Goal: Task Accomplishment & Management: Manage account settings

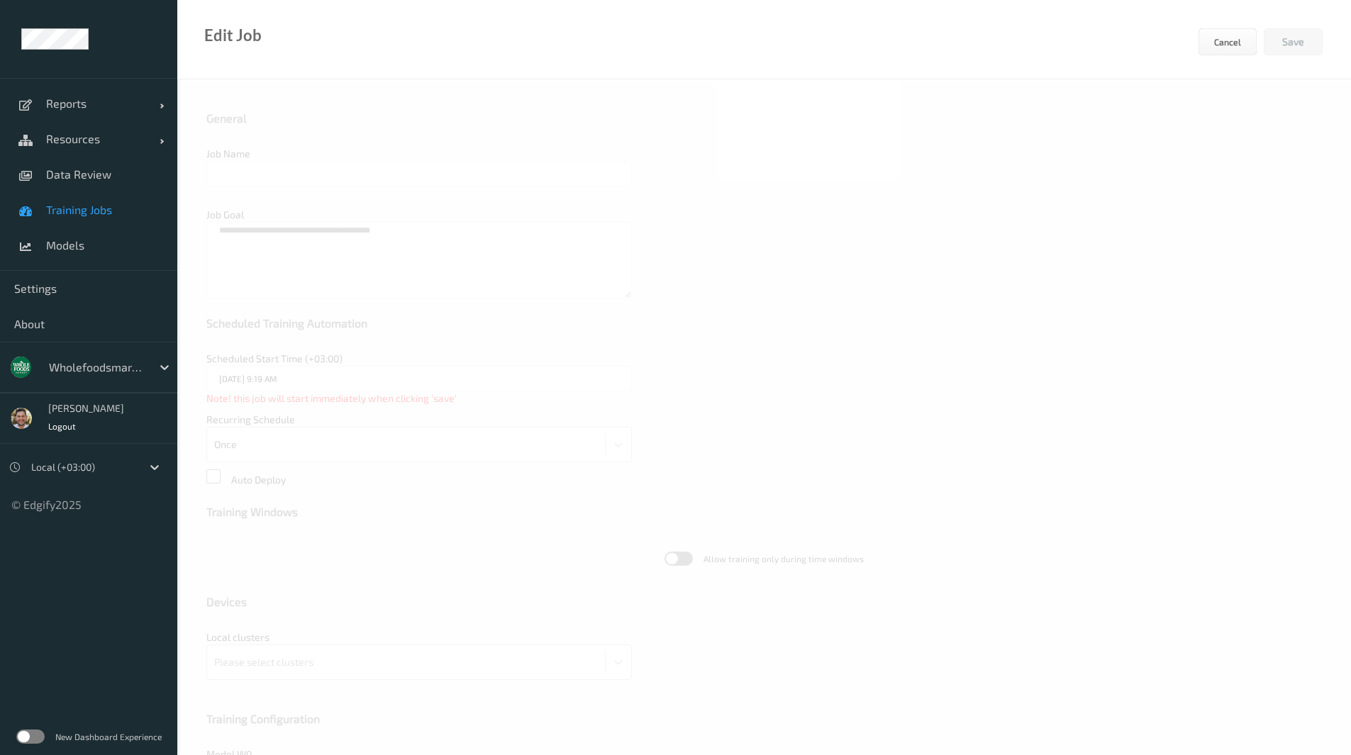
type input "WFM_top_1 _7.5k_Training [DATE] up-to-date"
type input "[DATE] 9:47 AM"
type input "edgify/edgify-worker-cuda:[DATE]"
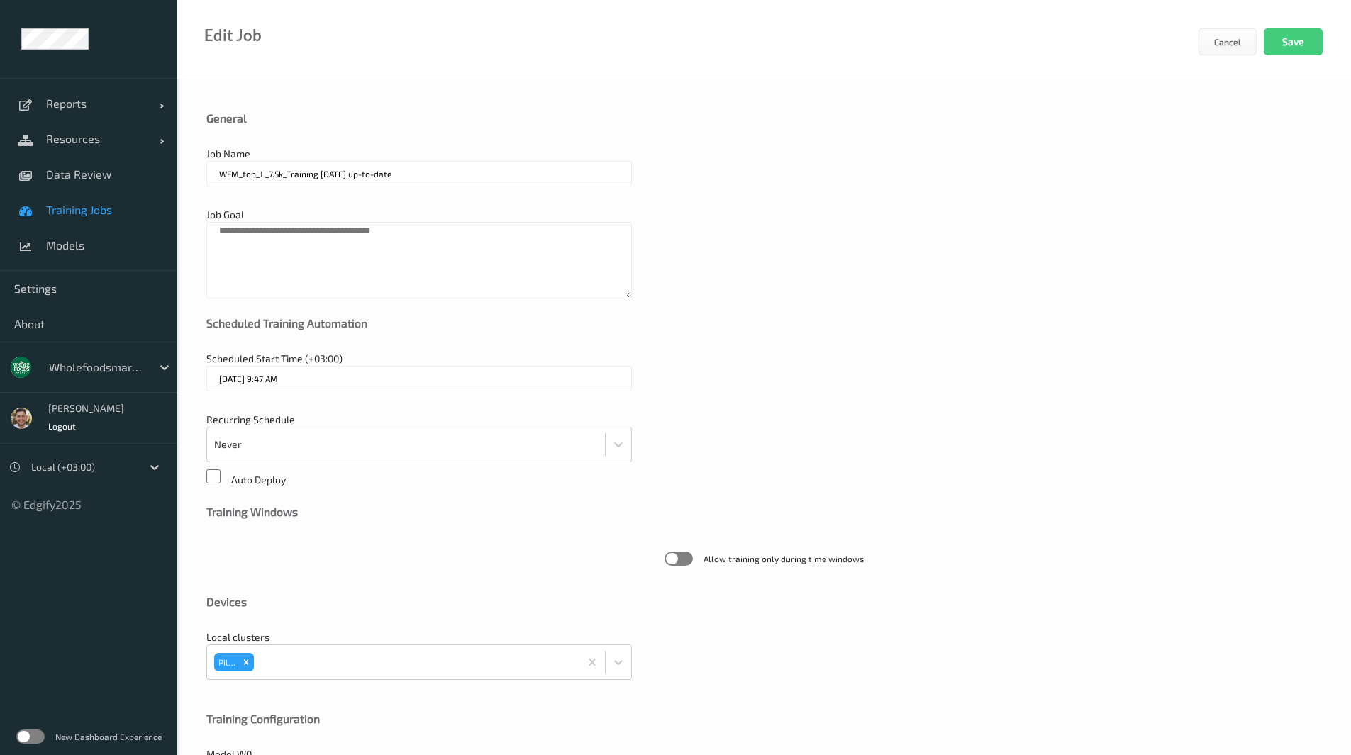
click at [104, 208] on span "Training Jobs" at bounding box center [104, 210] width 117 height 14
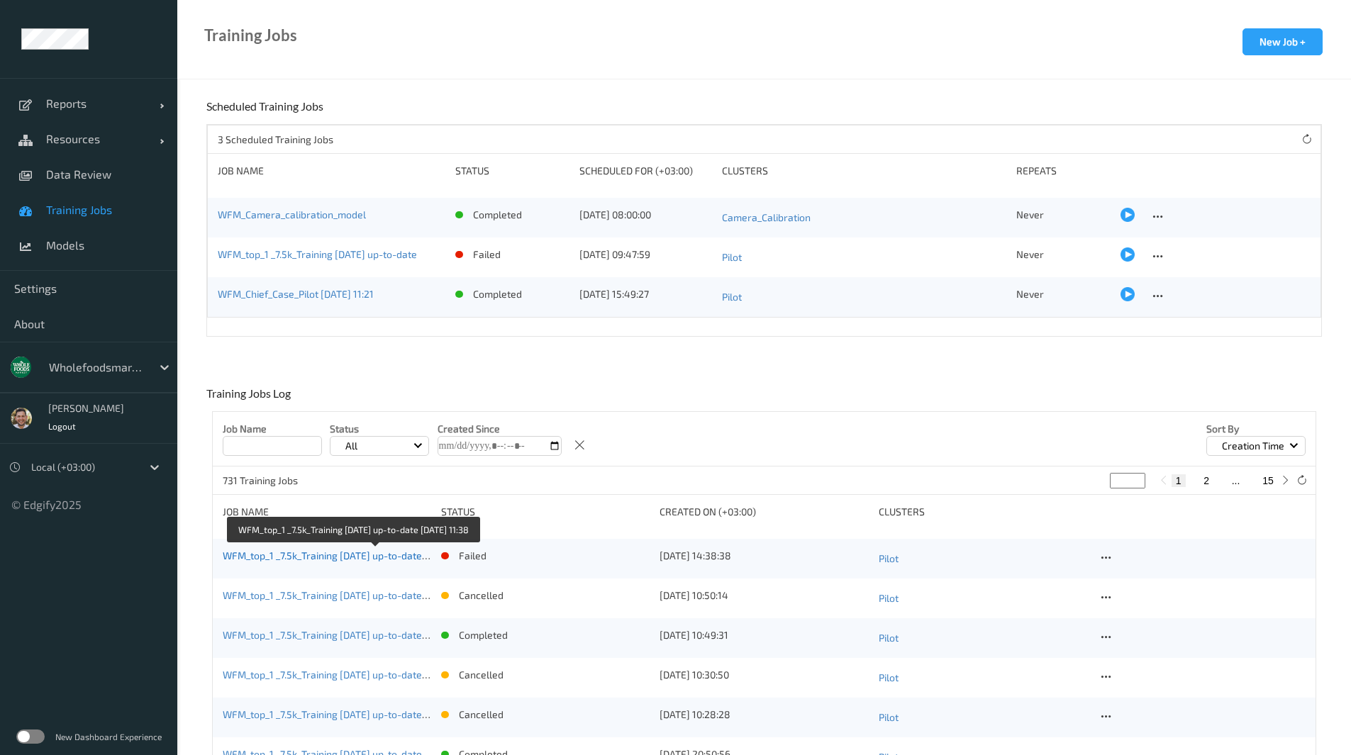
click at [379, 559] on link "WFM_top_1 _7.5k_Training [DATE] up-to-date [DATE] 11:38" at bounding box center [351, 556] width 257 height 12
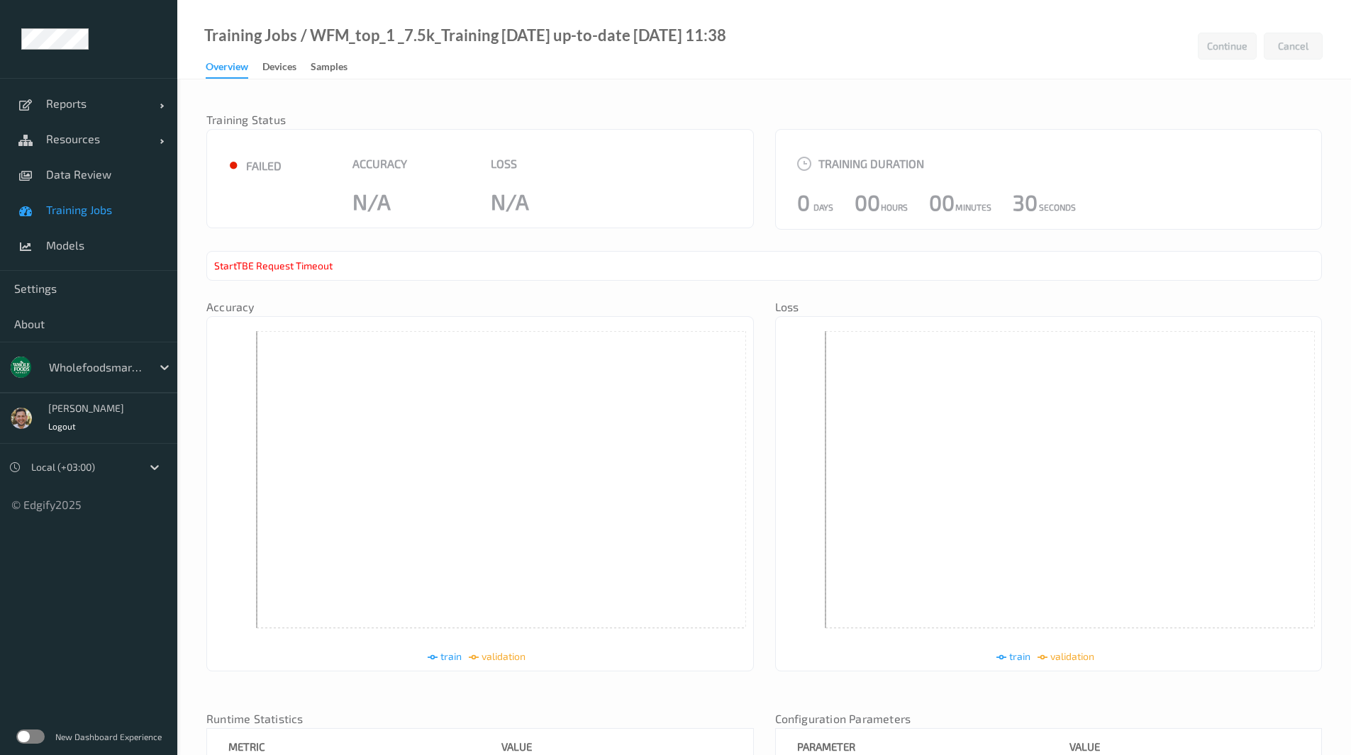
click at [105, 211] on span "Training Jobs" at bounding box center [104, 210] width 117 height 14
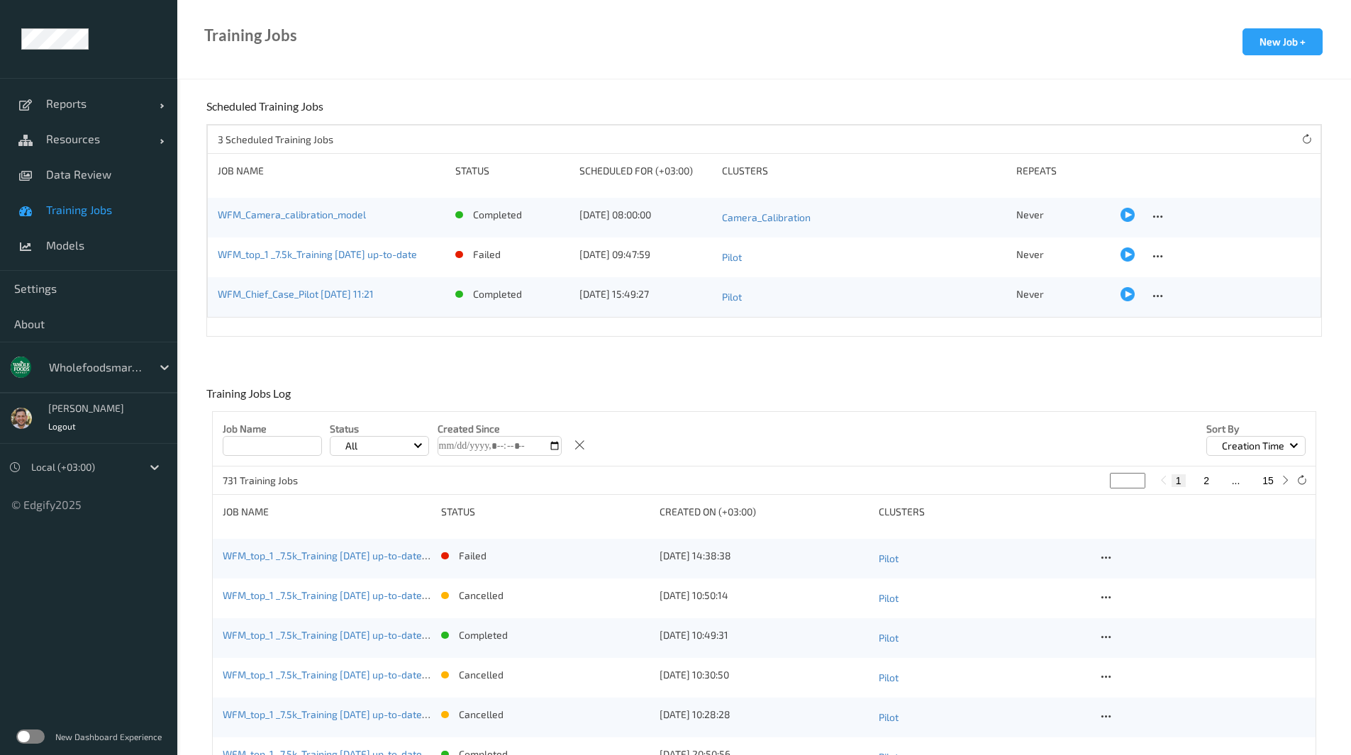
click at [1123, 260] on div at bounding box center [1127, 254] width 14 height 14
click at [88, 99] on span "Reports" at bounding box center [102, 103] width 113 height 14
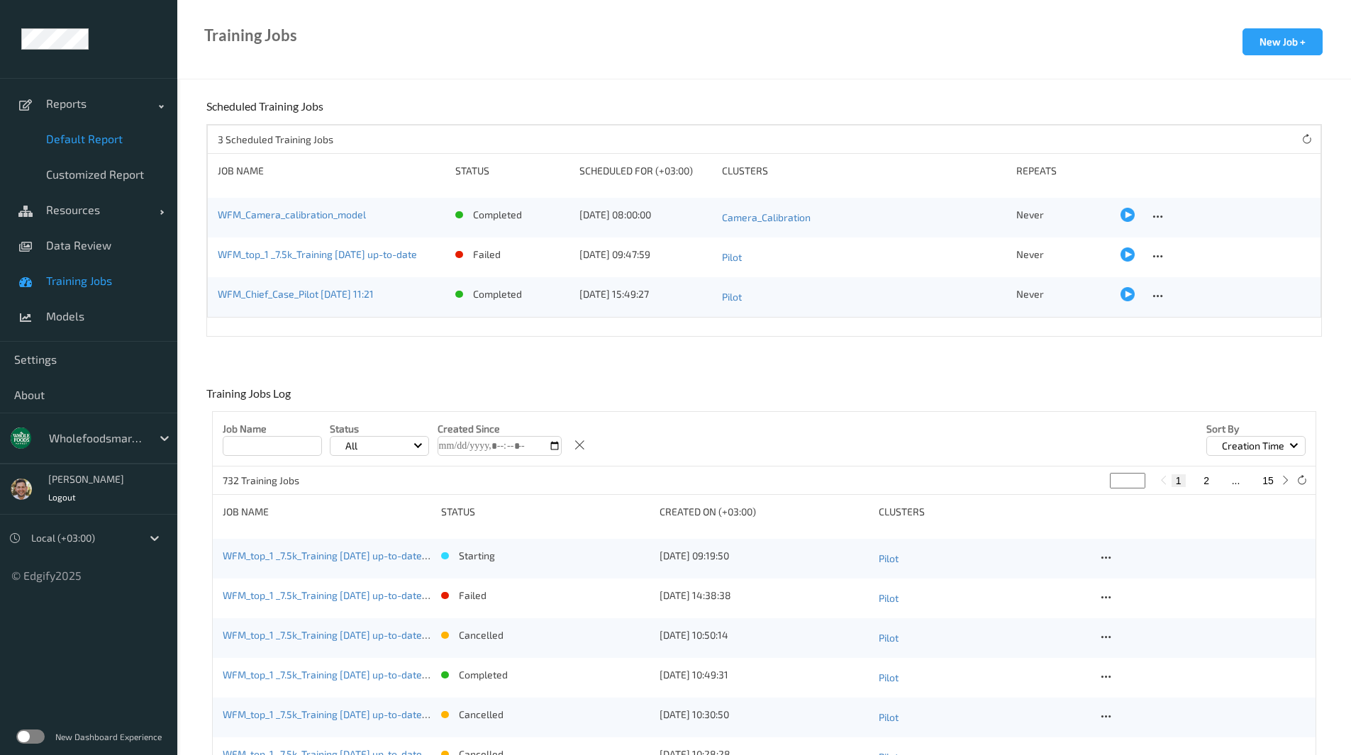
click at [82, 129] on link "Default Report" at bounding box center [88, 138] width 177 height 35
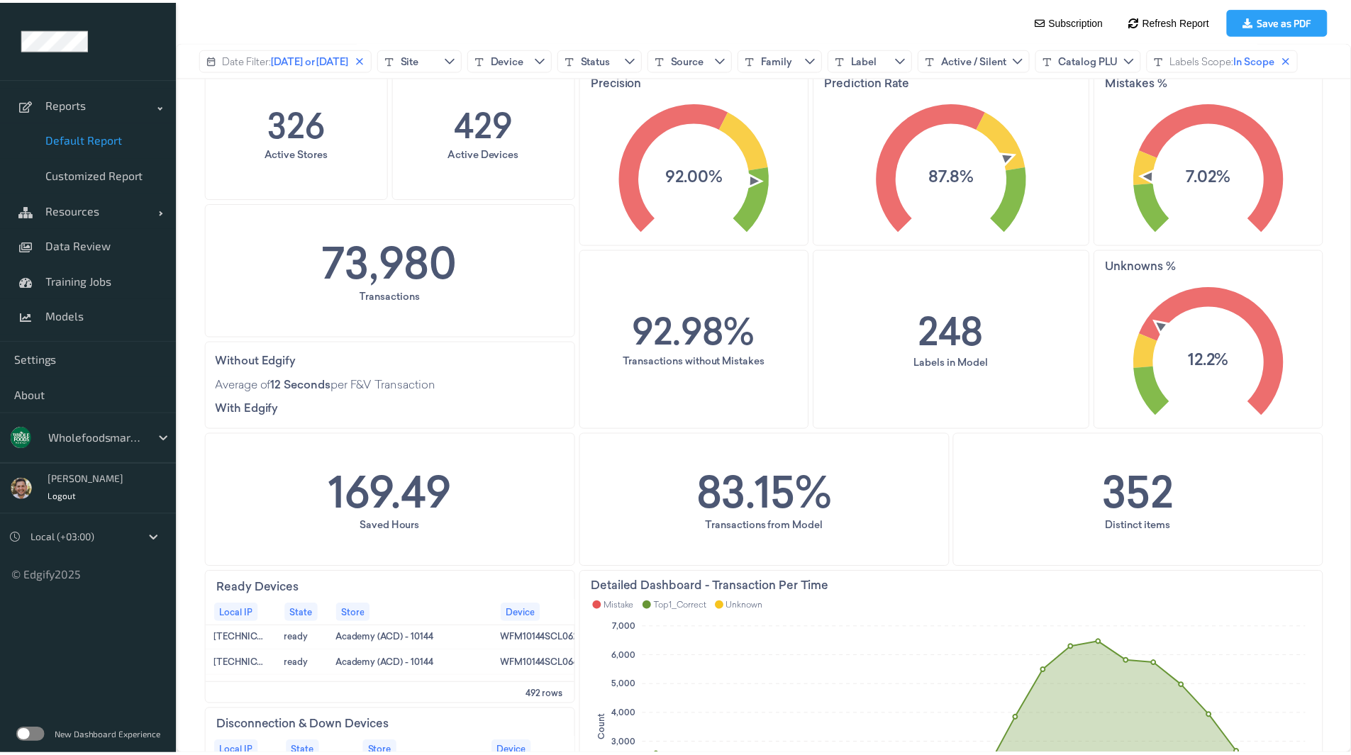
scroll to position [57, 0]
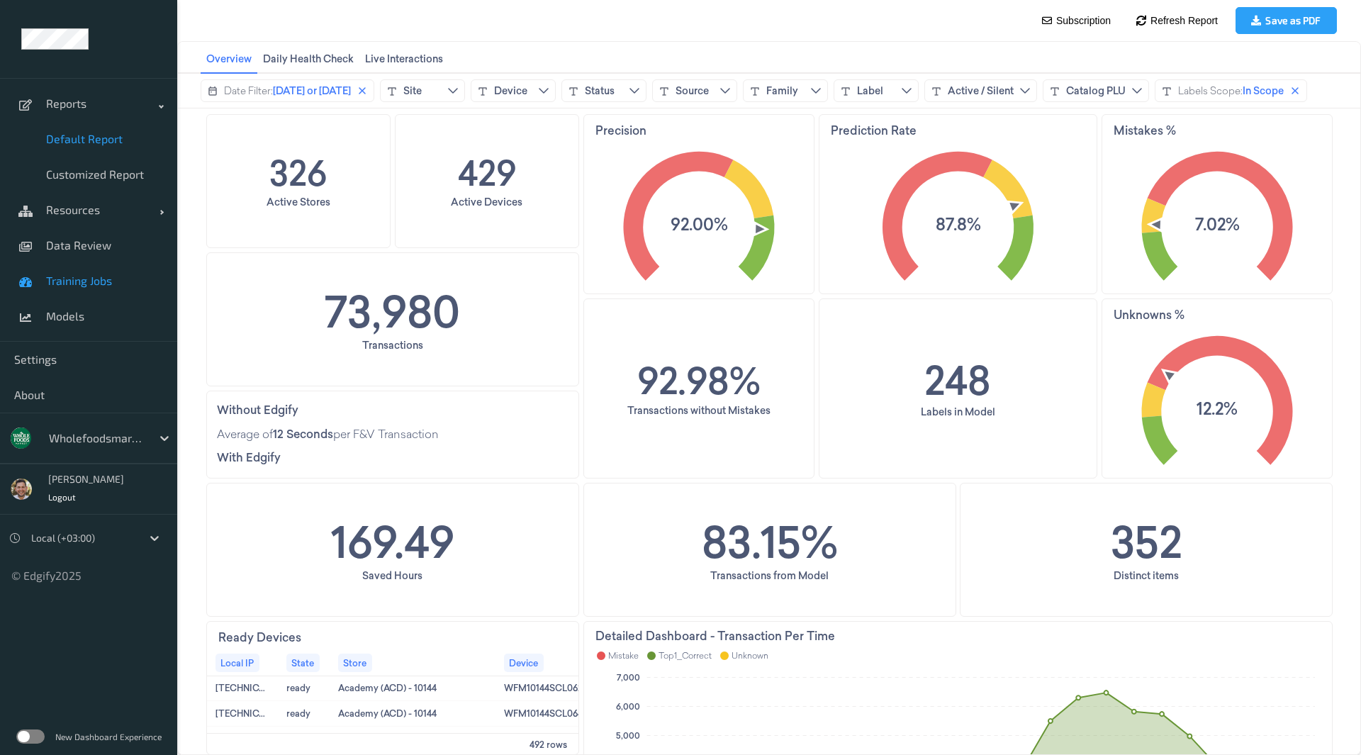
click at [91, 280] on span "Training Jobs" at bounding box center [104, 281] width 117 height 14
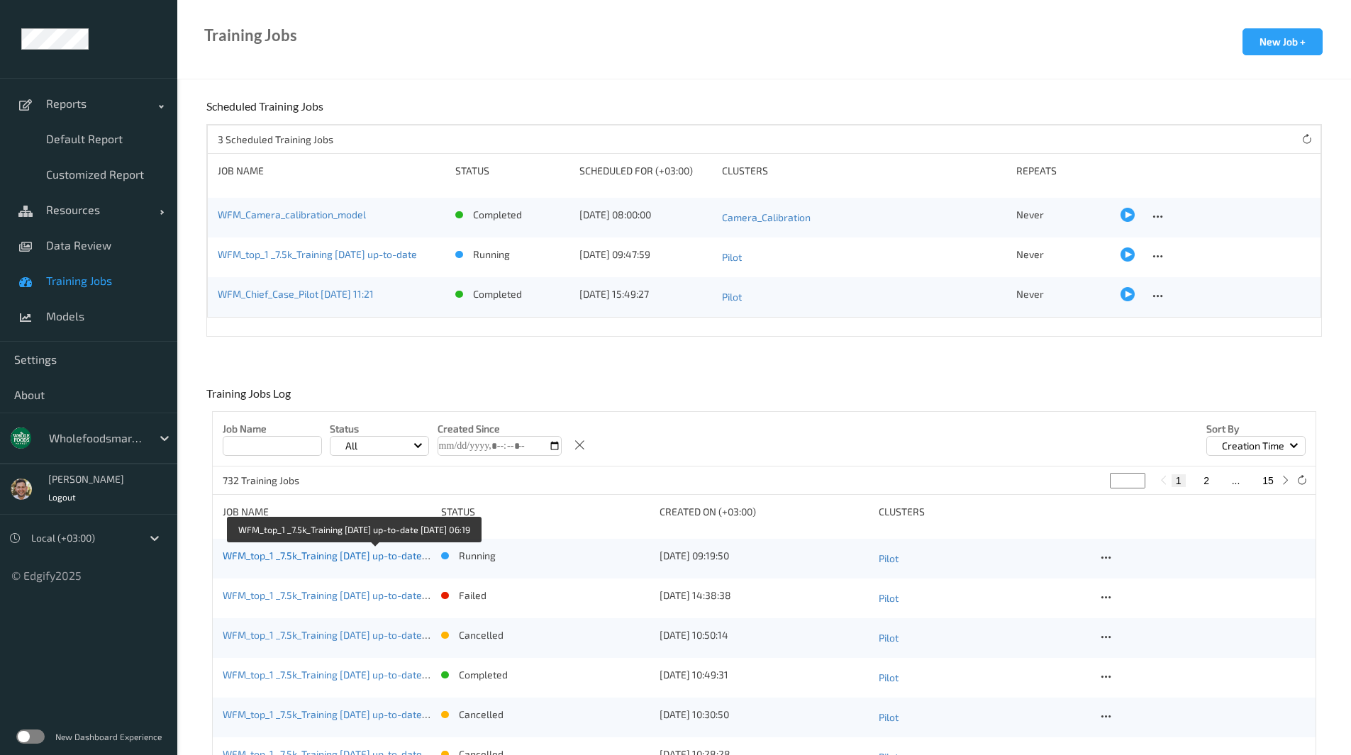
click at [338, 553] on link "WFM_top_1 _7.5k_Training 2025-09-01 up-to-date 2025-09-10 06:19" at bounding box center [351, 556] width 257 height 12
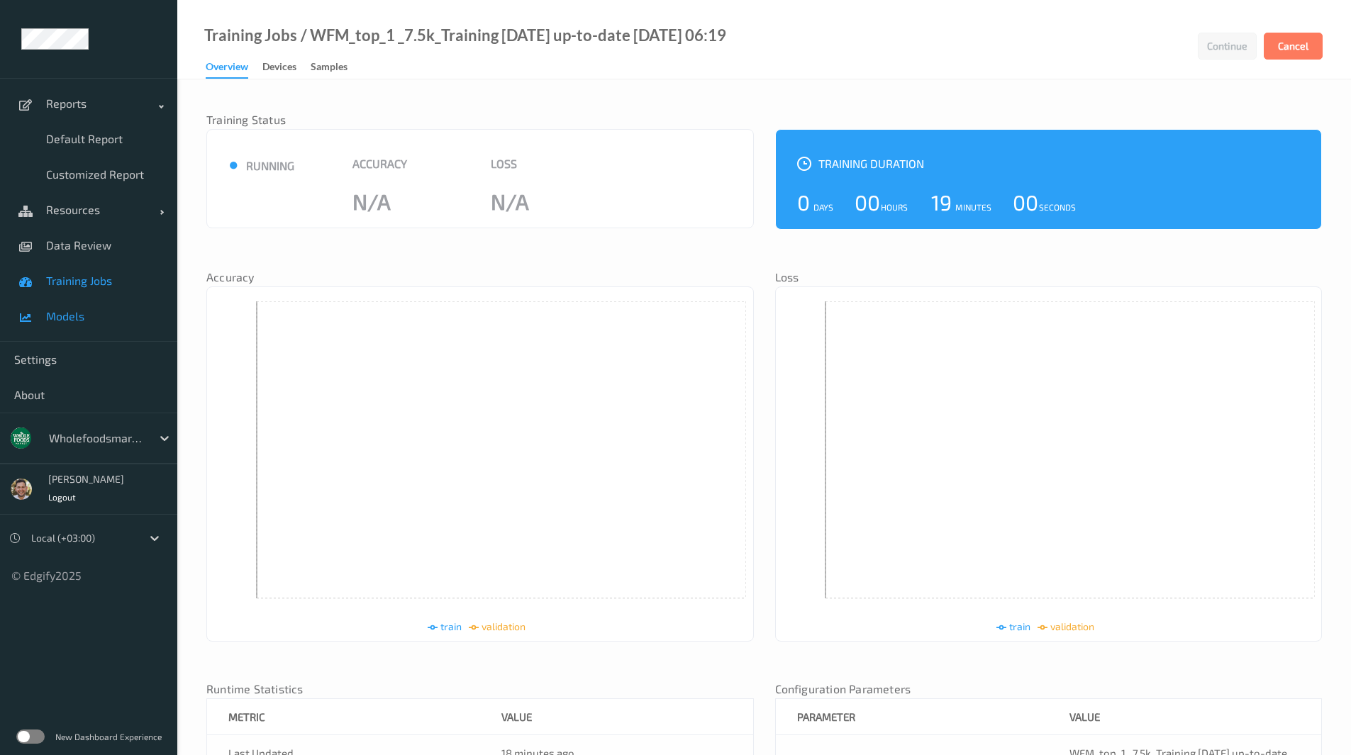
click at [79, 305] on link "Models" at bounding box center [88, 316] width 177 height 35
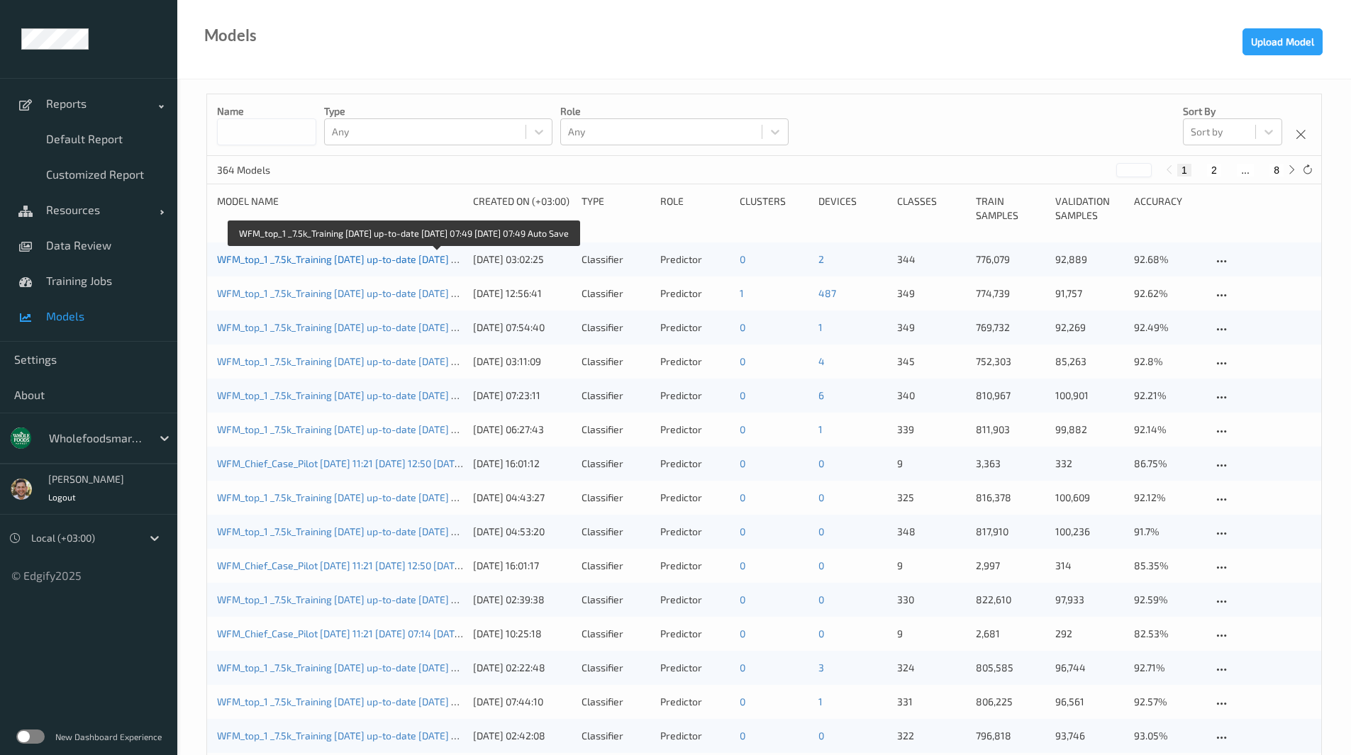
click at [333, 259] on link "WFM_top_1 _7.5k_Training 2025-09-01 up-to-date 2025-09-04 07:49 2025-09-04 07:4…" at bounding box center [400, 259] width 366 height 12
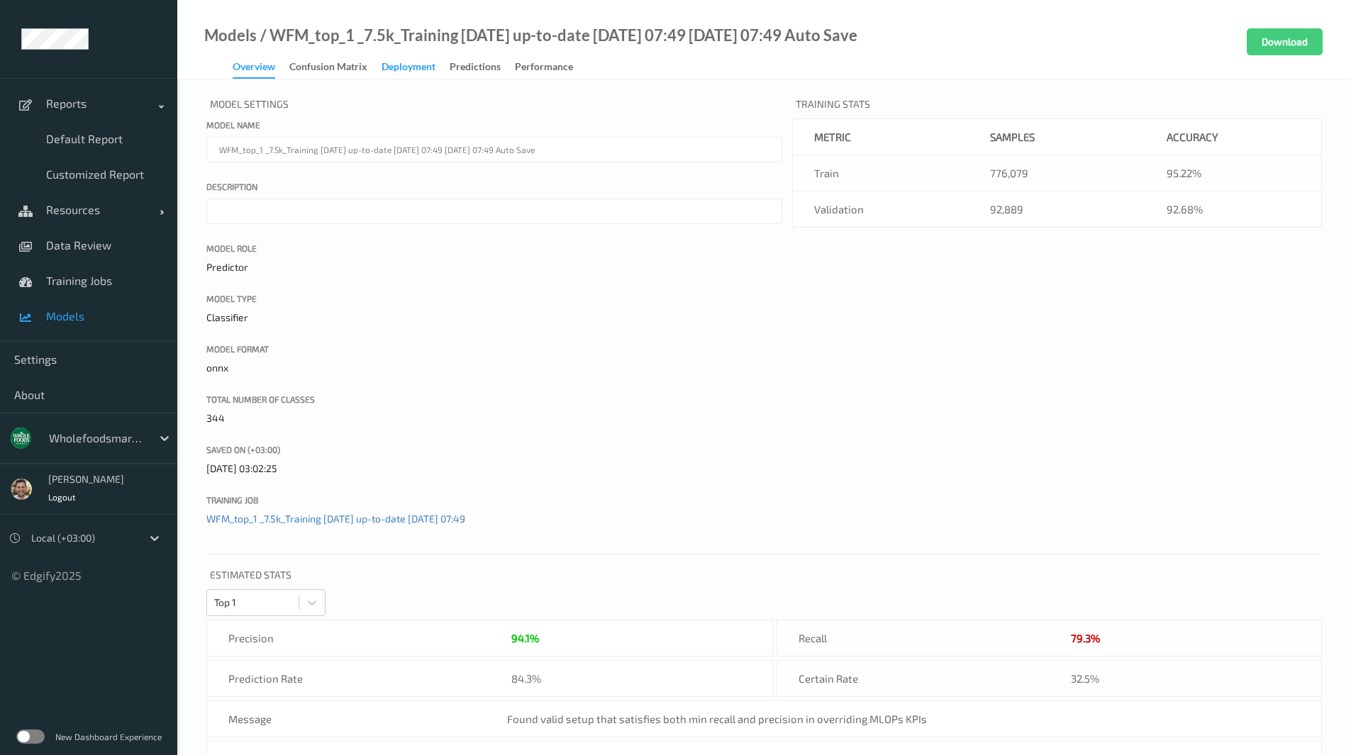
click at [396, 70] on div "Deployment" at bounding box center [408, 69] width 54 height 18
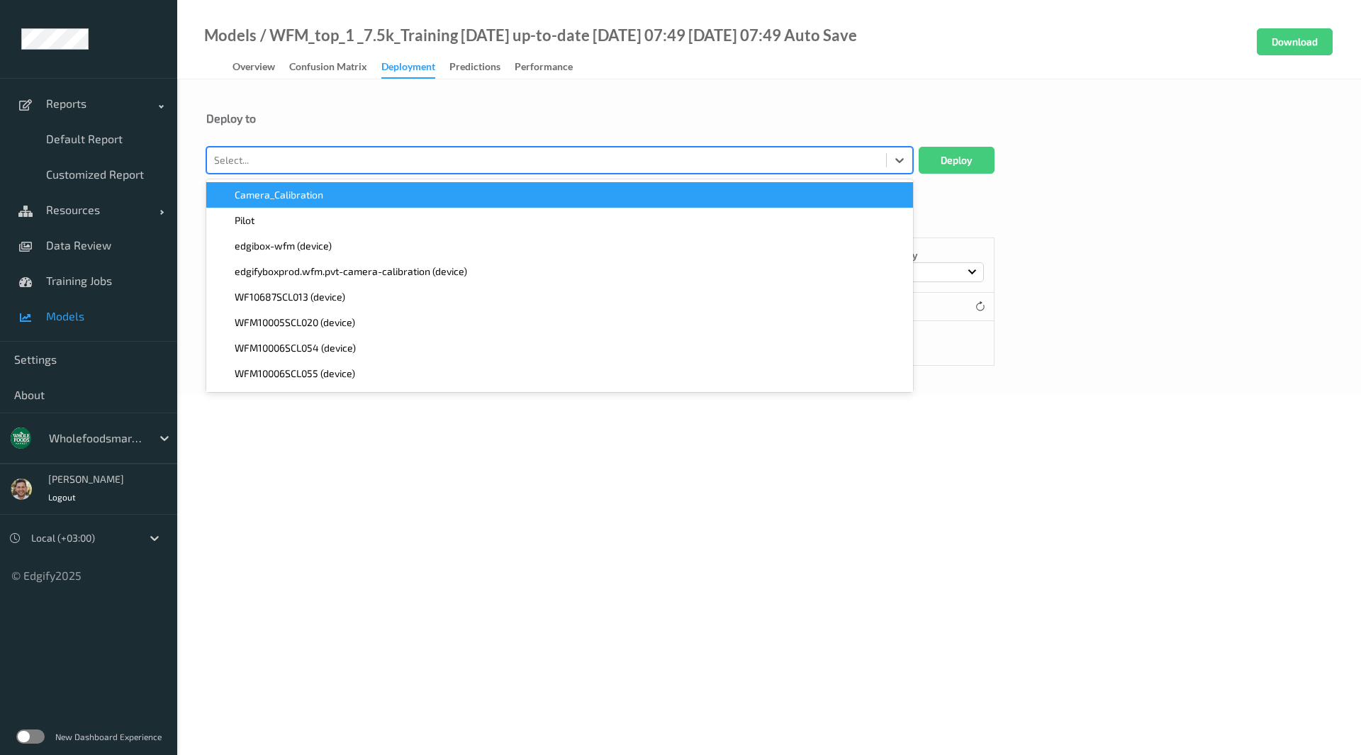
click at [493, 155] on div at bounding box center [546, 160] width 665 height 17
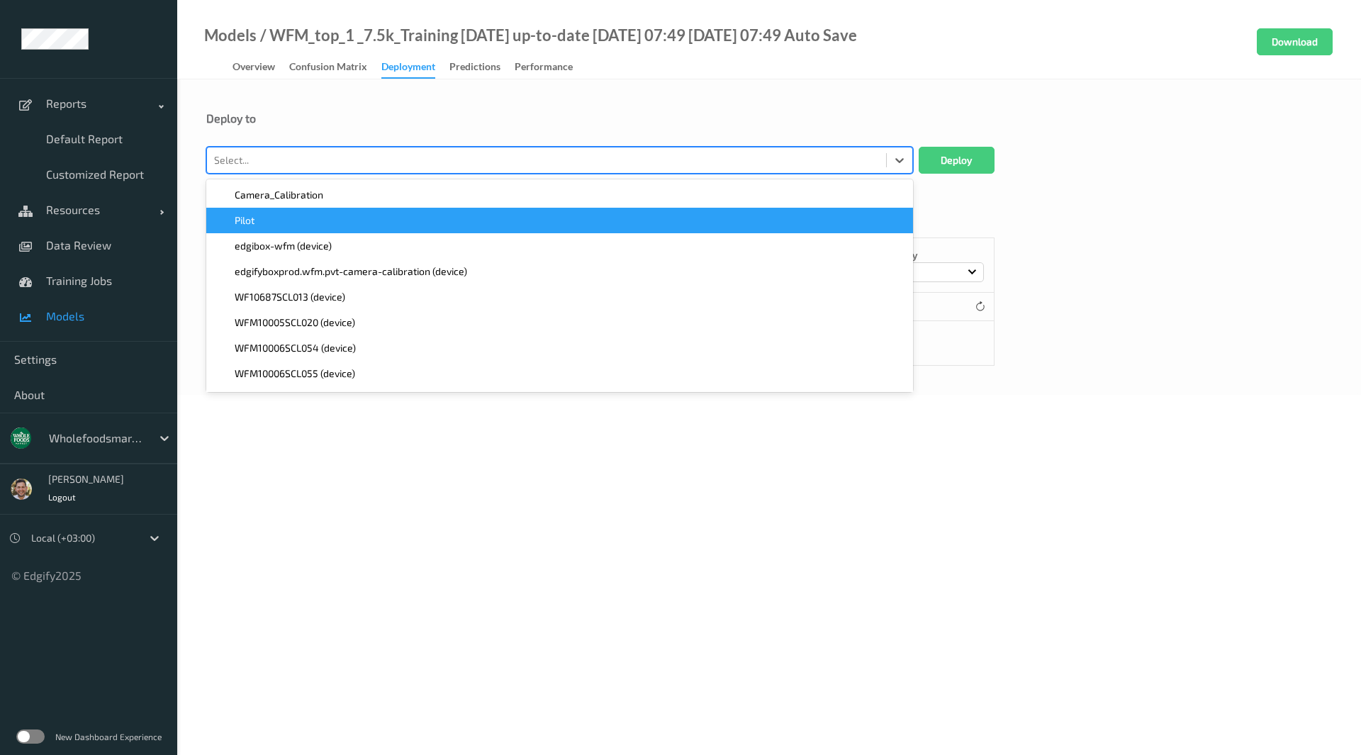
click at [409, 219] on div "Pilot" at bounding box center [560, 220] width 690 height 14
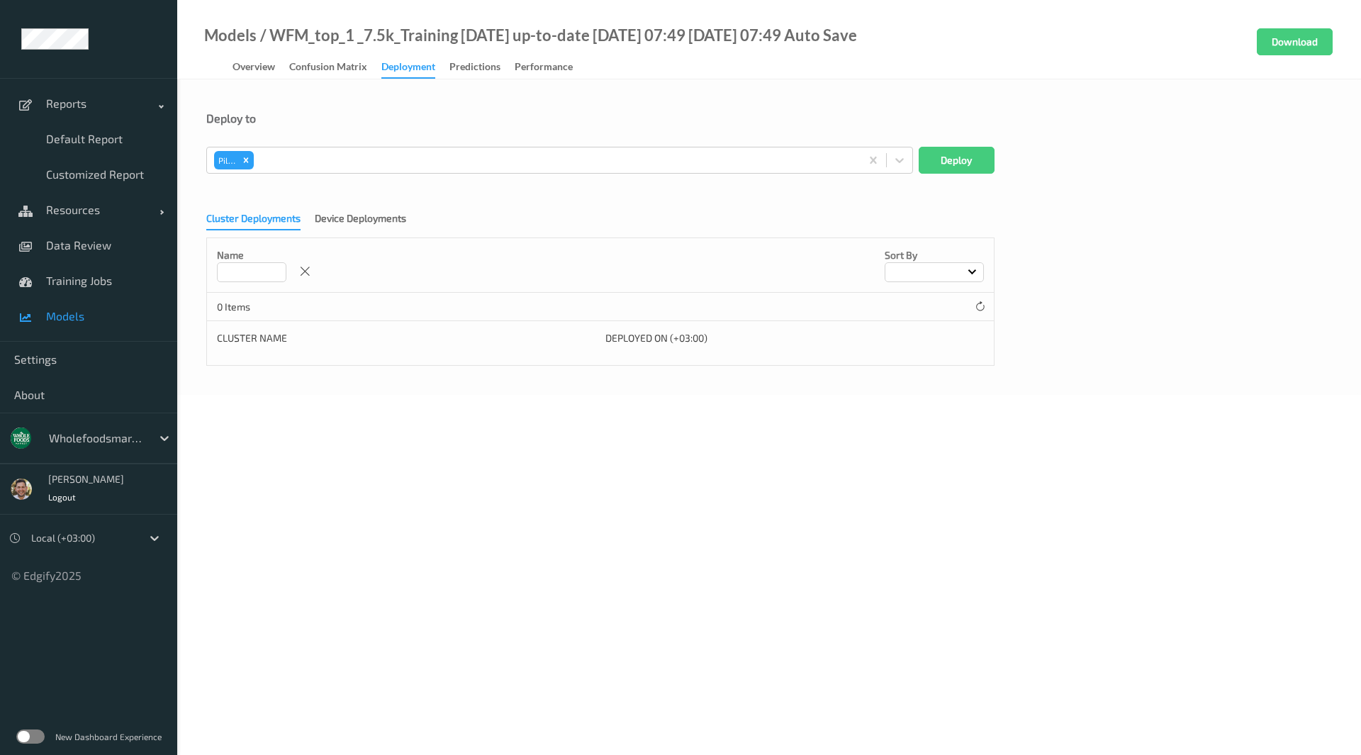
click at [567, 122] on div "Deploy to" at bounding box center [769, 118] width 1126 height 14
click at [939, 155] on button "Deploy" at bounding box center [957, 160] width 76 height 27
click at [104, 283] on span "Training Jobs" at bounding box center [104, 281] width 117 height 14
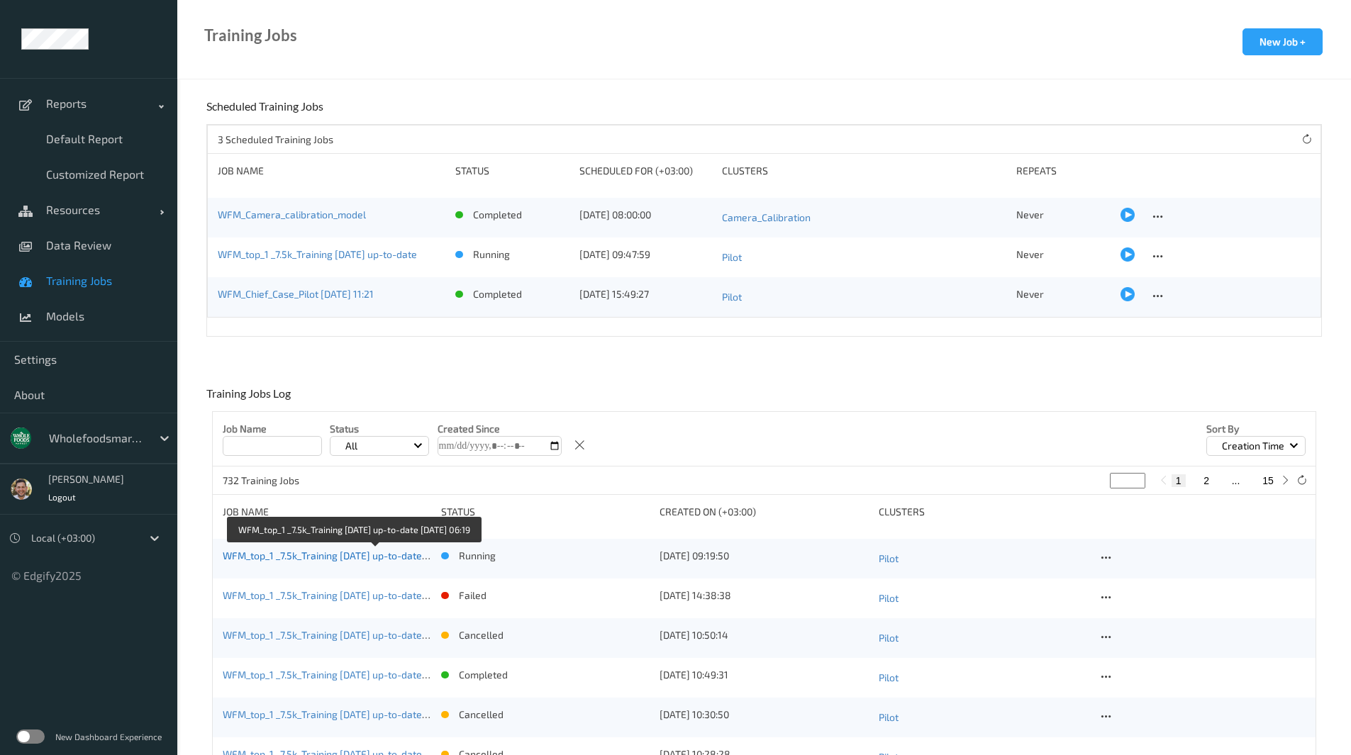
click at [301, 560] on link "WFM_top_1 _7.5k_Training 2025-09-01 up-to-date 2025-09-10 06:19" at bounding box center [351, 556] width 257 height 12
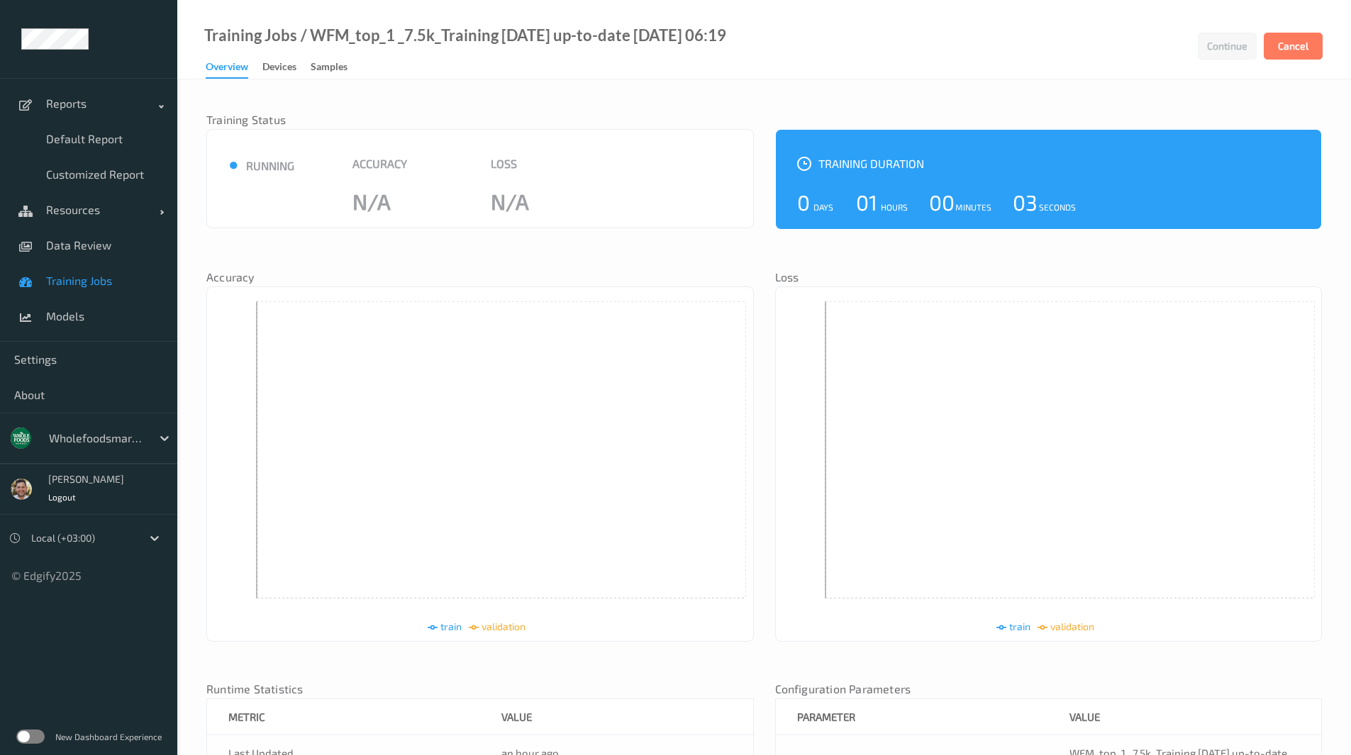
click at [30, 734] on label at bounding box center [30, 737] width 28 height 14
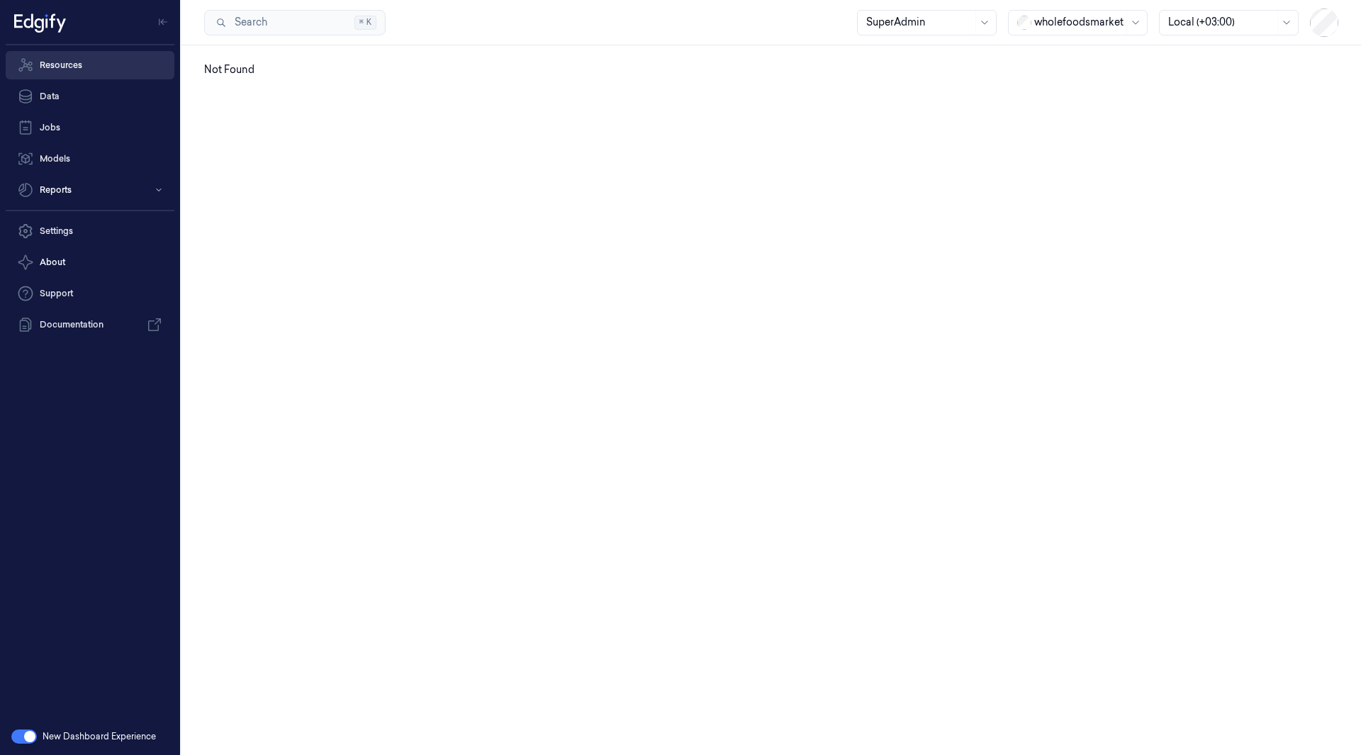
click at [113, 65] on link "Resources" at bounding box center [90, 65] width 169 height 28
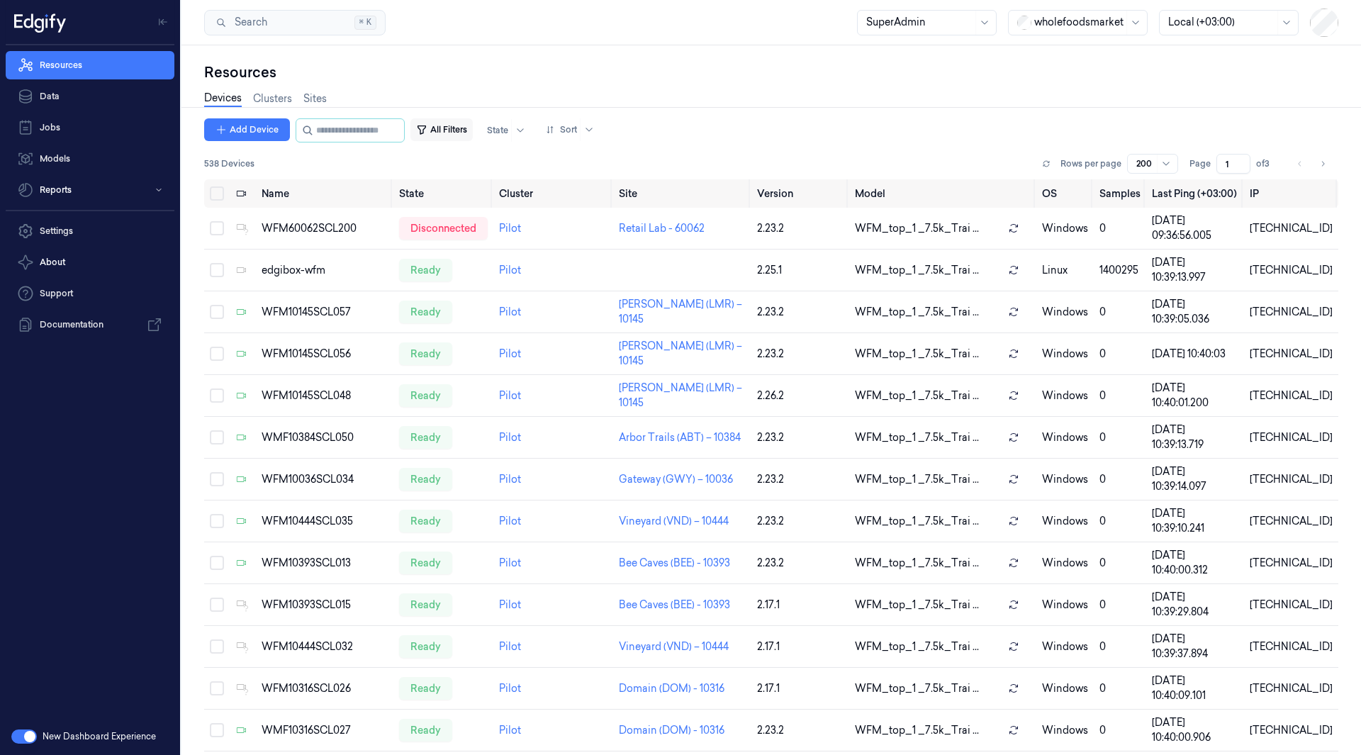
click at [452, 131] on button "All Filters" at bounding box center [442, 129] width 62 height 23
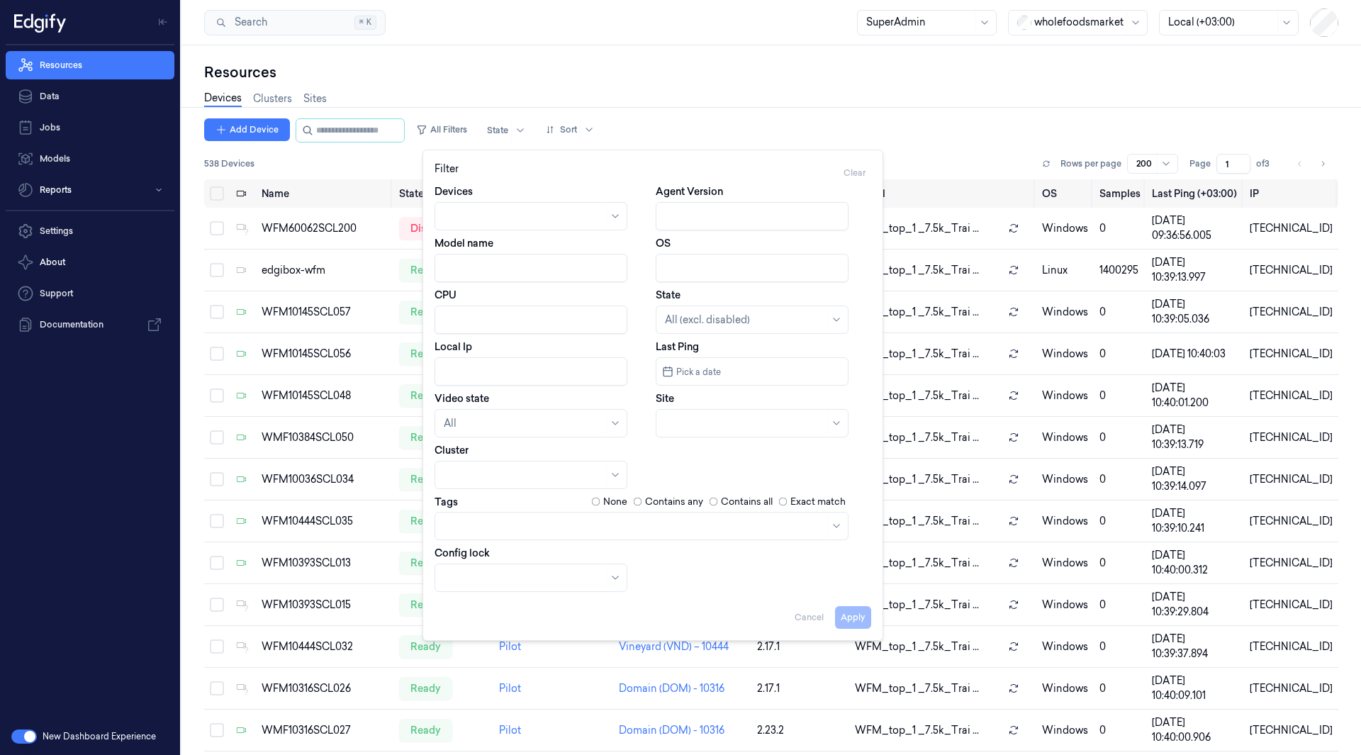
click at [719, 217] on input "Agent Version" at bounding box center [752, 216] width 193 height 28
click at [850, 615] on button "Apply" at bounding box center [853, 617] width 36 height 23
type input "2.17"
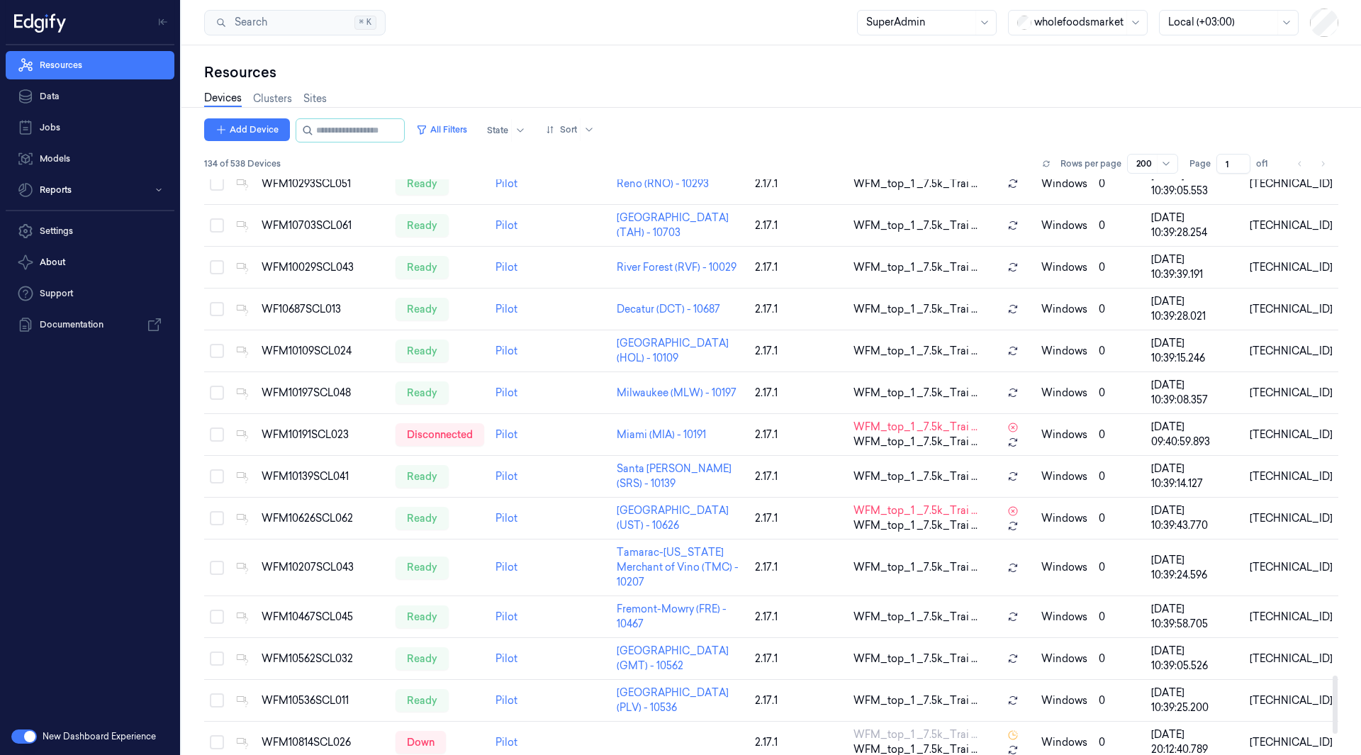
scroll to position [5099, 0]
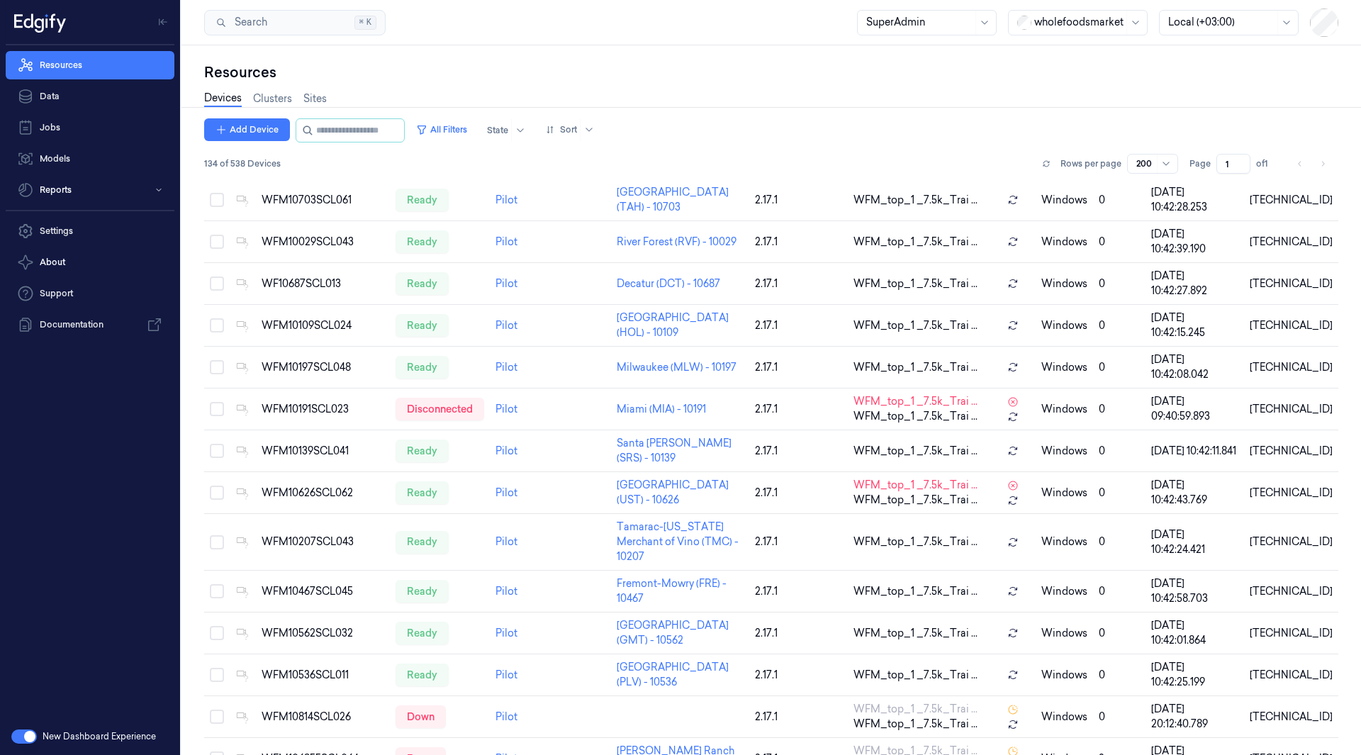
click at [14, 739] on button "button" at bounding box center [24, 737] width 26 height 14
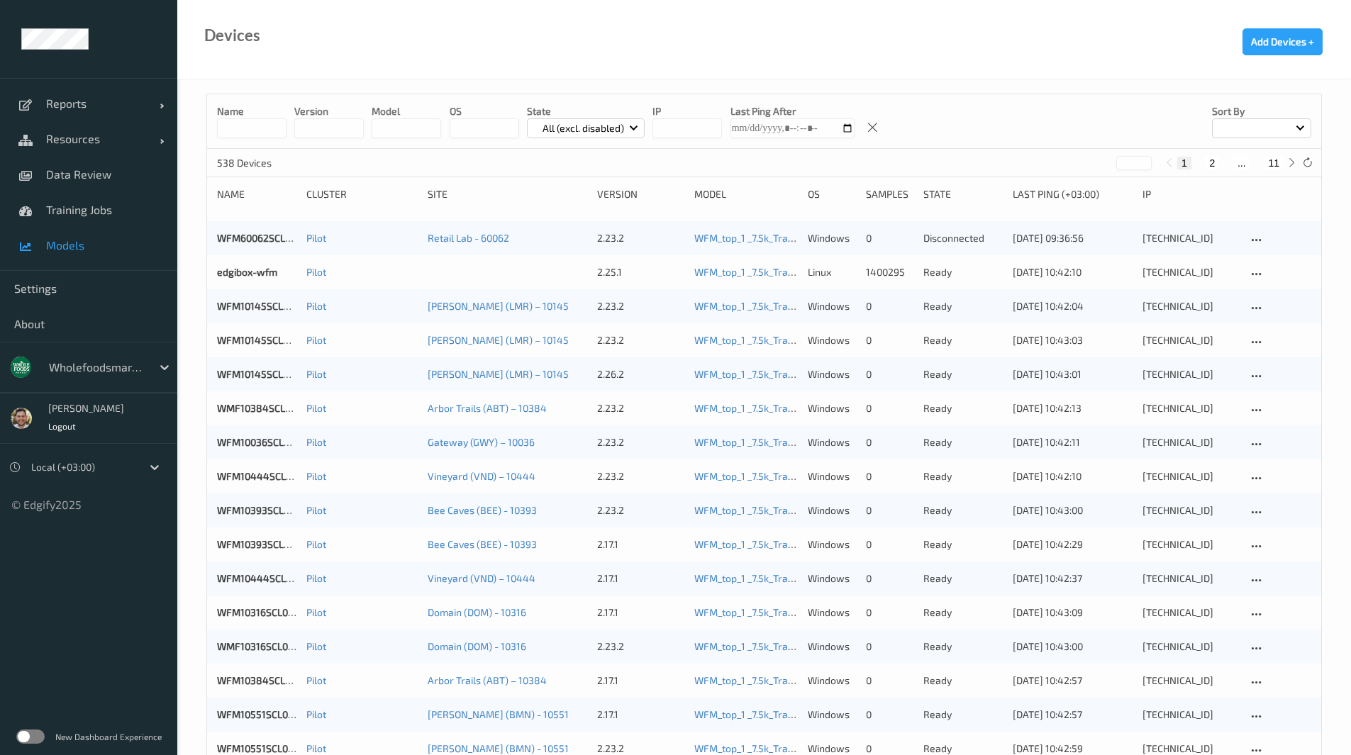
click at [72, 245] on span "Models" at bounding box center [104, 245] width 117 height 14
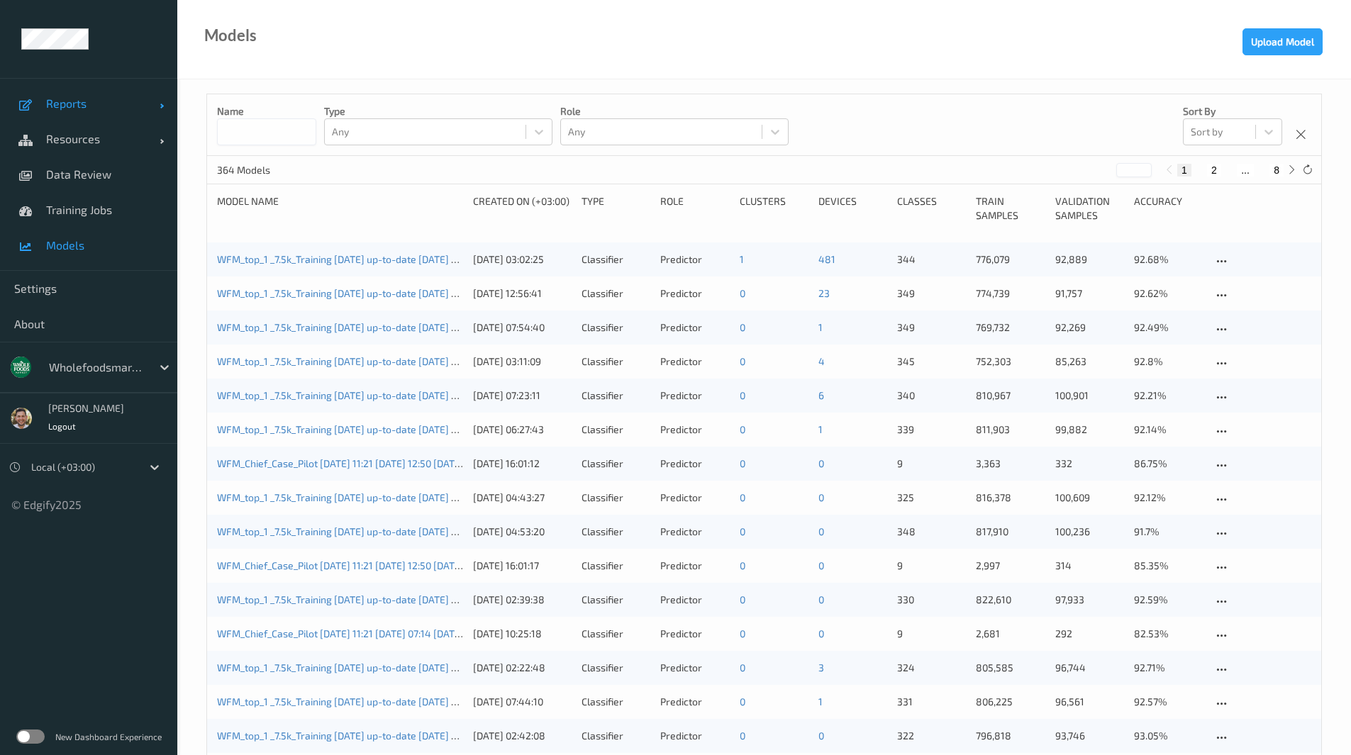
click at [55, 98] on span "Reports" at bounding box center [102, 103] width 113 height 14
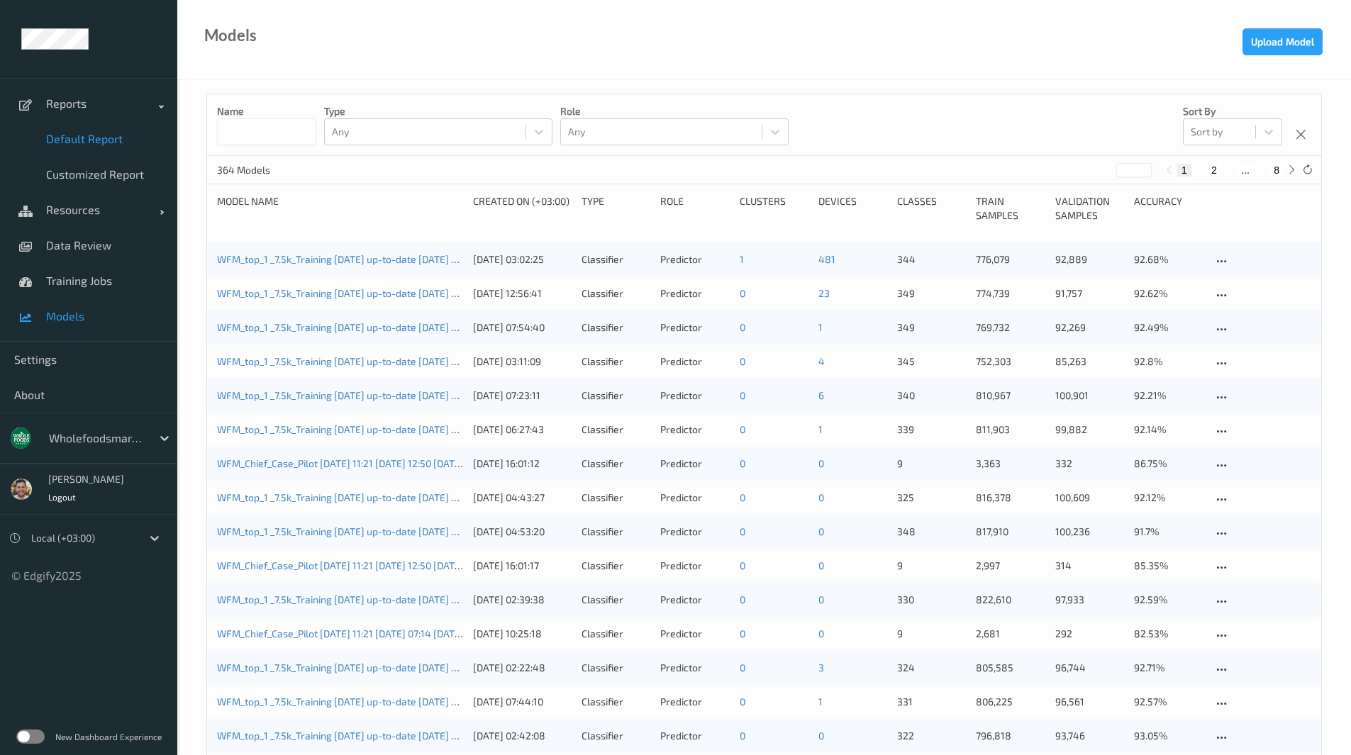
click at [117, 140] on span "Default Report" at bounding box center [104, 139] width 117 height 14
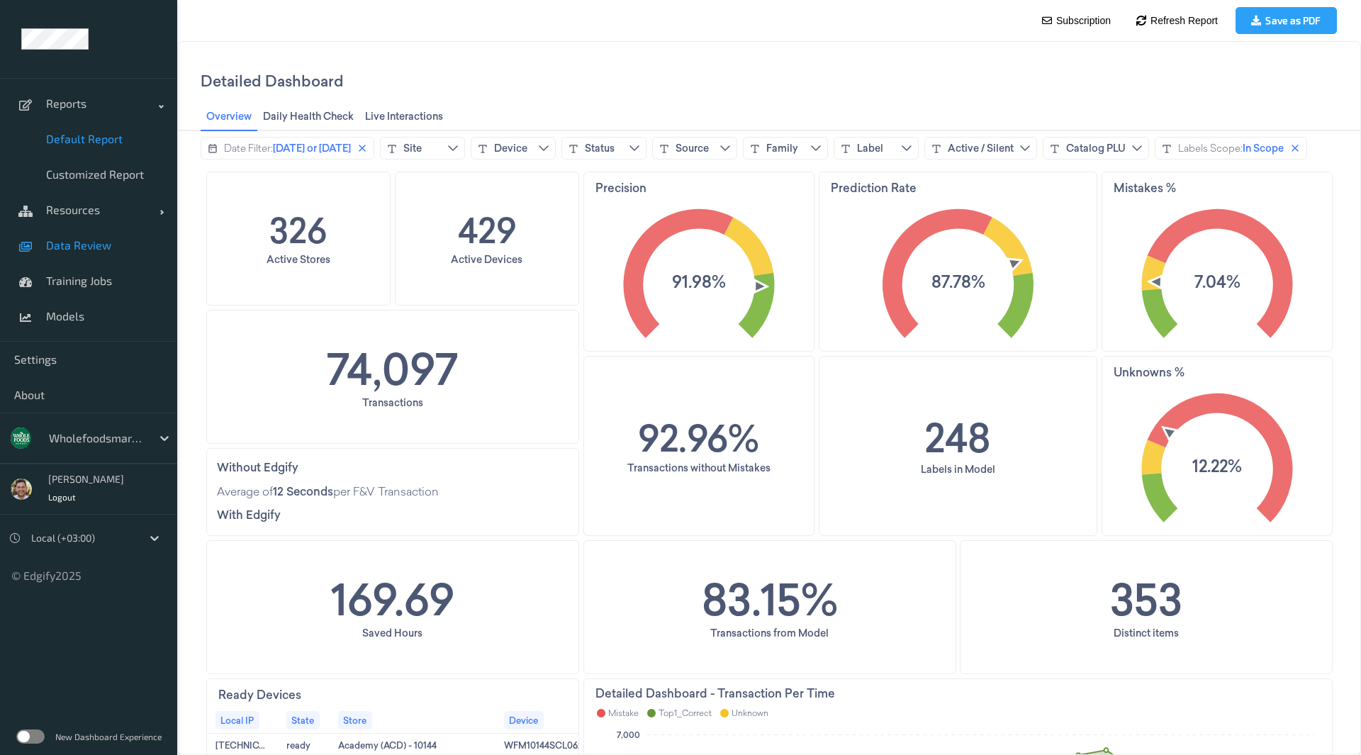
click at [79, 249] on span "Data Review" at bounding box center [104, 245] width 117 height 14
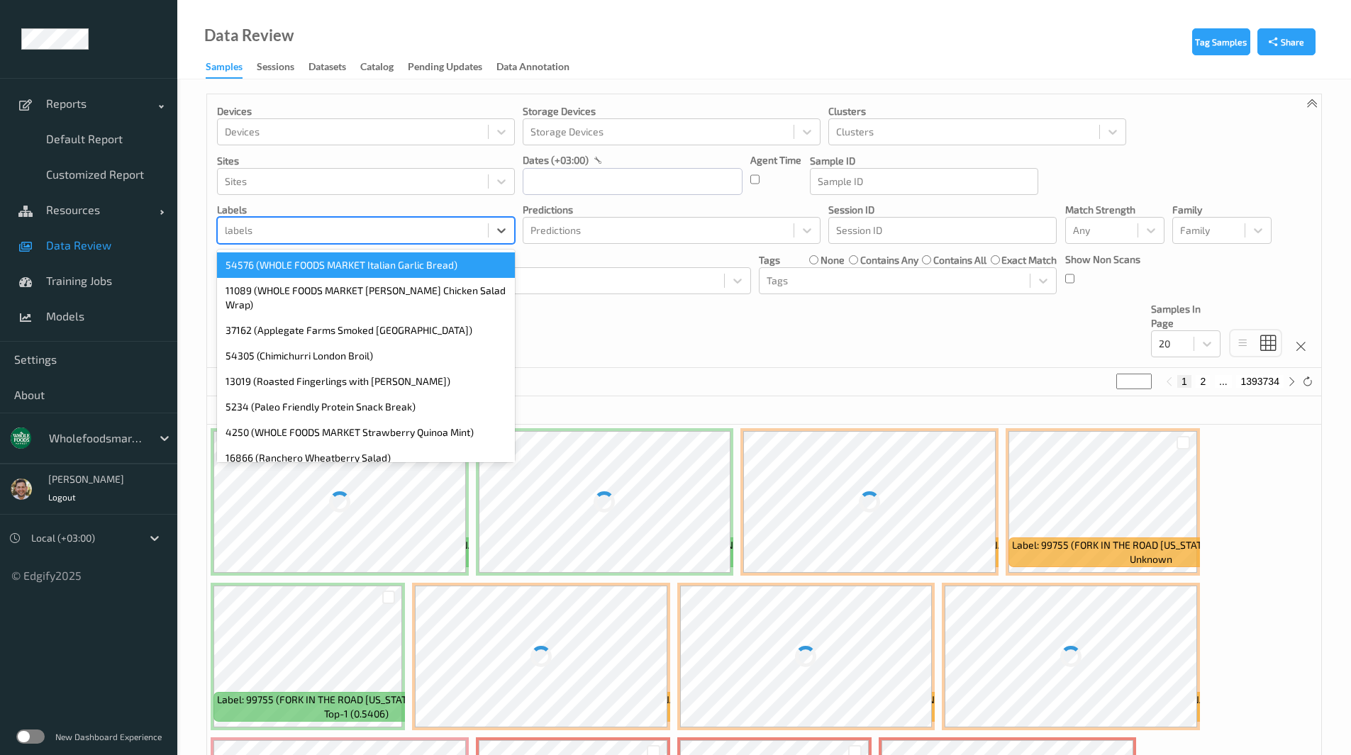
click at [377, 230] on div at bounding box center [353, 230] width 256 height 17
paste input "99399"
type input "99399"
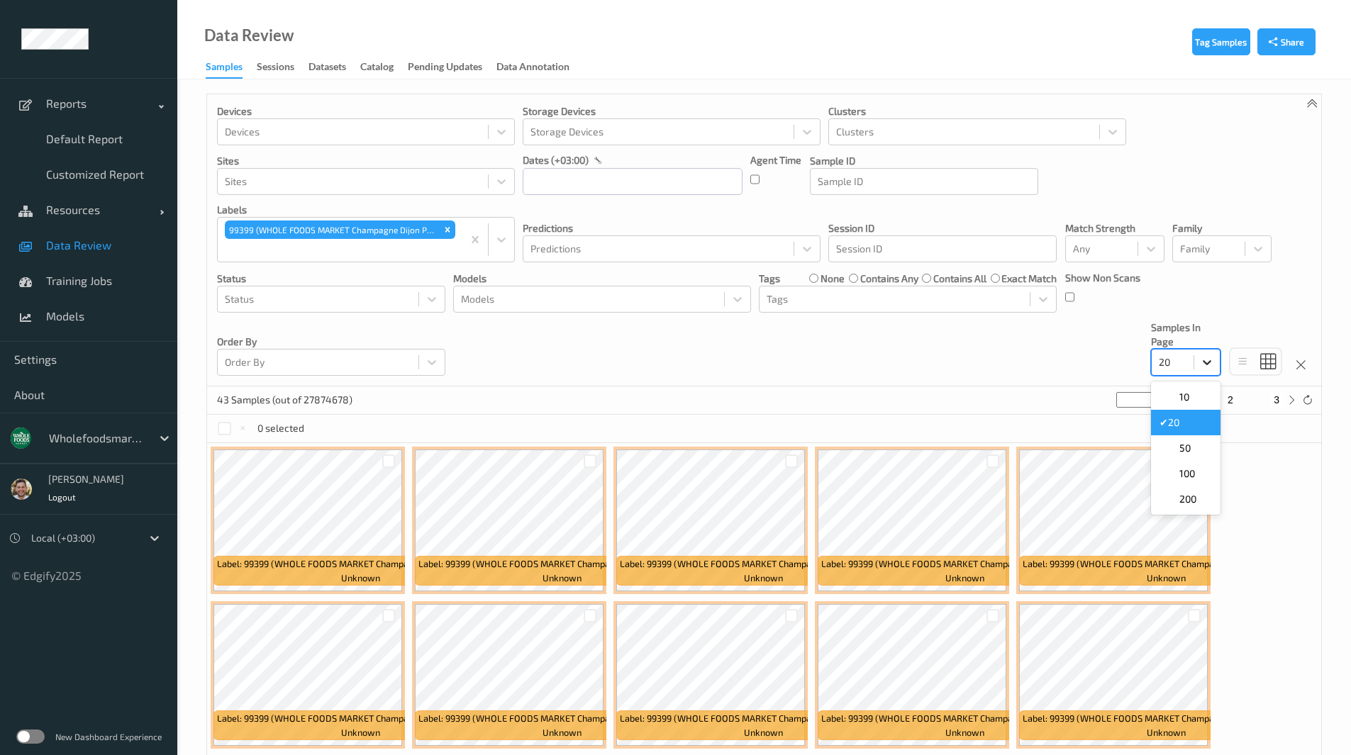
click at [1205, 370] on div at bounding box center [1207, 363] width 26 height 26
click at [445, 260] on div "99399 (WHOLE FOODS MARKET Champagne Dijon Potato Salad)" at bounding box center [340, 240] width 245 height 44
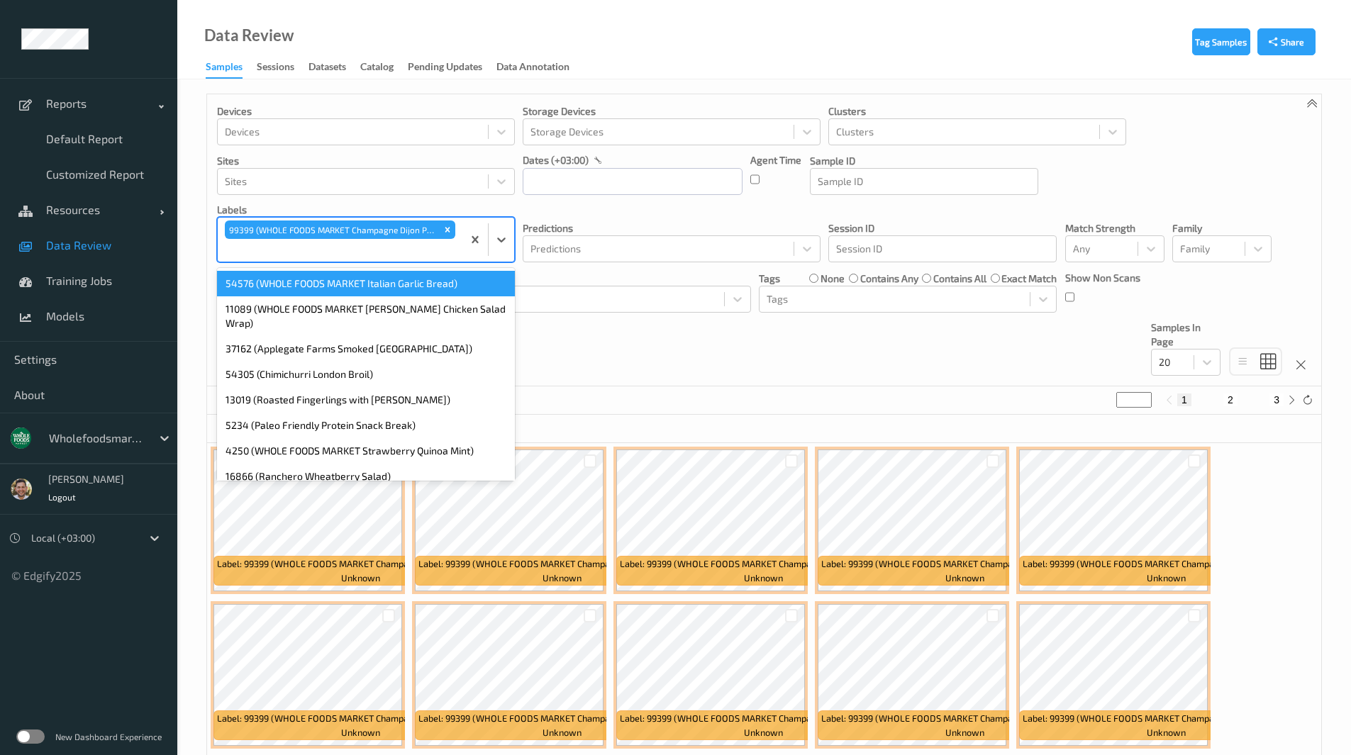
paste input "45802"
type input "45802"
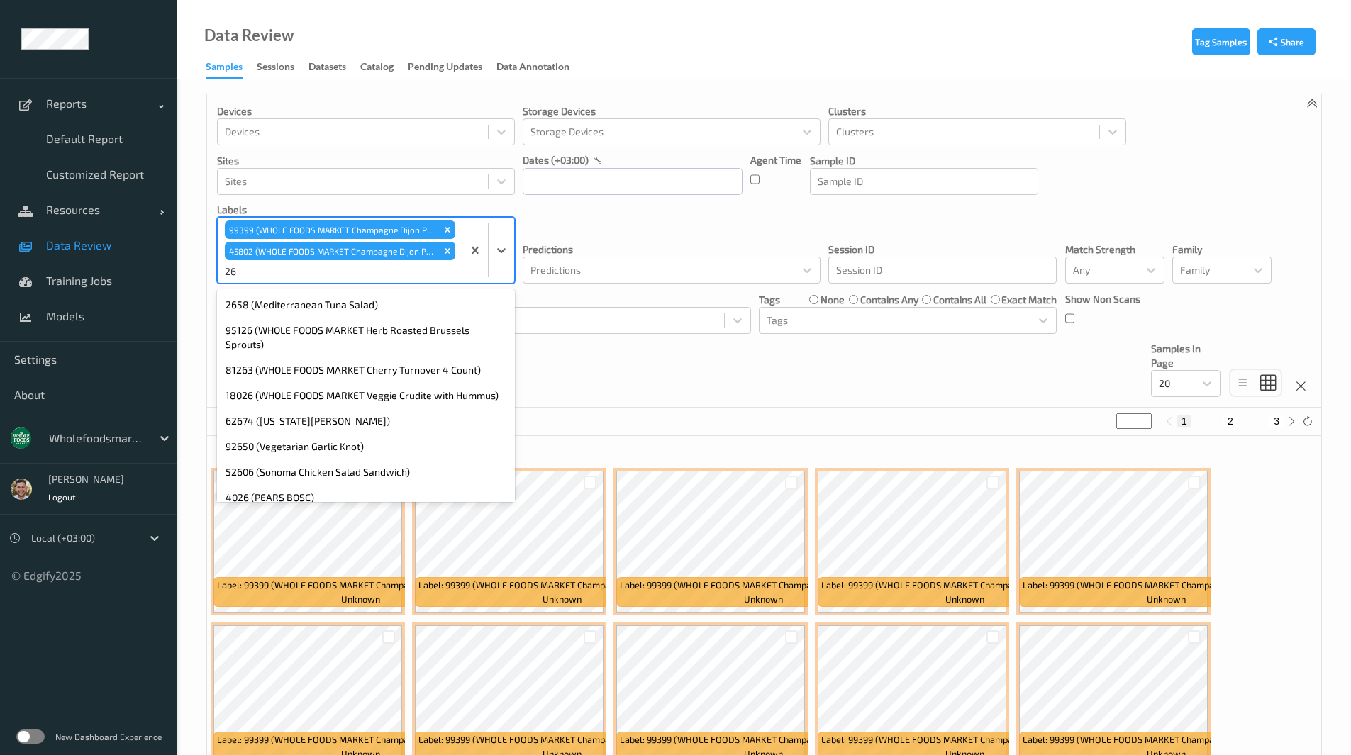
type input "2"
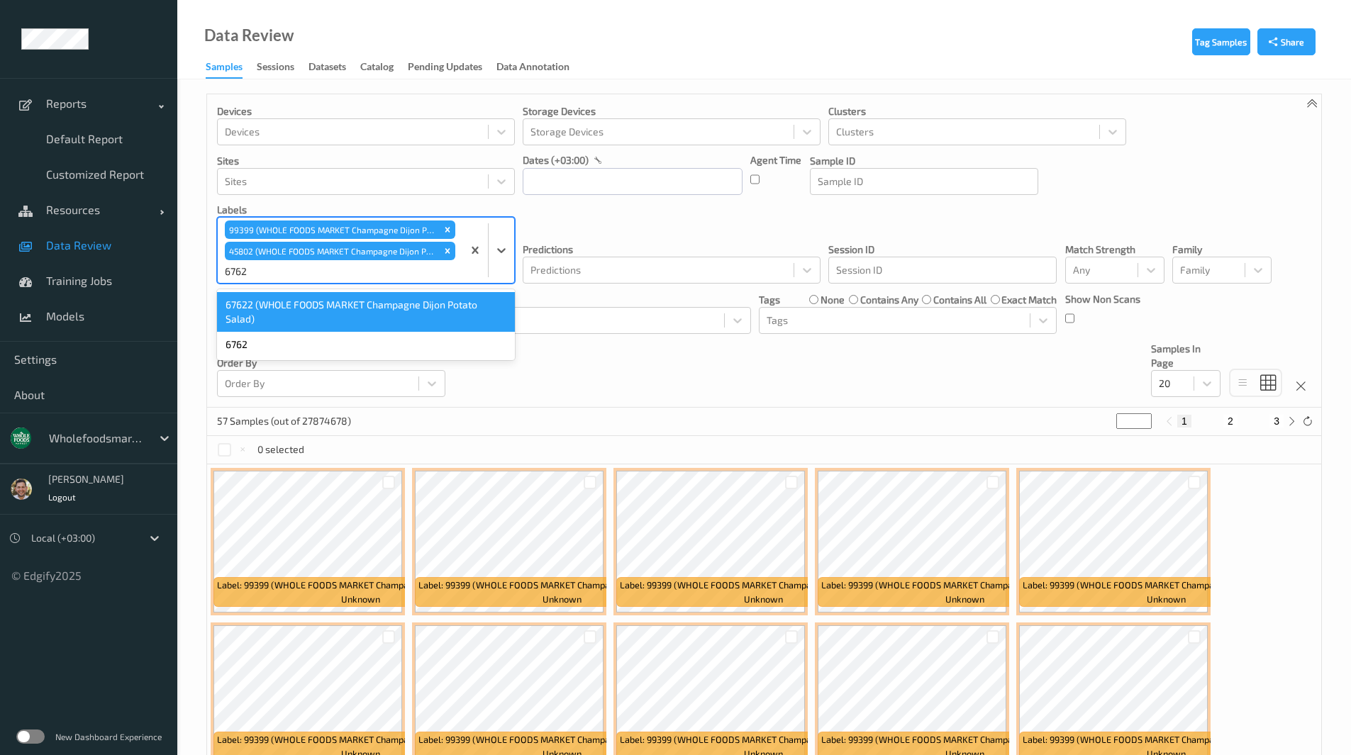
type input "67622"
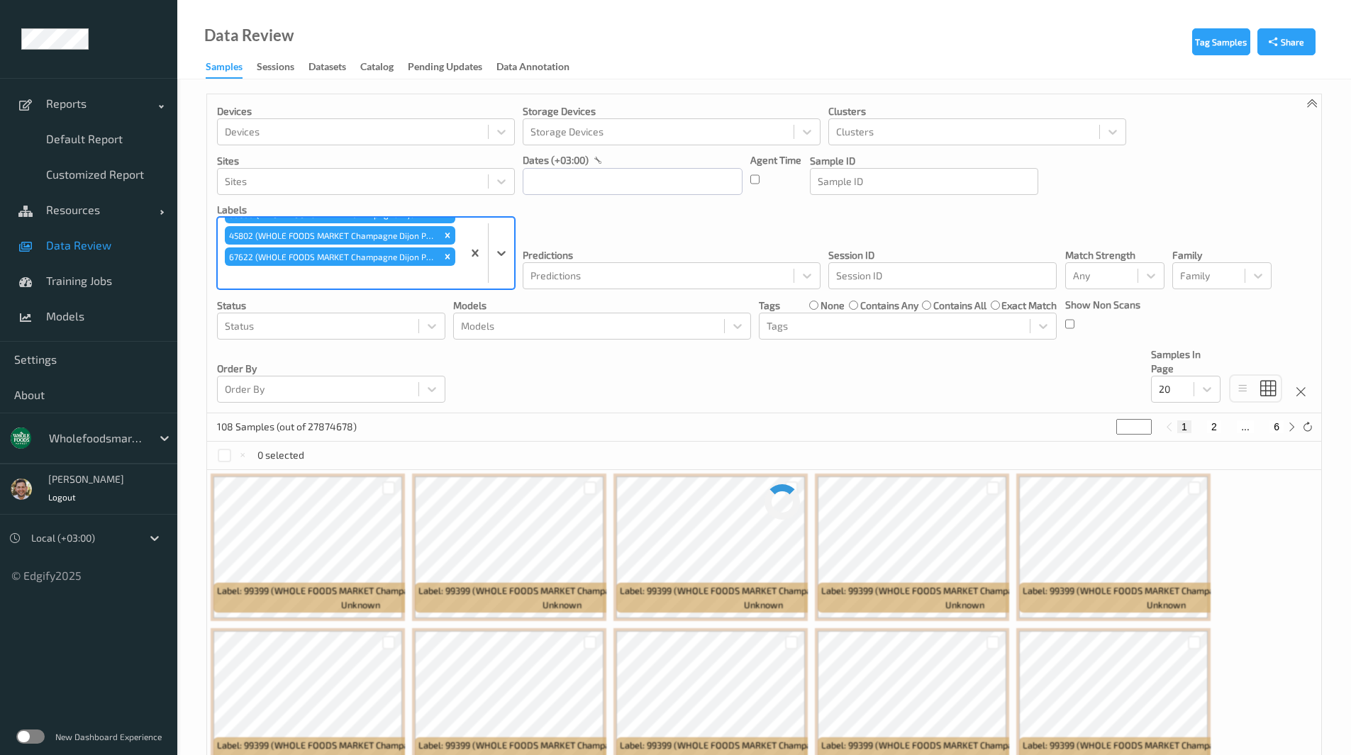
scroll to position [16, 0]
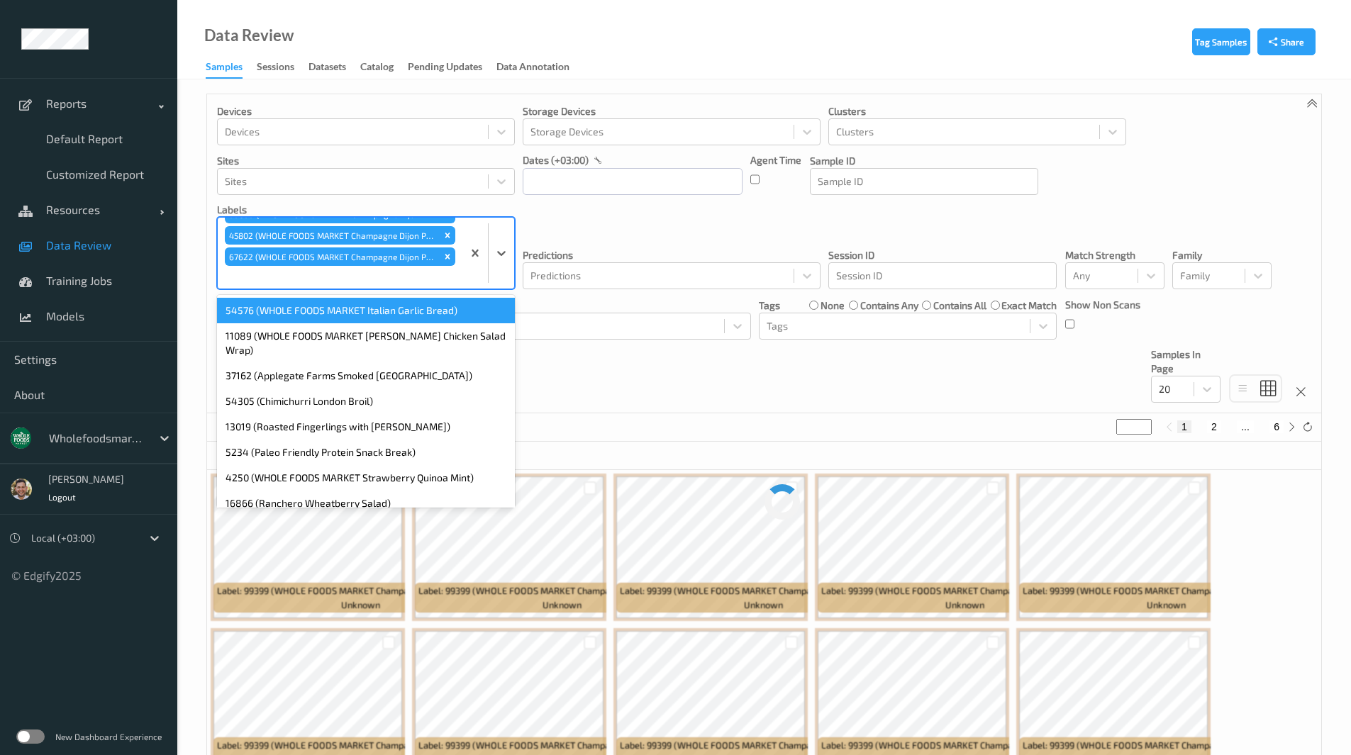
click at [352, 272] on div at bounding box center [340, 277] width 230 height 17
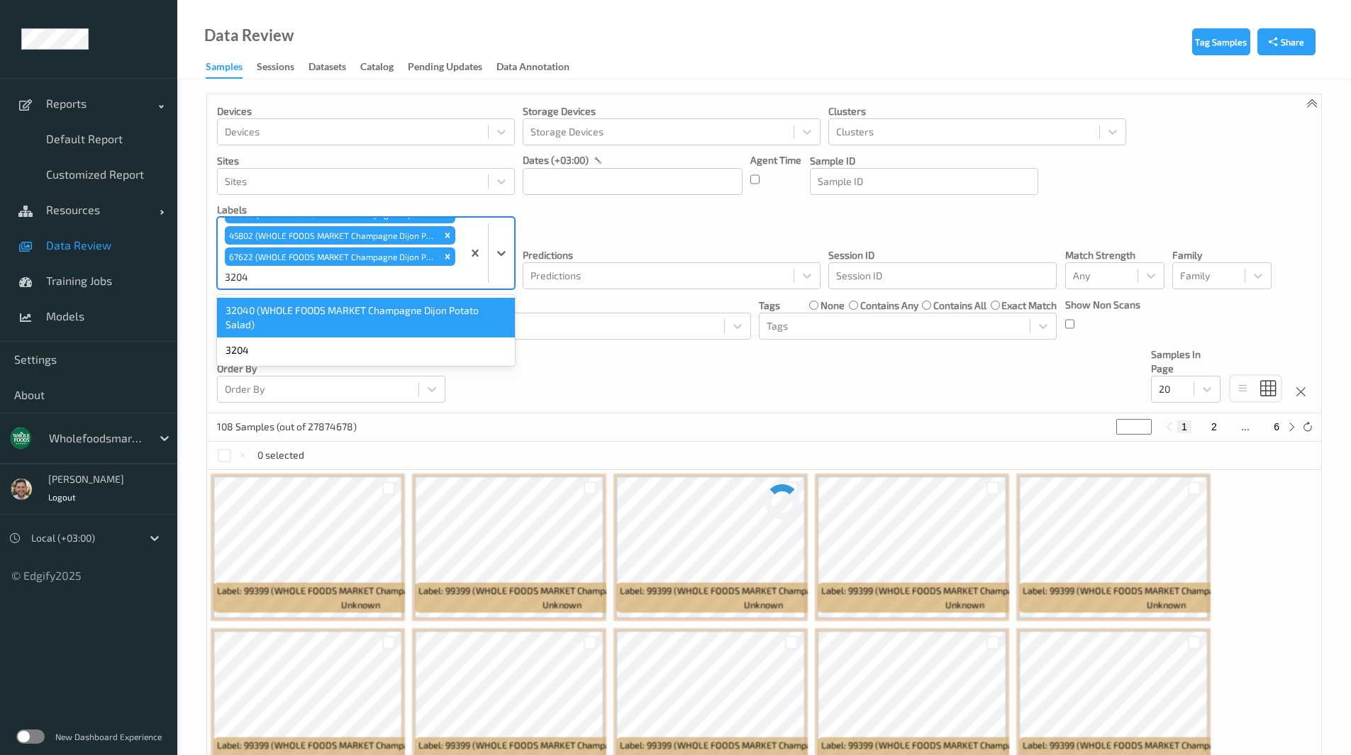
type input "32040"
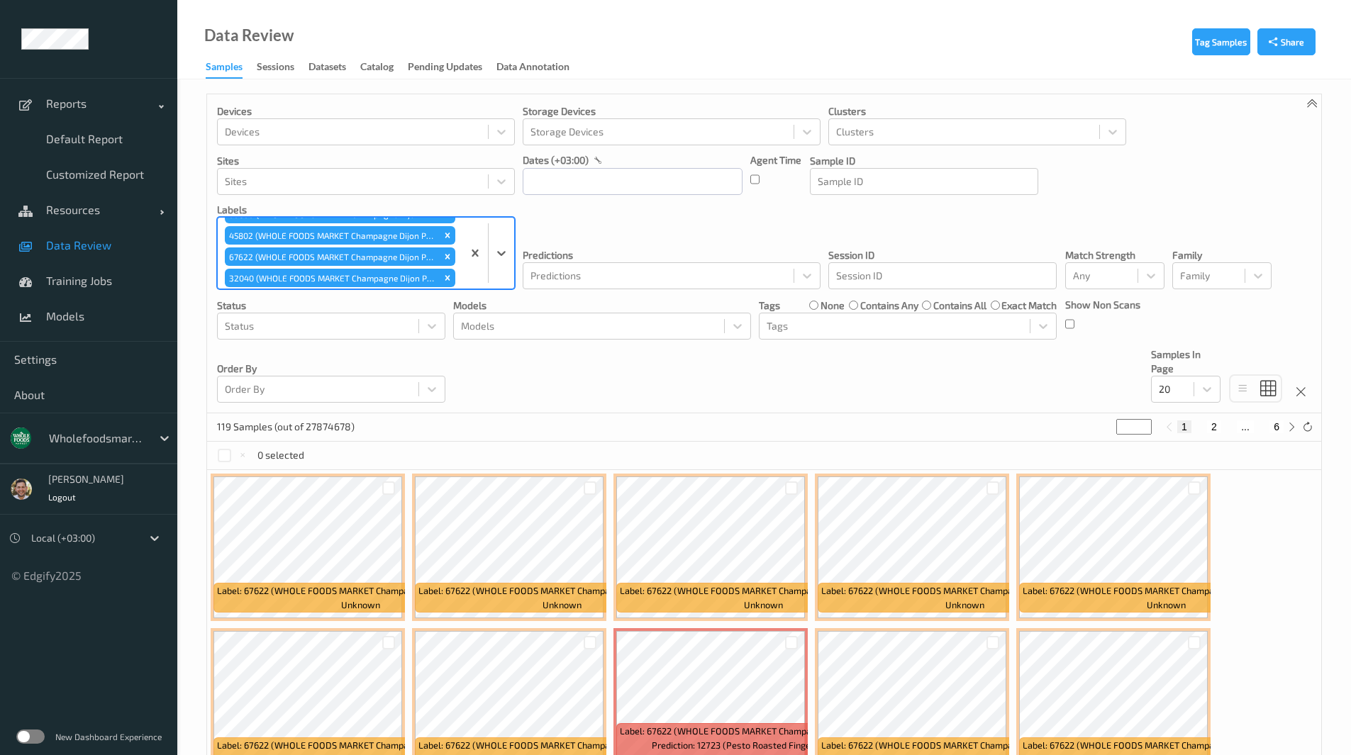
scroll to position [37, 0]
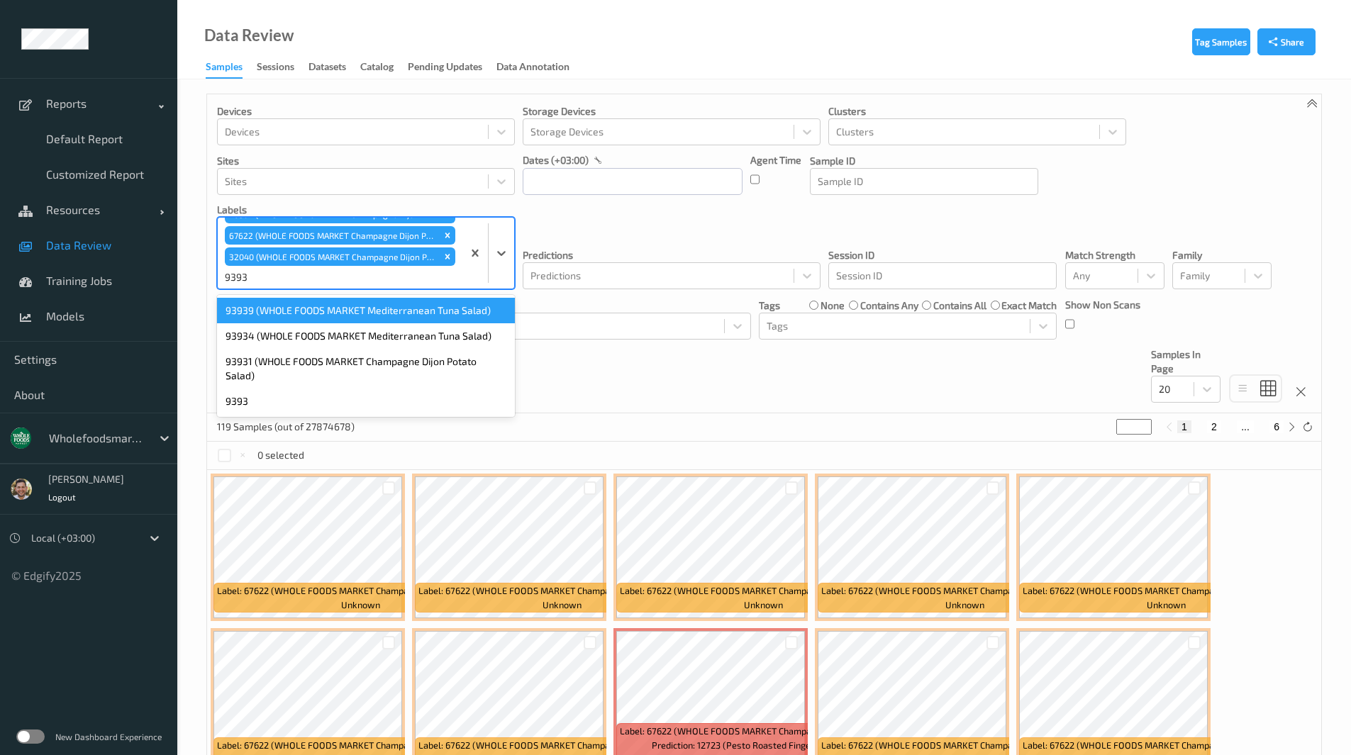
type input "93931"
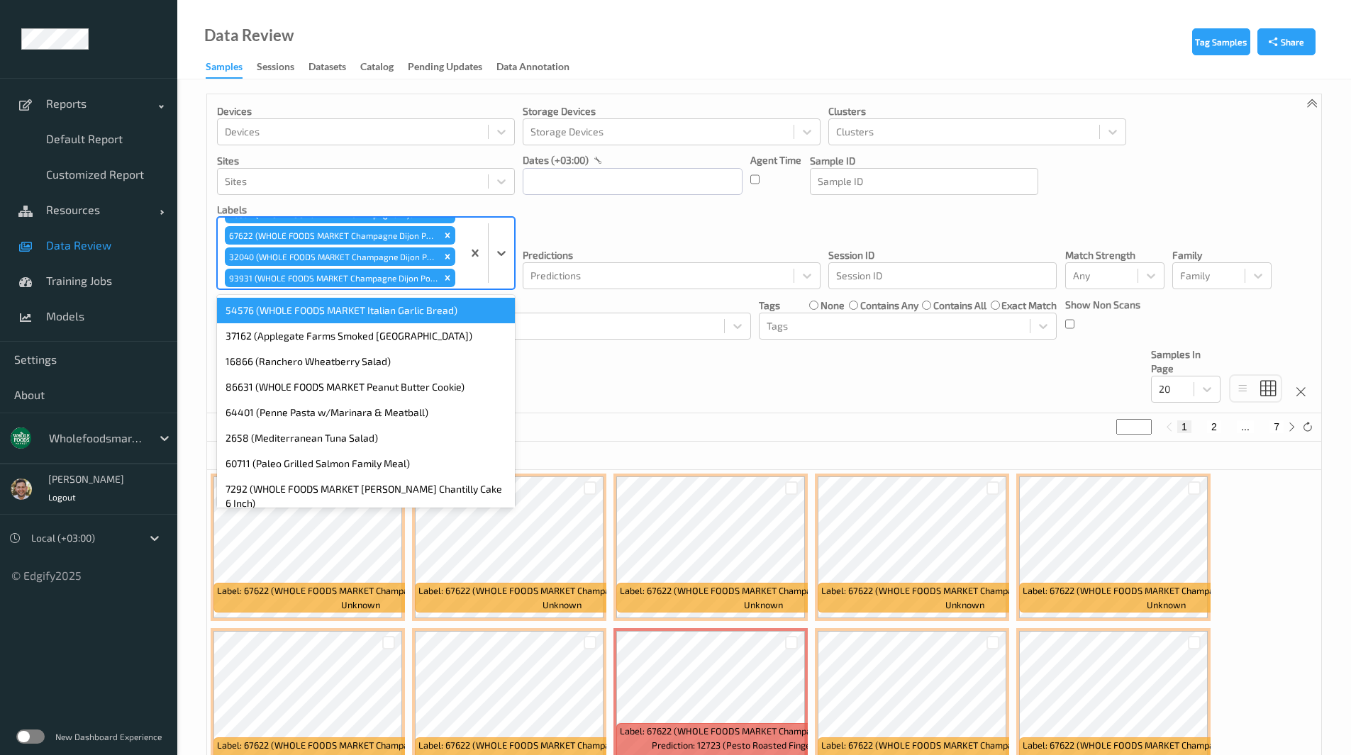
scroll to position [53, 0]
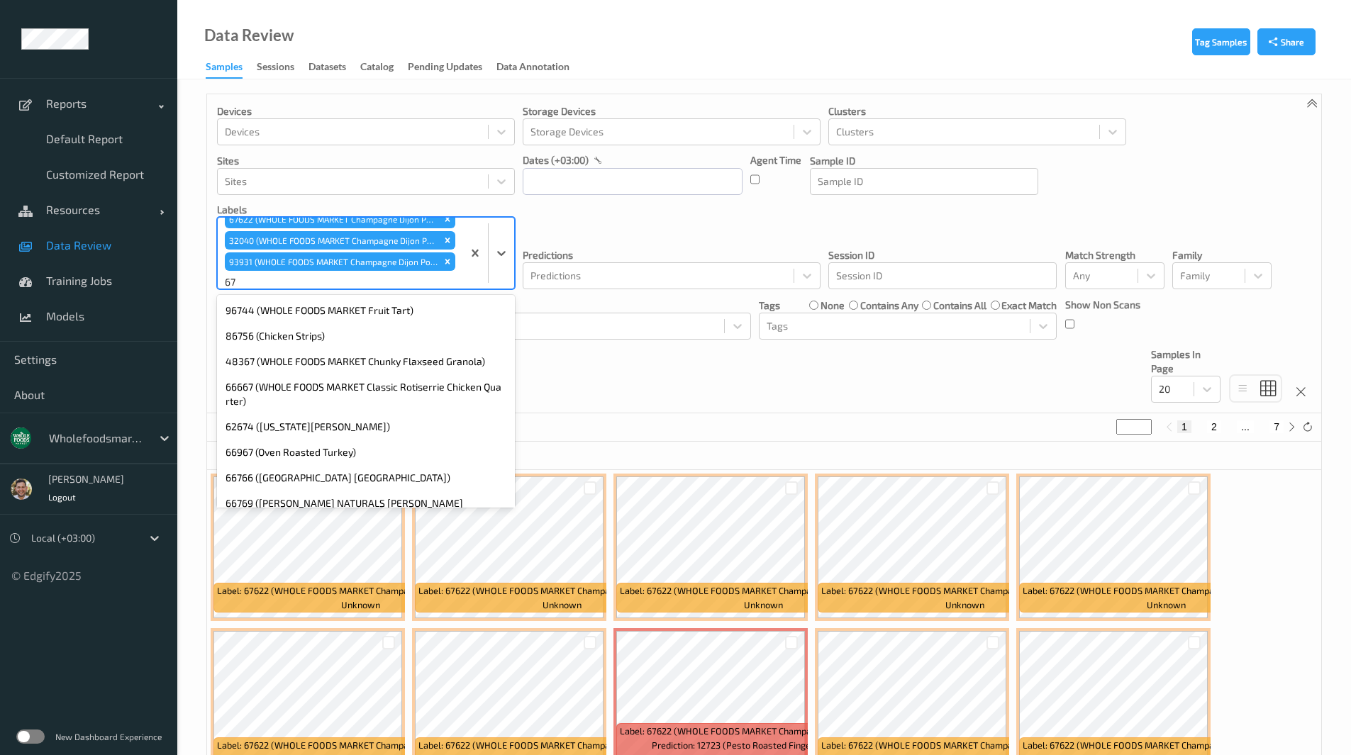
type input "6"
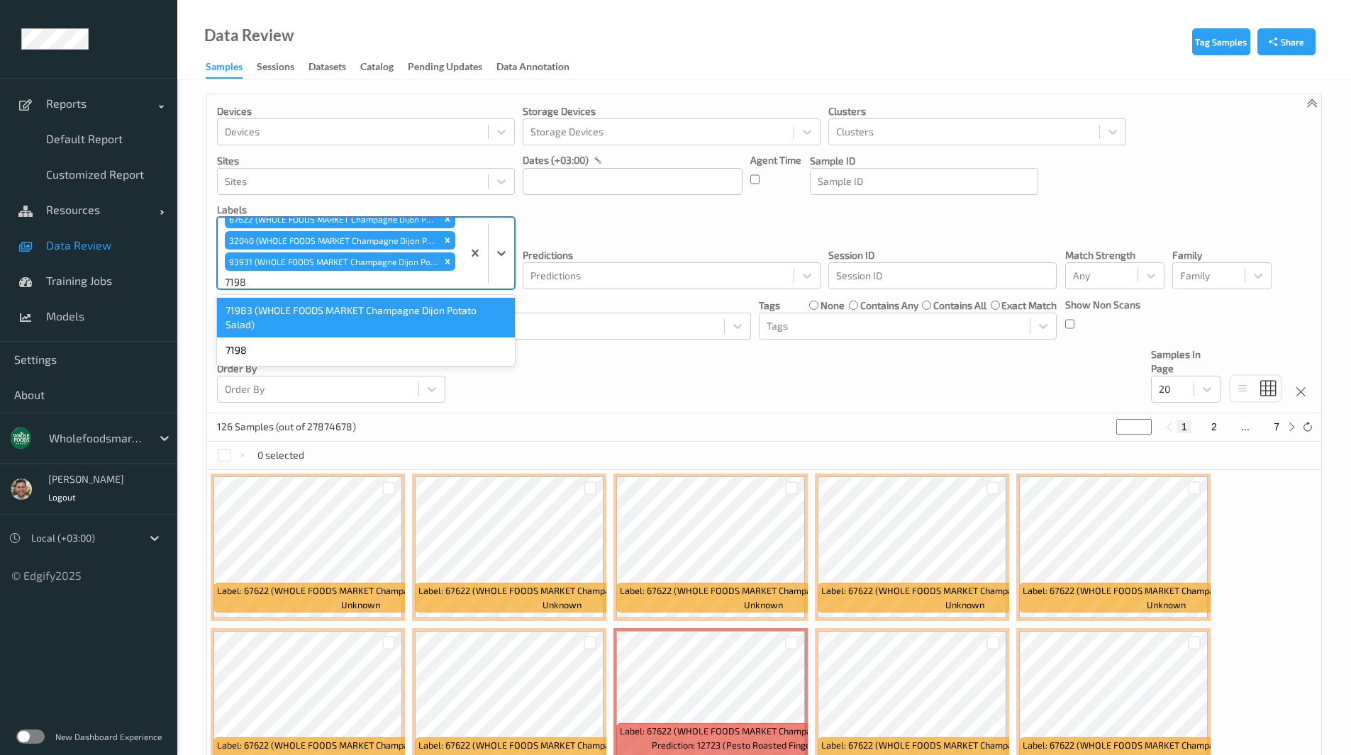
type input "71983"
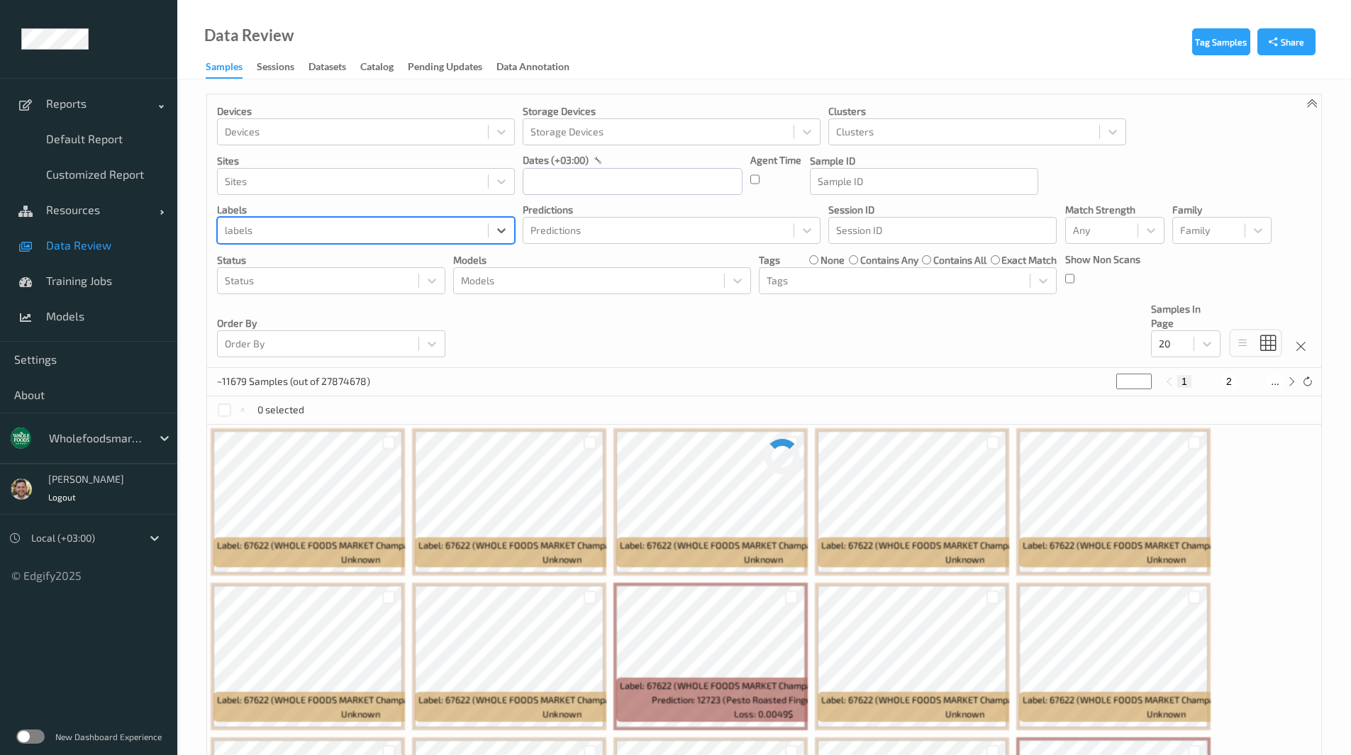
scroll to position [0, 0]
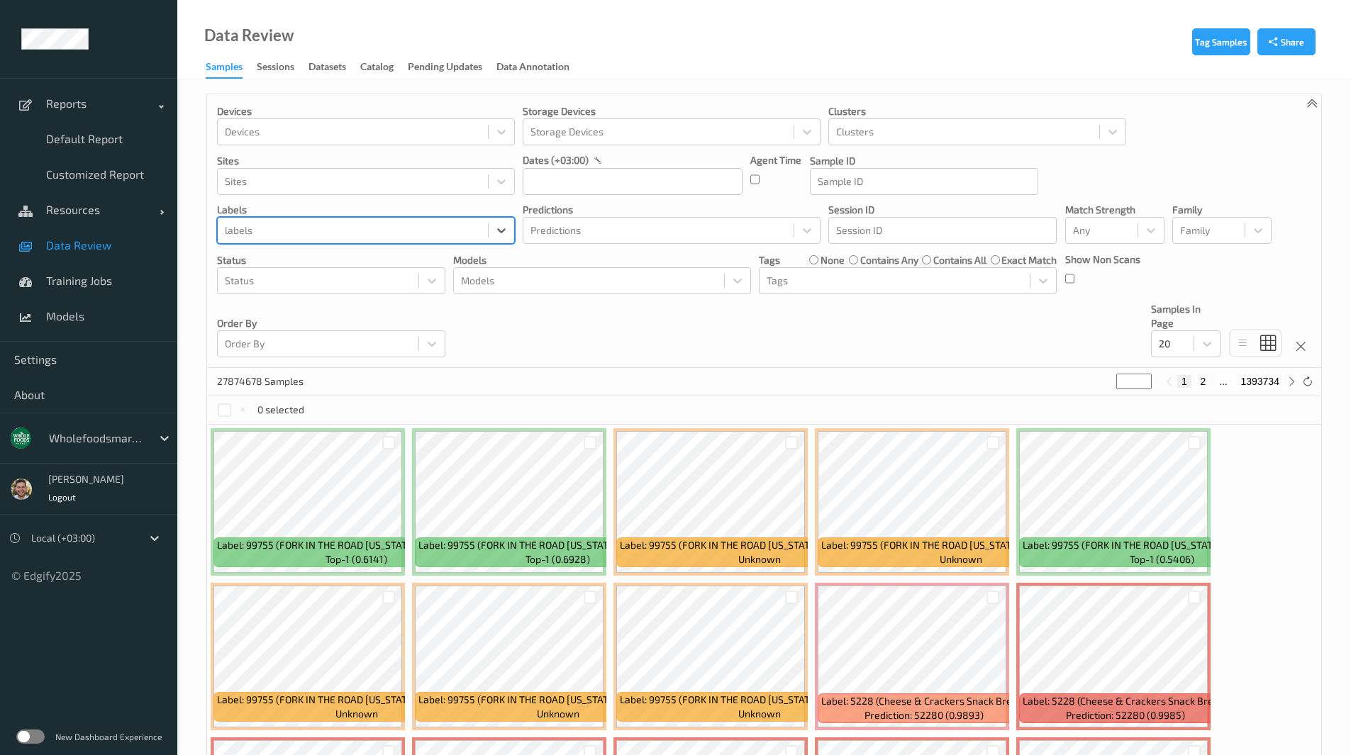
paste input "92066"
type input "92066"
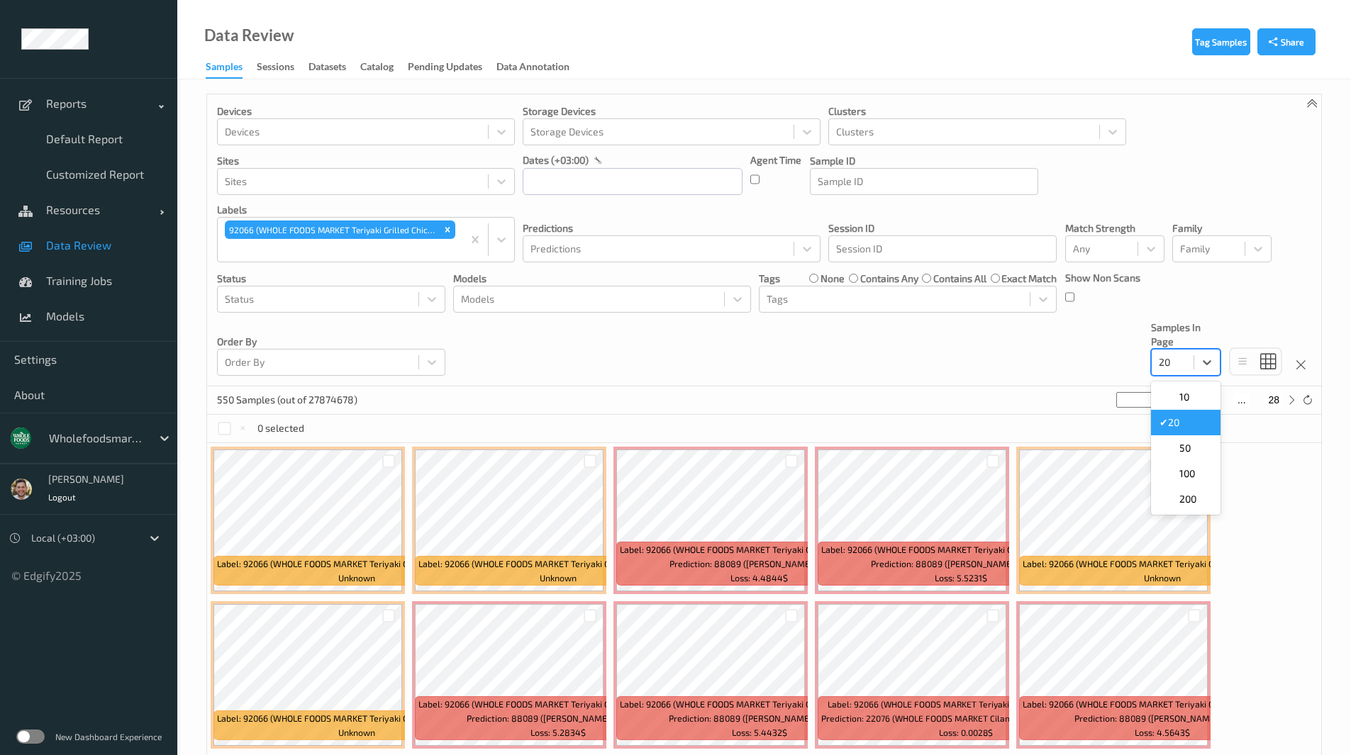
click at [1188, 360] on div "20" at bounding box center [1173, 362] width 42 height 23
click at [1188, 496] on span "200" at bounding box center [1187, 499] width 17 height 14
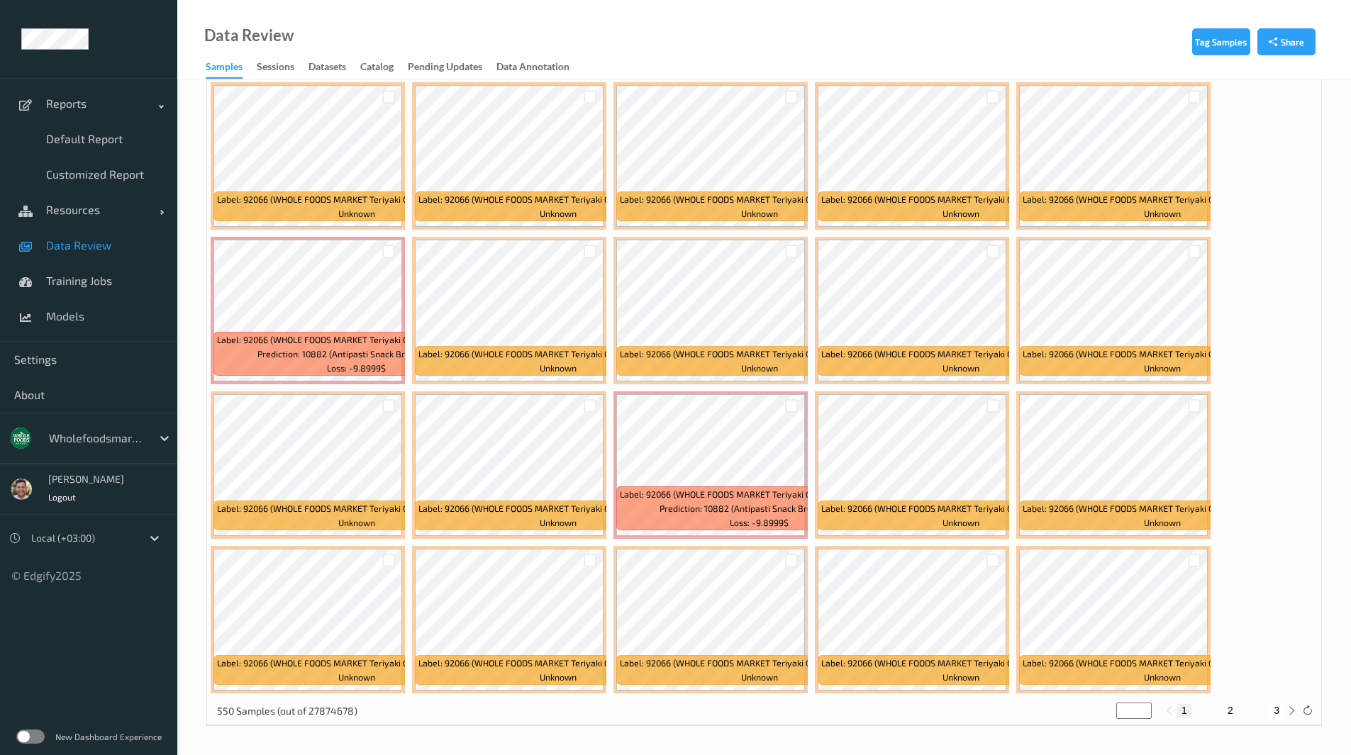
scroll to position [5928, 0]
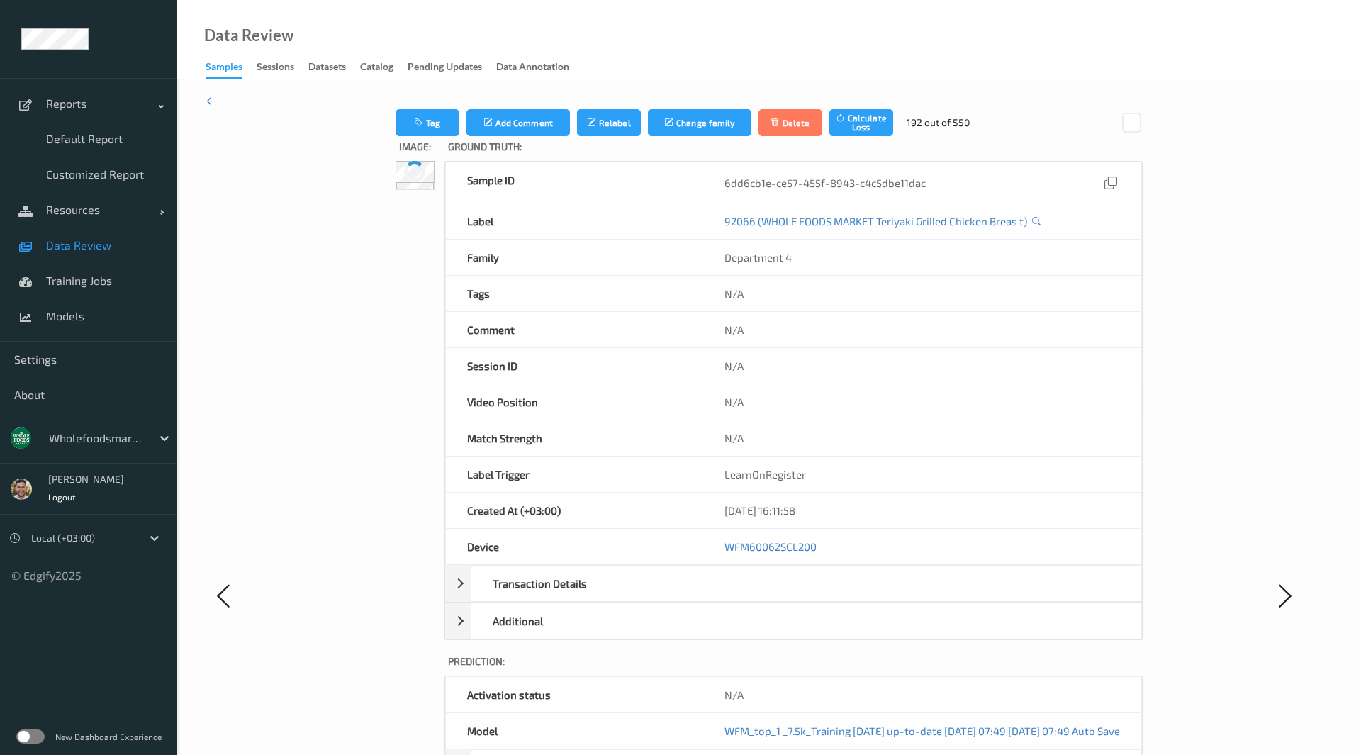
click at [539, 490] on div "Tag Add Comment Relabel Change family Delete Calculate Loss 192 out of 550 Imag…" at bounding box center [769, 595] width 938 height 973
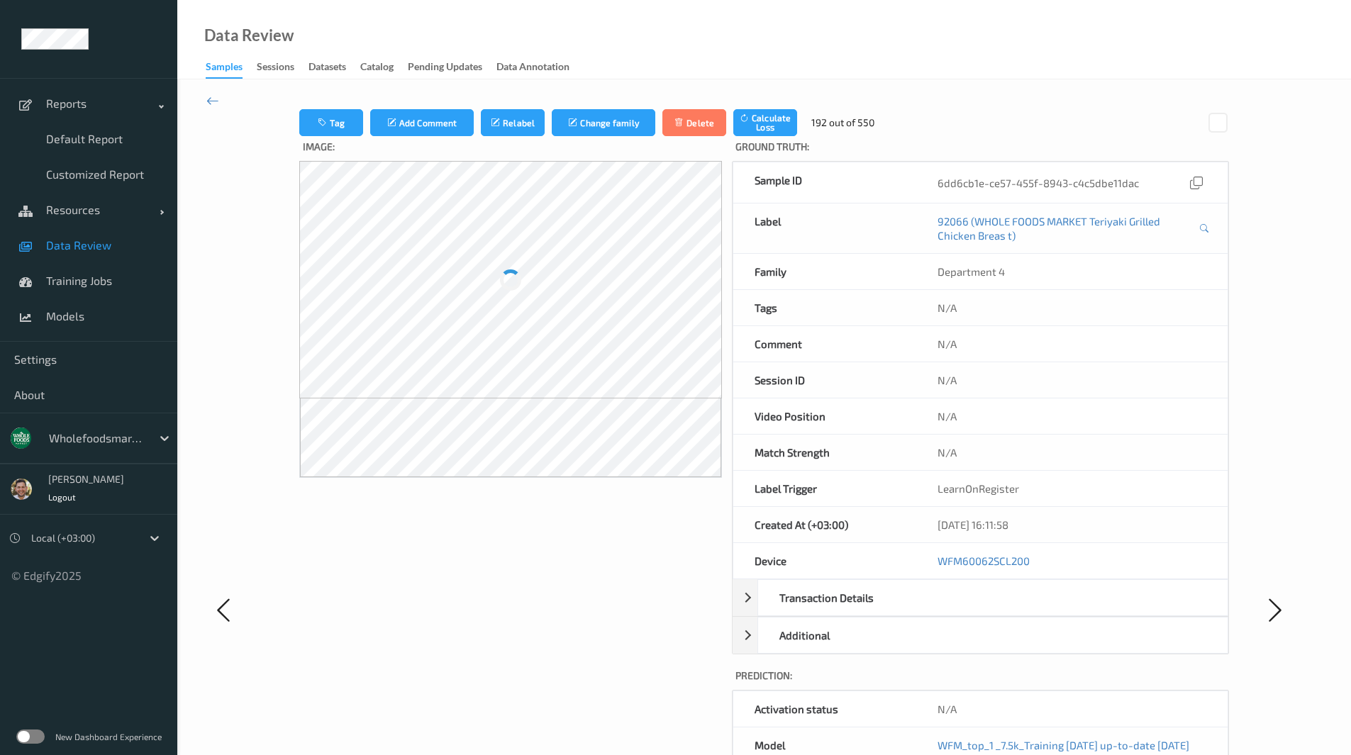
click at [1103, 308] on div "N/A" at bounding box center [1071, 307] width 311 height 35
drag, startPoint x: 1092, startPoint y: 243, endPoint x: 959, endPoint y: 227, distance: 134.3
click at [959, 227] on div "92066 (WHOLE FOODS MARKET Teriyaki Grilled Chicken Breas t)" at bounding box center [1071, 229] width 311 height 50
click at [867, 208] on div "Label" at bounding box center [824, 229] width 183 height 50
drag, startPoint x: 872, startPoint y: 221, endPoint x: 965, endPoint y: 223, distance: 92.9
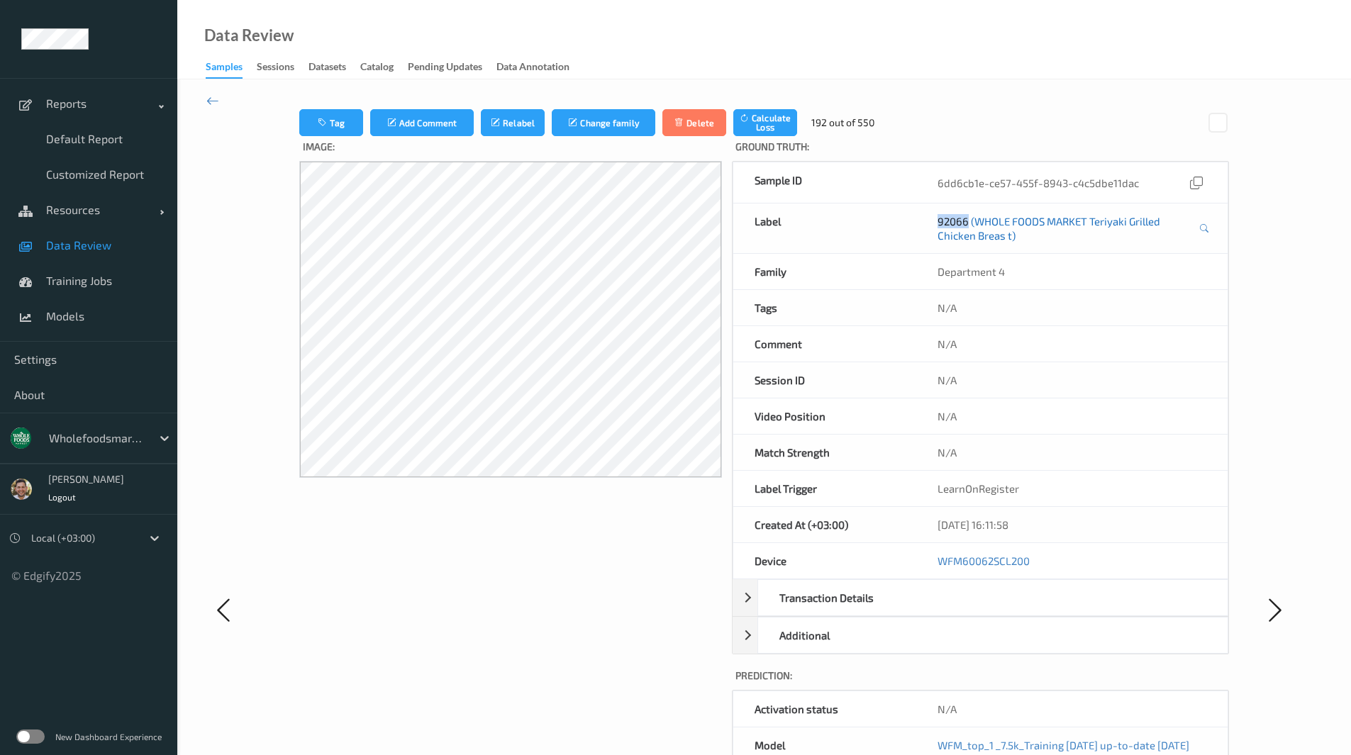
click at [965, 223] on div "Label 92066 (WHOLE FOODS MARKET Teriyaki Grilled Chicken Breas t)" at bounding box center [980, 229] width 496 height 50
copy div "92066"
click at [108, 312] on span "Models" at bounding box center [104, 316] width 117 height 14
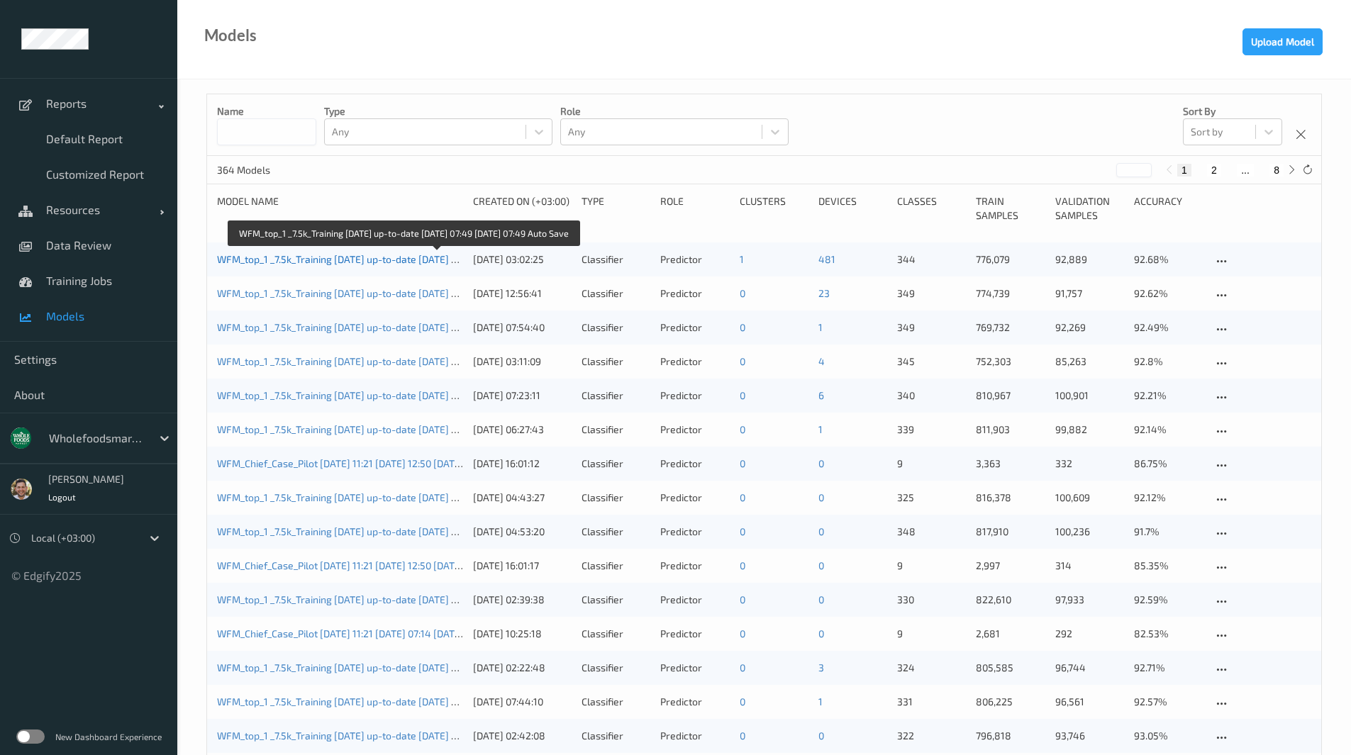
click at [295, 254] on link "WFM_top_1 _7.5k_Training 2025-09-01 up-to-date 2025-09-04 07:49 2025-09-04 07:4…" at bounding box center [400, 259] width 366 height 12
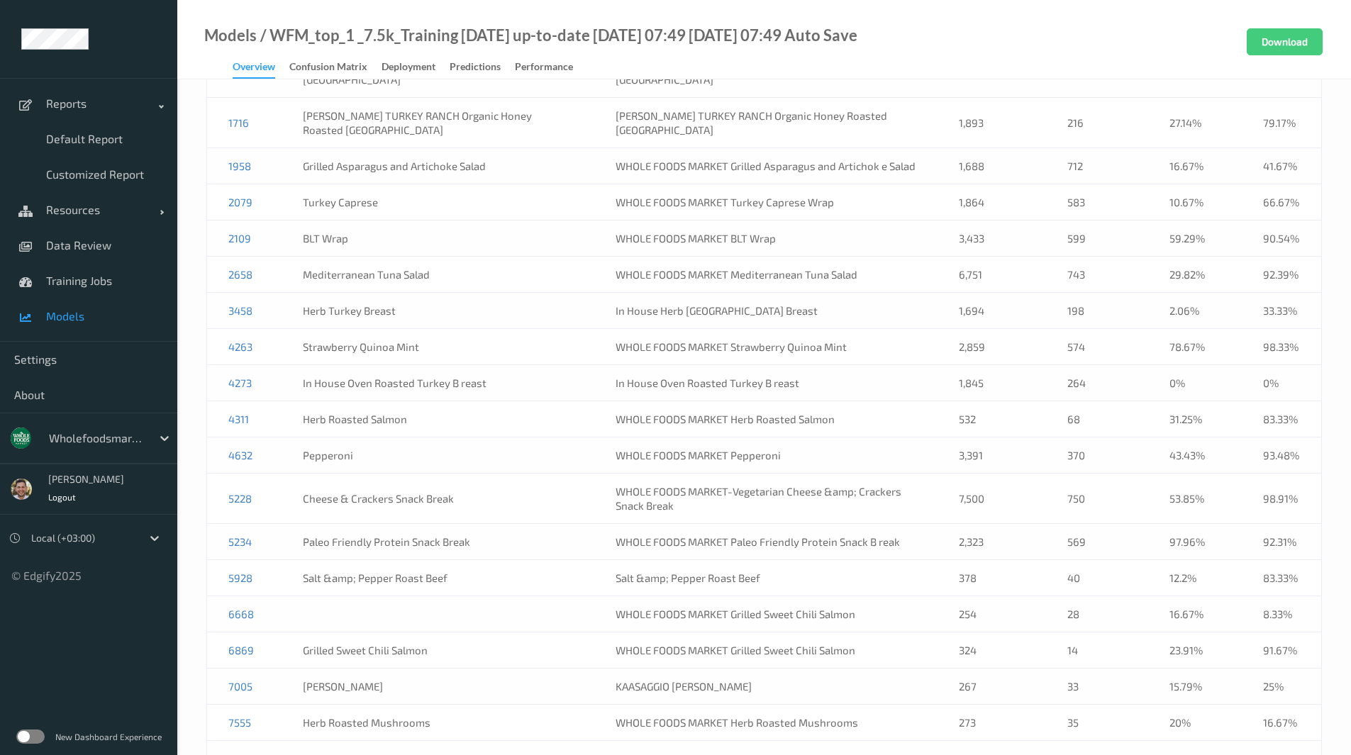
scroll to position [1049, 0]
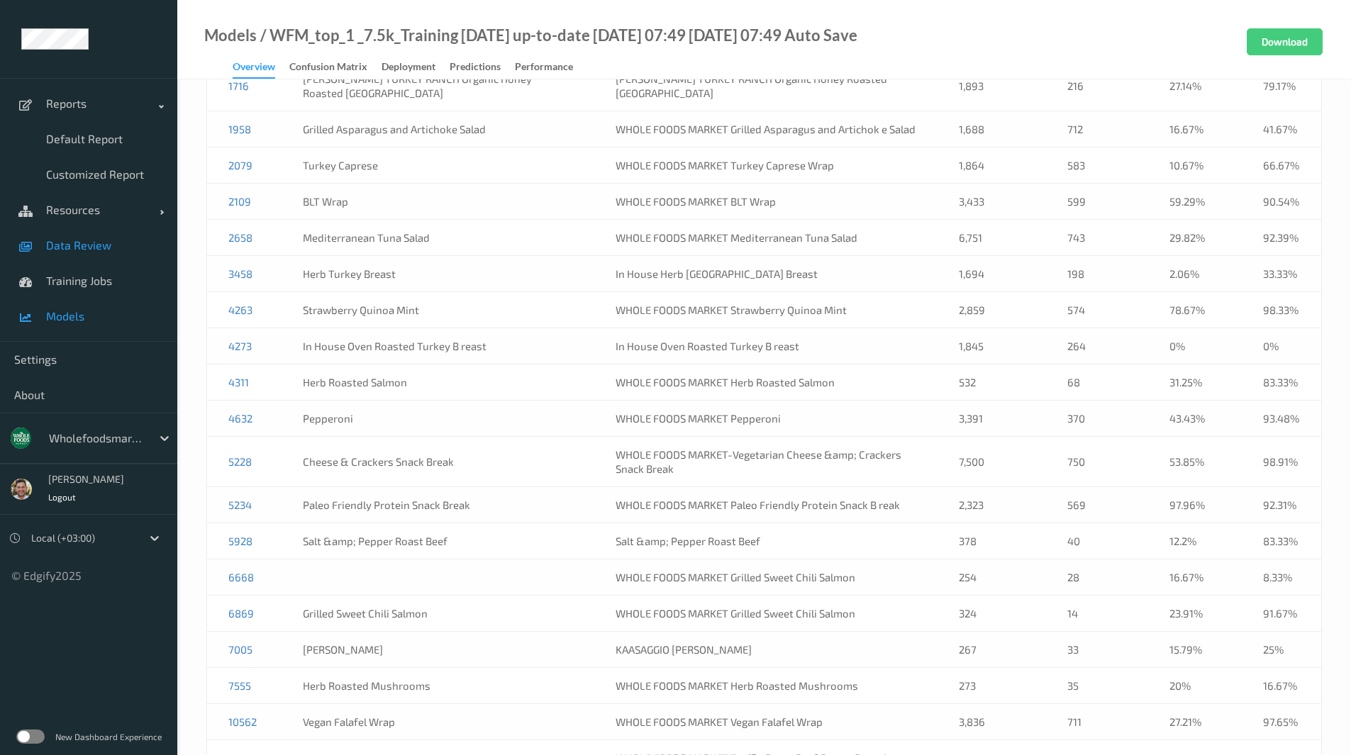
click at [107, 245] on span "Data Review" at bounding box center [104, 245] width 117 height 14
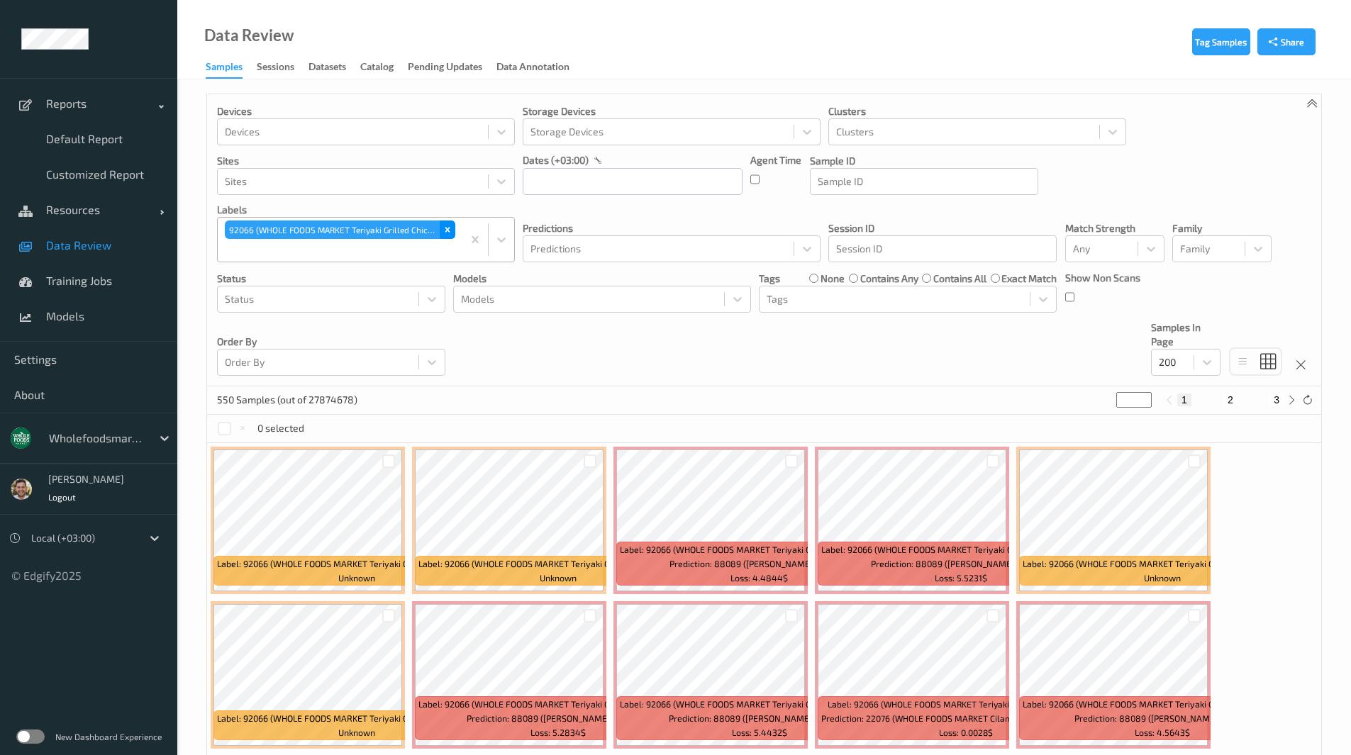
click at [448, 228] on icon "Remove 92066 (WHOLE FOODS MARKET Teriyaki Grilled Chicken Breas t)" at bounding box center [447, 230] width 5 height 5
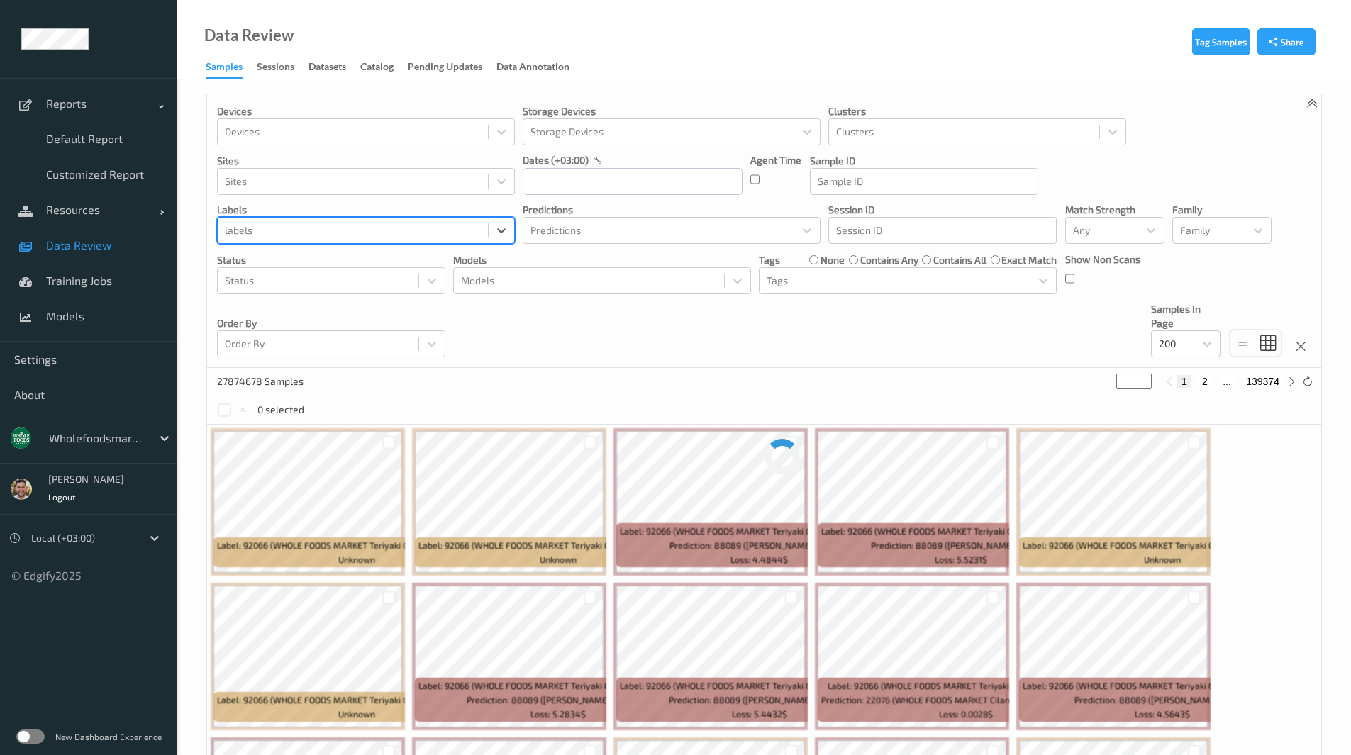
paste input "75785"
type input "75785"
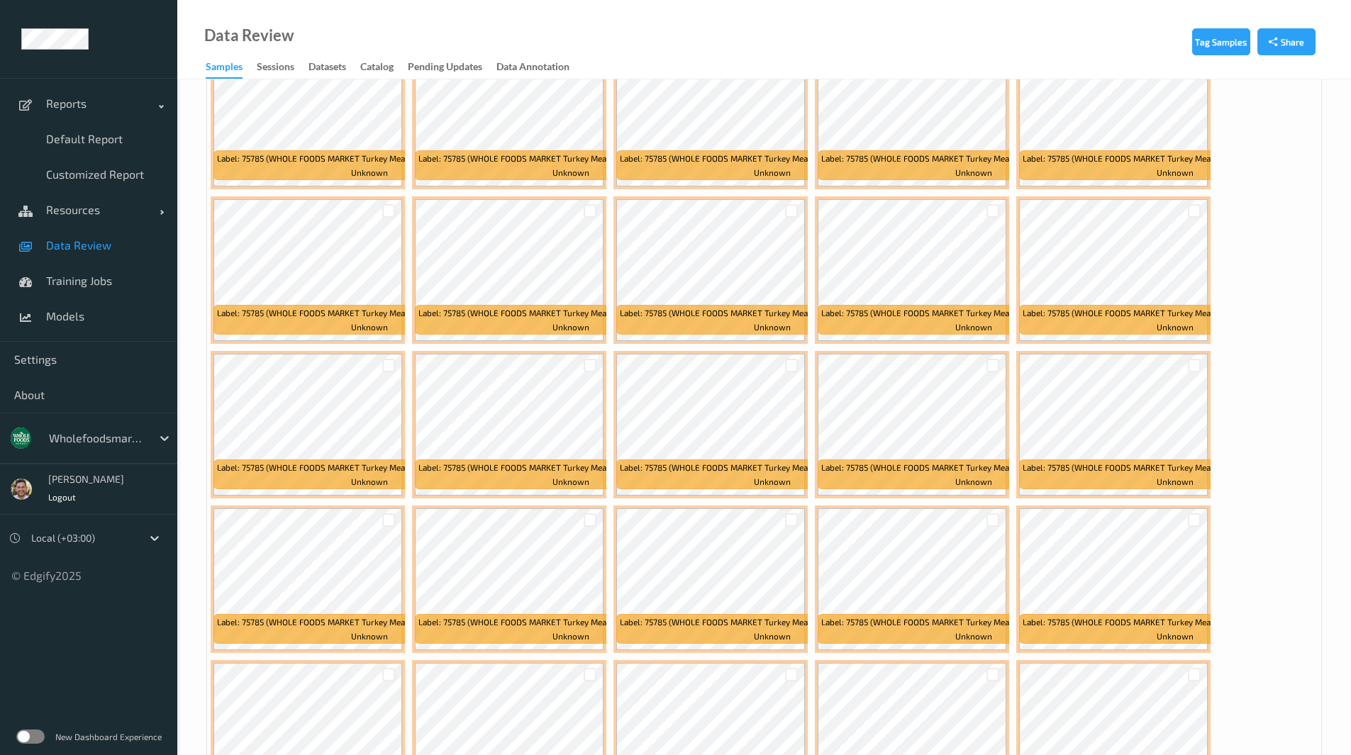
scroll to position [4514, 0]
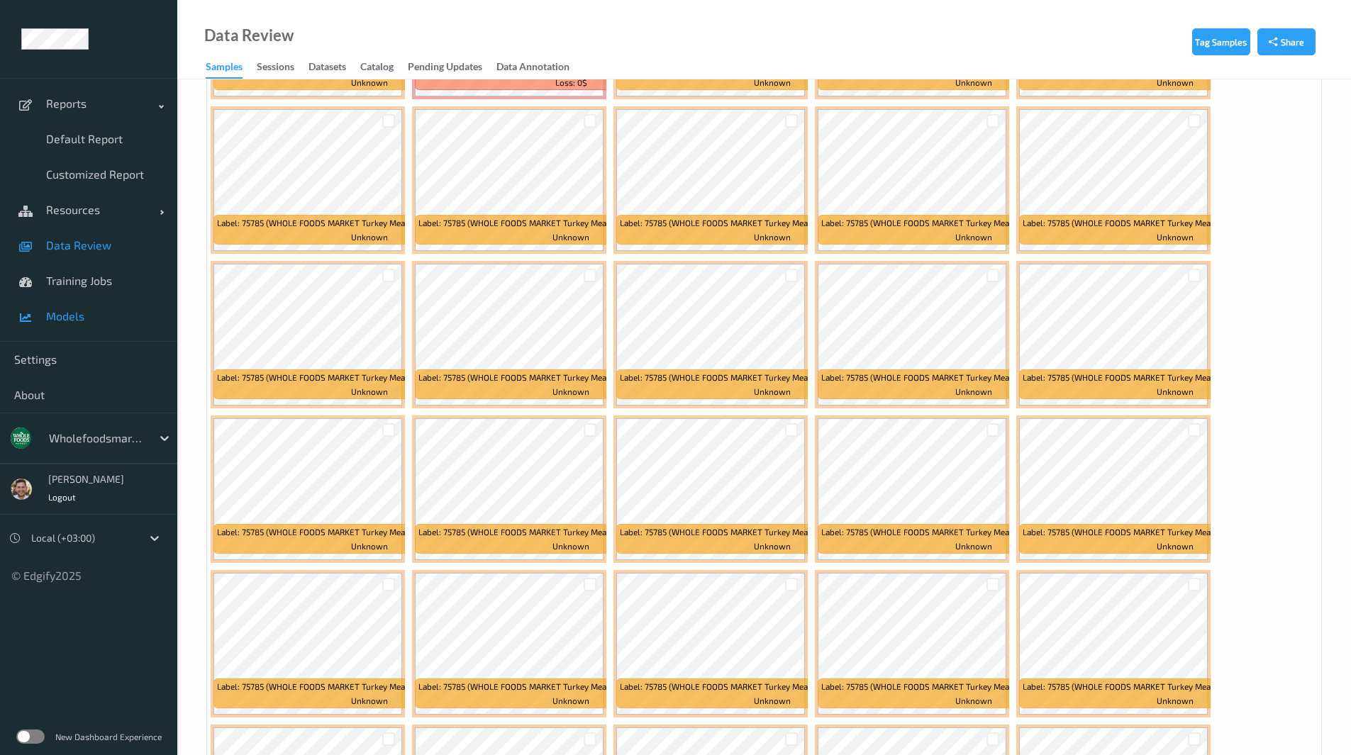
click at [79, 323] on link "Models" at bounding box center [88, 316] width 177 height 35
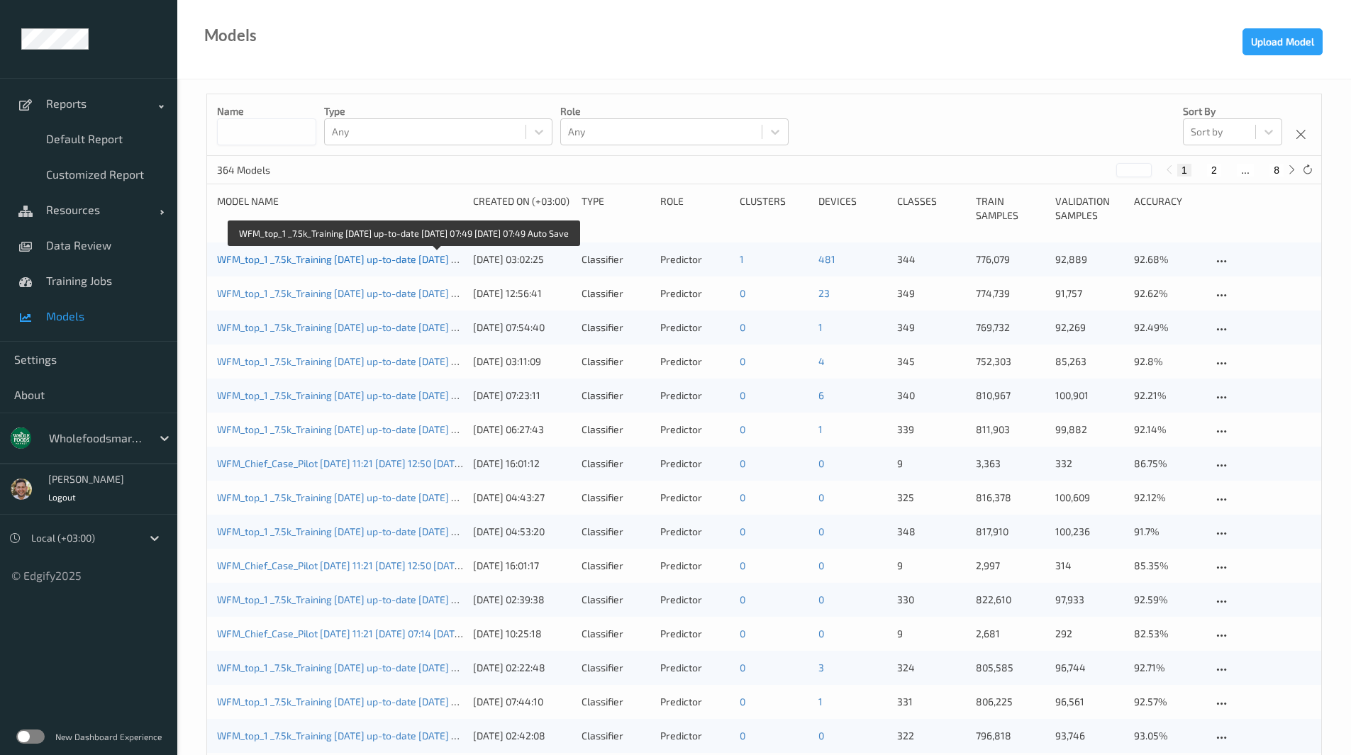
click at [289, 256] on link "WFM_top_1 _7.5k_Training 2025-09-01 up-to-date 2025-09-04 07:49 2025-09-04 07:4…" at bounding box center [400, 259] width 366 height 12
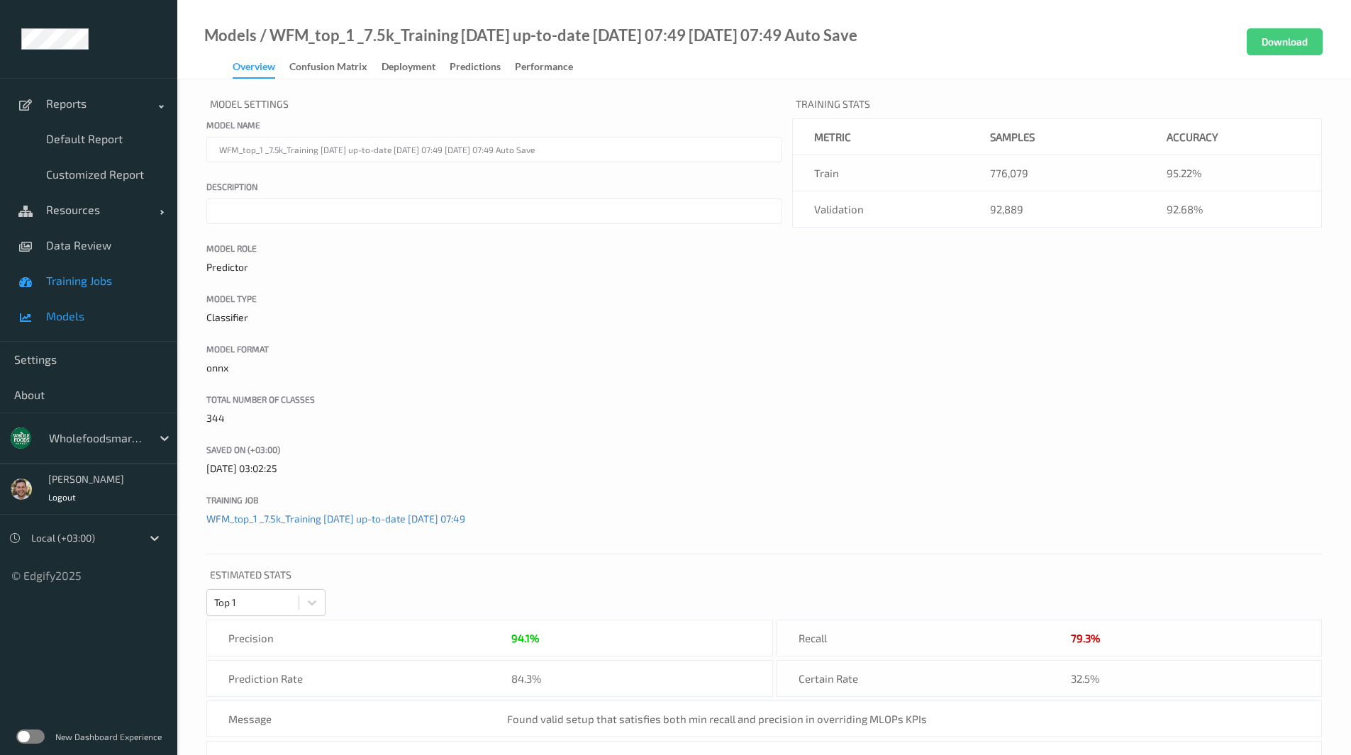
click at [103, 277] on span "Training Jobs" at bounding box center [104, 281] width 117 height 14
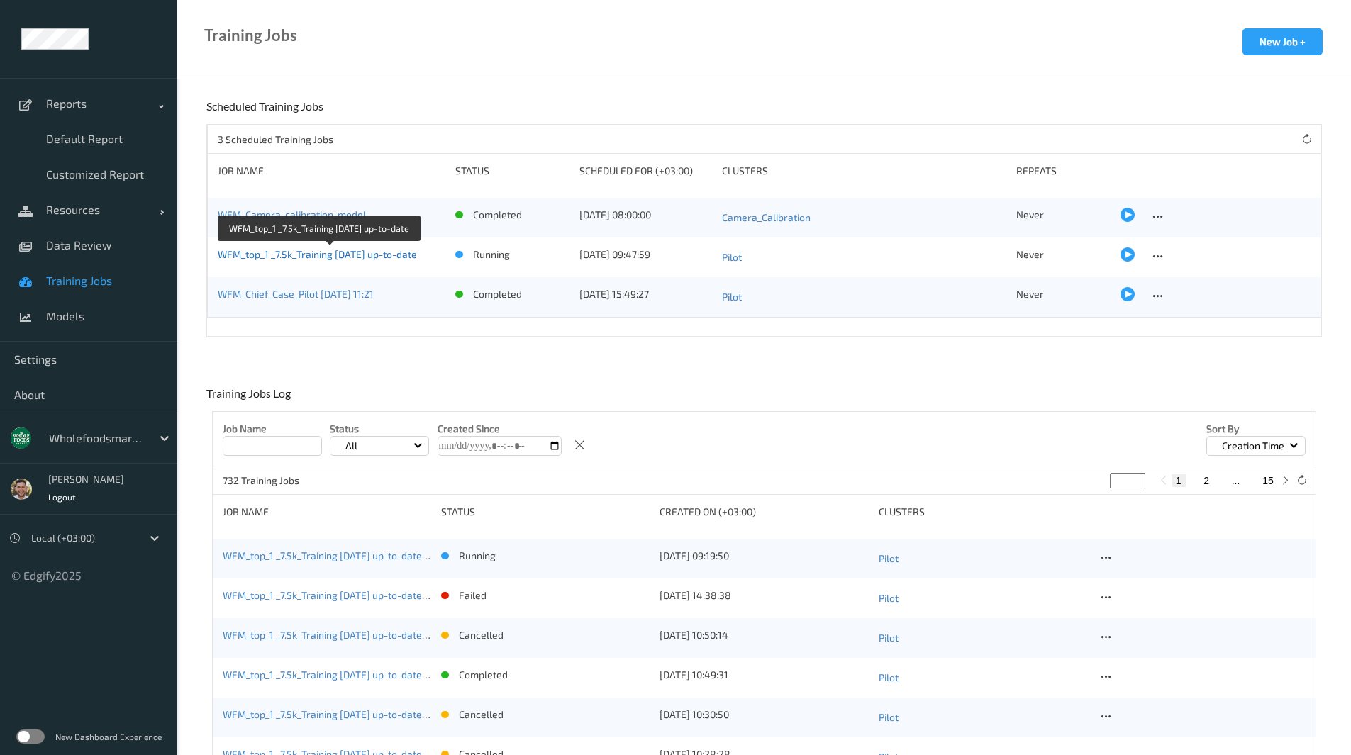
click at [396, 250] on link "WFM_top_1 _7.5k_Training 2025-09-01 up-to-date" at bounding box center [317, 254] width 199 height 12
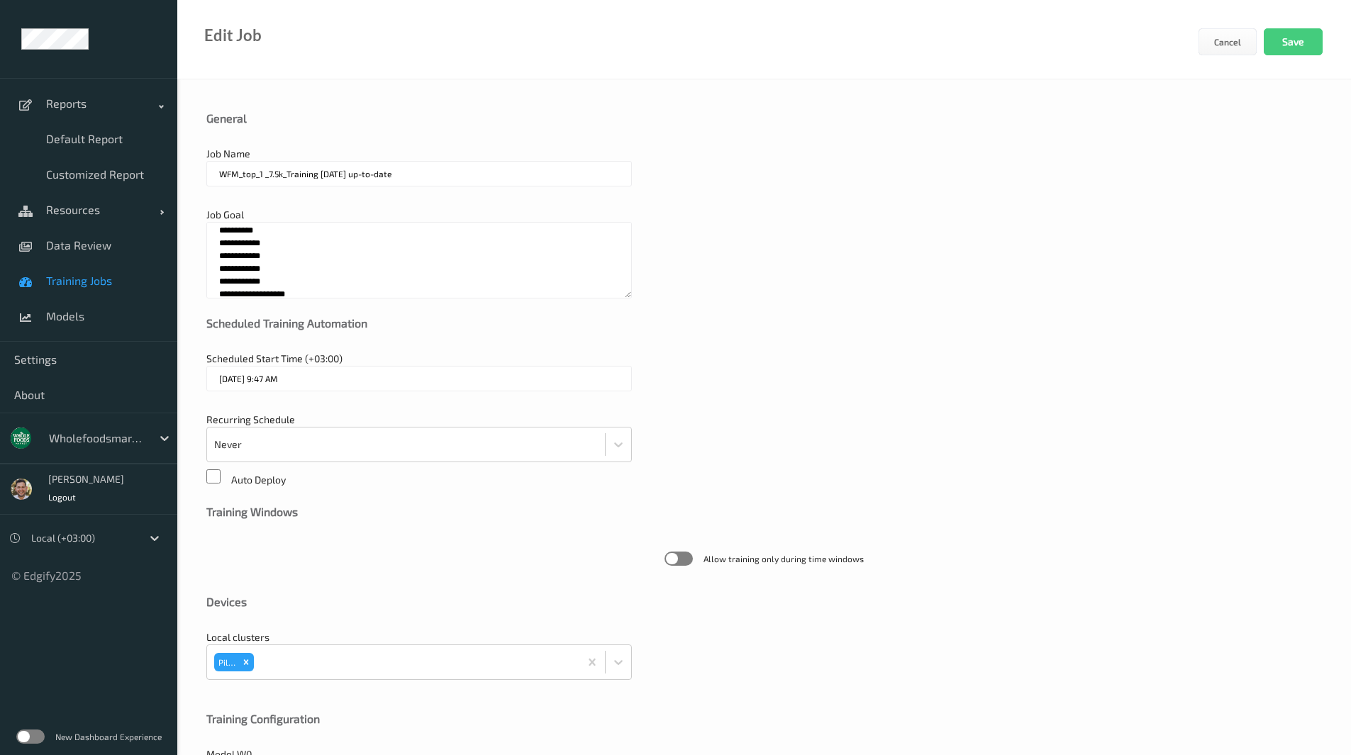
scroll to position [221, 0]
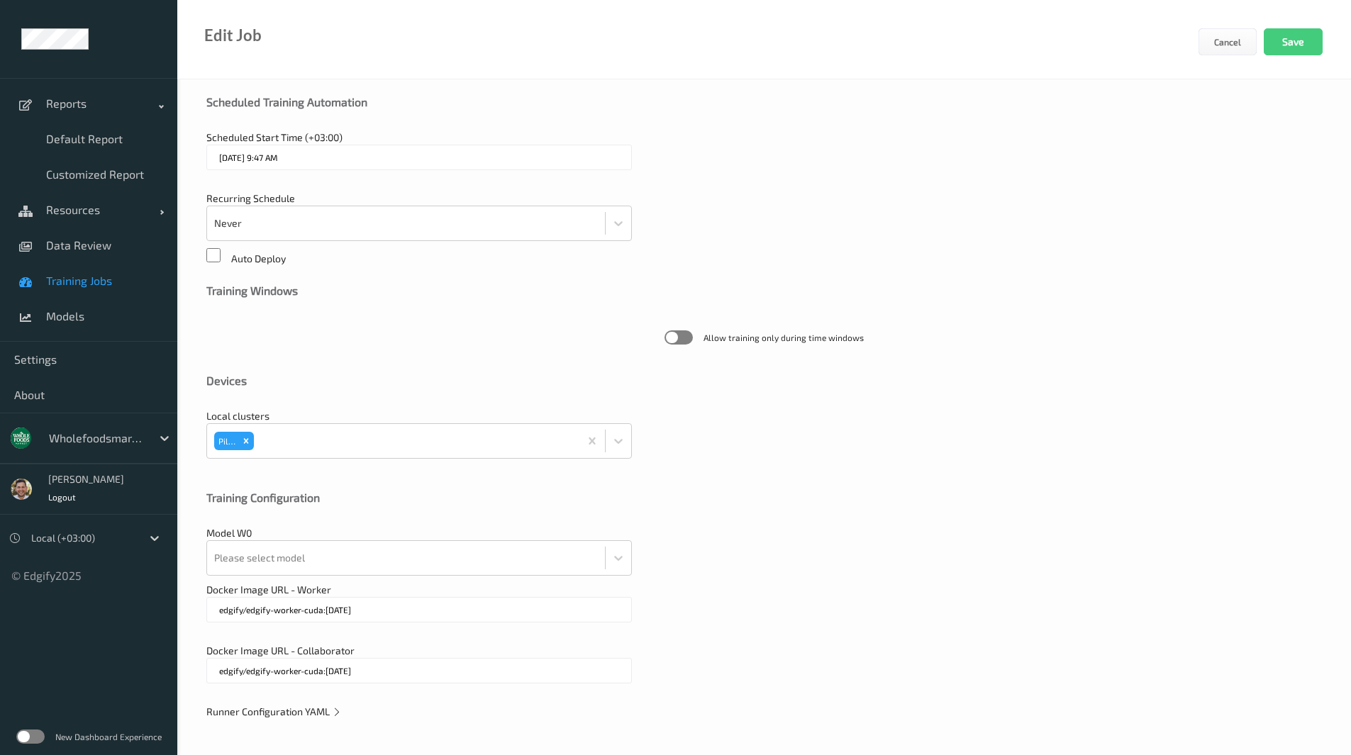
click at [301, 715] on span "Runner Configuration YAML" at bounding box center [273, 712] width 135 height 12
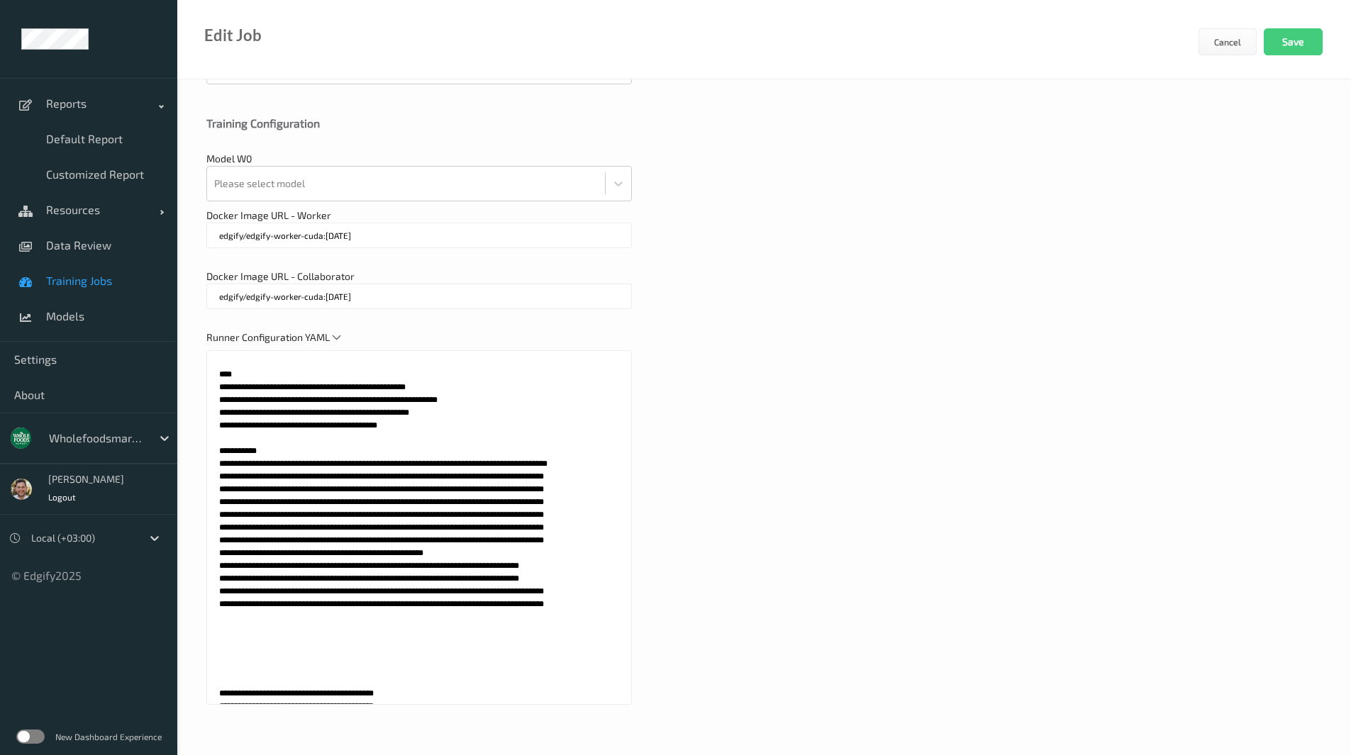
scroll to position [3852, 0]
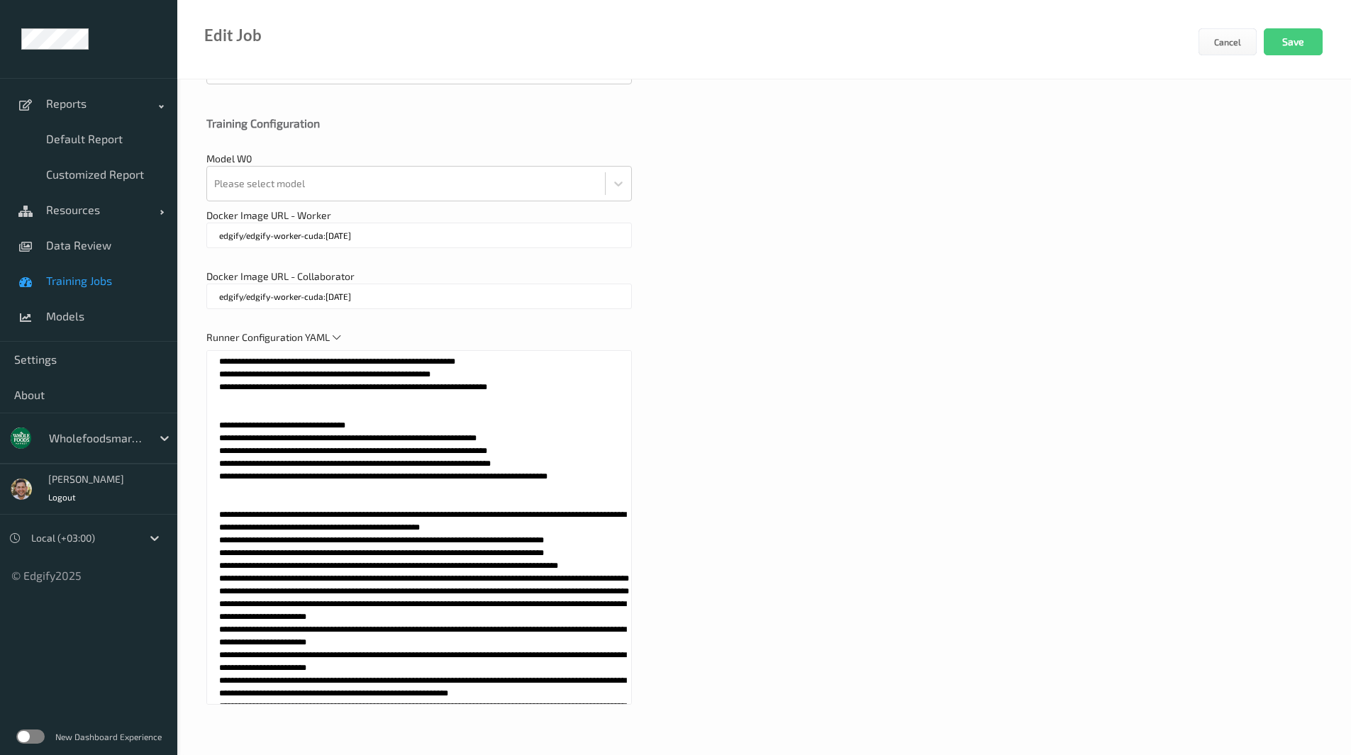
click at [341, 529] on textarea at bounding box center [418, 527] width 425 height 355
click at [217, 531] on textarea at bounding box center [418, 527] width 425 height 355
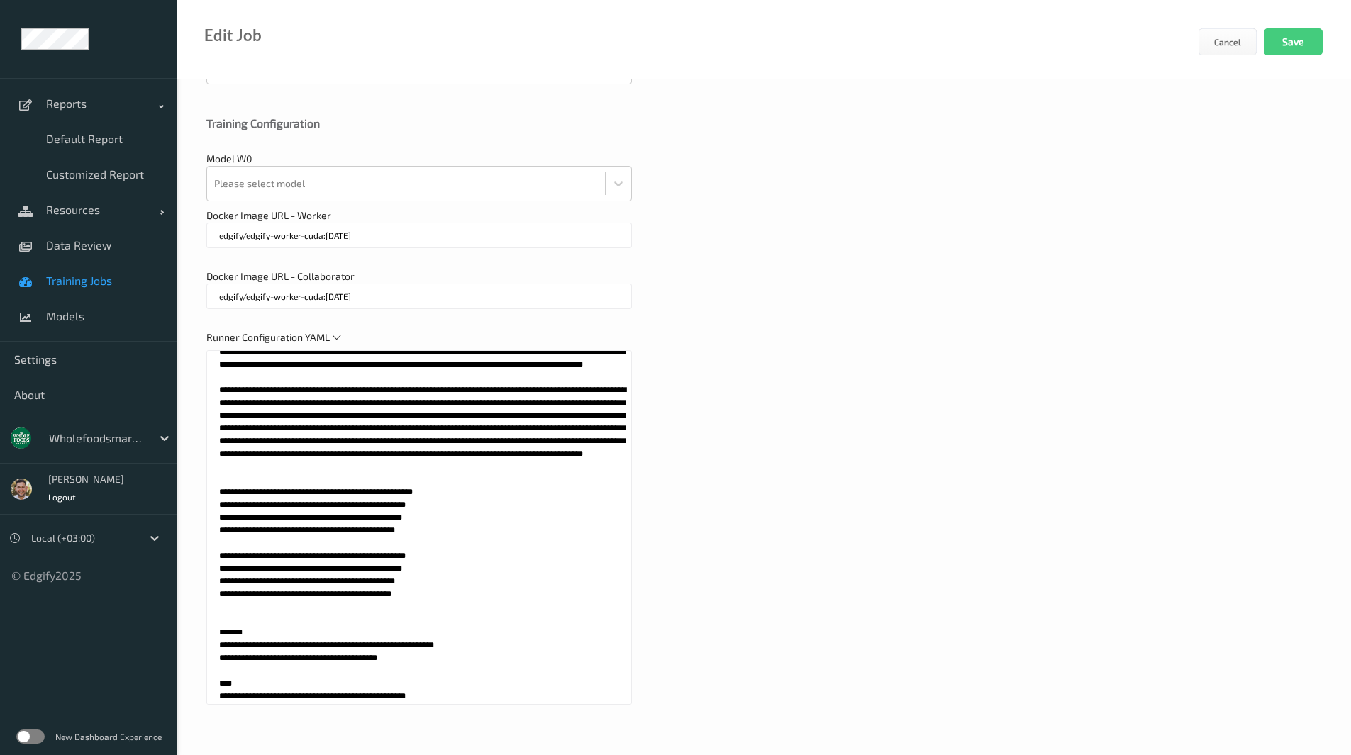
scroll to position [428, 0]
click at [217, 531] on textarea at bounding box center [418, 527] width 425 height 355
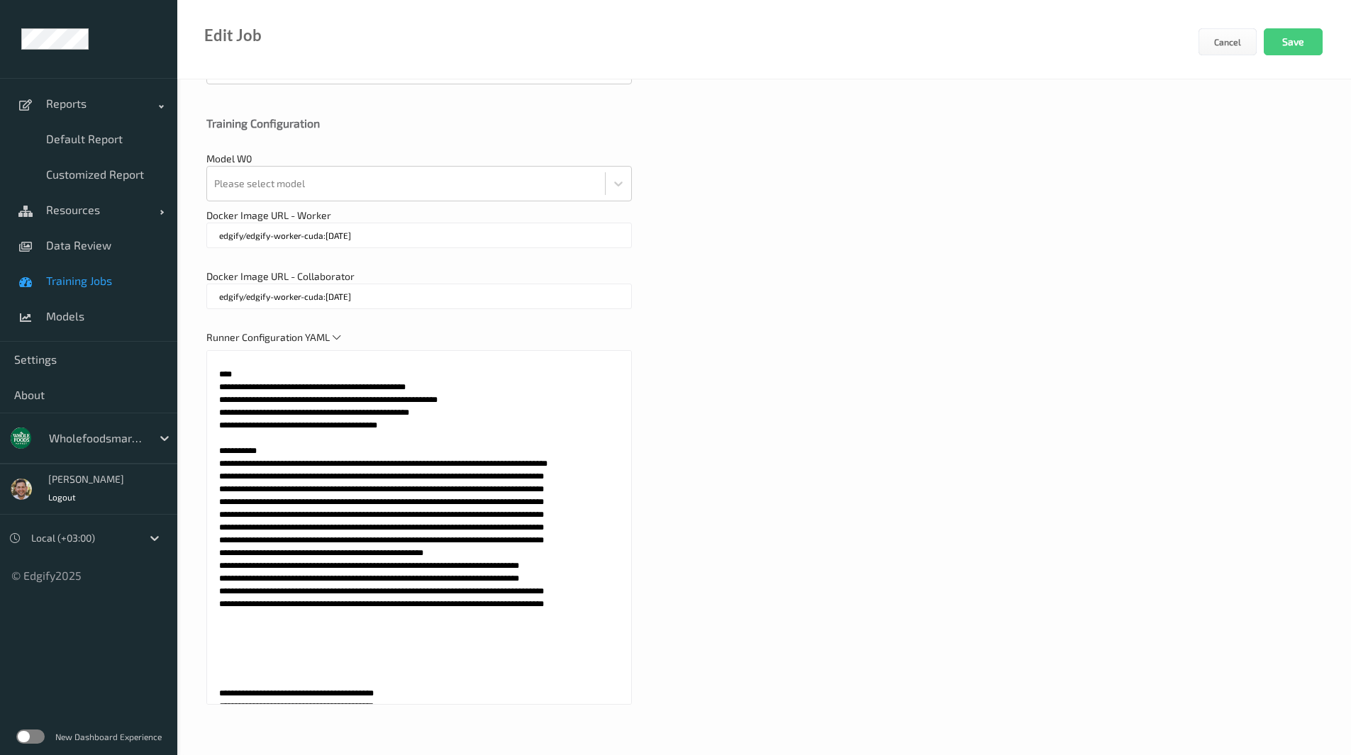
scroll to position [3852, 0]
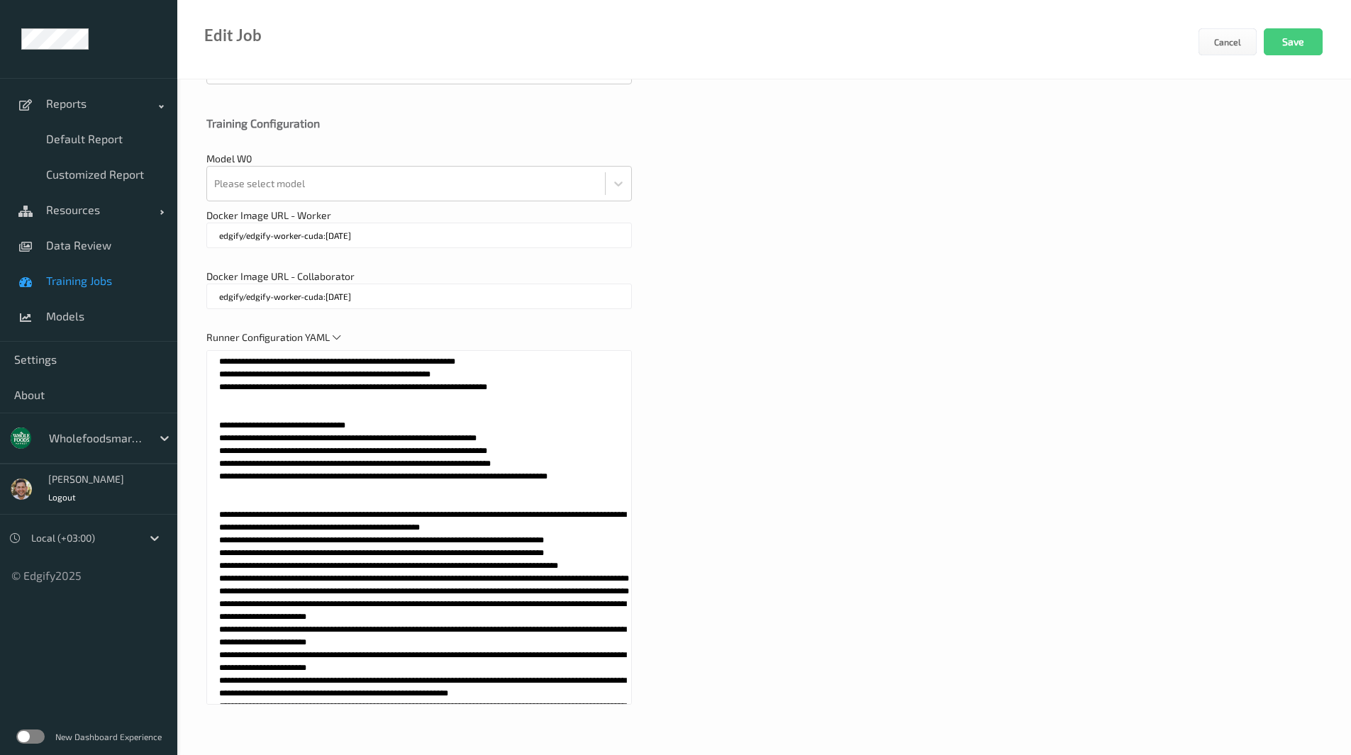
click at [218, 527] on textarea at bounding box center [418, 527] width 425 height 355
paste textarea "*"
type textarea "**********"
click at [830, 445] on div "Runner Configuration YAML" at bounding box center [763, 524] width 1115 height 389
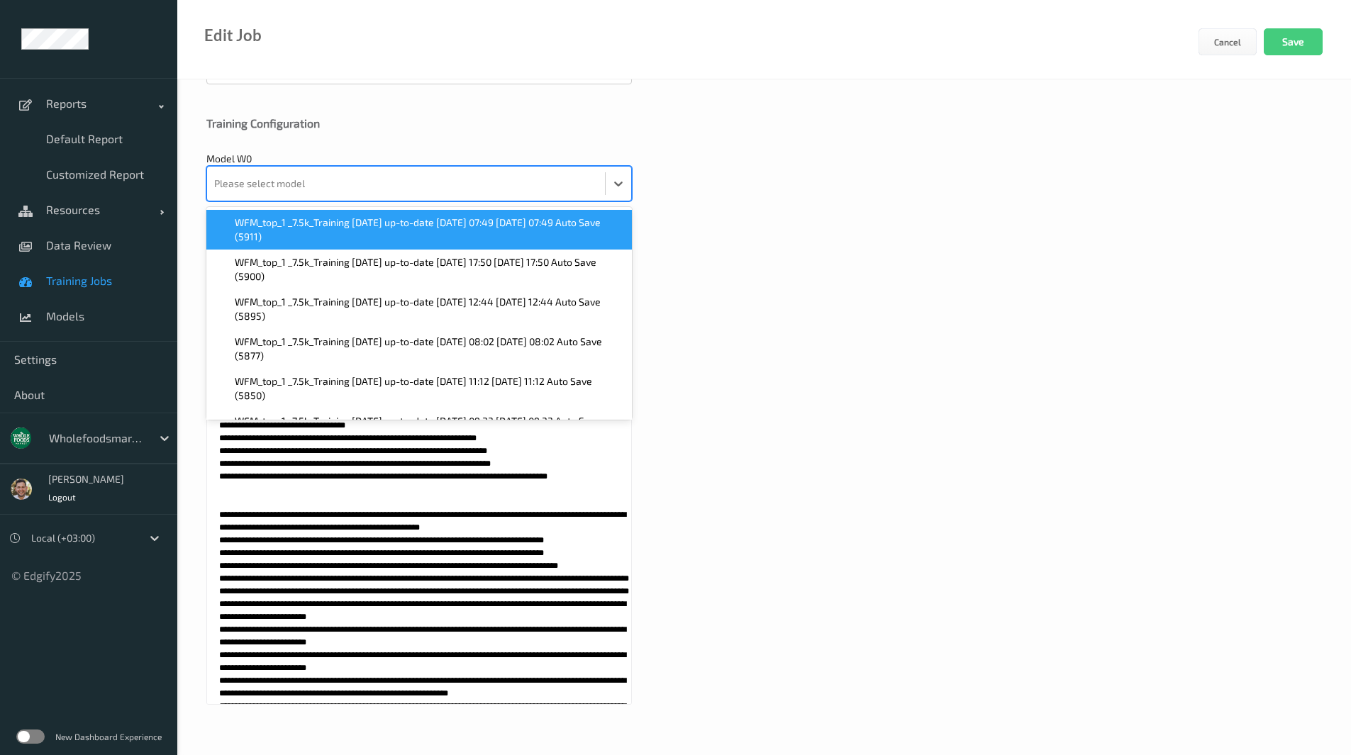
click at [447, 189] on div at bounding box center [406, 183] width 384 height 28
click at [397, 235] on span "WFM_top_1 _7.5k_Training 2025-09-01 up-to-date 2025-09-04 07:49 2025-09-04 07:4…" at bounding box center [429, 230] width 389 height 28
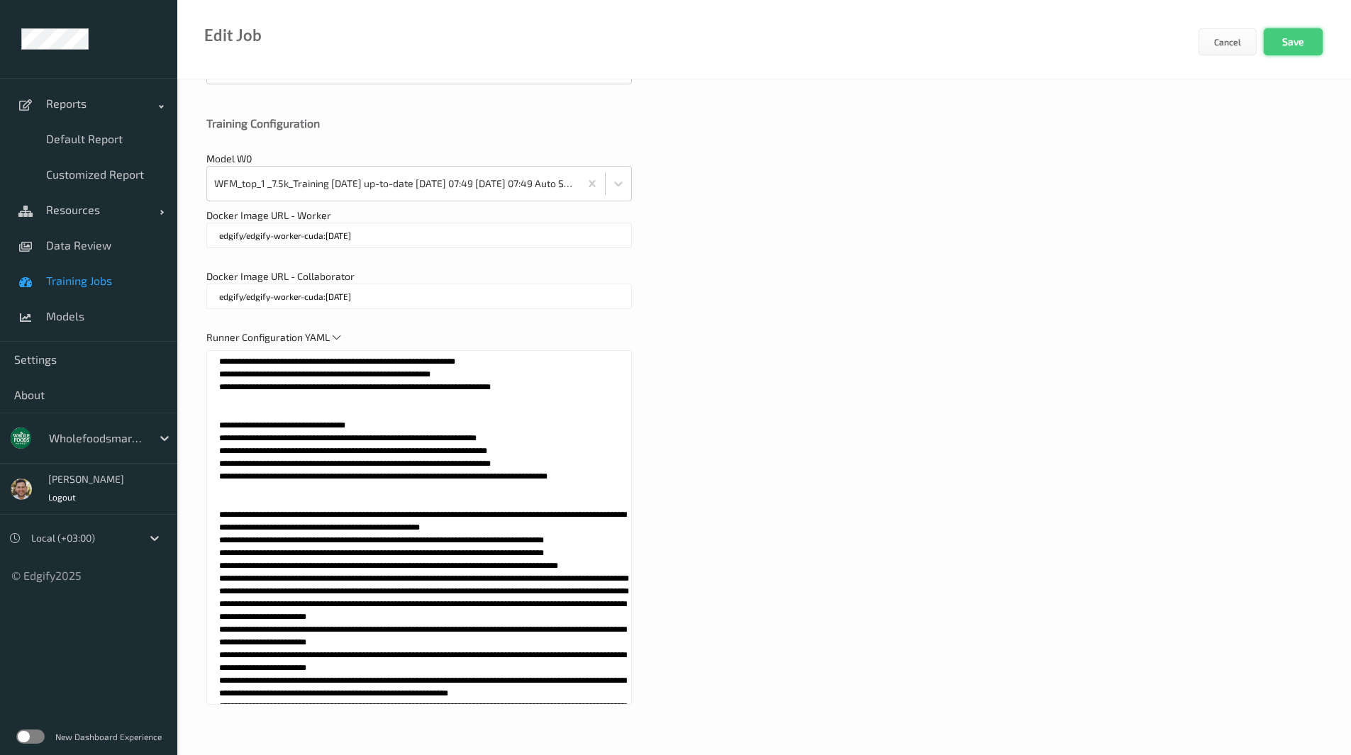
click at [1290, 34] on button "Save" at bounding box center [1293, 41] width 59 height 27
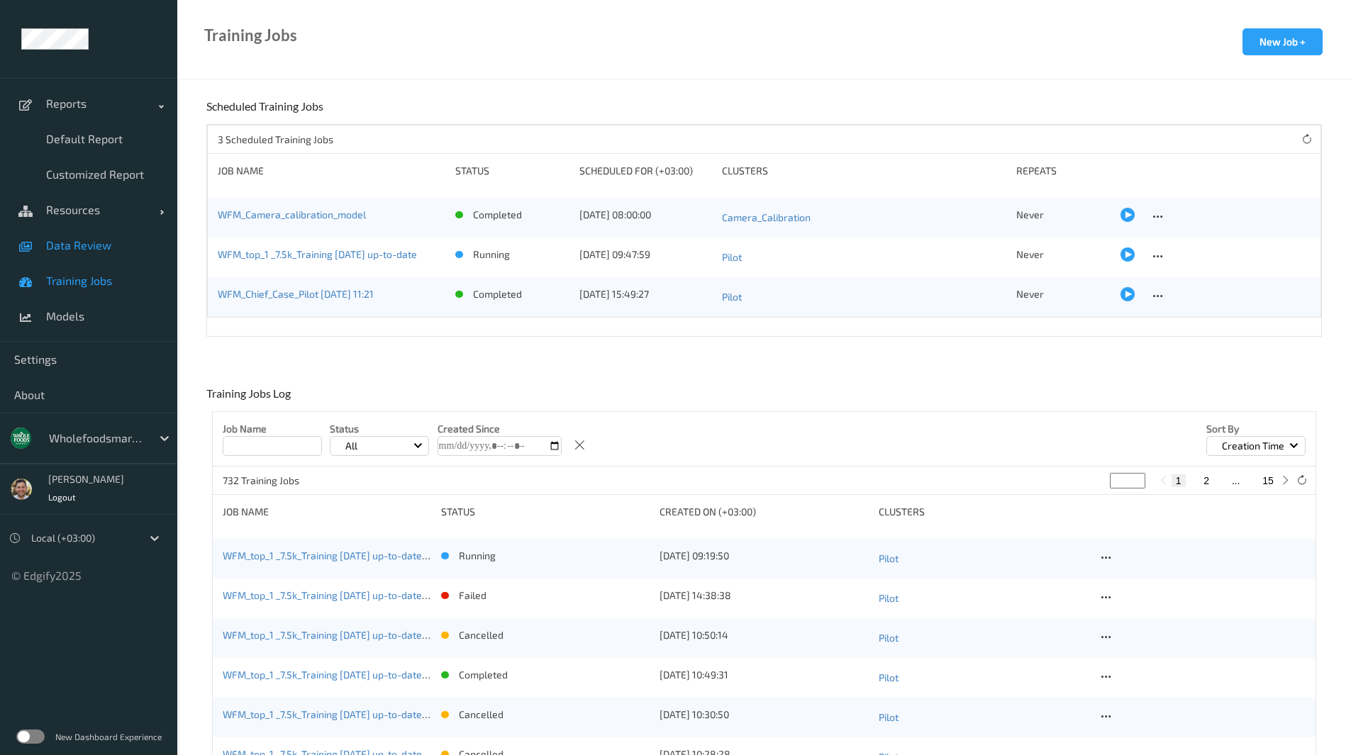
click at [95, 241] on span "Data Review" at bounding box center [104, 245] width 117 height 14
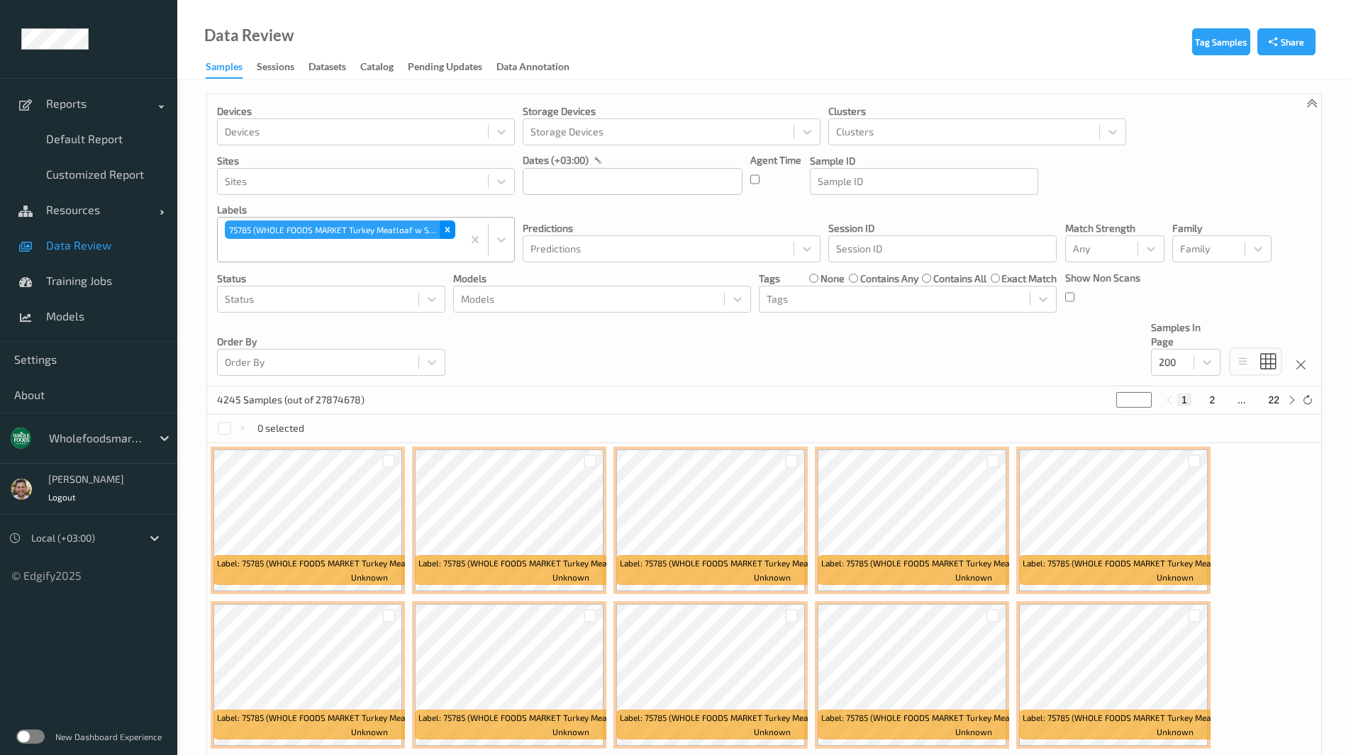
click at [451, 228] on icon "Remove 75785 (WHOLE FOODS MARKET Turkey Meatloaf w S&amp;P Green Be ans)" at bounding box center [447, 230] width 10 height 10
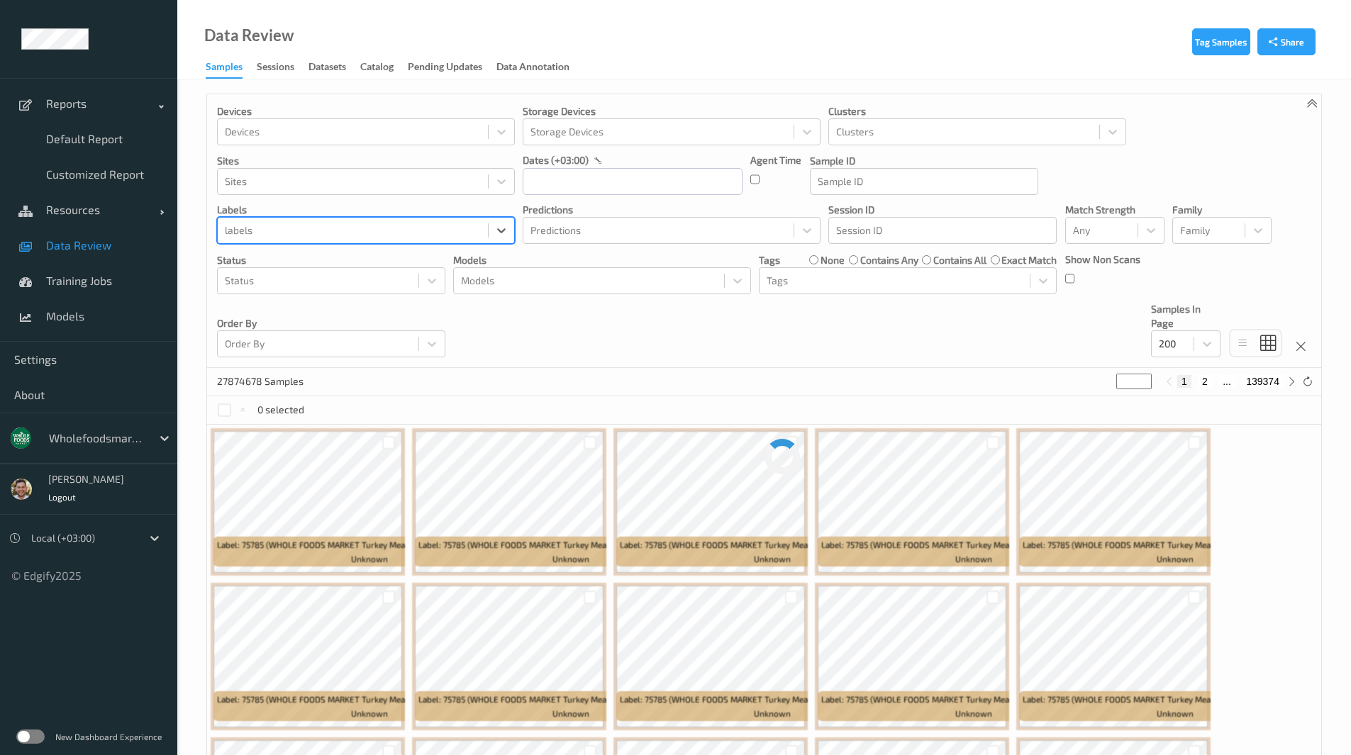
paste input "99661"
type input "99661"
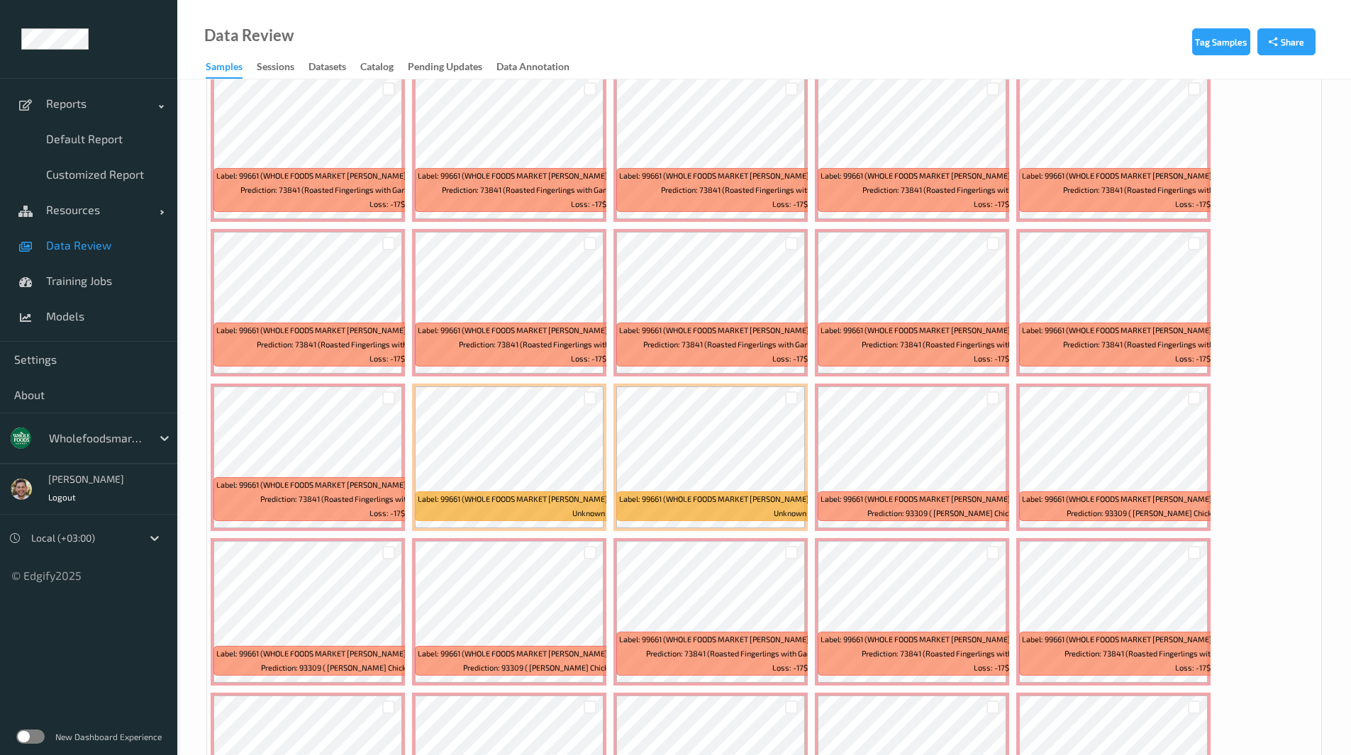
scroll to position [5929, 0]
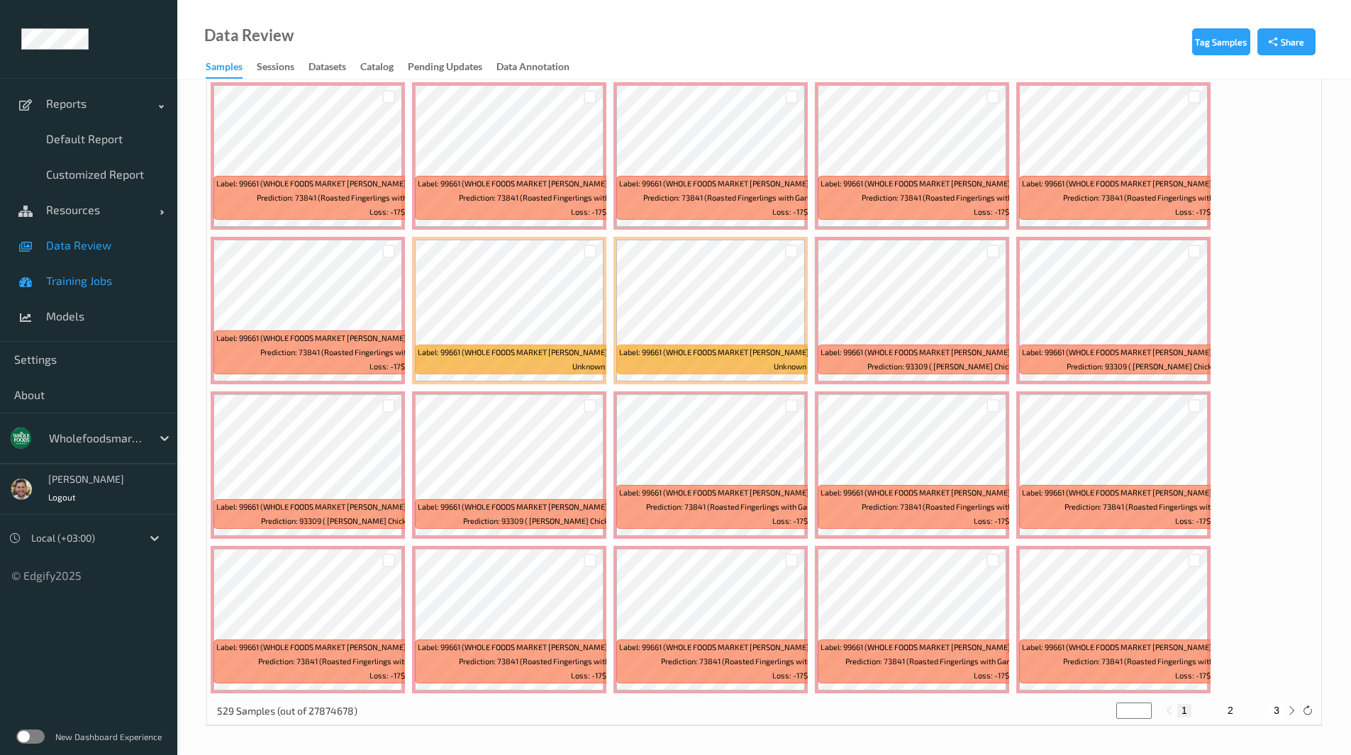
click at [64, 287] on span "Training Jobs" at bounding box center [104, 281] width 117 height 14
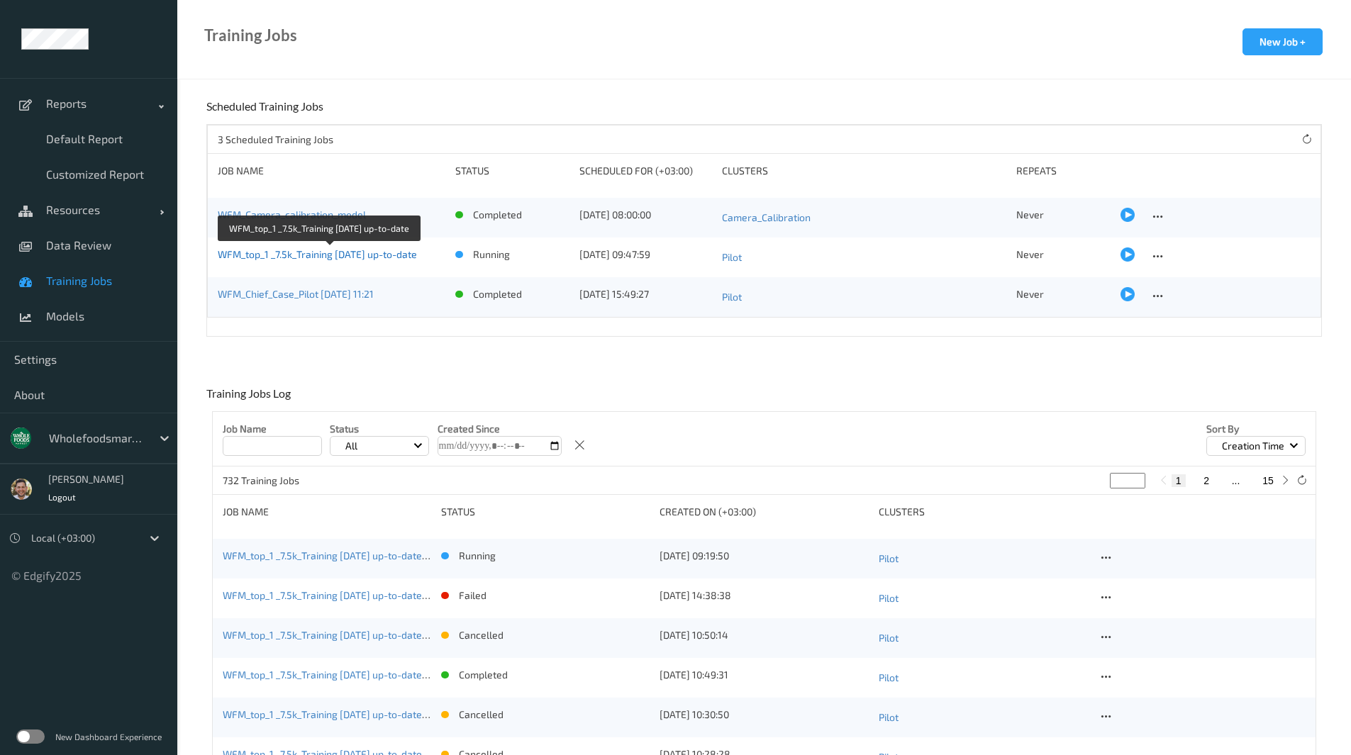
click at [359, 254] on link "WFM_top_1 _7.5k_Training 2025-09-01 up-to-date" at bounding box center [317, 254] width 199 height 12
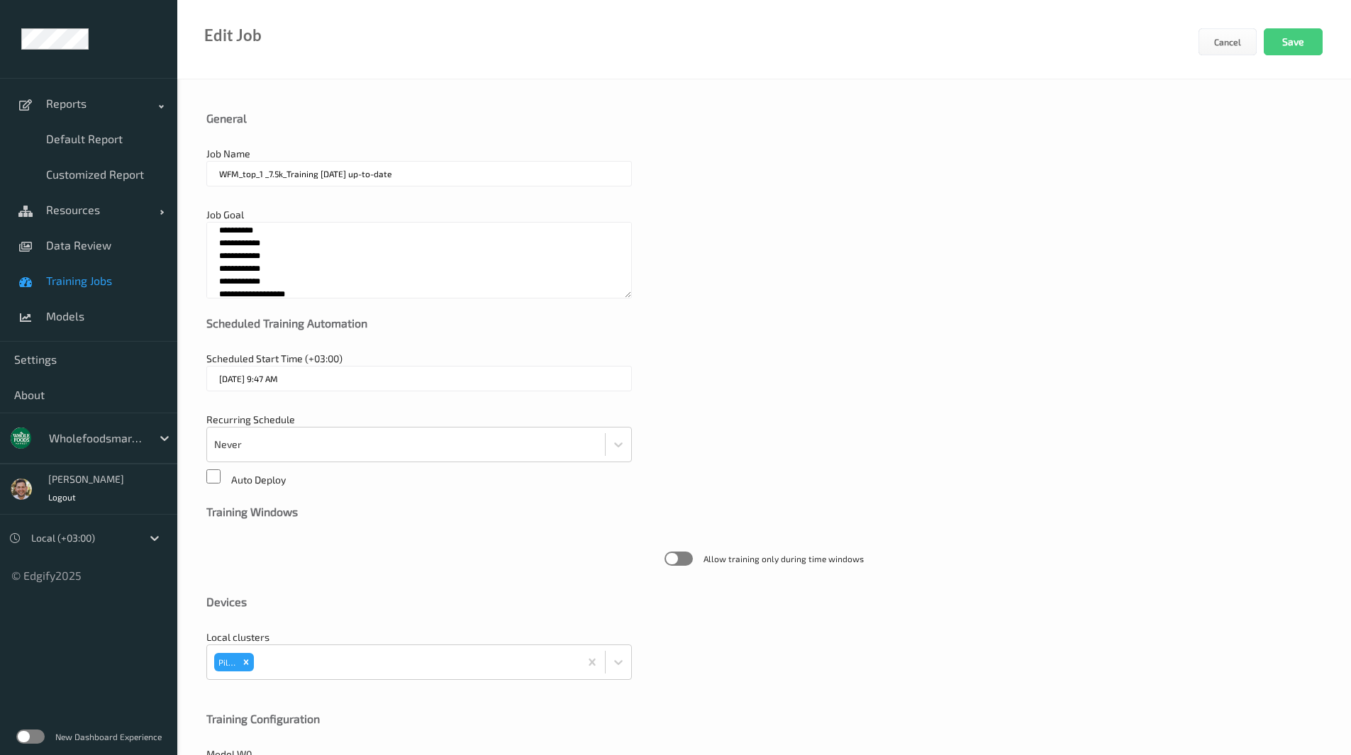
scroll to position [221, 0]
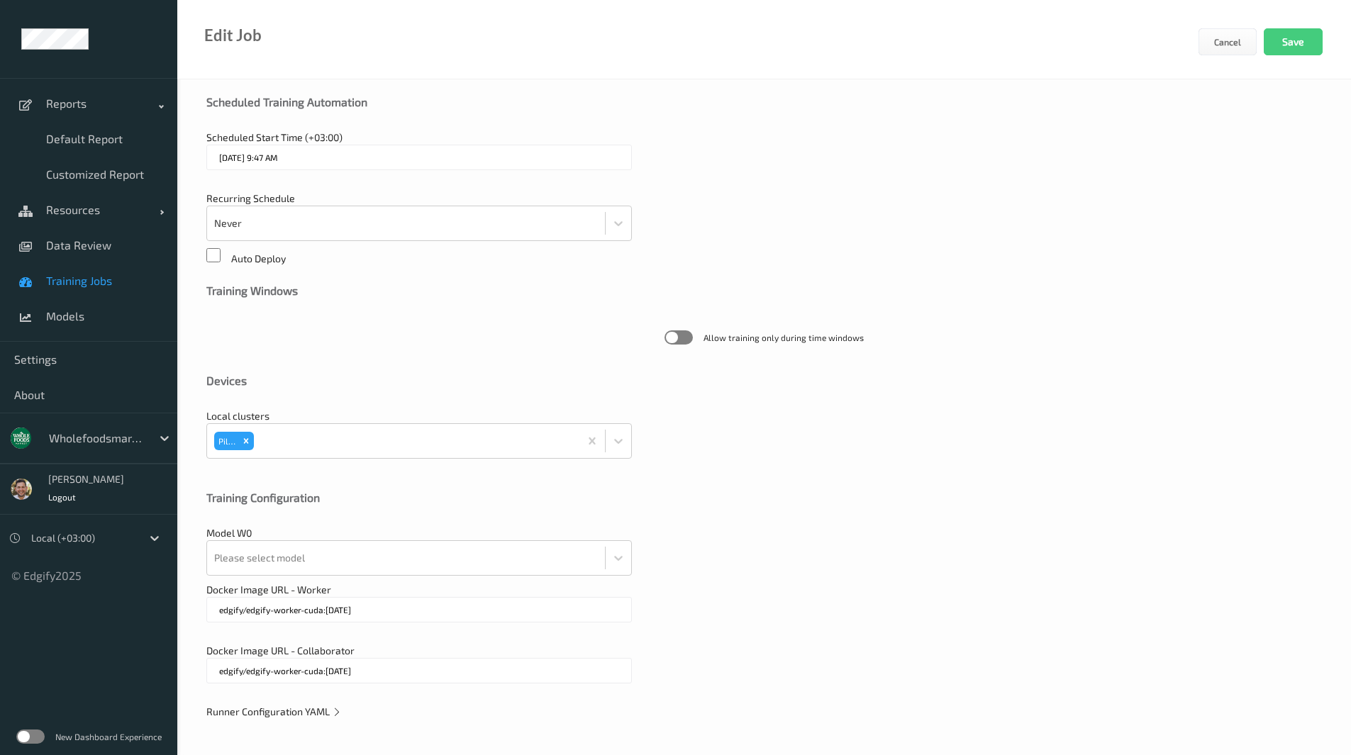
click at [273, 716] on span "Runner Configuration YAML" at bounding box center [273, 712] width 135 height 12
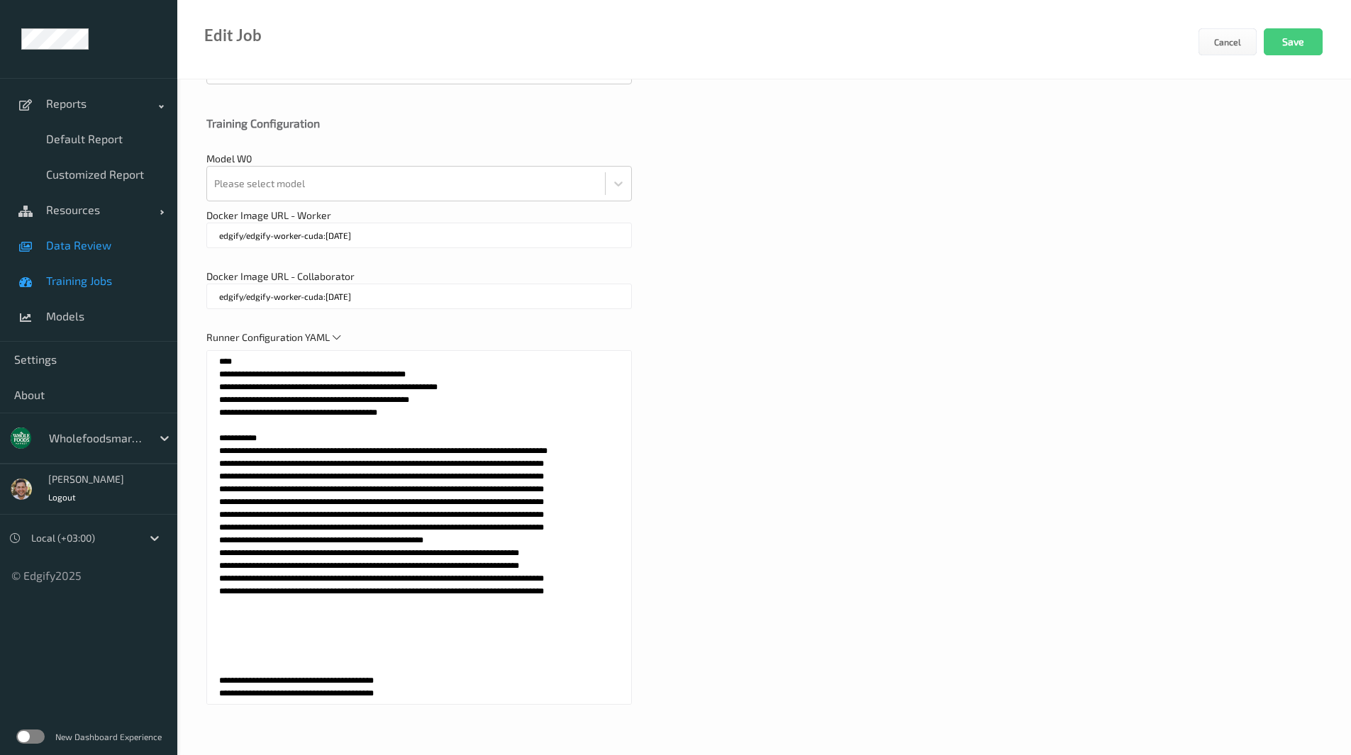
click at [84, 254] on link "Data Review" at bounding box center [88, 245] width 177 height 35
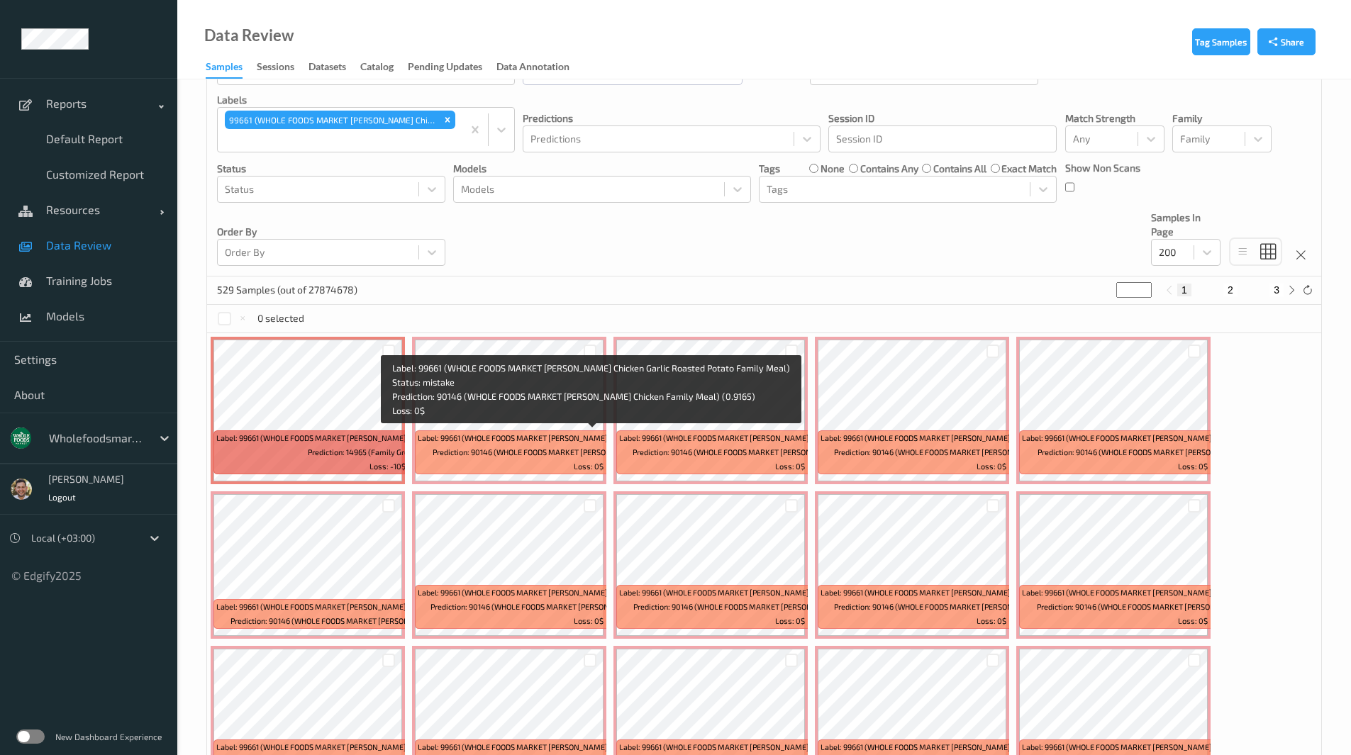
scroll to position [112, 0]
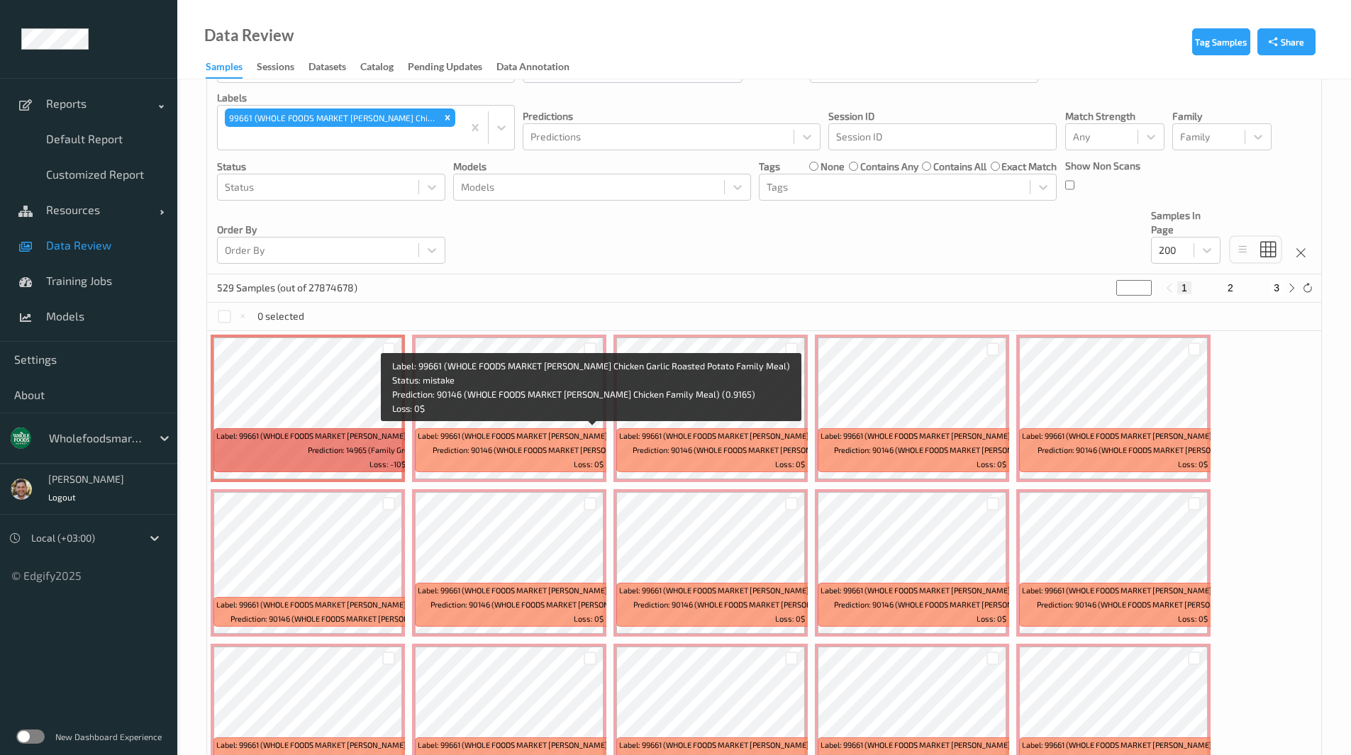
click at [508, 439] on span "Label: 99661 (WHOLE FOODS MARKET Lemon Rosemary Chicken Garlic Roasted Potato F…" at bounding box center [589, 436] width 342 height 14
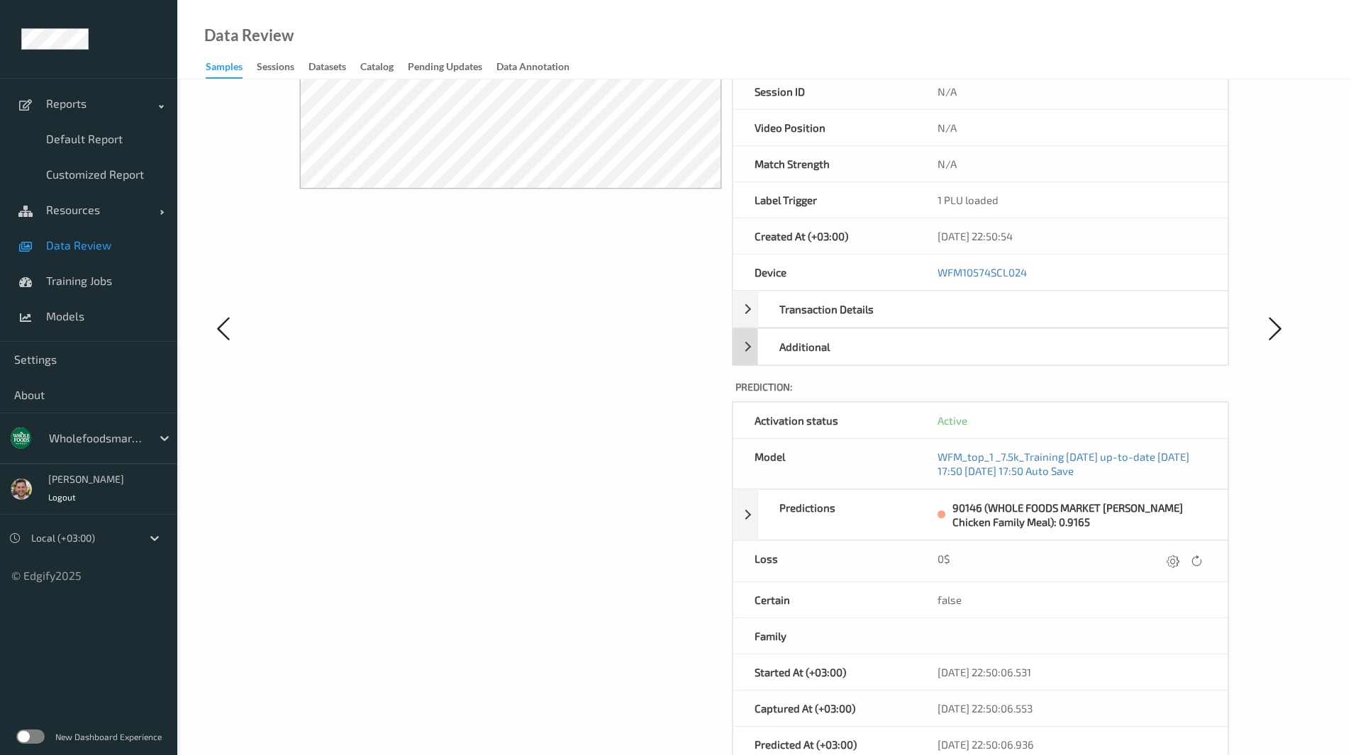
scroll to position [294, 0]
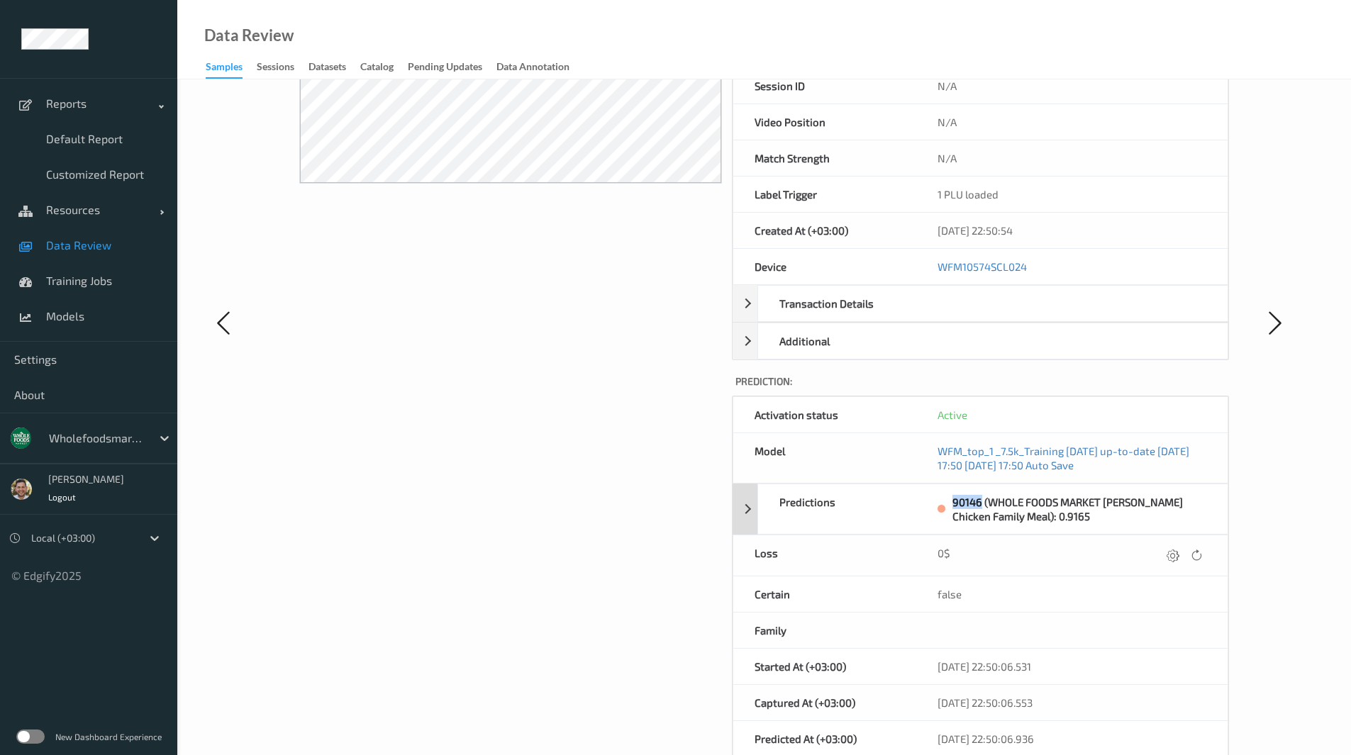
drag, startPoint x: 950, startPoint y: 505, endPoint x: 983, endPoint y: 506, distance: 32.6
click at [983, 506] on div "90146 (WHOLE FOODS MARKET Lemon Rosemary Chicken Family Meal): 0.9165" at bounding box center [1071, 509] width 268 height 28
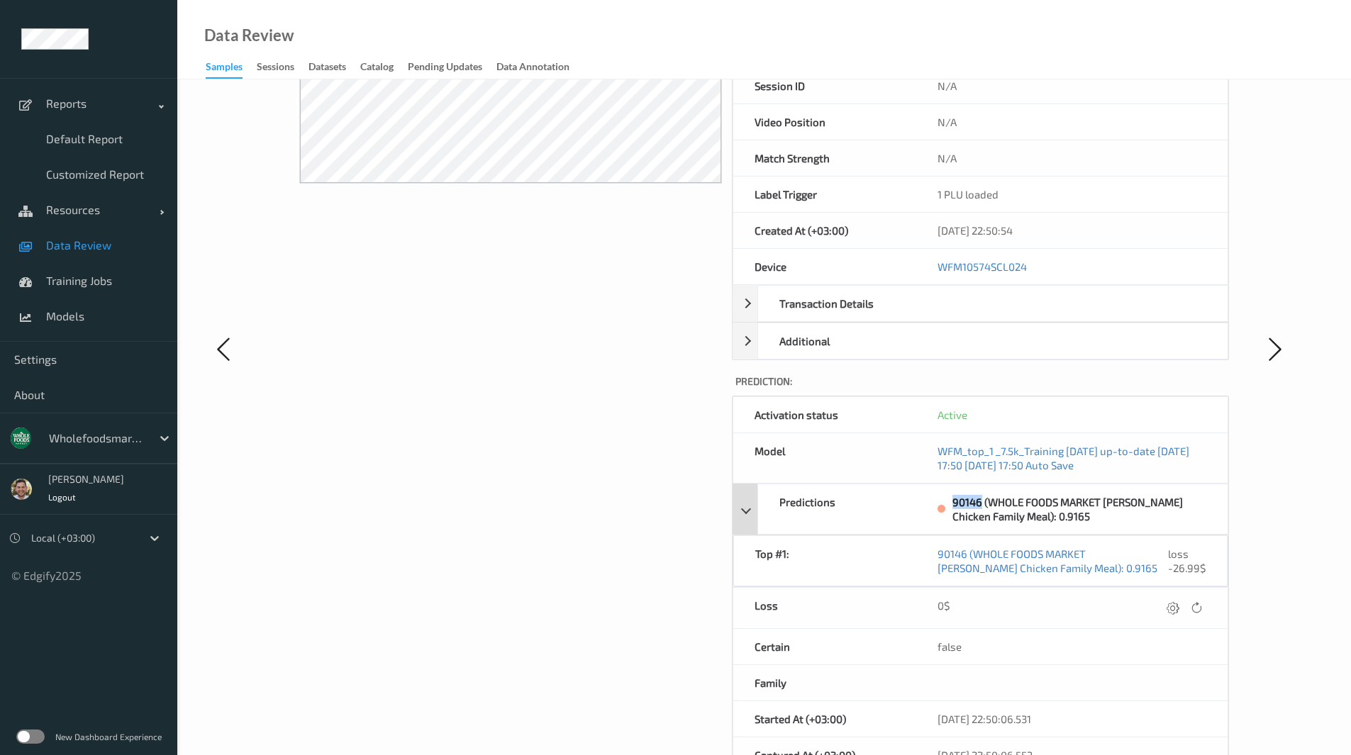
copy div "90146"
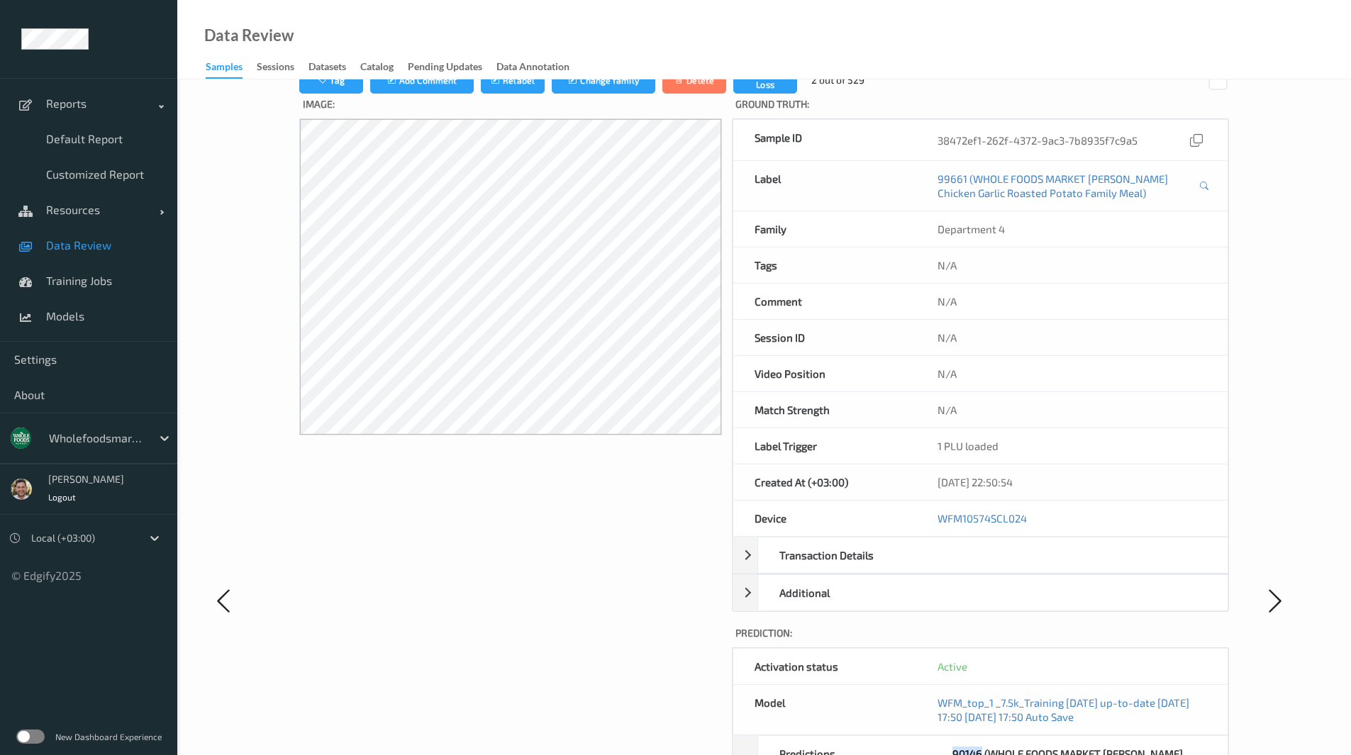
scroll to position [0, 0]
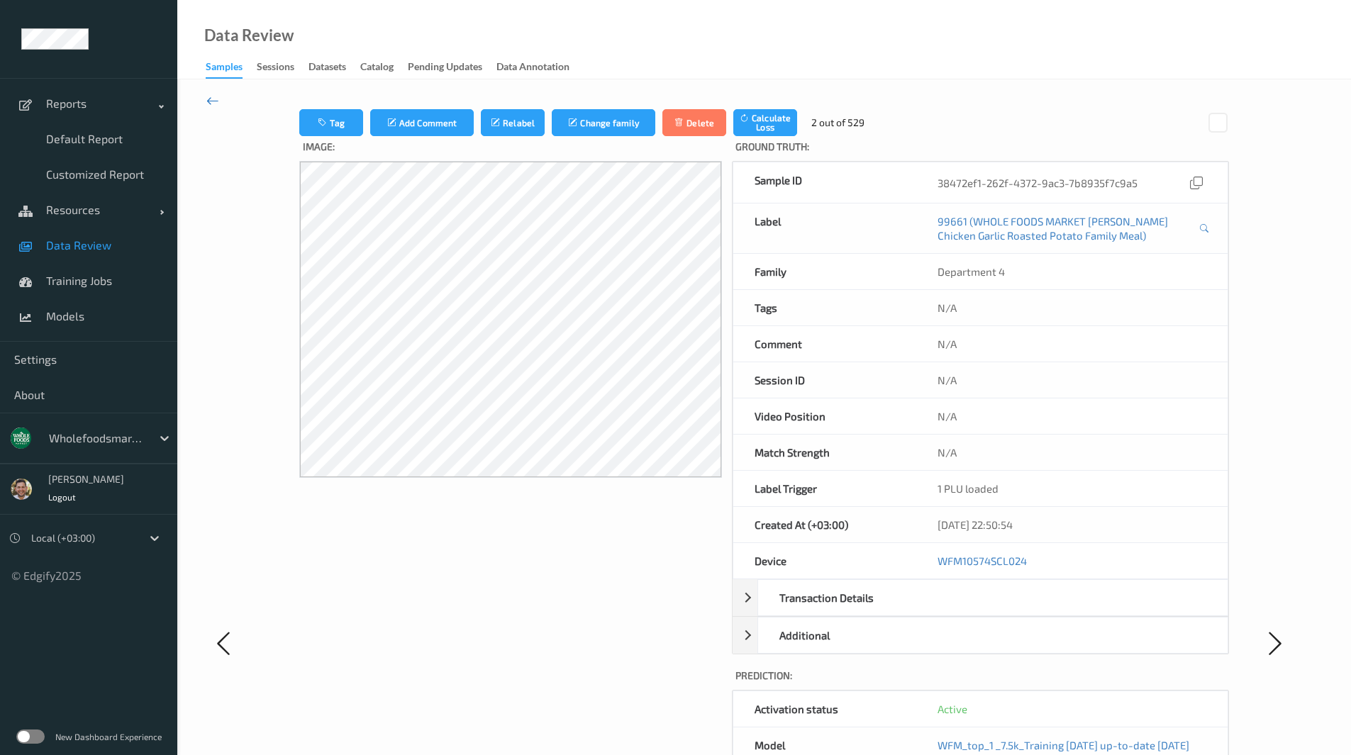
click at [212, 102] on icon at bounding box center [212, 101] width 13 height 16
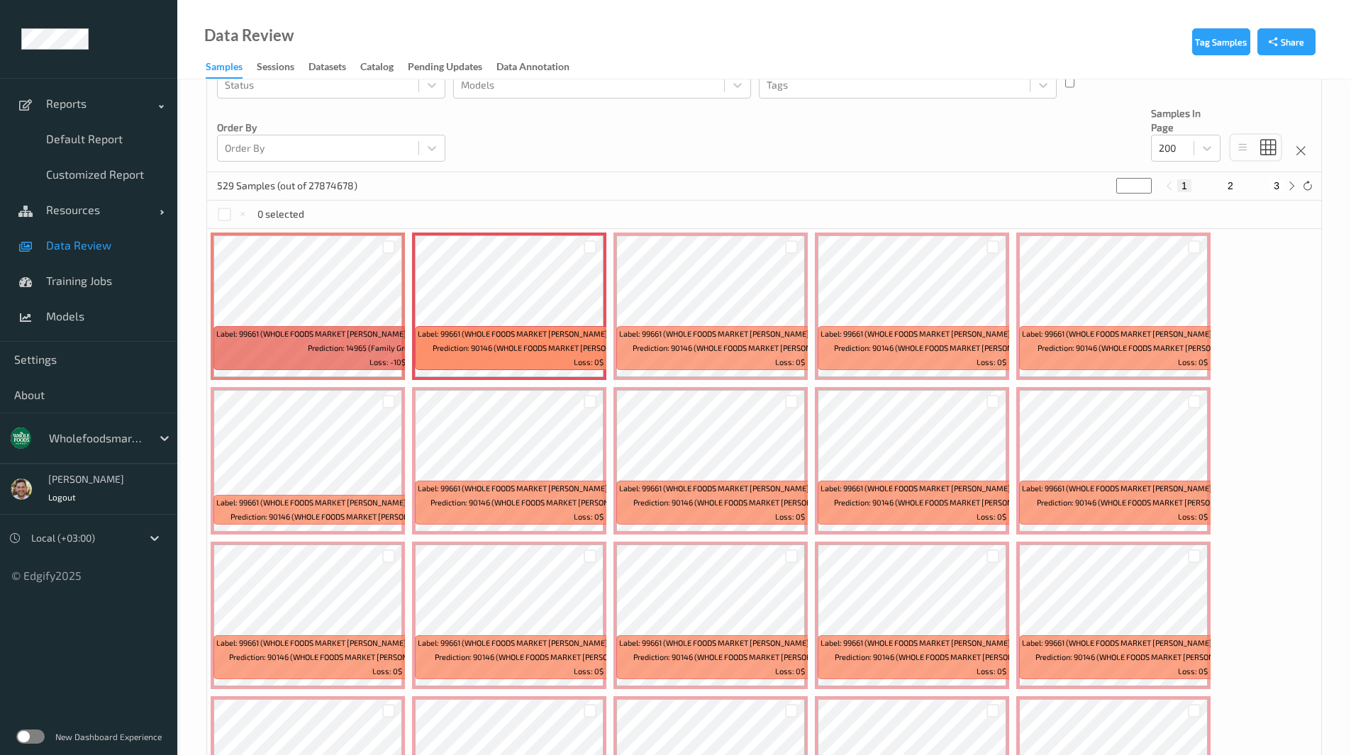
scroll to position [213, 0]
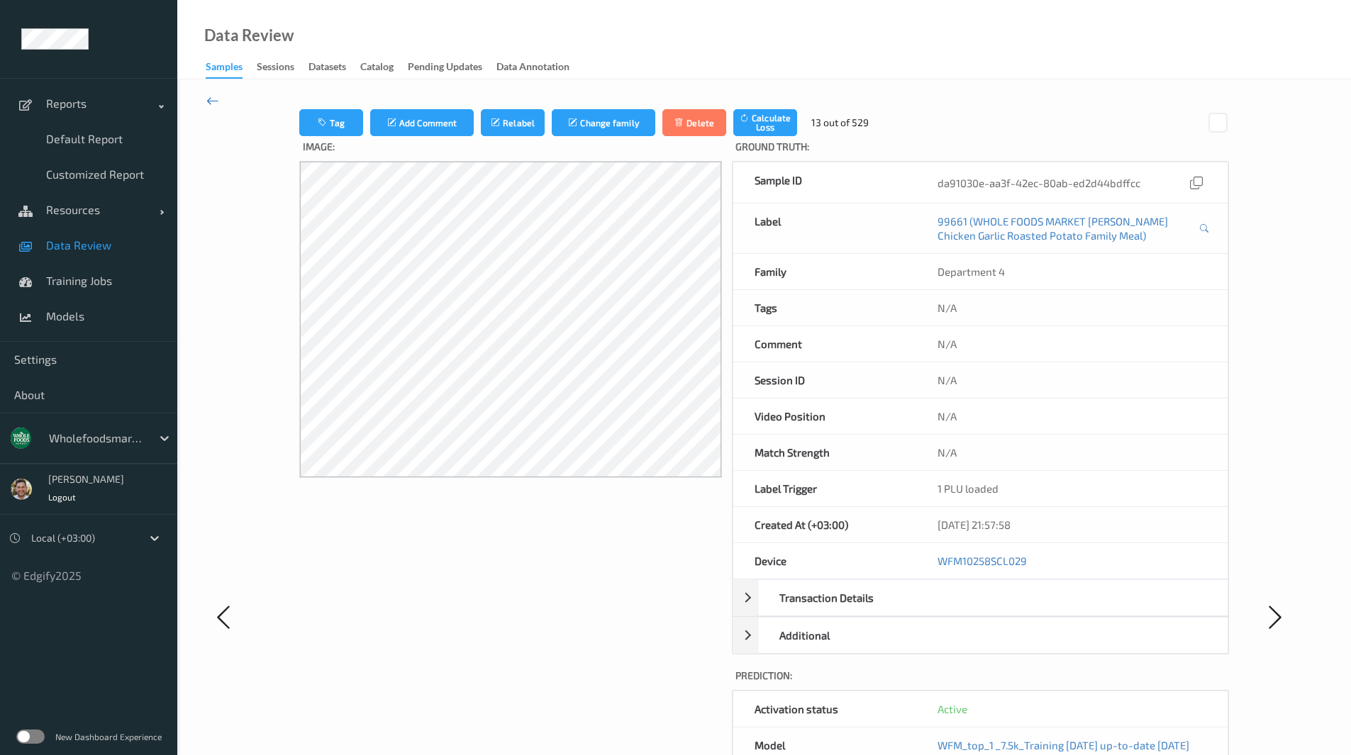
click at [208, 103] on icon at bounding box center [212, 101] width 13 height 16
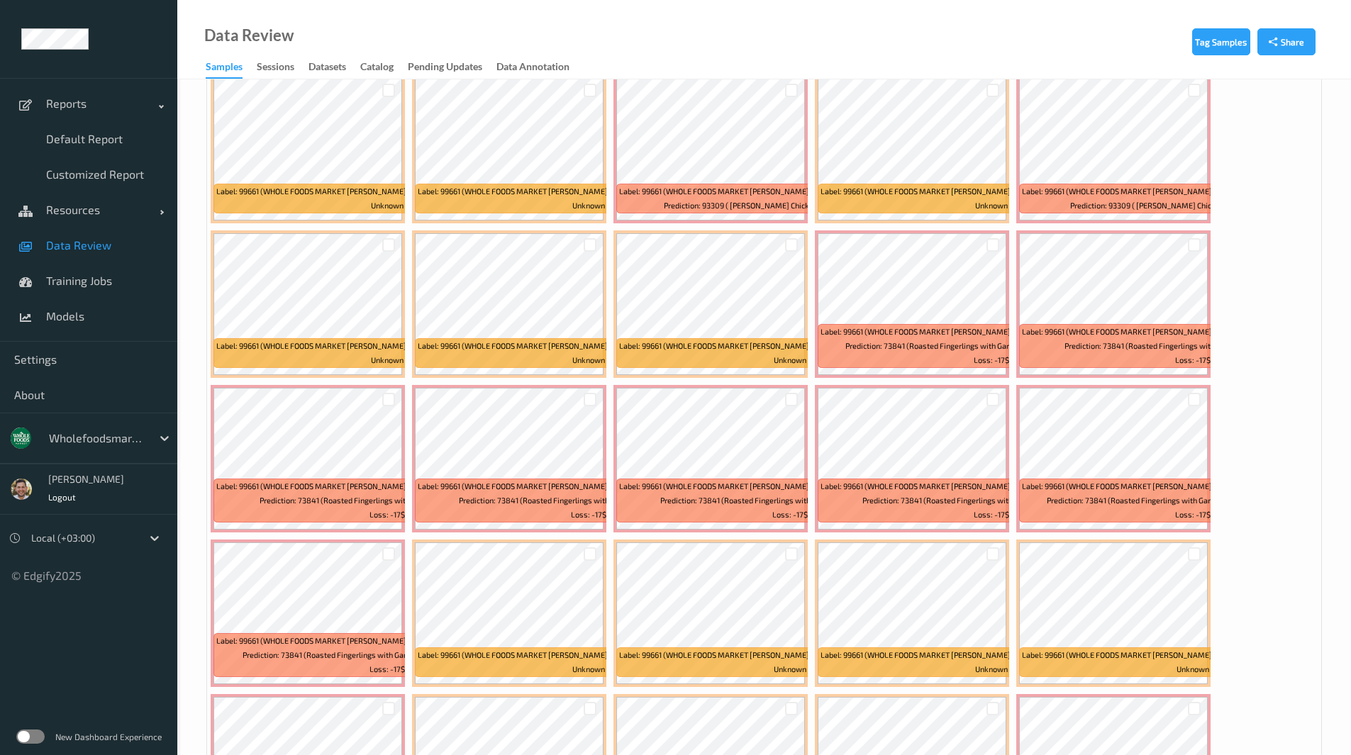
scroll to position [2536, 0]
click at [79, 324] on link "Models" at bounding box center [88, 316] width 177 height 35
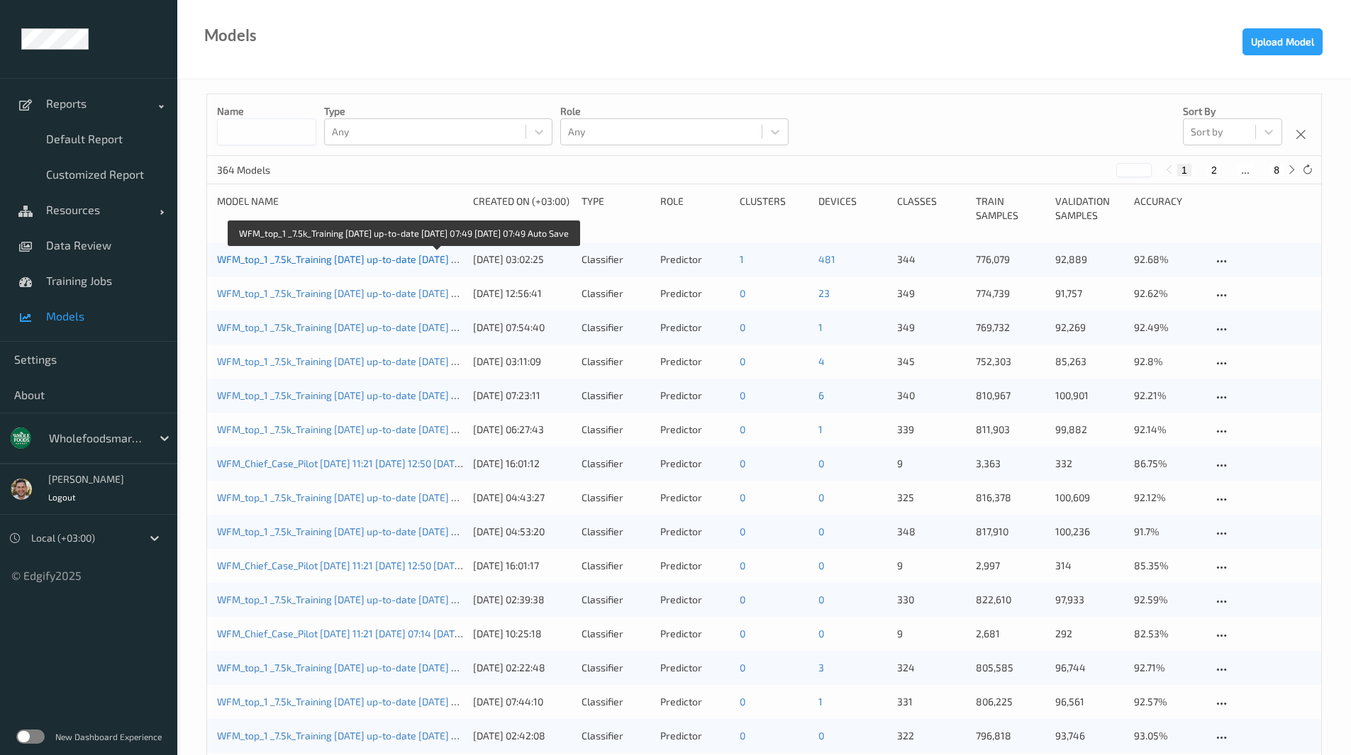
click at [243, 258] on link "WFM_top_1 _7.5k_Training 2025-09-01 up-to-date 2025-09-04 07:49 2025-09-04 07:4…" at bounding box center [400, 259] width 366 height 12
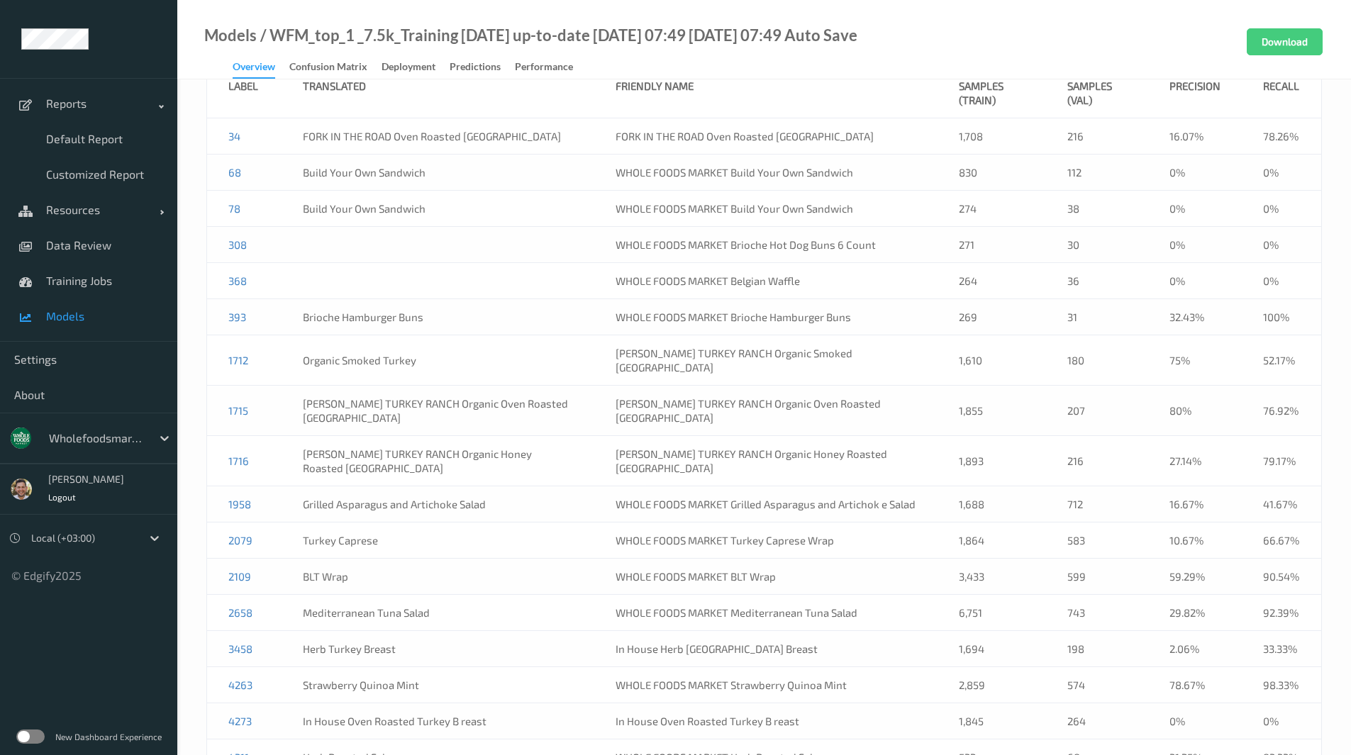
scroll to position [628, 0]
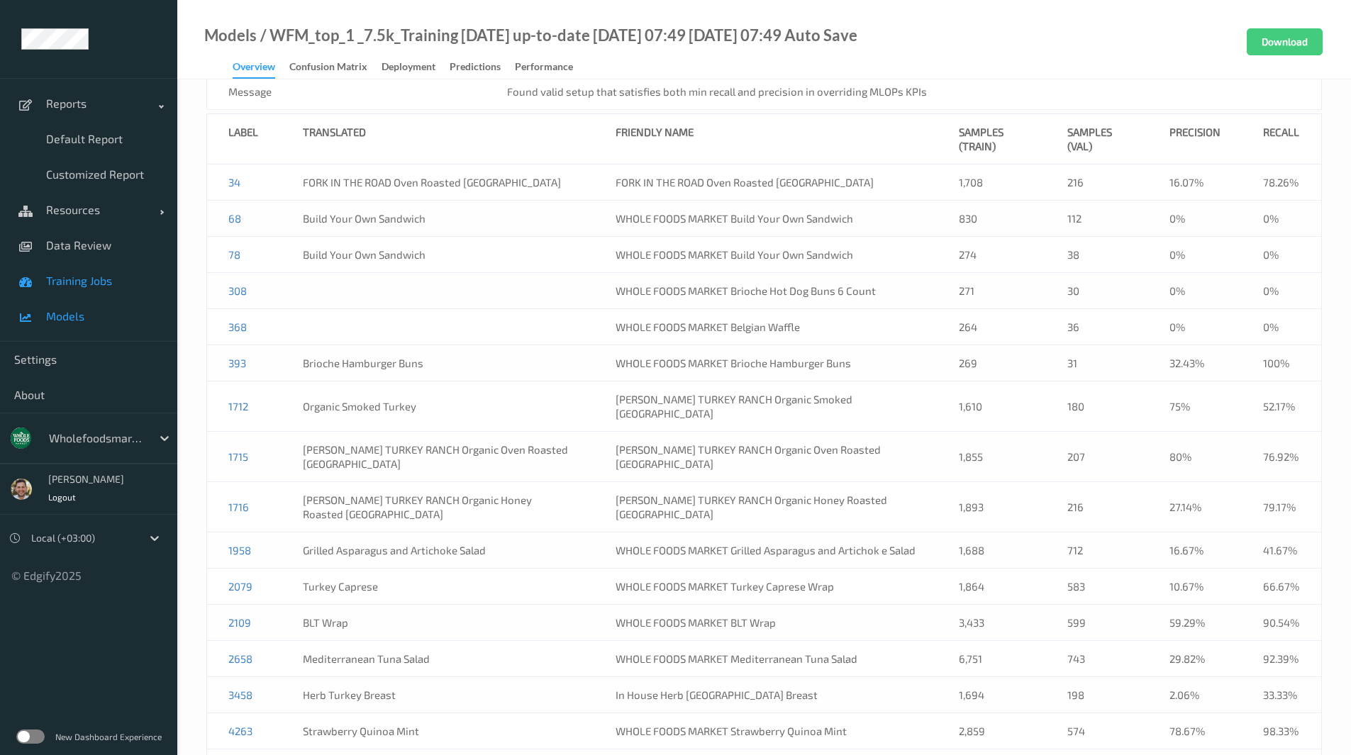
click at [107, 272] on link "Training Jobs" at bounding box center [88, 280] width 177 height 35
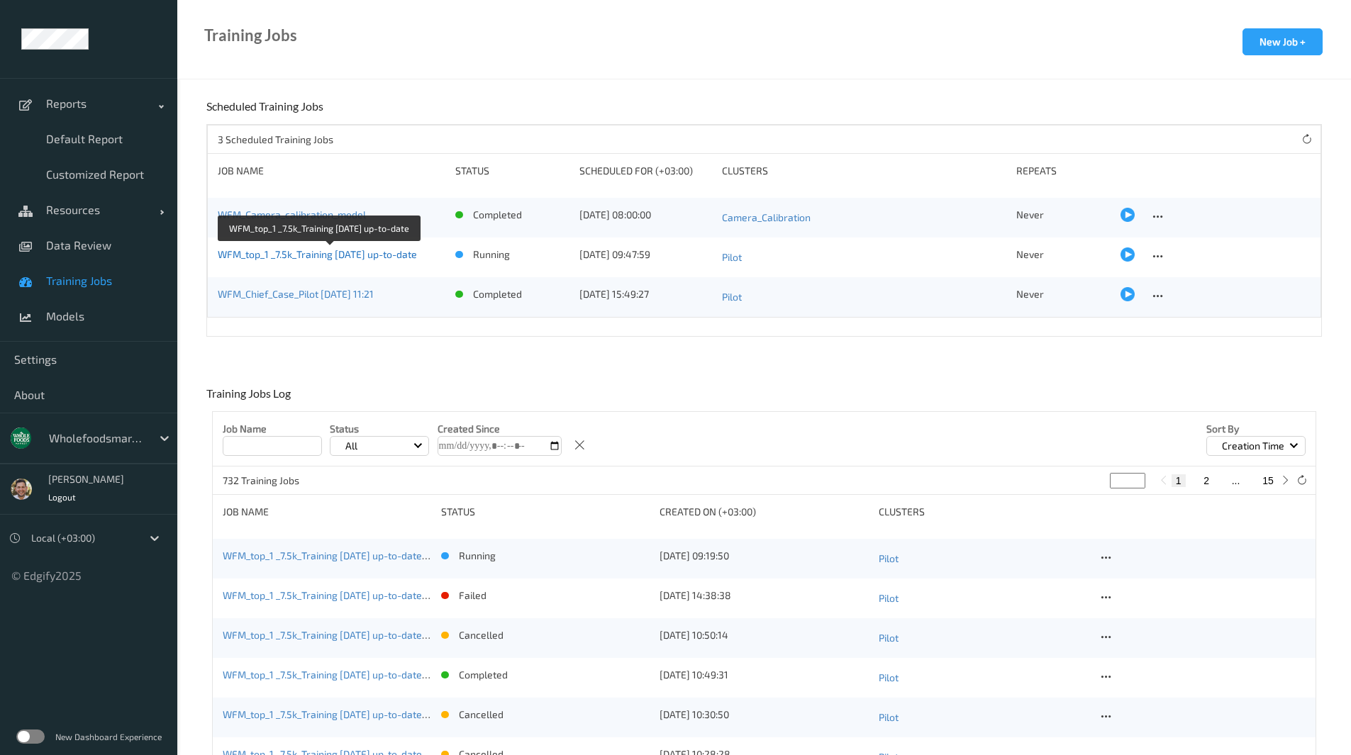
click at [291, 254] on link "WFM_top_1 _7.5k_Training 2025-09-01 up-to-date" at bounding box center [317, 254] width 199 height 12
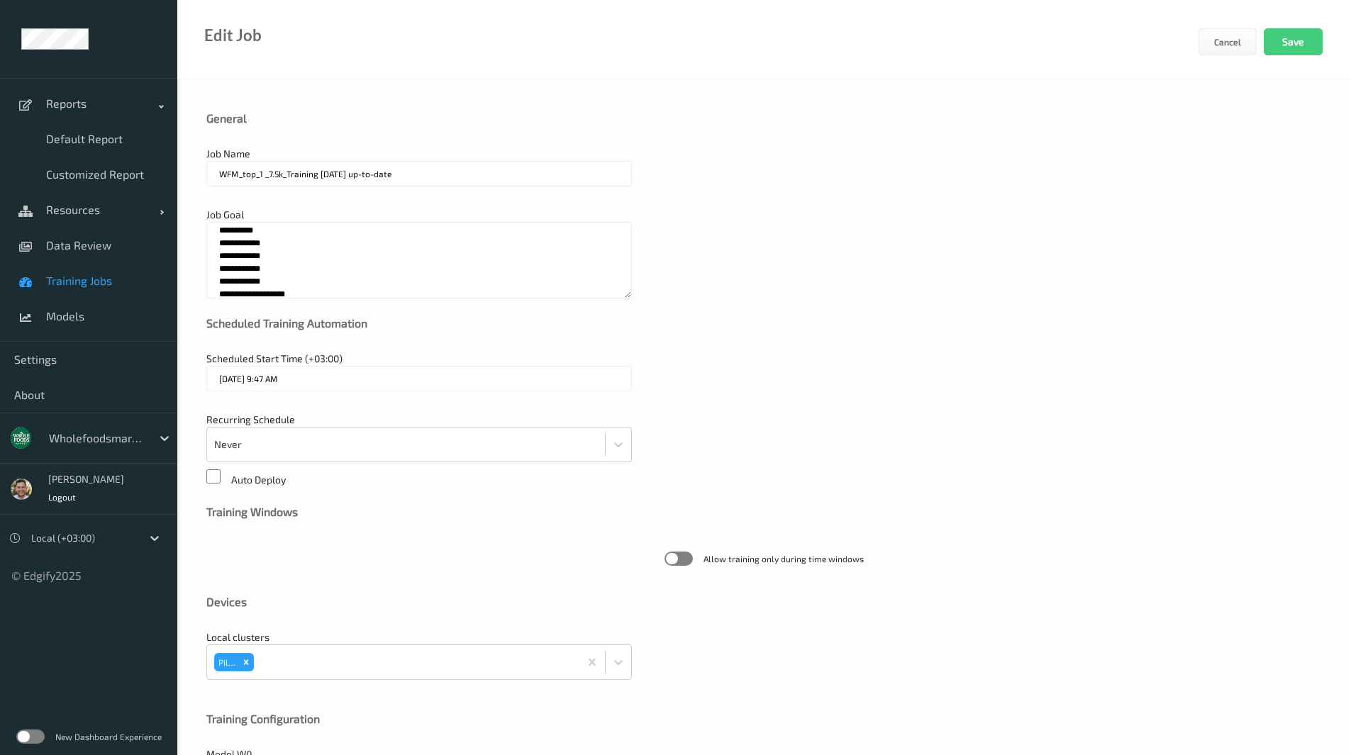
scroll to position [221, 0]
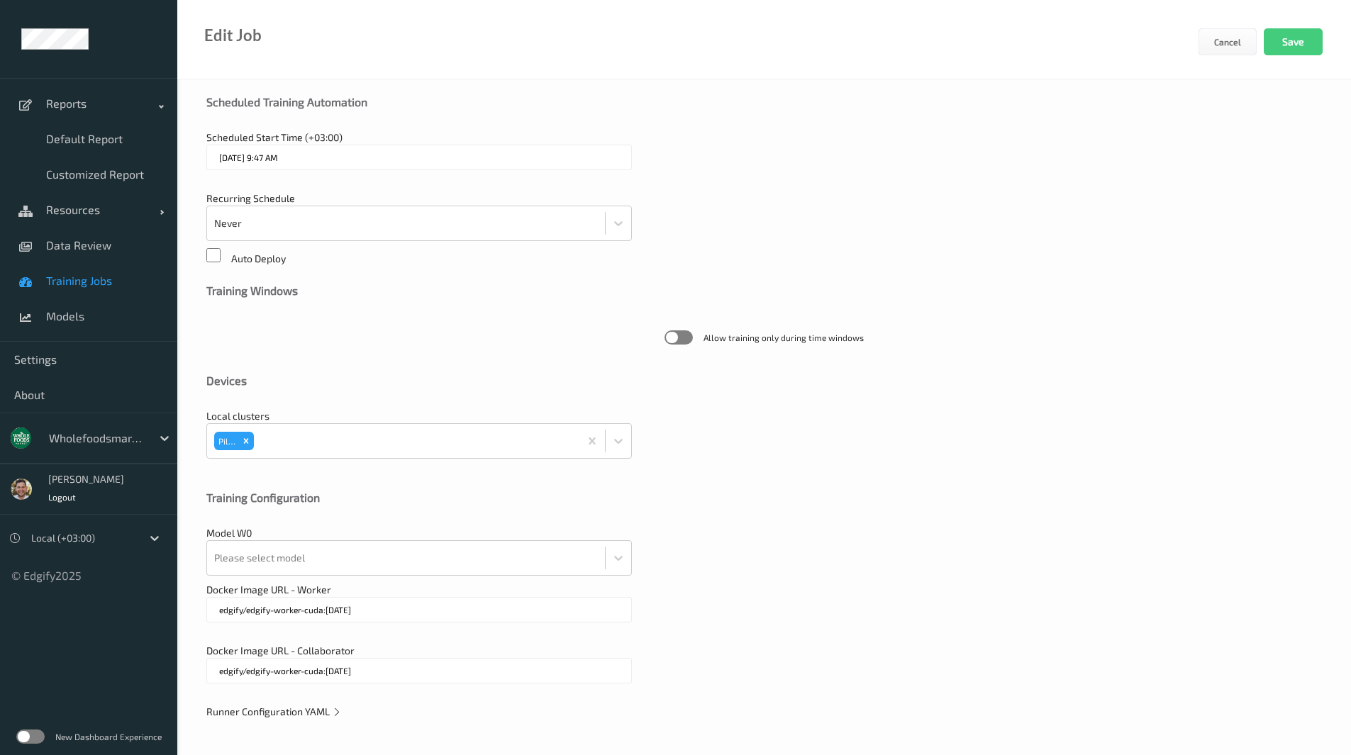
click at [269, 714] on span "Runner Configuration YAML" at bounding box center [273, 712] width 135 height 12
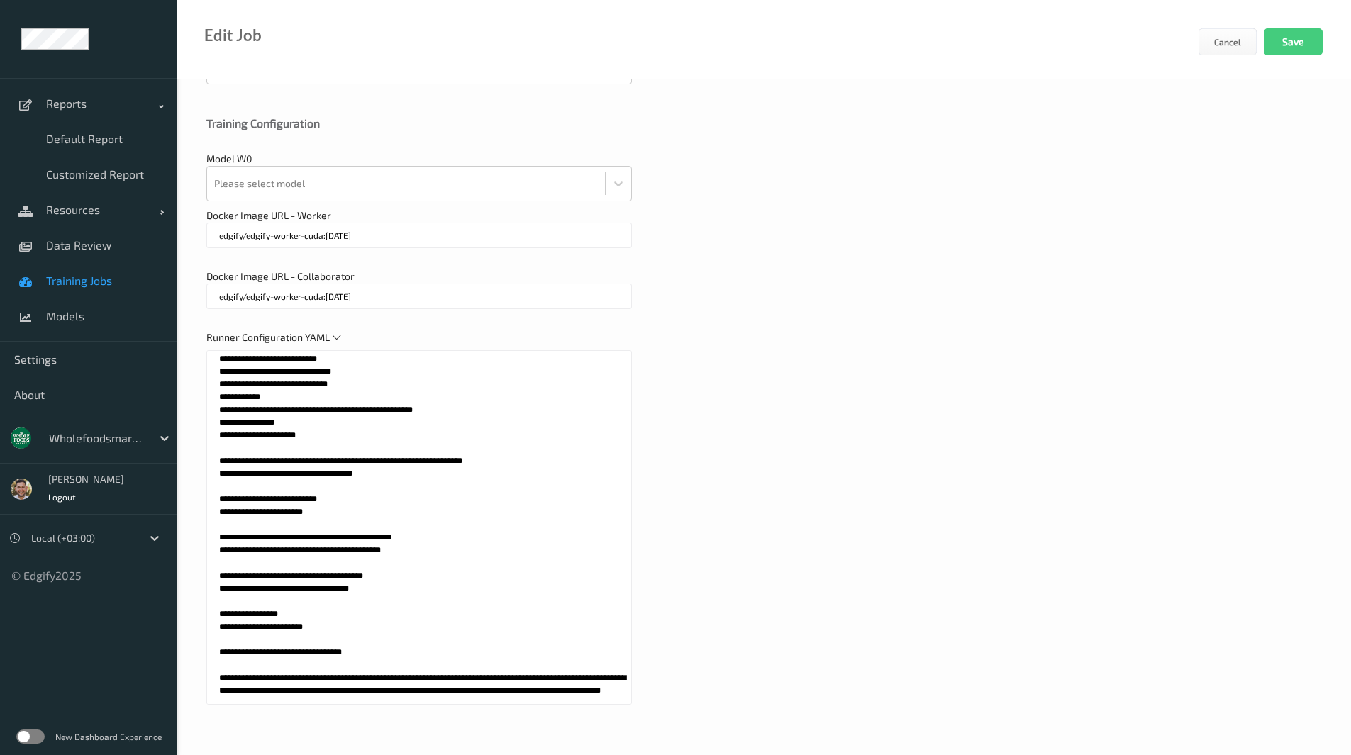
scroll to position [1554, 0]
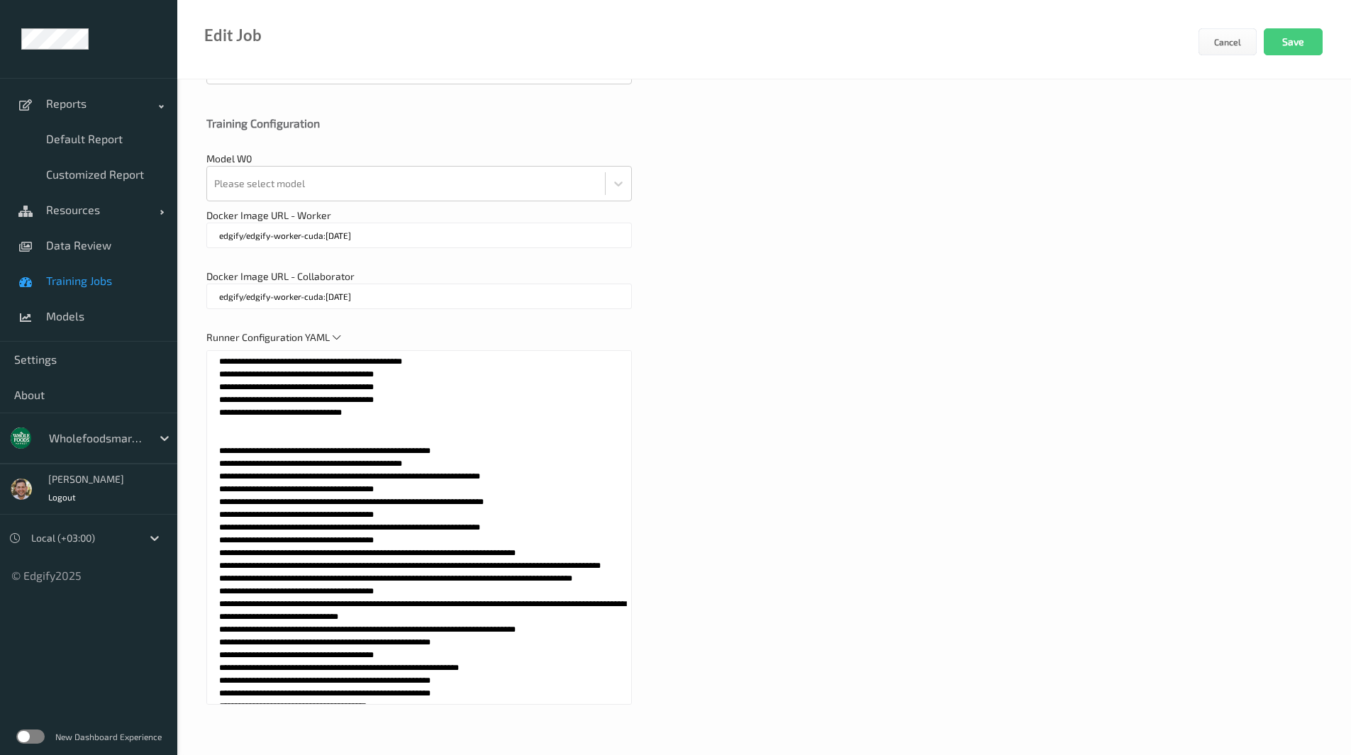
click at [348, 531] on textarea at bounding box center [418, 527] width 425 height 355
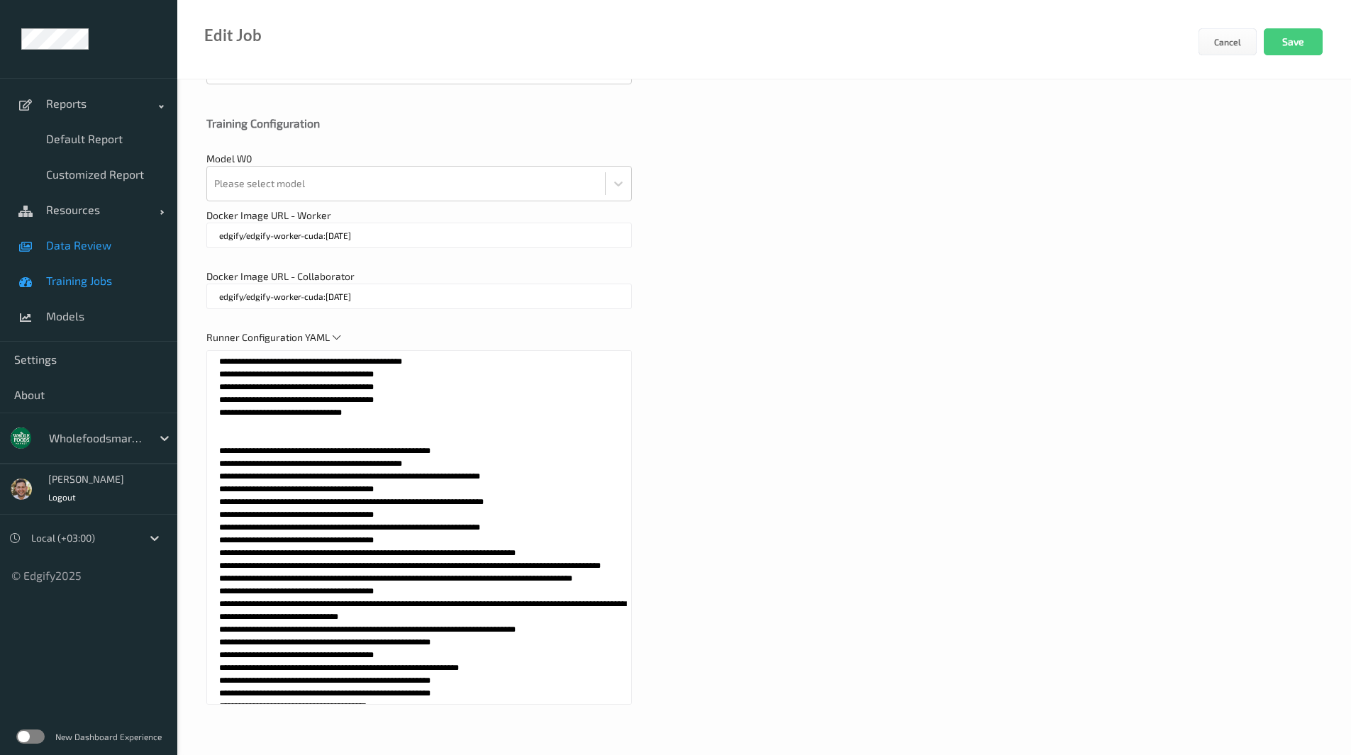
click at [77, 245] on span "Data Review" at bounding box center [104, 245] width 117 height 14
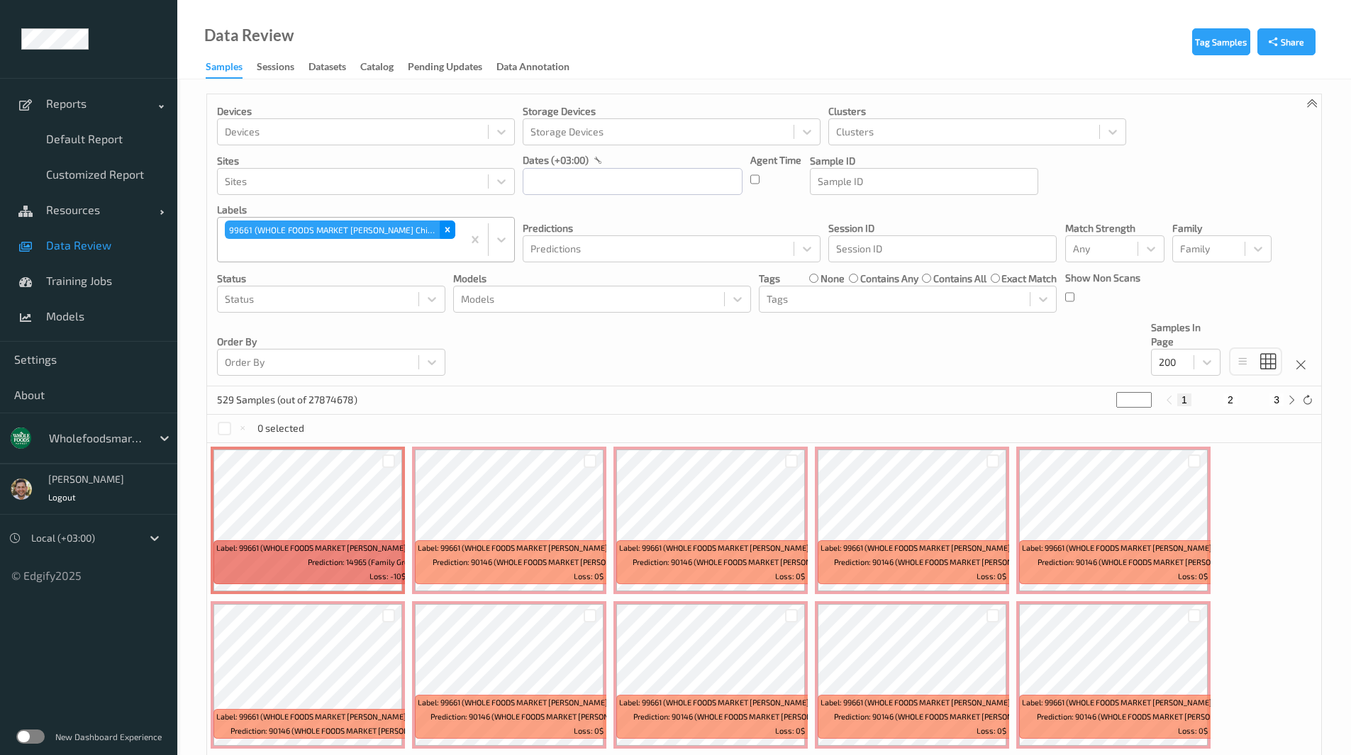
click at [446, 228] on icon "Remove 99661 (WHOLE FOODS MARKET Lemon Rosemary Chicken Garlic Roasted Potato F…" at bounding box center [447, 230] width 5 height 5
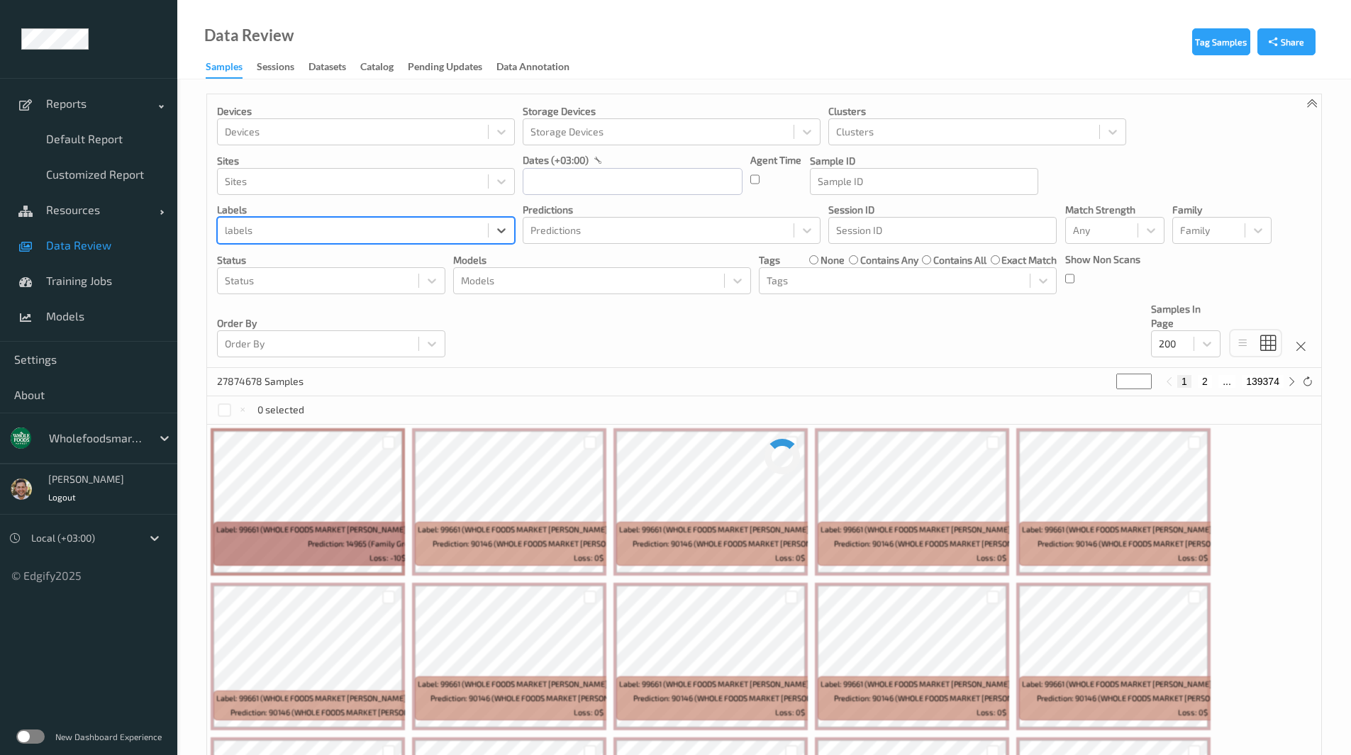
paste input "93309"
type input "93309"
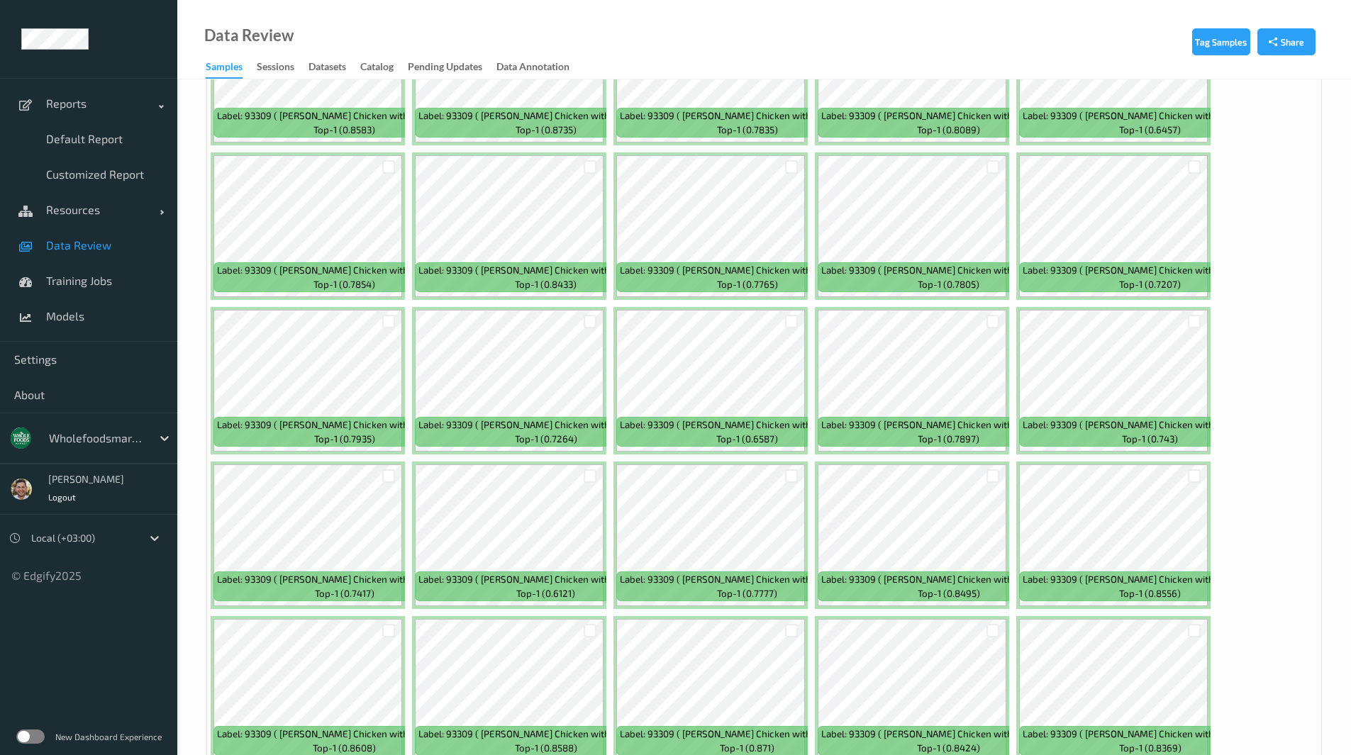
scroll to position [1383, 0]
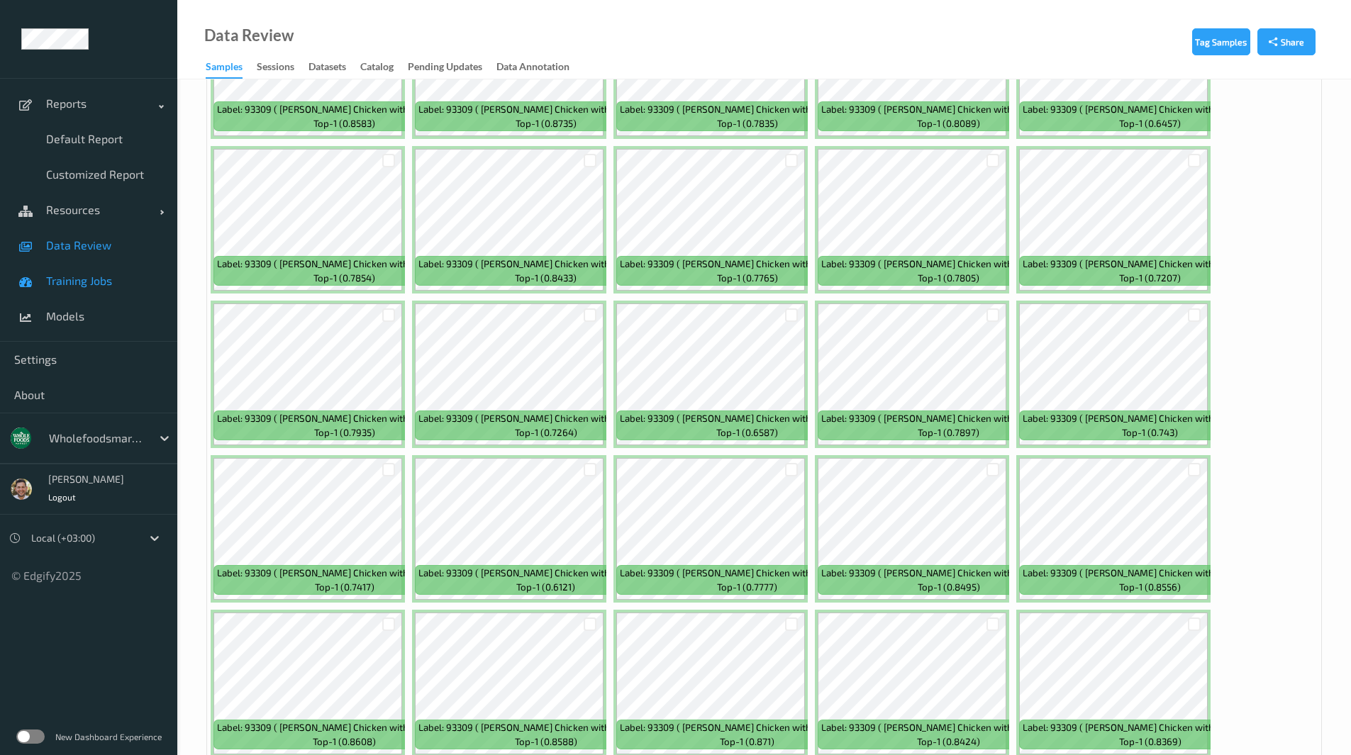
click at [84, 286] on span "Training Jobs" at bounding box center [104, 281] width 117 height 14
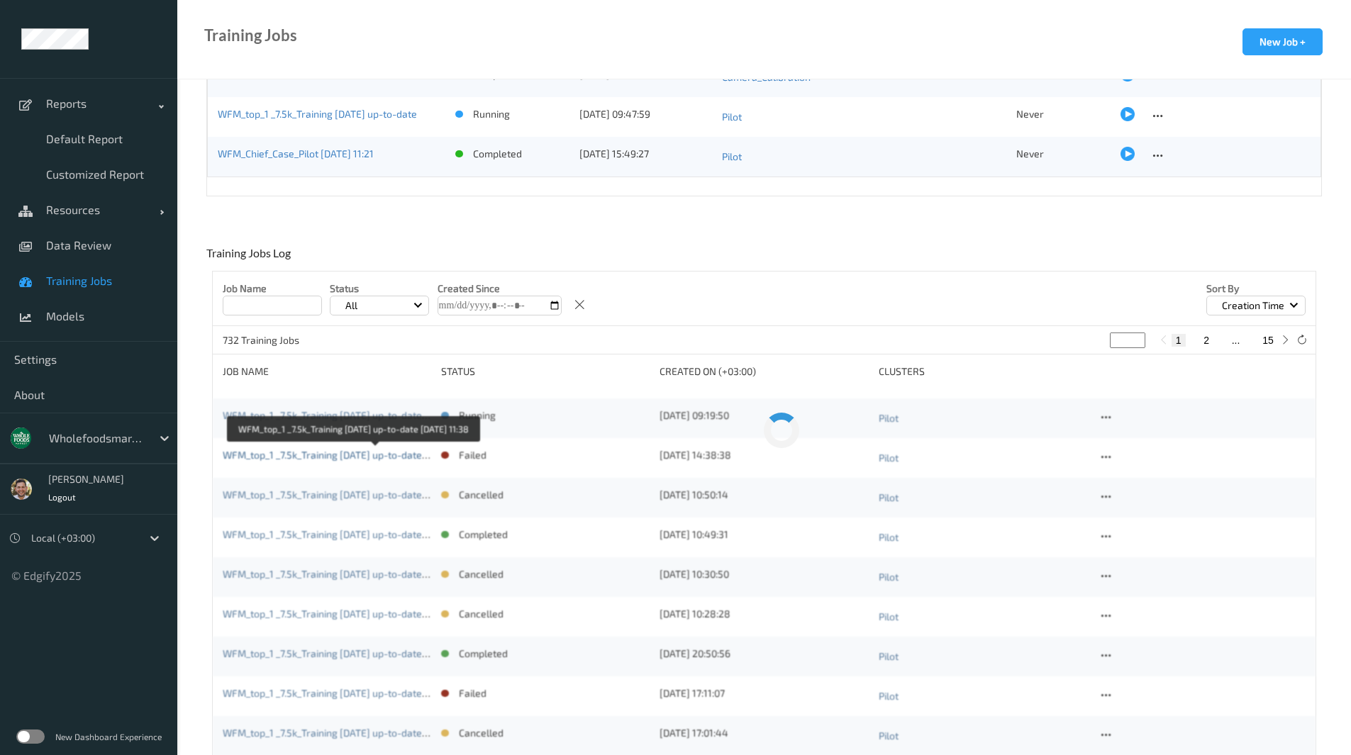
scroll to position [152, 0]
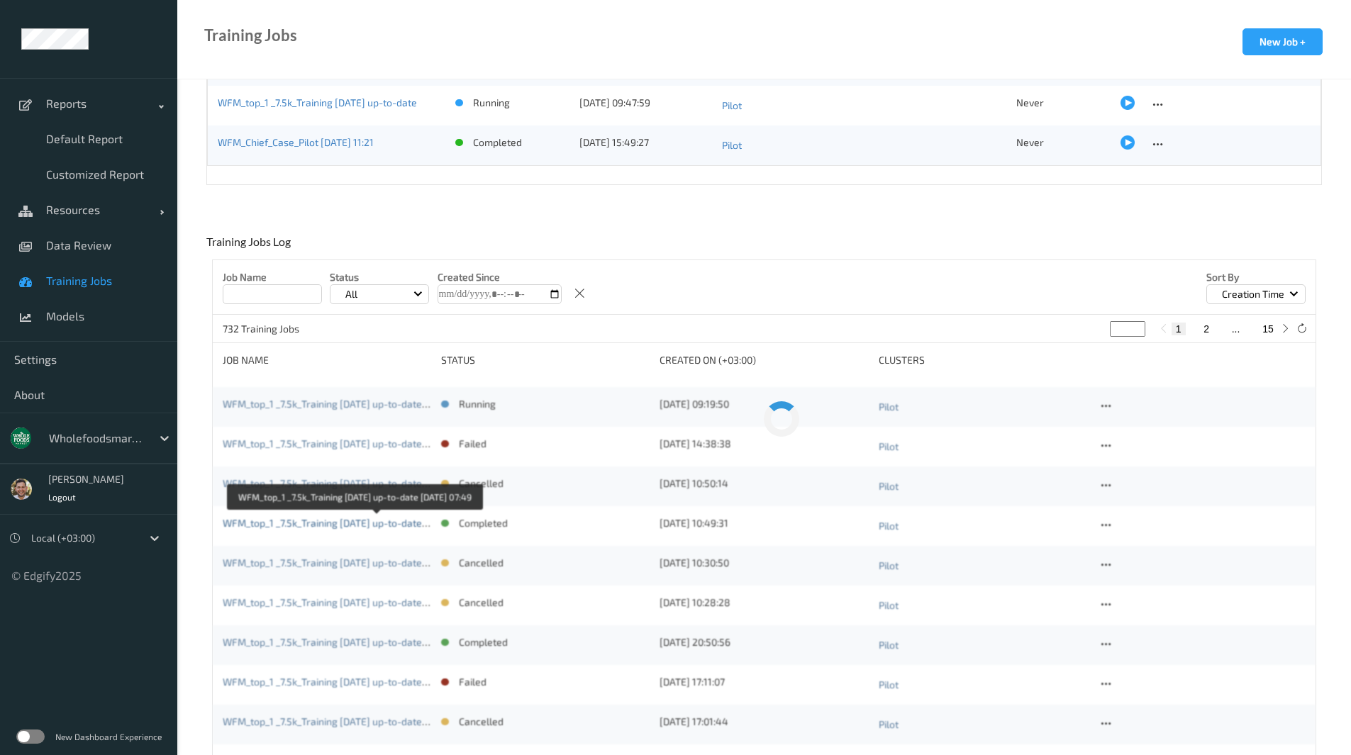
click at [379, 521] on link "WFM_top_1 _7.5k_Training 2025-09-01 up-to-date 2025-09-04 07:49" at bounding box center [352, 523] width 259 height 12
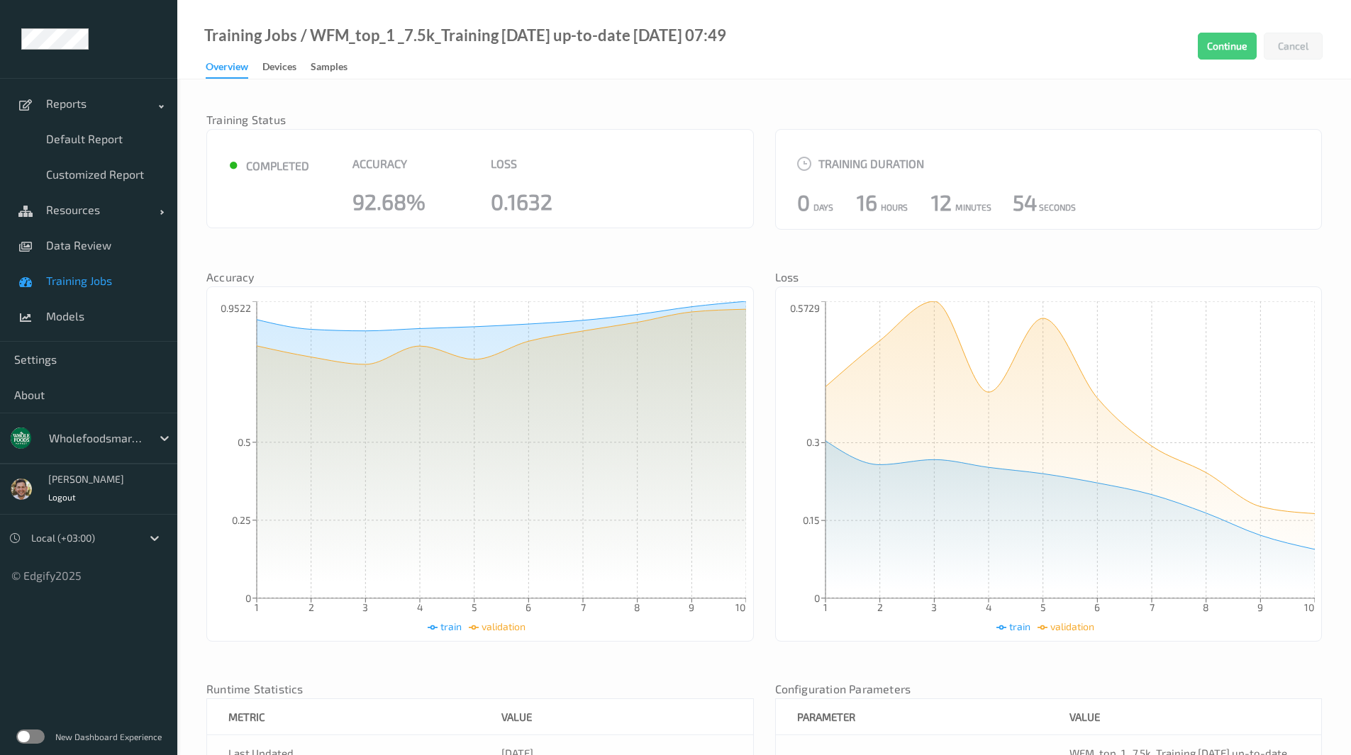
click at [113, 279] on span "Training Jobs" at bounding box center [104, 281] width 117 height 14
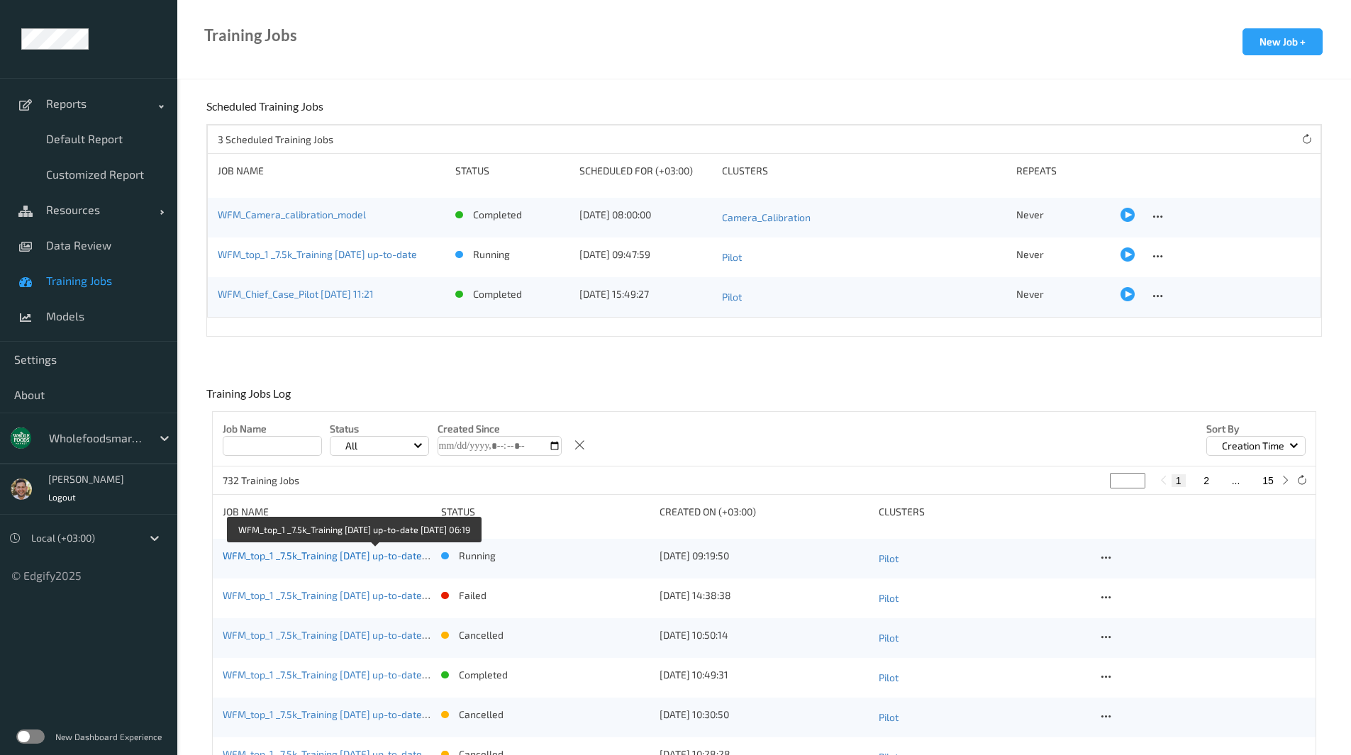
click at [356, 558] on link "WFM_top_1 _7.5k_Training 2025-09-01 up-to-date 2025-09-10 06:19" at bounding box center [351, 556] width 257 height 12
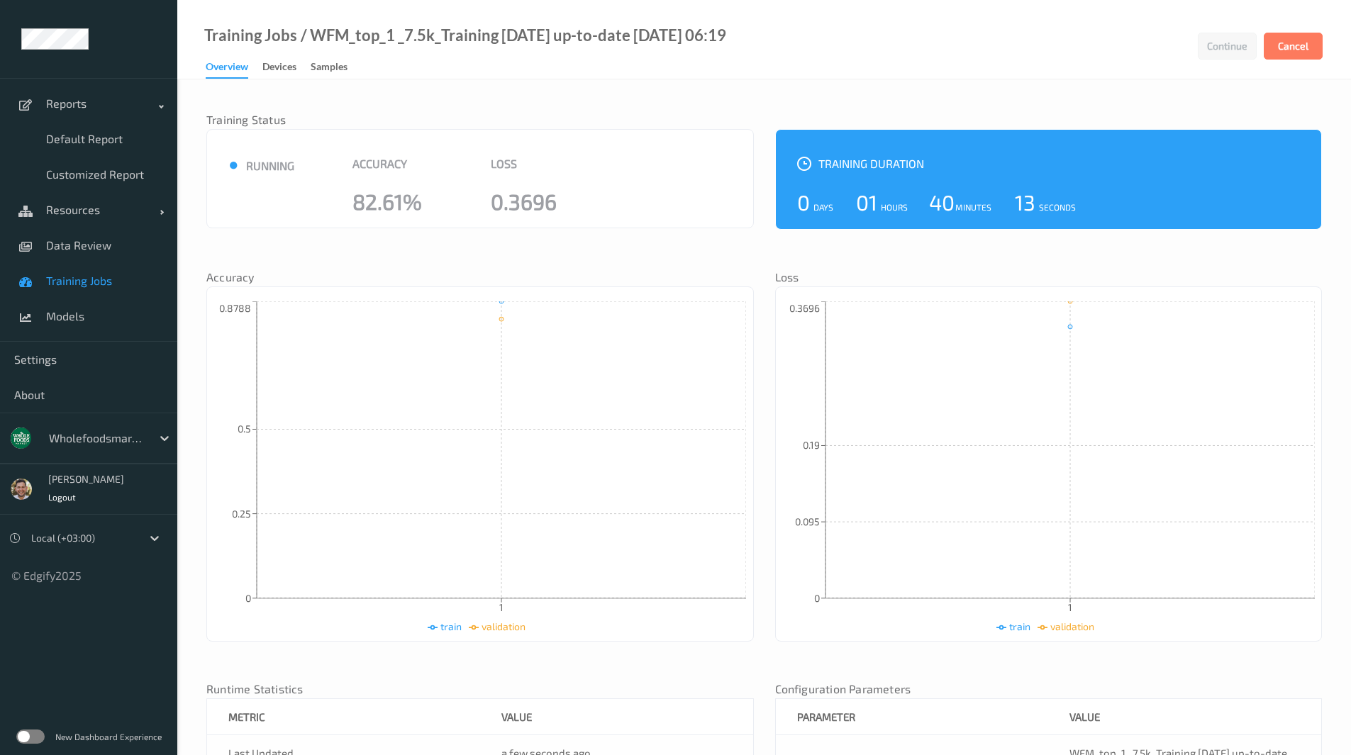
click at [86, 276] on span "Training Jobs" at bounding box center [104, 281] width 117 height 14
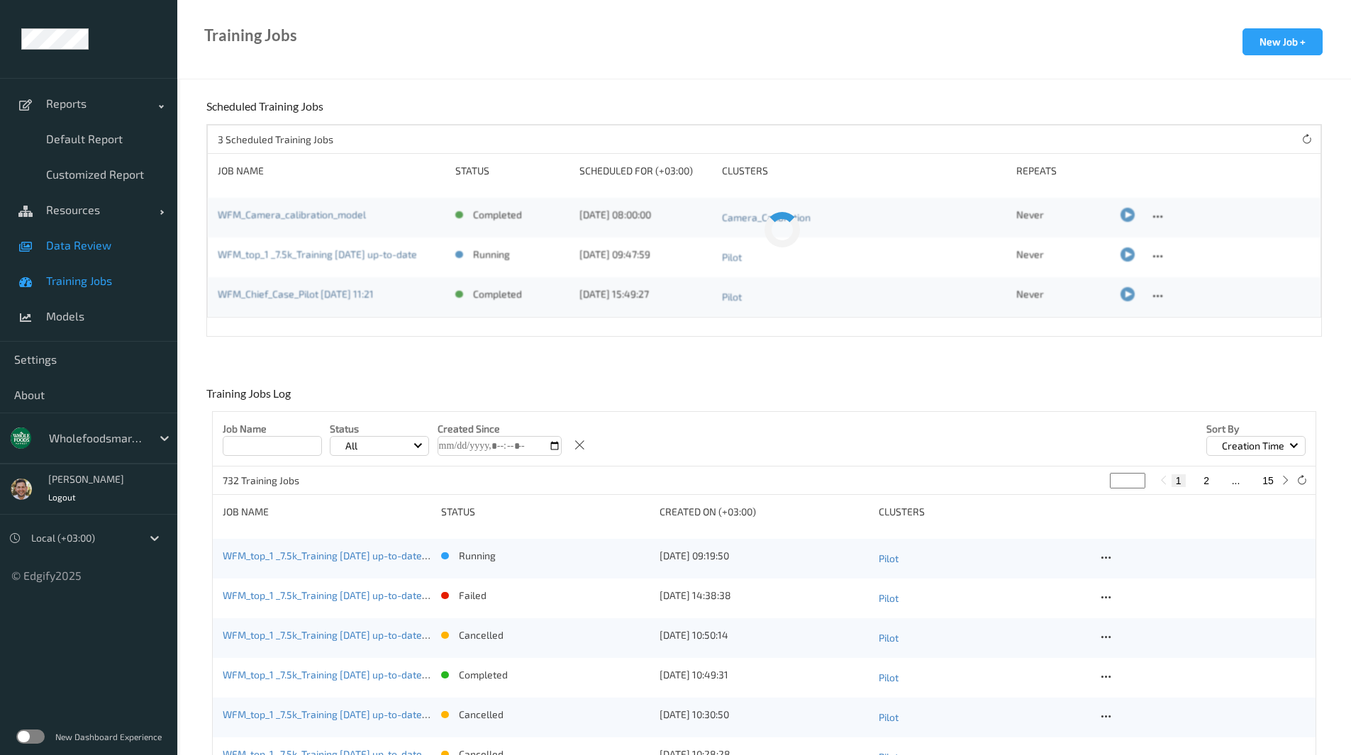
click at [89, 249] on span "Data Review" at bounding box center [104, 245] width 117 height 14
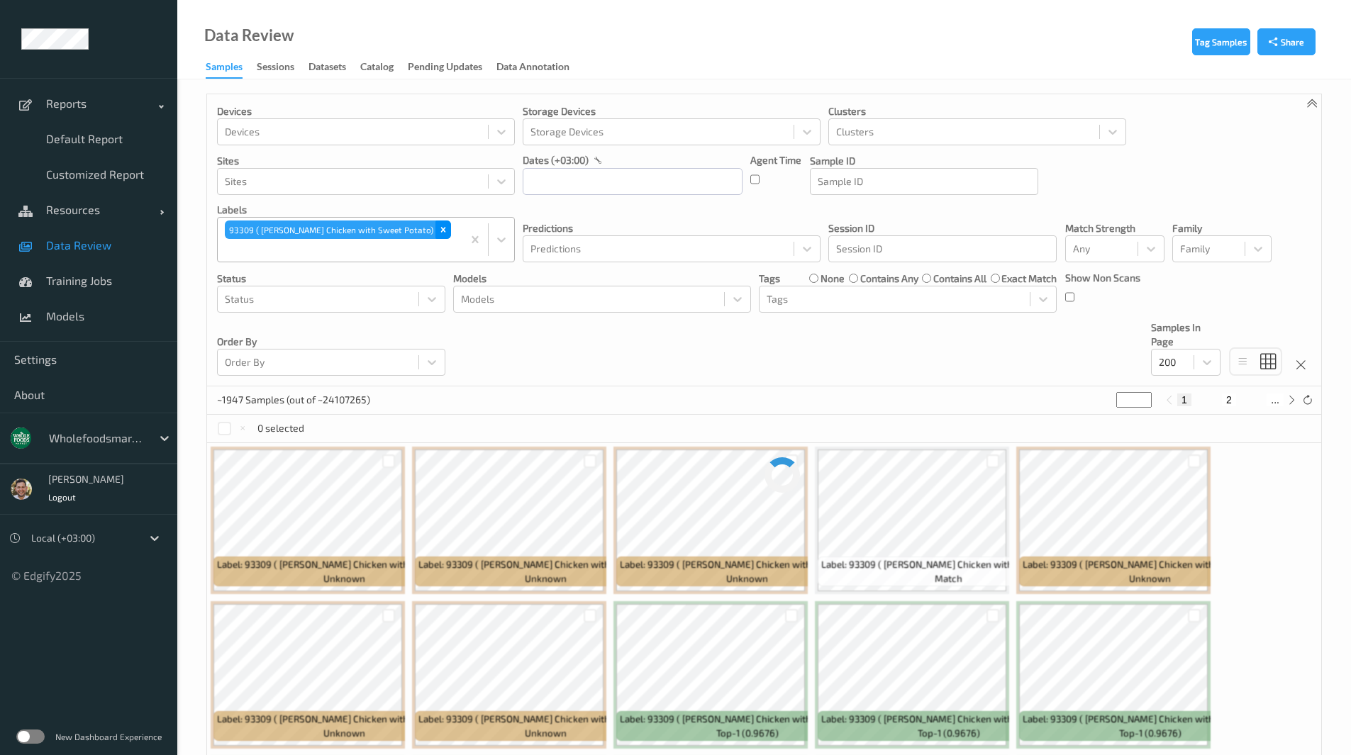
click at [436, 223] on div "Remove 93309 ( Lemon Rosemary Chicken with Sweet Potato)" at bounding box center [443, 230] width 16 height 18
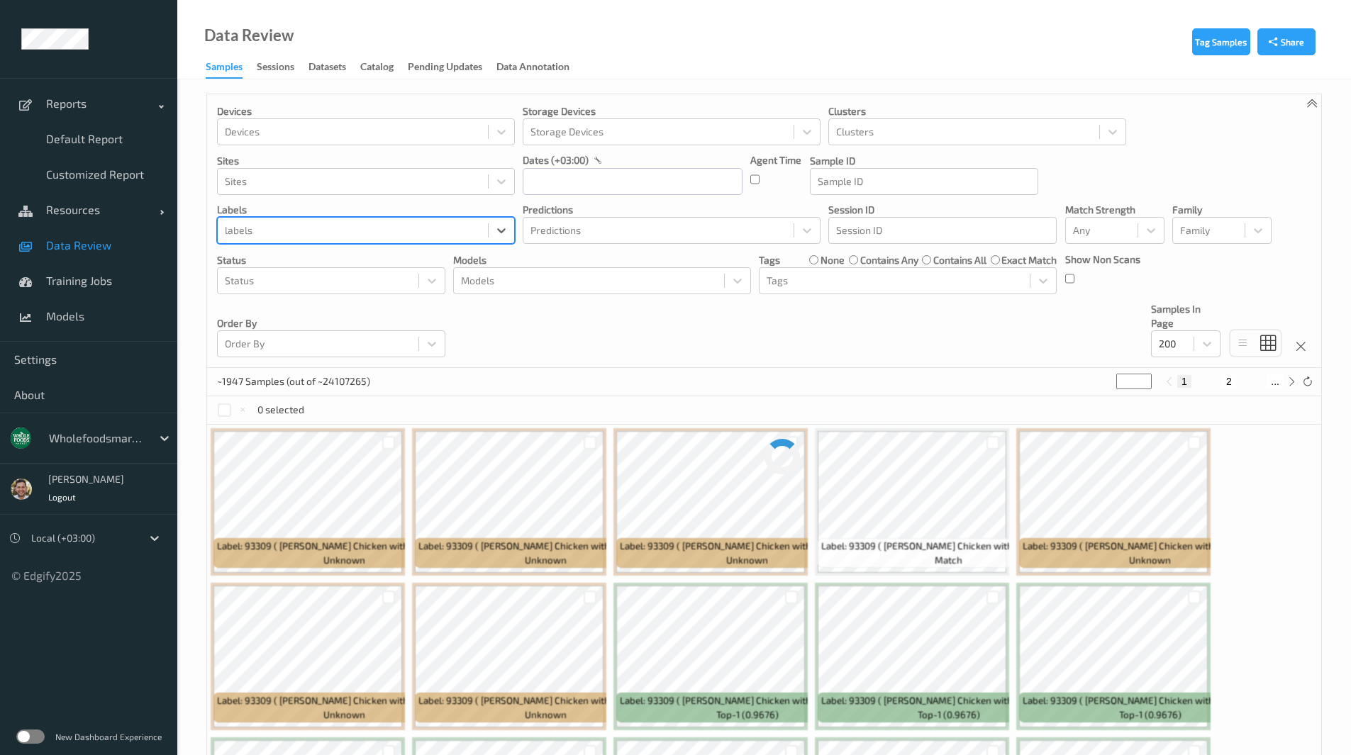
paste input "76068"
type input "76068"
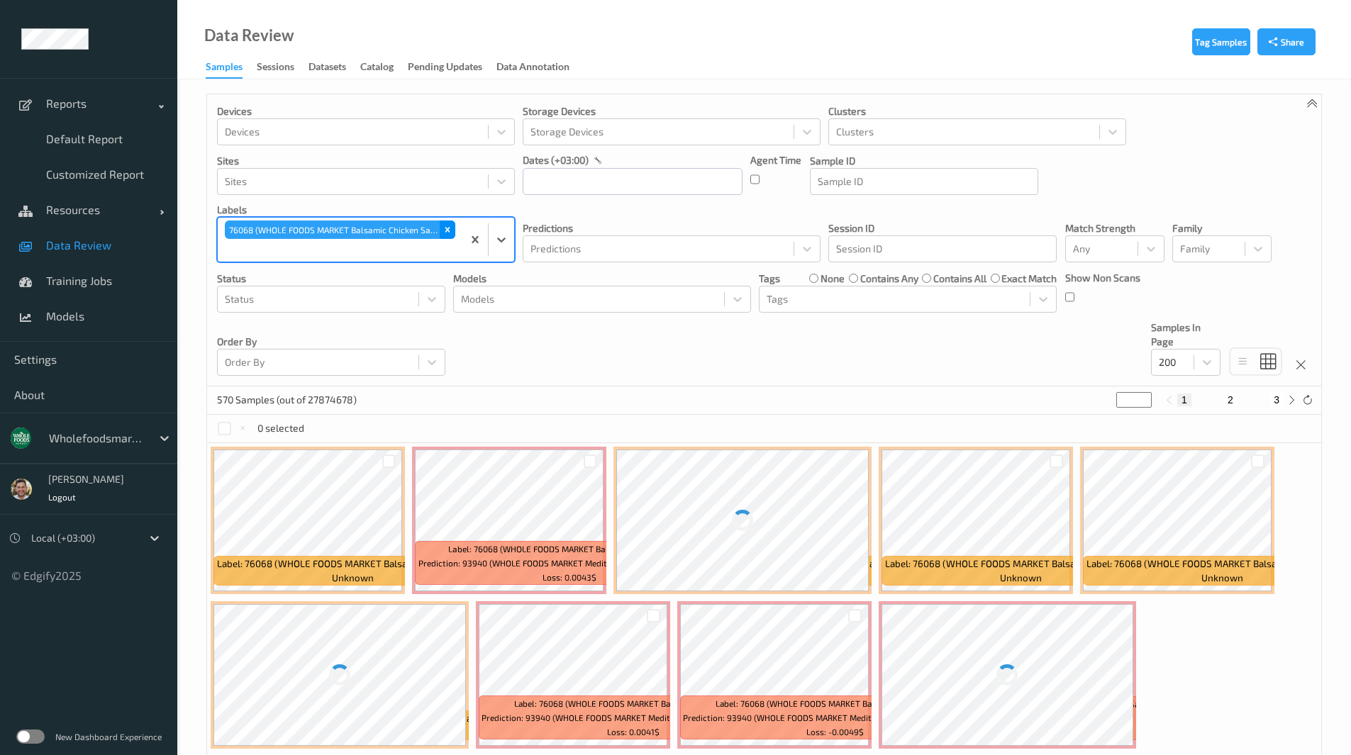
click at [441, 223] on div "Remove 76068 (WHOLE FOODS MARKET Balsamic Chicken Salad)" at bounding box center [448, 230] width 16 height 18
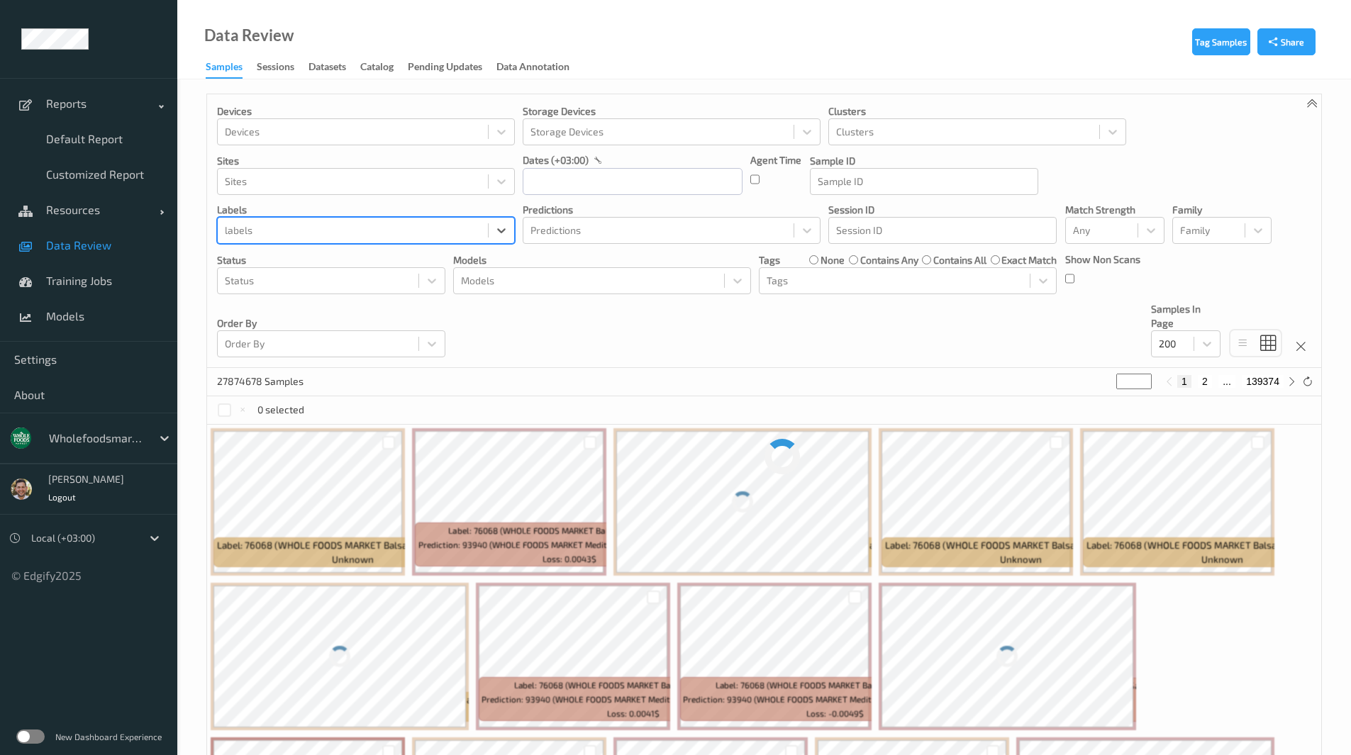
paste input "91007"
type input "91007"
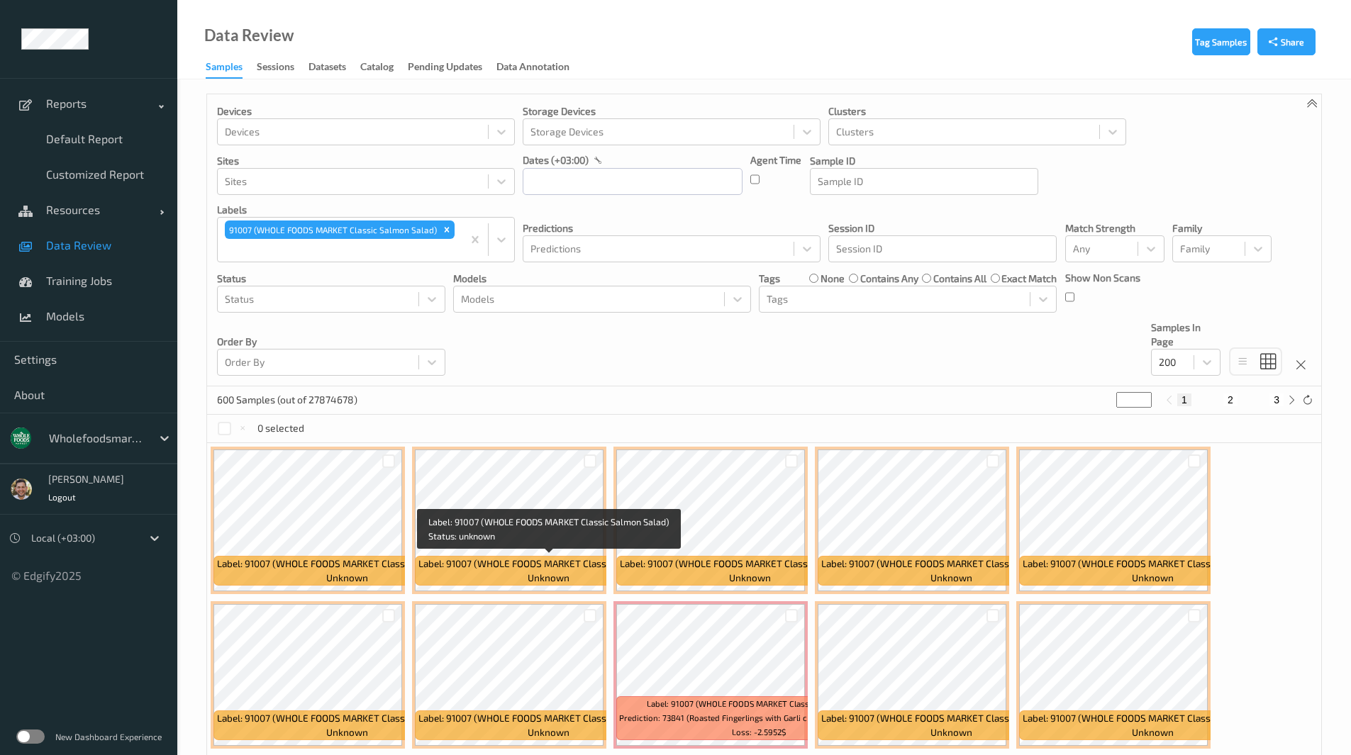
click at [497, 568] on span "Label: 91007 (WHOLE FOODS MARKET Classic Salmon Salad)" at bounding box center [548, 564] width 260 height 14
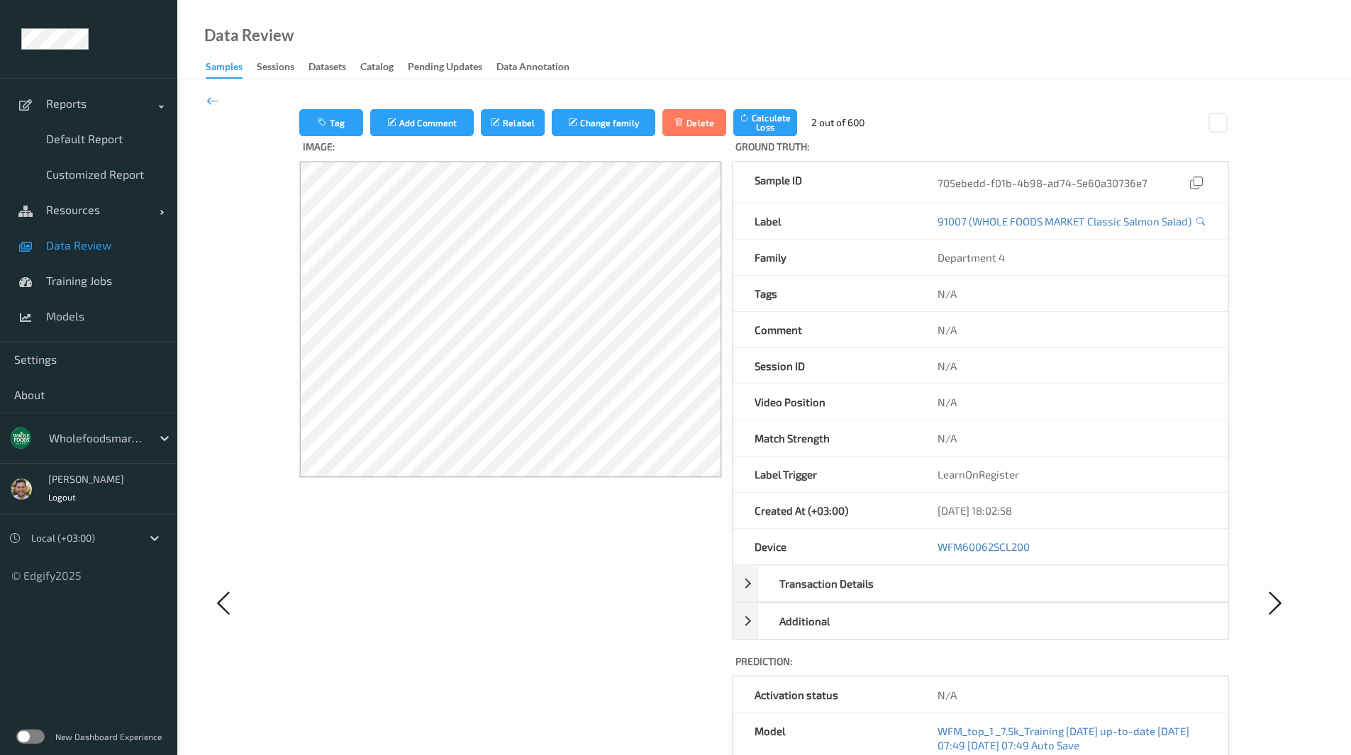
click at [103, 245] on span "Data Review" at bounding box center [104, 245] width 117 height 14
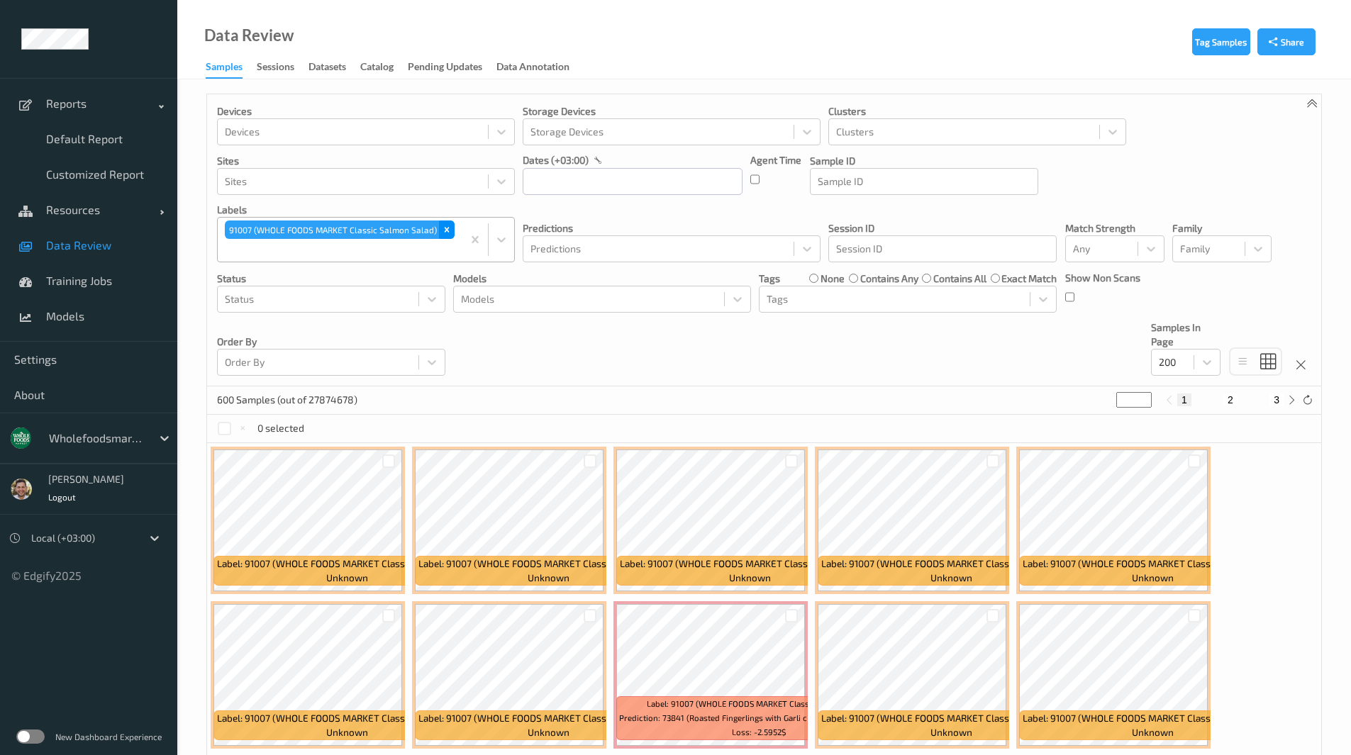
click at [445, 228] on icon "Remove 91007 (WHOLE FOODS MARKET Classic Salmon Salad)" at bounding box center [447, 230] width 5 height 5
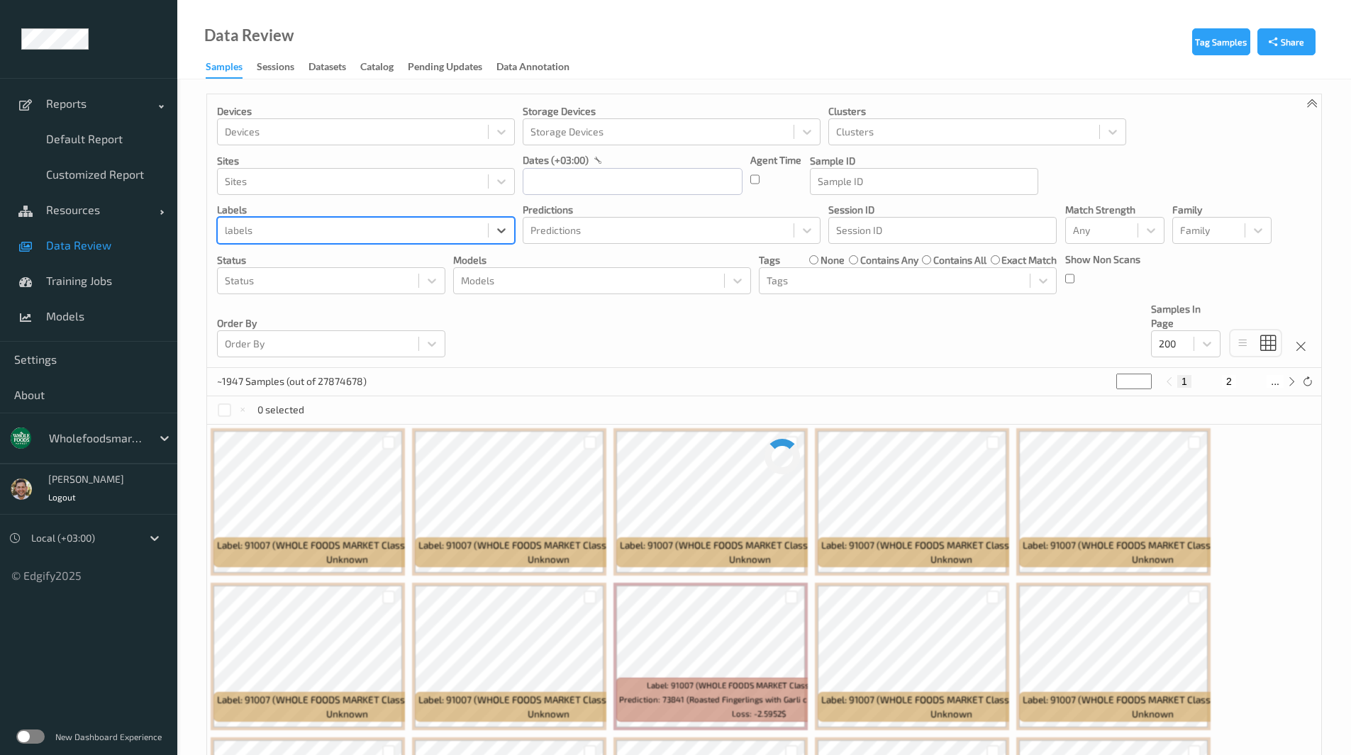
paste input "99414"
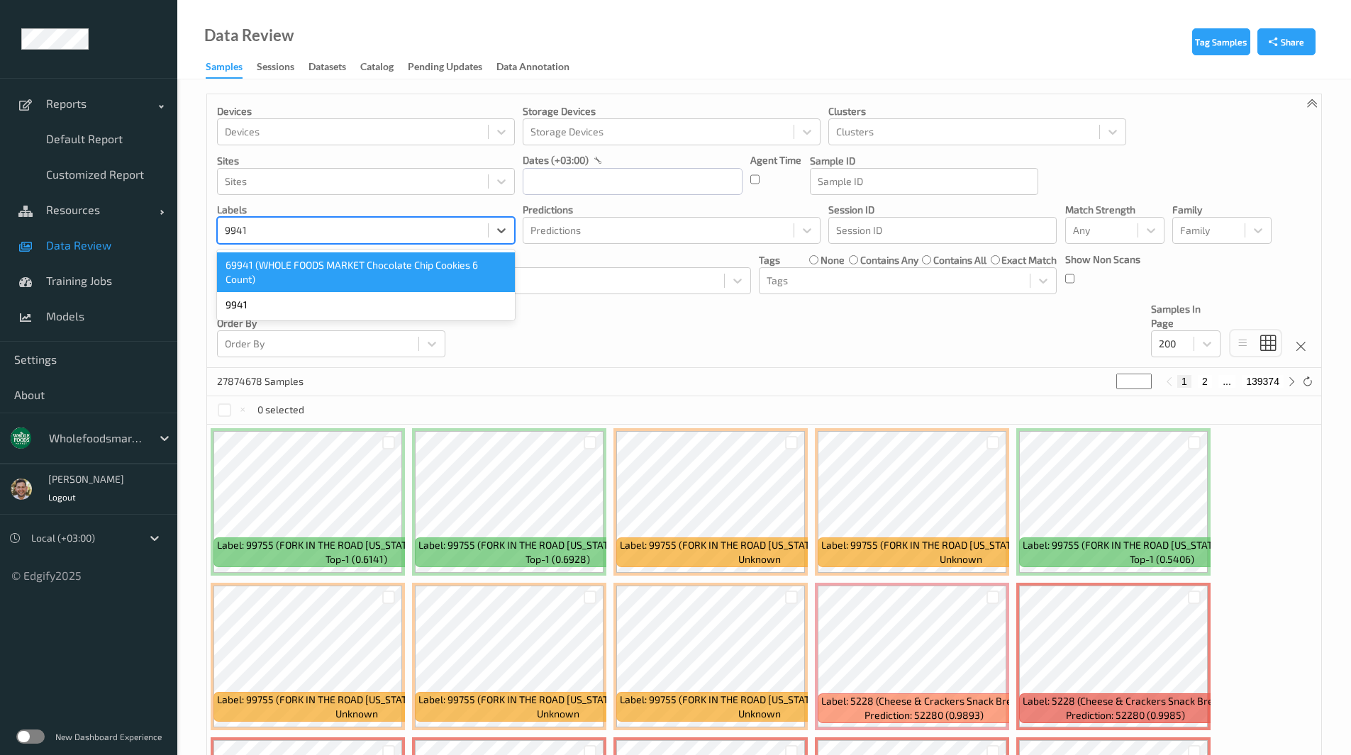
type input "9941"
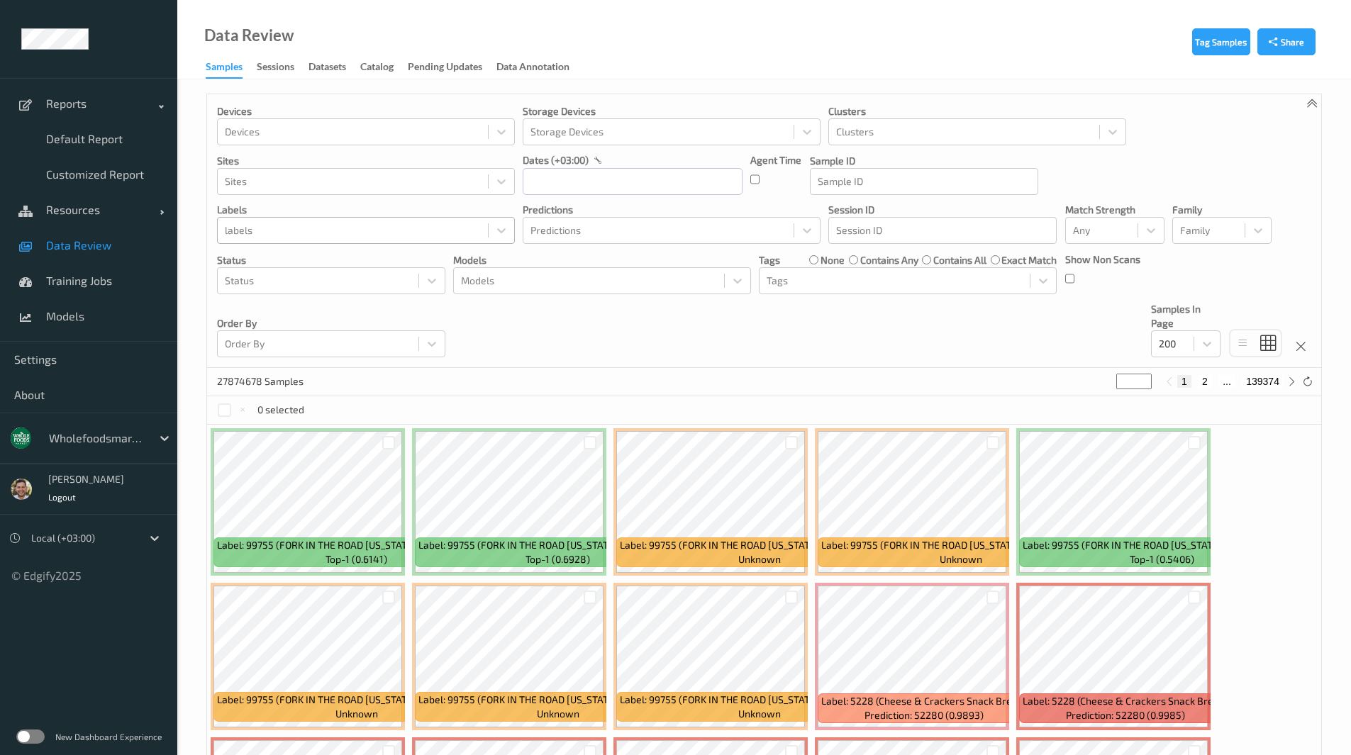
click at [299, 233] on div at bounding box center [353, 230] width 256 height 17
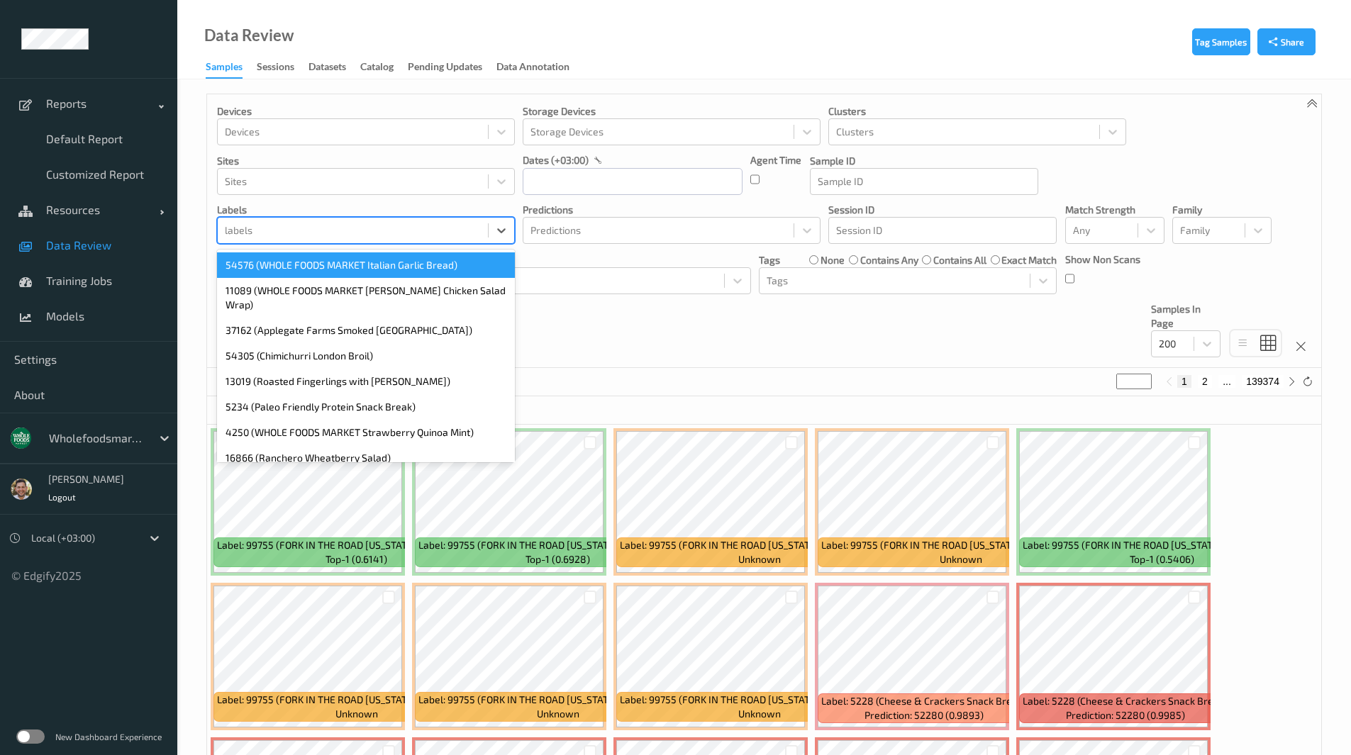
paste input "73607"
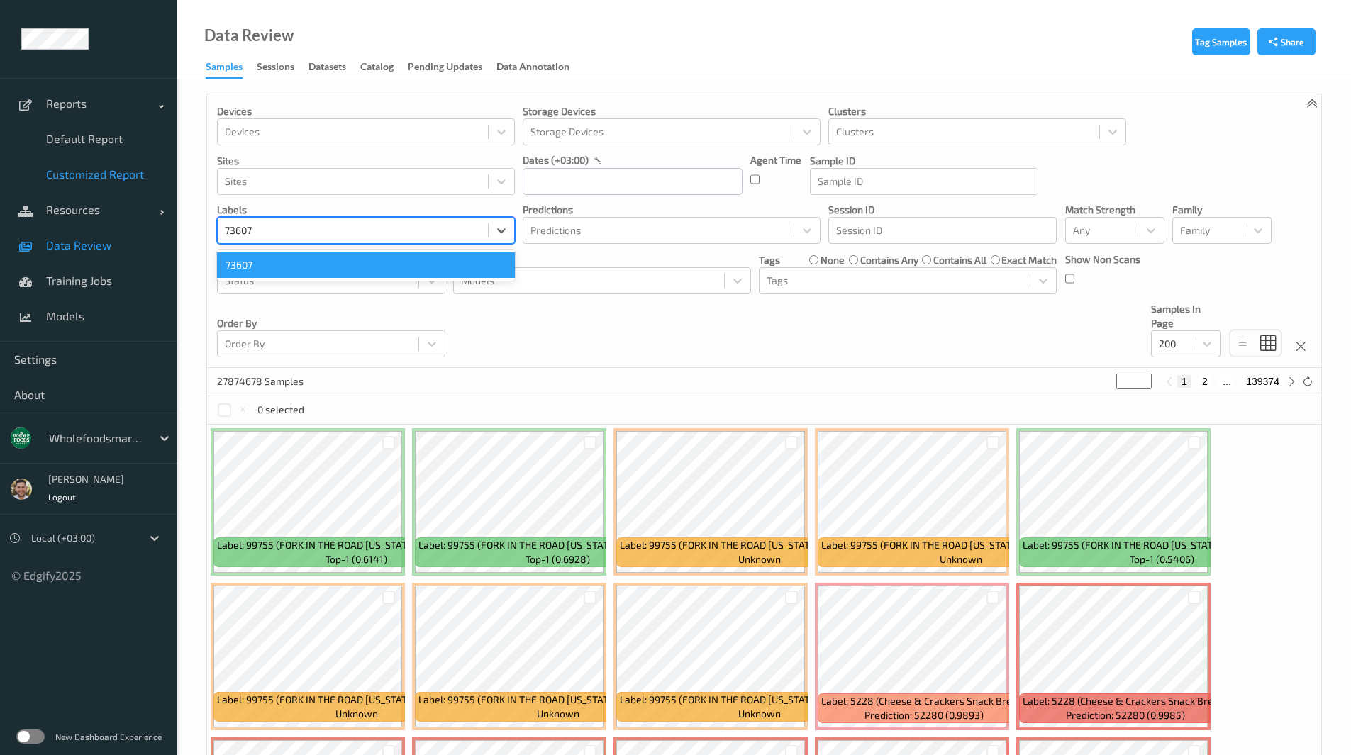
type input "73607"
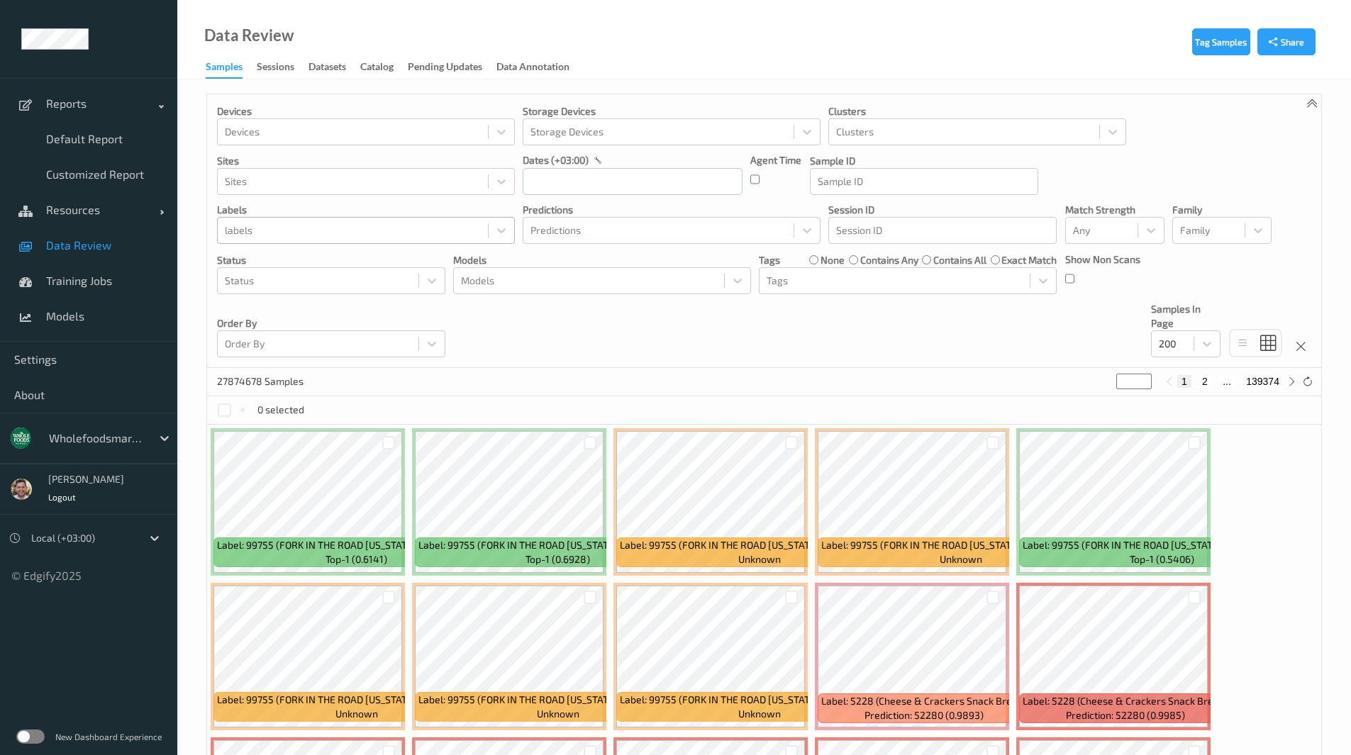
click at [257, 228] on div at bounding box center [353, 230] width 256 height 17
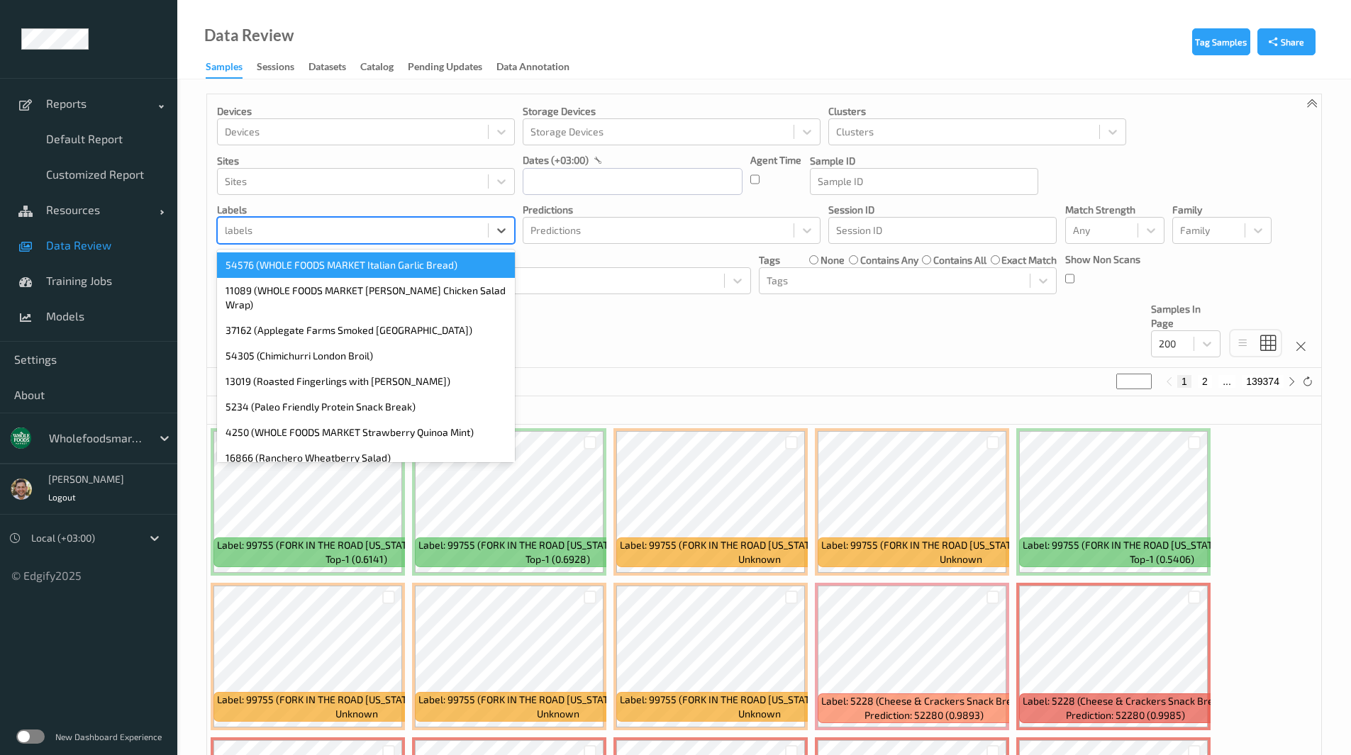
paste input "8361"
type input "8361"
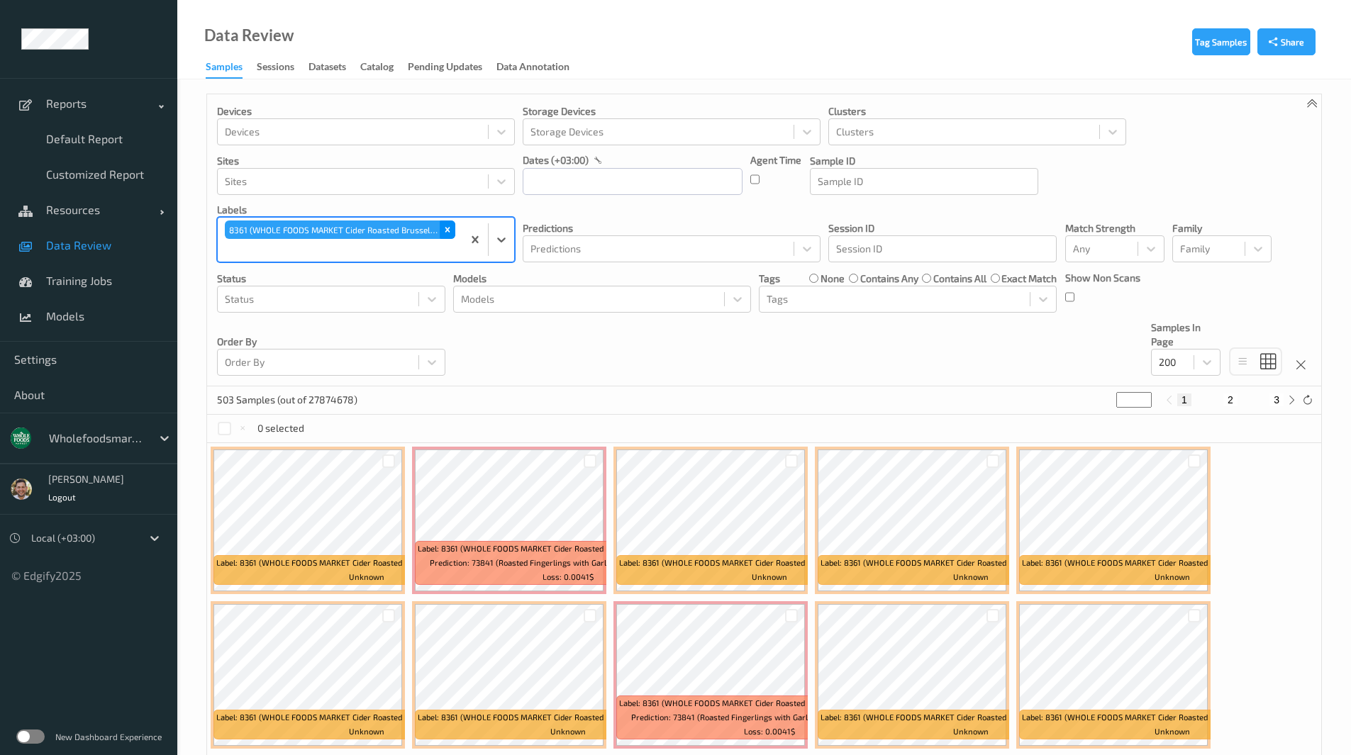
click at [444, 233] on icon "Remove 8361 (WHOLE FOODS MARKET Cider Roasted Brussels Sprouts with Pepitas)" at bounding box center [447, 230] width 10 height 10
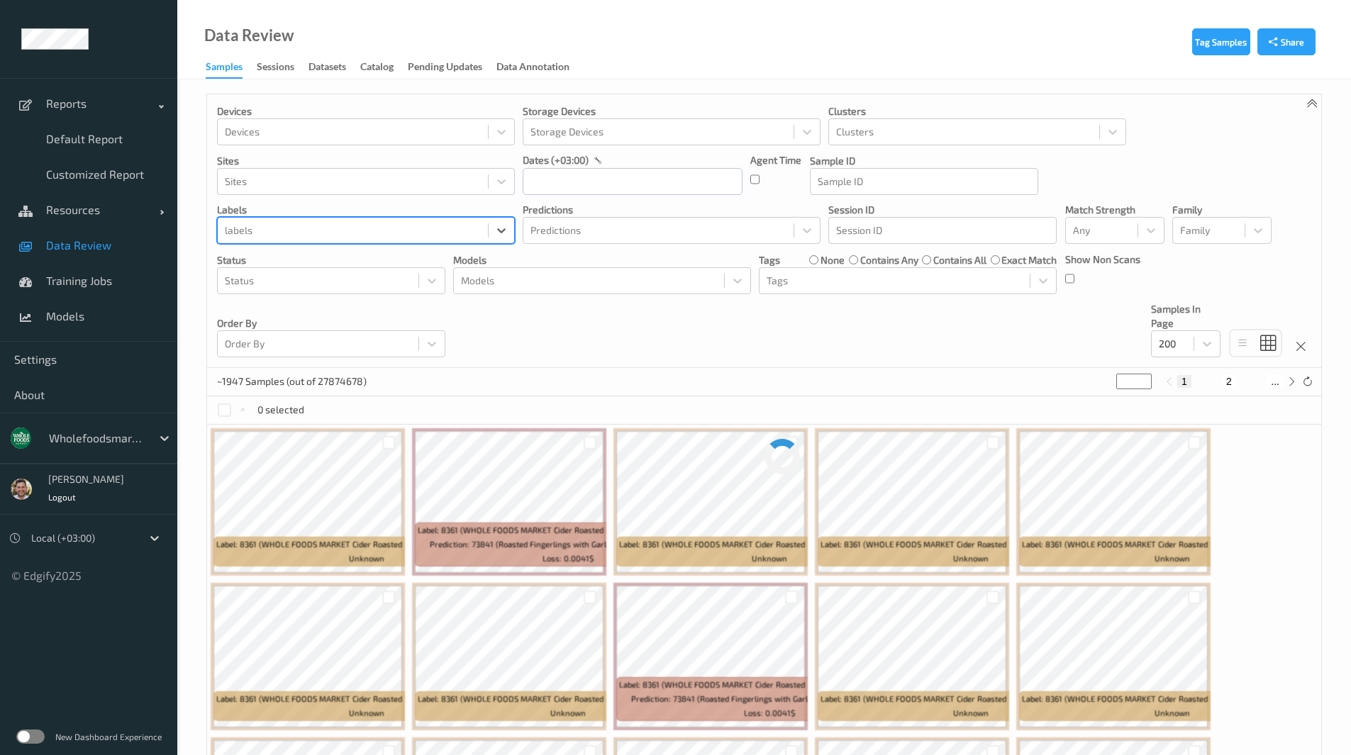
paste input "6750"
type input "6750"
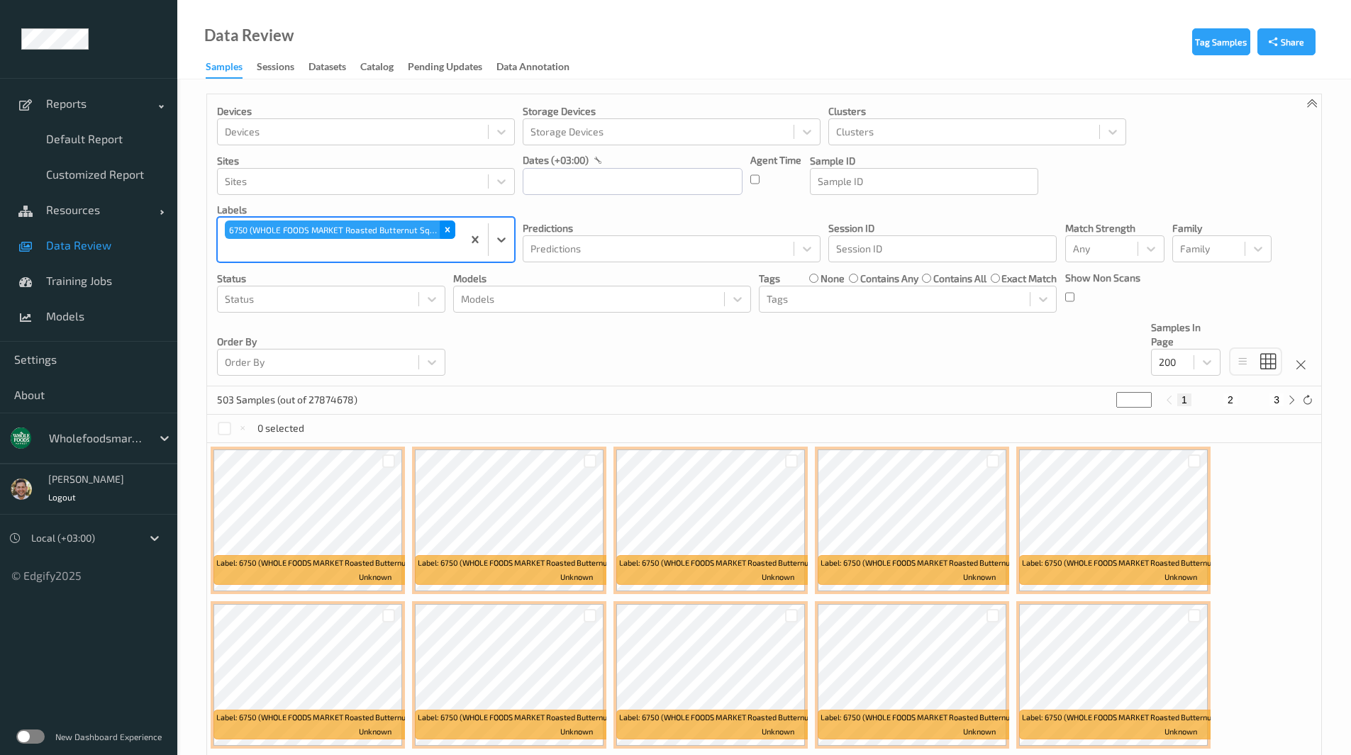
click at [447, 231] on icon "Remove 6750 (WHOLE FOODS MARKET Roasted Butternut Squash with Cranberry &amp; S…" at bounding box center [447, 230] width 5 height 5
paste input "10885"
type input "10885"
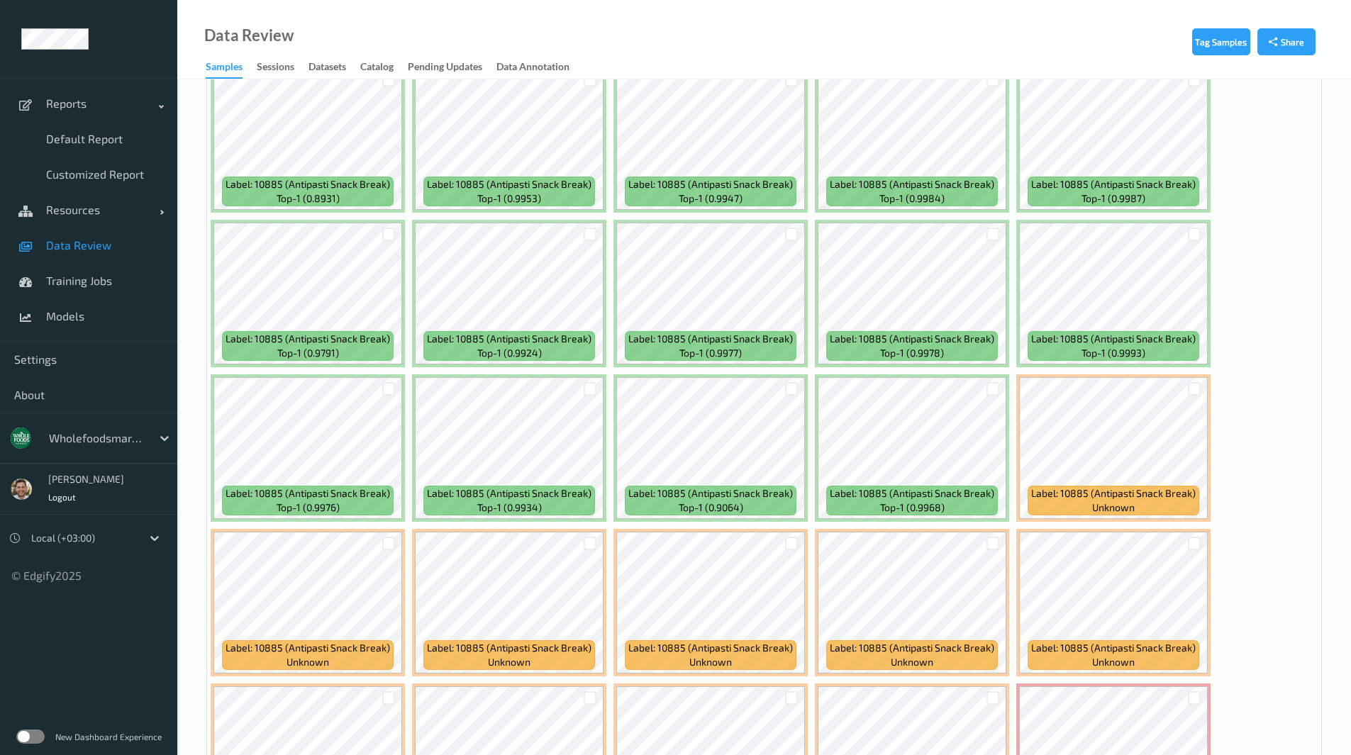
scroll to position [364, 0]
click at [104, 278] on span "Training Jobs" at bounding box center [104, 281] width 117 height 14
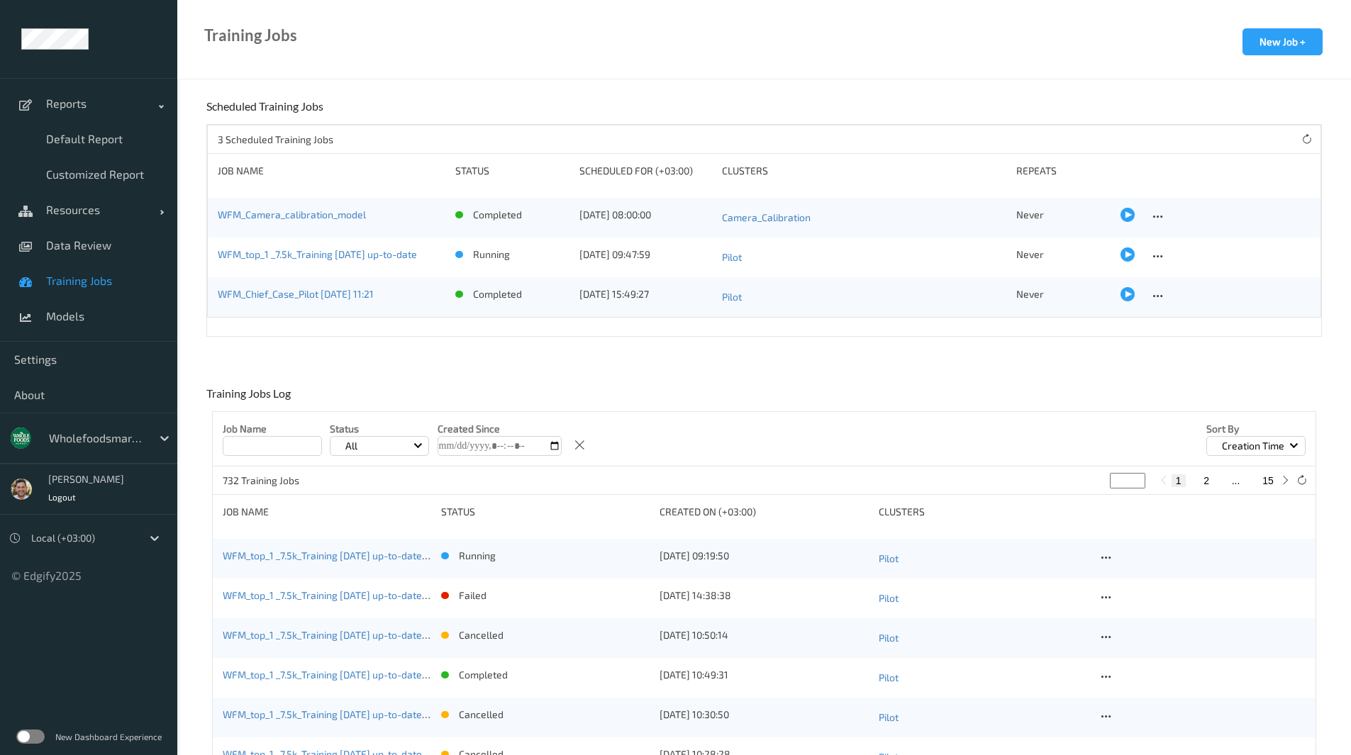
click at [296, 549] on div "WFM_top_1 _7.5k_Training 2025-09-01 up-to-date 2025-09-10 06:19" at bounding box center [327, 559] width 208 height 20
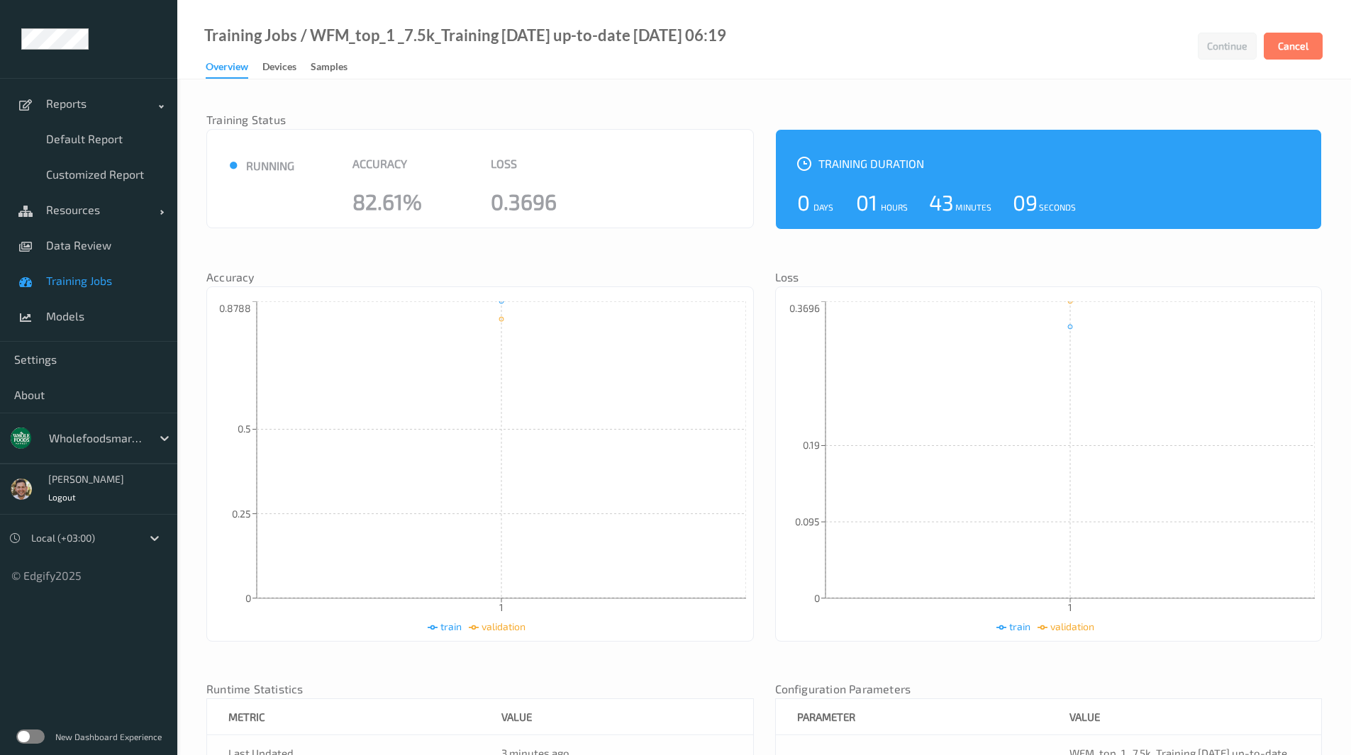
click at [102, 286] on span "Training Jobs" at bounding box center [104, 281] width 117 height 14
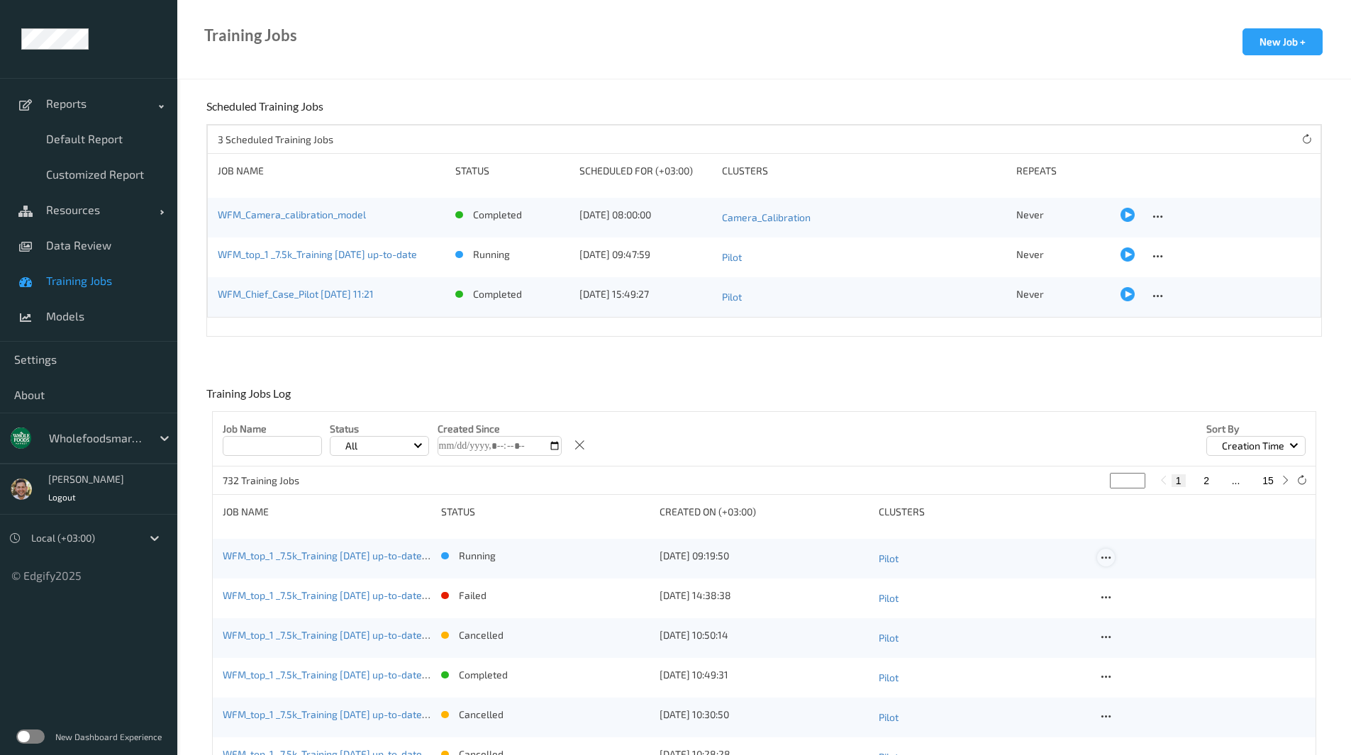
click at [1110, 557] on icon at bounding box center [1106, 558] width 12 height 13
click at [1127, 585] on div "View Config" at bounding box center [1144, 580] width 45 height 13
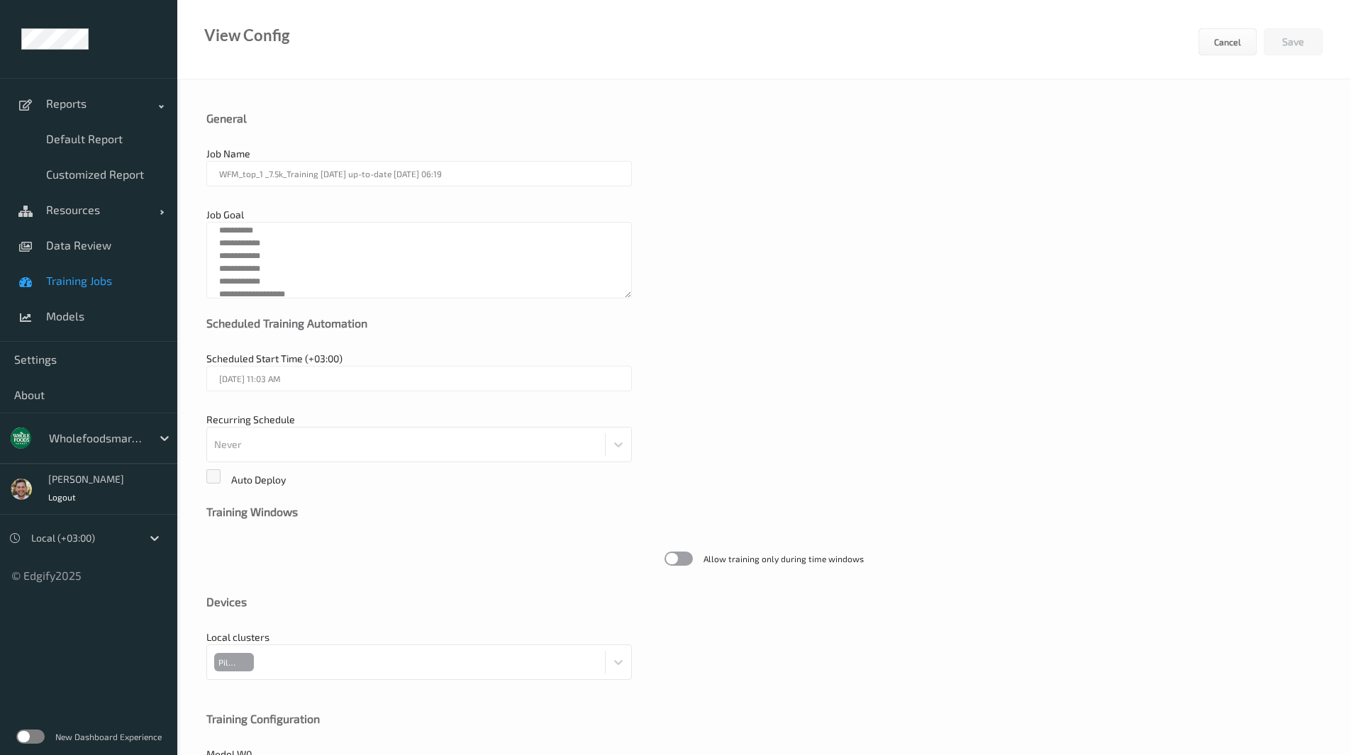
scroll to position [221, 0]
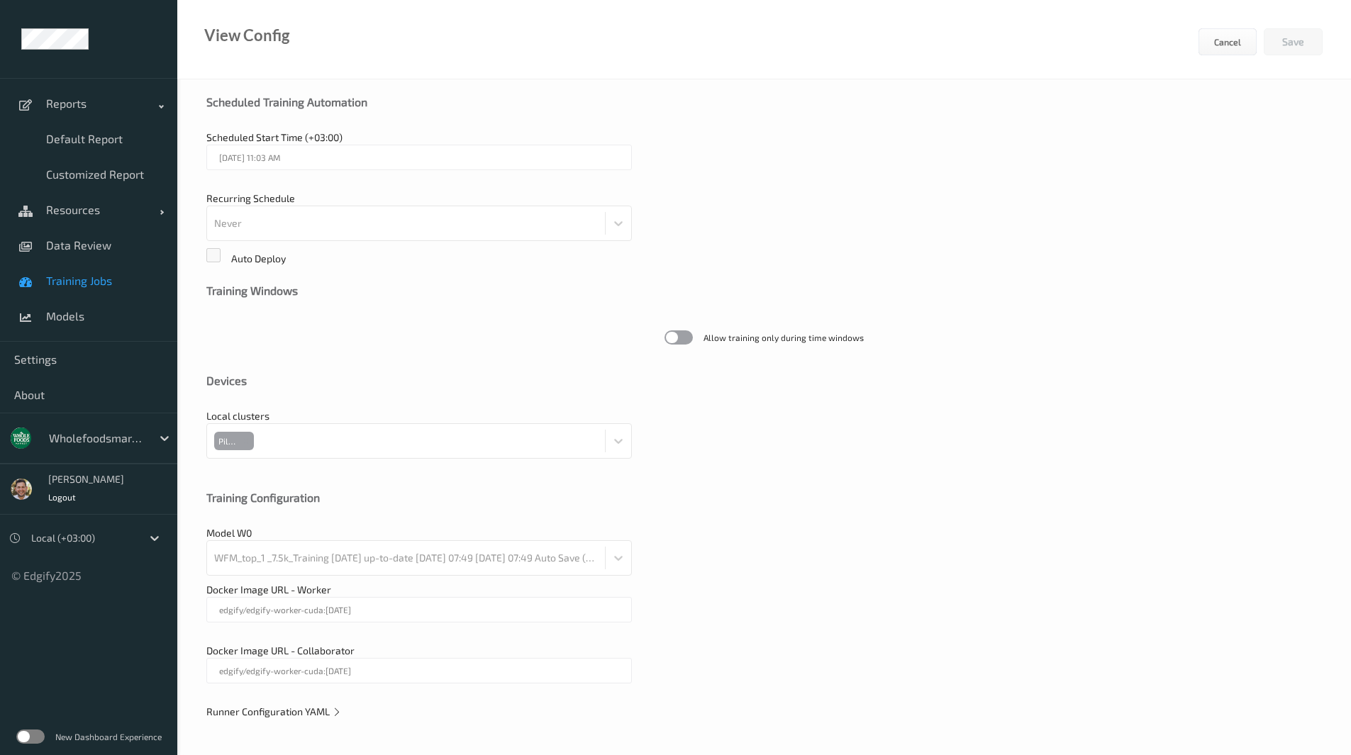
click at [316, 706] on span "Runner Configuration YAML" at bounding box center [273, 712] width 135 height 12
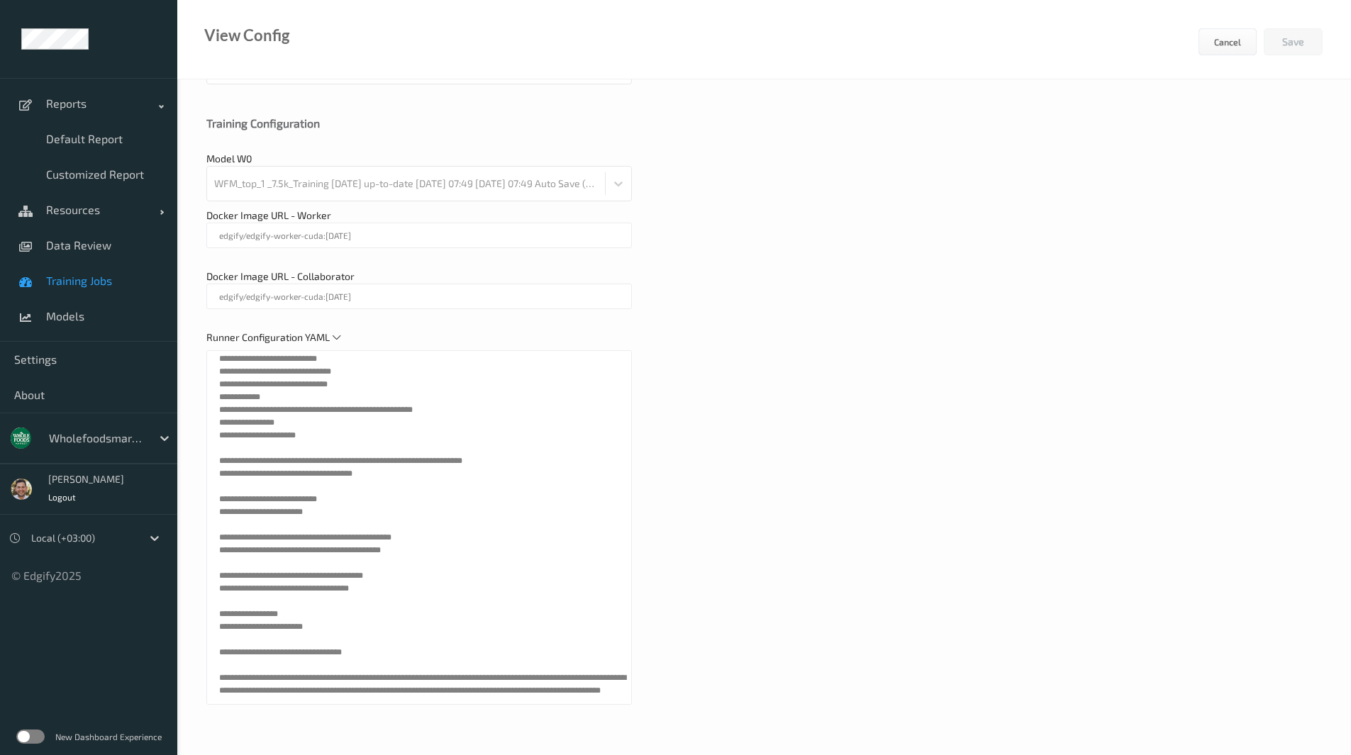
scroll to position [2039, 0]
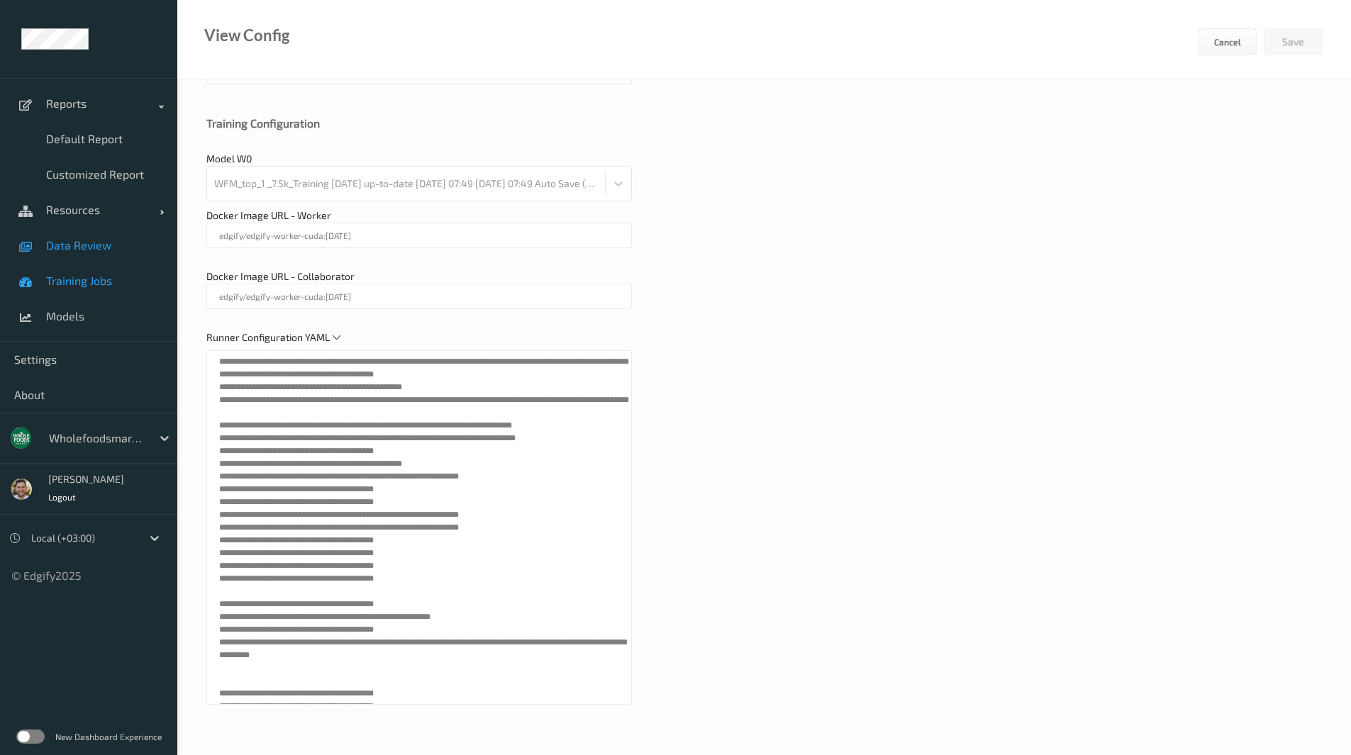
click at [67, 242] on span "Data Review" at bounding box center [104, 245] width 117 height 14
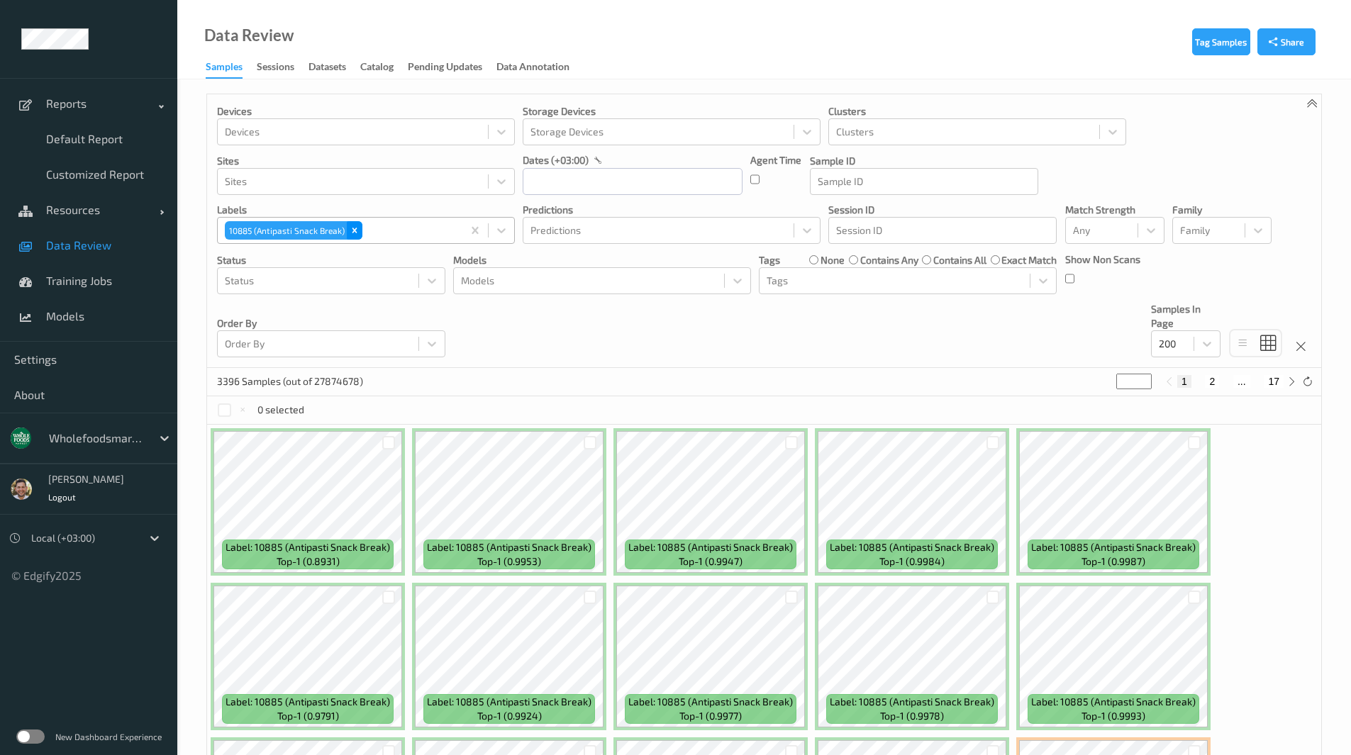
click at [352, 229] on icon "Remove 10885 (Antipasti Snack Break)" at bounding box center [354, 230] width 5 height 5
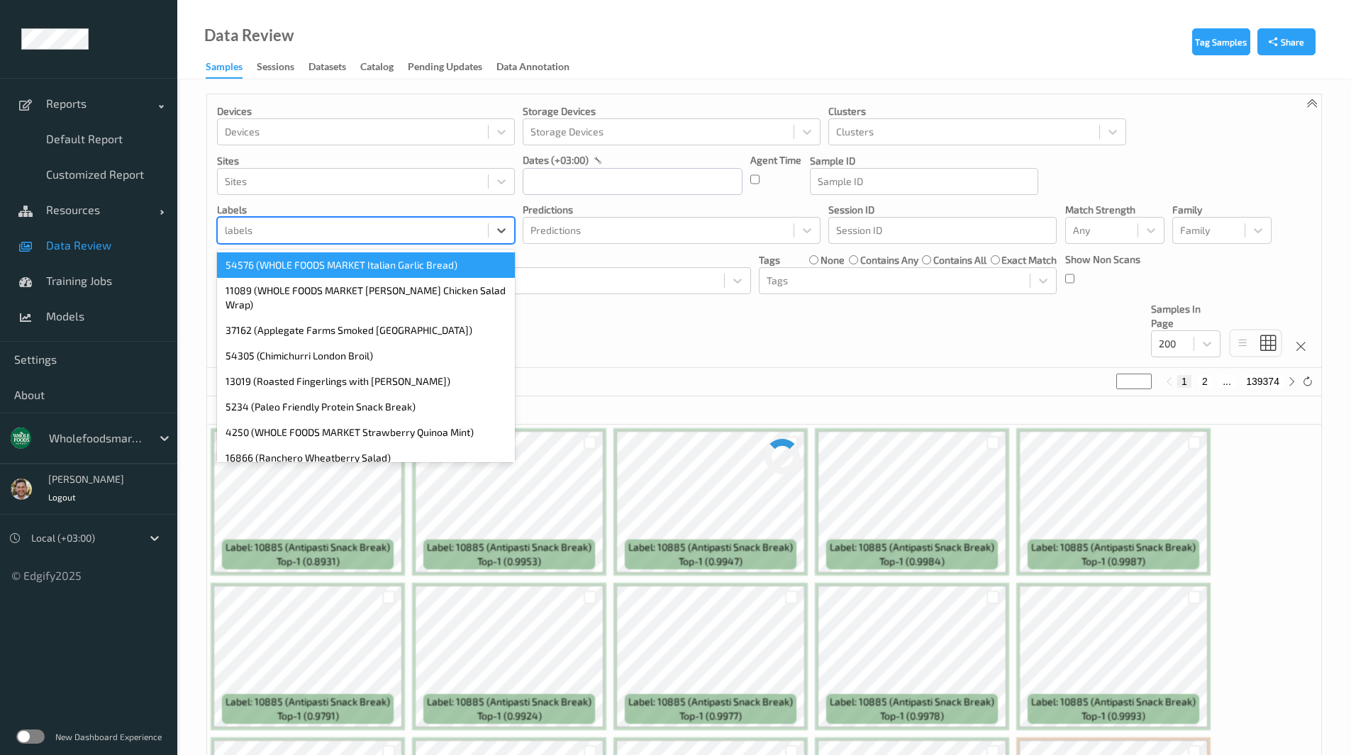
click at [351, 229] on div at bounding box center [353, 230] width 256 height 17
paste input "49093"
type input "49093"
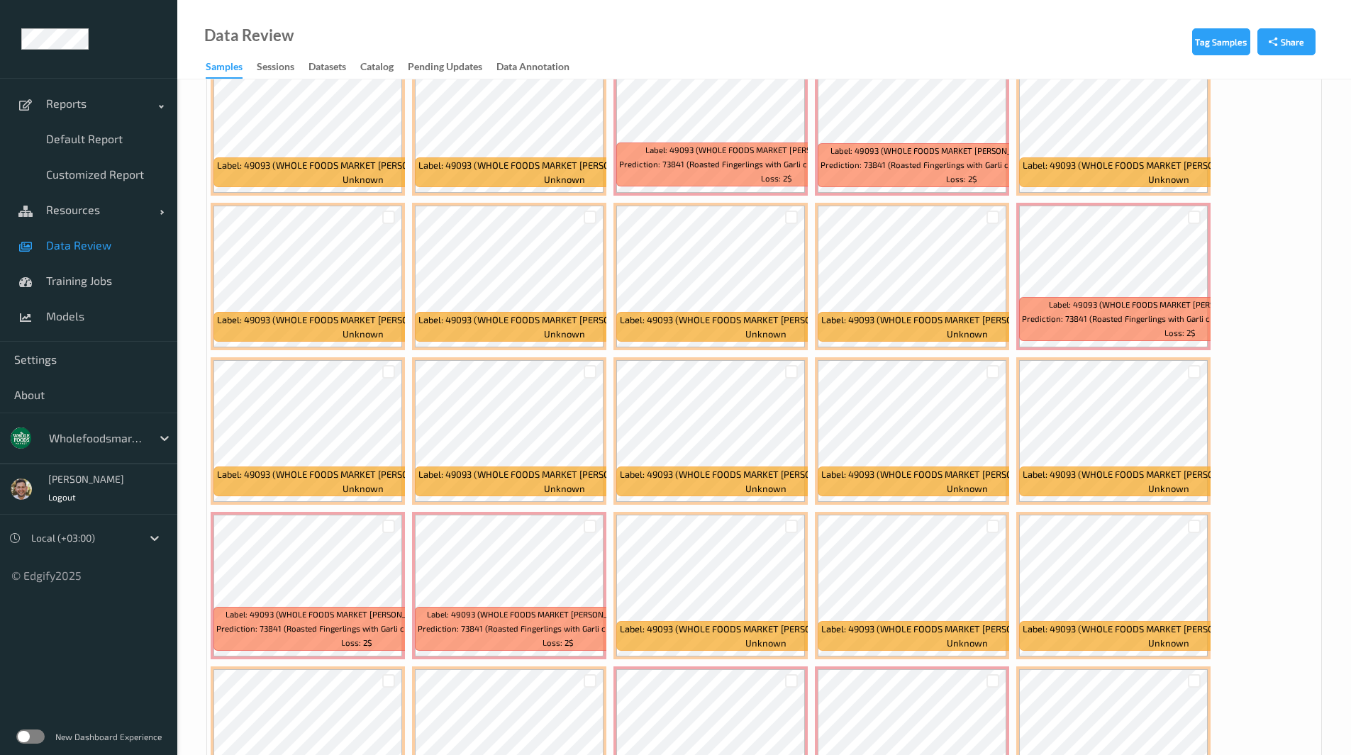
scroll to position [1636, 0]
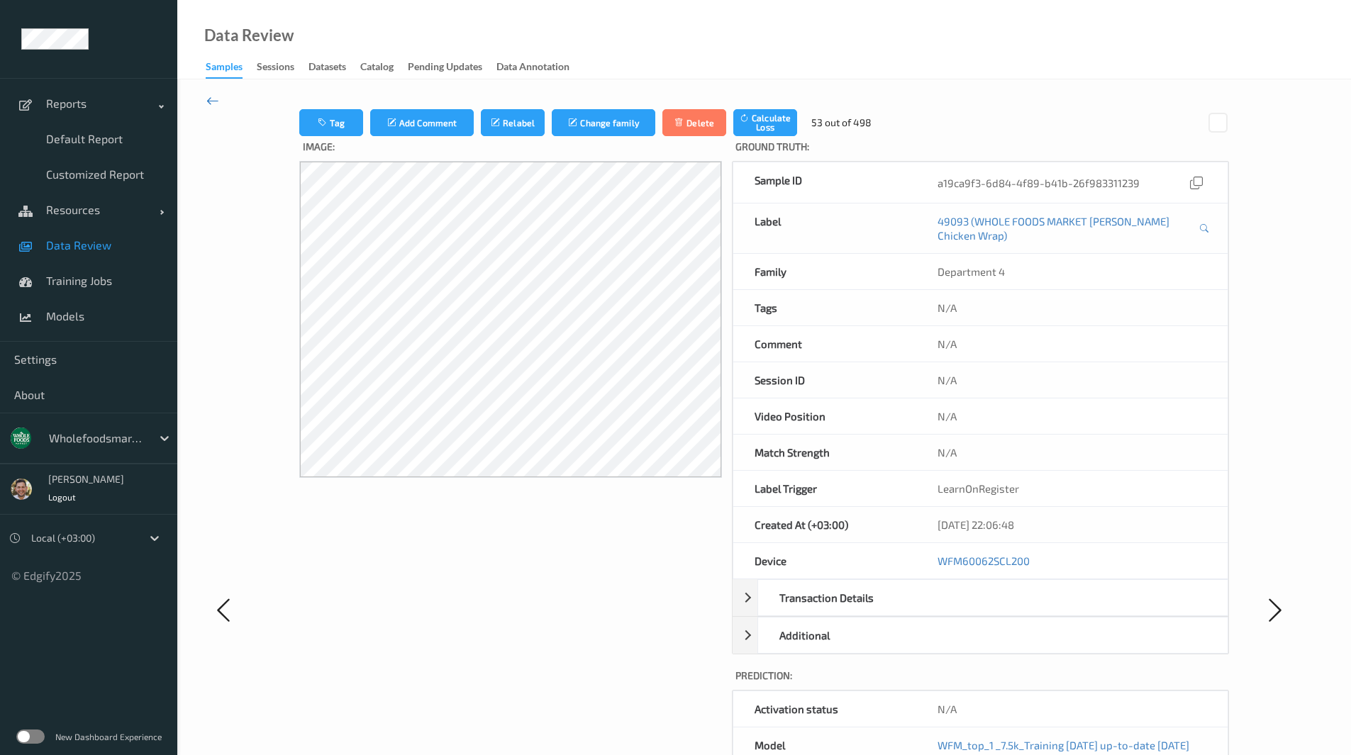
click at [211, 94] on icon at bounding box center [212, 101] width 13 height 16
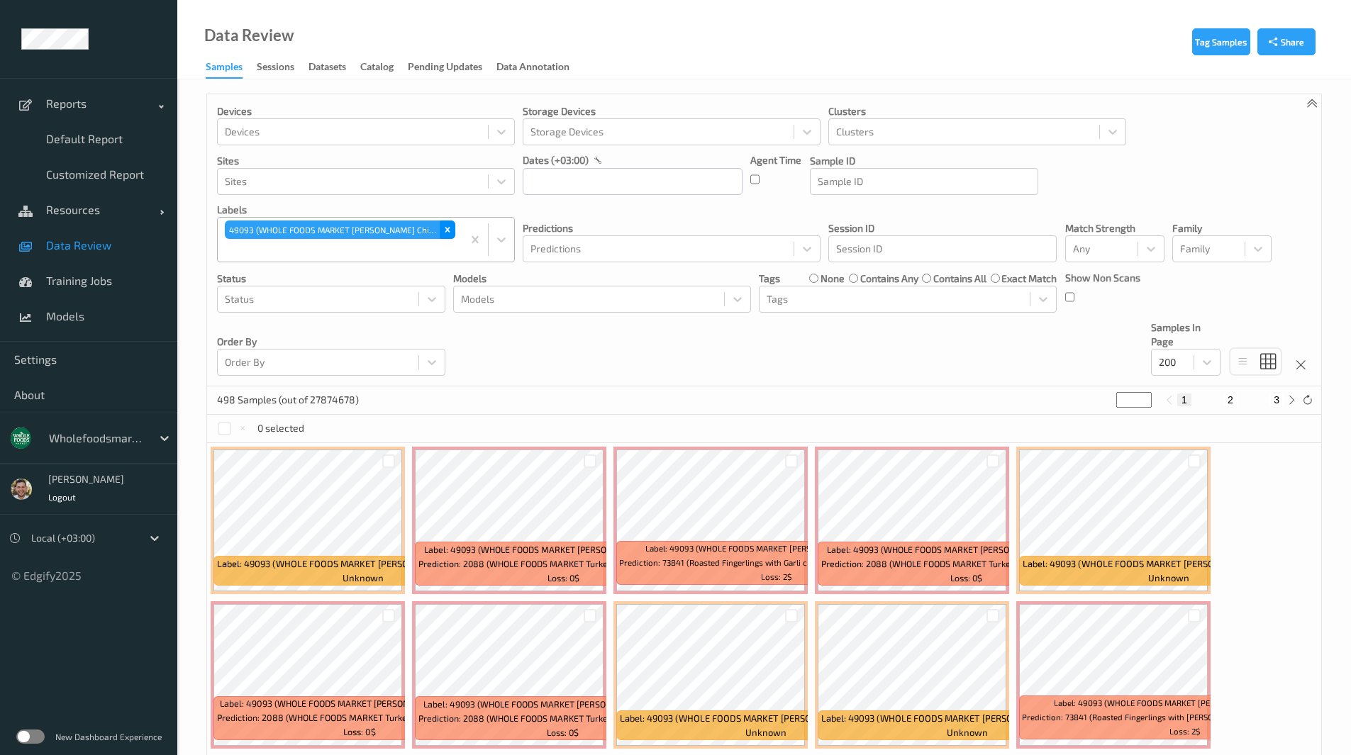
click at [442, 225] on div "Remove 49093 (WHOLE FOODS MARKET Lemon Rosmary Chicken Wrap)" at bounding box center [448, 230] width 16 height 18
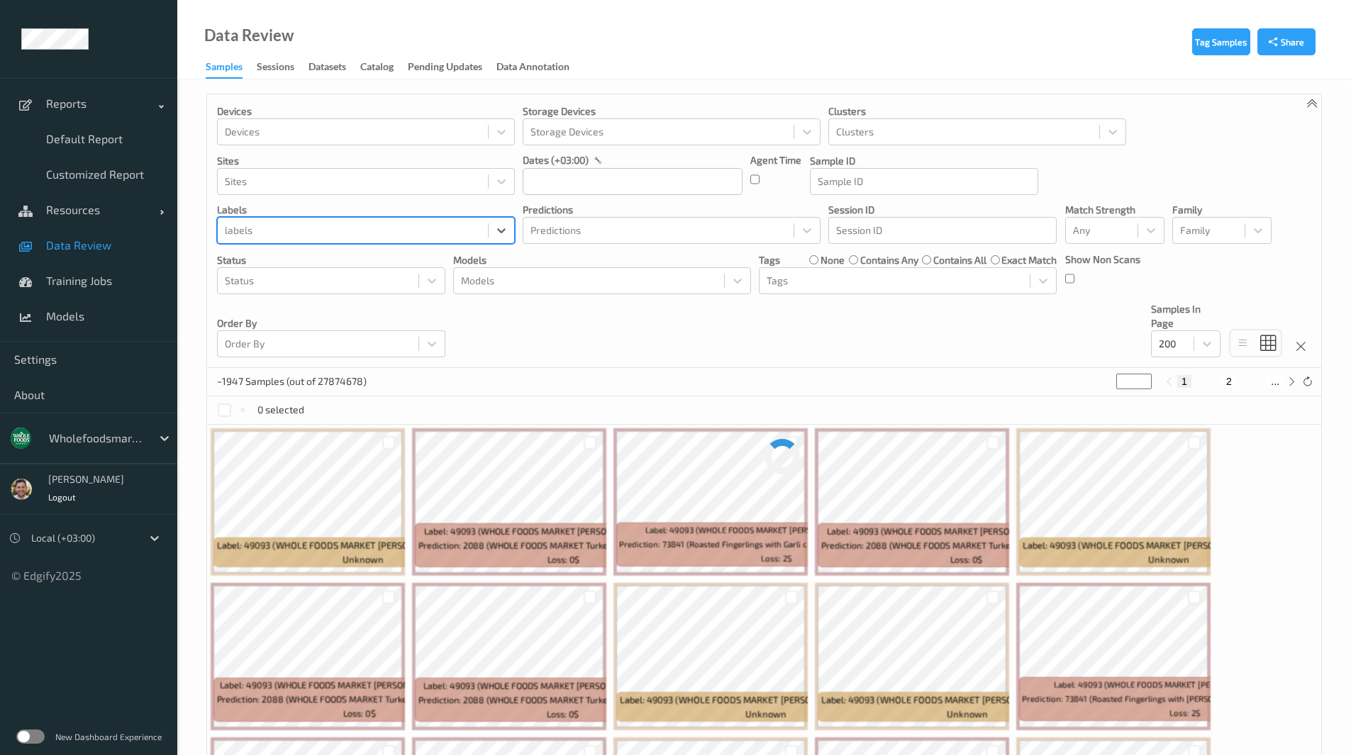
paste input "86896"
type input "86896"
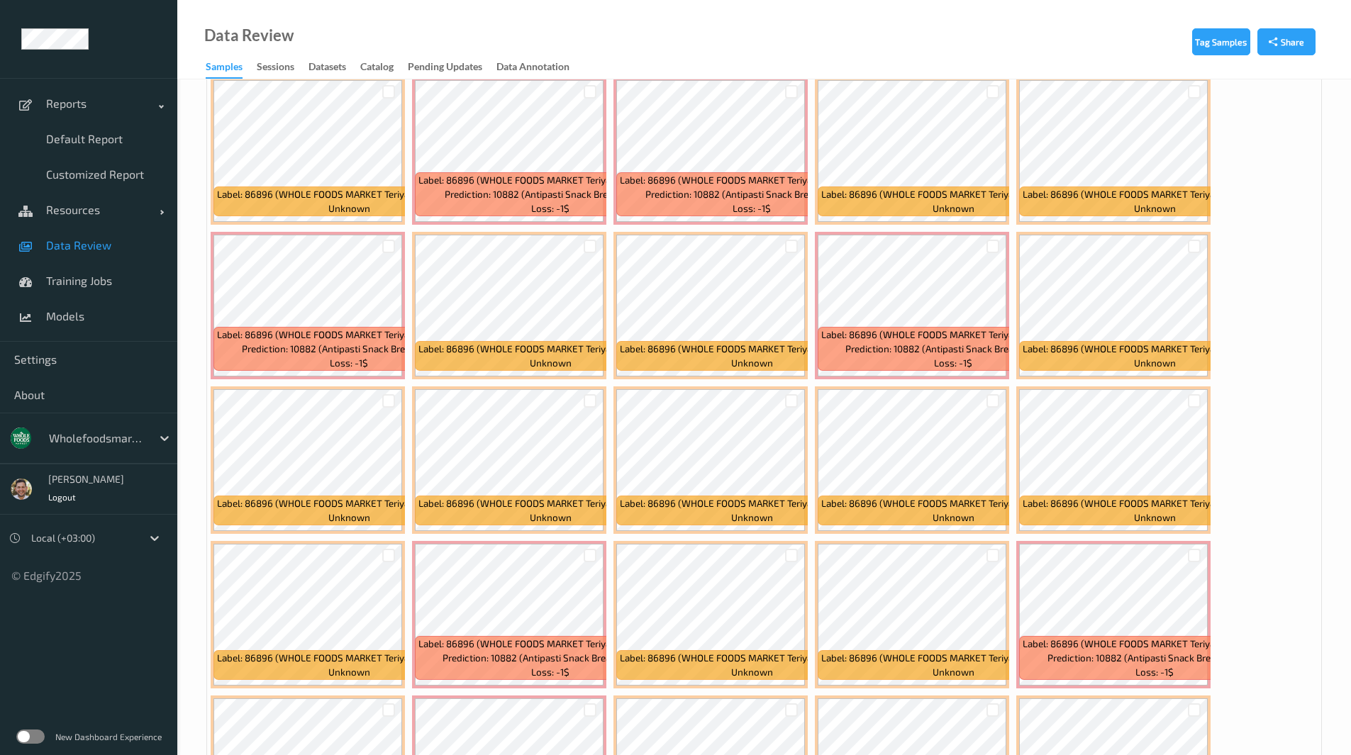
scroll to position [2739, 0]
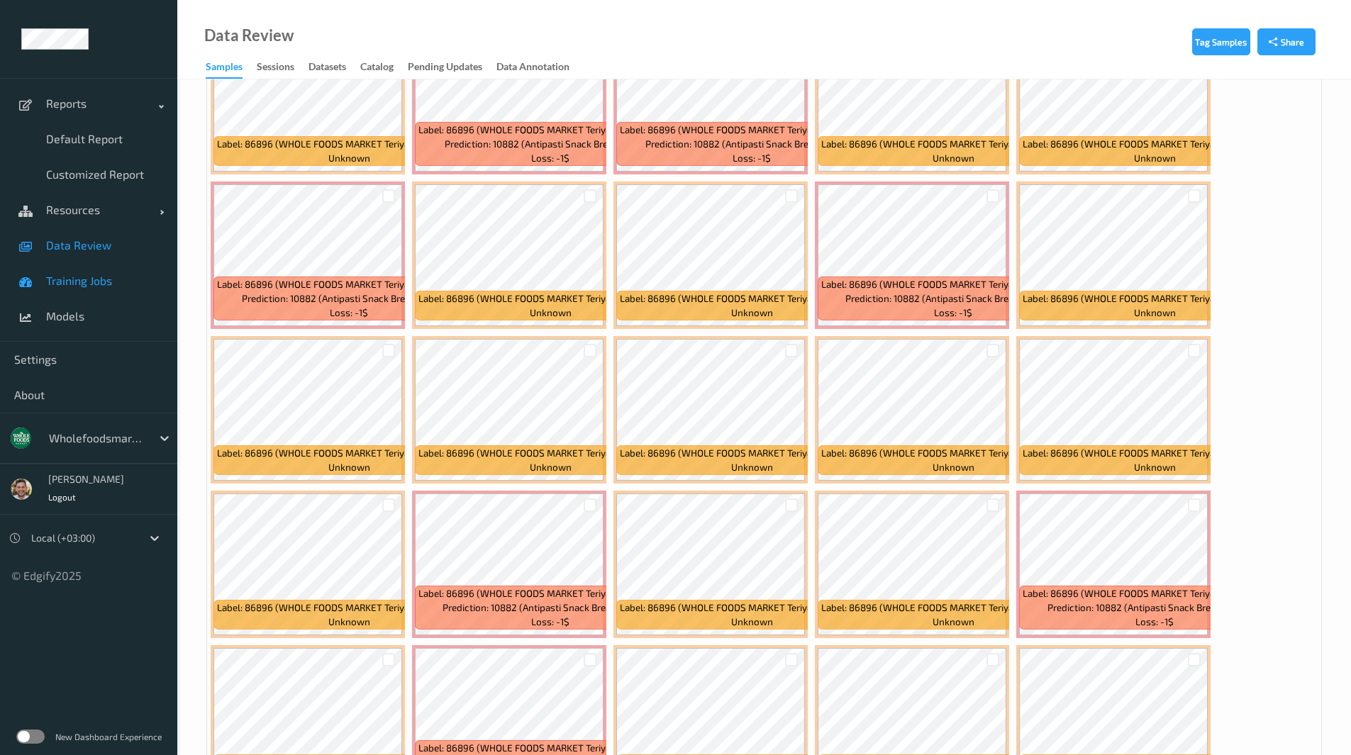
click at [88, 274] on span "Training Jobs" at bounding box center [104, 281] width 117 height 14
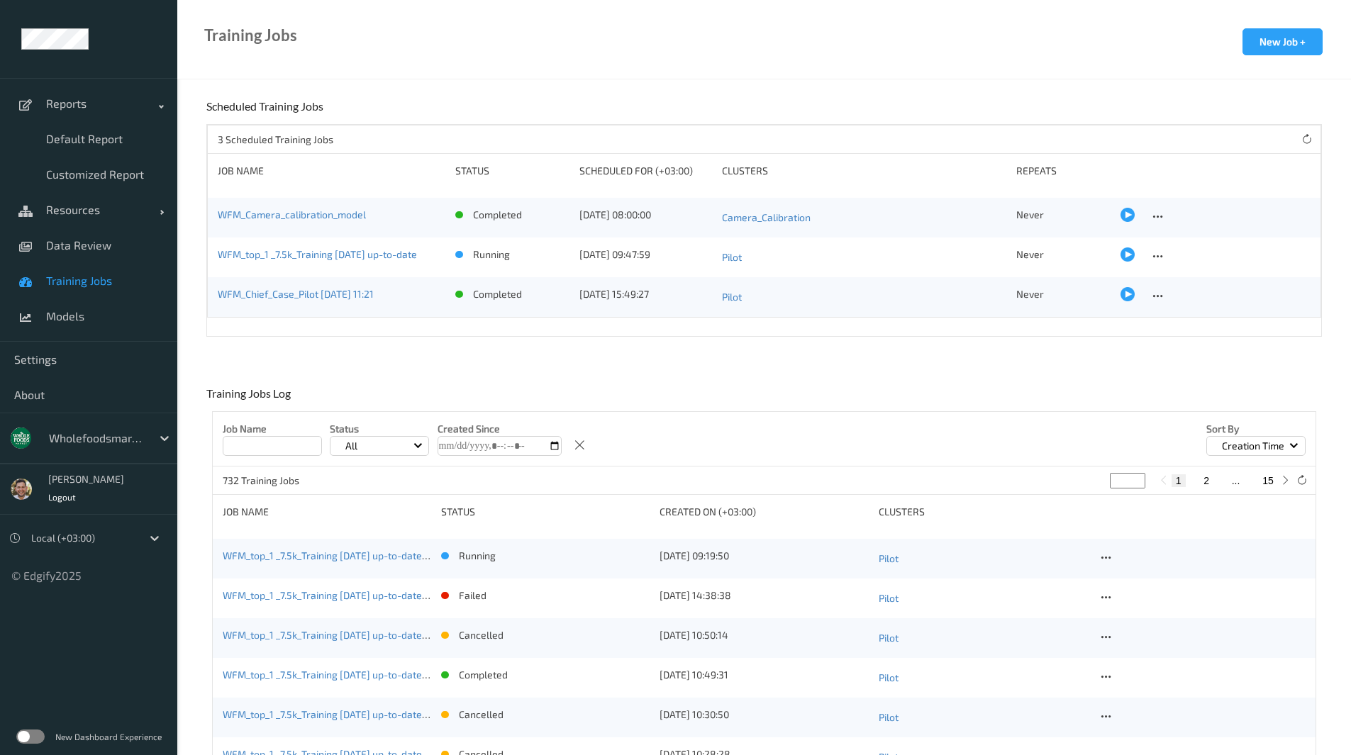
click at [98, 443] on div at bounding box center [97, 438] width 96 height 17
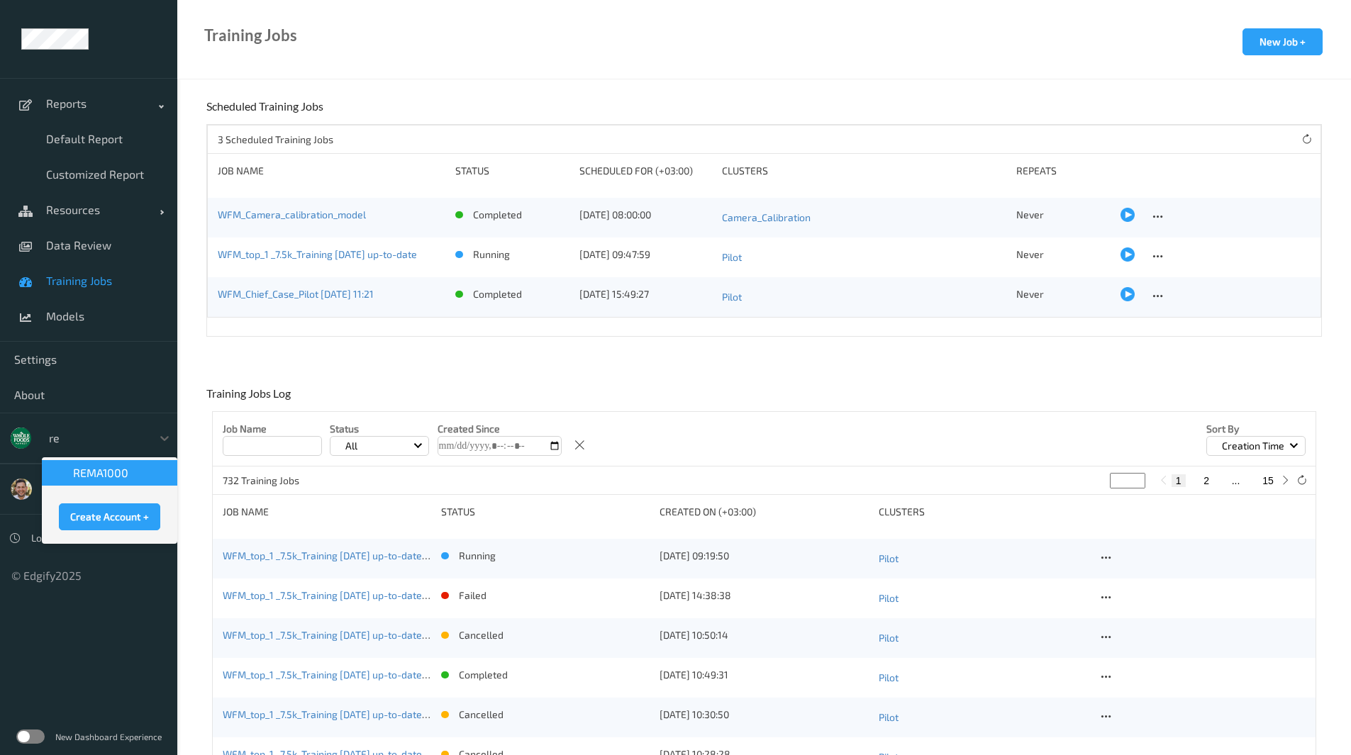
type input "rem"
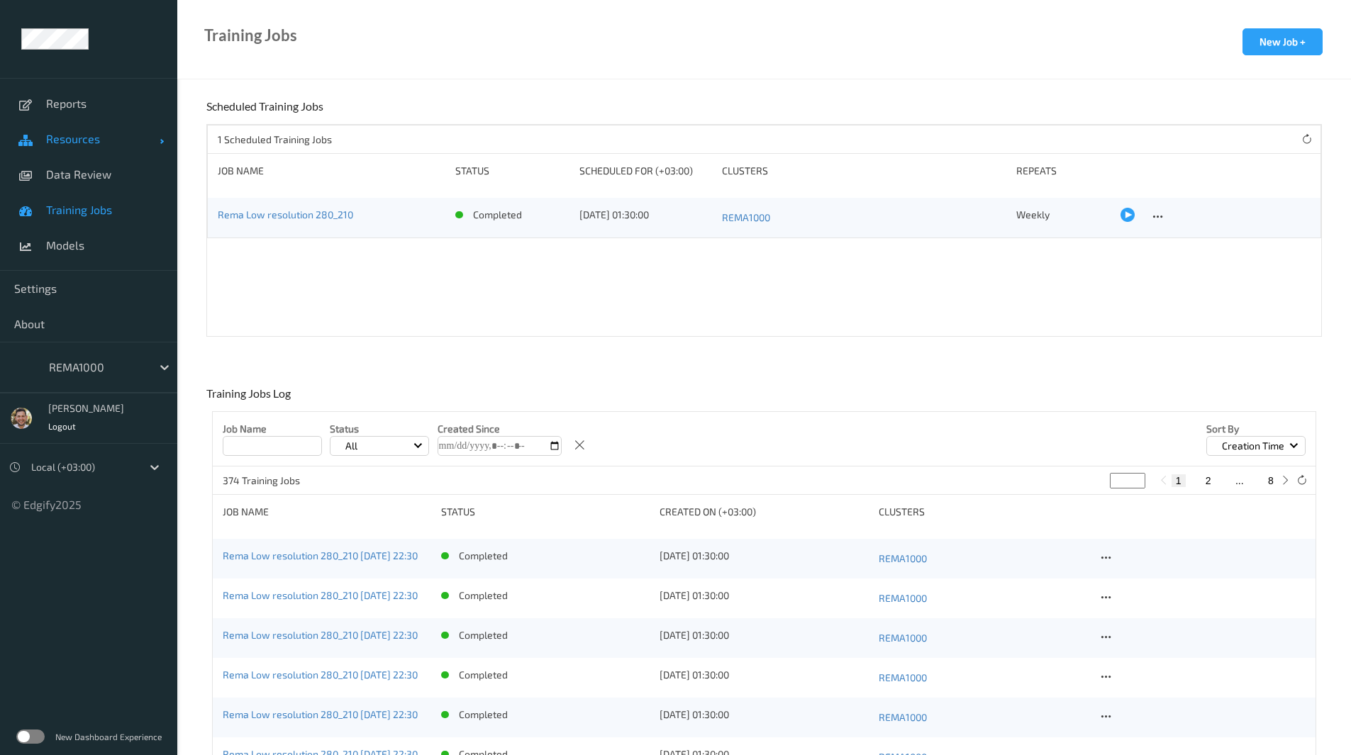
click at [110, 147] on link "Resources" at bounding box center [88, 138] width 177 height 35
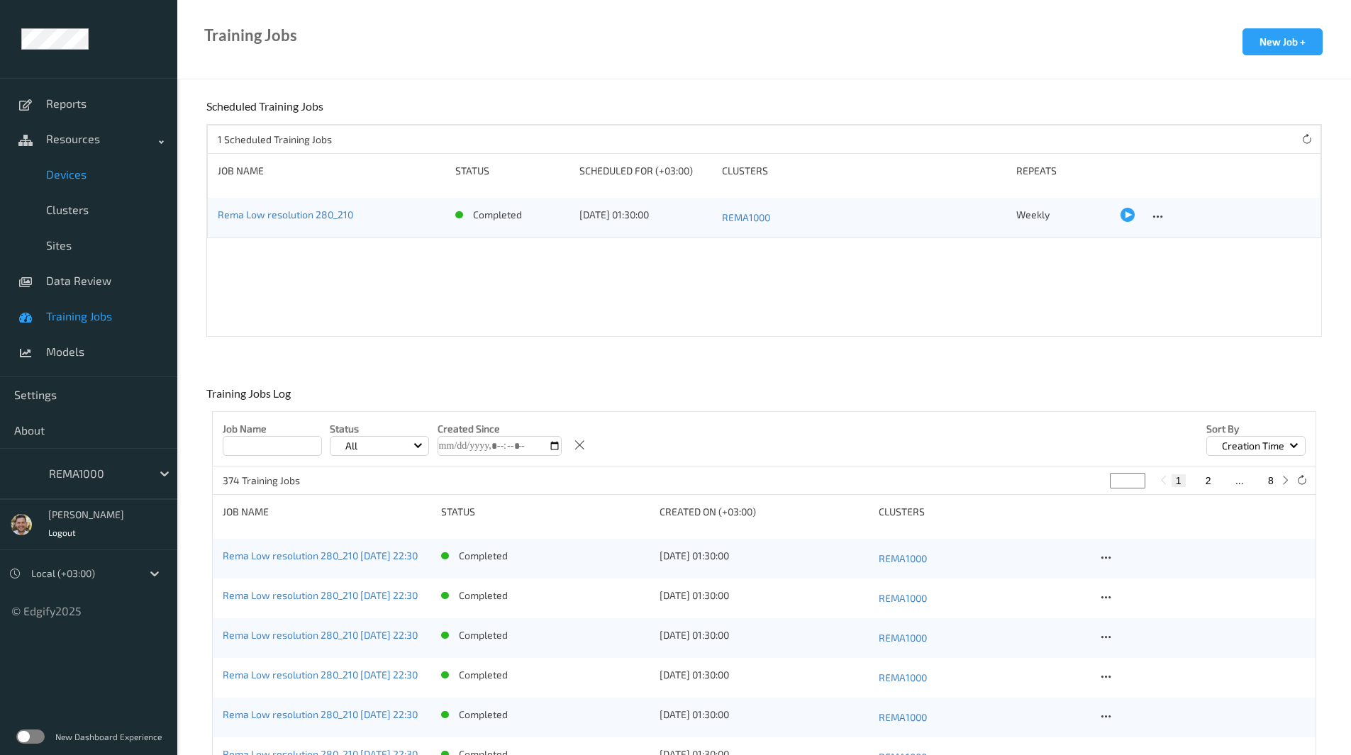
click at [74, 175] on span "Devices" at bounding box center [104, 174] width 117 height 14
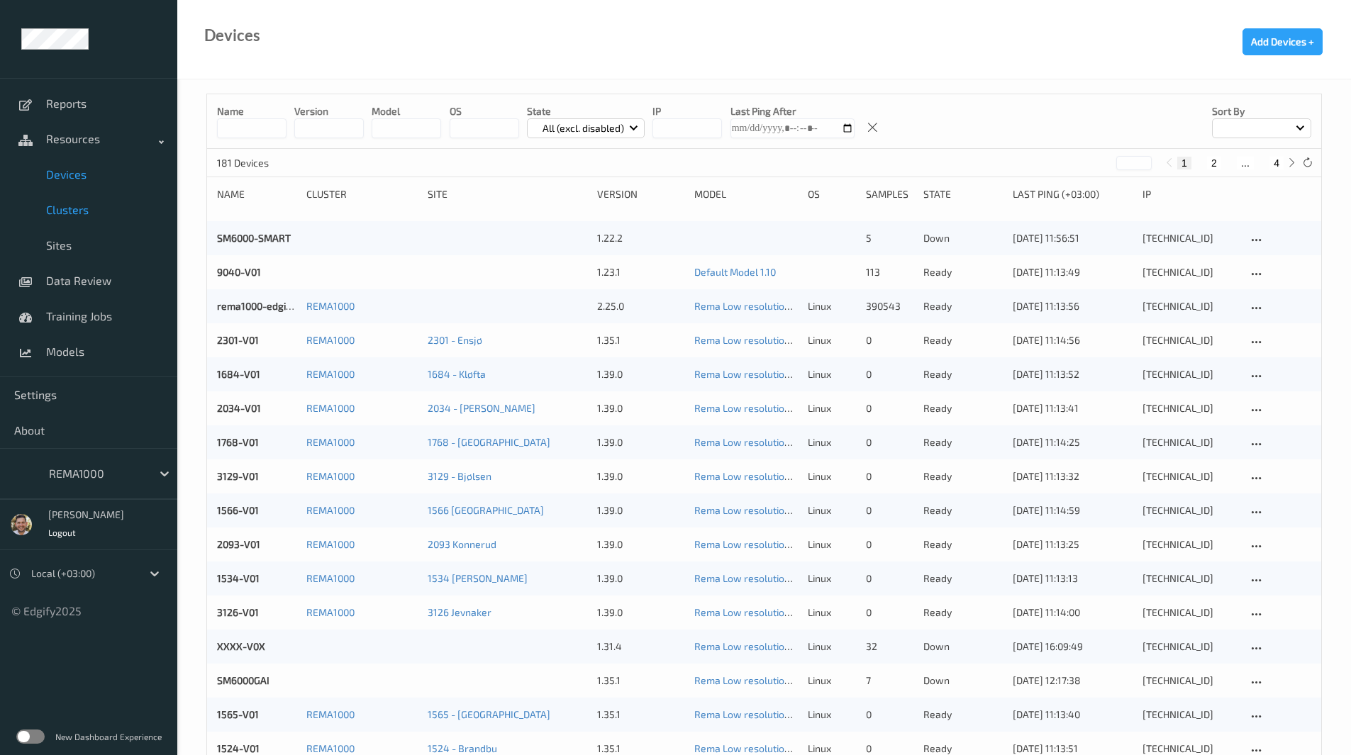
click at [99, 217] on link "Clusters" at bounding box center [88, 209] width 177 height 35
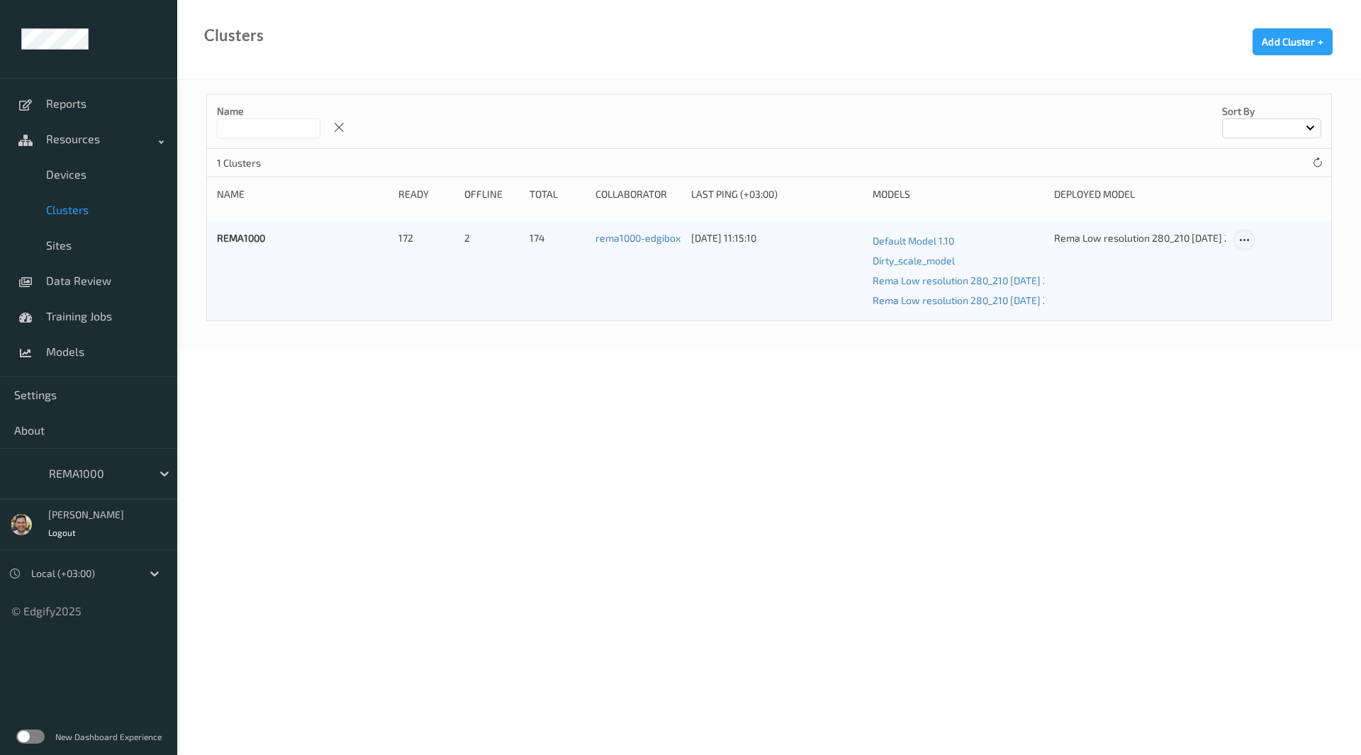
click at [1244, 236] on icon at bounding box center [1245, 240] width 12 height 13
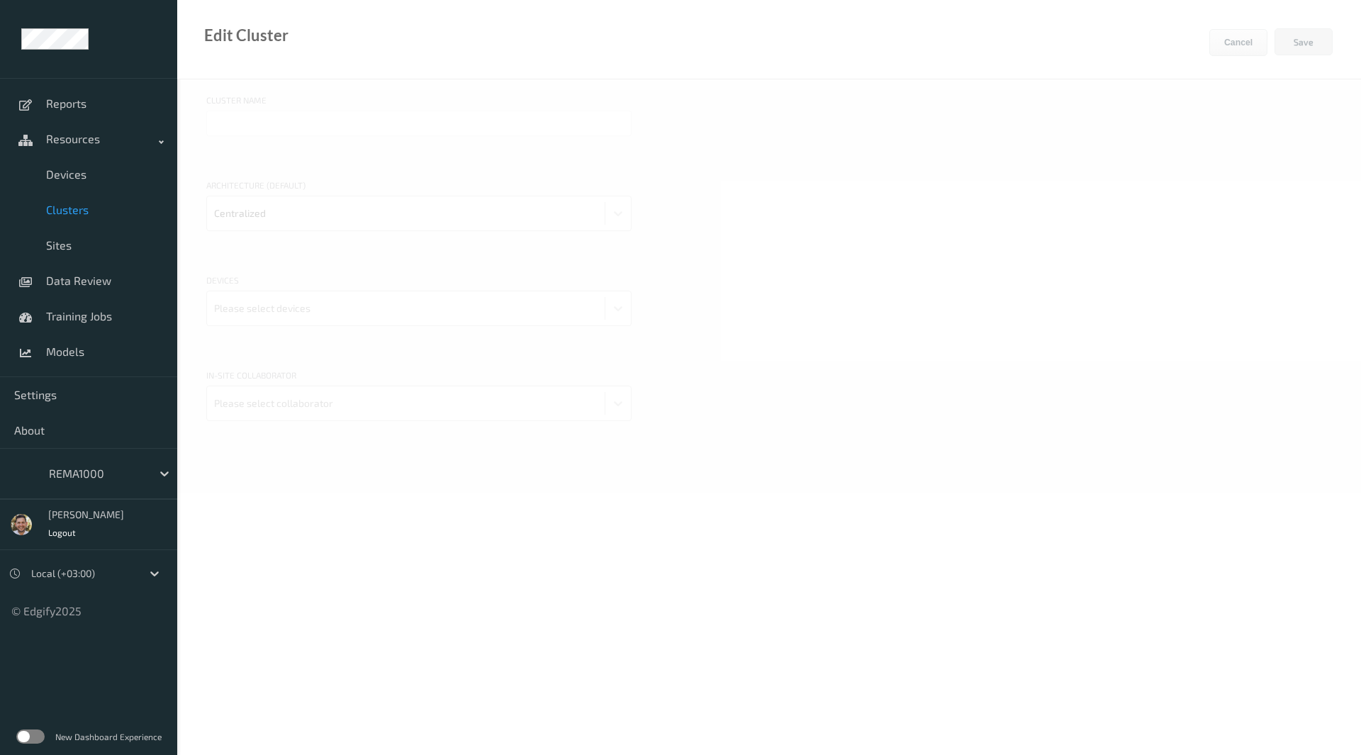
type input "REMA1000"
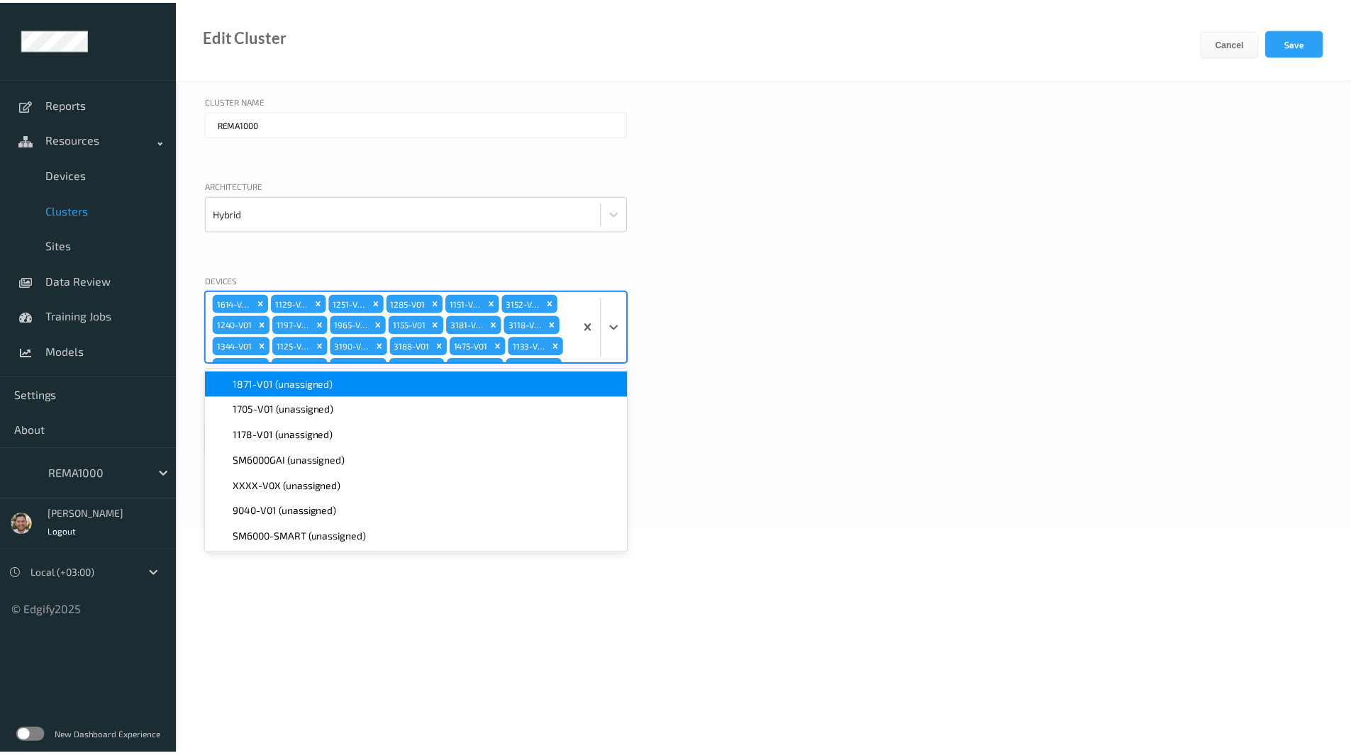
scroll to position [665, 0]
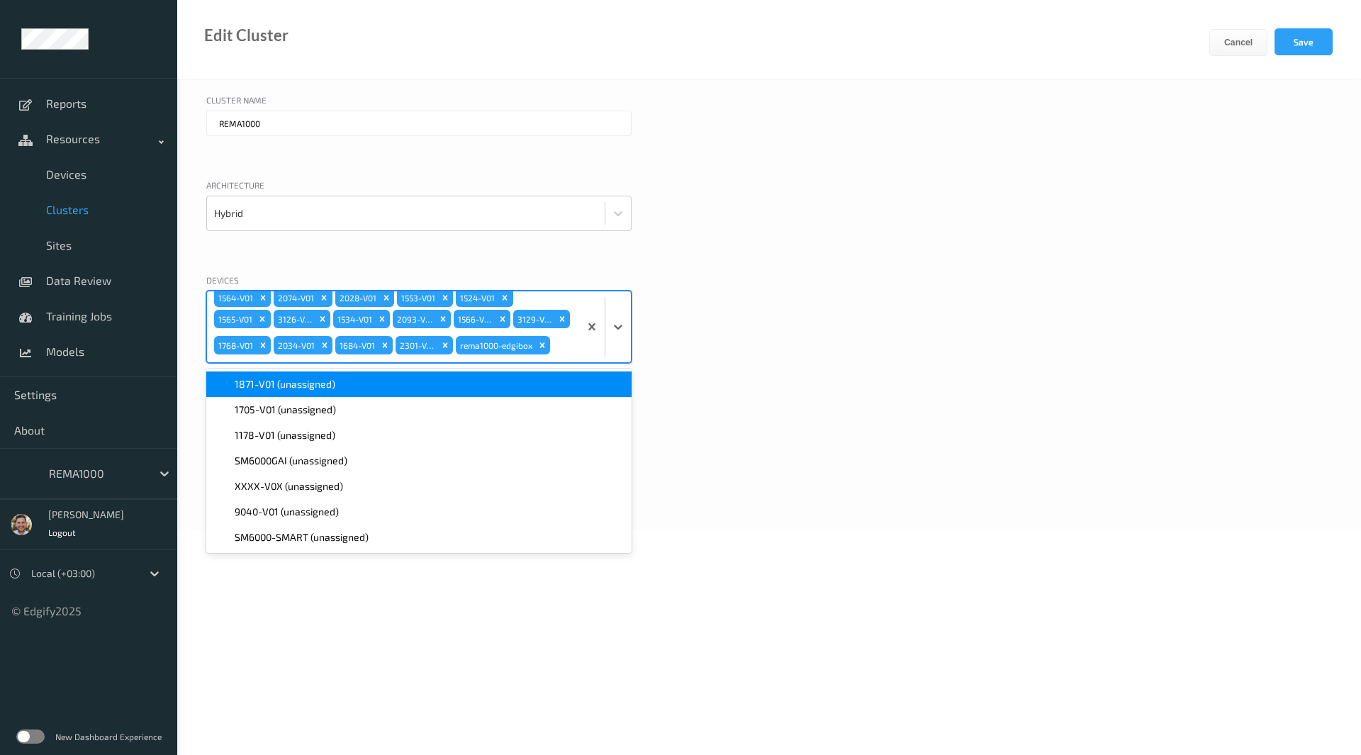
click at [555, 341] on div "1614-V01 1129-V01 1251-V01 1285-V01 1151-V01 3152-V01 1240-V01 1197-V01 1965-V0…" at bounding box center [393, 326] width 372 height 71
click at [405, 389] on div "1871-V01 (unassigned)" at bounding box center [419, 384] width 408 height 14
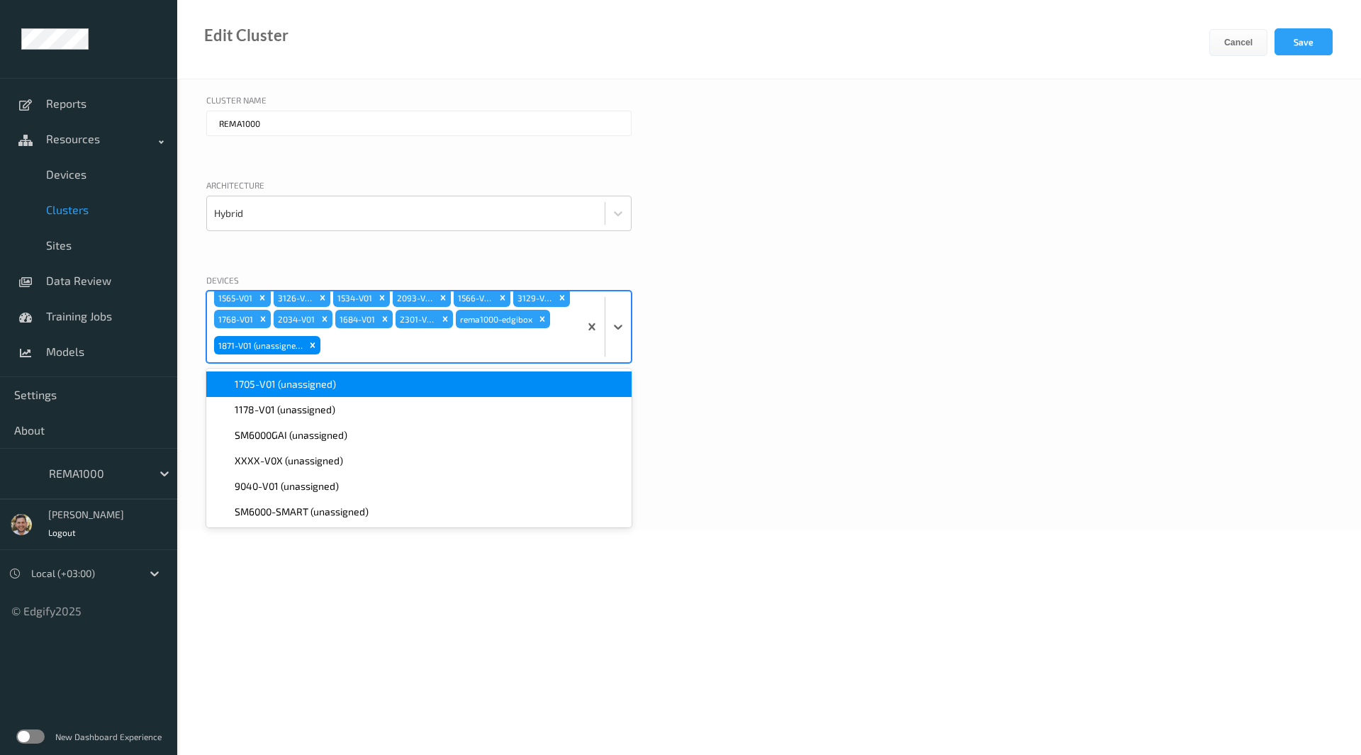
click at [405, 389] on div "1705-V01 (unassigned)" at bounding box center [419, 384] width 408 height 14
click at [405, 389] on div "1178-V01 (unassigned)" at bounding box center [419, 384] width 408 height 14
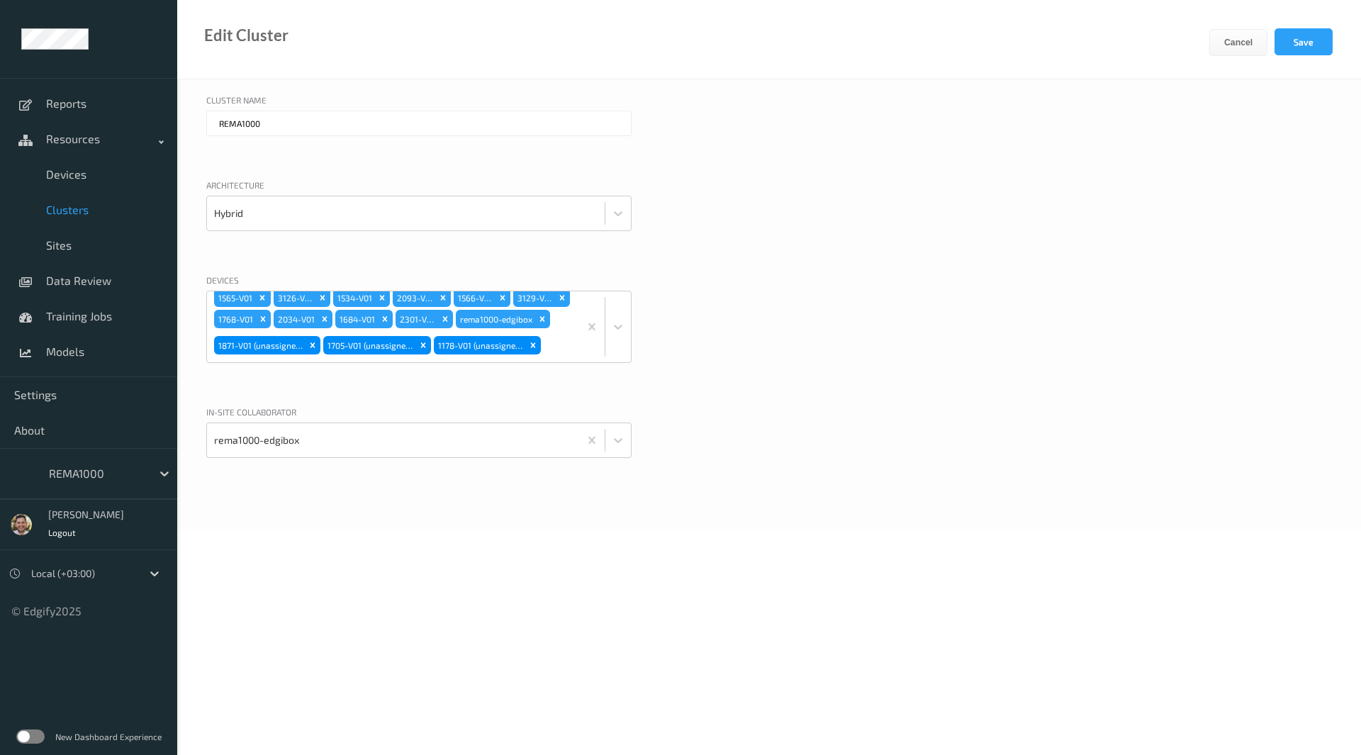
click at [1040, 270] on div "Cluster Name REMA1000 Architecture Hybrid Devices 1614-V01 1129-V01 1251-V01 12…" at bounding box center [769, 304] width 1184 height 450
click at [1313, 37] on button "Save" at bounding box center [1304, 41] width 58 height 27
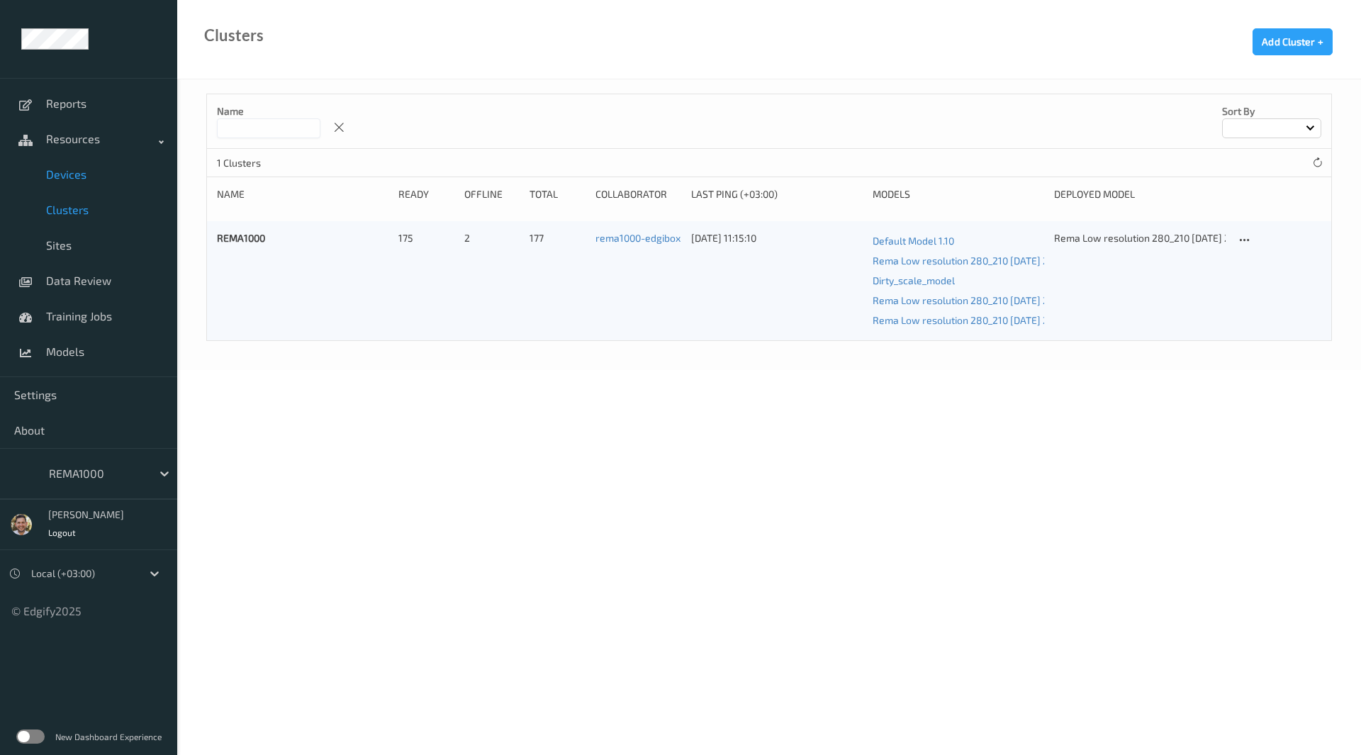
click at [84, 168] on span "Devices" at bounding box center [104, 174] width 117 height 14
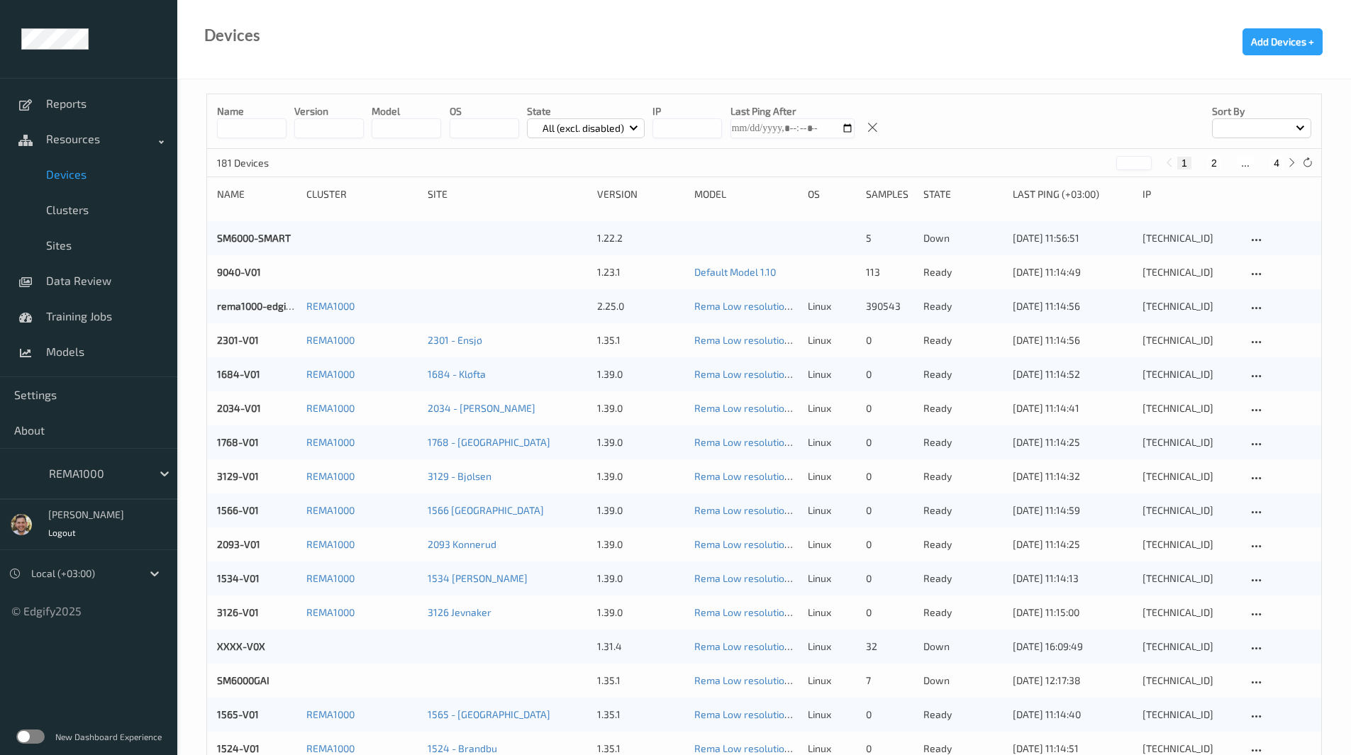
click at [1281, 161] on button "4" at bounding box center [1276, 163] width 14 height 13
type input "*"
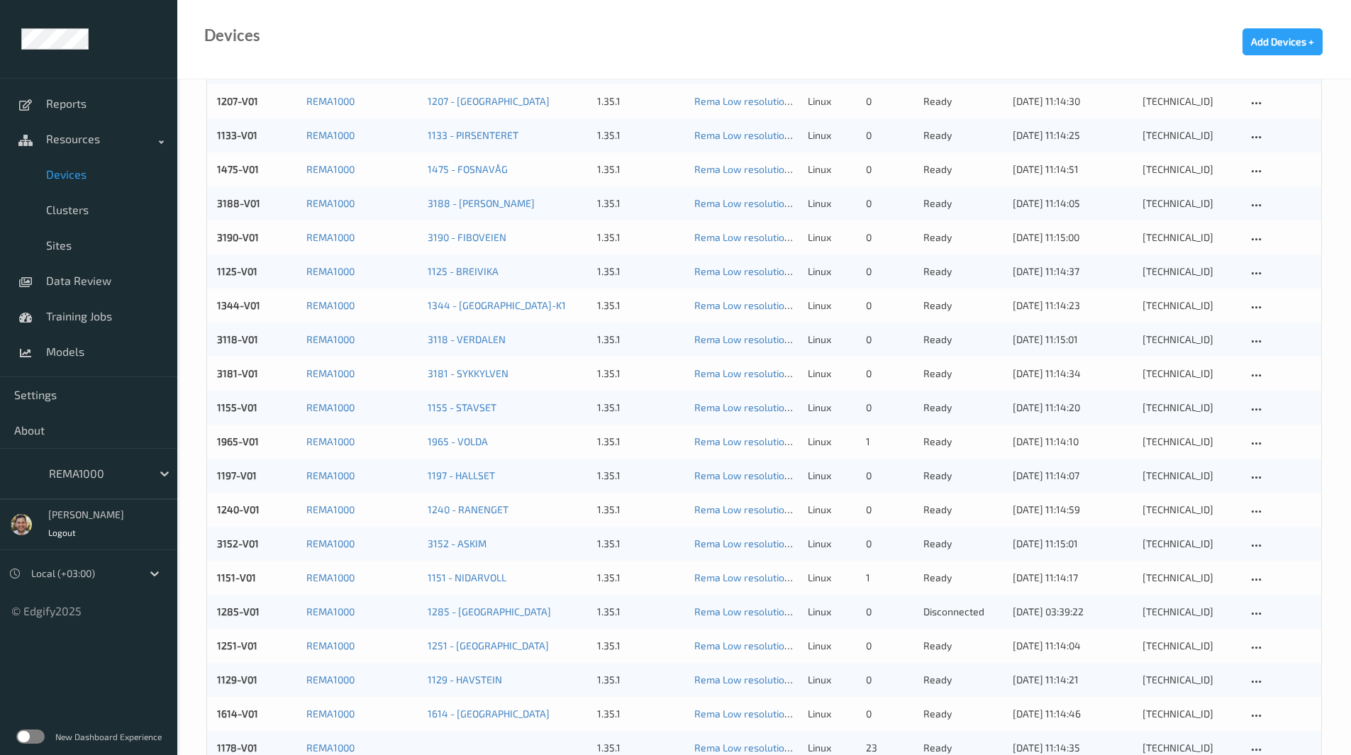
scroll to position [551, 0]
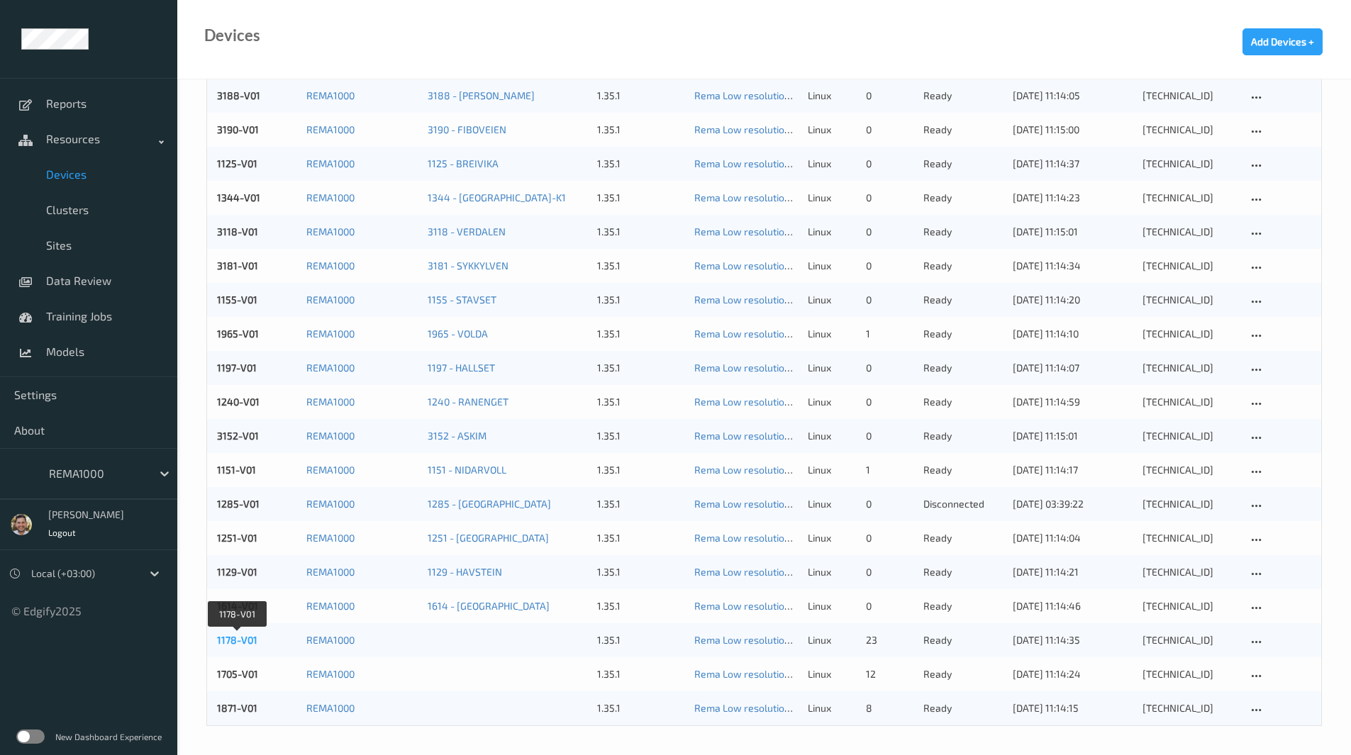
click at [235, 636] on link "1178-V01" at bounding box center [237, 640] width 40 height 12
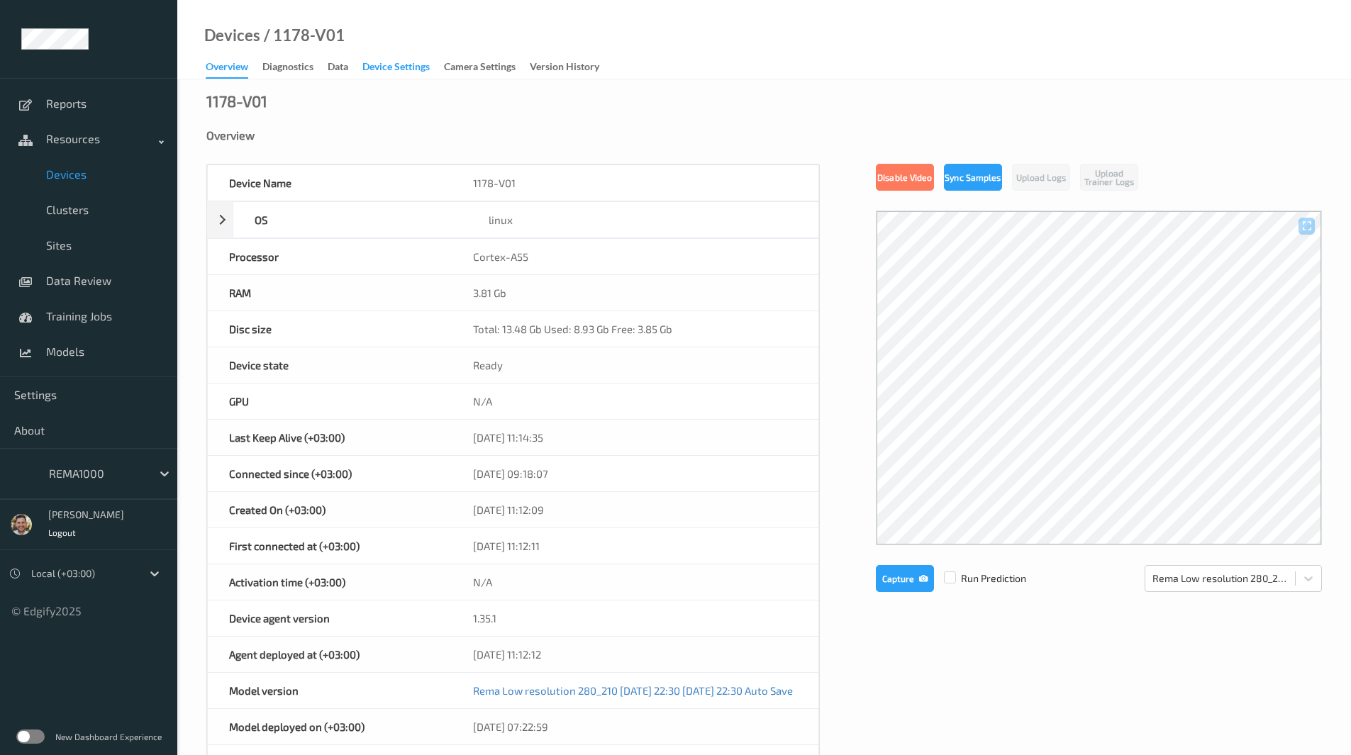
click at [393, 71] on div "Device Settings" at bounding box center [395, 69] width 67 height 18
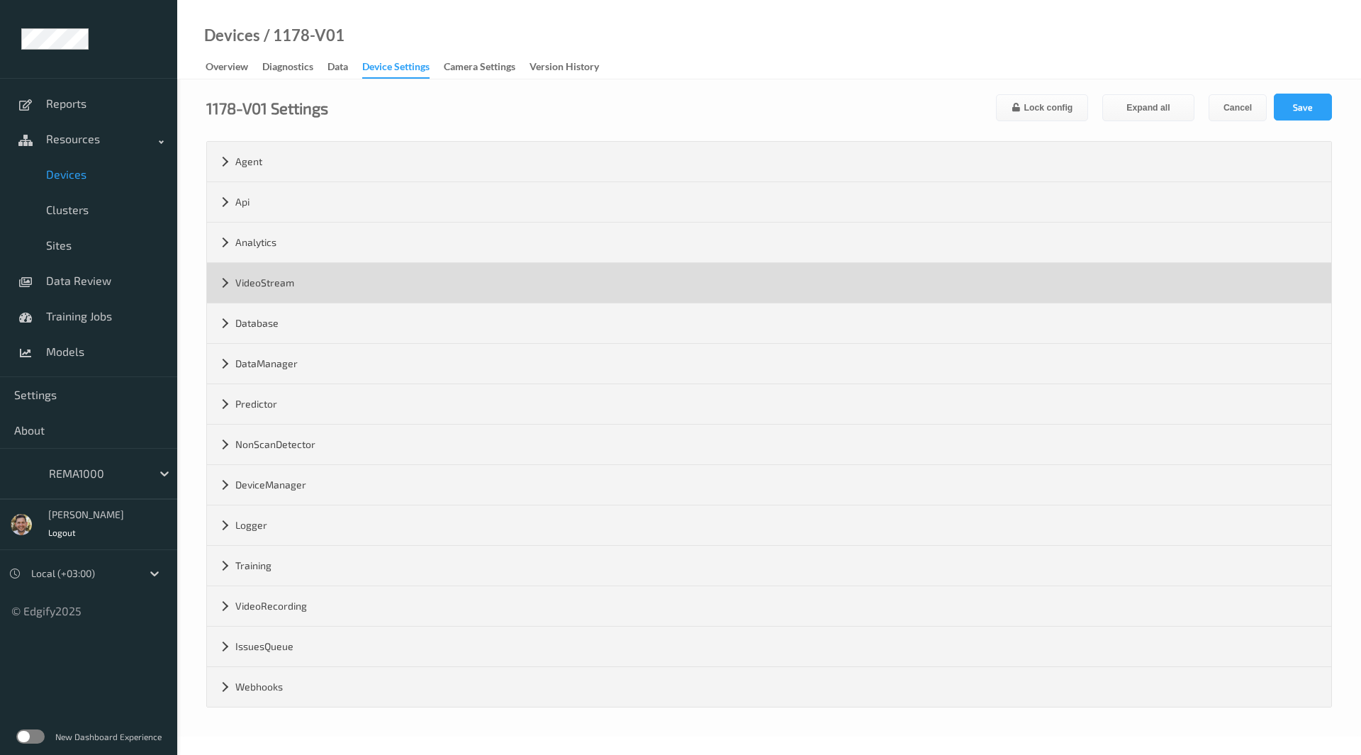
click at [357, 285] on div "VideoStream" at bounding box center [769, 283] width 1125 height 40
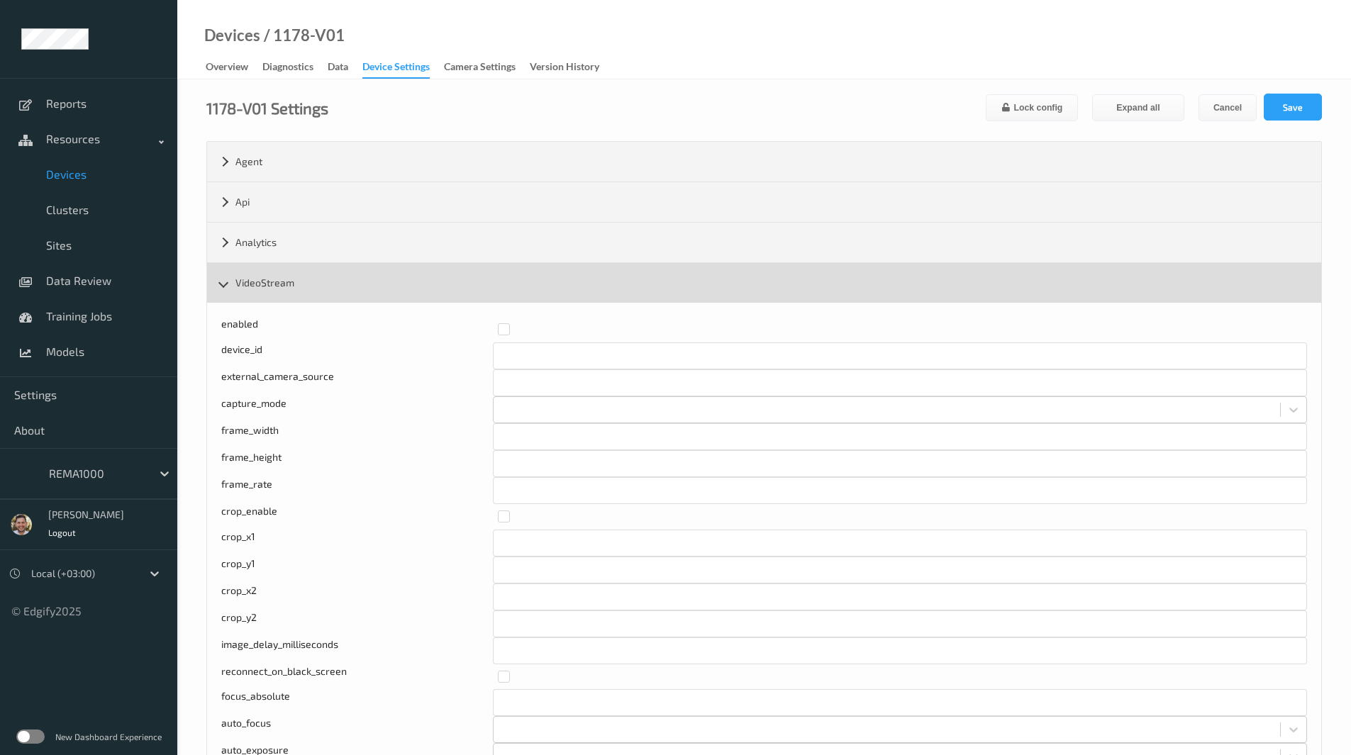
click at [357, 285] on div "VideoStream" at bounding box center [764, 283] width 1114 height 40
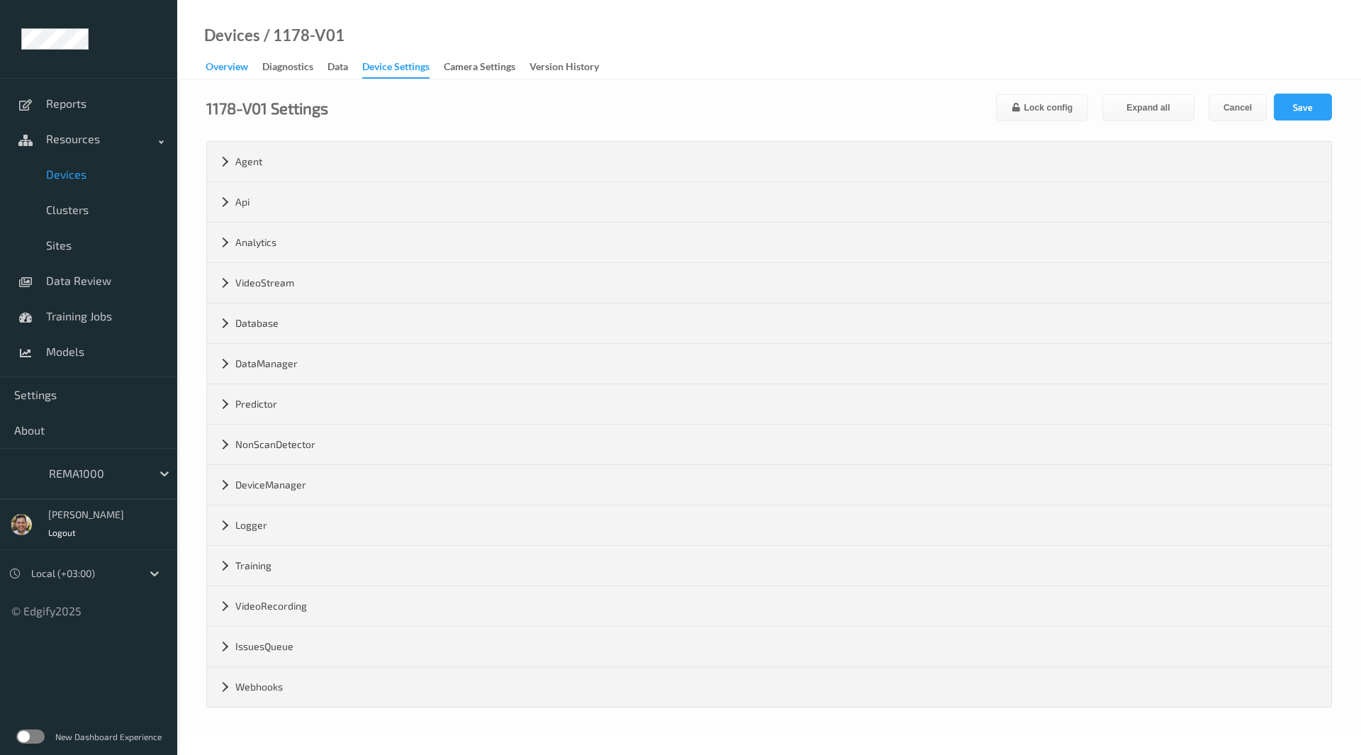
click at [236, 72] on div "Overview" at bounding box center [227, 69] width 43 height 18
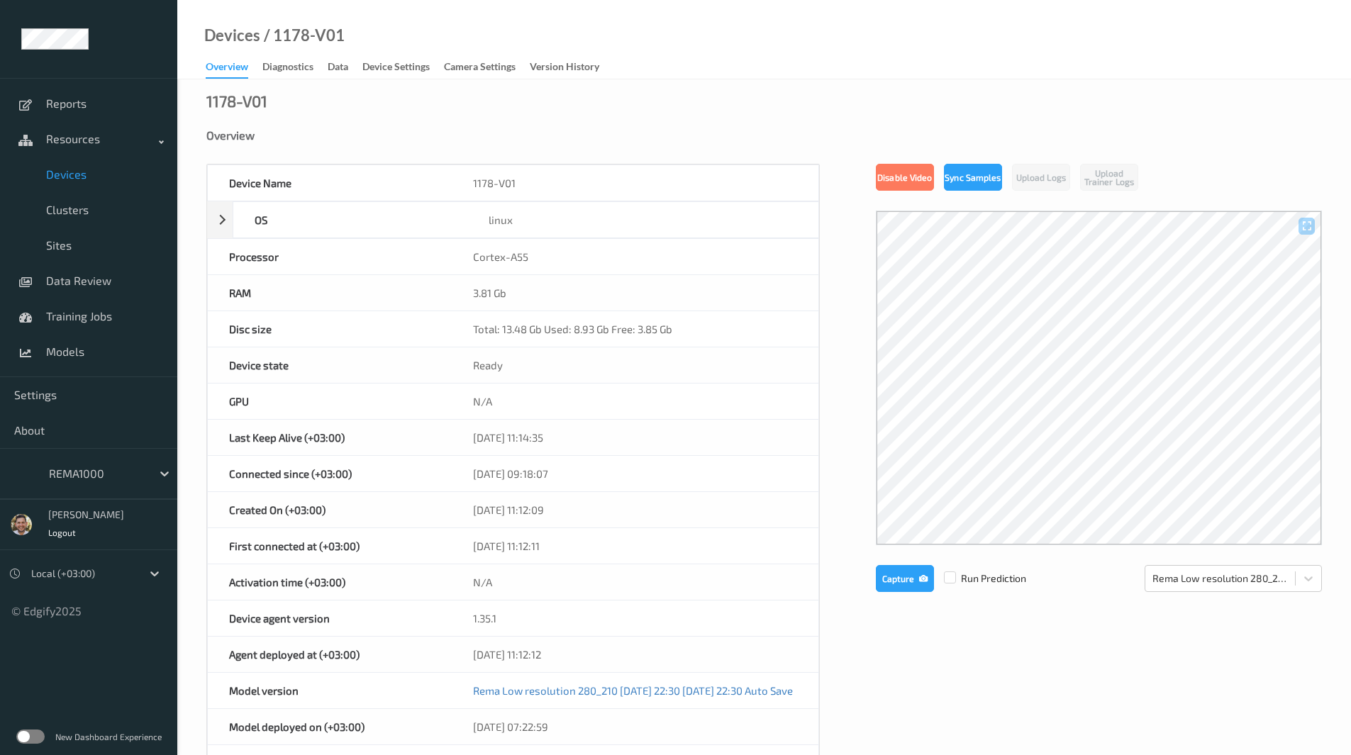
click at [95, 178] on span "Devices" at bounding box center [104, 174] width 117 height 14
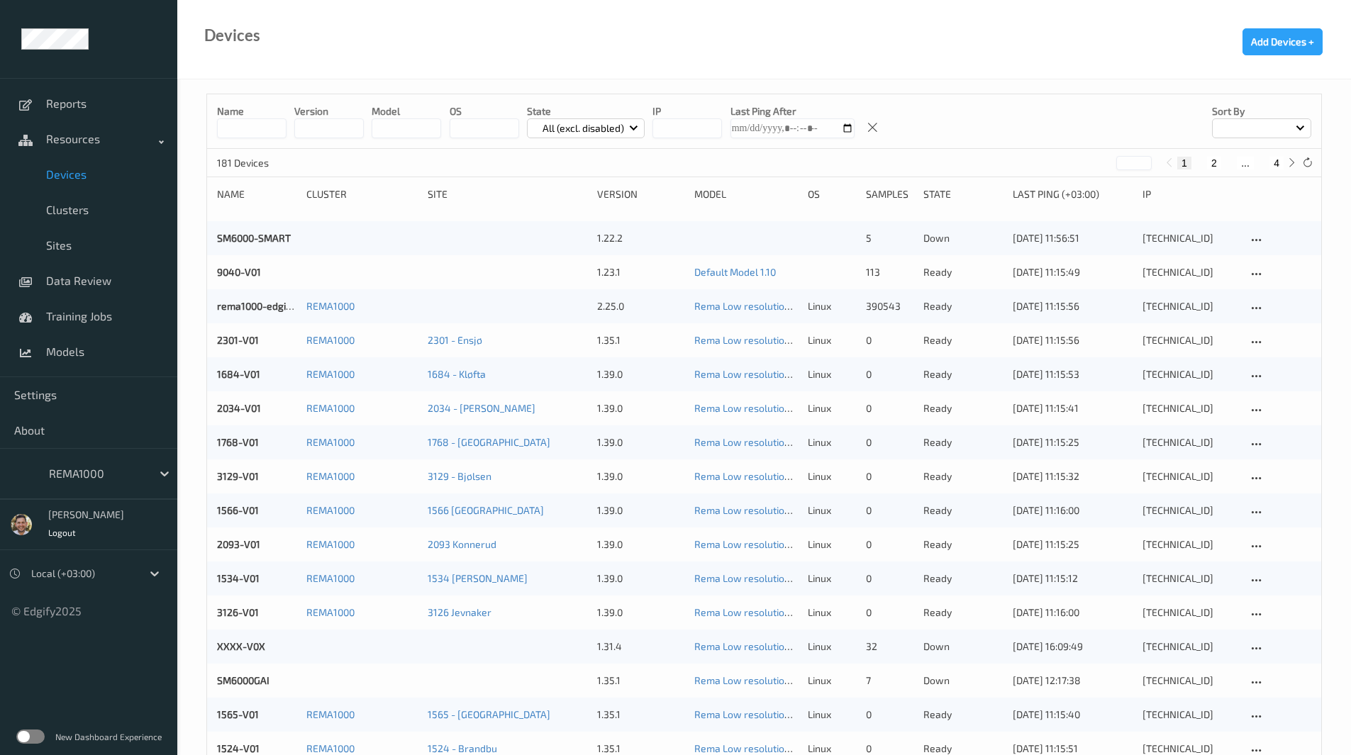
click at [1280, 162] on button "4" at bounding box center [1276, 163] width 14 height 13
type input "*"
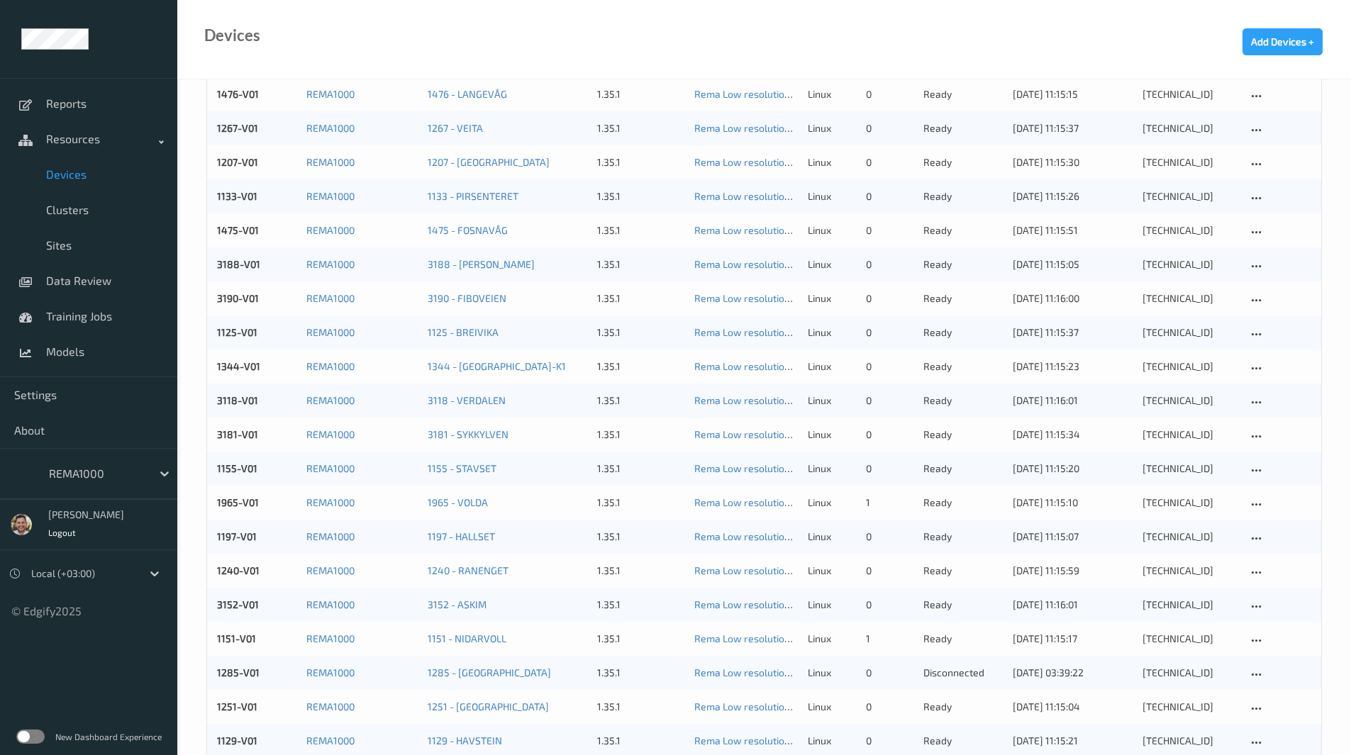
scroll to position [551, 0]
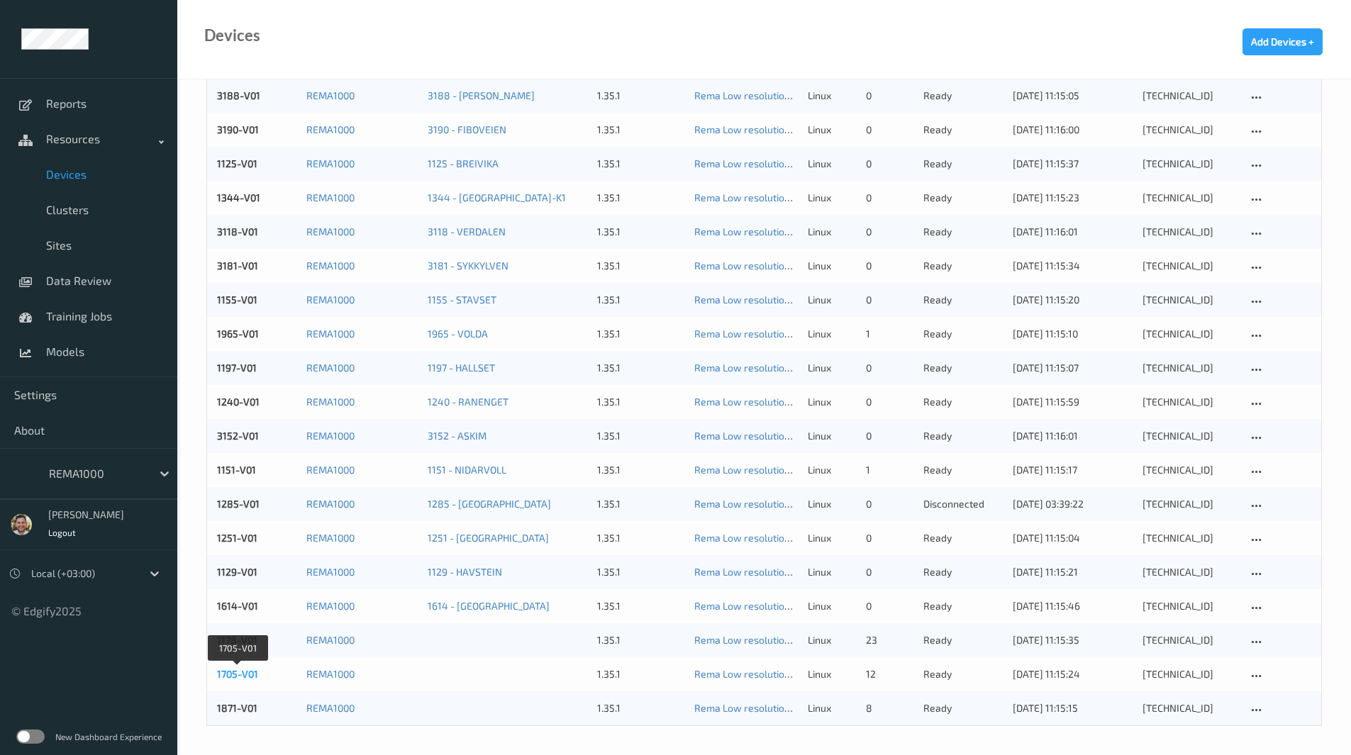
click at [233, 672] on link "1705-V01" at bounding box center [237, 674] width 41 height 12
click at [230, 706] on link "1871-V01" at bounding box center [237, 708] width 40 height 12
click at [84, 252] on span "Sites" at bounding box center [104, 245] width 117 height 14
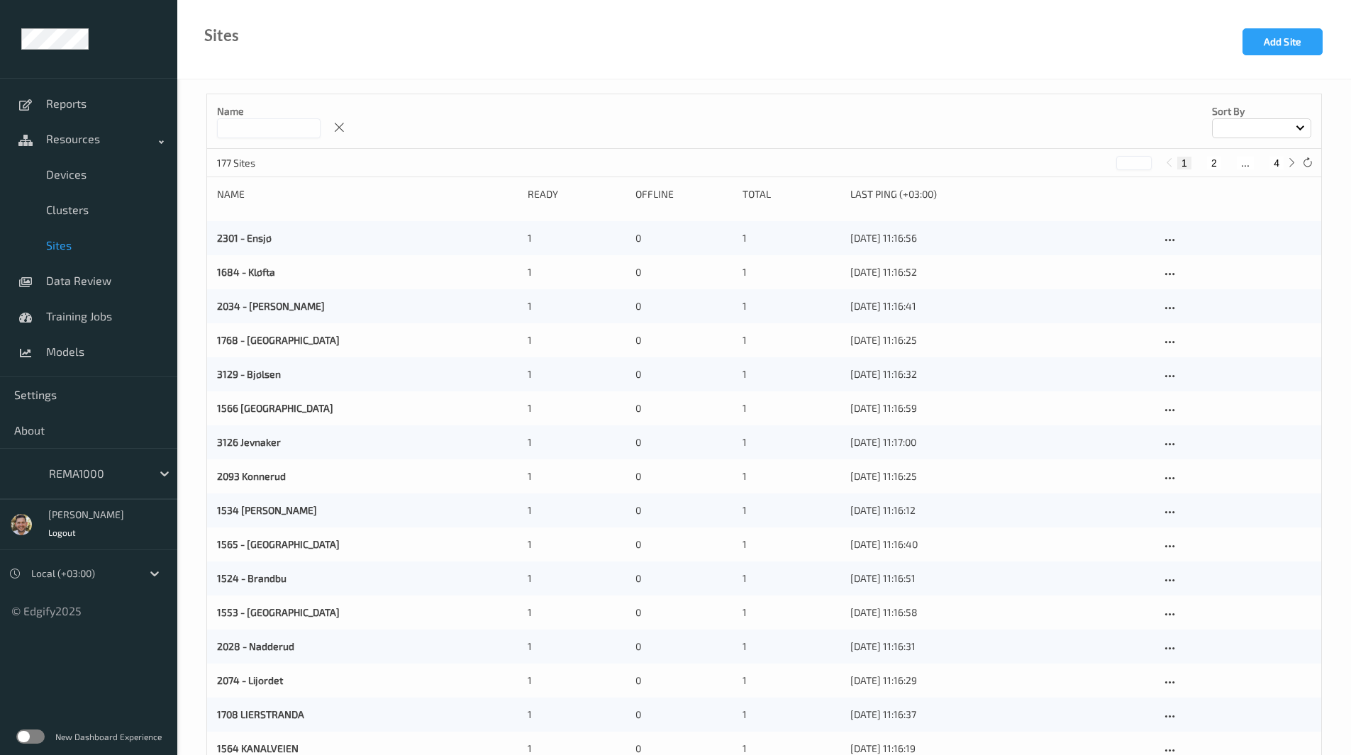
click at [514, 486] on div "2093 Konnerud 1 0 1 10/09/2025 11:16:25" at bounding box center [764, 476] width 1114 height 34
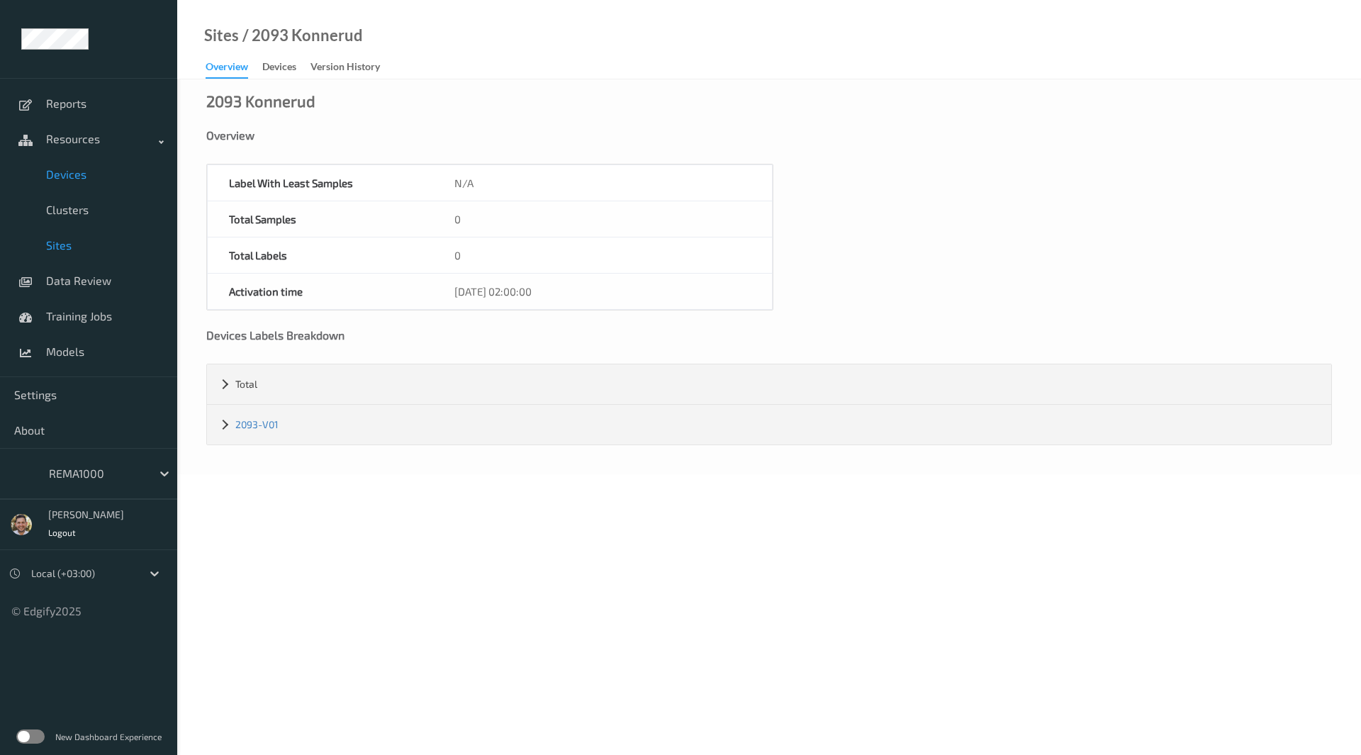
click at [68, 181] on span "Devices" at bounding box center [104, 174] width 117 height 14
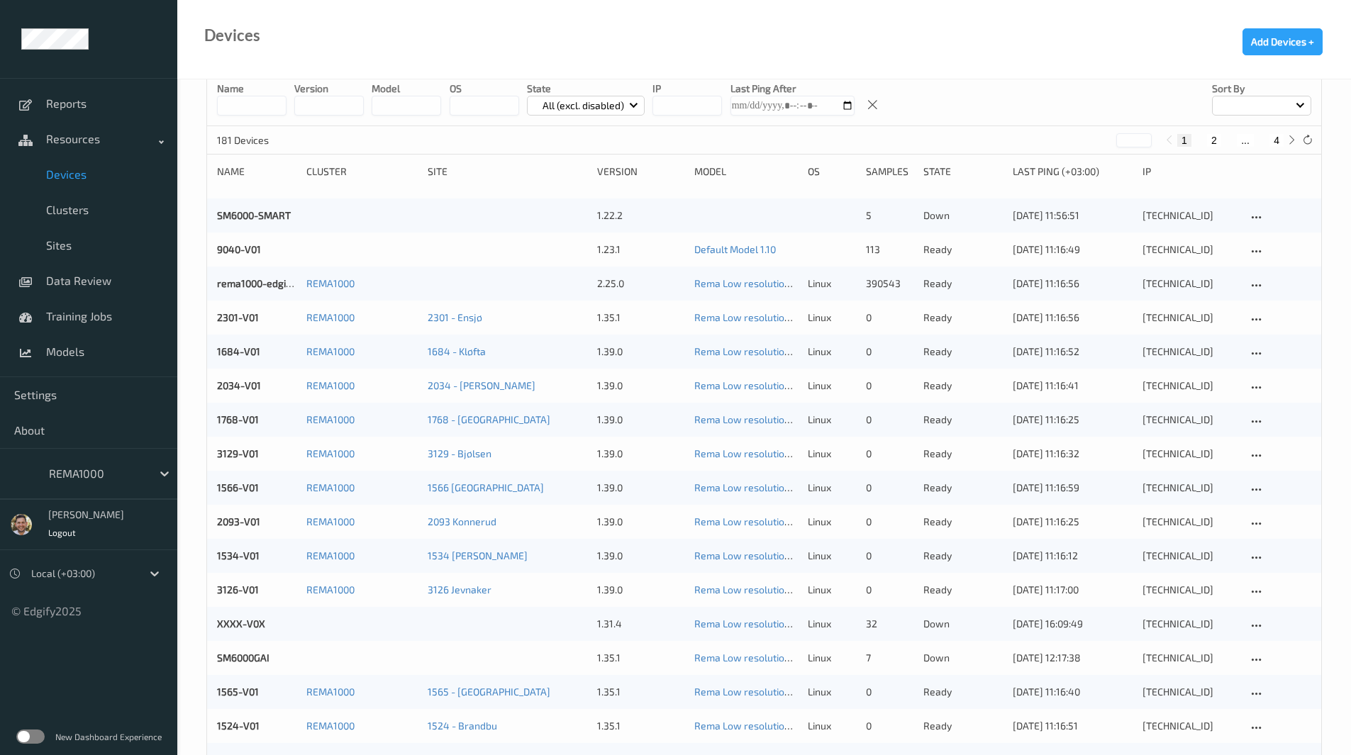
scroll to position [22, 0]
click at [1281, 141] on button "4" at bounding box center [1276, 141] width 14 height 13
type input "*"
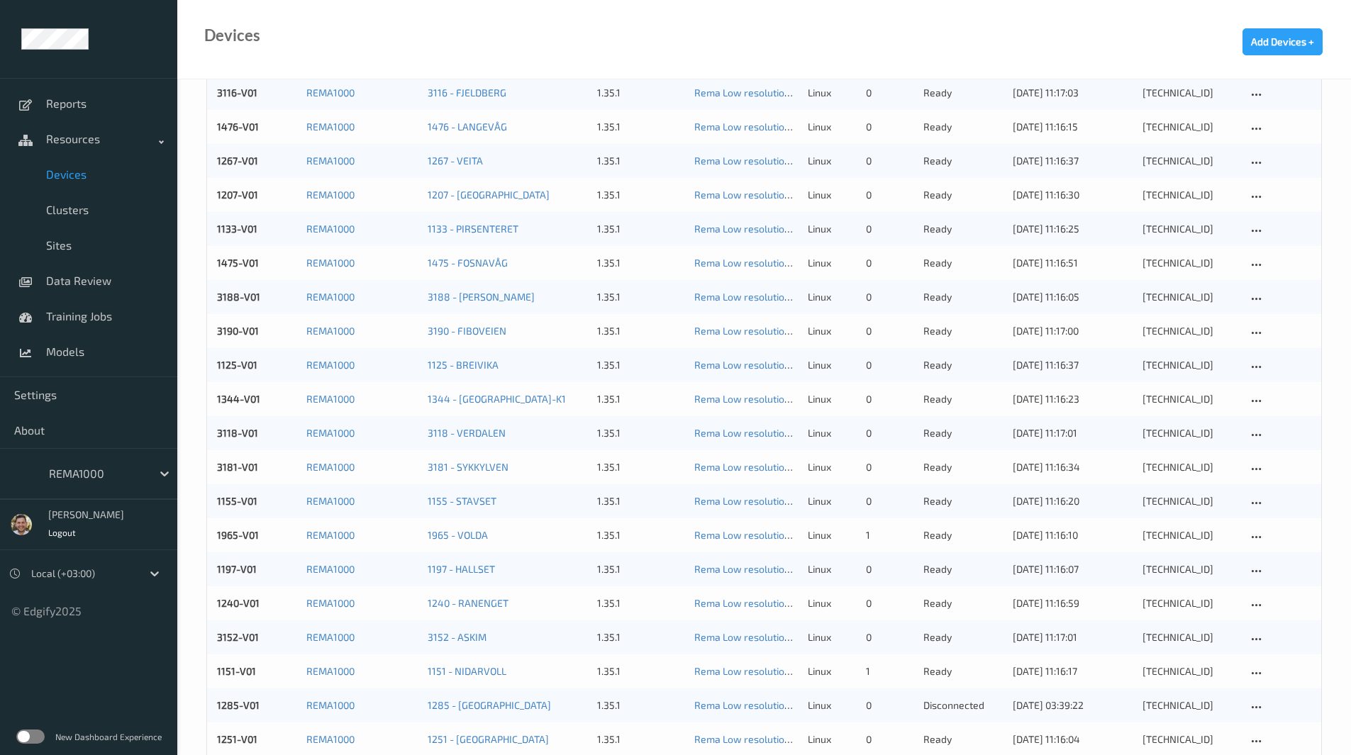
scroll to position [551, 0]
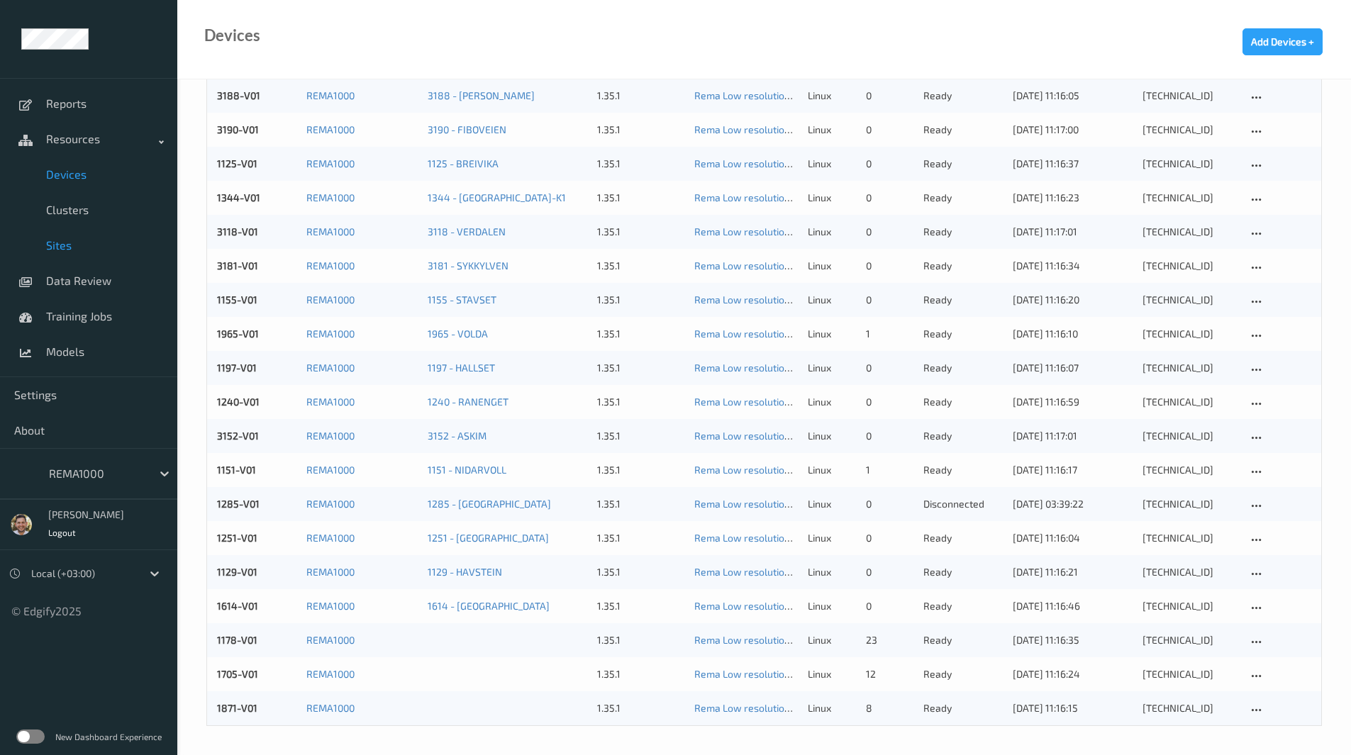
click at [77, 239] on span "Sites" at bounding box center [104, 245] width 117 height 14
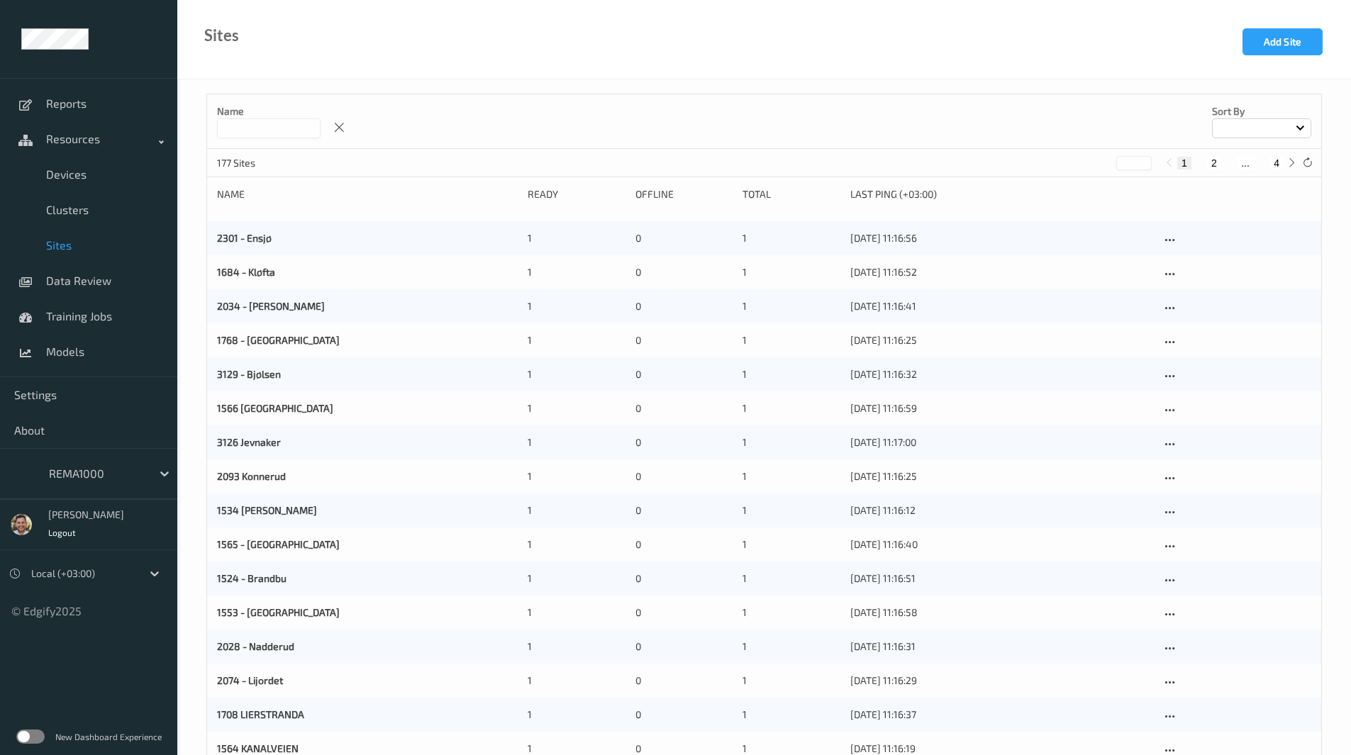
click at [265, 132] on input at bounding box center [269, 128] width 104 height 20
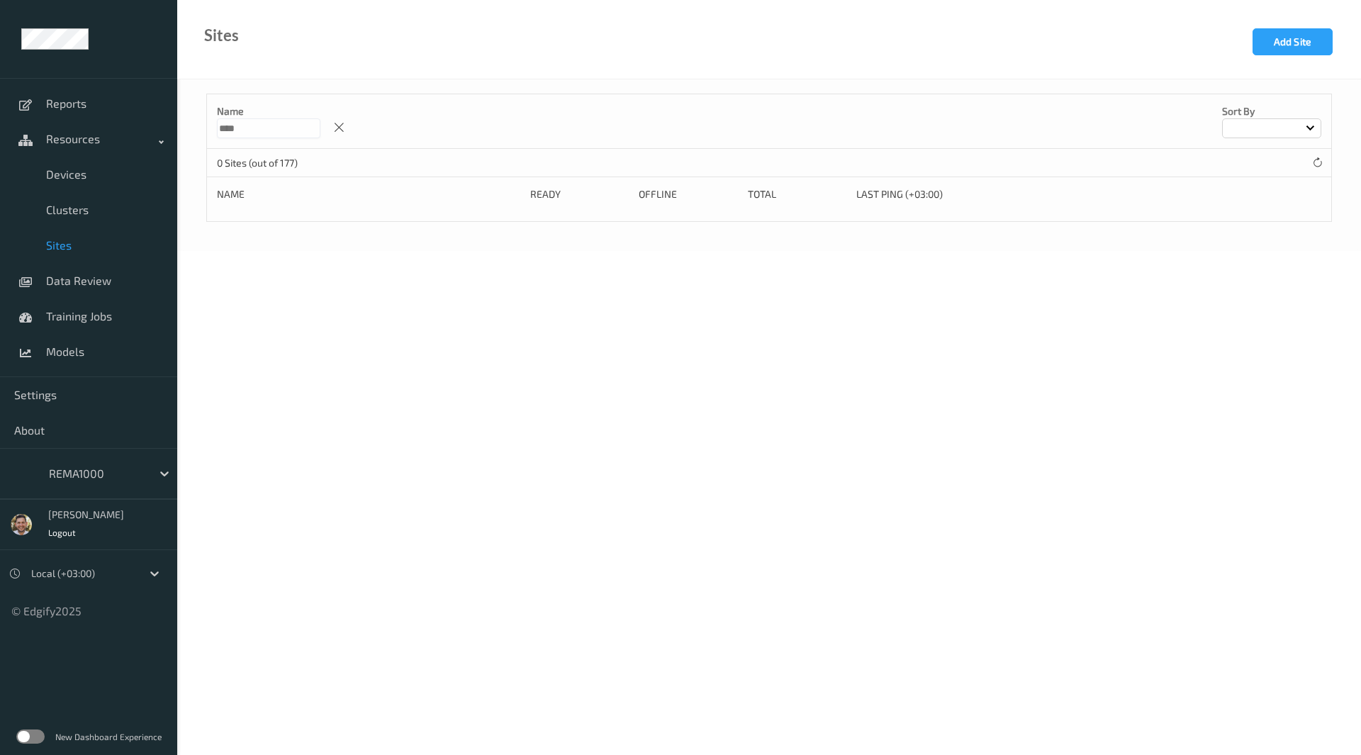
click at [249, 128] on input "****" at bounding box center [269, 128] width 104 height 20
type input "****"
click at [1302, 53] on button "Add Site" at bounding box center [1293, 41] width 80 height 27
click at [533, 122] on input "text" at bounding box center [418, 124] width 425 height 26
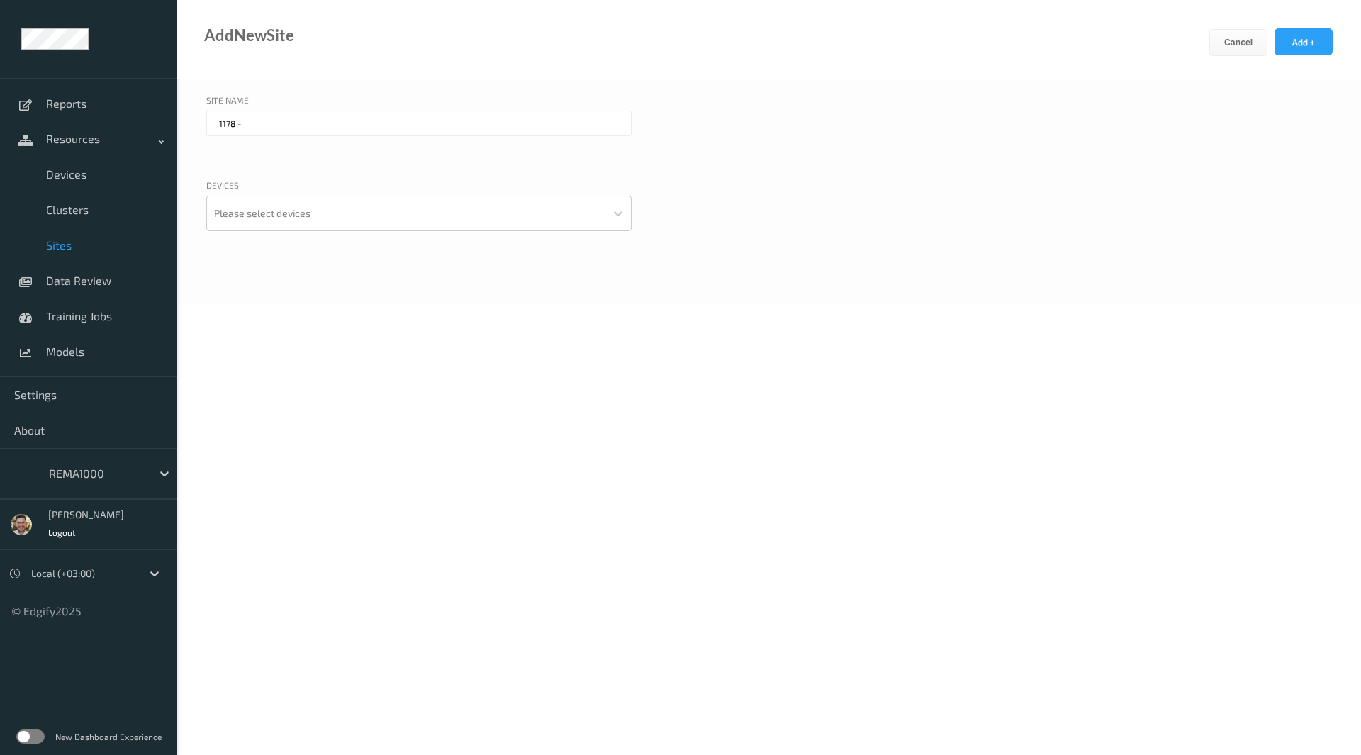
paste input "Midt-Norge"
type input "1178 - Midt-Norge"
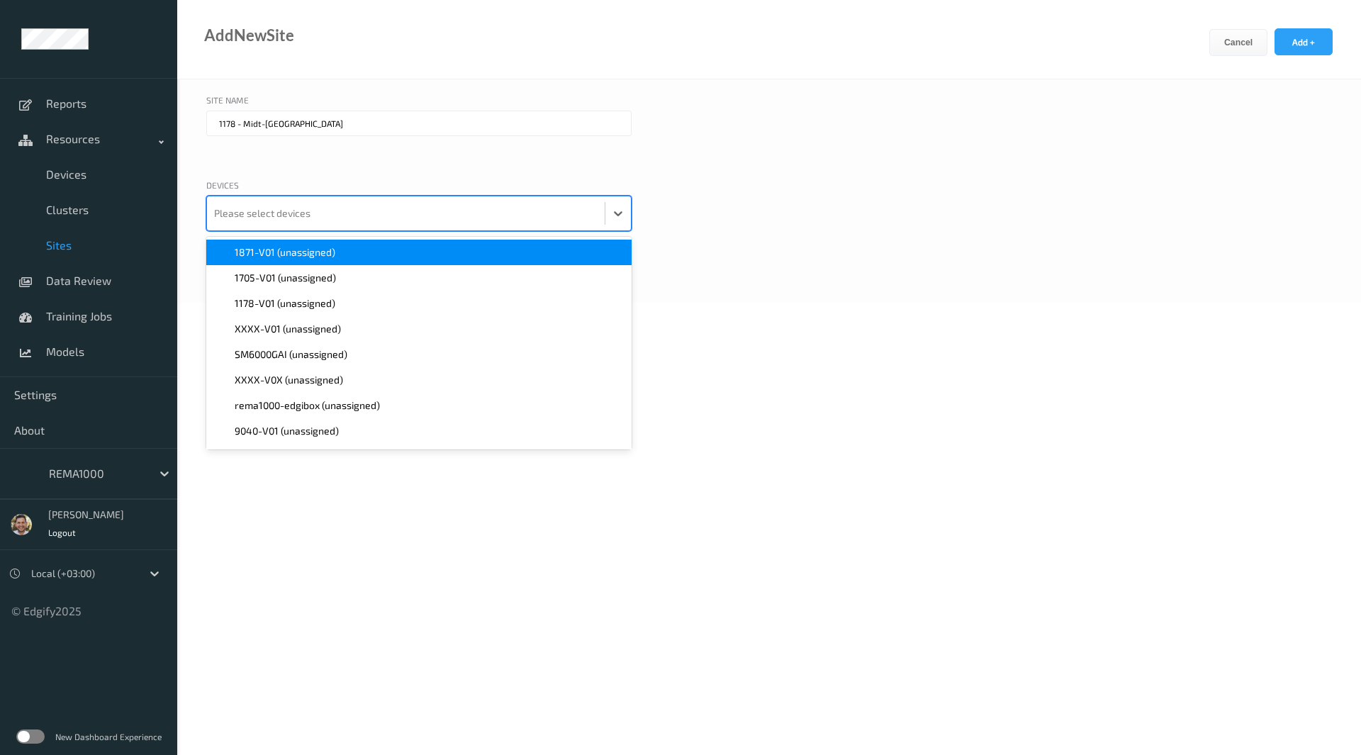
click at [403, 207] on div at bounding box center [406, 213] width 384 height 28
click at [316, 252] on span "1871-V01 (unassigned)" at bounding box center [285, 252] width 101 height 14
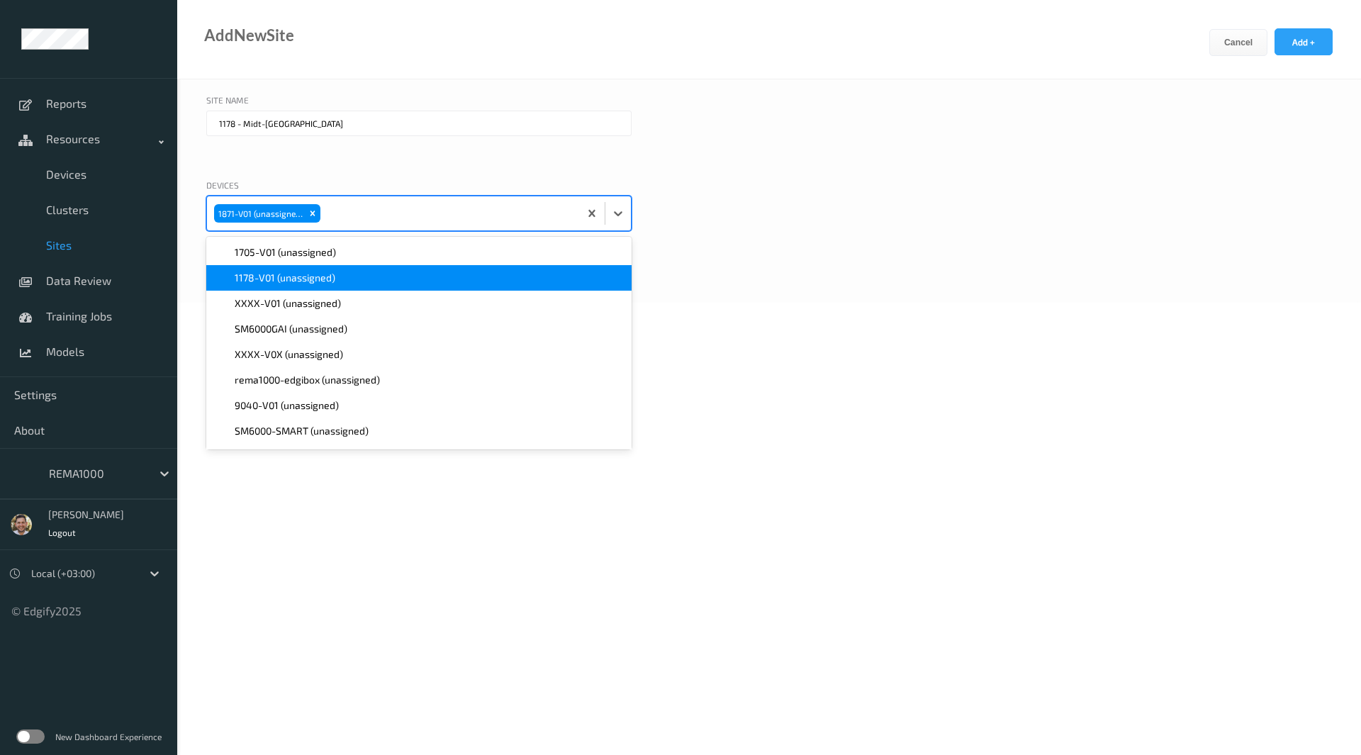
click at [308, 281] on span "1178-V01 (unassigned)" at bounding box center [285, 278] width 101 height 14
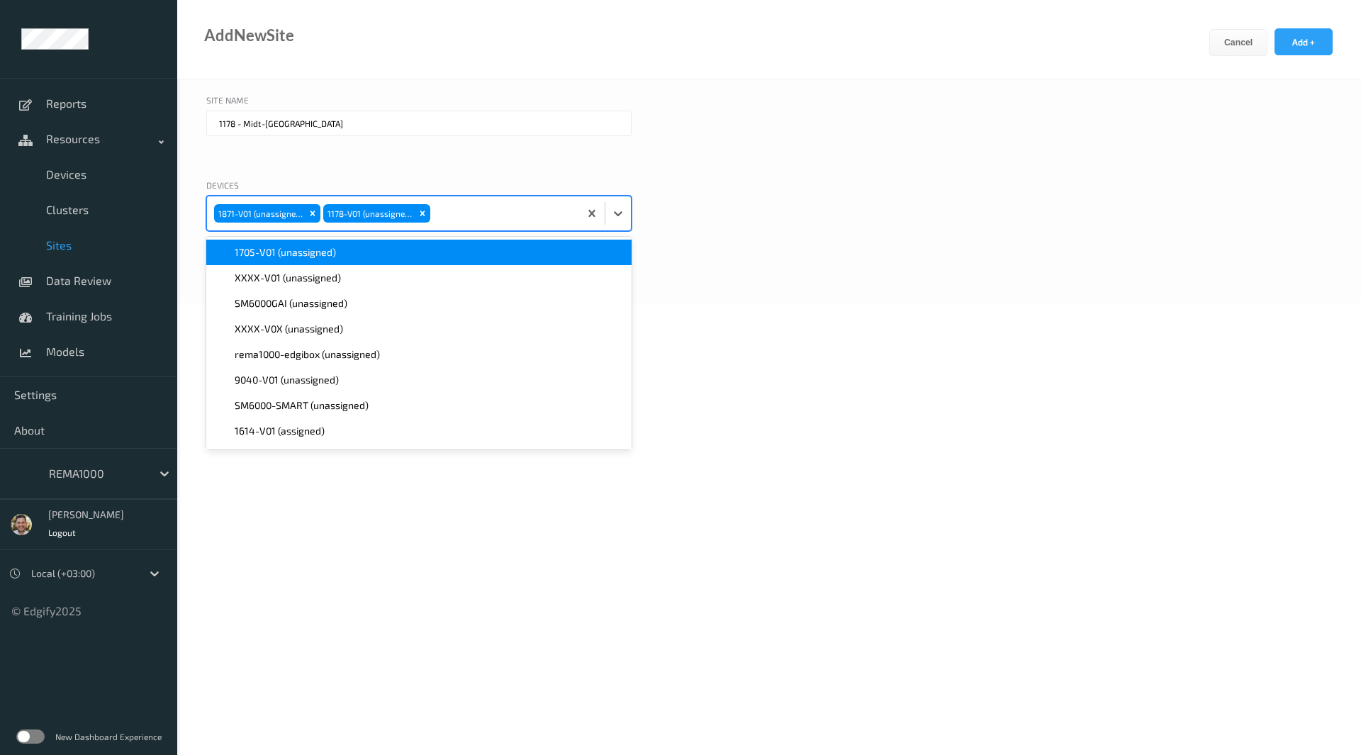
click at [311, 206] on div "Remove 1871-V01 (unassigned)" at bounding box center [313, 213] width 16 height 18
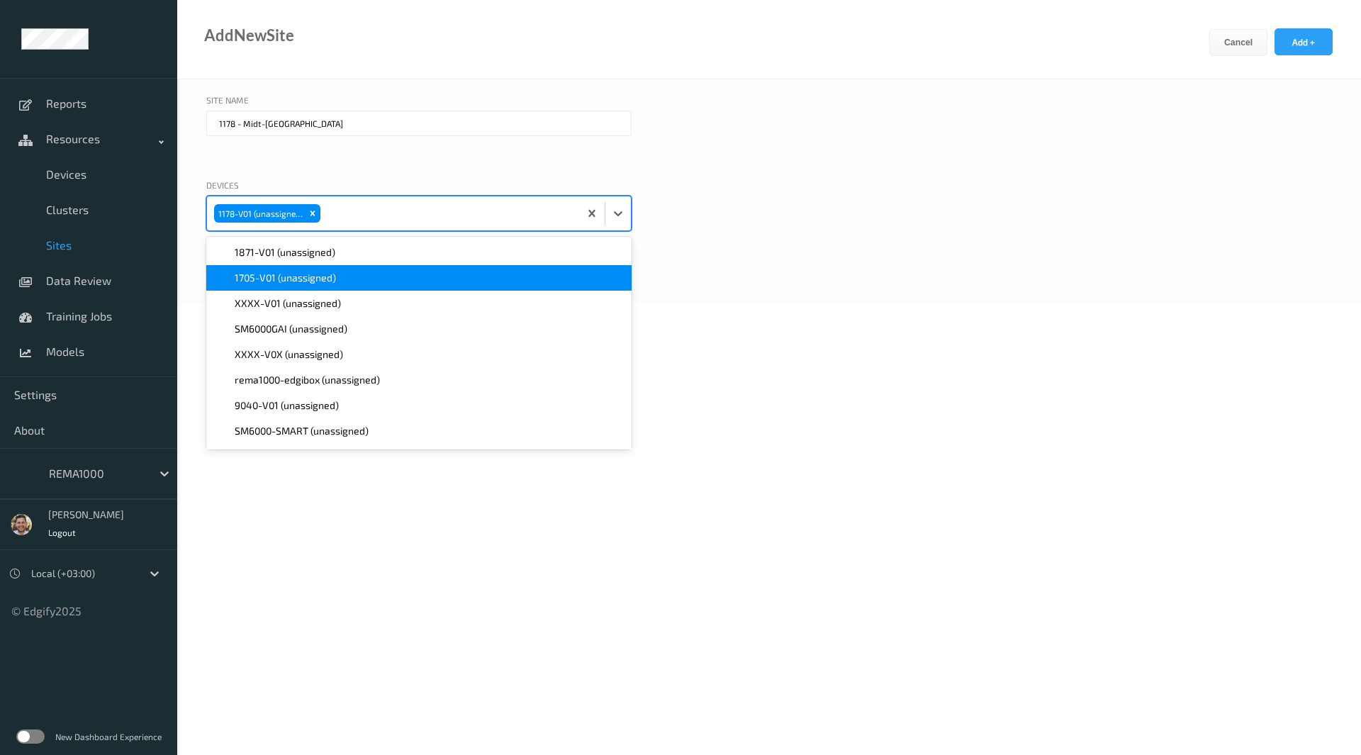
click at [923, 195] on div "Devices option 1871-V01 (unassigned), deselected. option 1705-V01 (unassigned) …" at bounding box center [769, 223] width 1126 height 88
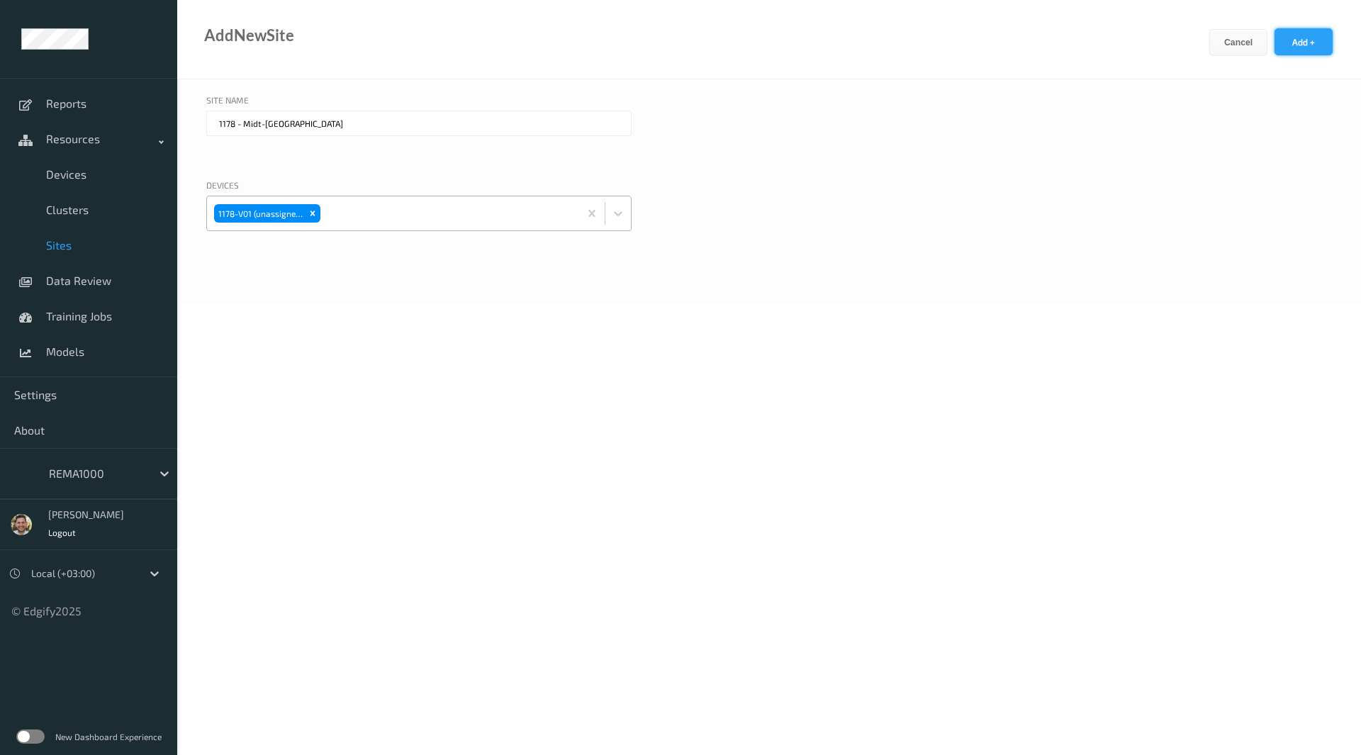
click at [1316, 38] on button "Add +" at bounding box center [1304, 41] width 58 height 27
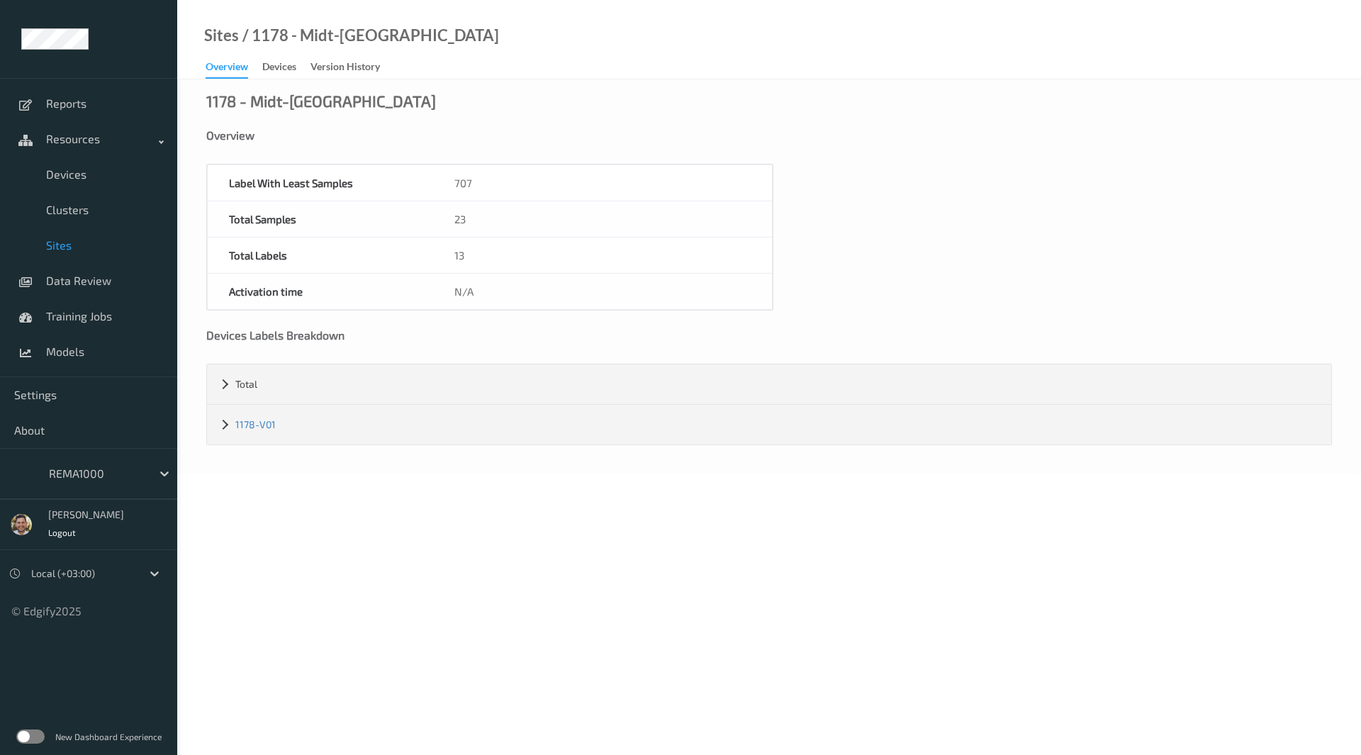
click at [65, 242] on span "Sites" at bounding box center [104, 245] width 117 height 14
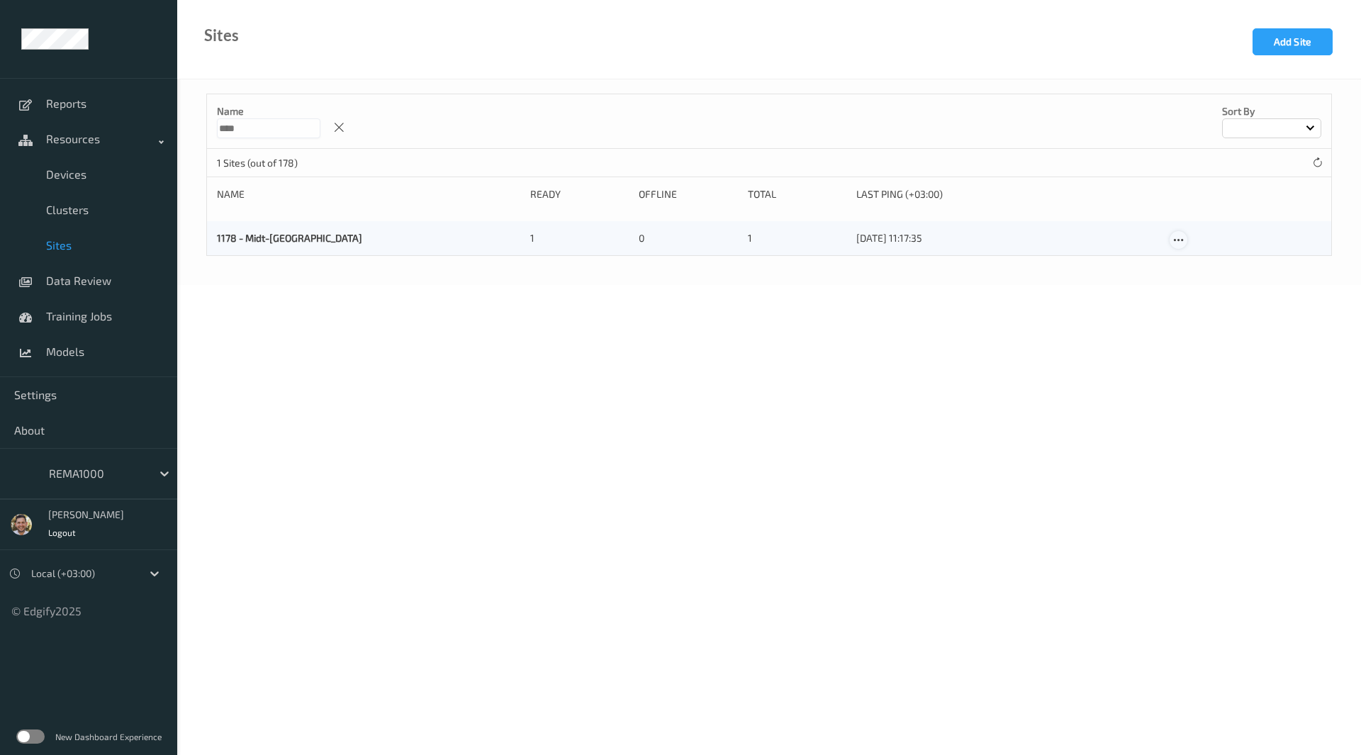
click at [1181, 235] on icon at bounding box center [1179, 240] width 12 height 13
click at [1207, 265] on div "Edit Site" at bounding box center [1212, 262] width 33 height 13
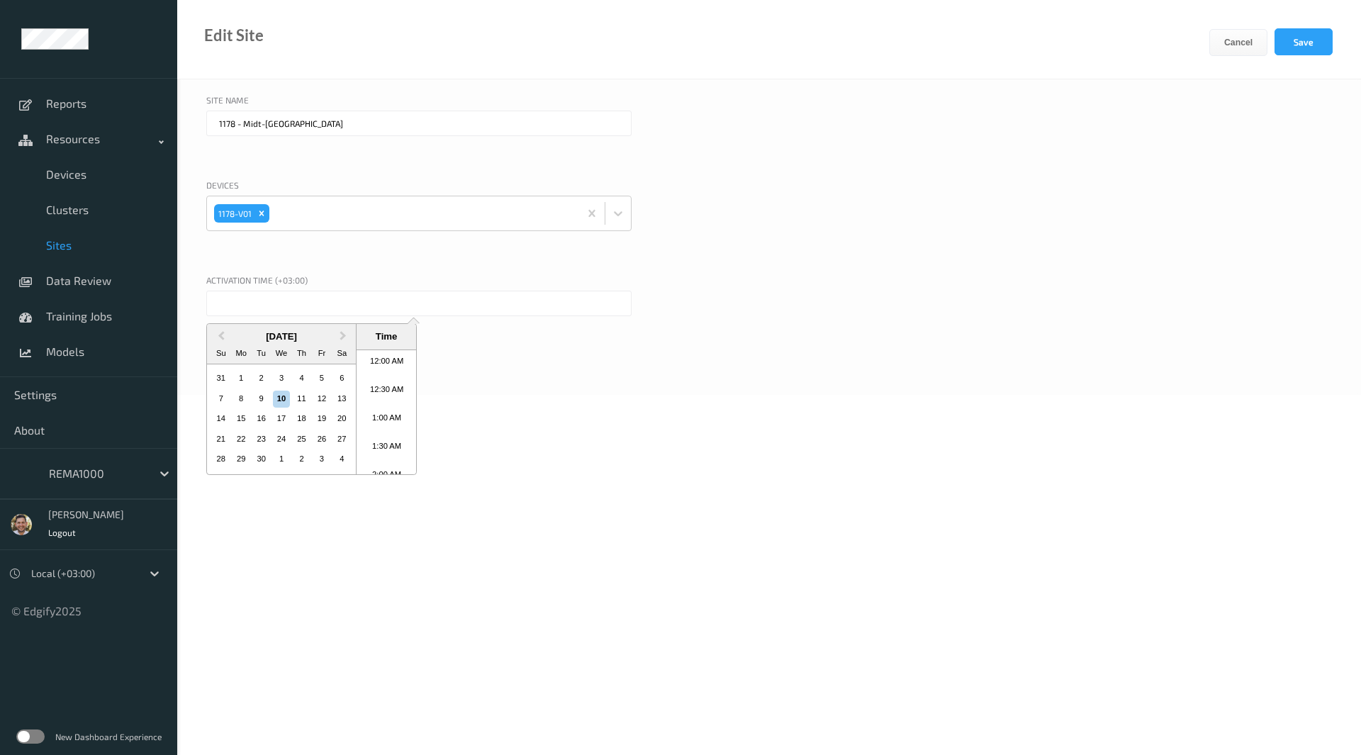
click at [353, 301] on input "text" at bounding box center [418, 304] width 425 height 26
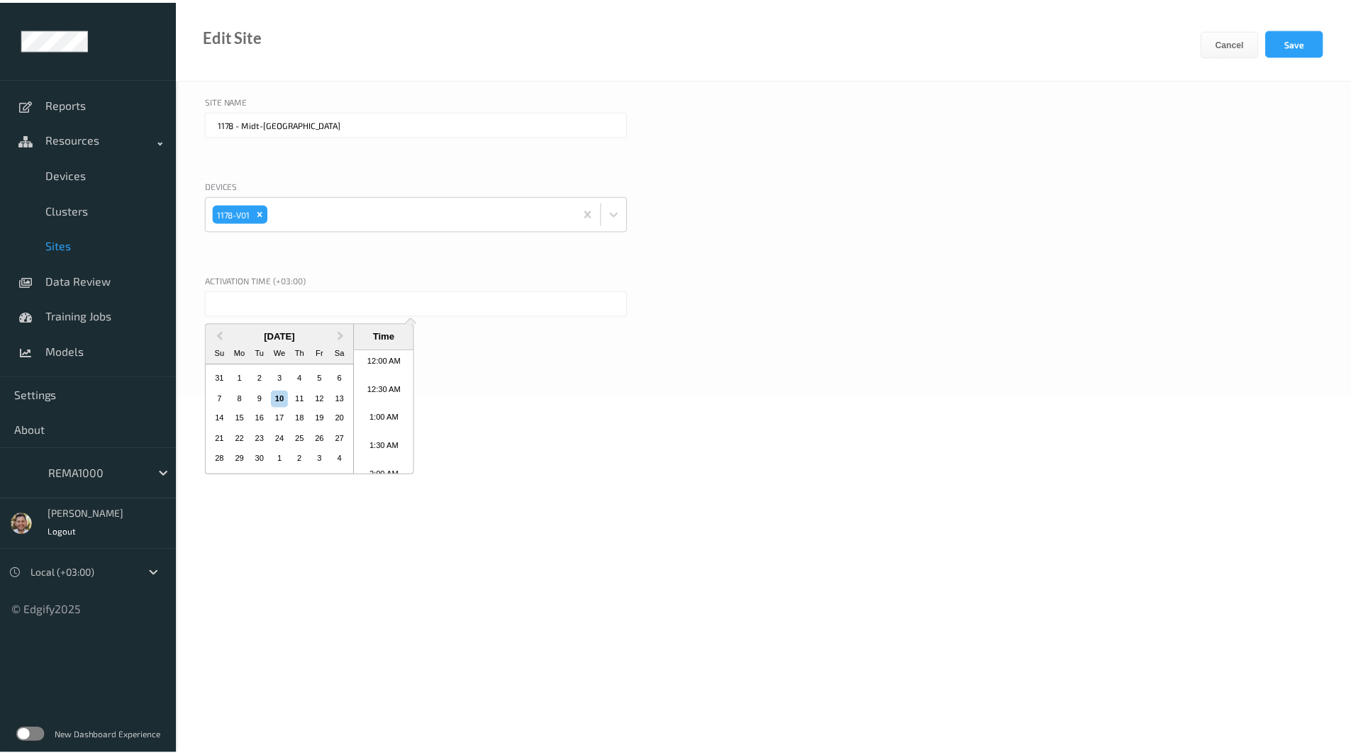
scroll to position [576, 0]
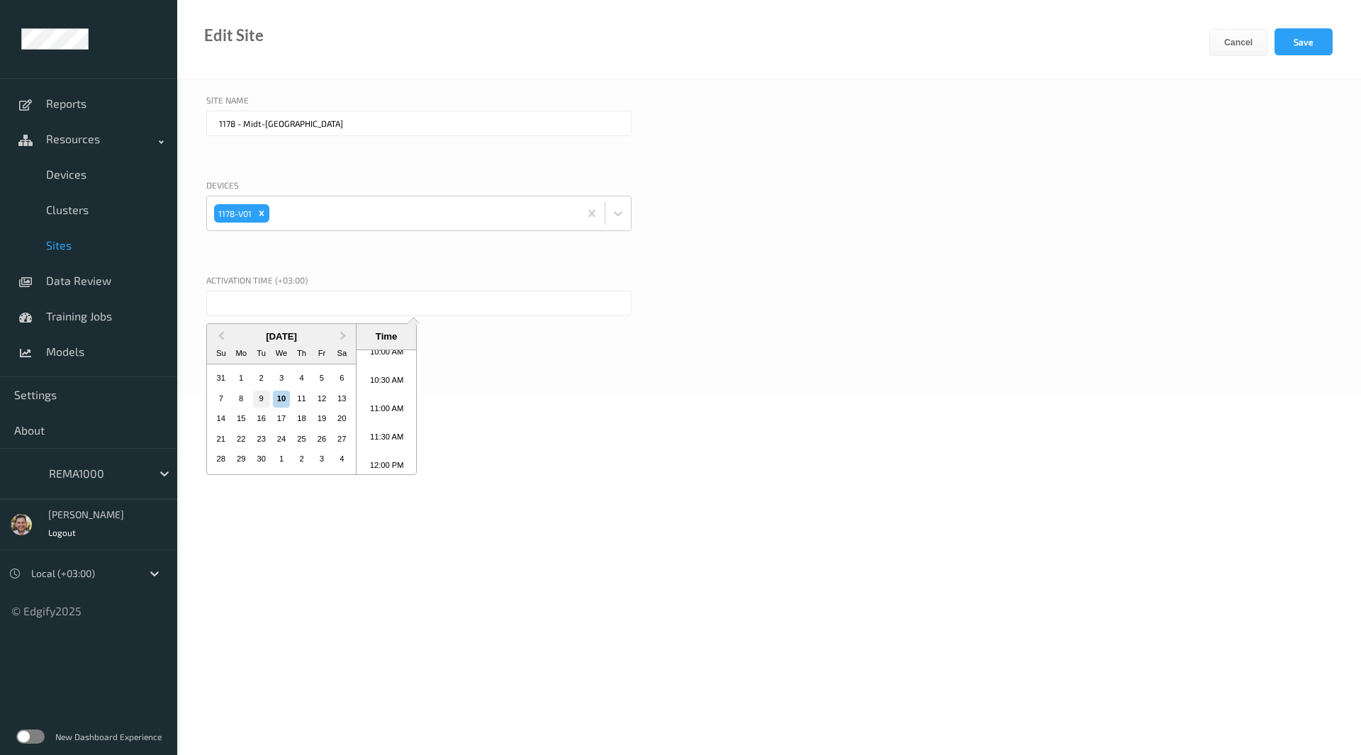
click at [260, 393] on div "9" at bounding box center [261, 399] width 17 height 17
type input "09/09/2025 12:00 AM"
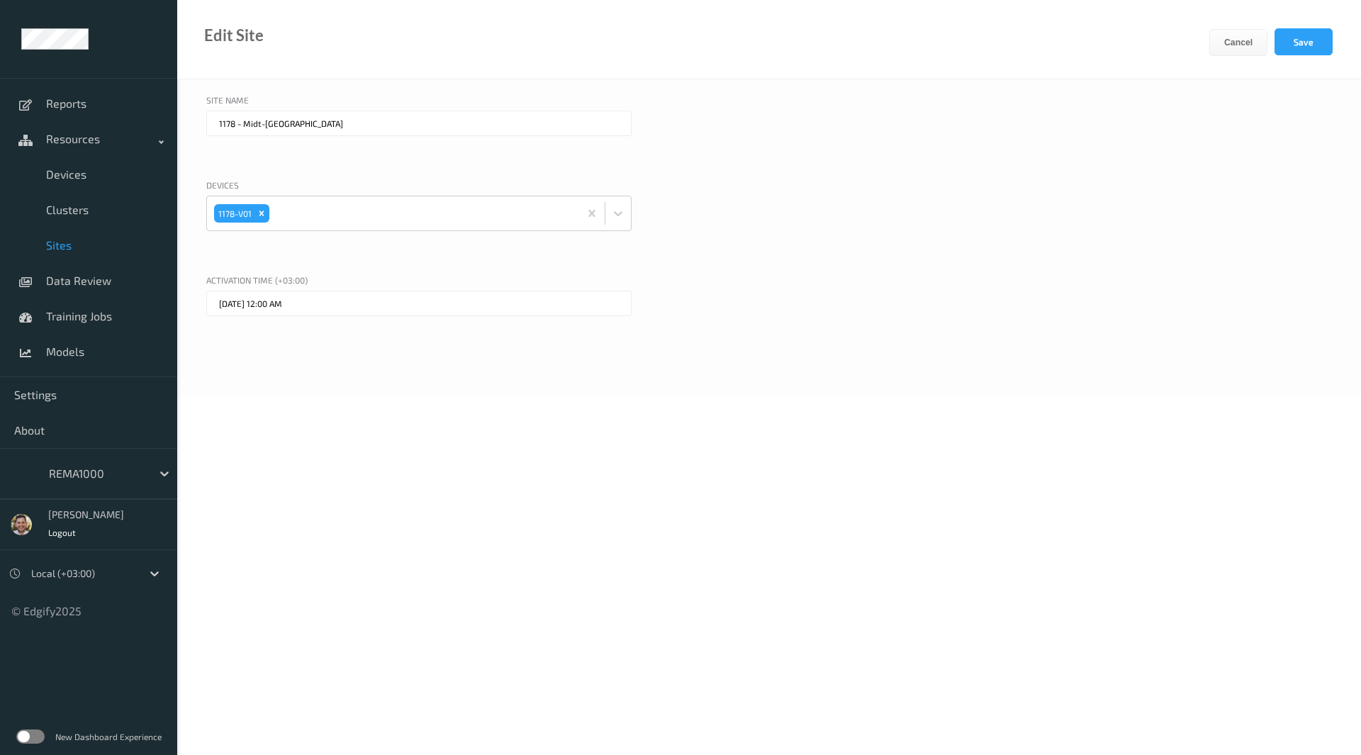
click at [956, 195] on div "Devices 1178-V01" at bounding box center [769, 223] width 1126 height 88
click at [1284, 33] on button "Save" at bounding box center [1304, 41] width 58 height 27
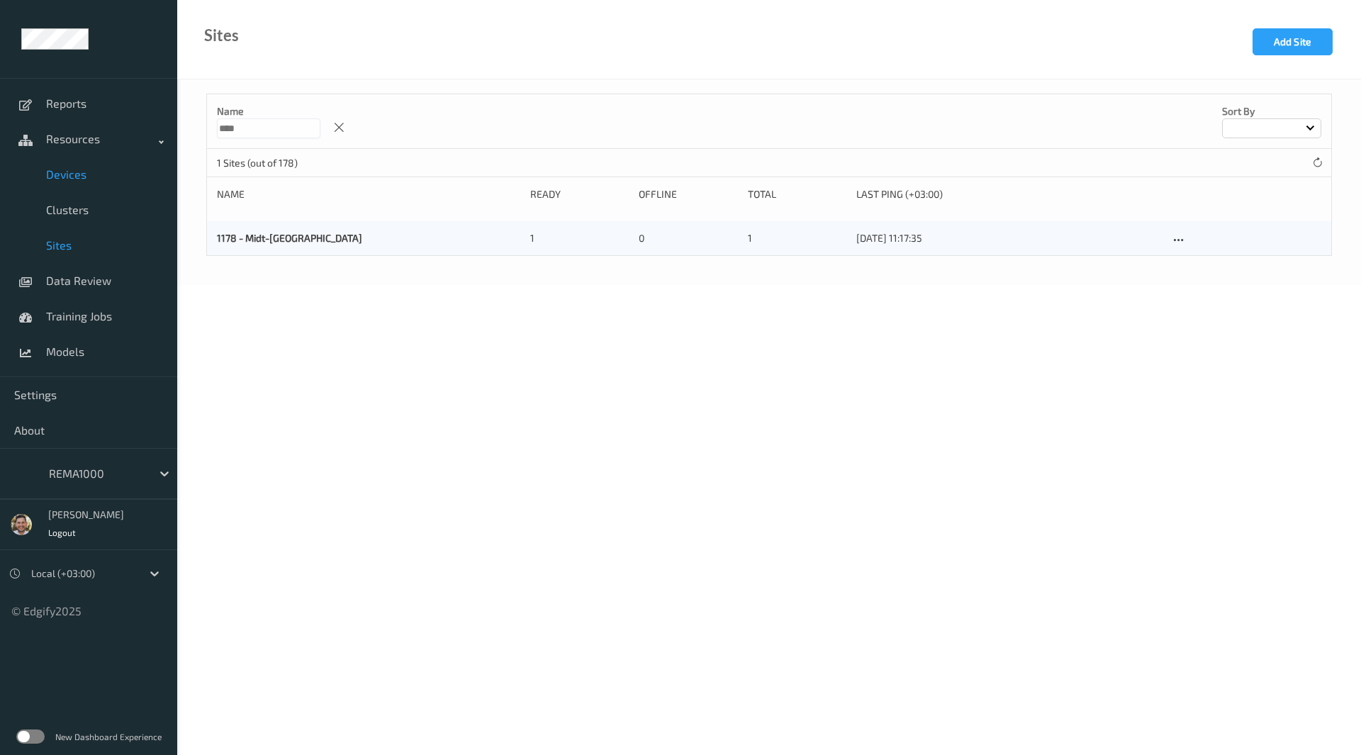
click at [64, 183] on link "Devices" at bounding box center [88, 174] width 177 height 35
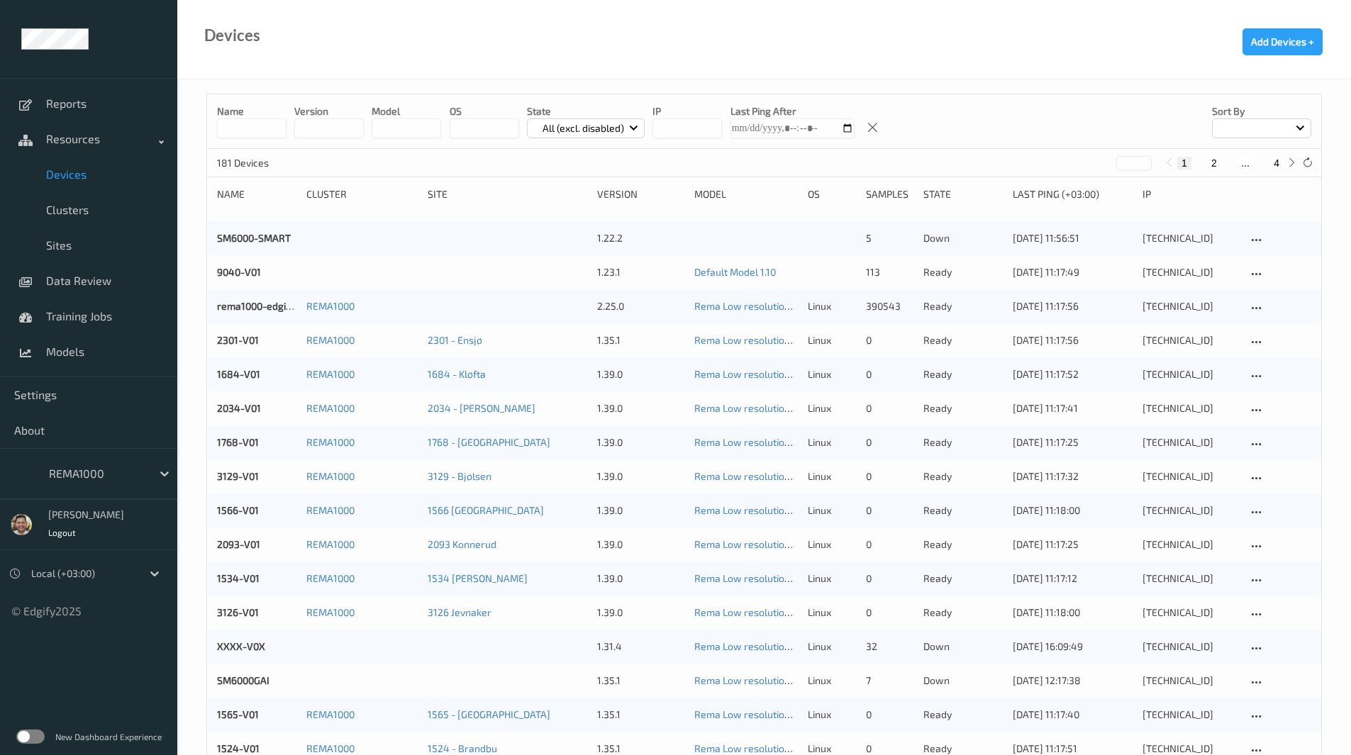
click at [1274, 163] on button "4" at bounding box center [1276, 163] width 14 height 13
type input "*"
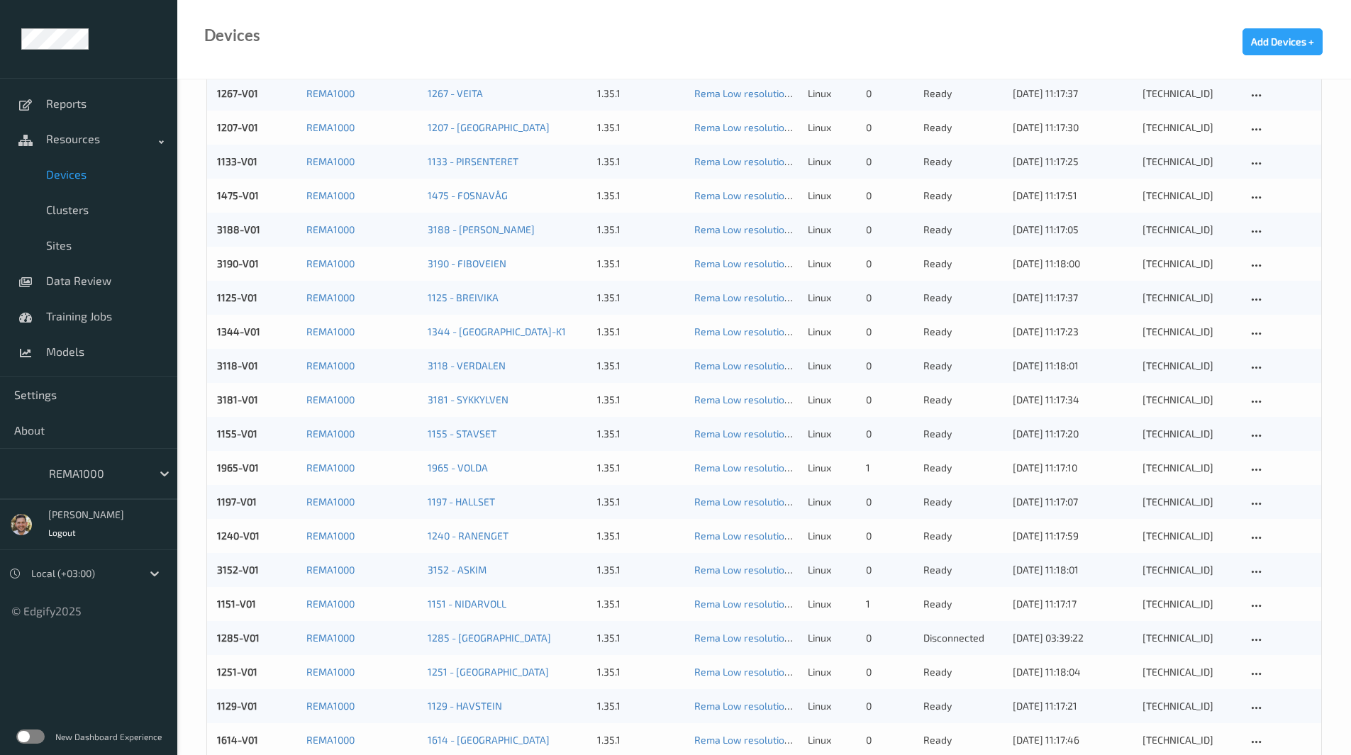
scroll to position [551, 0]
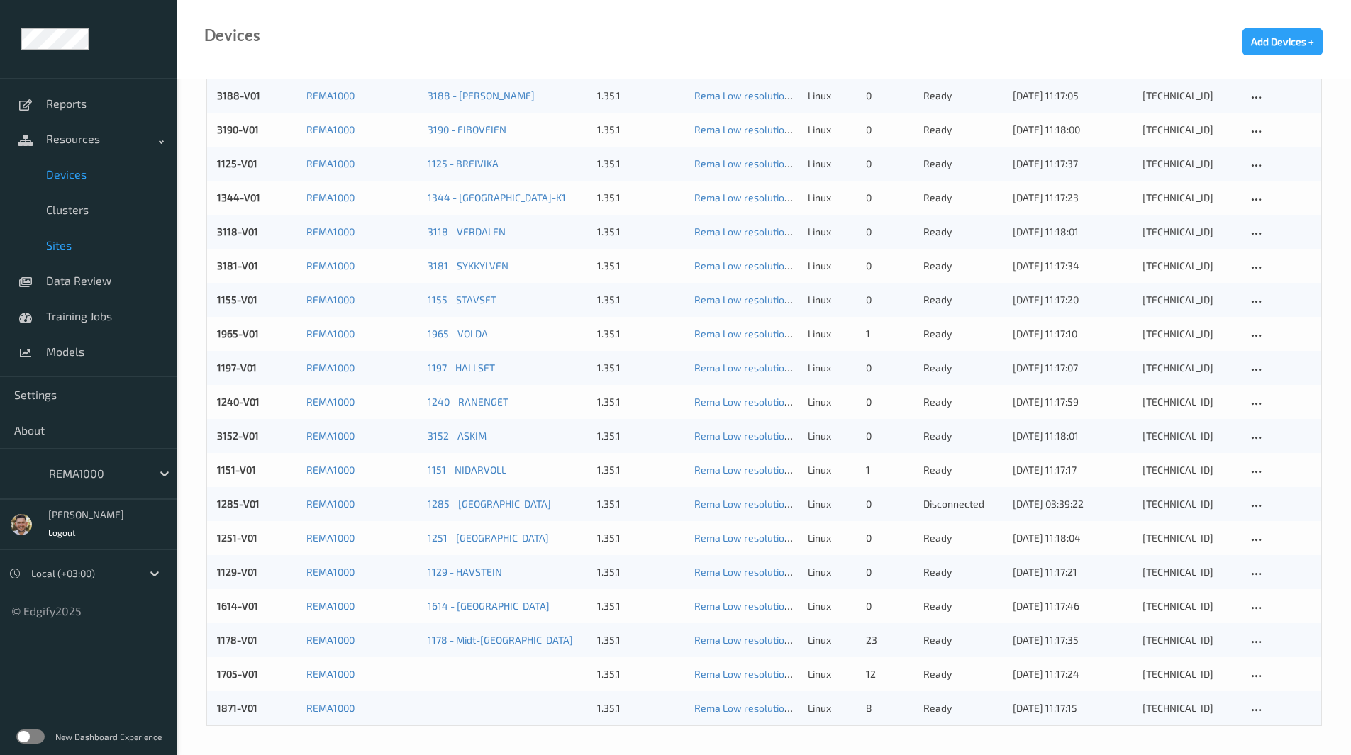
click at [72, 248] on span "Sites" at bounding box center [104, 245] width 117 height 14
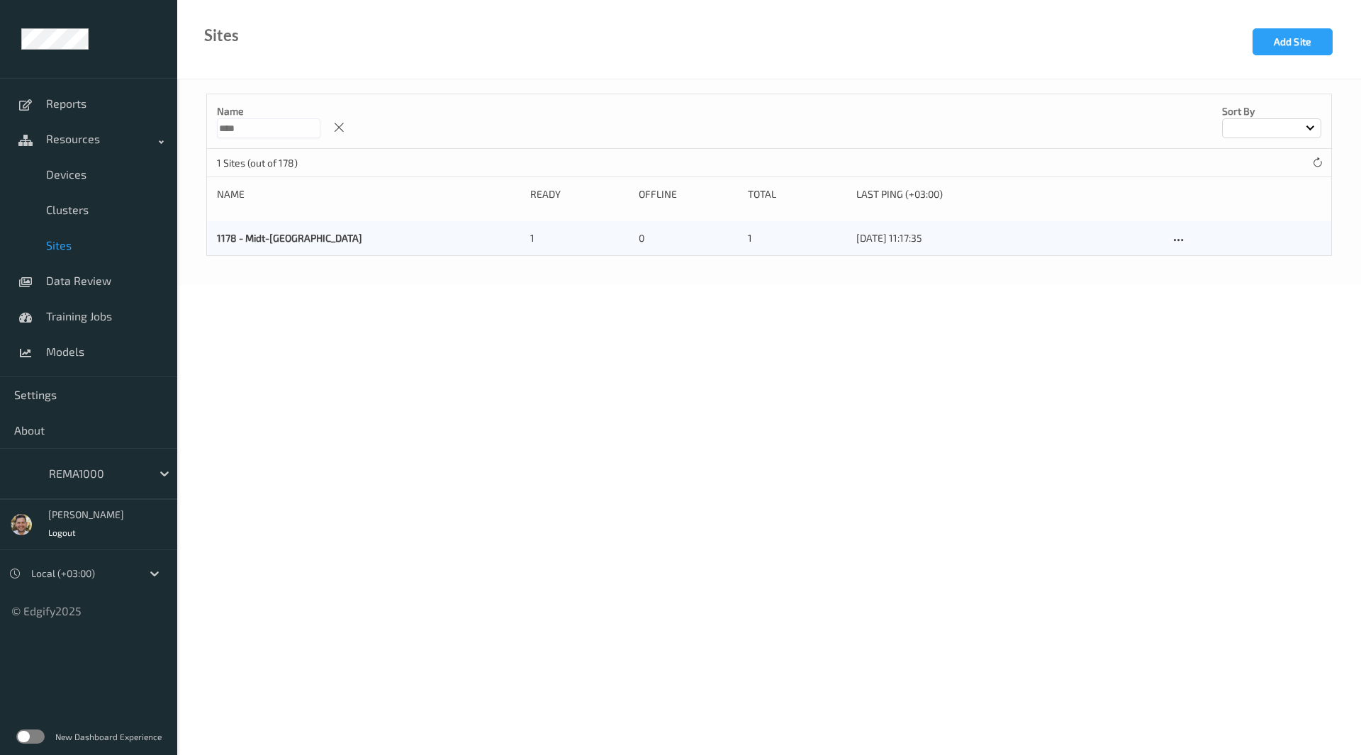
click at [269, 128] on input "****" at bounding box center [269, 128] width 104 height 20
click at [246, 126] on input "****" at bounding box center [269, 128] width 104 height 20
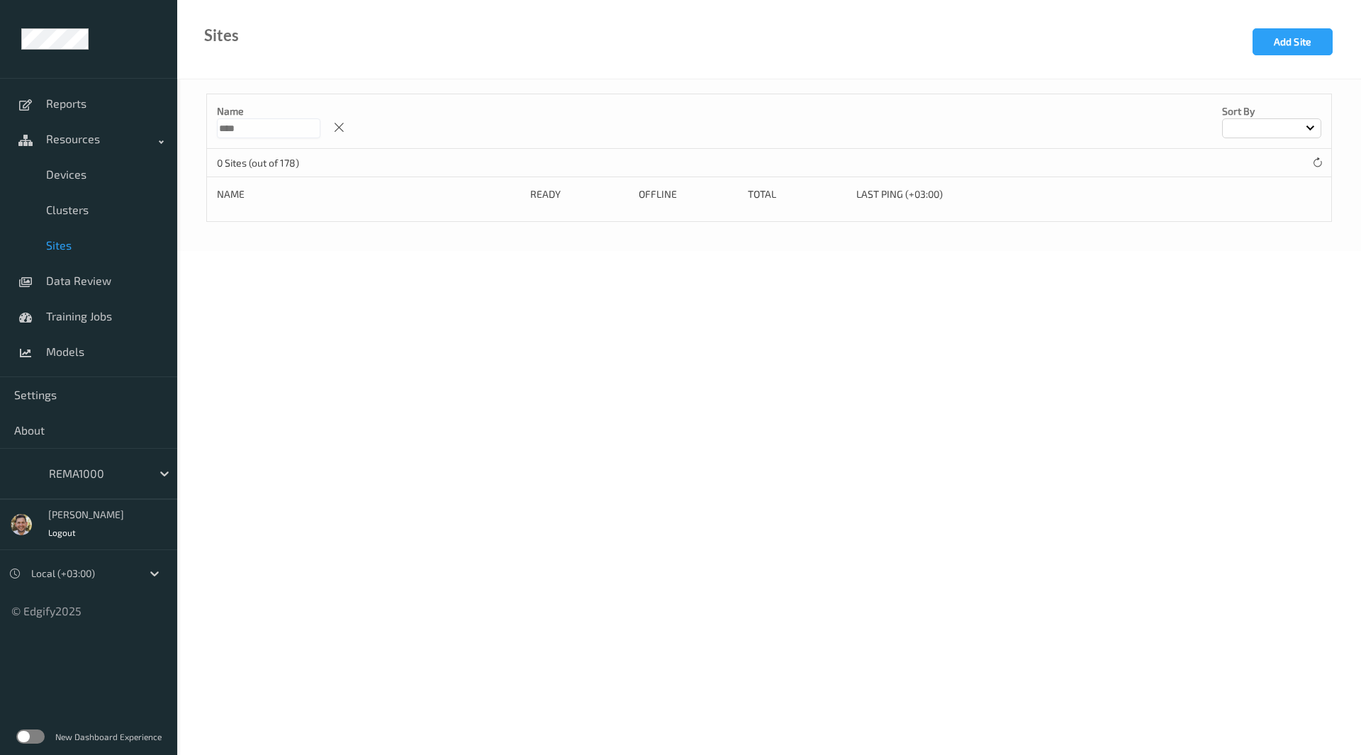
type input "****"
click at [1271, 48] on button "Add Site" at bounding box center [1293, 41] width 80 height 27
click at [1271, 48] on div "Cancel Add +" at bounding box center [1286, 53] width 152 height 50
click at [494, 116] on input "text" at bounding box center [418, 124] width 425 height 26
paste input "Vestre Østland"
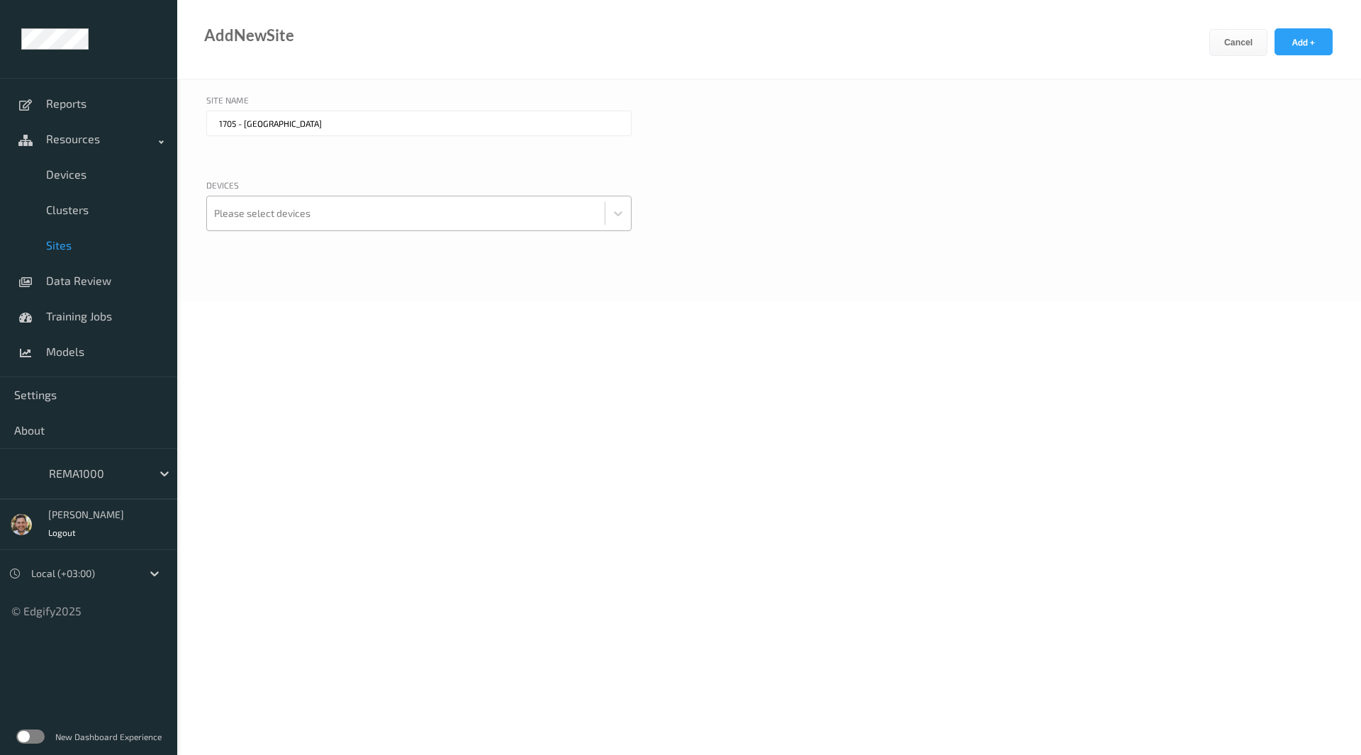
type input "1705 - Vestre Østland"
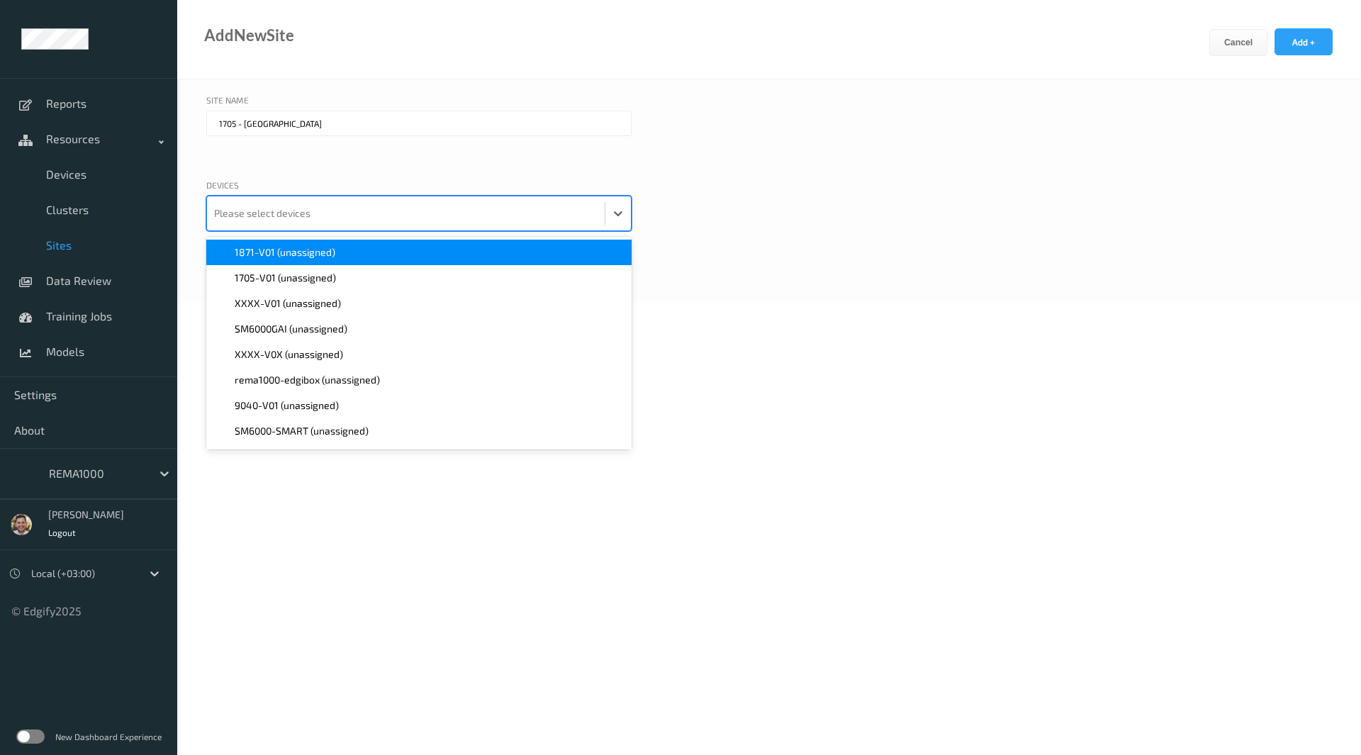
click at [378, 215] on div at bounding box center [406, 213] width 384 height 28
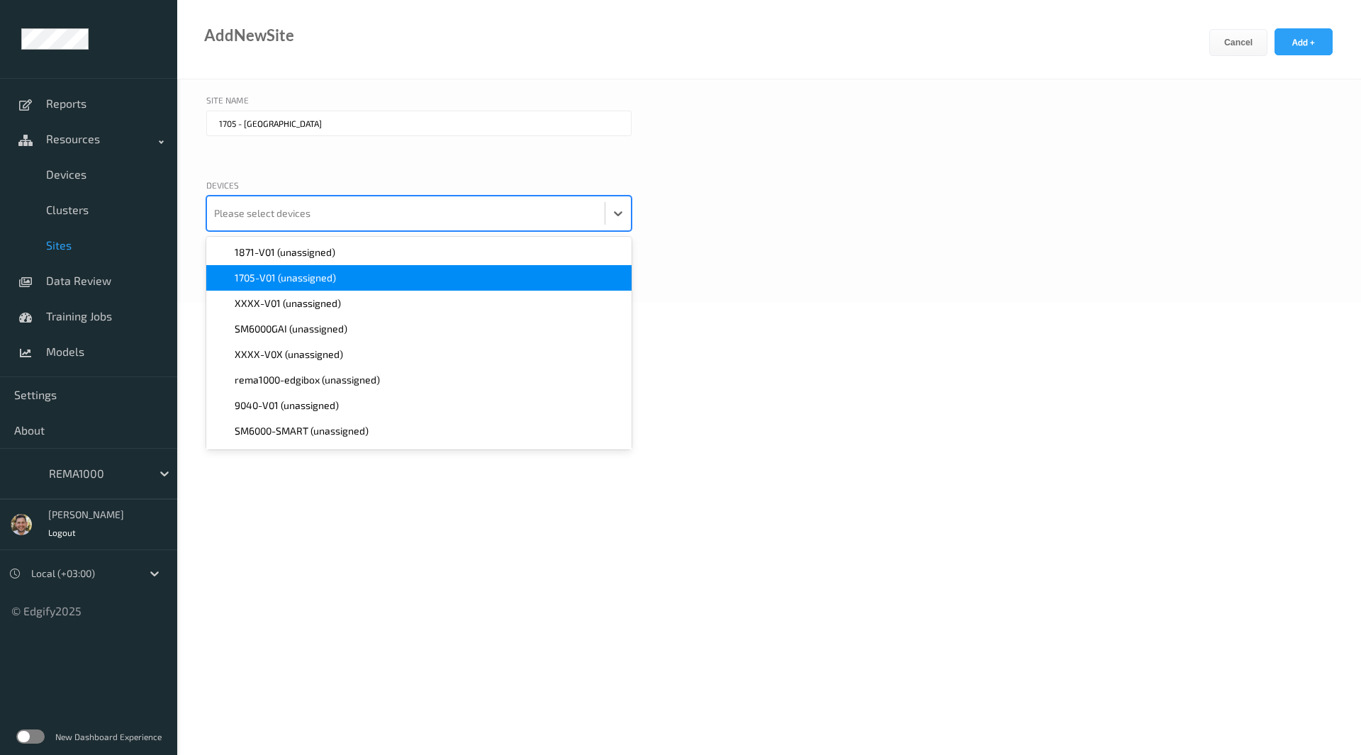
click at [364, 267] on div "1705-V01 (unassigned)" at bounding box center [418, 278] width 425 height 26
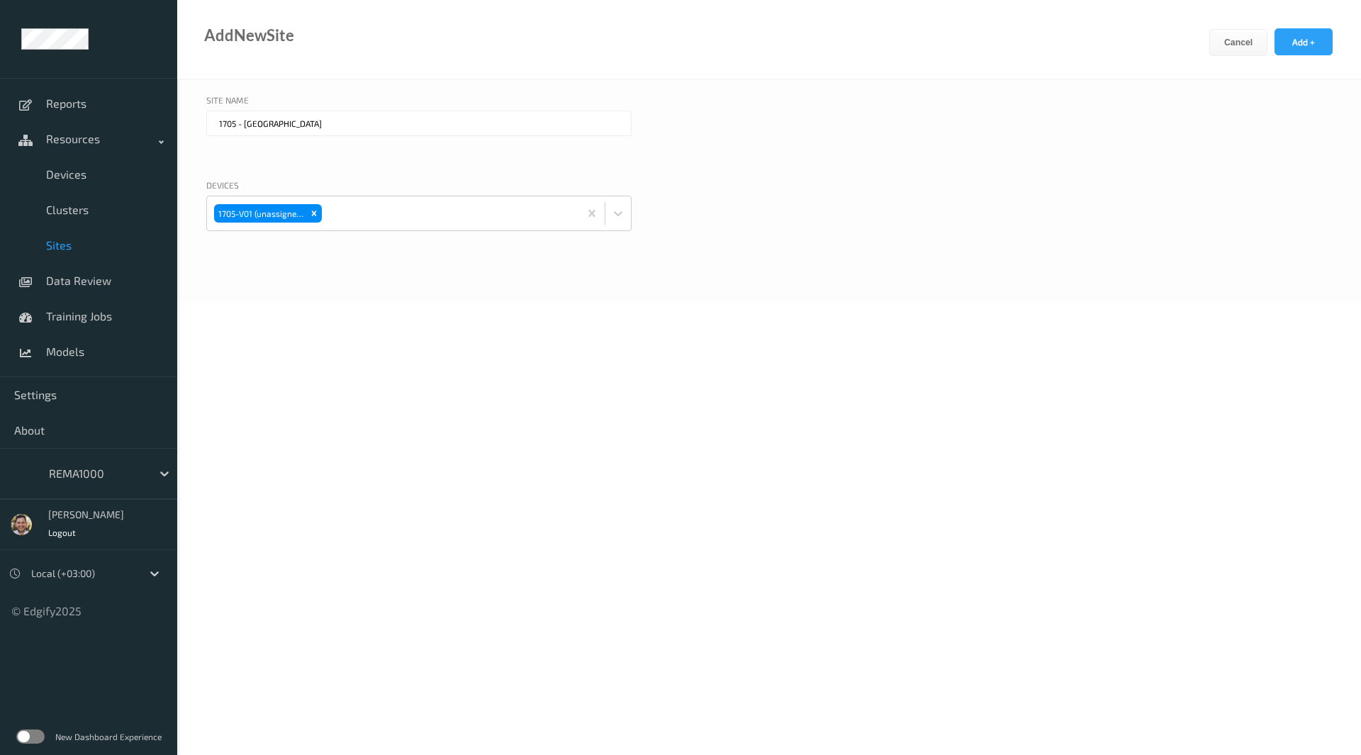
click at [965, 186] on div "Devices 1705-V01 (unassigned)" at bounding box center [769, 223] width 1126 height 88
click at [1296, 46] on button "Add +" at bounding box center [1304, 41] width 58 height 27
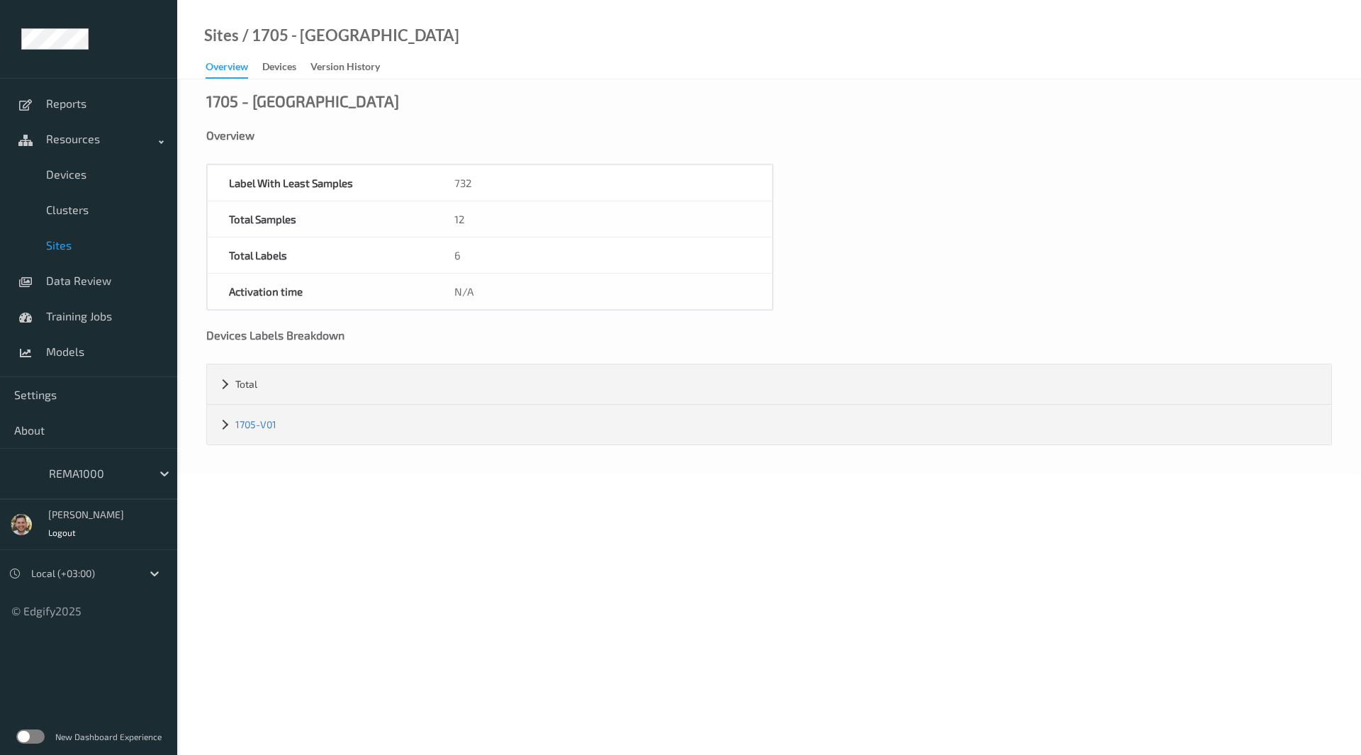
click at [66, 250] on span "Sites" at bounding box center [104, 245] width 117 height 14
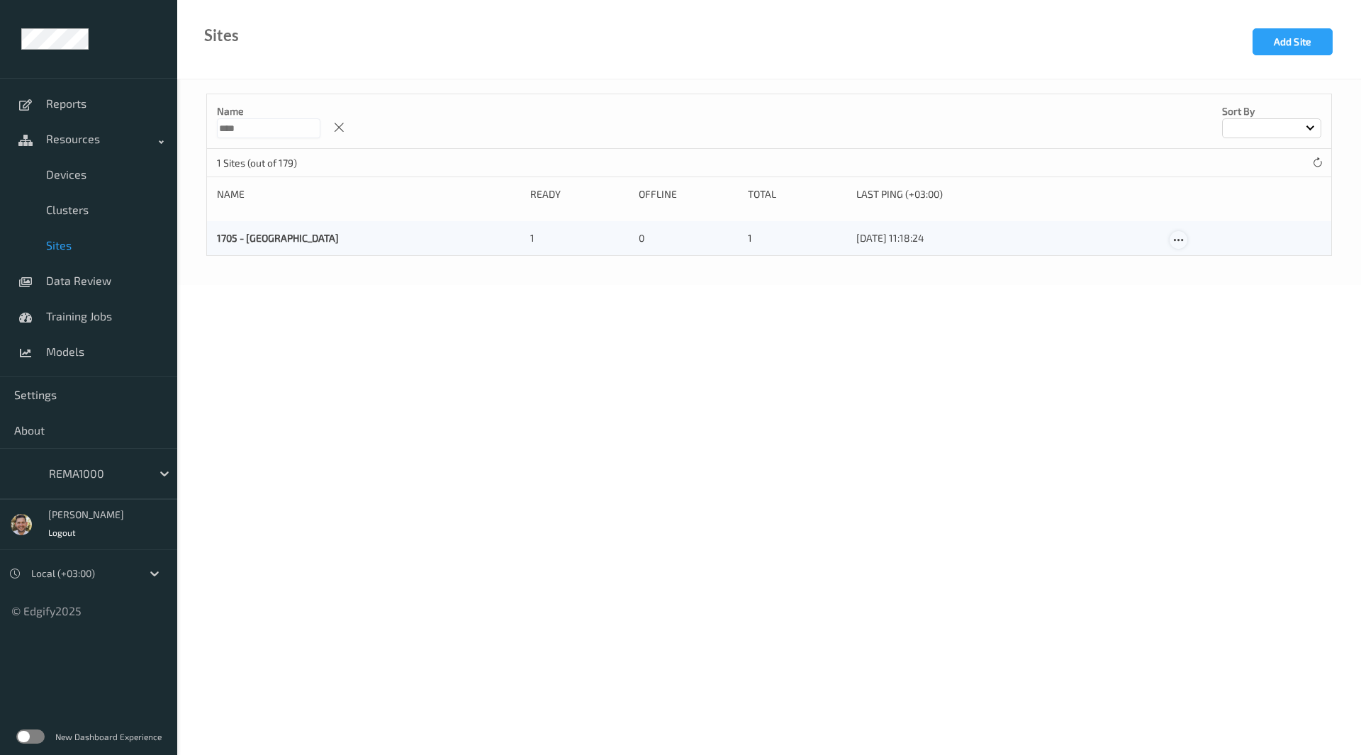
click at [1181, 238] on icon at bounding box center [1179, 240] width 12 height 13
click at [1193, 259] on link "Edit Site" at bounding box center [1208, 265] width 74 height 26
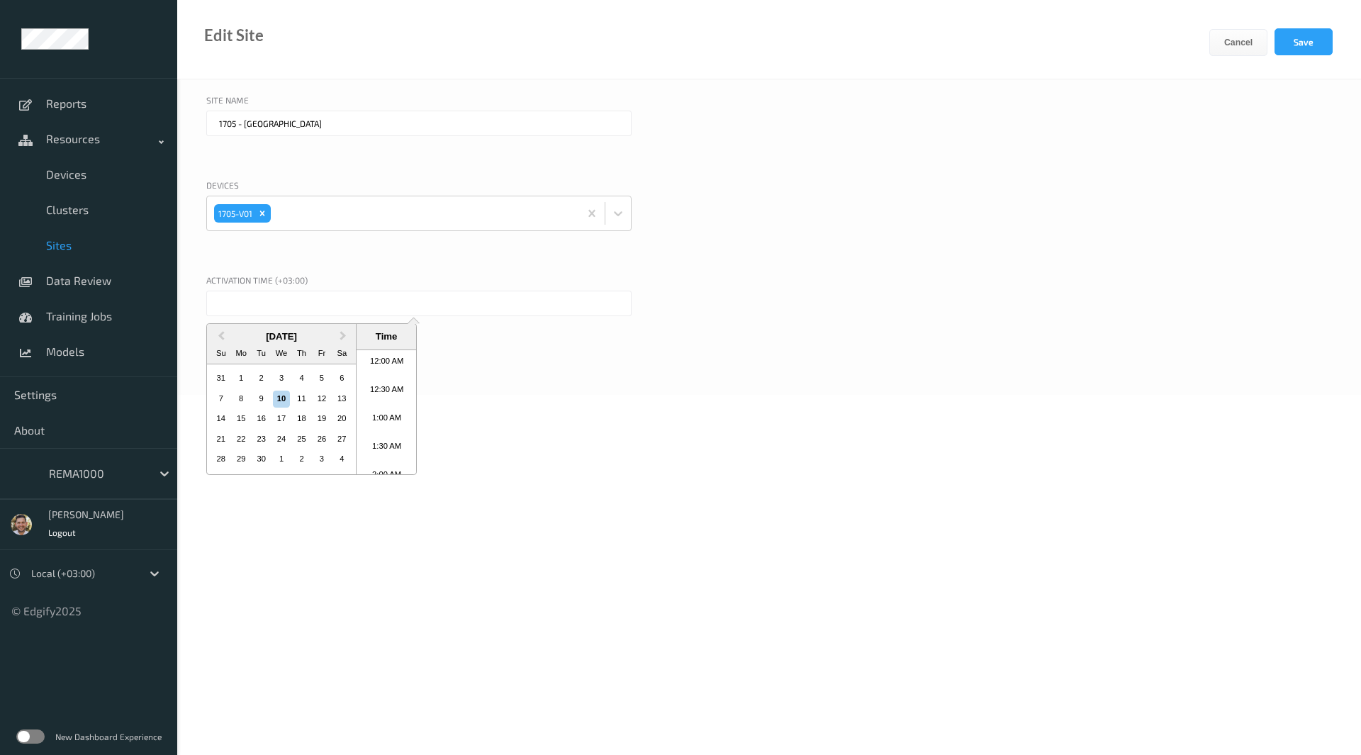
click at [391, 303] on input "text" at bounding box center [418, 304] width 425 height 26
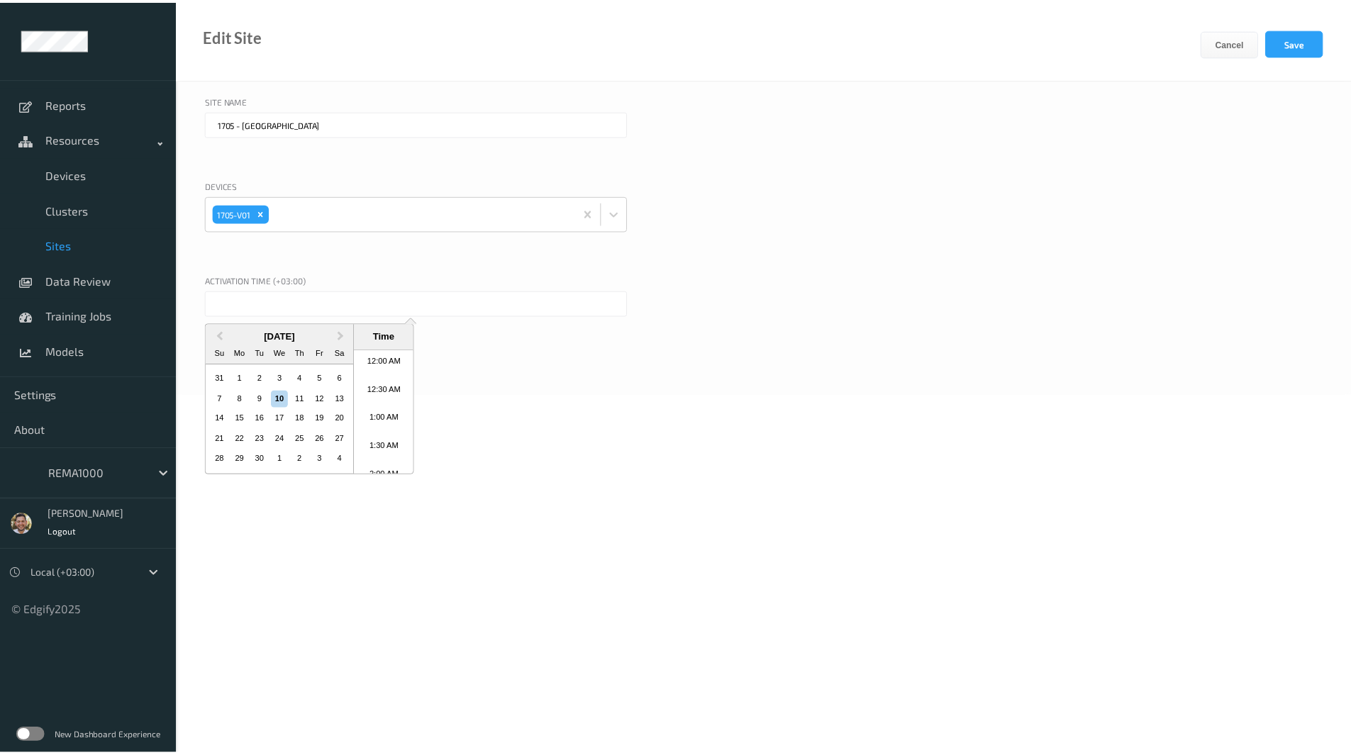
scroll to position [576, 0]
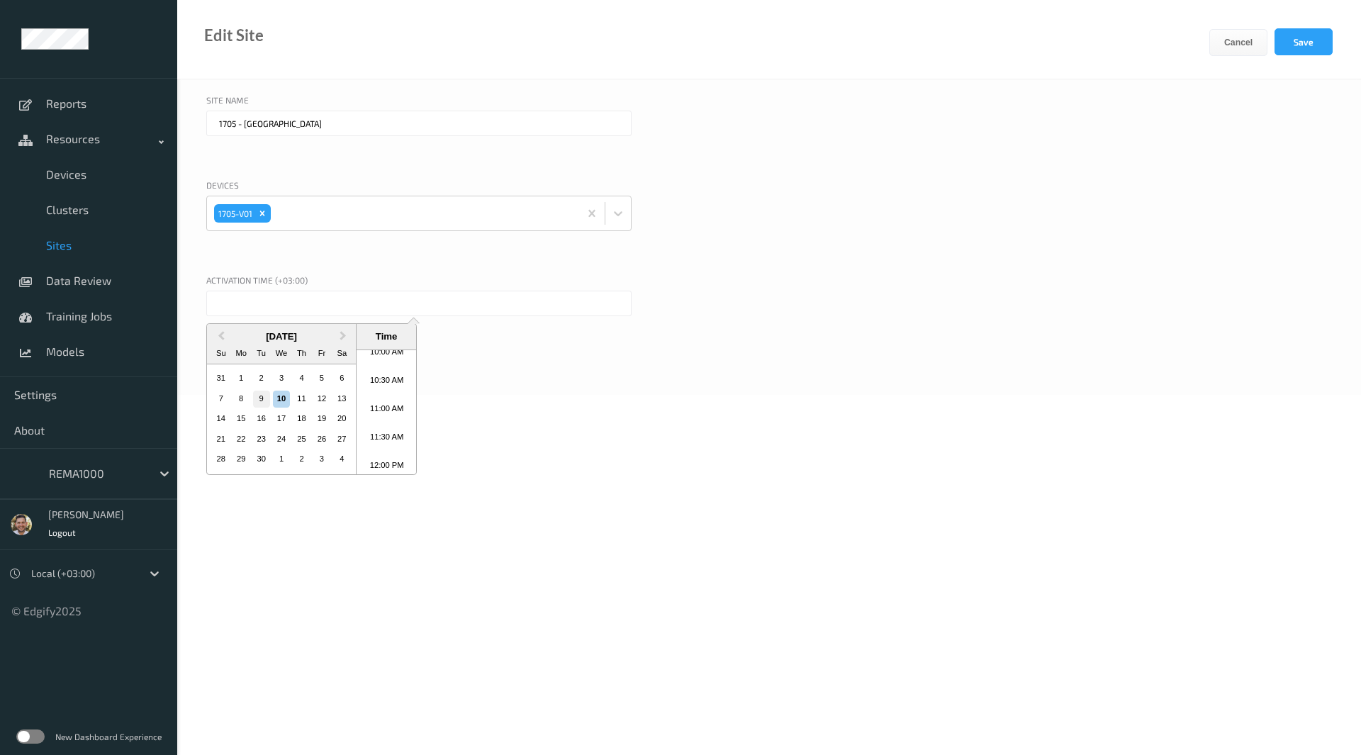
click at [264, 395] on div "9" at bounding box center [261, 399] width 17 height 17
type input "09/09/2025 12:00 AM"
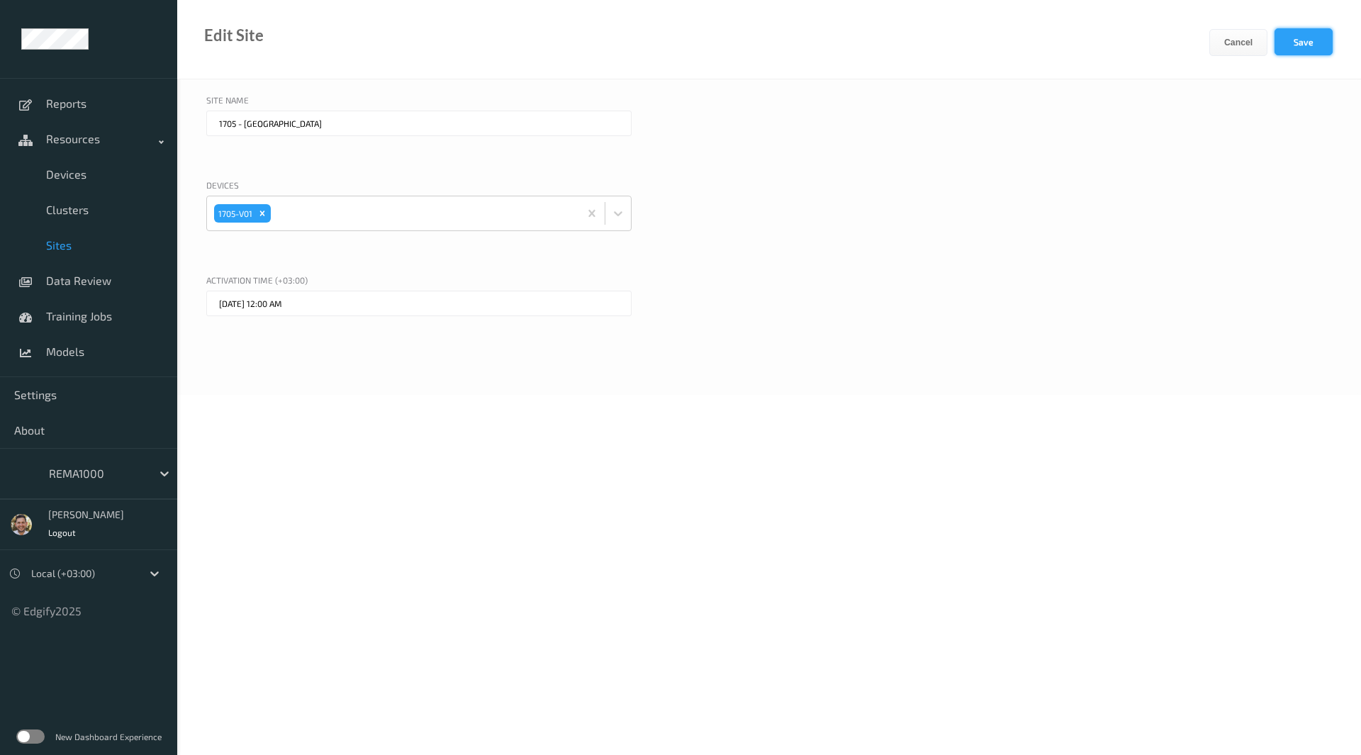
click at [1298, 31] on button "Save" at bounding box center [1304, 41] width 58 height 27
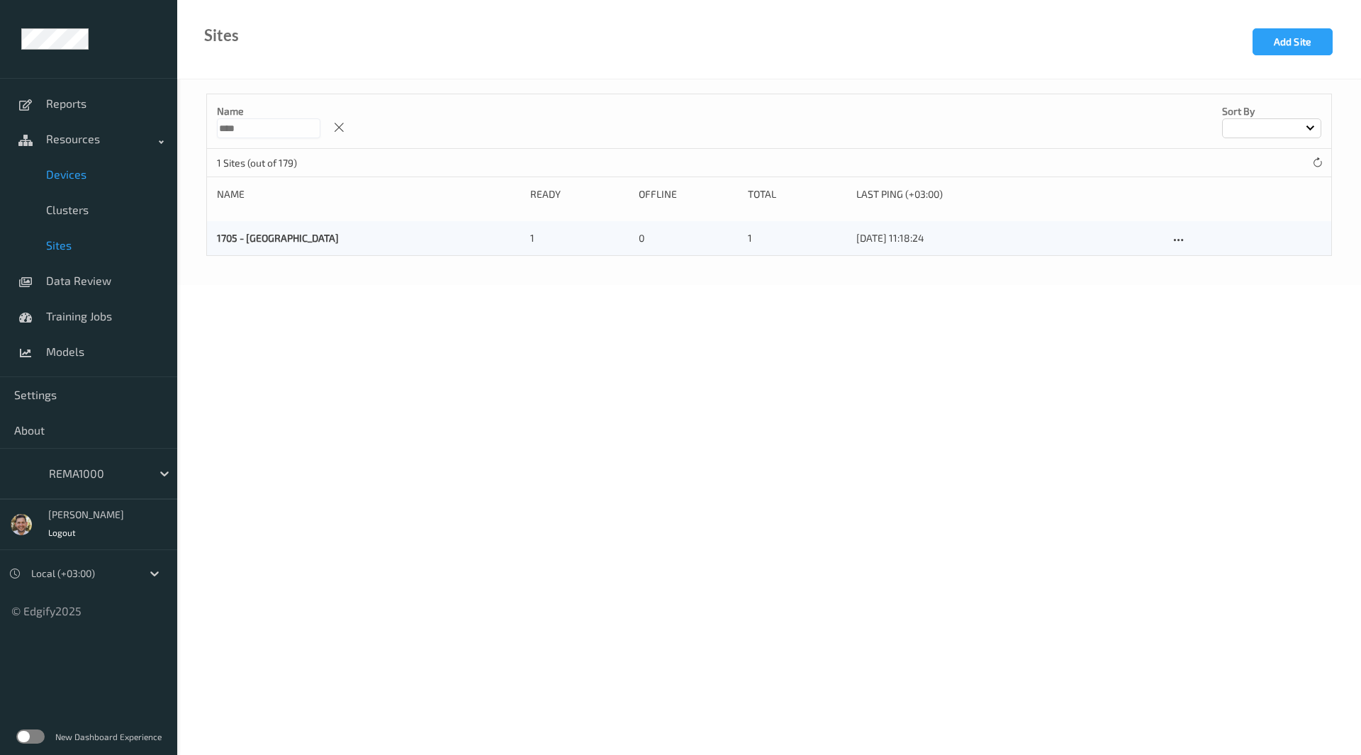
click at [86, 183] on link "Devices" at bounding box center [88, 174] width 177 height 35
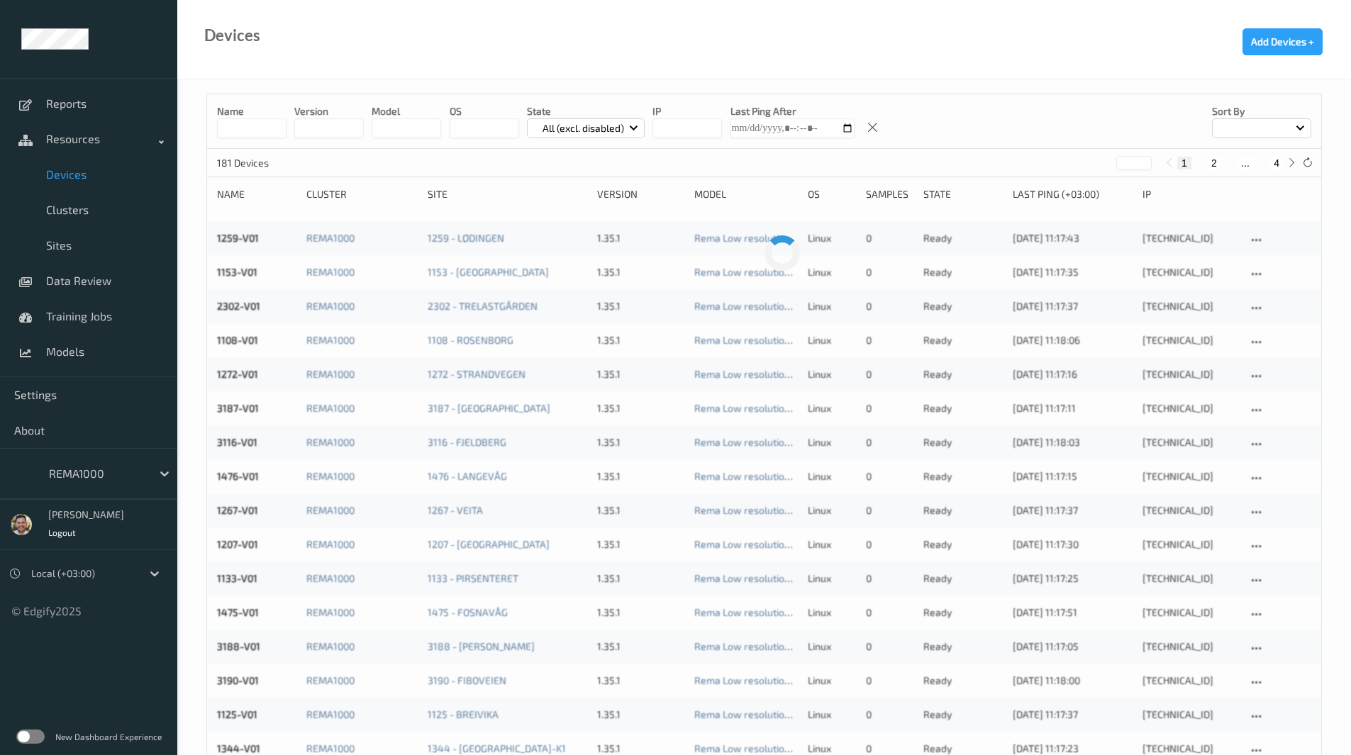
click at [1282, 162] on button "4" at bounding box center [1276, 163] width 14 height 13
type input "*"
click at [75, 250] on span "Sites" at bounding box center [104, 245] width 117 height 14
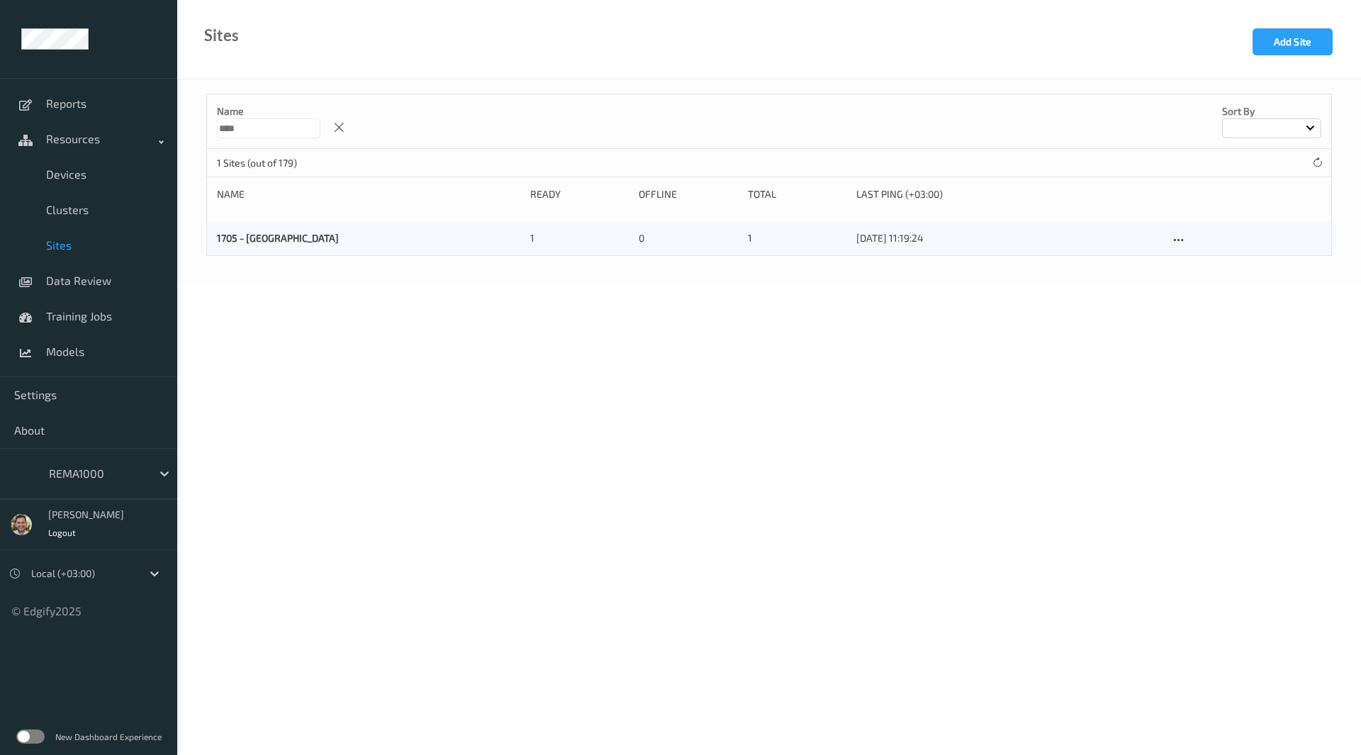
click at [257, 136] on input "****" at bounding box center [269, 128] width 104 height 20
type input "****"
click at [1274, 37] on button "Add Site" at bounding box center [1293, 41] width 80 height 27
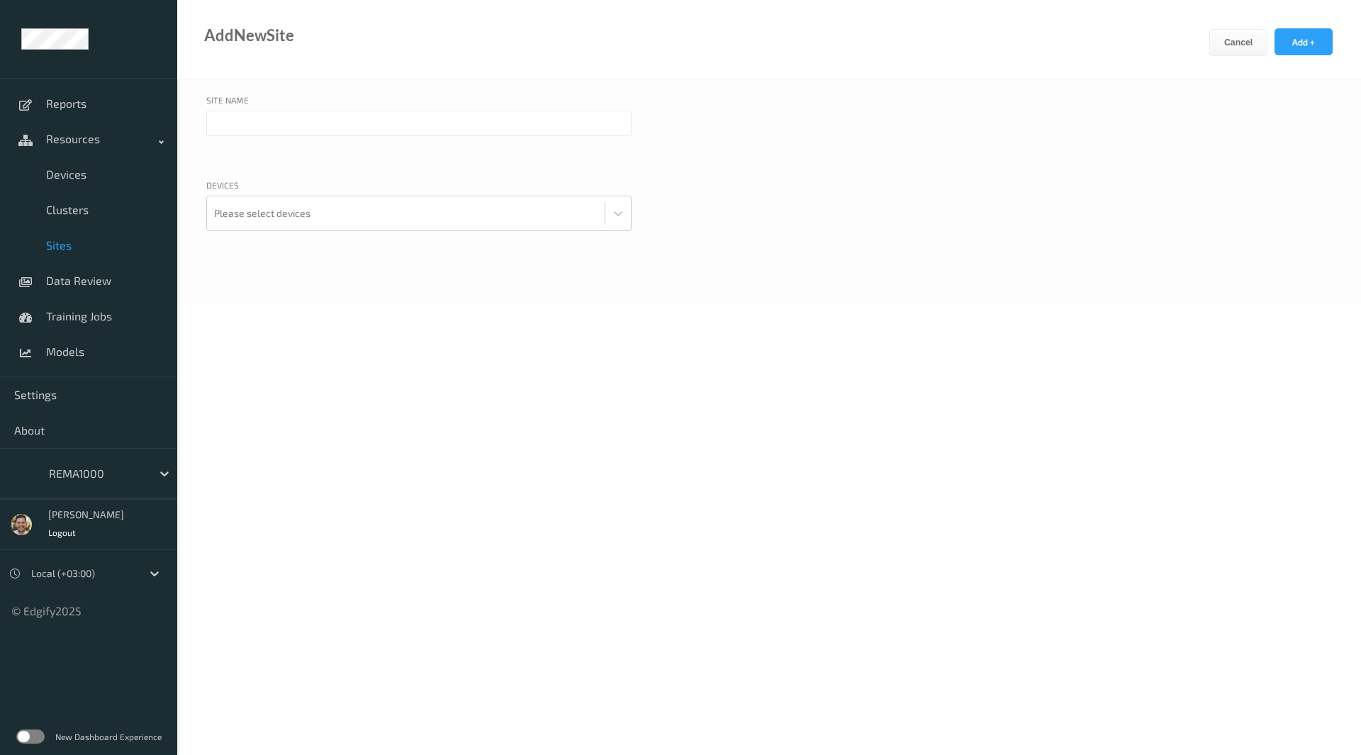
drag, startPoint x: 425, startPoint y: 141, endPoint x: 428, endPoint y: 128, distance: 13.1
click at [428, 128] on div at bounding box center [418, 141] width 425 height 61
click at [428, 128] on input "text" at bounding box center [418, 124] width 425 height 26
paste input "Sør Vest"
type input "1871 - Sør Vest"
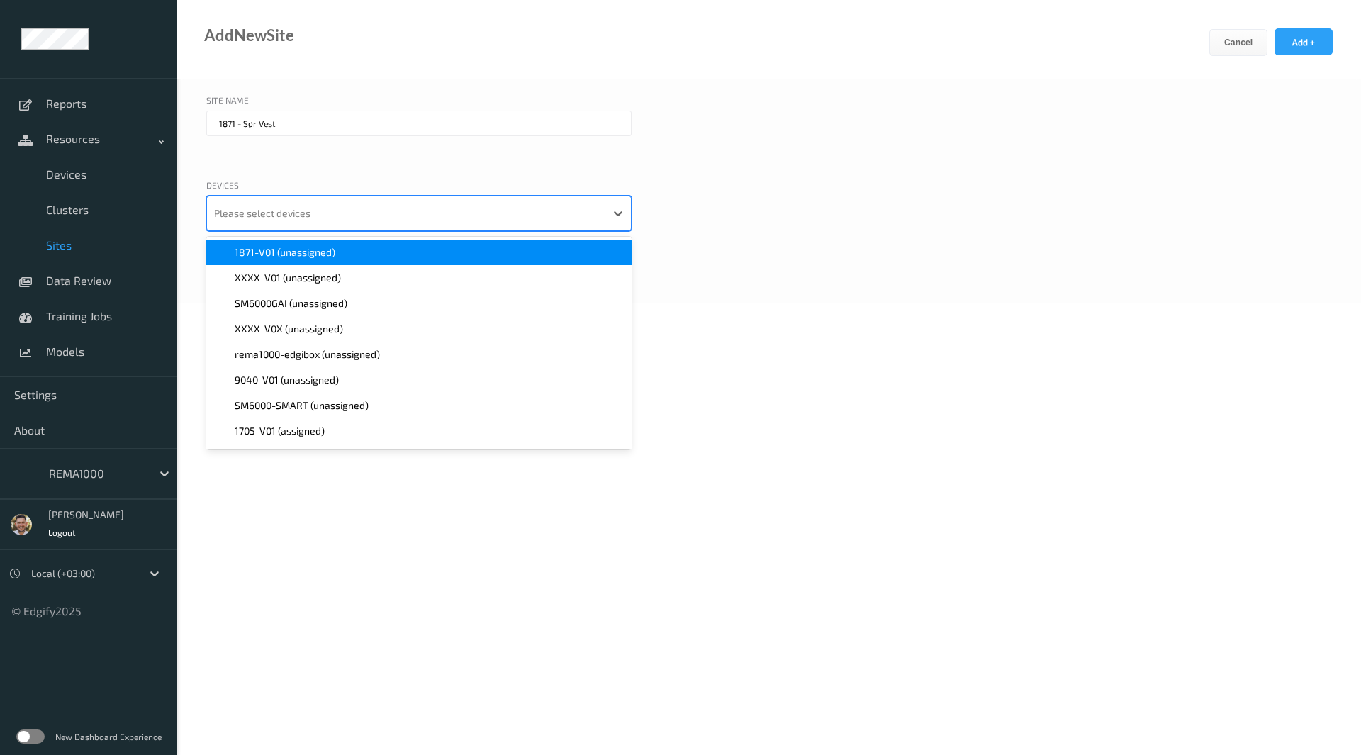
click at [331, 201] on div at bounding box center [406, 213] width 384 height 28
click at [325, 249] on span "1871-V01 (unassigned)" at bounding box center [285, 252] width 101 height 14
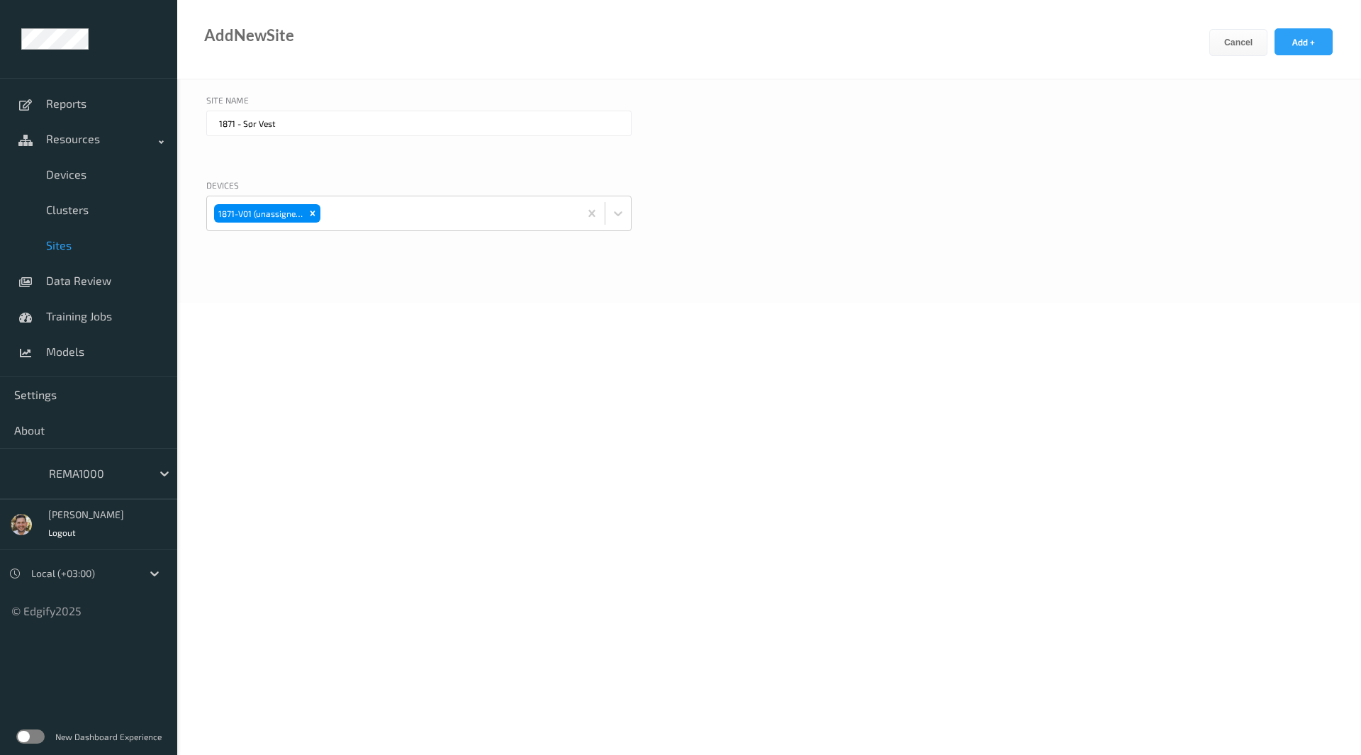
click at [920, 106] on div "Site Name 1871 - Sør Vest" at bounding box center [769, 133] width 1126 height 78
click at [1291, 38] on button "Add +" at bounding box center [1304, 41] width 58 height 27
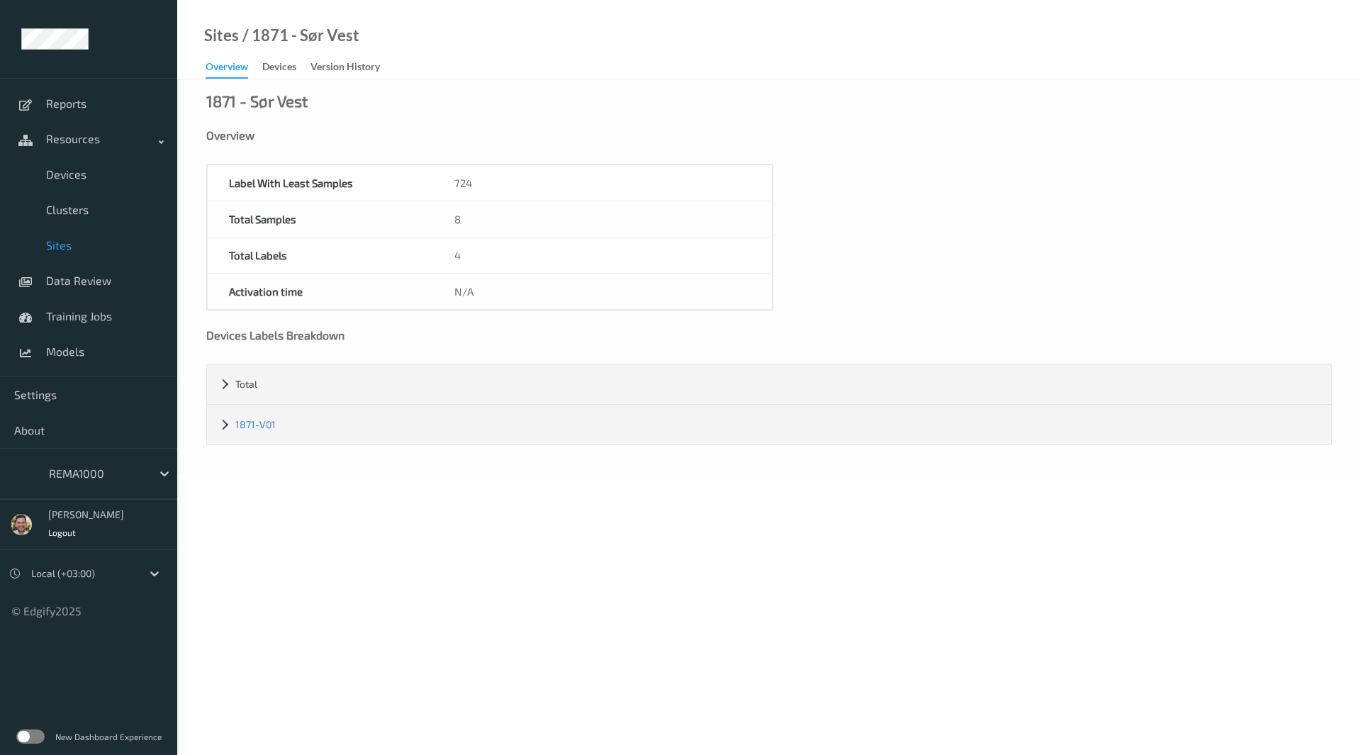
click at [104, 243] on span "Sites" at bounding box center [104, 245] width 117 height 14
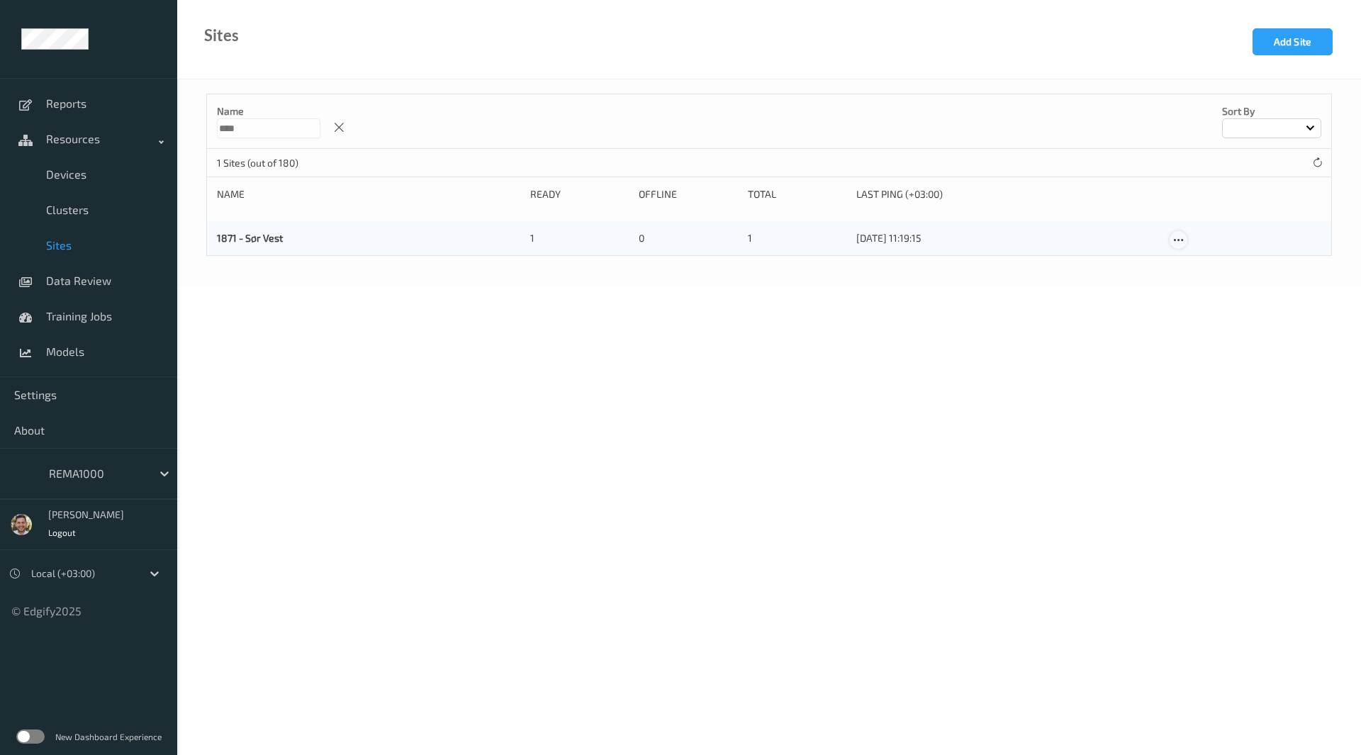
click at [1178, 235] on icon at bounding box center [1179, 240] width 12 height 13
click at [1194, 267] on link "Edit Site" at bounding box center [1208, 265] width 74 height 26
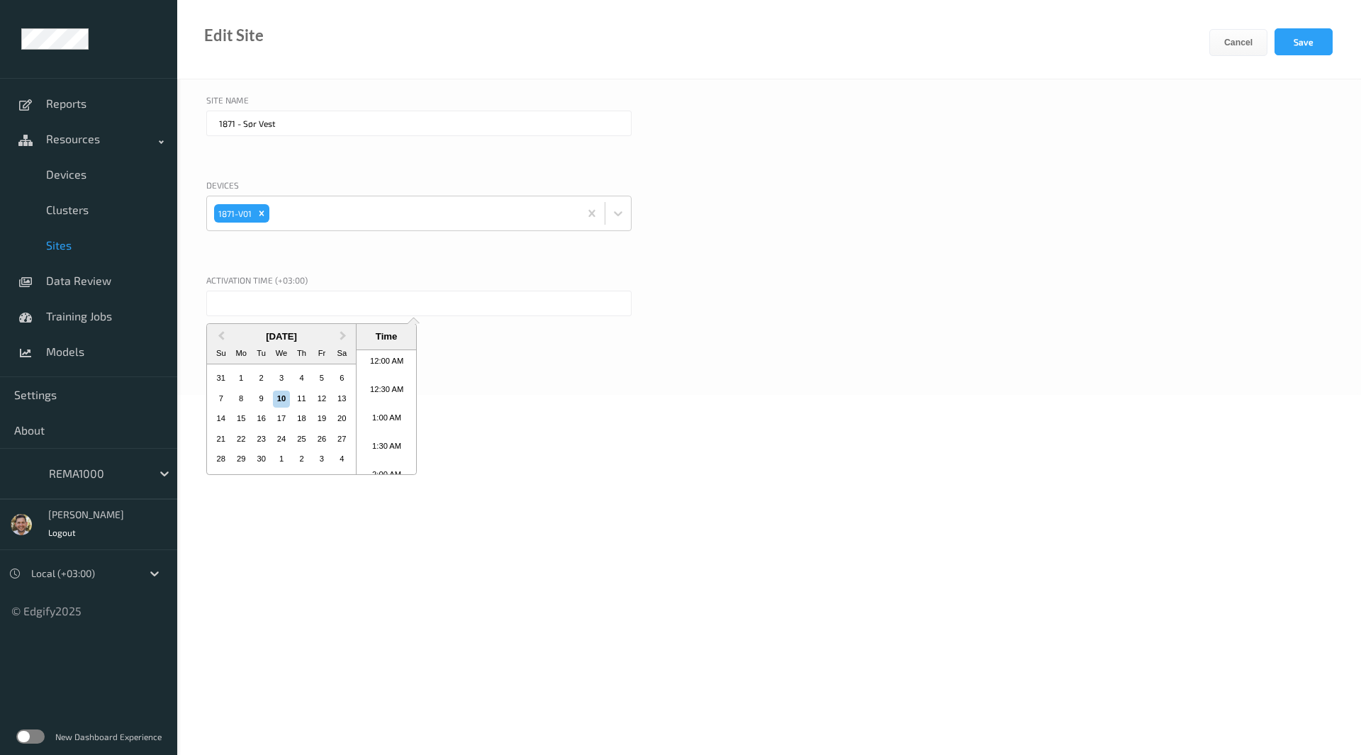
scroll to position [576, 0]
click at [356, 310] on input "text" at bounding box center [418, 304] width 425 height 26
click at [259, 396] on div "9" at bounding box center [261, 399] width 17 height 17
type input "09/09/2025 12:00 AM"
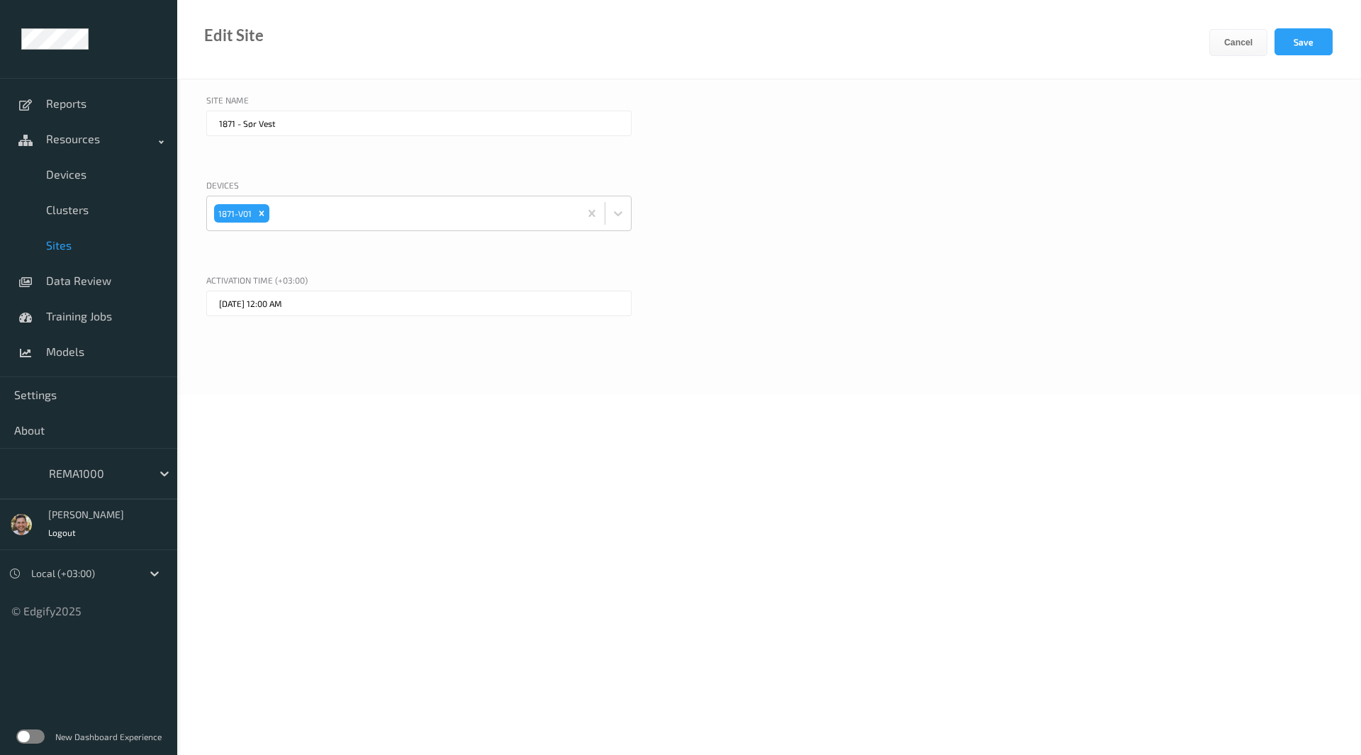
click at [896, 143] on div "Site Name 1871 - Sør Vest" at bounding box center [769, 133] width 1126 height 78
click at [1291, 35] on button "Save" at bounding box center [1304, 41] width 58 height 27
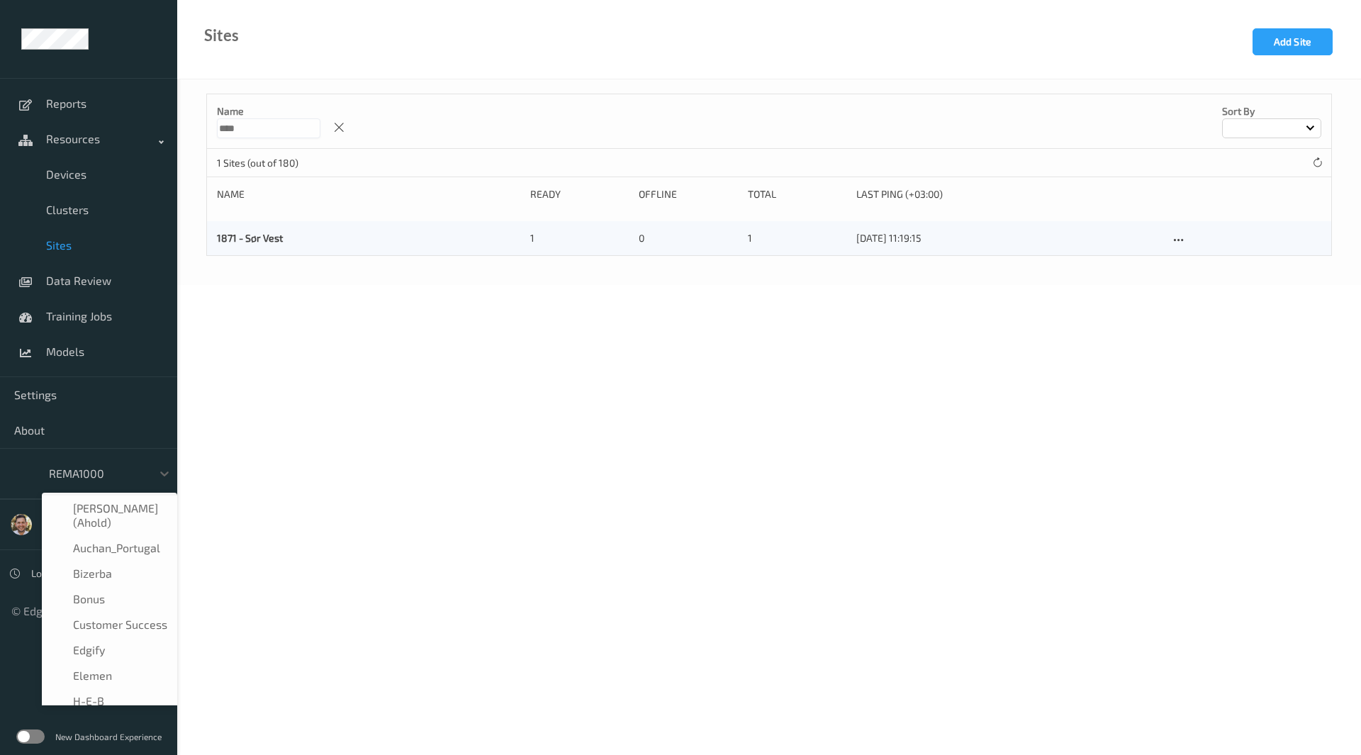
click at [85, 474] on div at bounding box center [97, 473] width 96 height 17
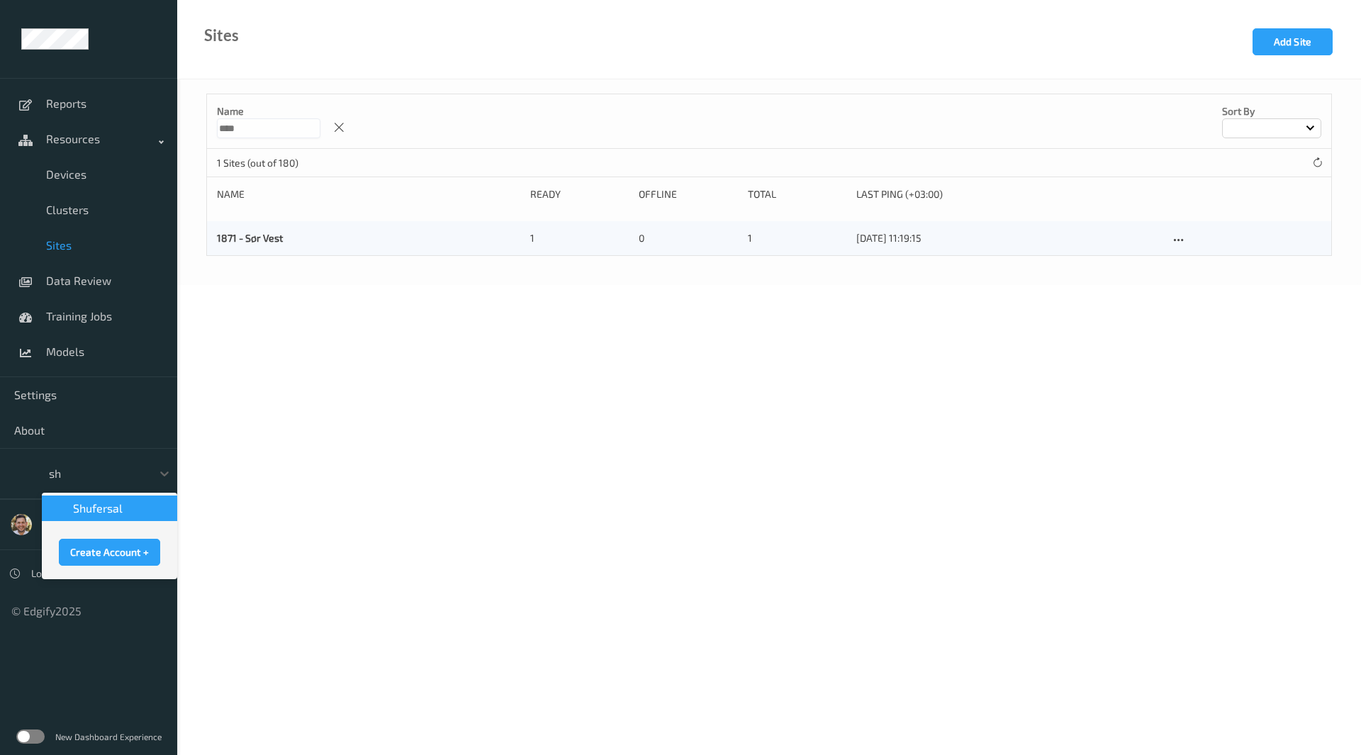
type input "shu"
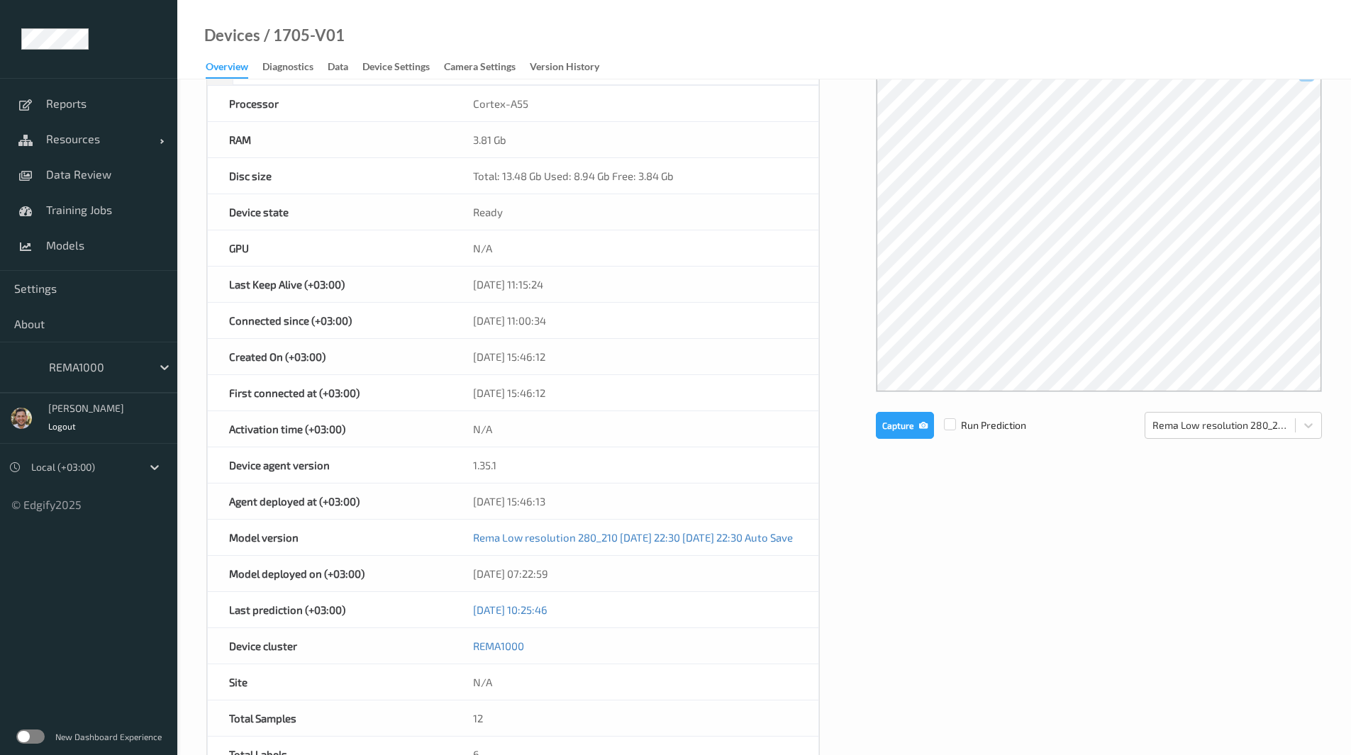
scroll to position [155, 0]
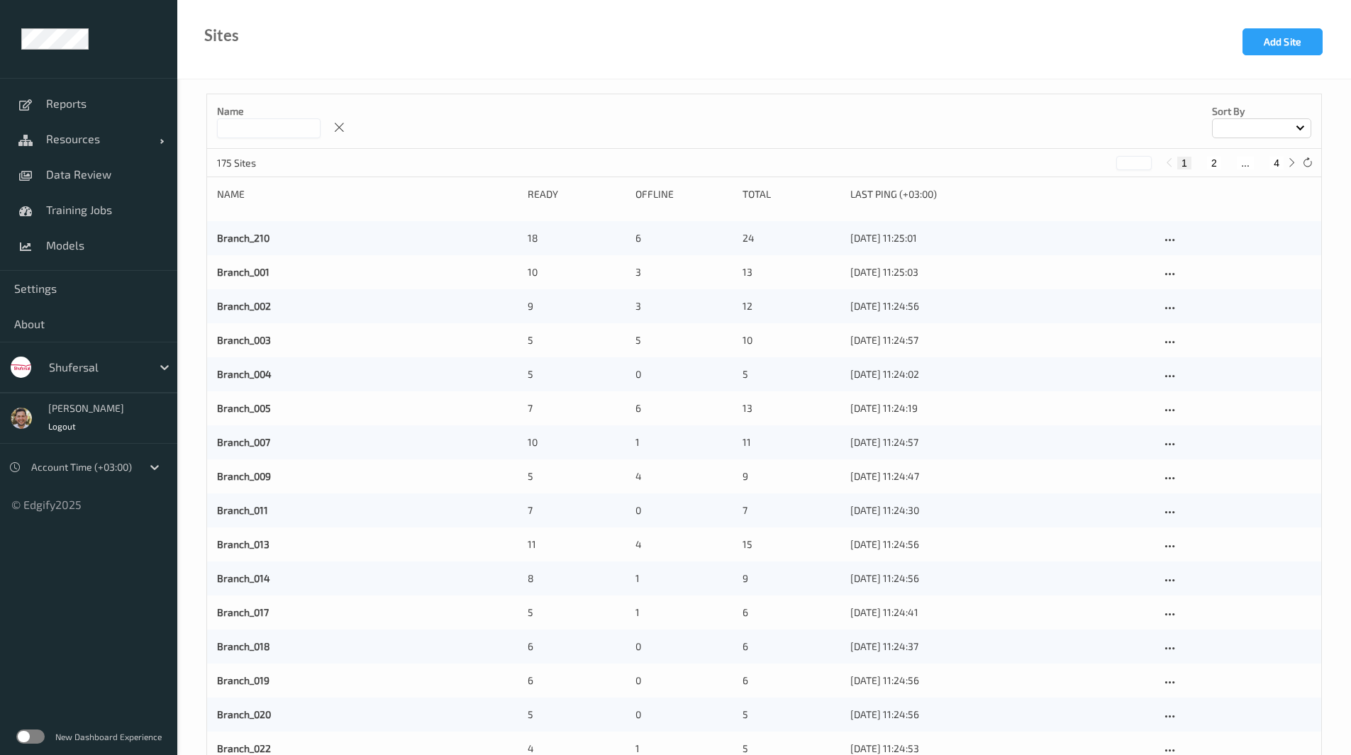
click at [25, 740] on label at bounding box center [30, 737] width 28 height 14
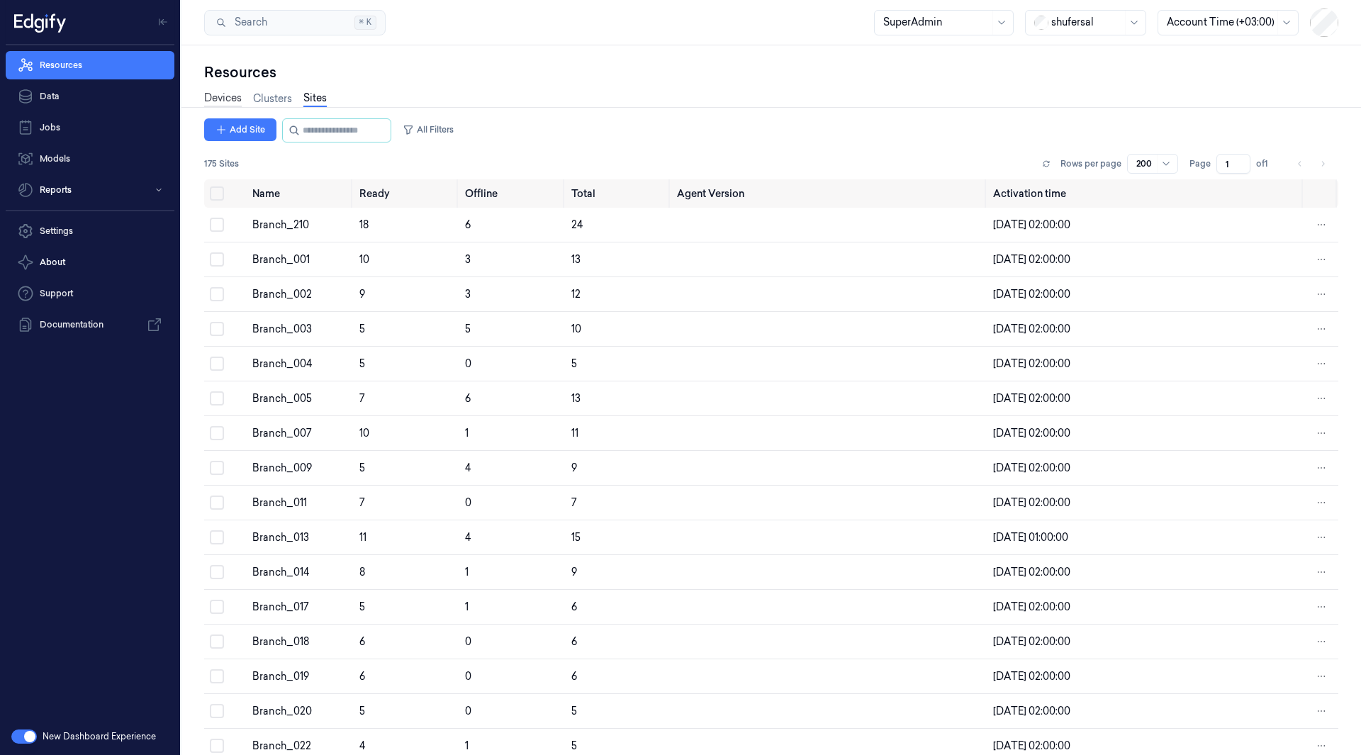
click at [233, 96] on link "Devices" at bounding box center [223, 99] width 38 height 16
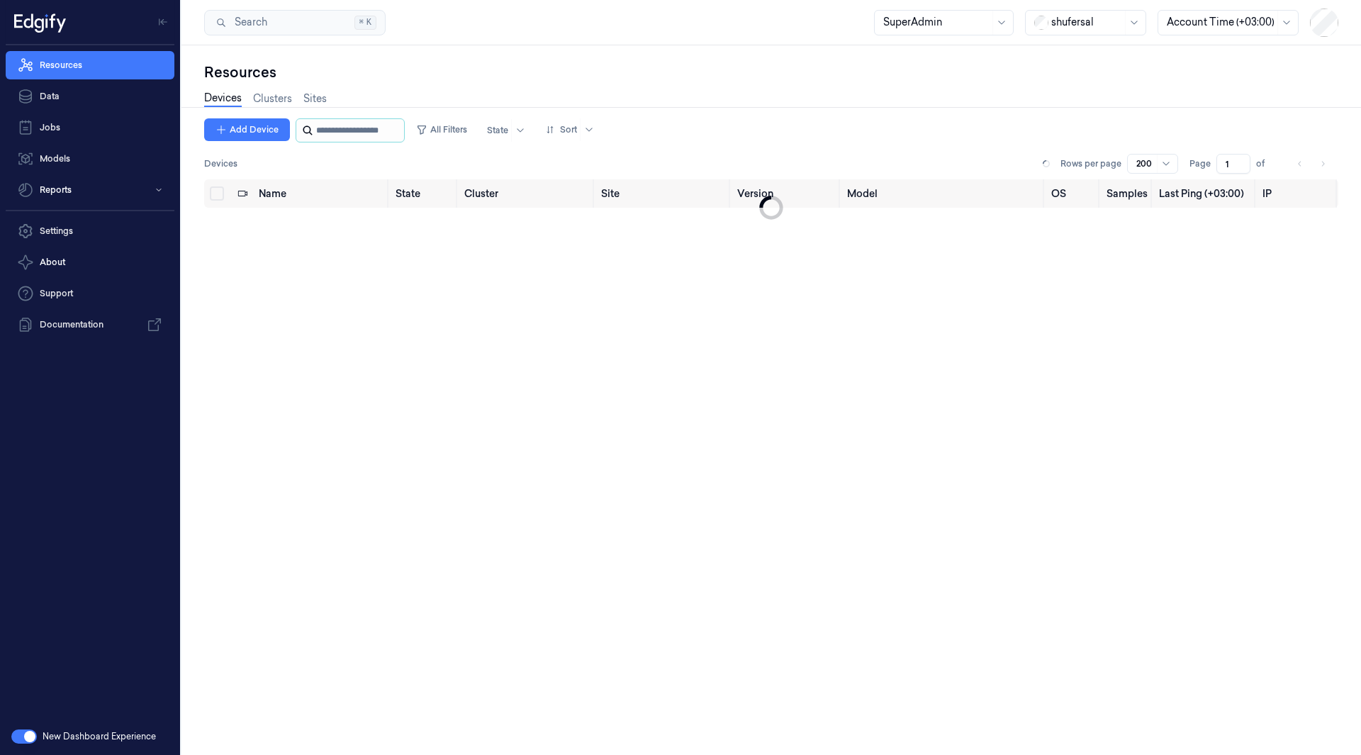
click at [355, 133] on input "string" at bounding box center [358, 130] width 85 height 23
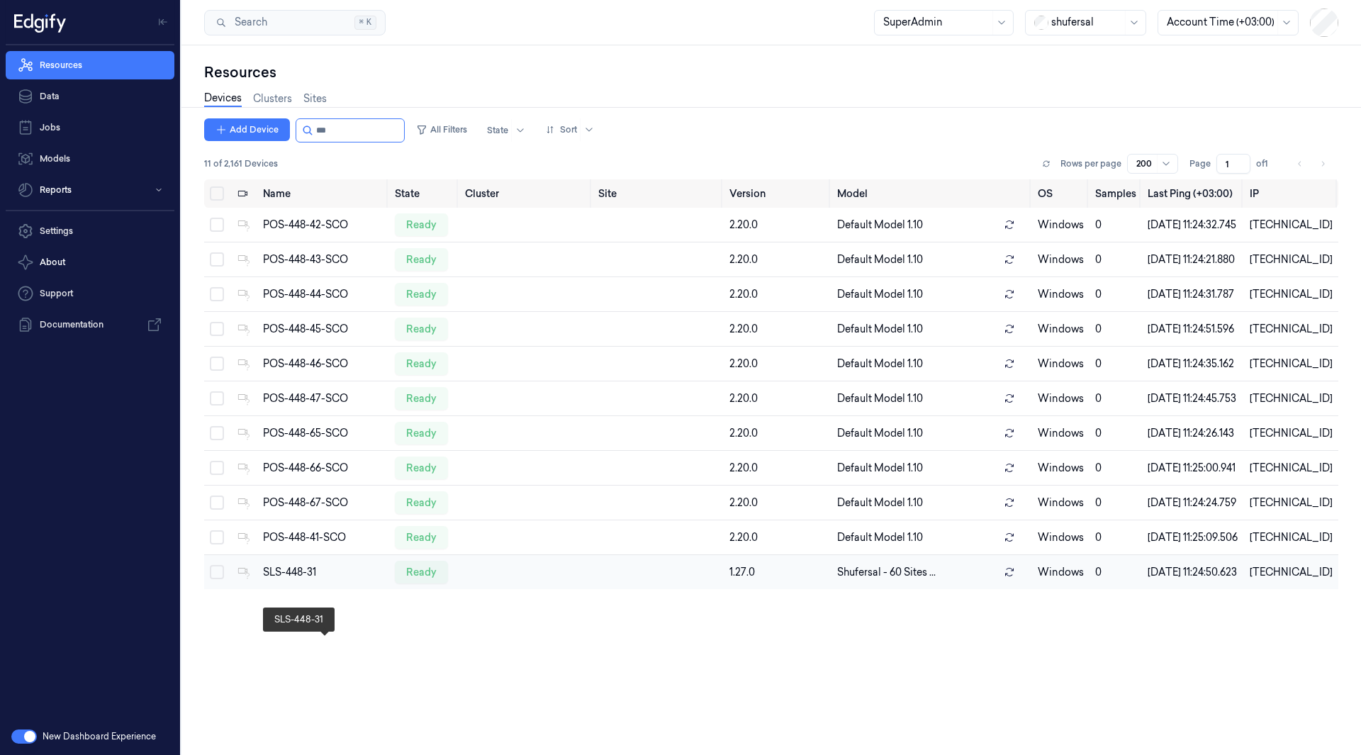
type input "***"
click at [298, 580] on div "SLS-448-31" at bounding box center [323, 572] width 121 height 15
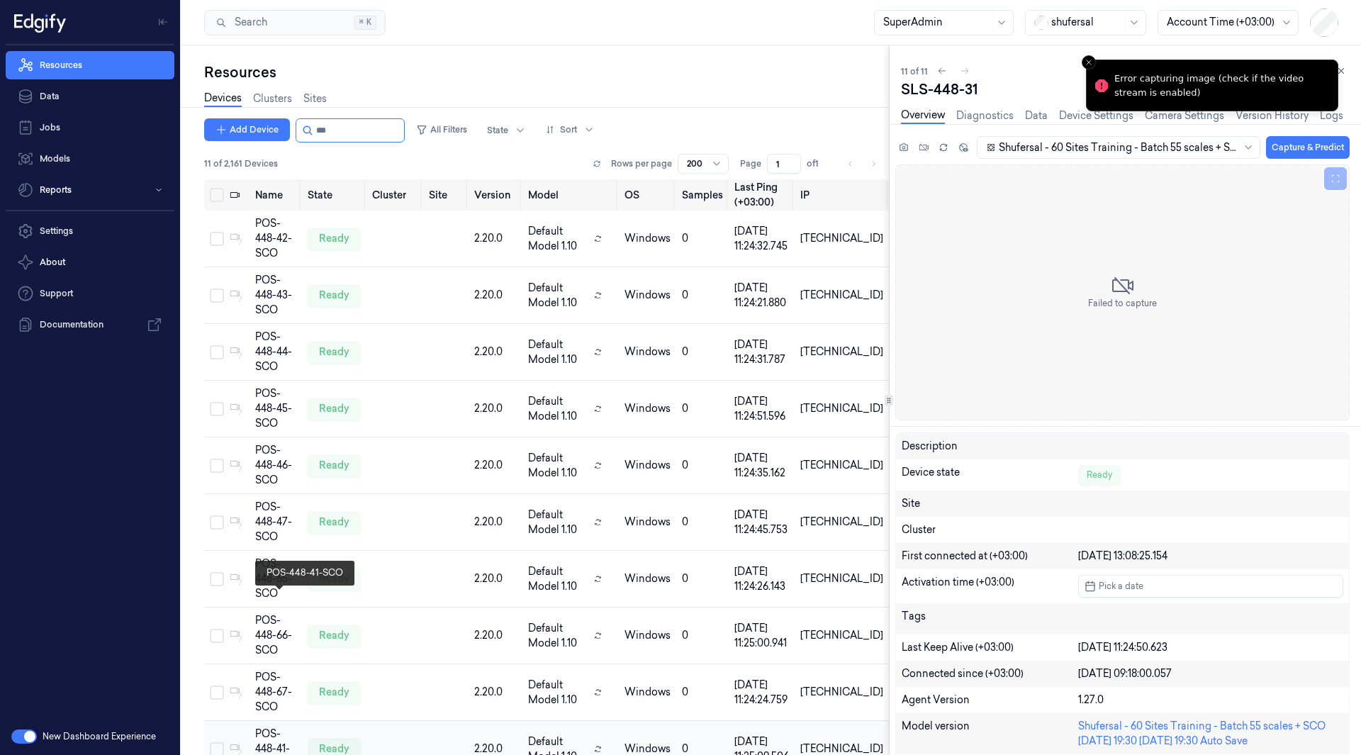
click at [277, 727] on div "POS-448-41-SCO" at bounding box center [275, 749] width 41 height 45
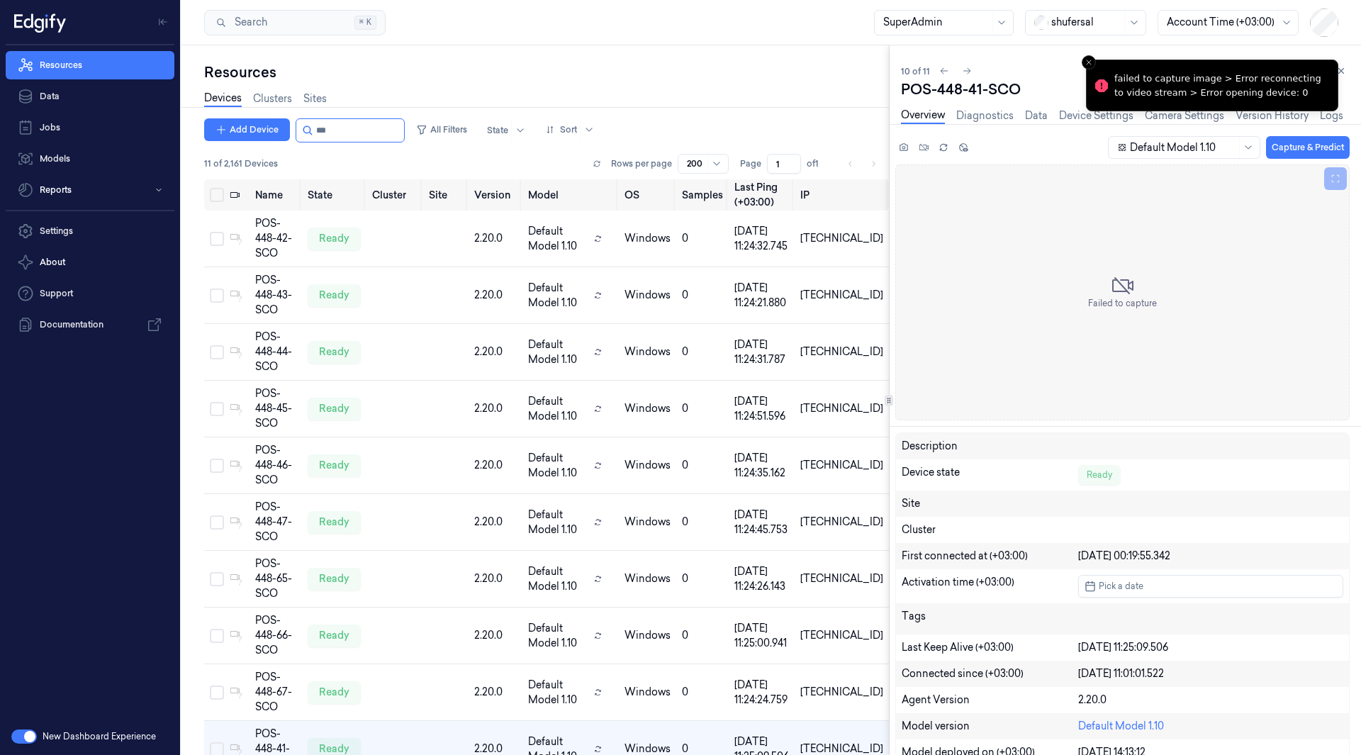
click at [1338, 67] on li "failed to capture image > Error reconnecting to video stream > Error opening de…" at bounding box center [1212, 86] width 252 height 52
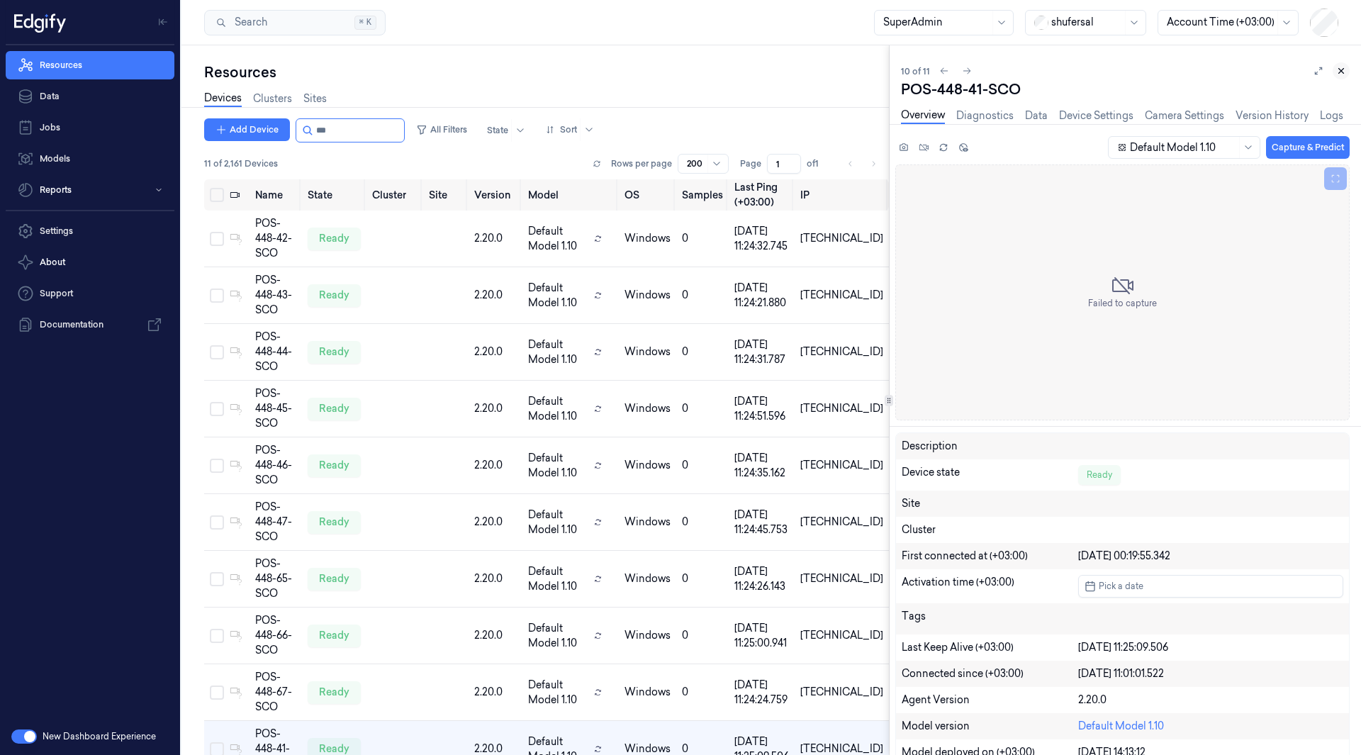
click at [1343, 70] on icon at bounding box center [1342, 71] width 10 height 10
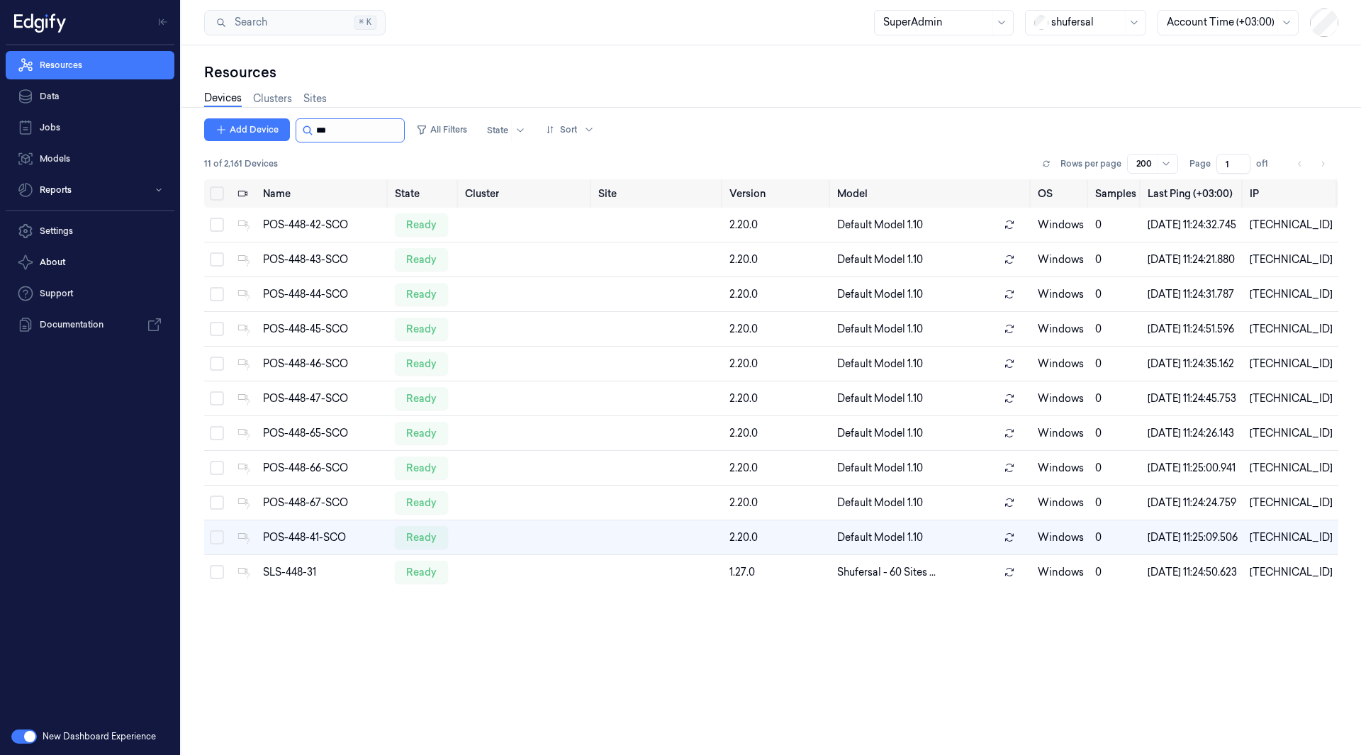
click at [369, 134] on input "string" at bounding box center [358, 130] width 85 height 23
paste input "**********"
click at [369, 134] on input "string" at bounding box center [358, 130] width 85 height 23
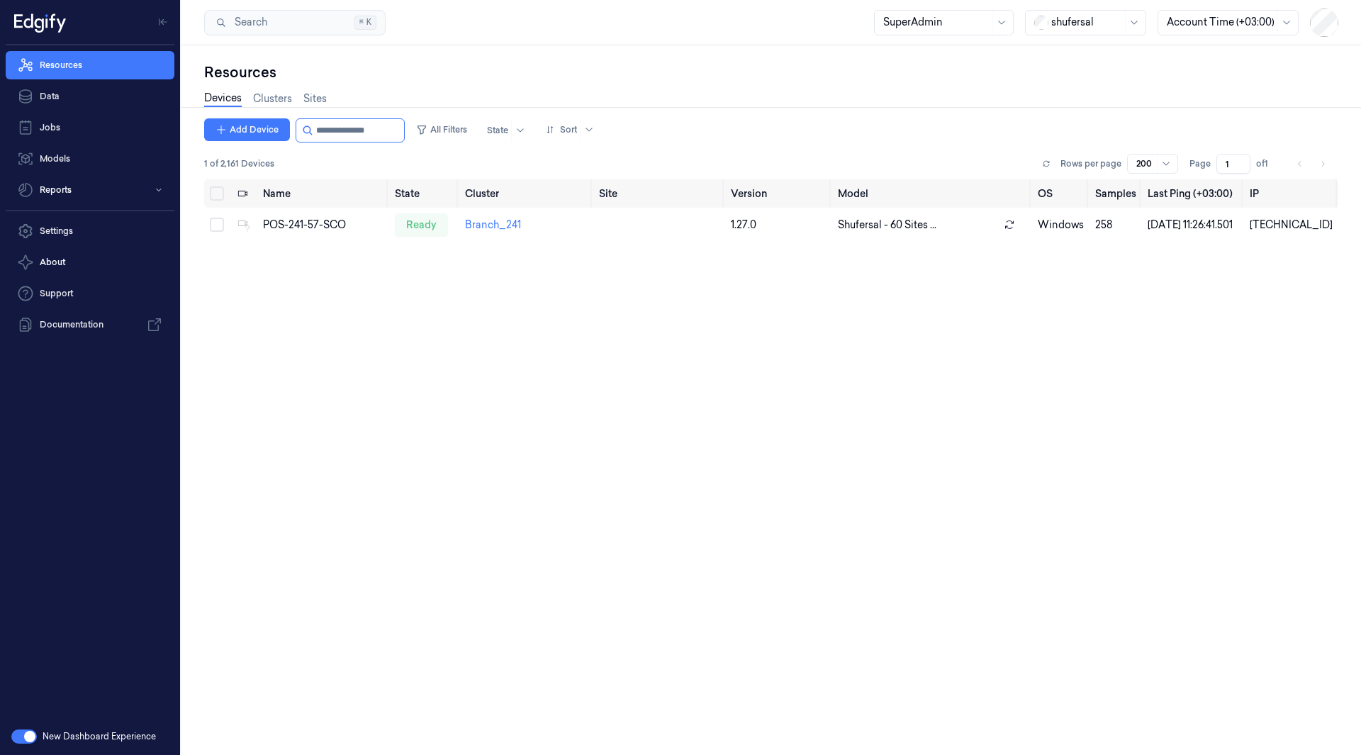
type input "**********"
click at [313, 218] on td "POS-241-57-SCO" at bounding box center [323, 225] width 132 height 34
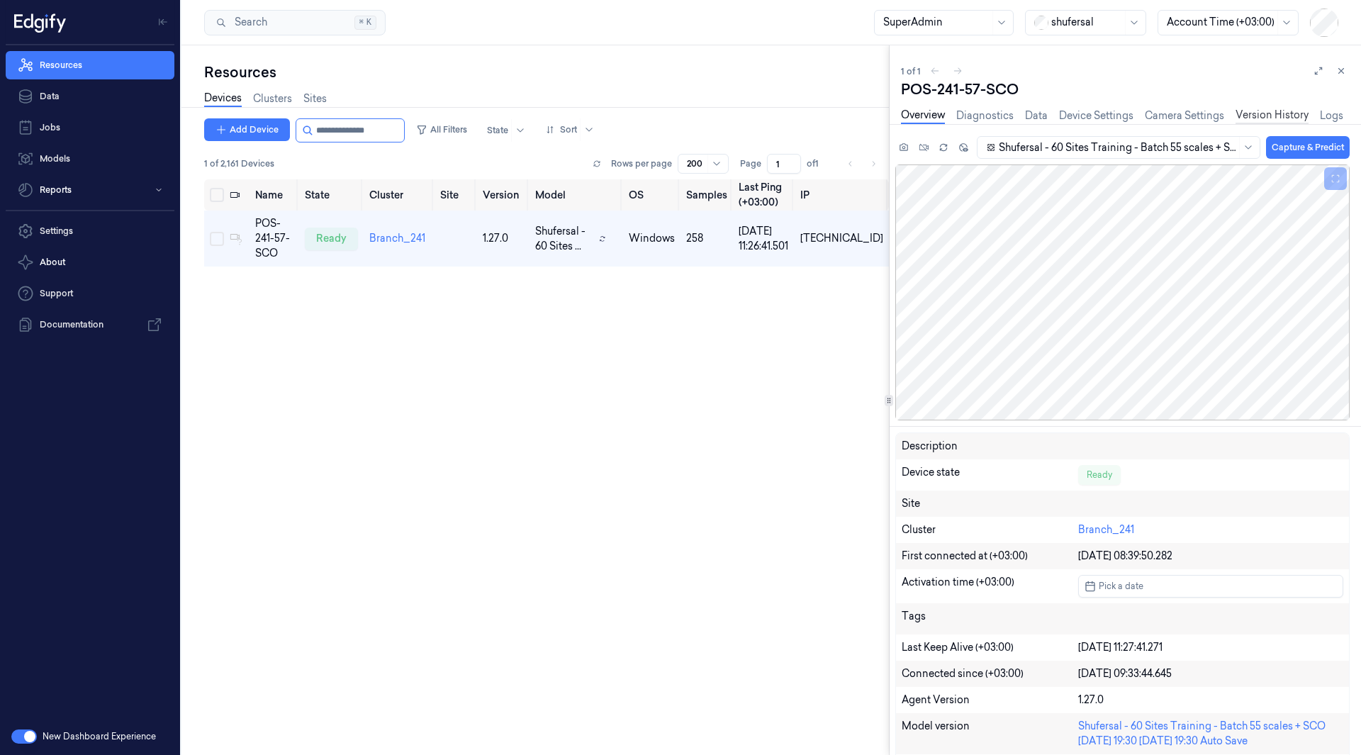
click at [1265, 117] on link "Version History" at bounding box center [1272, 116] width 73 height 16
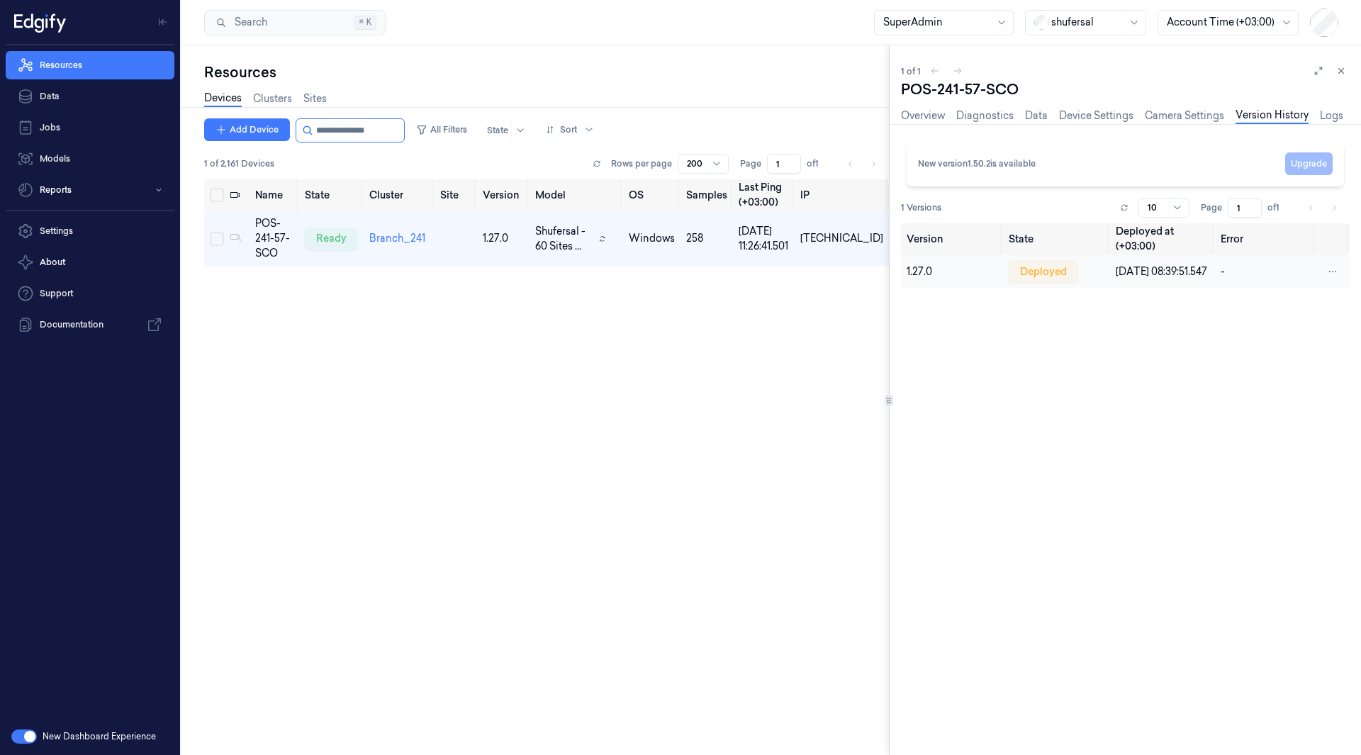
click at [935, 274] on td "1.27.0" at bounding box center [952, 272] width 103 height 34
click at [948, 93] on div "POS-241-57-SCO" at bounding box center [1125, 89] width 449 height 20
copy div "241"
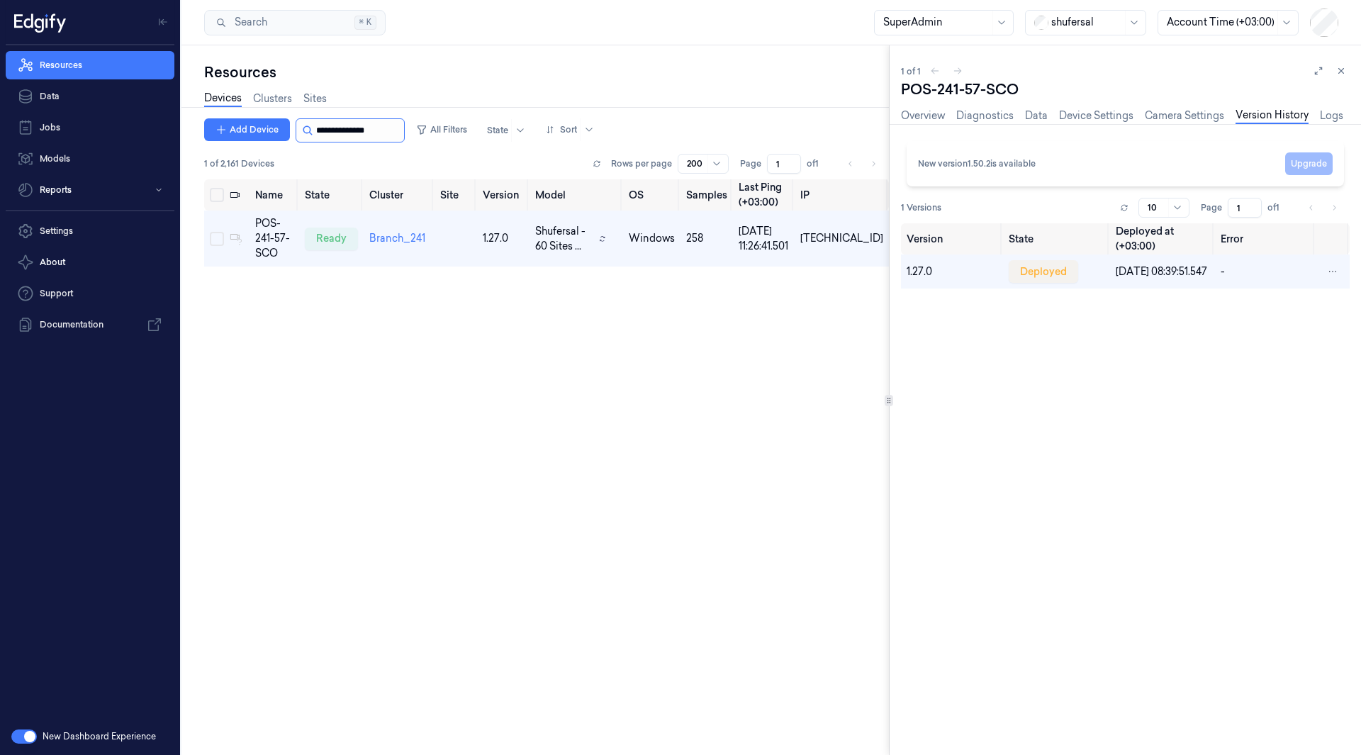
click at [345, 130] on input "string" at bounding box center [358, 130] width 85 height 23
type input "*******"
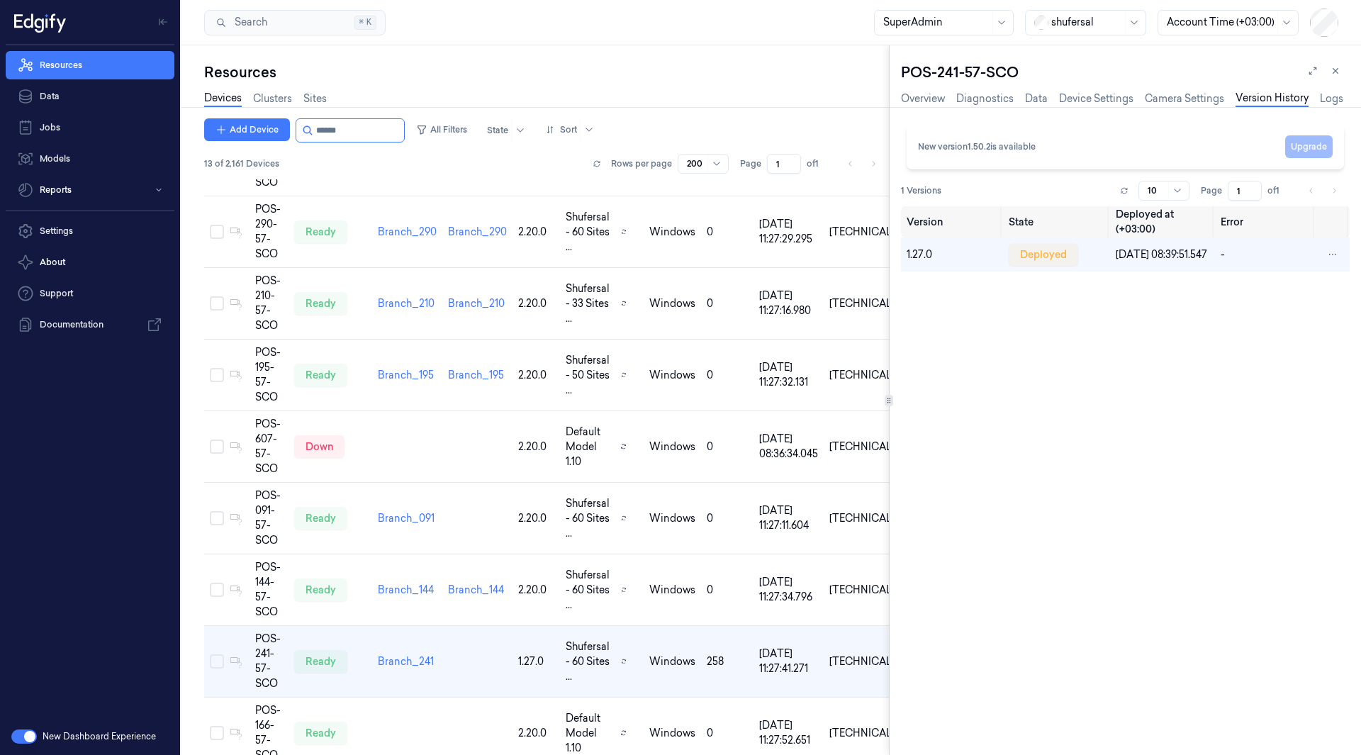
scroll to position [397, 0]
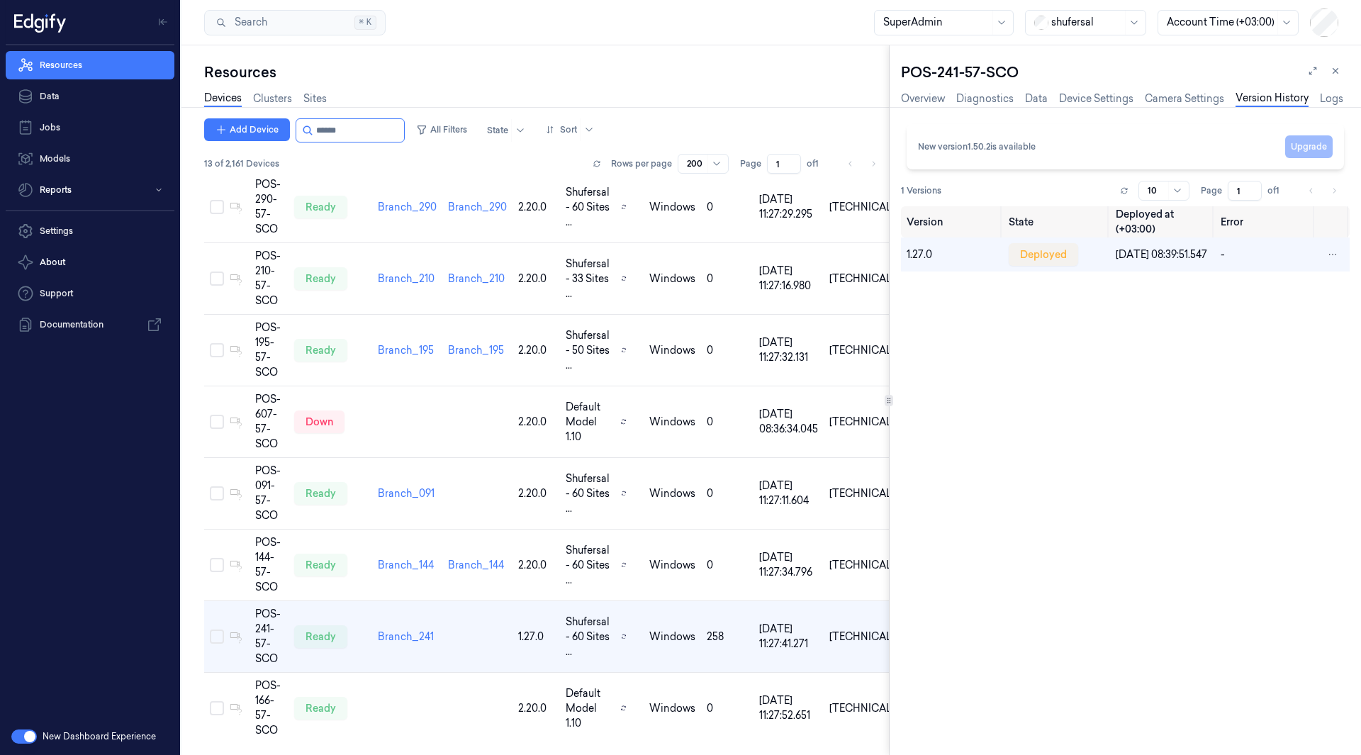
click at [345, 130] on input "string" at bounding box center [358, 130] width 85 height 23
click at [267, 298] on div "POS-210-57-SCO" at bounding box center [269, 279] width 28 height 60
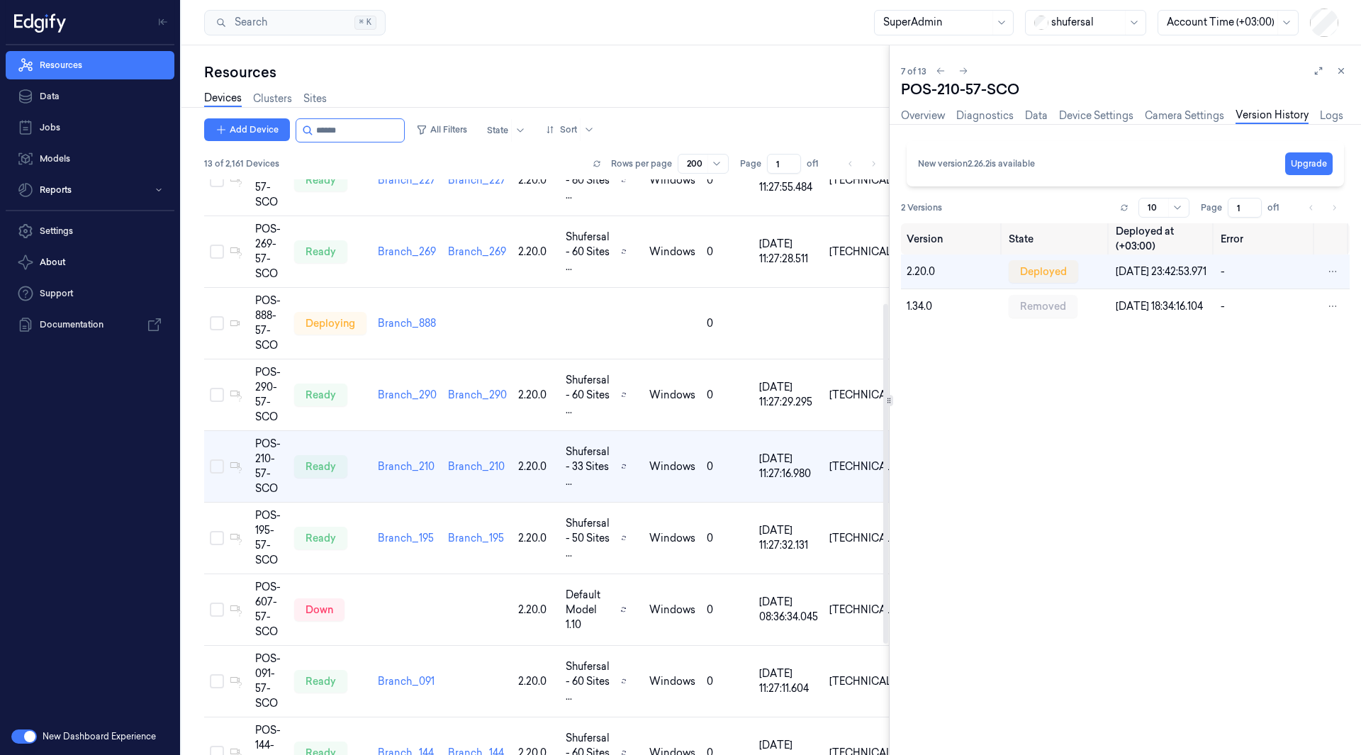
scroll to position [208, 0]
click at [940, 455] on div "Version State Deployed at (+03:00) Error 2.20.0 deployed 23/12/2024 23:42:53.97…" at bounding box center [1125, 483] width 449 height 520
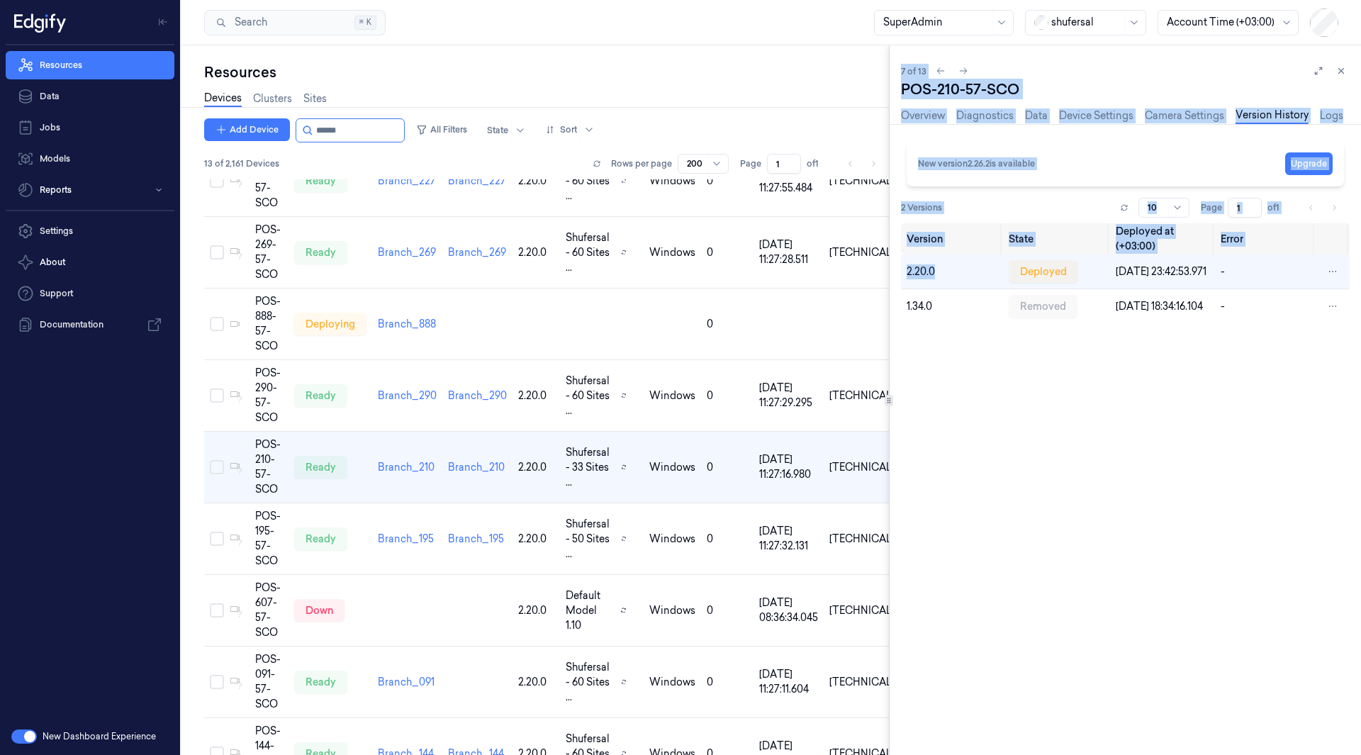
drag, startPoint x: 945, startPoint y: 274, endPoint x: 888, endPoint y: 279, distance: 56.3
click at [888, 279] on div "Resources Devices Clusters Sites Add Device All Filters State Sort 13 of 2,161 …" at bounding box center [772, 400] width 1180 height 710
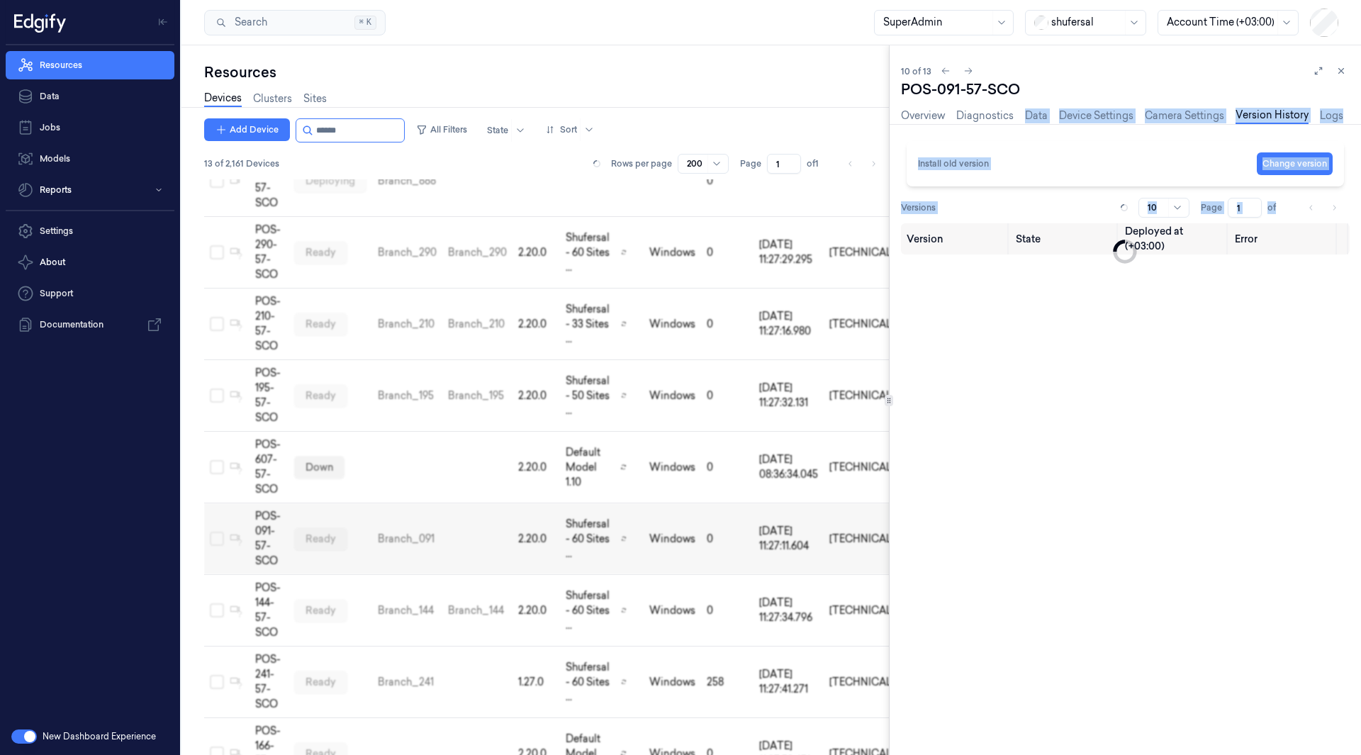
scroll to position [397, 0]
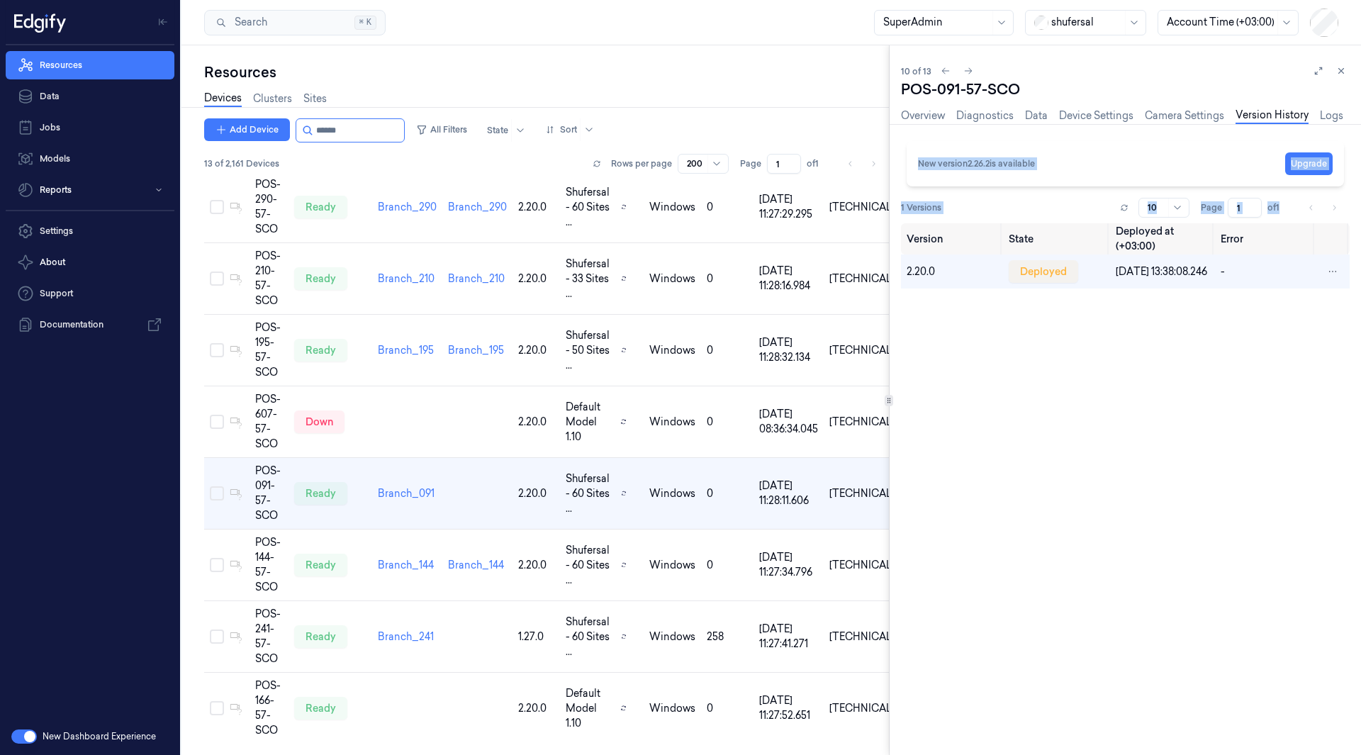
click at [980, 333] on div "Version State Deployed at (+03:00) Error 2.20.0 deployed 18/06/2025 13:38:08.24…" at bounding box center [1125, 483] width 449 height 520
drag, startPoint x: 944, startPoint y: 270, endPoint x: 903, endPoint y: 274, distance: 41.3
click at [903, 274] on td "2.20.0" at bounding box center [952, 272] width 103 height 34
copy span "2.20.0"
click at [360, 135] on input "string" at bounding box center [358, 130] width 85 height 23
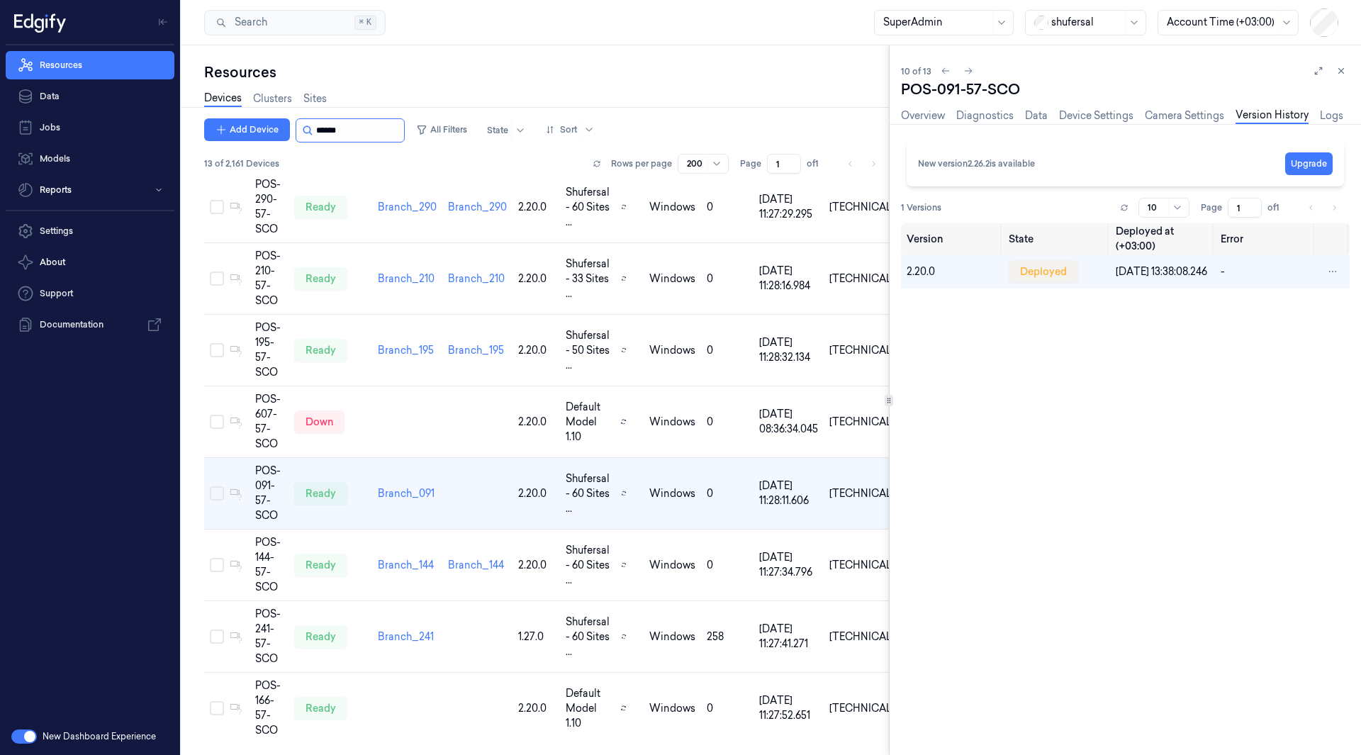
click at [360, 135] on input "string" at bounding box center [358, 130] width 85 height 23
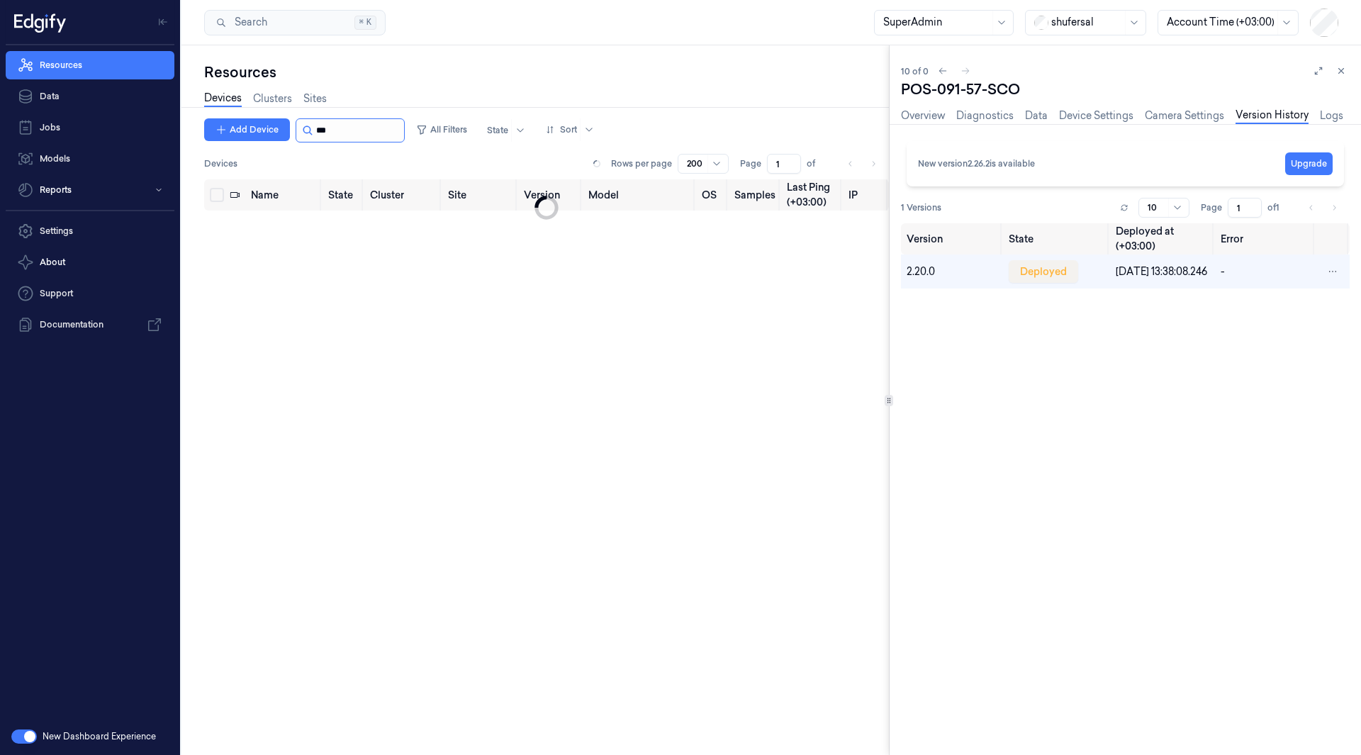
type input "****"
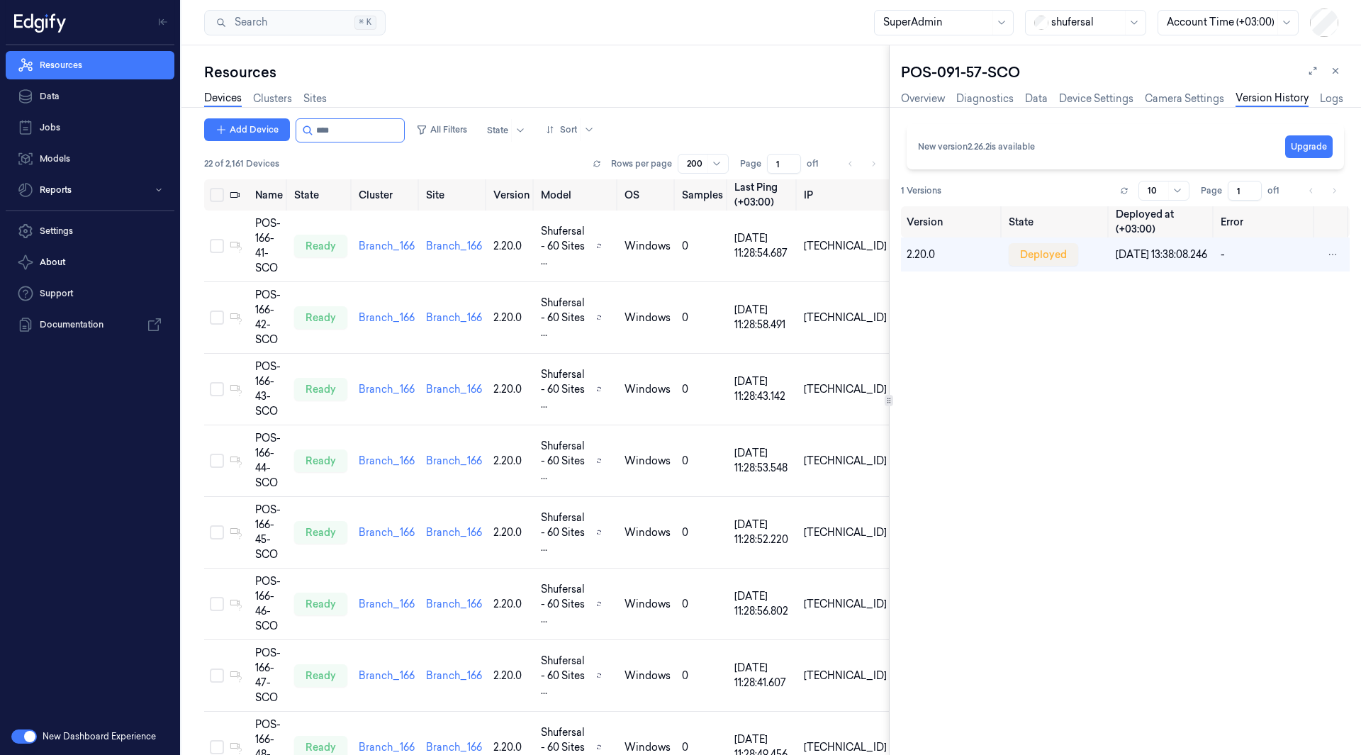
click at [360, 135] on input "string" at bounding box center [358, 130] width 85 height 23
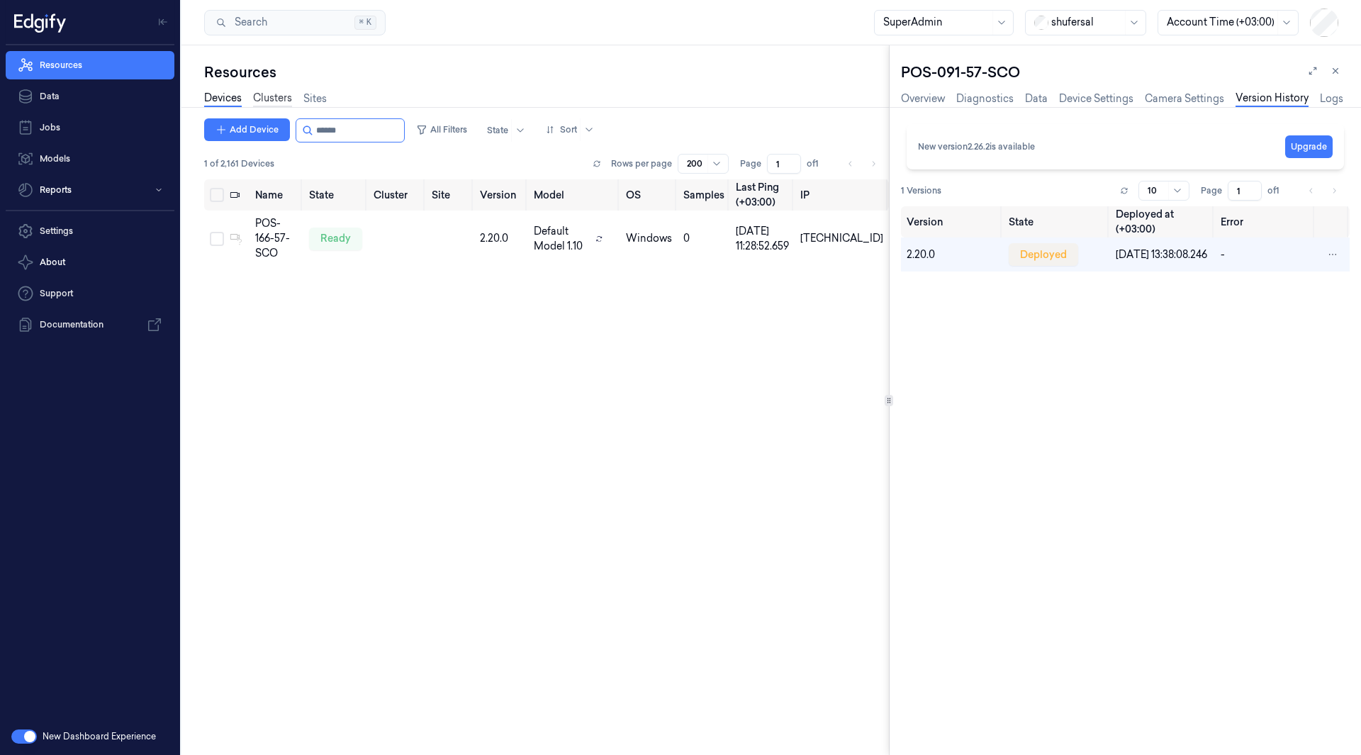
type input "******"
click at [274, 97] on link "Clusters" at bounding box center [272, 99] width 39 height 16
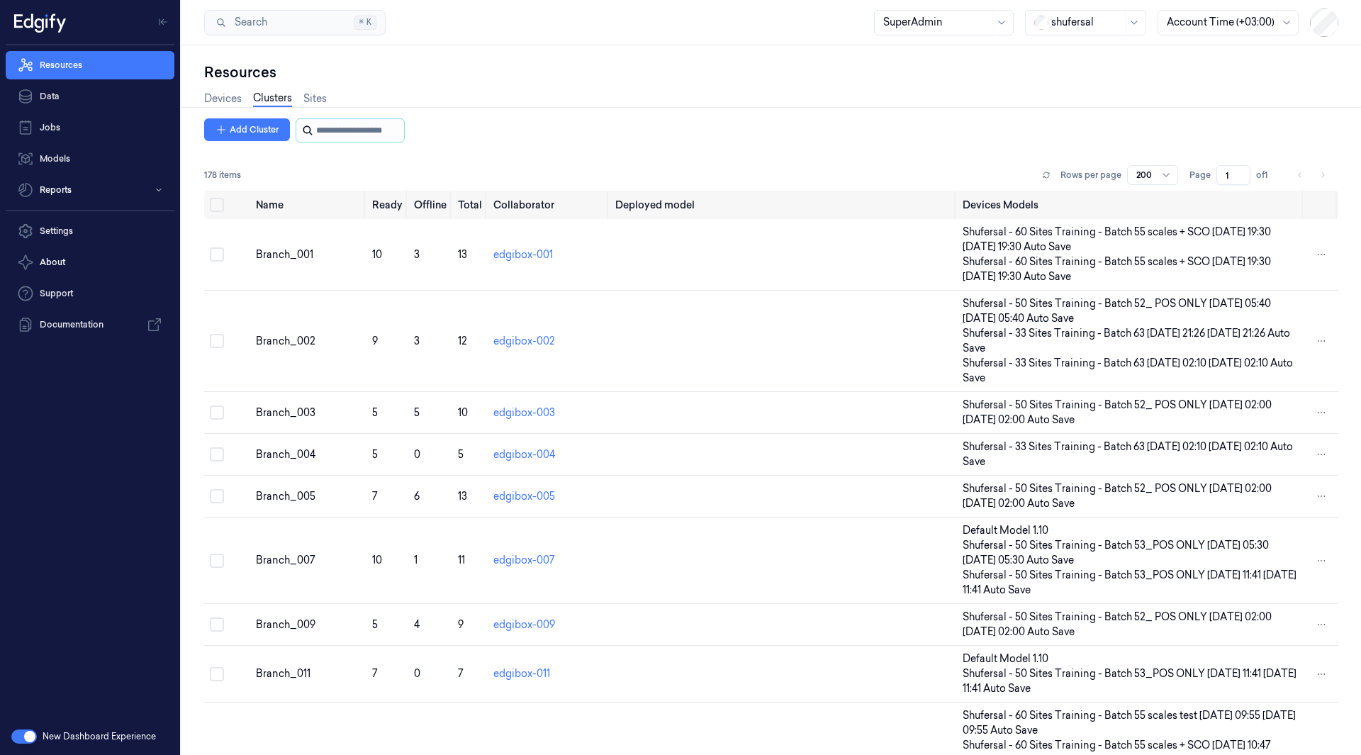
click at [335, 128] on input "string" at bounding box center [358, 130] width 85 height 23
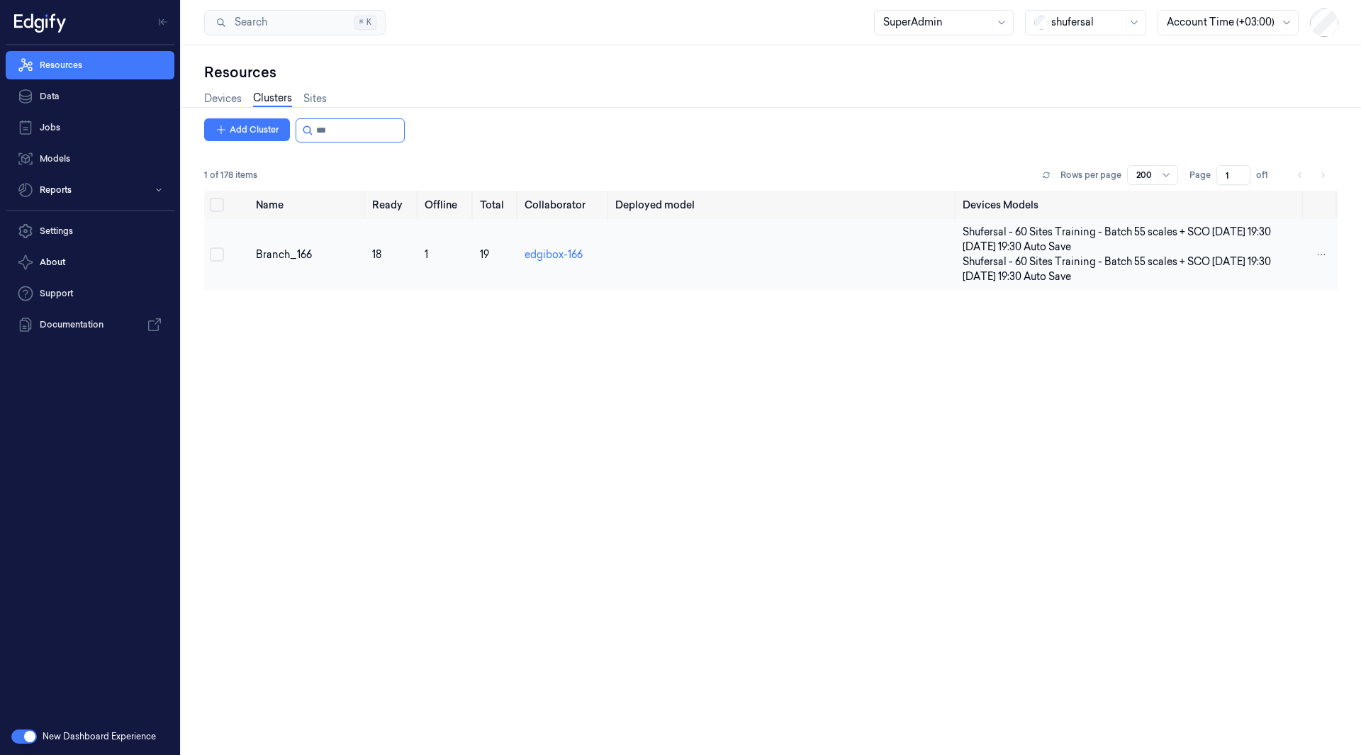
type input "***"
click at [219, 248] on button "Select row" at bounding box center [217, 254] width 14 height 14
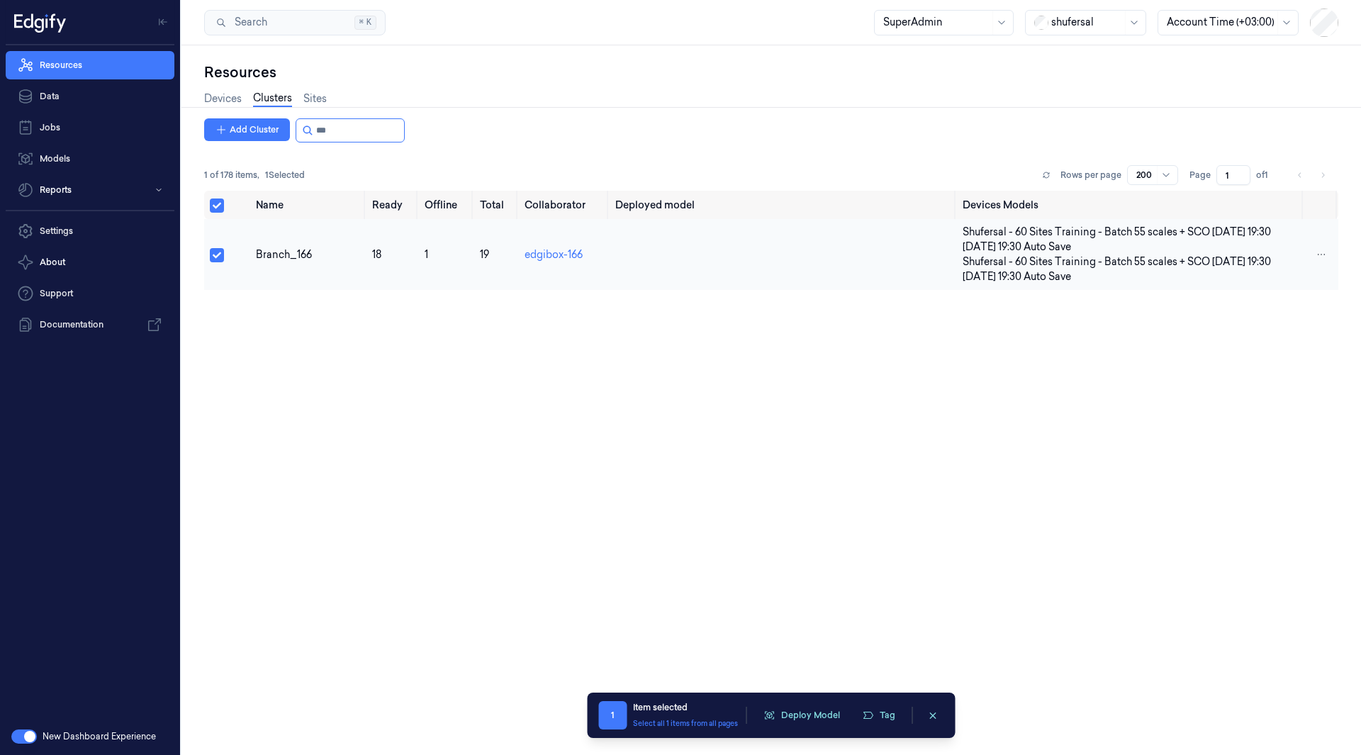
click at [290, 246] on td "Branch_166" at bounding box center [308, 254] width 116 height 71
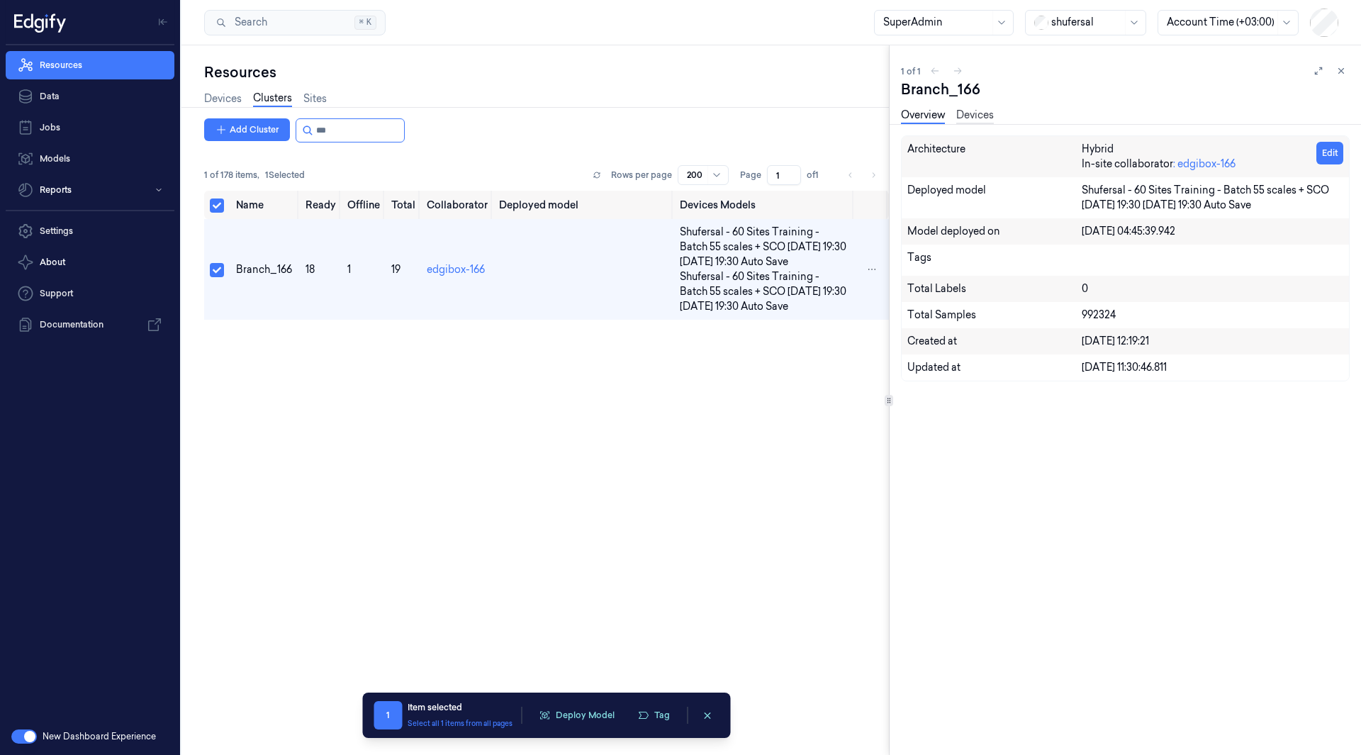
click at [981, 108] on link "Devices" at bounding box center [976, 116] width 38 height 16
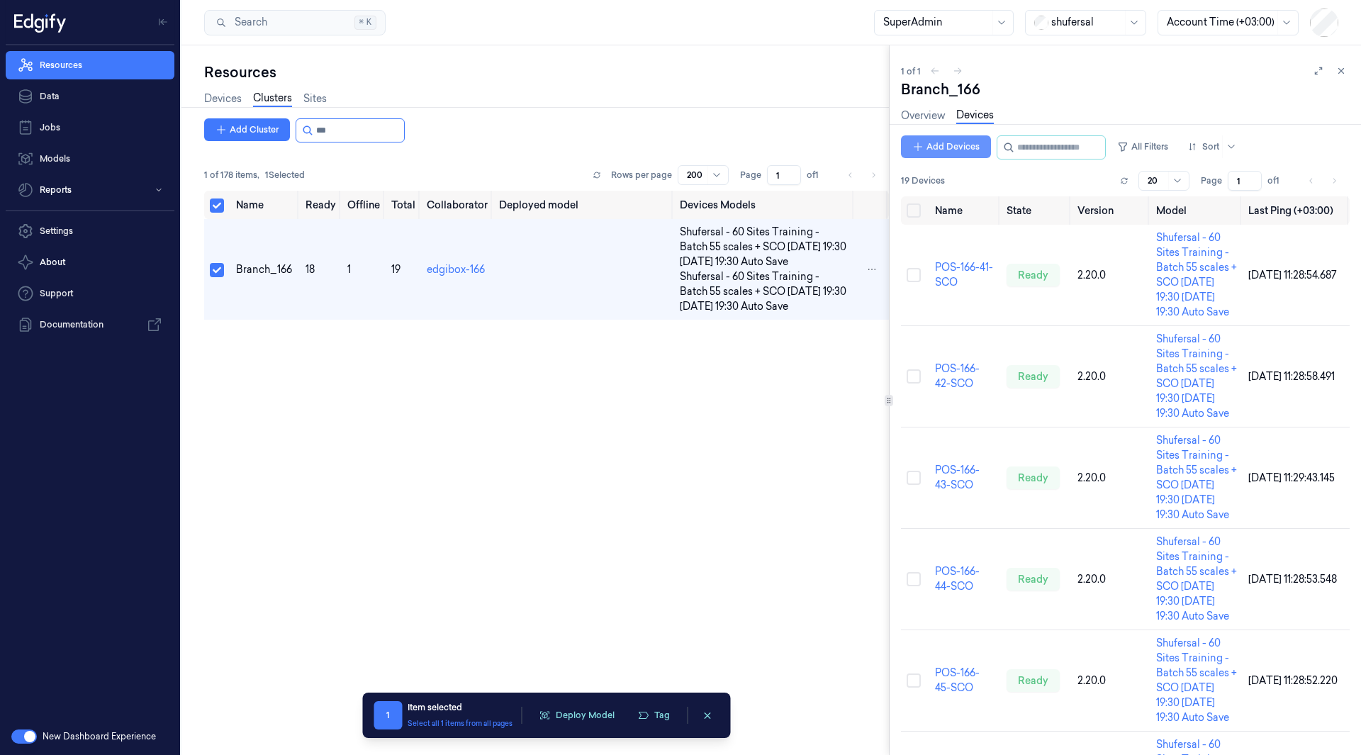
click at [959, 148] on button "Add Devices" at bounding box center [946, 146] width 90 height 23
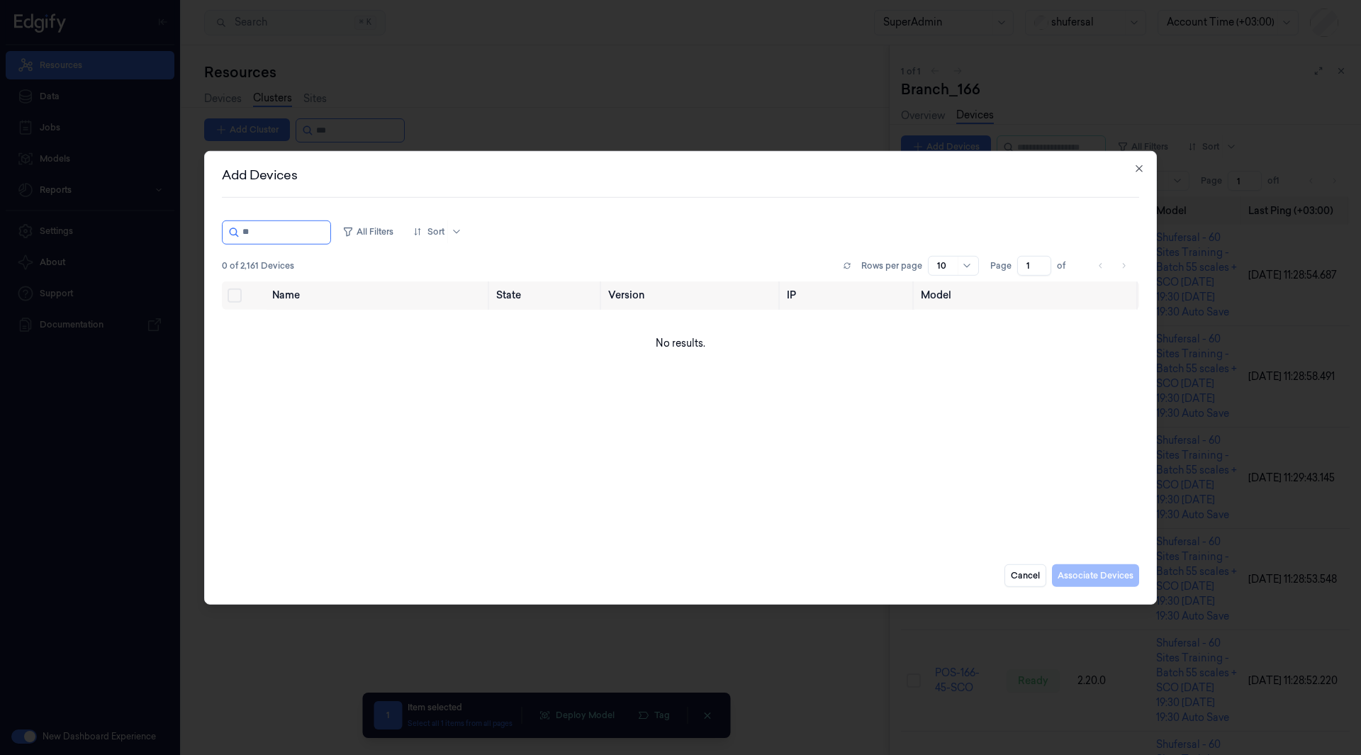
type input "*"
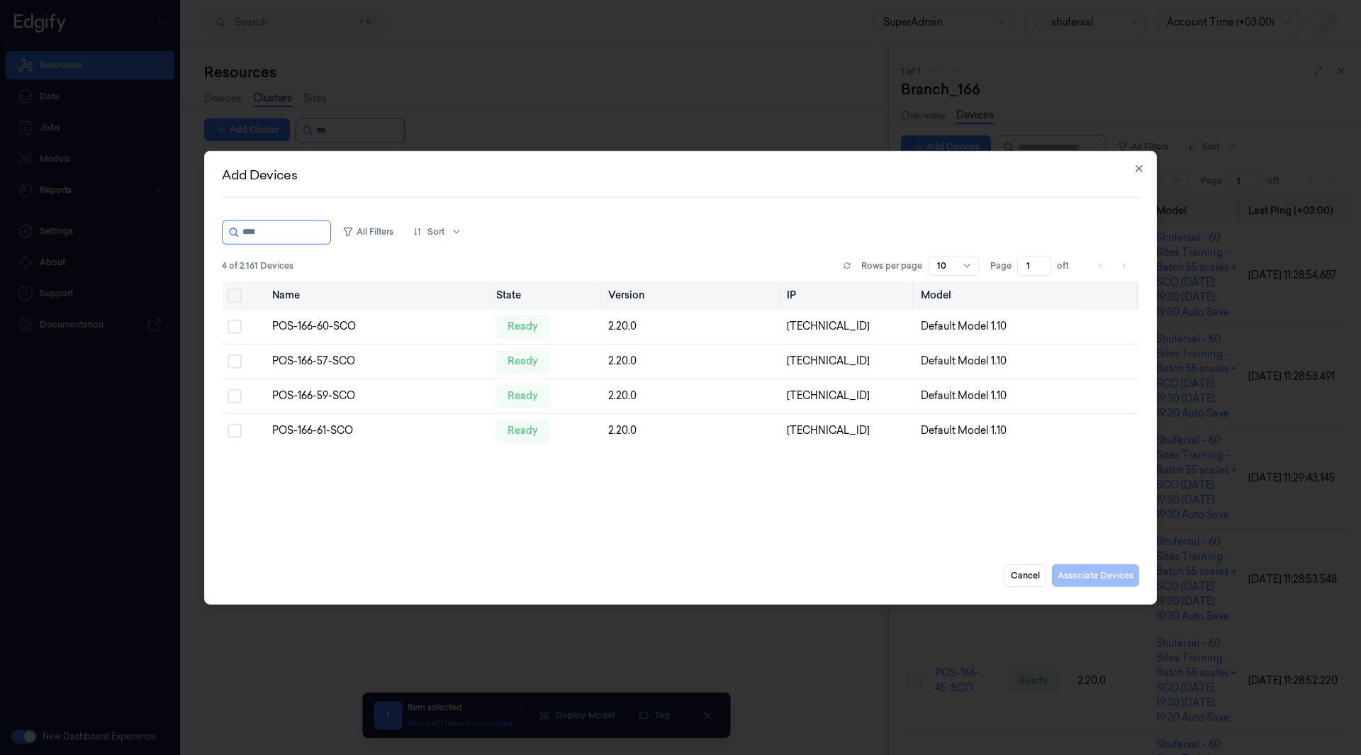
type input "****"
click at [233, 292] on button "Select all" at bounding box center [235, 295] width 14 height 14
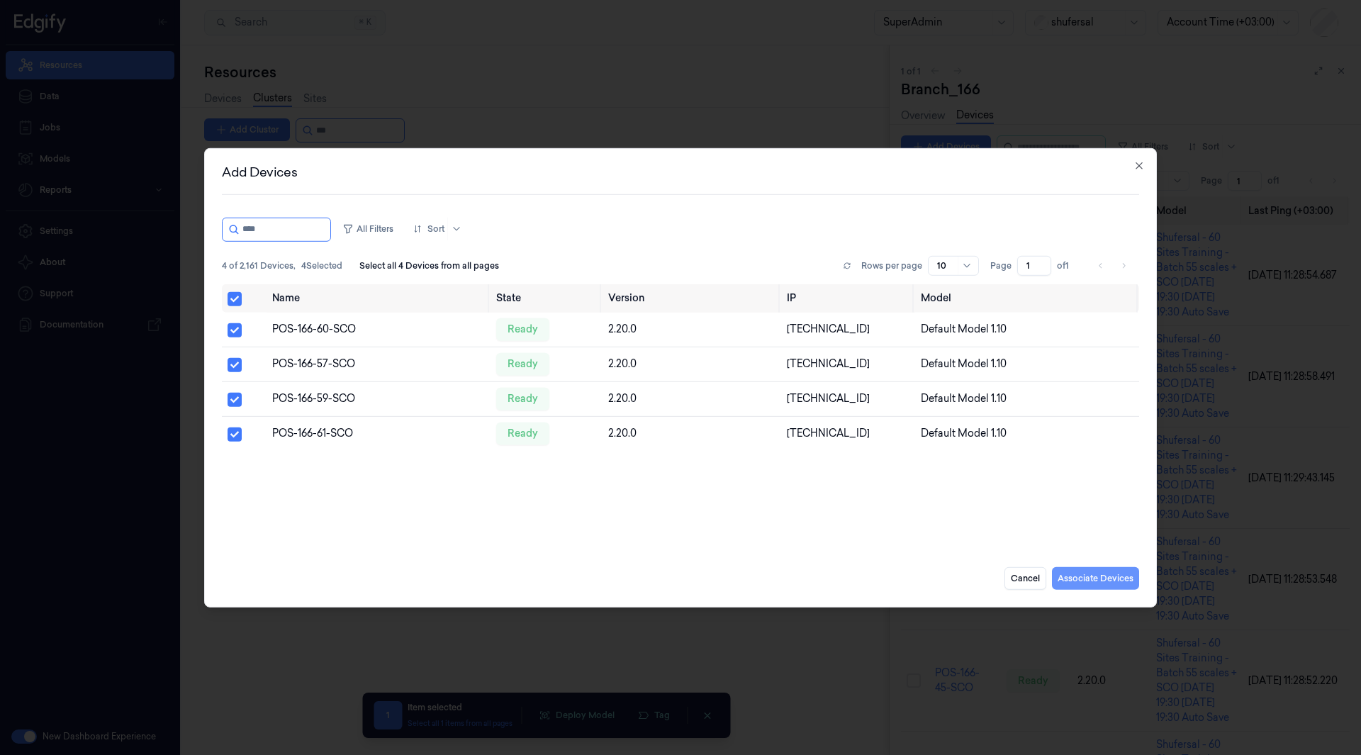
click at [1071, 576] on button "Associate Devices" at bounding box center [1095, 578] width 87 height 23
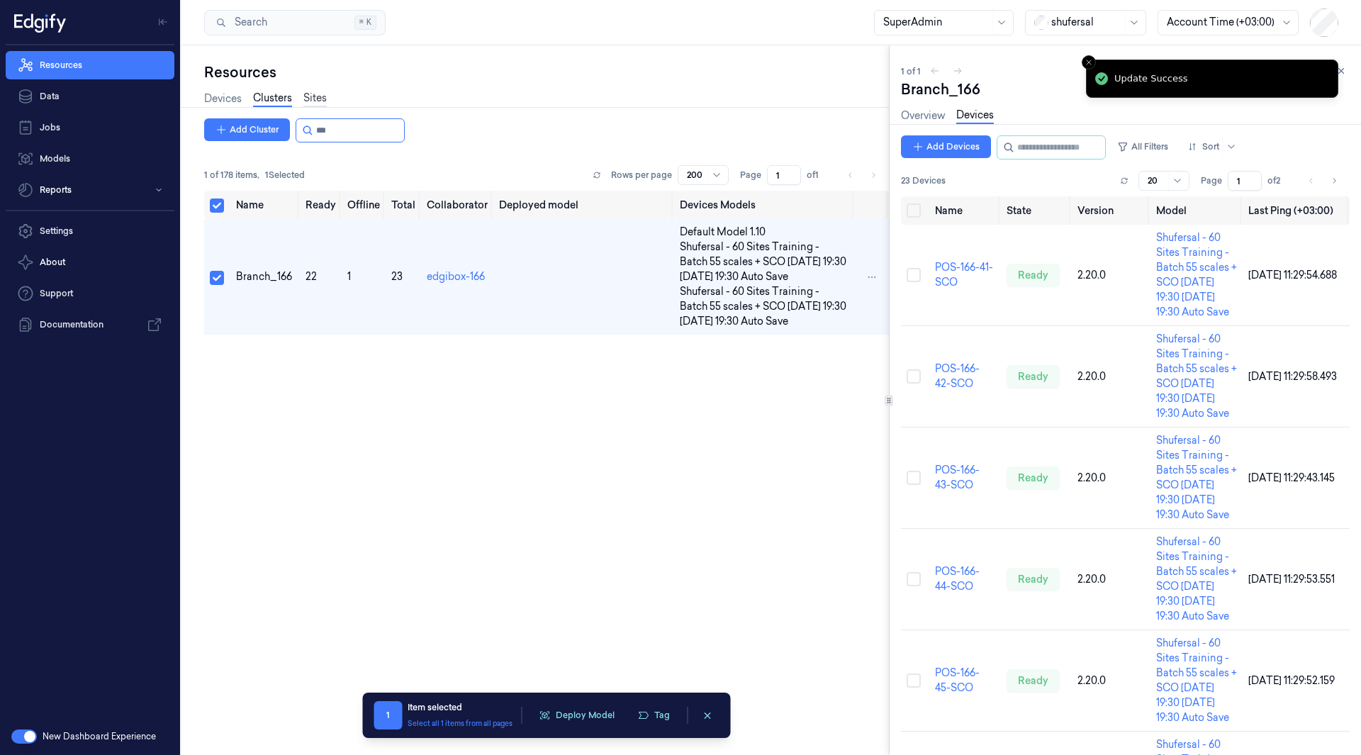
click at [307, 102] on link "Sites" at bounding box center [314, 99] width 23 height 16
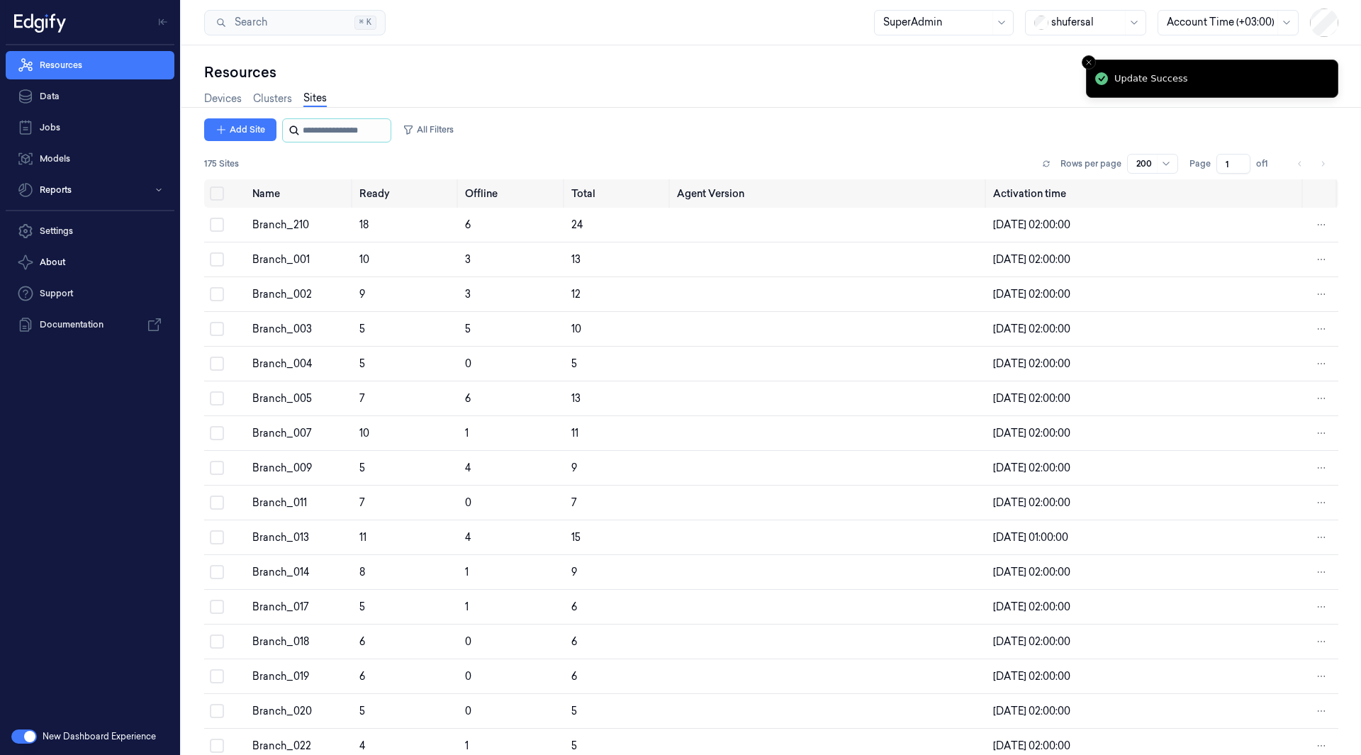
click at [364, 132] on input "string" at bounding box center [345, 130] width 85 height 23
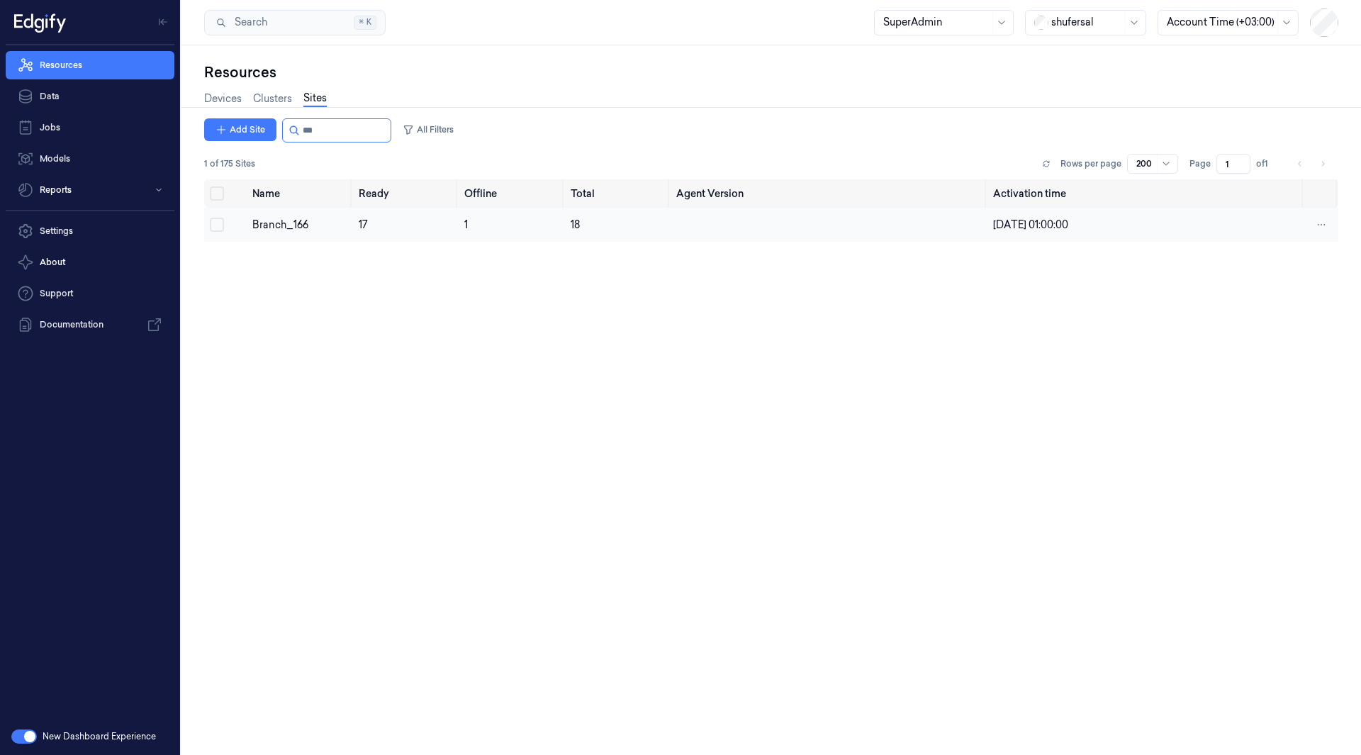
type input "***"
click at [217, 223] on button "Select row" at bounding box center [217, 225] width 14 height 14
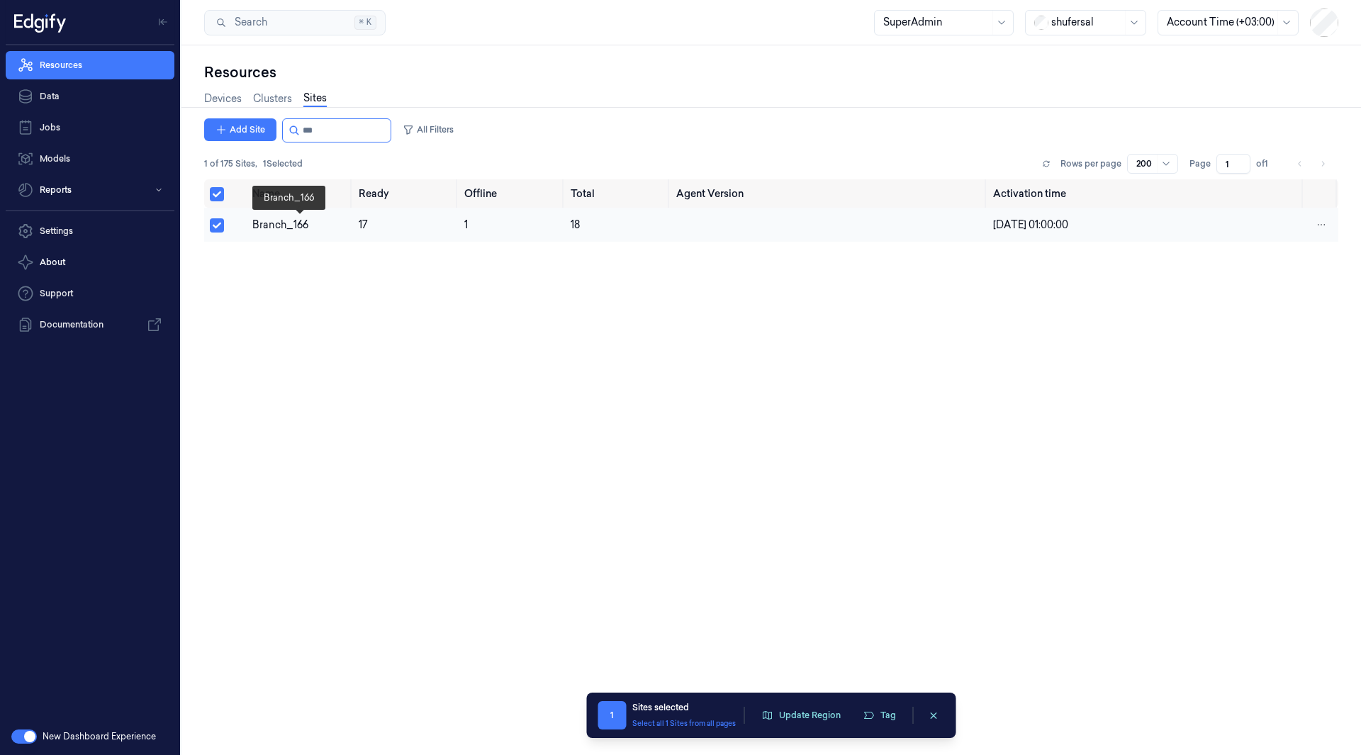
click at [256, 223] on div "Branch_166" at bounding box center [299, 225] width 95 height 15
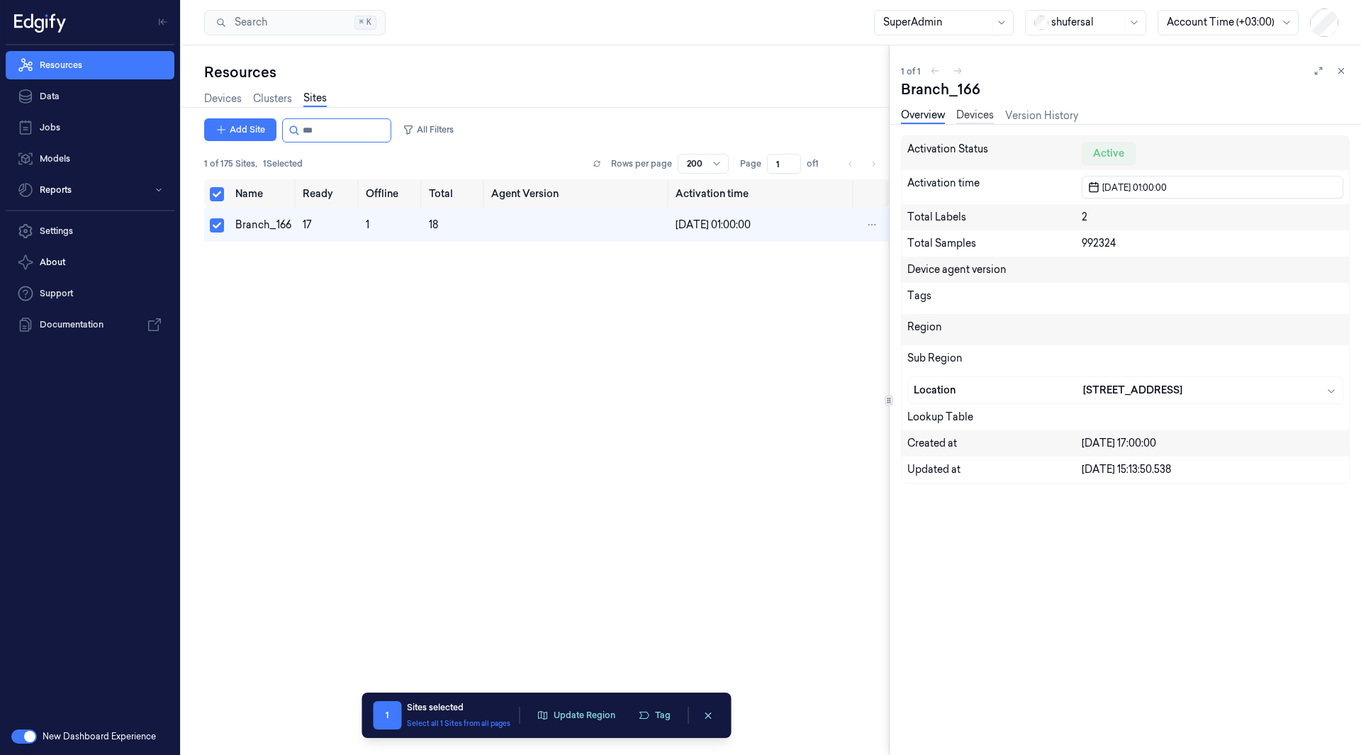
click at [982, 113] on link "Devices" at bounding box center [976, 116] width 38 height 16
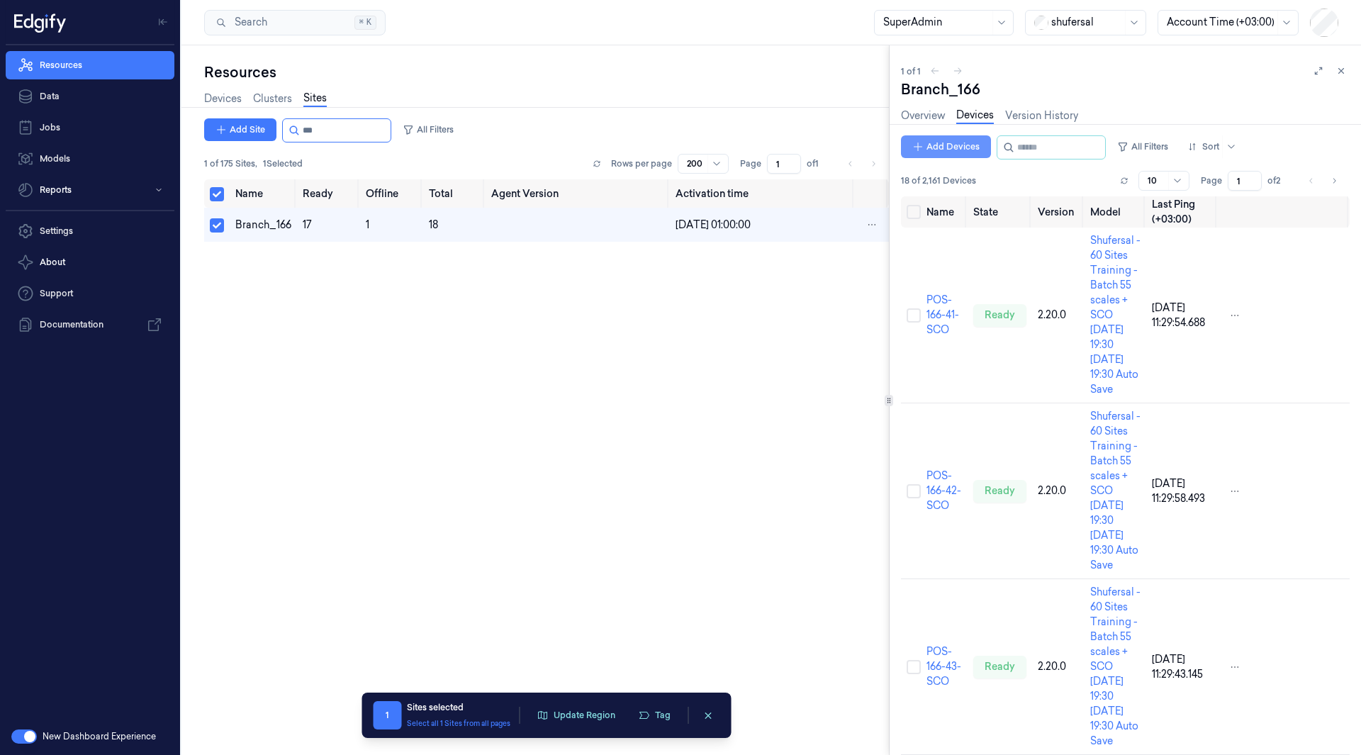
click at [958, 151] on button "Add Devices" at bounding box center [946, 146] width 90 height 23
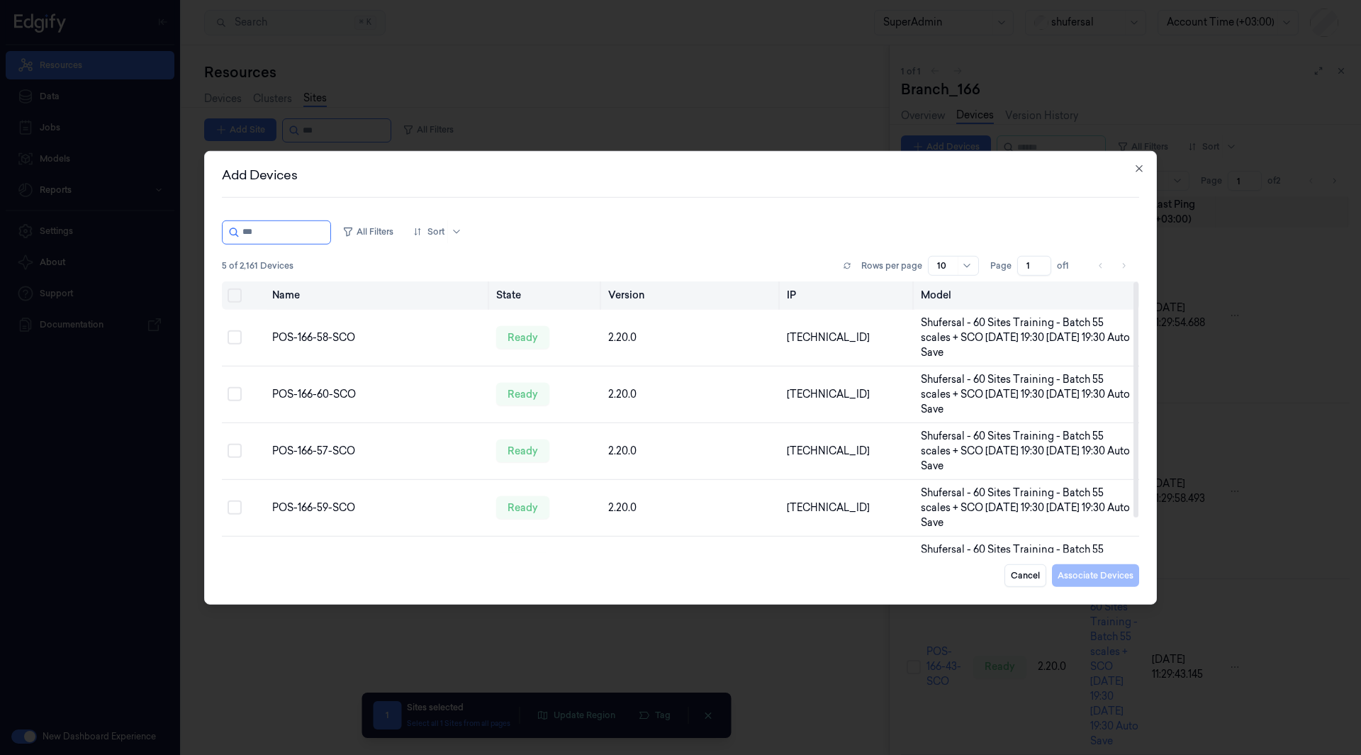
scroll to position [1, 0]
type input "***"
click at [240, 300] on button "Select all" at bounding box center [235, 293] width 14 height 14
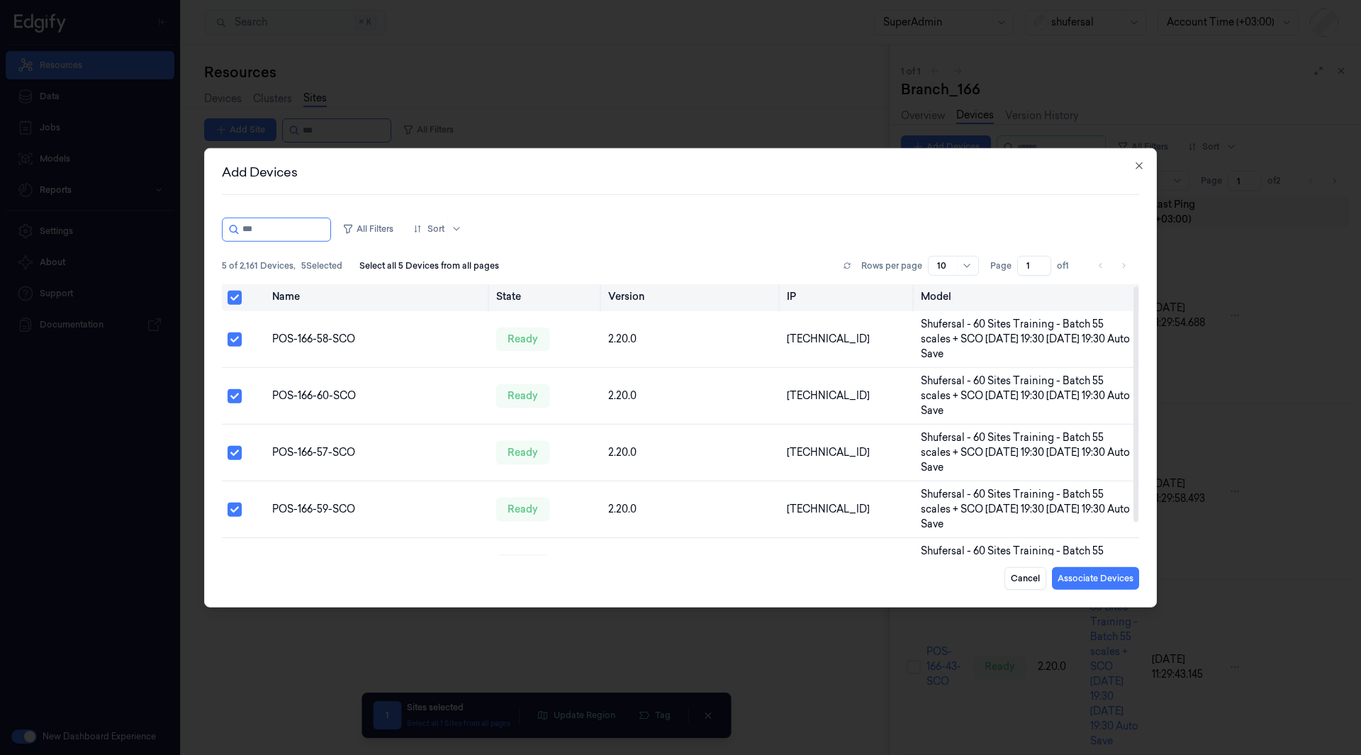
scroll to position [2, 0]
click at [1092, 577] on button "Associate Devices" at bounding box center [1095, 578] width 87 height 23
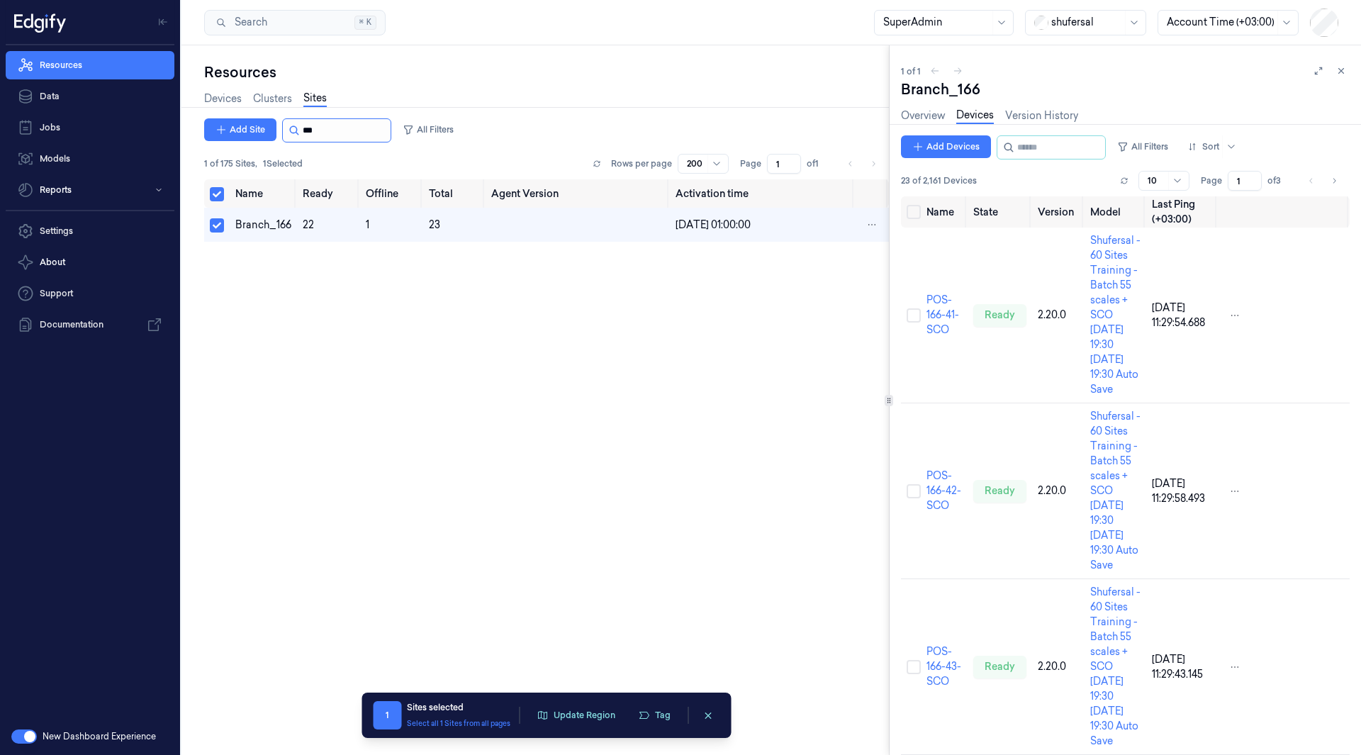
click at [315, 127] on input "string" at bounding box center [345, 130] width 85 height 23
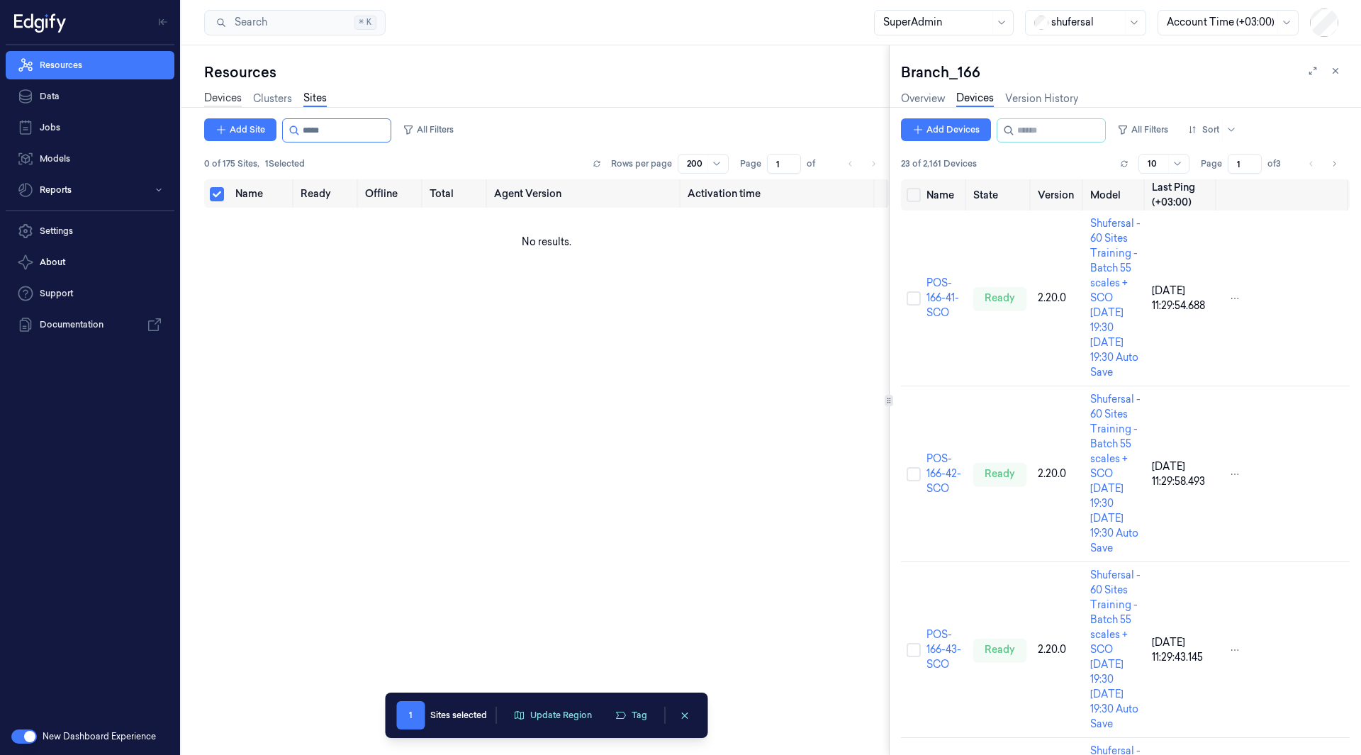
type input "*****"
click at [228, 101] on link "Devices" at bounding box center [223, 99] width 38 height 16
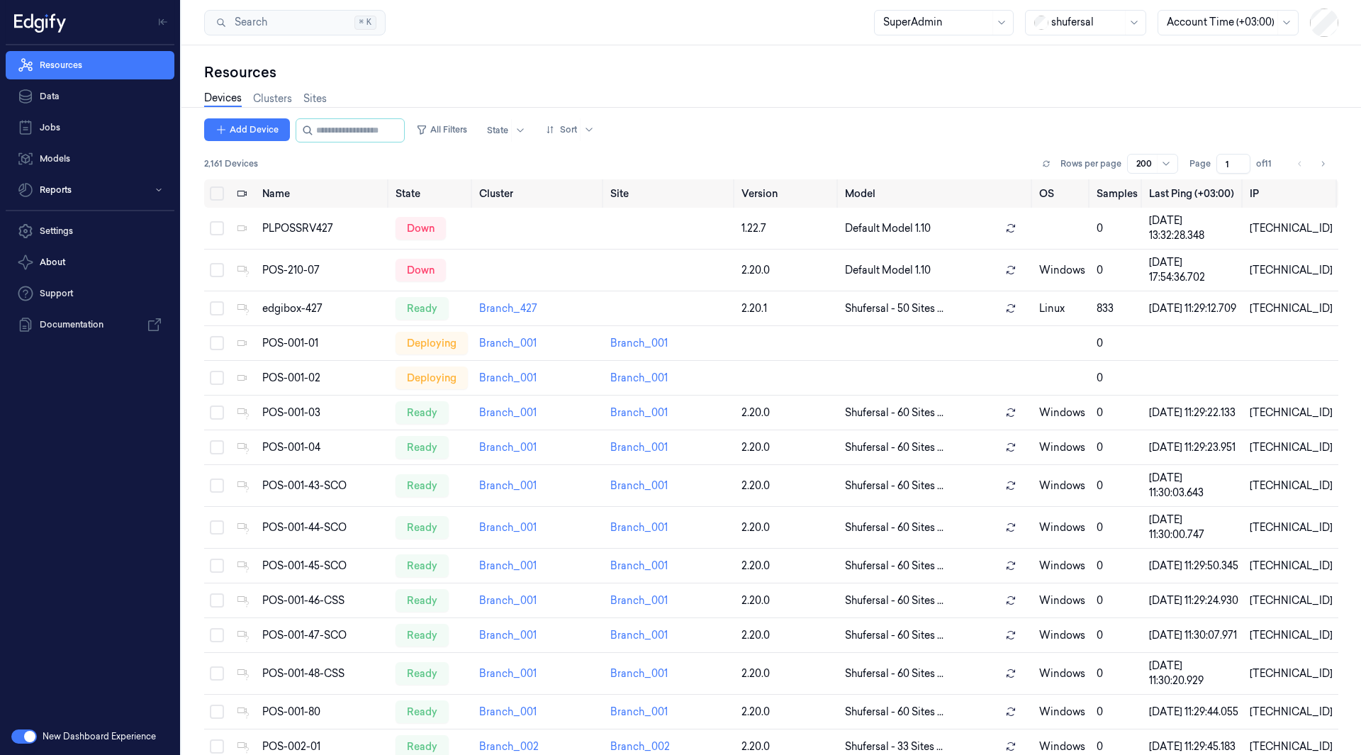
click at [330, 126] on input "string" at bounding box center [358, 130] width 85 height 23
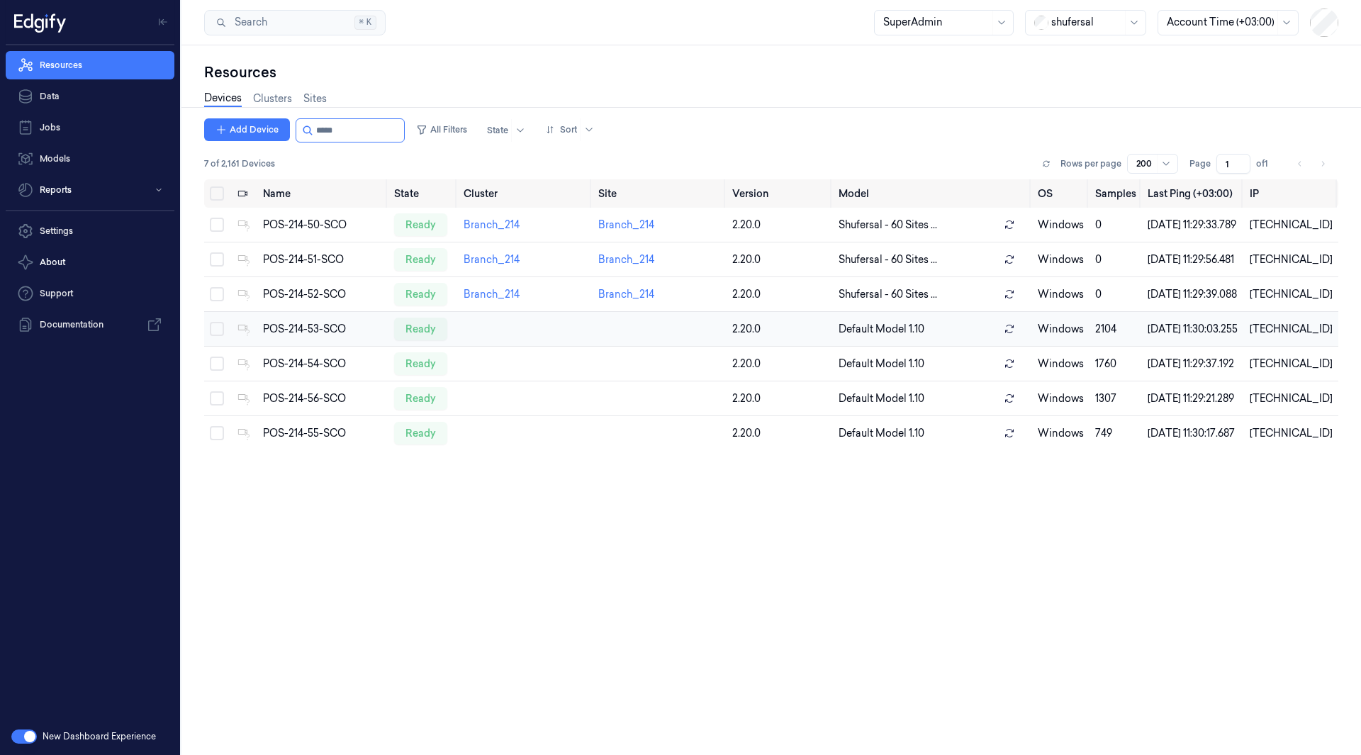
type input "*****"
click at [216, 336] on button "Select row" at bounding box center [217, 329] width 14 height 14
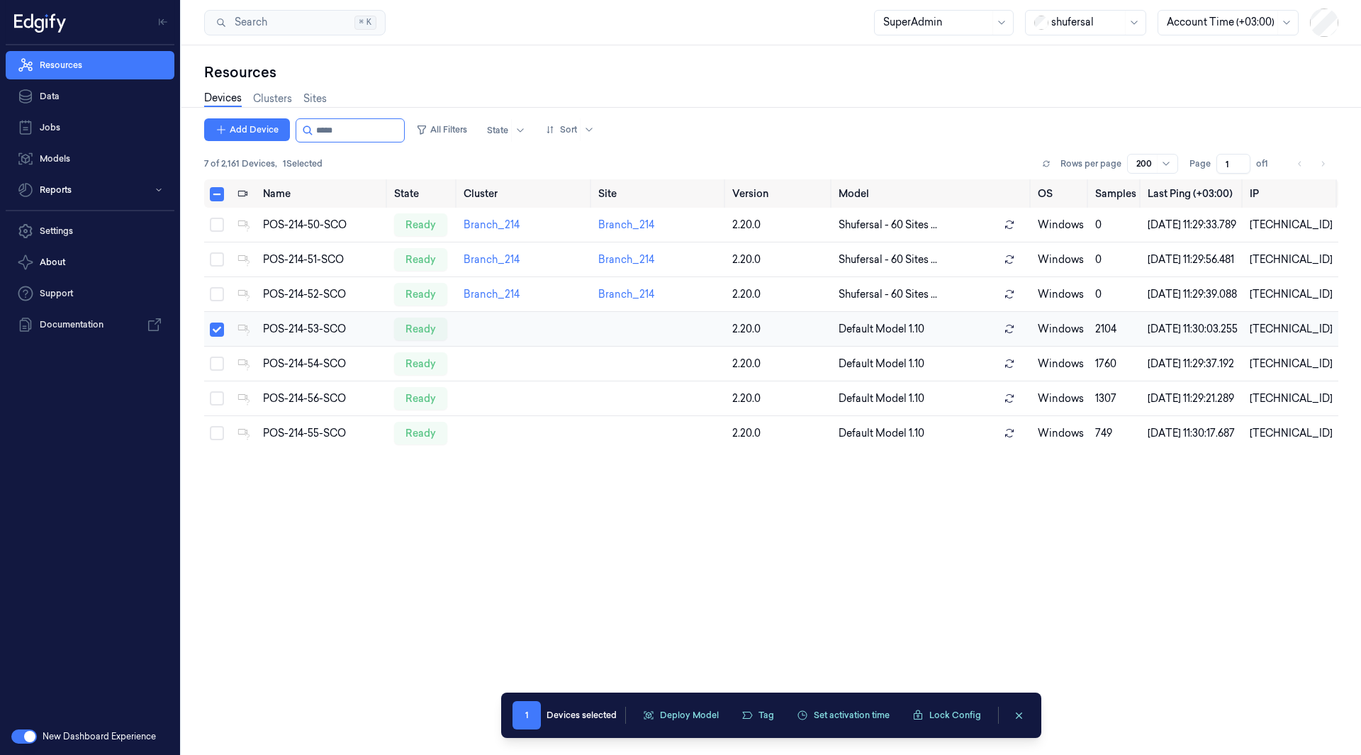
click at [217, 337] on button "Select row" at bounding box center [217, 330] width 14 height 14
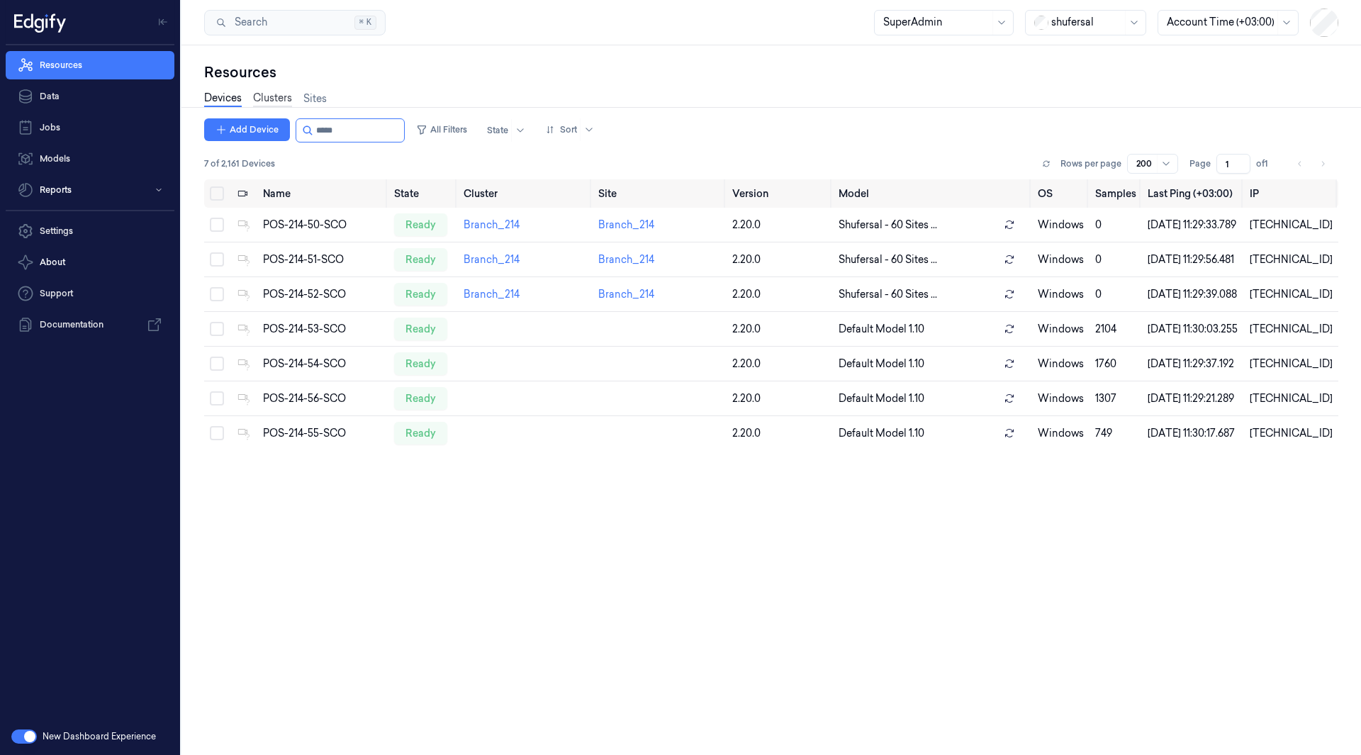
click at [278, 102] on link "Clusters" at bounding box center [272, 99] width 39 height 16
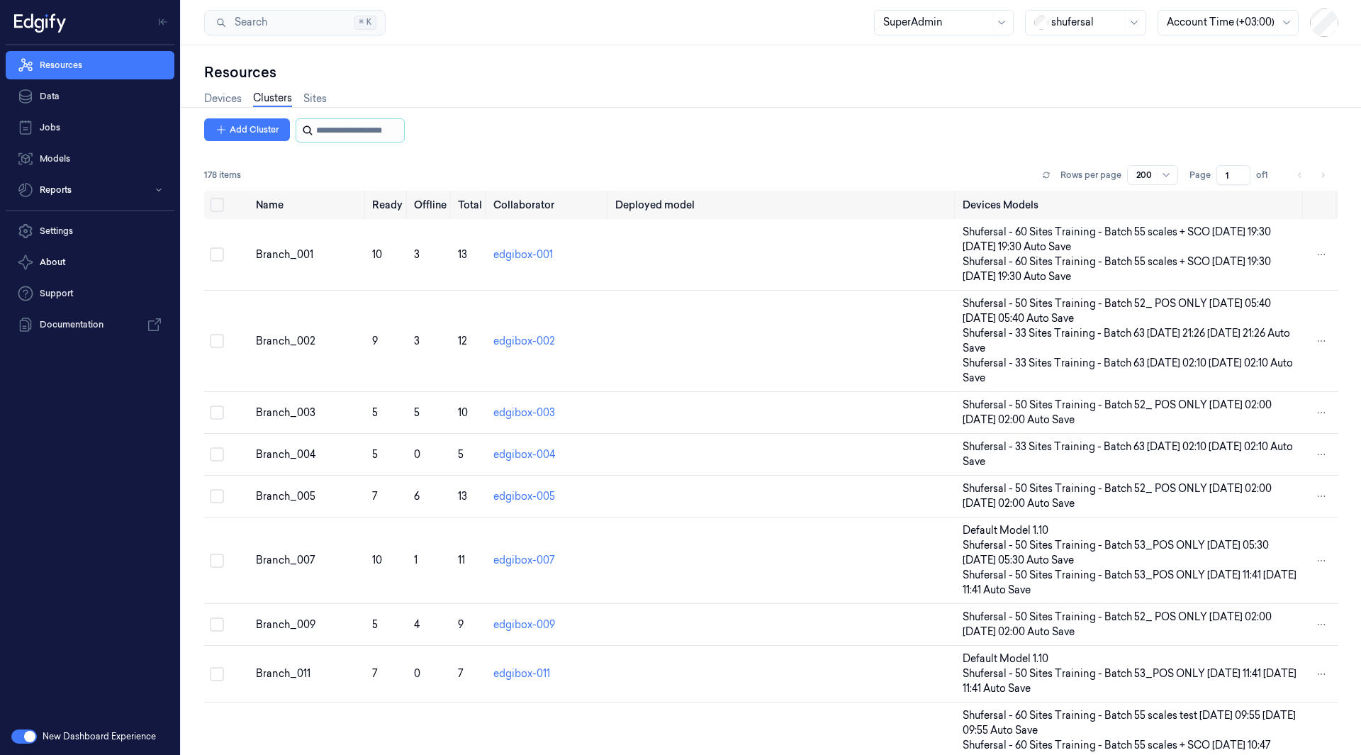
click at [365, 131] on input "string" at bounding box center [358, 130] width 85 height 23
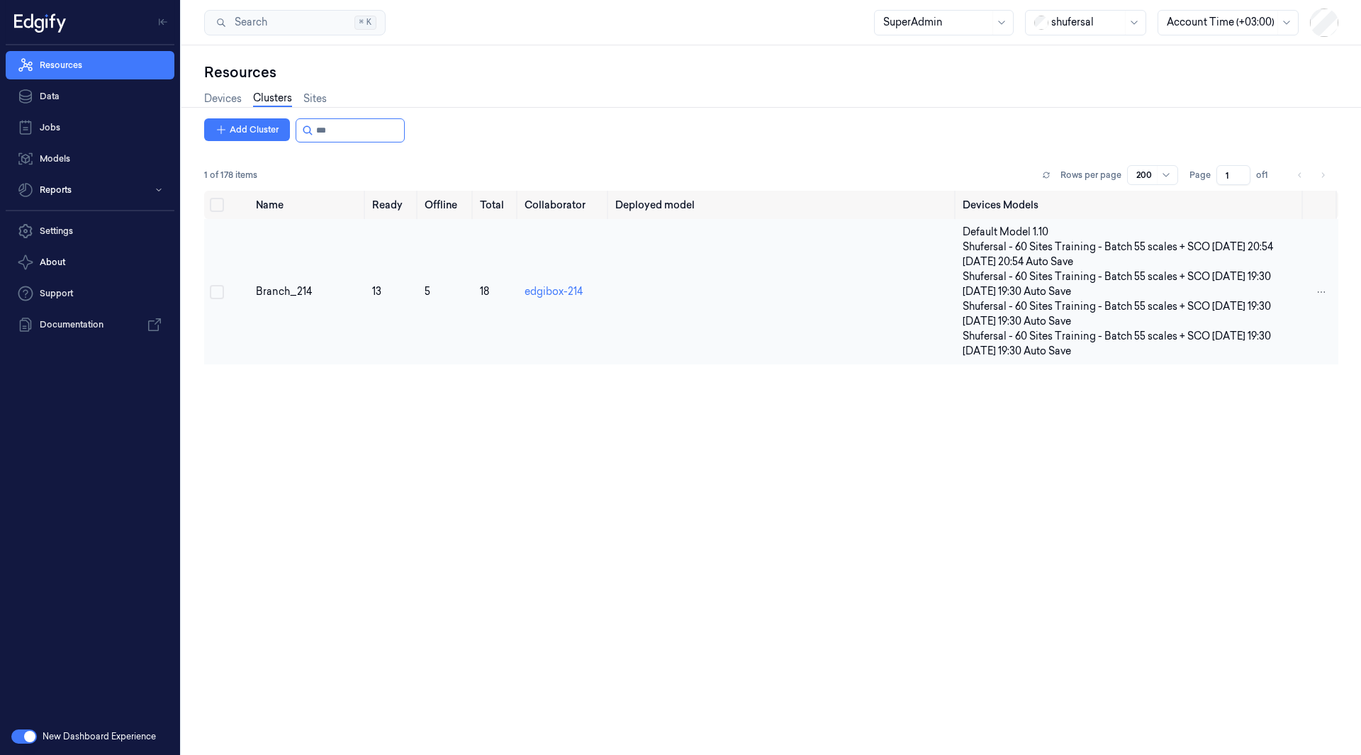
type input "***"
click at [300, 279] on td "Branch_214" at bounding box center [308, 291] width 116 height 145
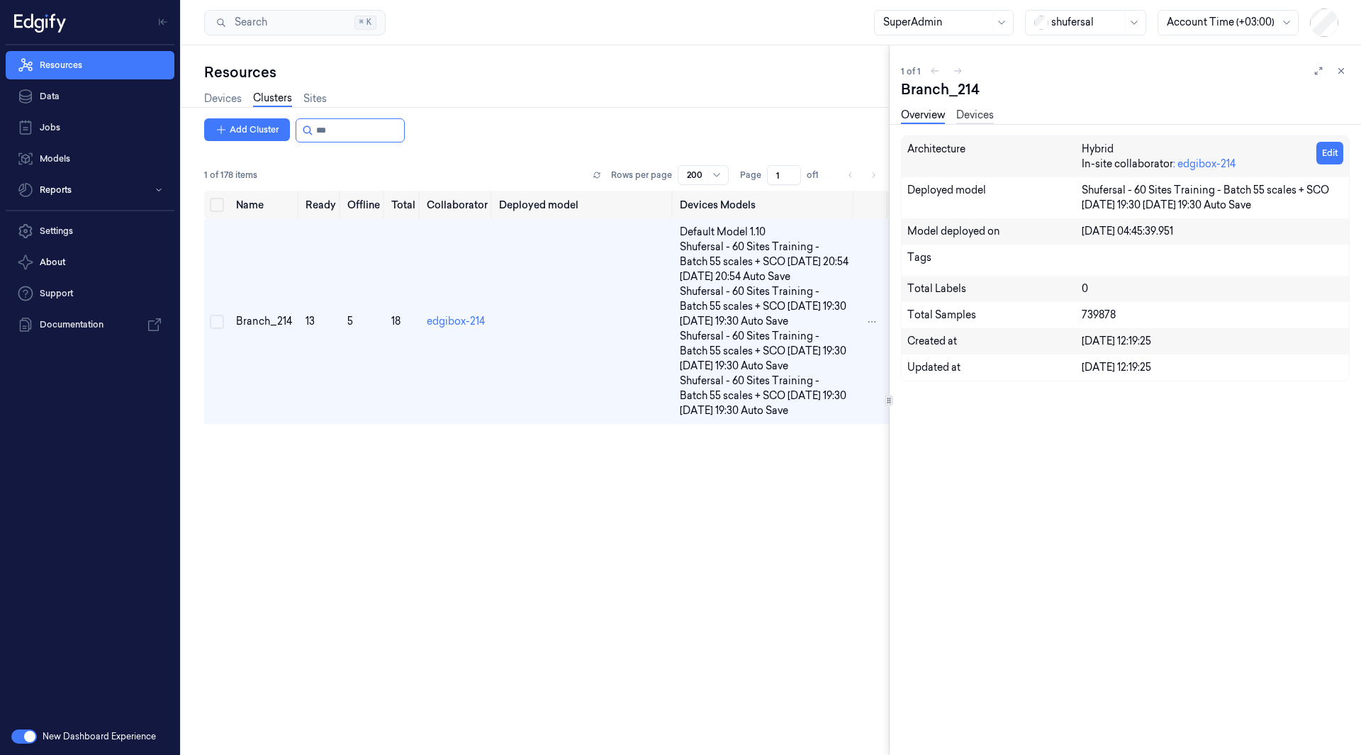
click at [977, 121] on link "Devices" at bounding box center [976, 116] width 38 height 16
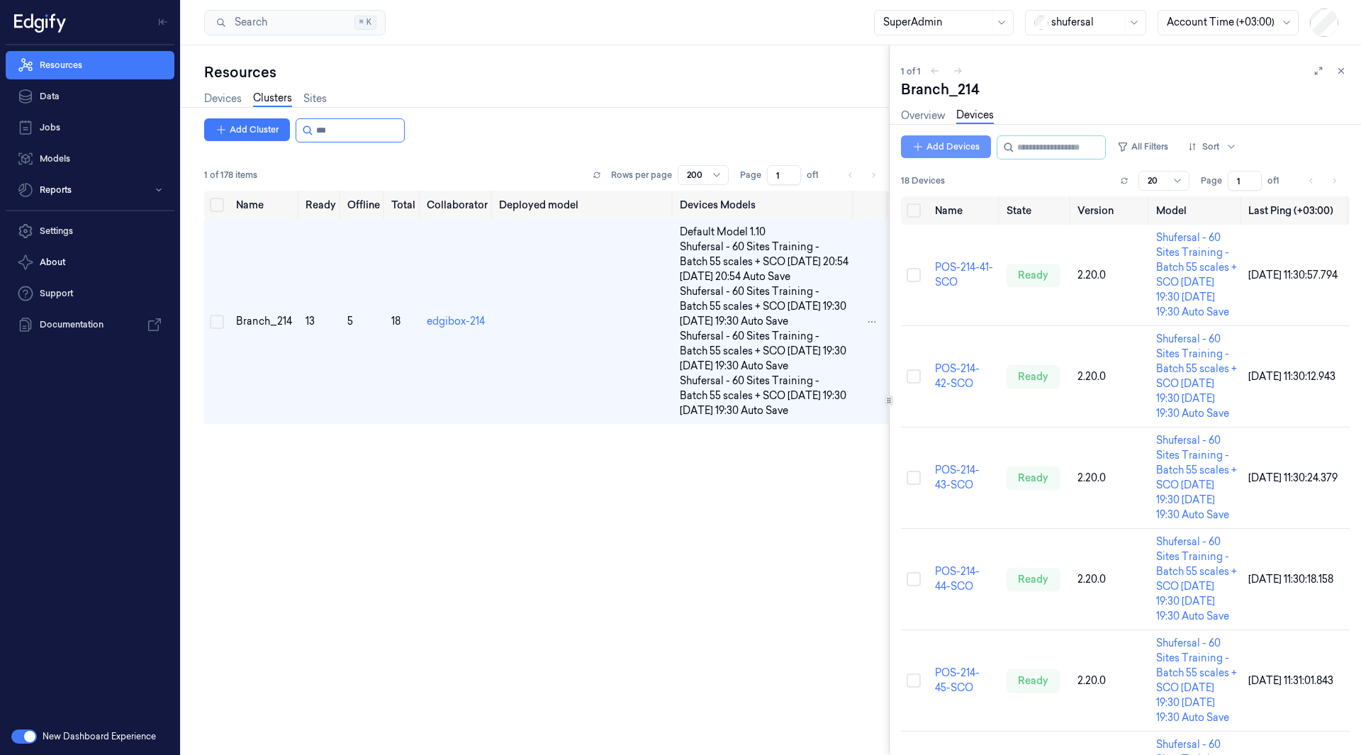
click at [949, 152] on button "Add Devices" at bounding box center [946, 146] width 90 height 23
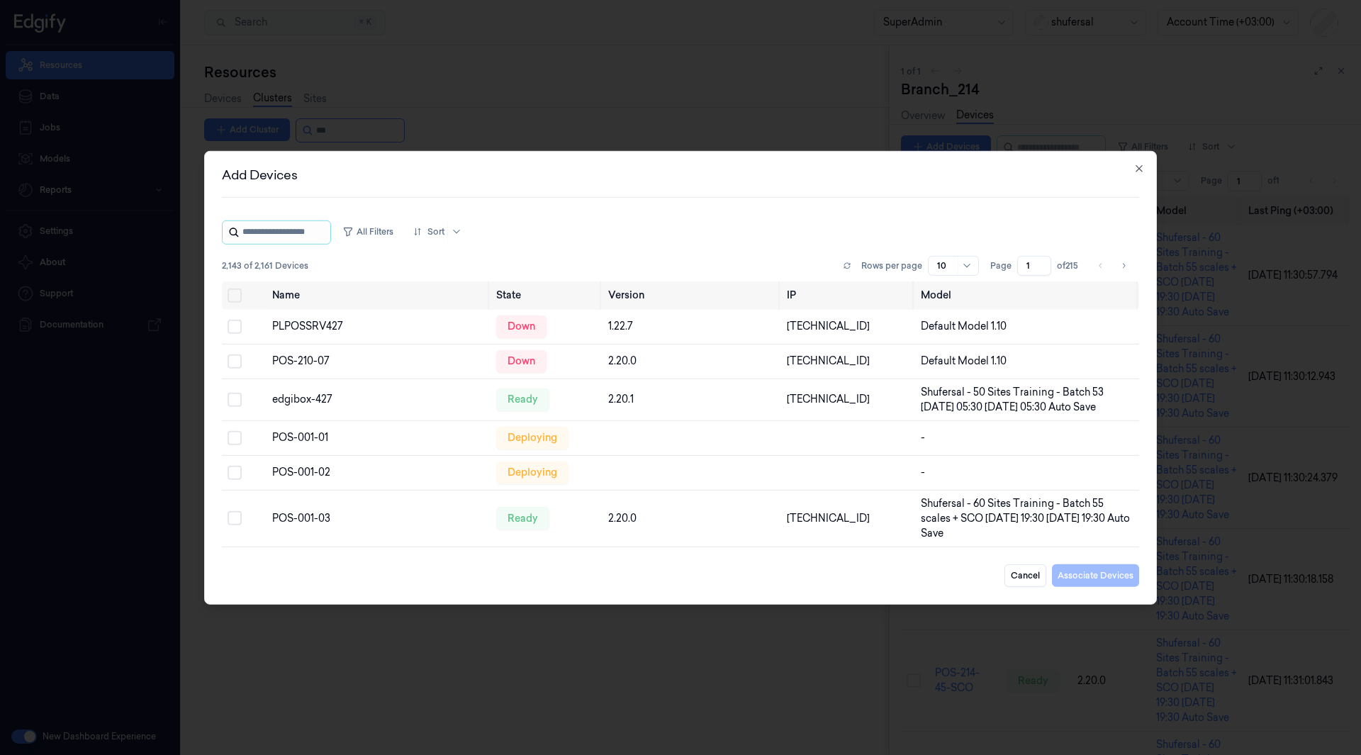
click at [294, 236] on input "string" at bounding box center [285, 232] width 85 height 23
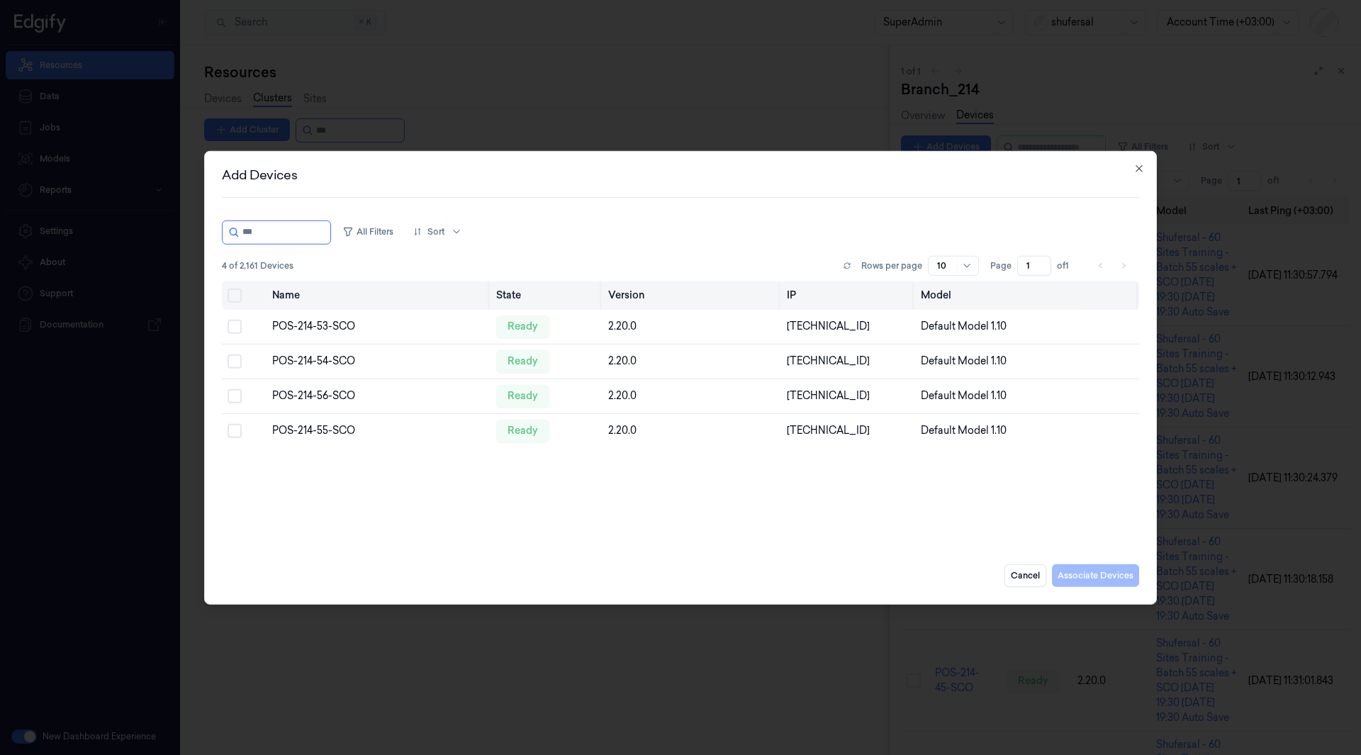
type input "***"
click at [230, 292] on button "Select all" at bounding box center [235, 295] width 14 height 14
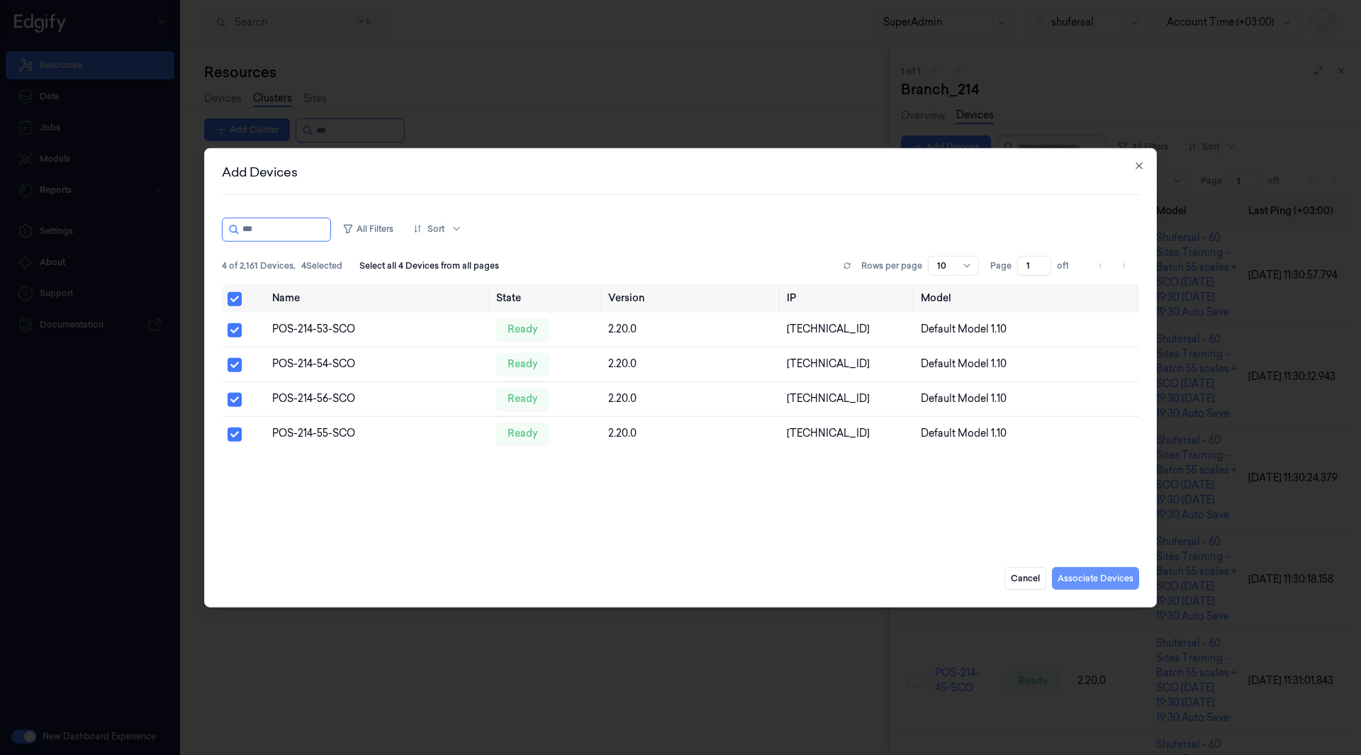
click at [1105, 584] on button "Associate Devices" at bounding box center [1095, 578] width 87 height 23
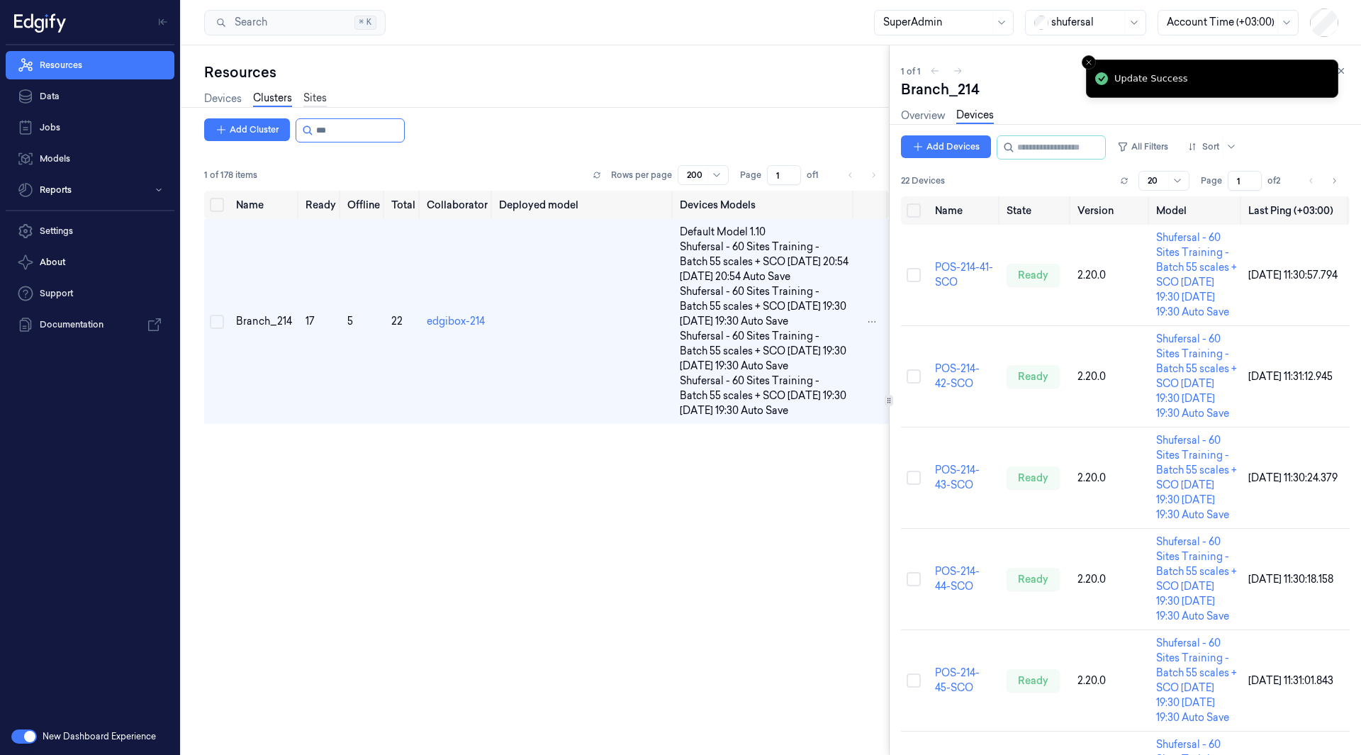
click at [312, 98] on link "Sites" at bounding box center [314, 99] width 23 height 16
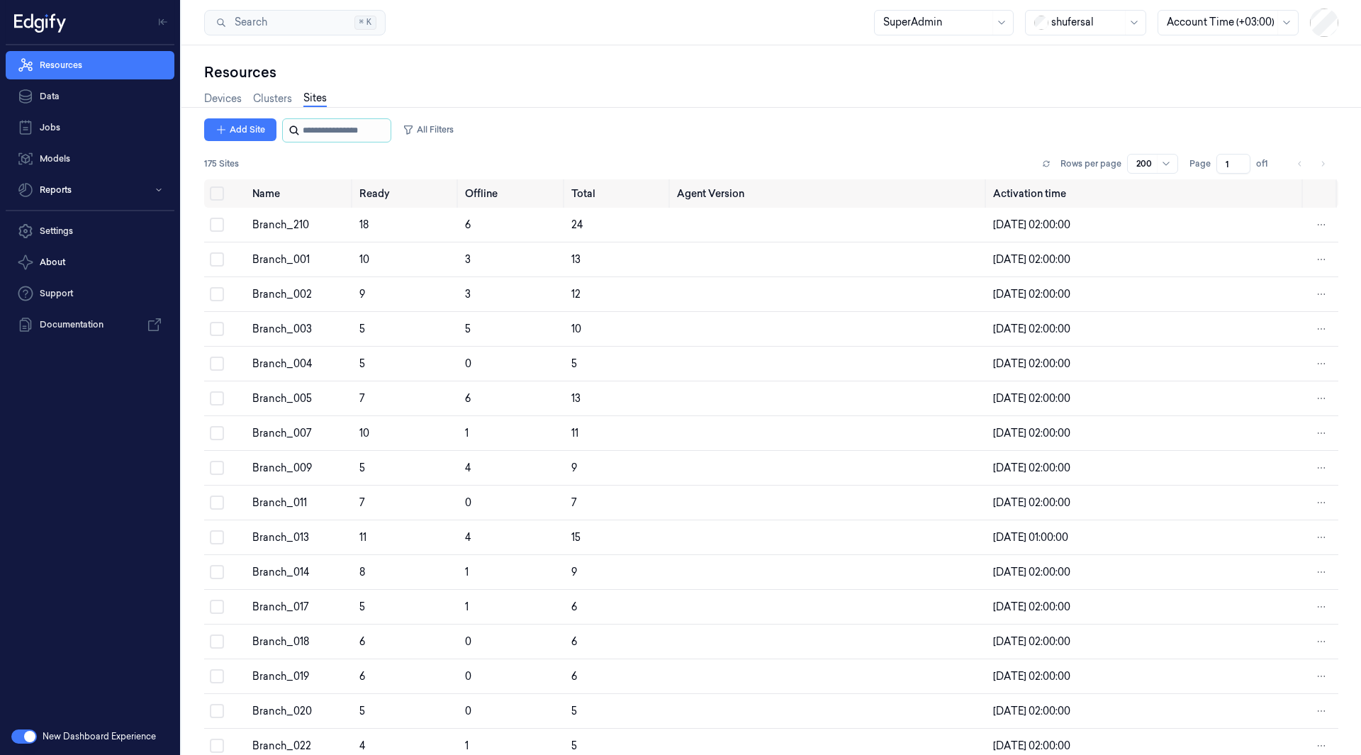
click at [331, 130] on input "string" at bounding box center [345, 130] width 85 height 23
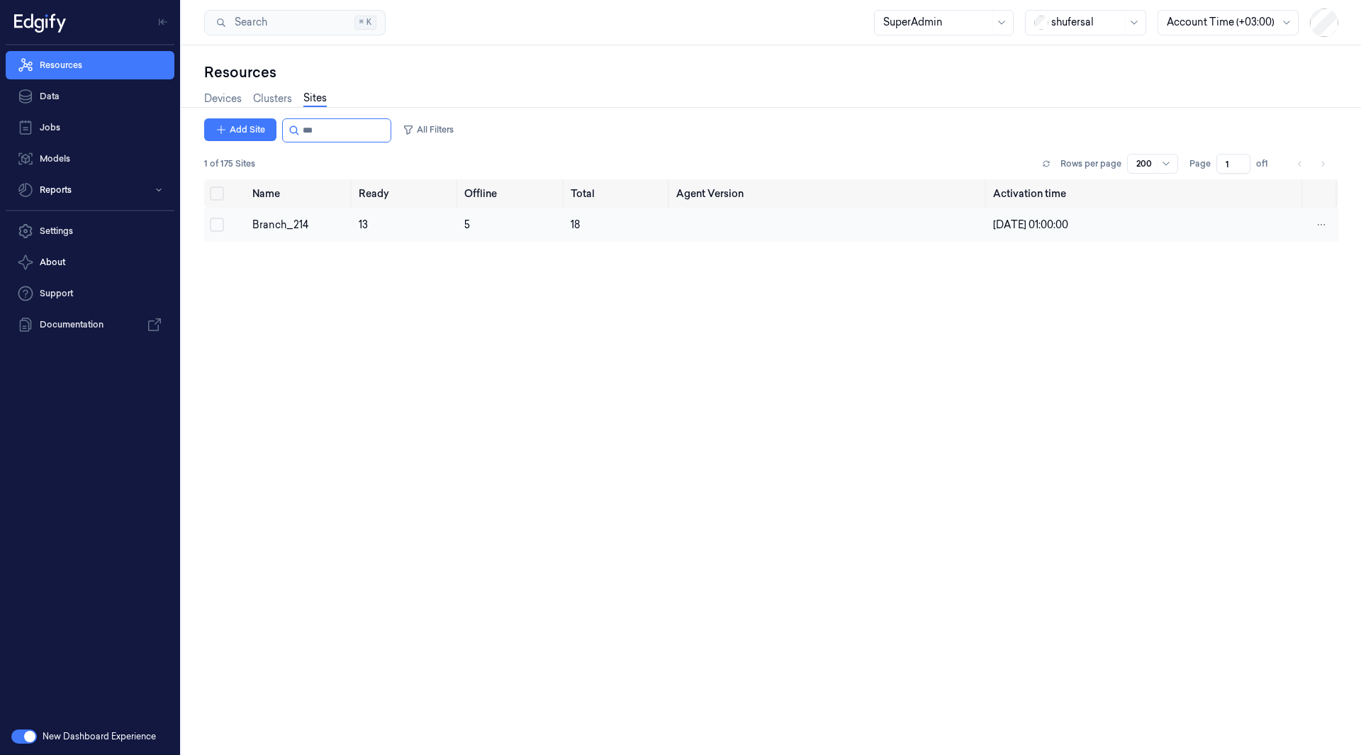
type input "***"
click at [213, 223] on button "Select row" at bounding box center [217, 225] width 14 height 14
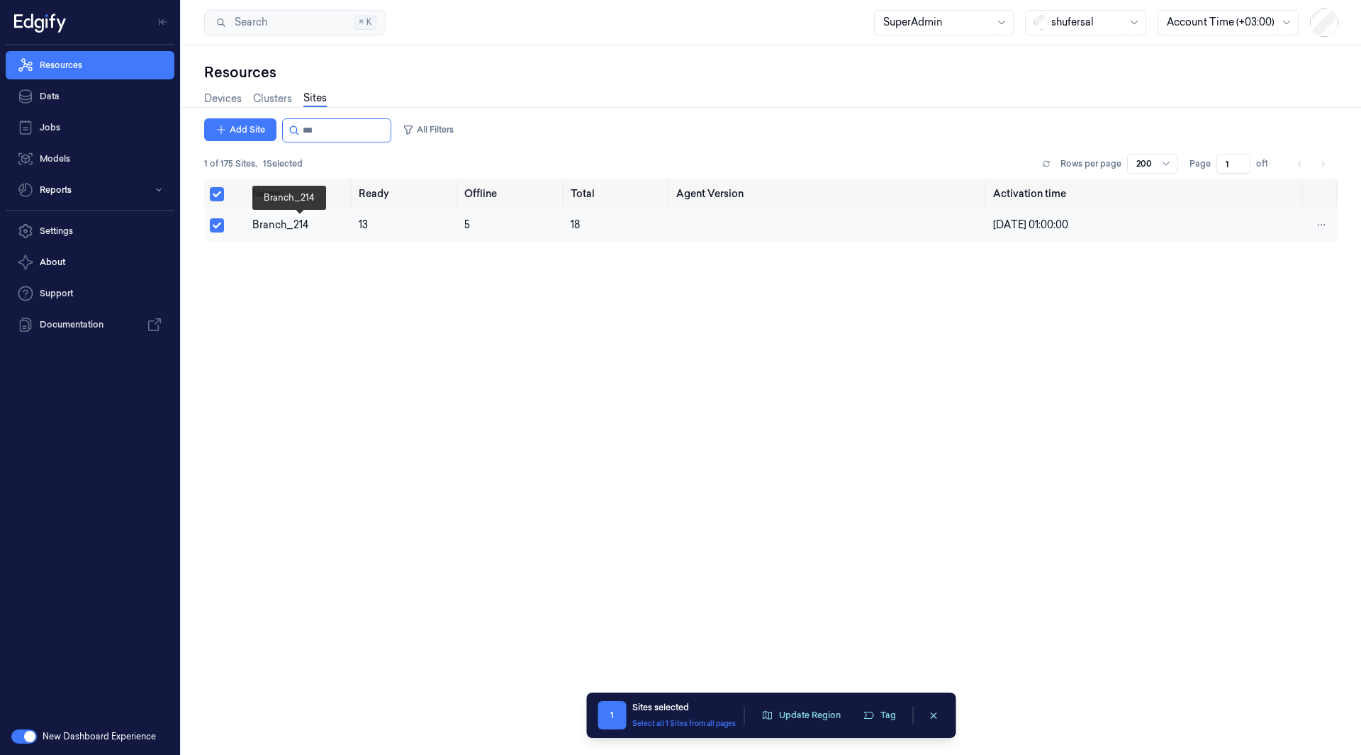
click at [279, 226] on div "Branch_214" at bounding box center [299, 225] width 95 height 15
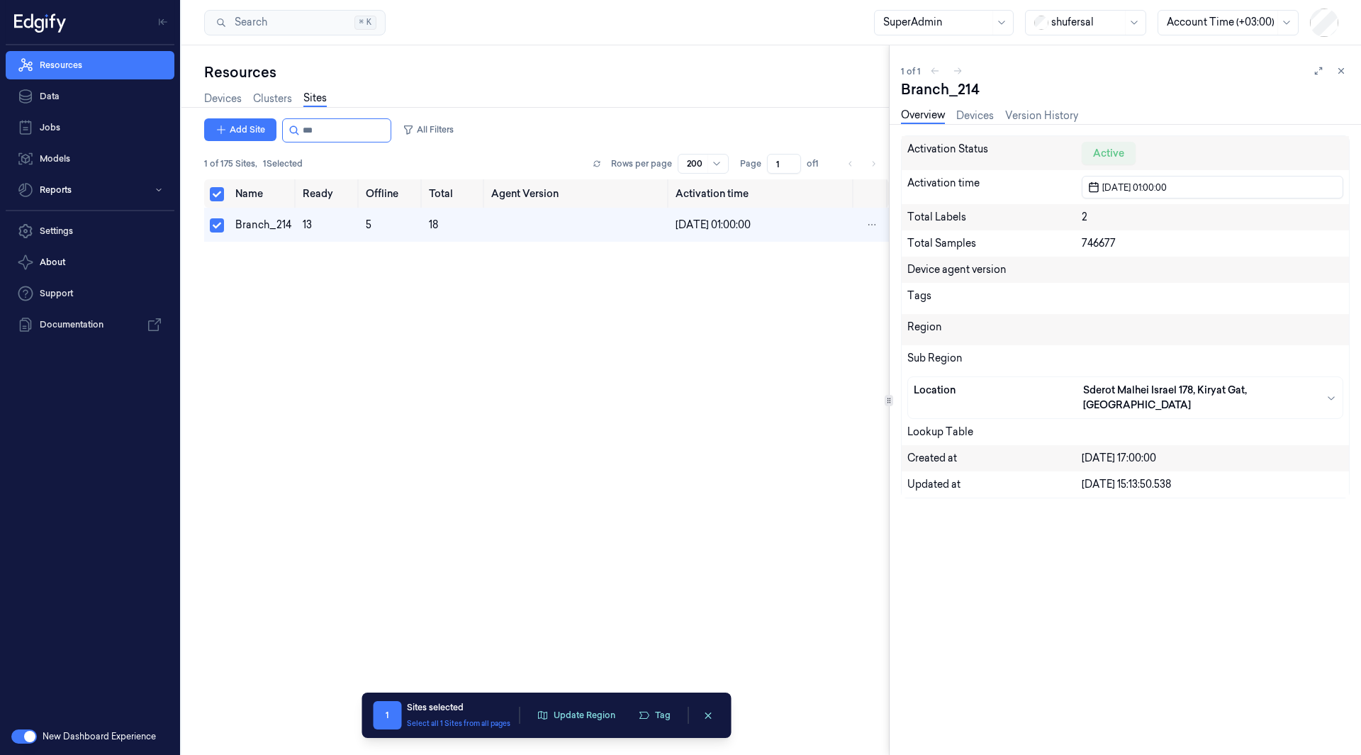
click at [974, 104] on div "Overview Devices Version History" at bounding box center [989, 117] width 177 height 36
click at [973, 118] on link "Devices" at bounding box center [976, 116] width 38 height 16
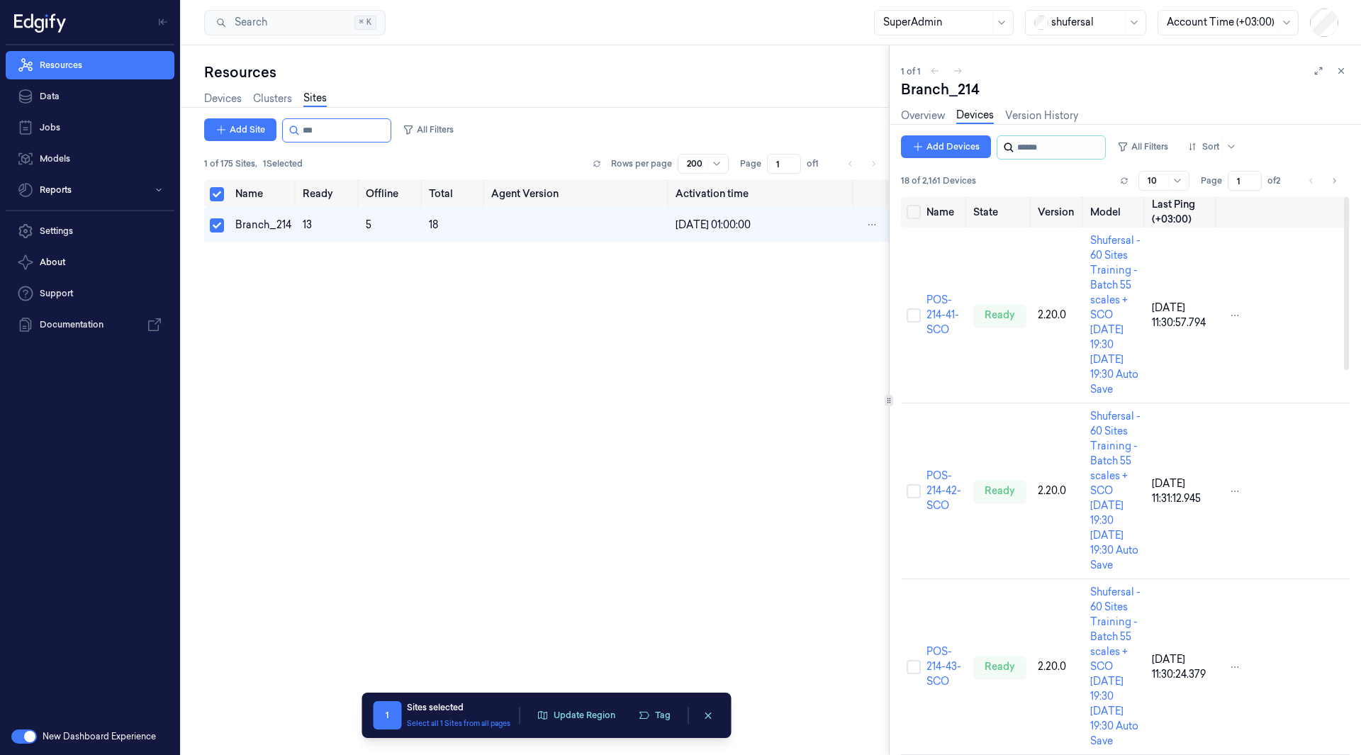
click at [1038, 152] on input "string" at bounding box center [1060, 147] width 85 height 23
type input "**"
click at [1042, 144] on input "string" at bounding box center [1060, 147] width 85 height 23
type input "***"
click at [913, 208] on button "Select all" at bounding box center [914, 212] width 14 height 14
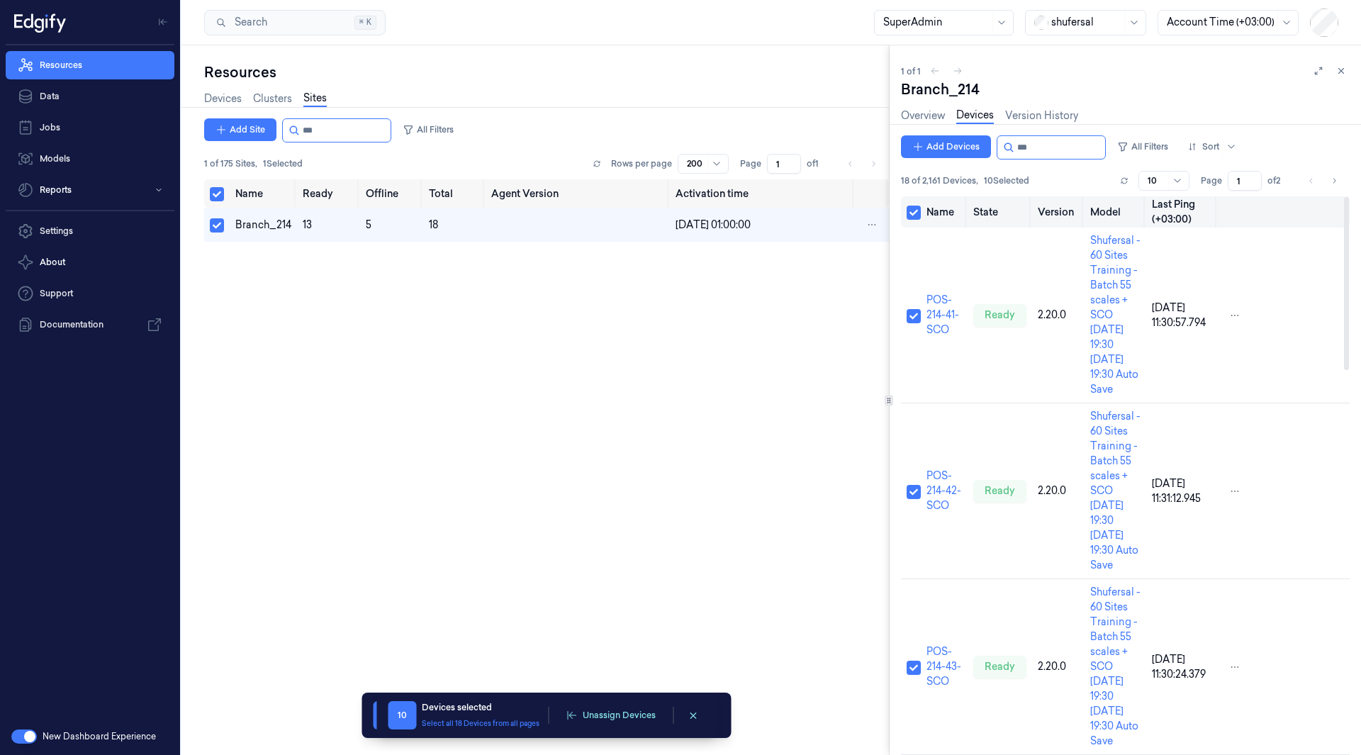
click at [913, 218] on button "Select all" at bounding box center [914, 213] width 14 height 14
click at [924, 148] on button "Add Devices" at bounding box center [946, 146] width 90 height 23
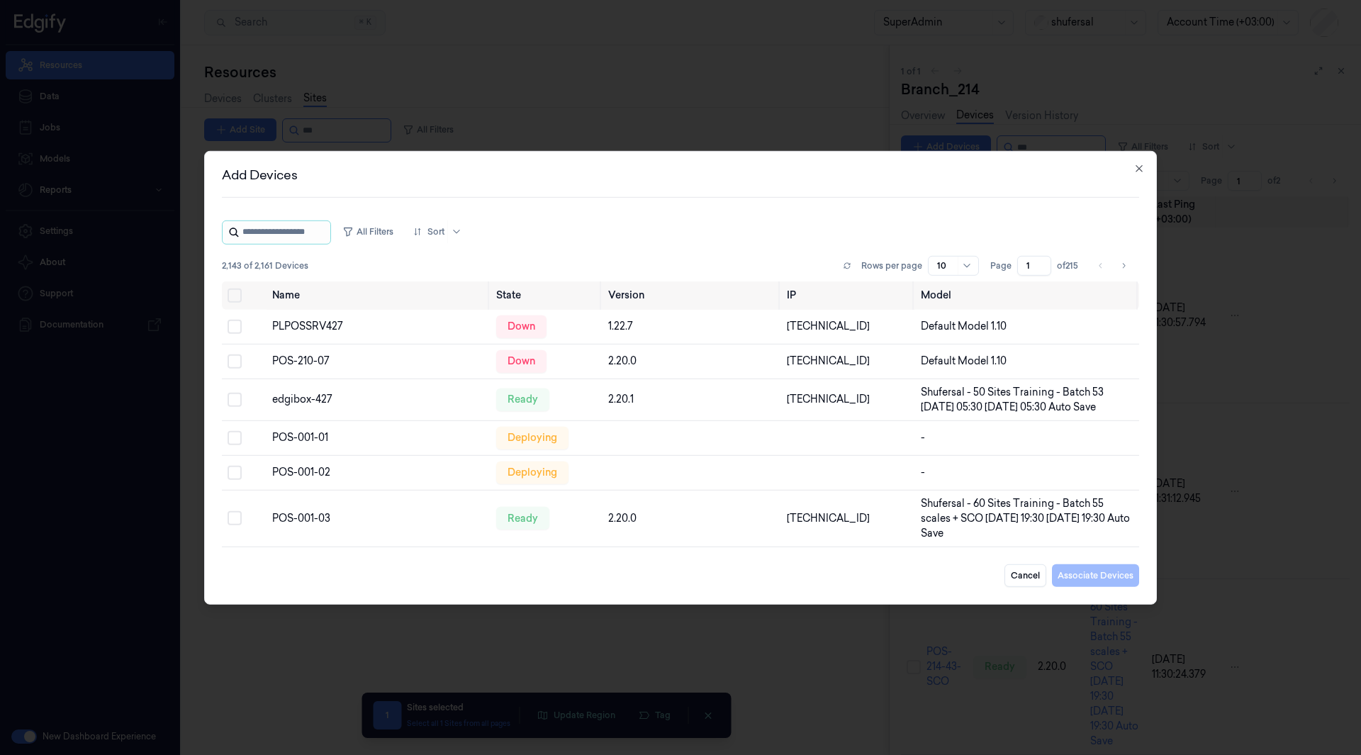
click at [284, 233] on input "string" at bounding box center [285, 232] width 85 height 23
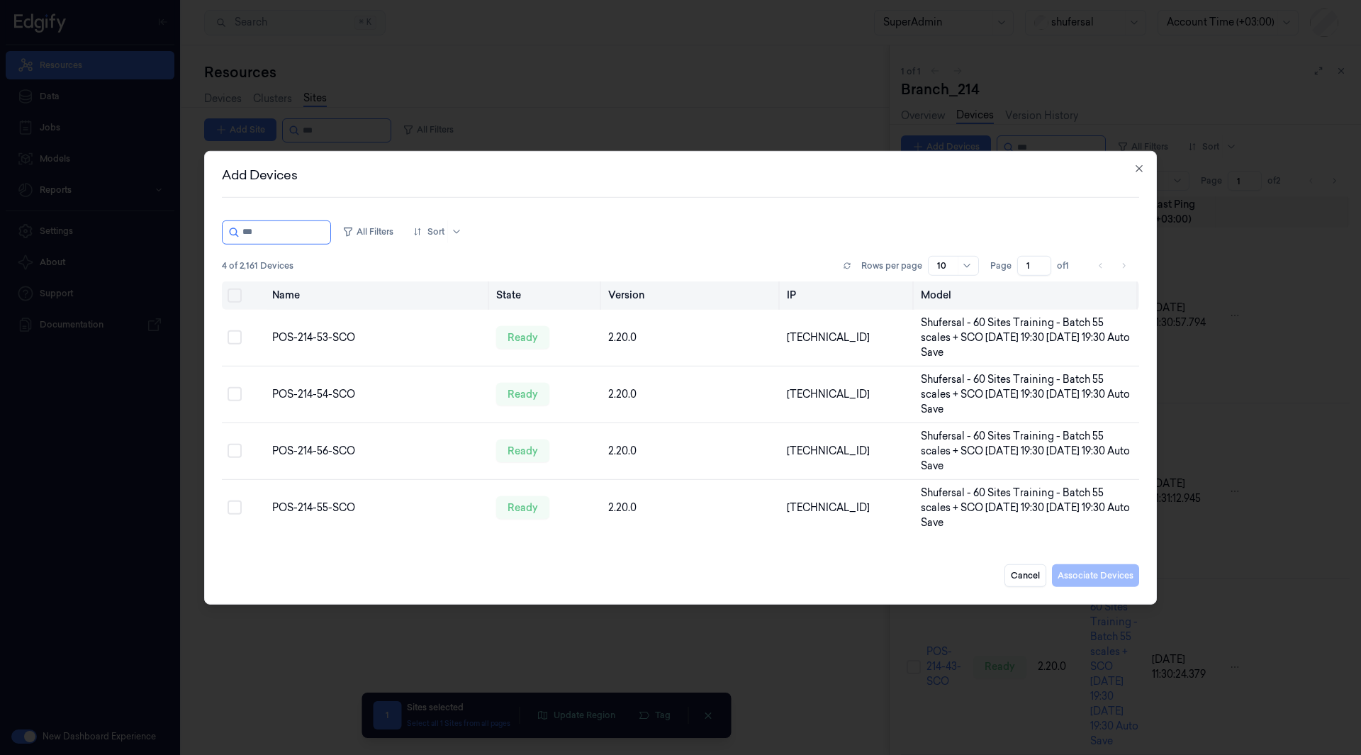
type input "***"
click at [233, 294] on button "Select all" at bounding box center [235, 295] width 14 height 14
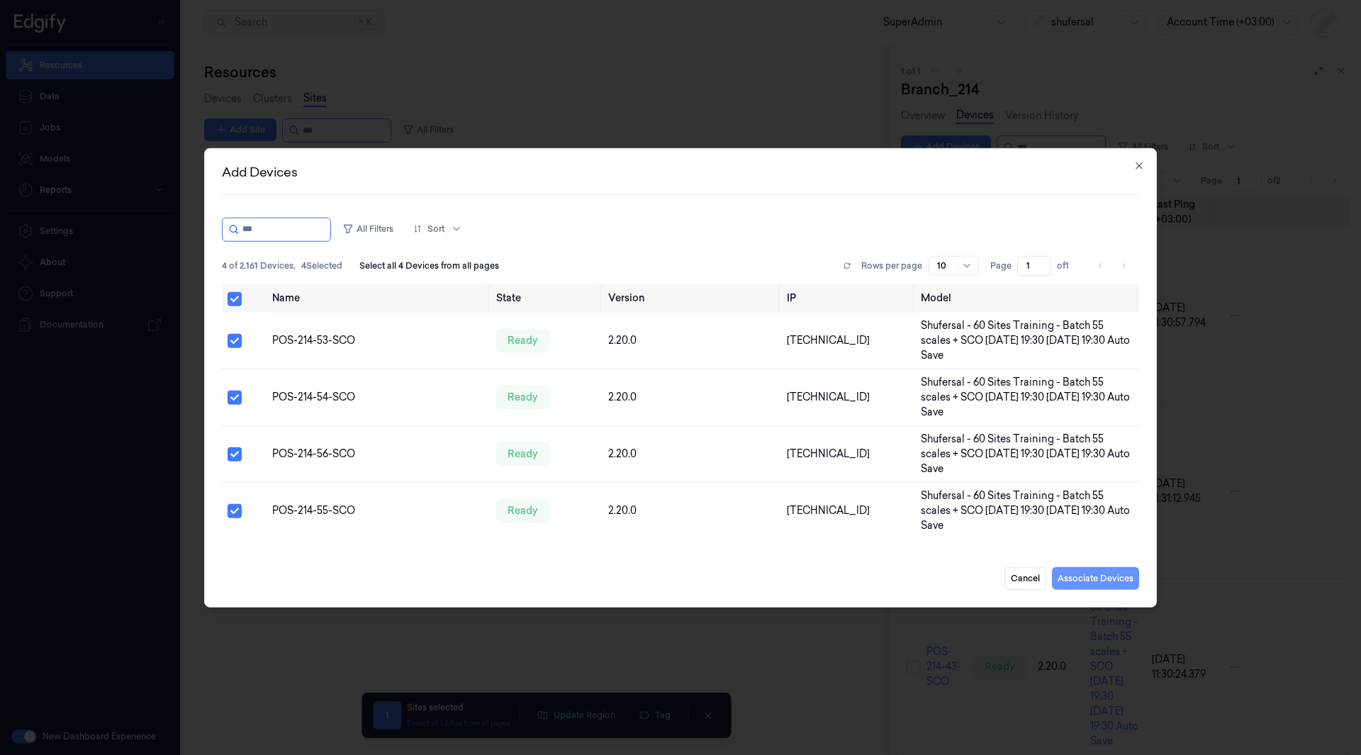
click at [1076, 576] on button "Associate Devices" at bounding box center [1095, 578] width 87 height 23
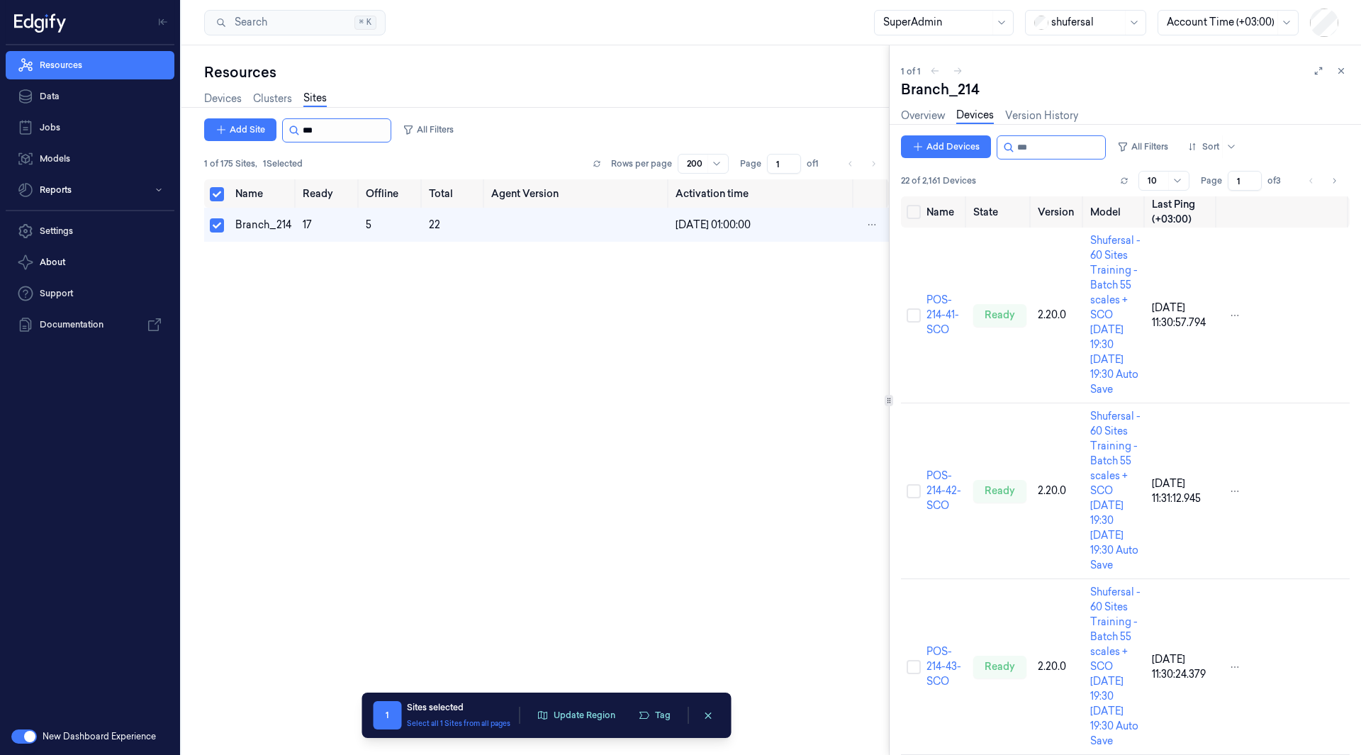
click at [358, 135] on input "string" at bounding box center [345, 130] width 85 height 23
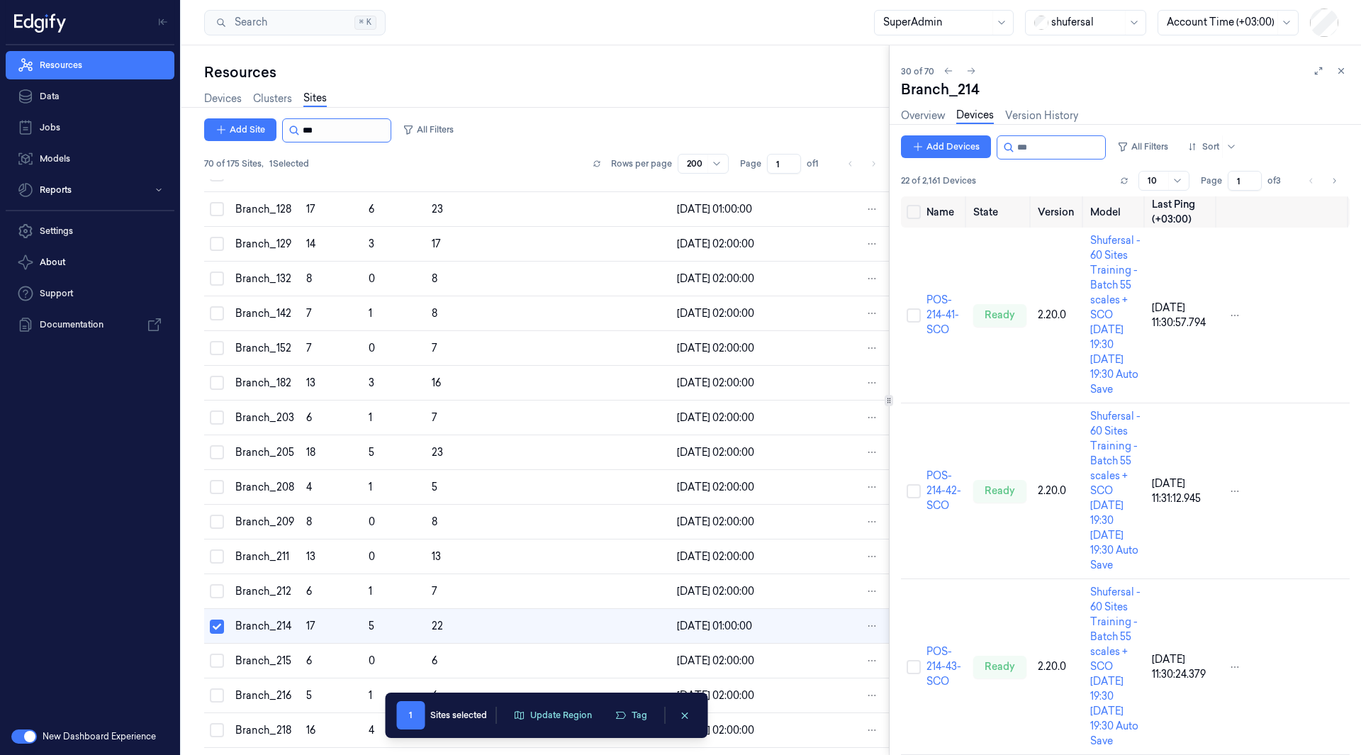
scroll to position [756, 0]
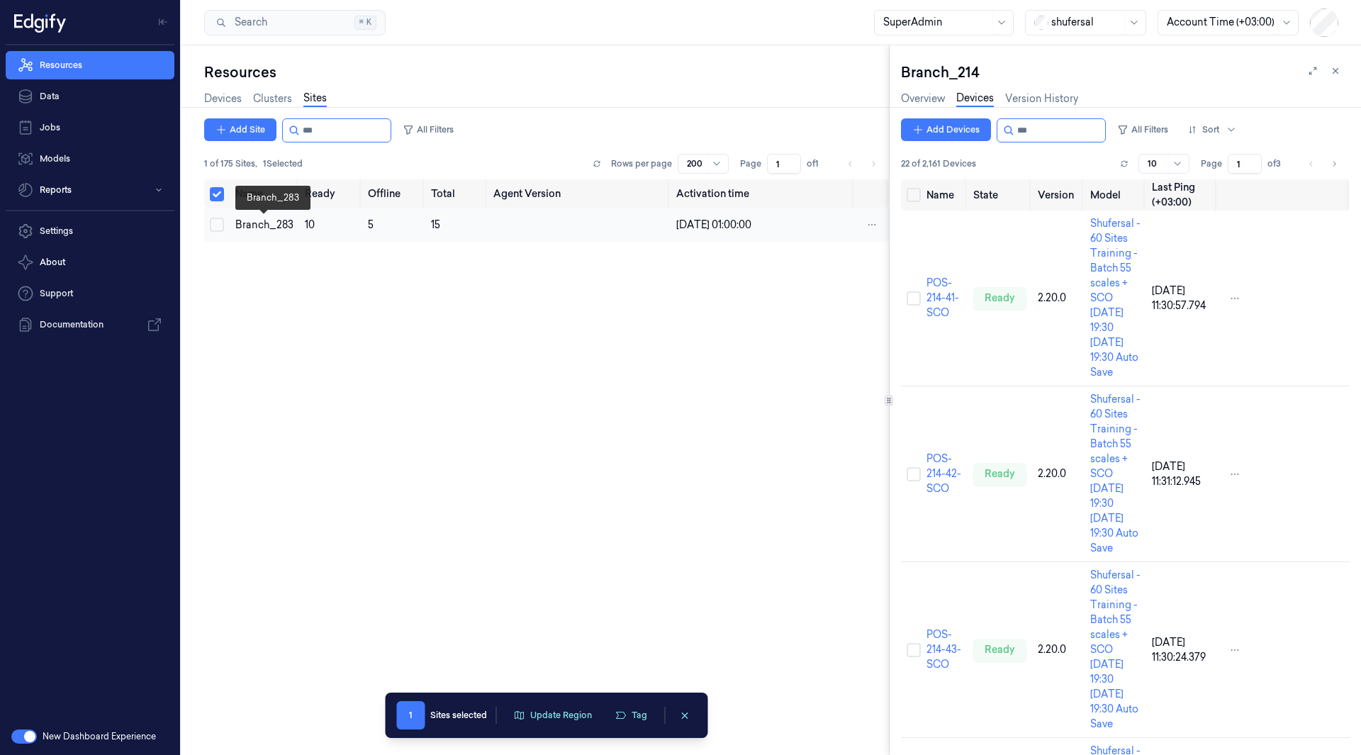
type input "***"
click at [282, 221] on div "Branch_283" at bounding box center [264, 225] width 58 height 15
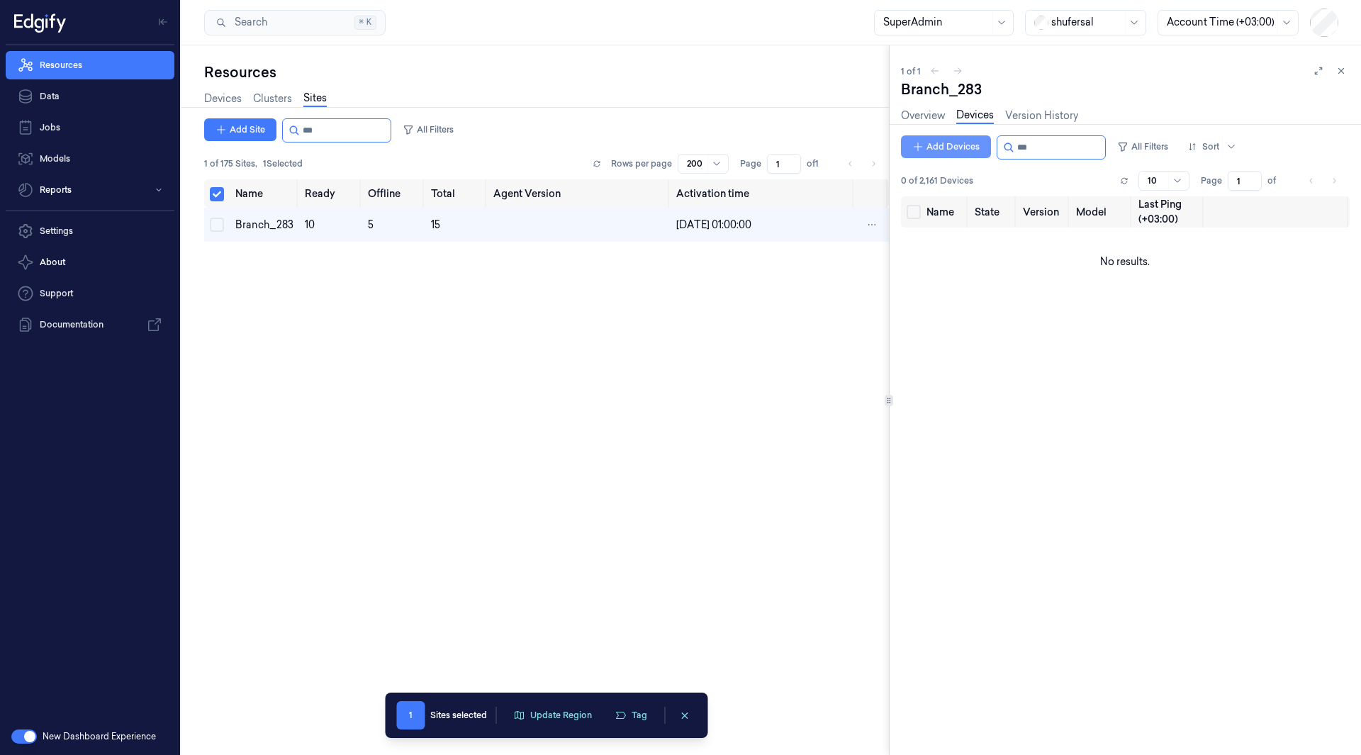
click at [946, 139] on button "Add Devices" at bounding box center [946, 146] width 90 height 23
click at [935, 143] on button "Add Devices" at bounding box center [946, 146] width 90 height 23
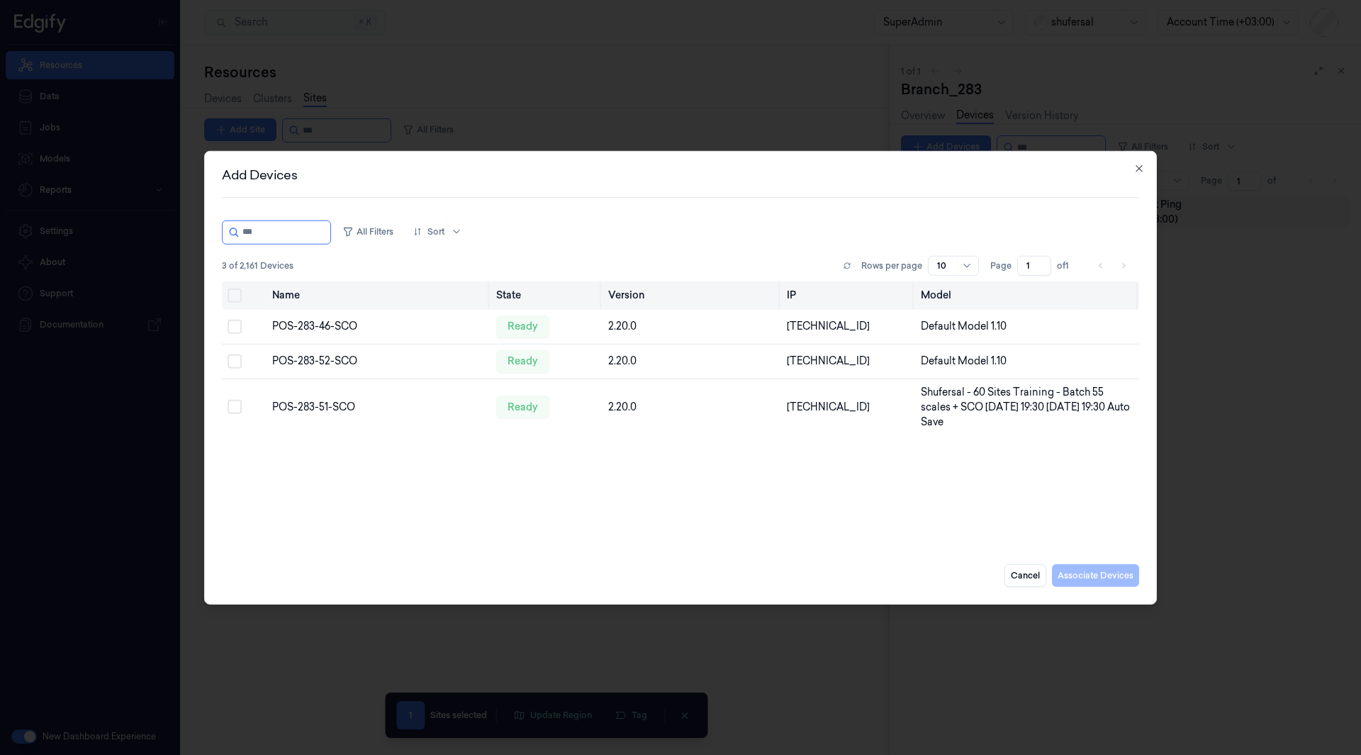
type input "***"
click at [237, 294] on button "Select all" at bounding box center [235, 295] width 14 height 14
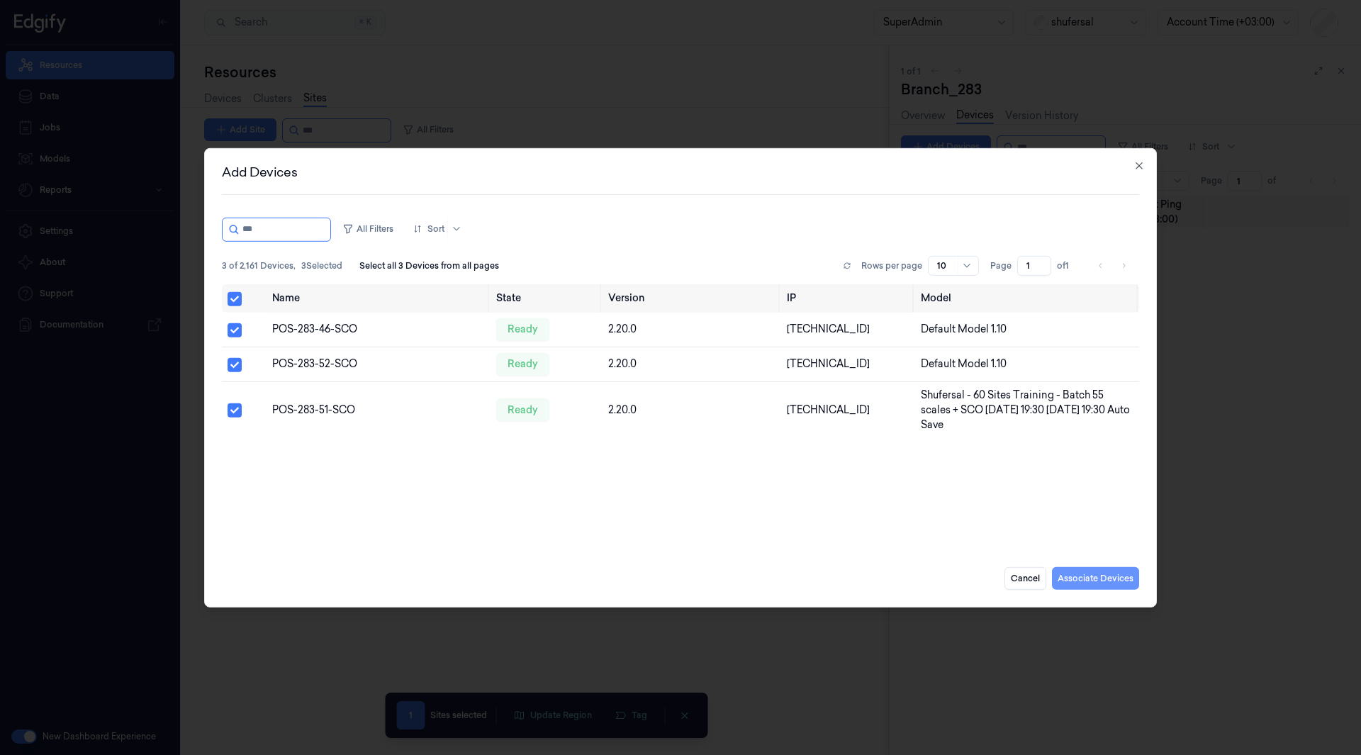
click at [1087, 579] on button "Associate Devices" at bounding box center [1095, 578] width 87 height 23
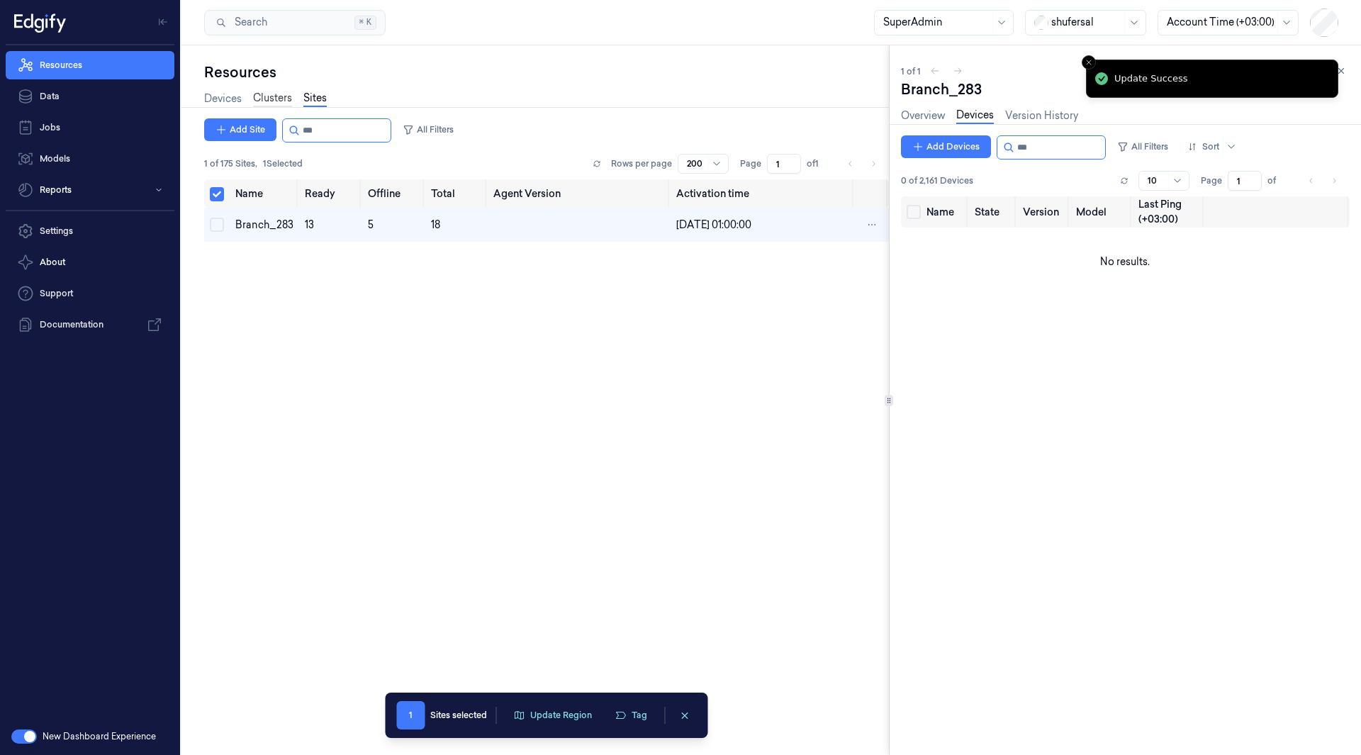
click at [284, 100] on link "Clusters" at bounding box center [272, 99] width 39 height 16
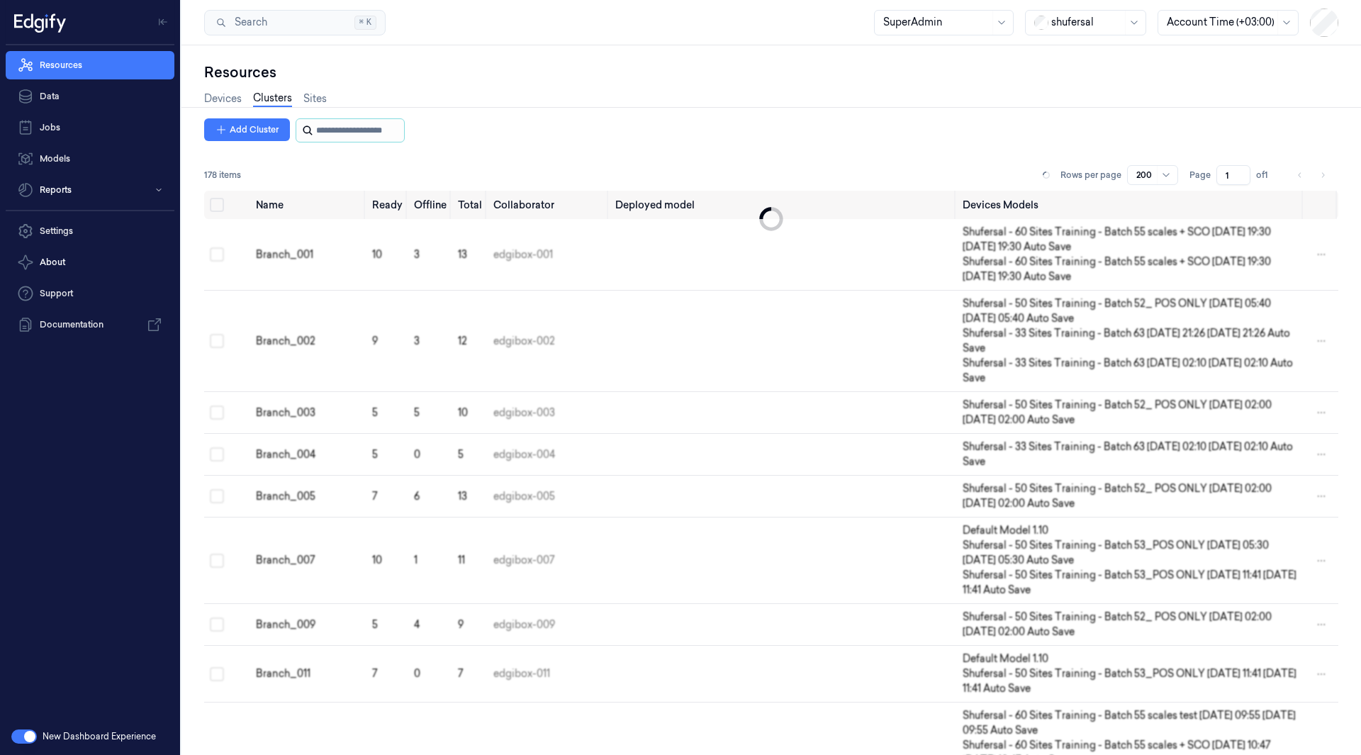
click at [357, 128] on input "string" at bounding box center [358, 130] width 85 height 23
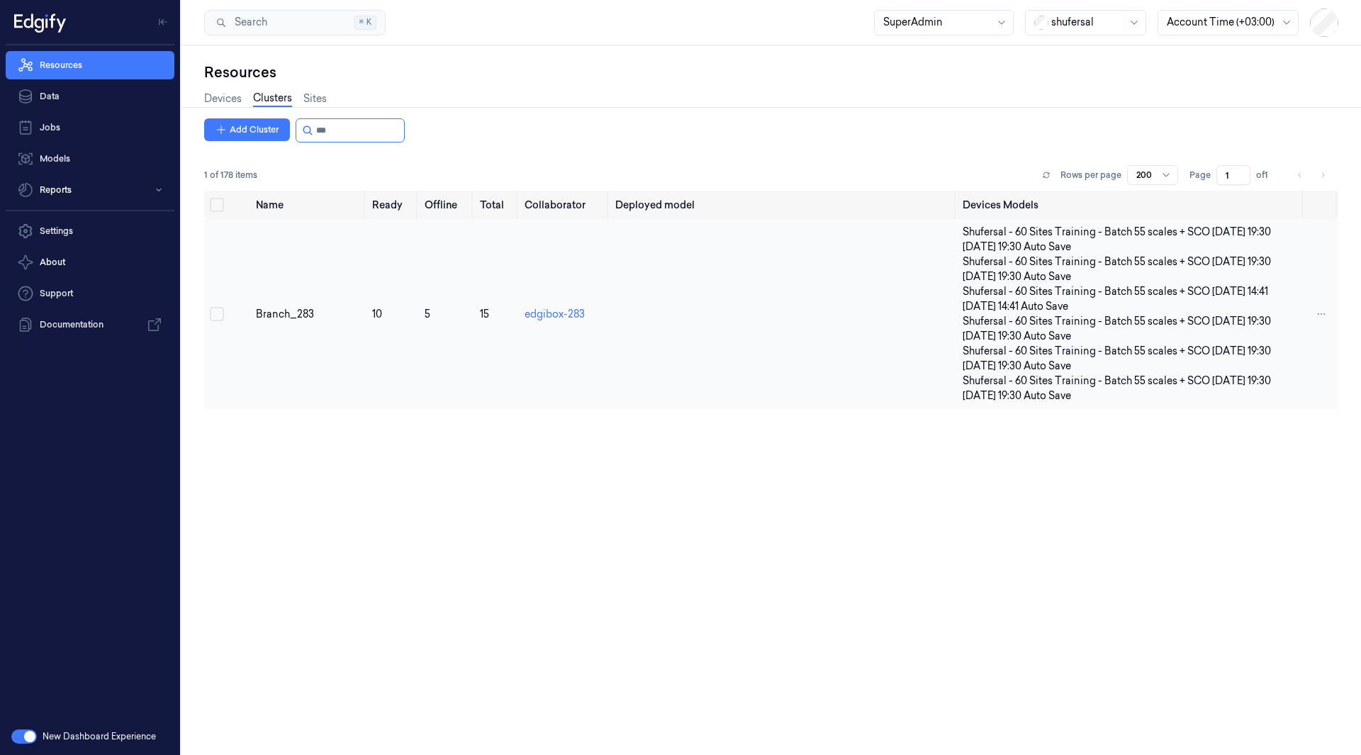
type input "***"
click at [286, 297] on td "Branch_283" at bounding box center [308, 314] width 116 height 190
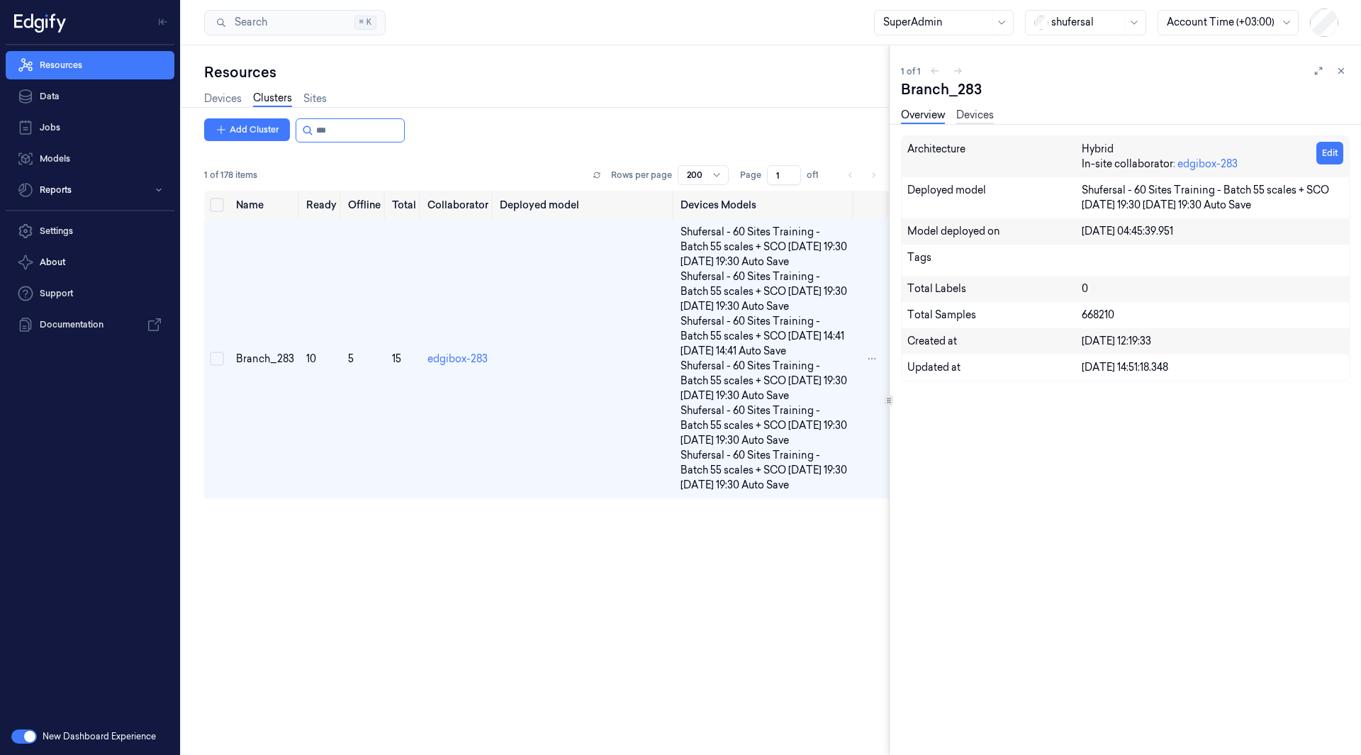
click at [973, 112] on link "Devices" at bounding box center [976, 116] width 38 height 16
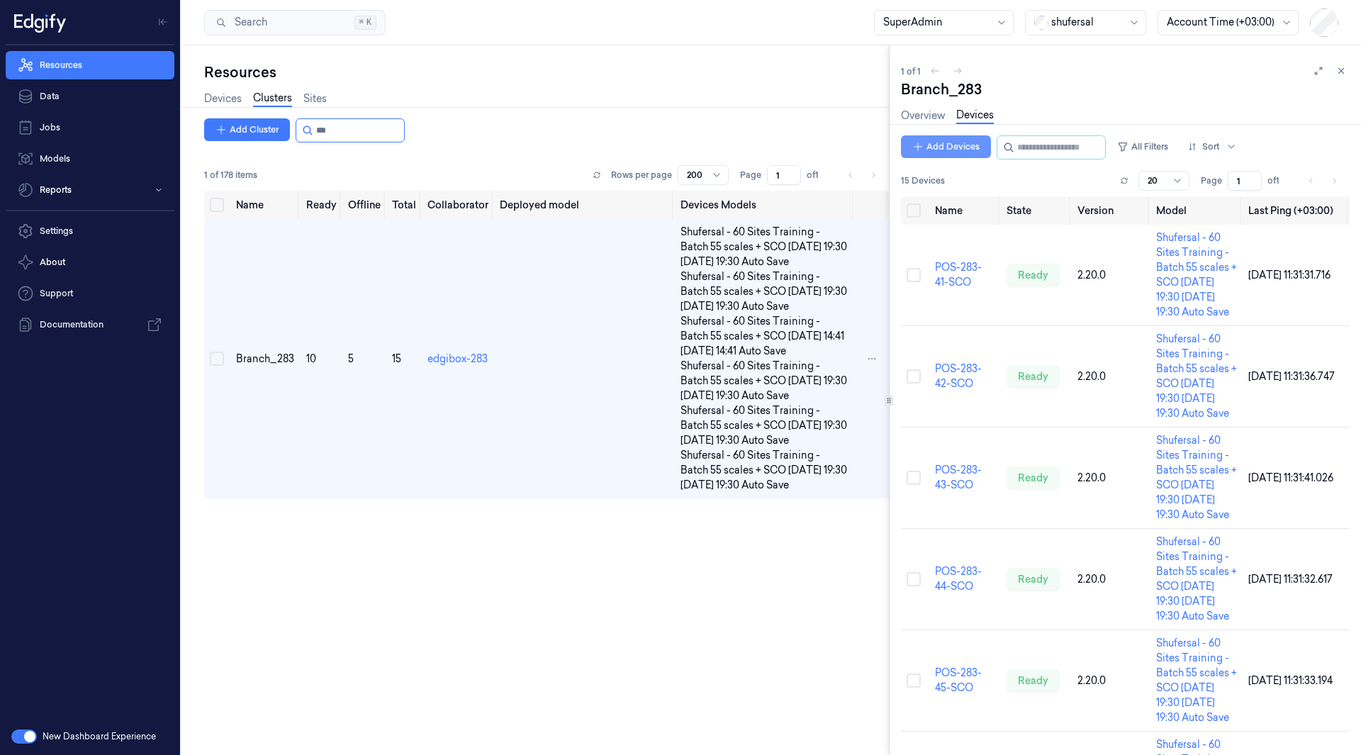
click at [942, 154] on button "Add Devices" at bounding box center [946, 146] width 90 height 23
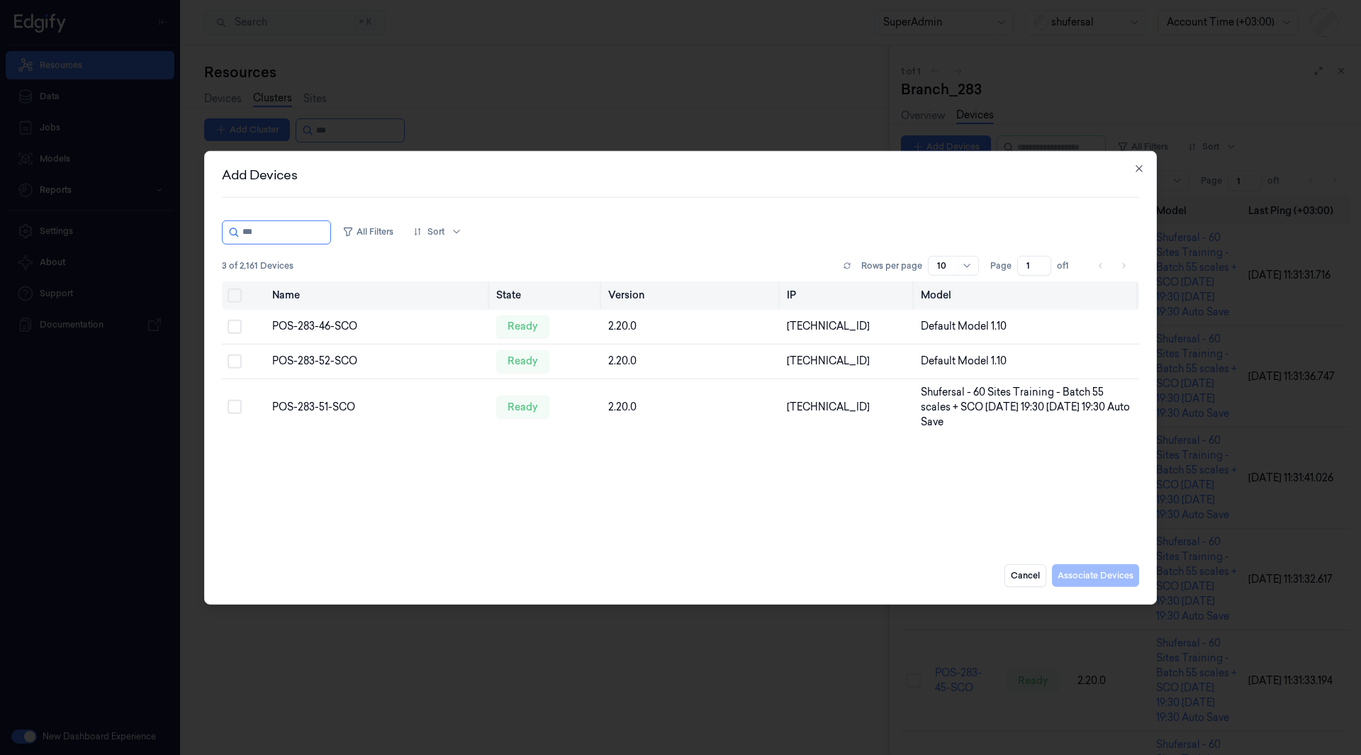
type input "***"
click at [232, 294] on button "Select all" at bounding box center [235, 295] width 14 height 14
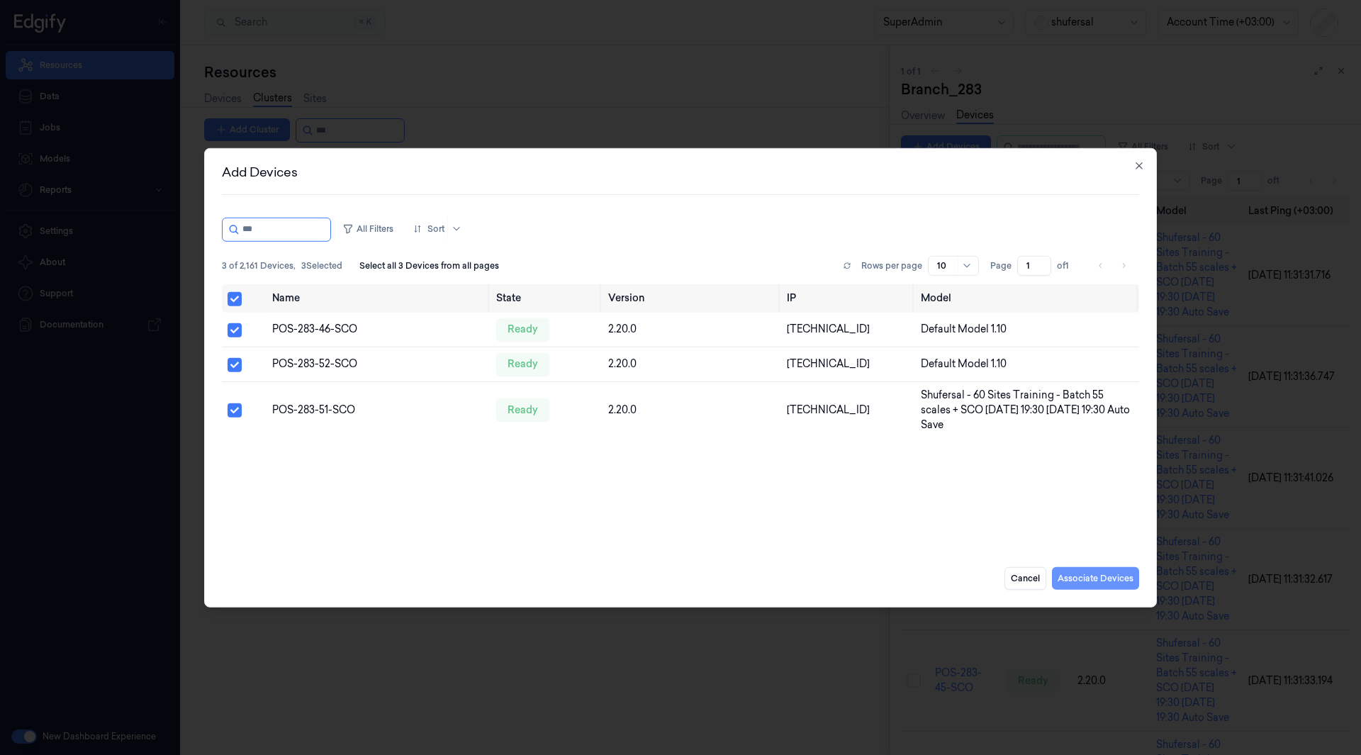
click at [1074, 579] on button "Associate Devices" at bounding box center [1095, 578] width 87 height 23
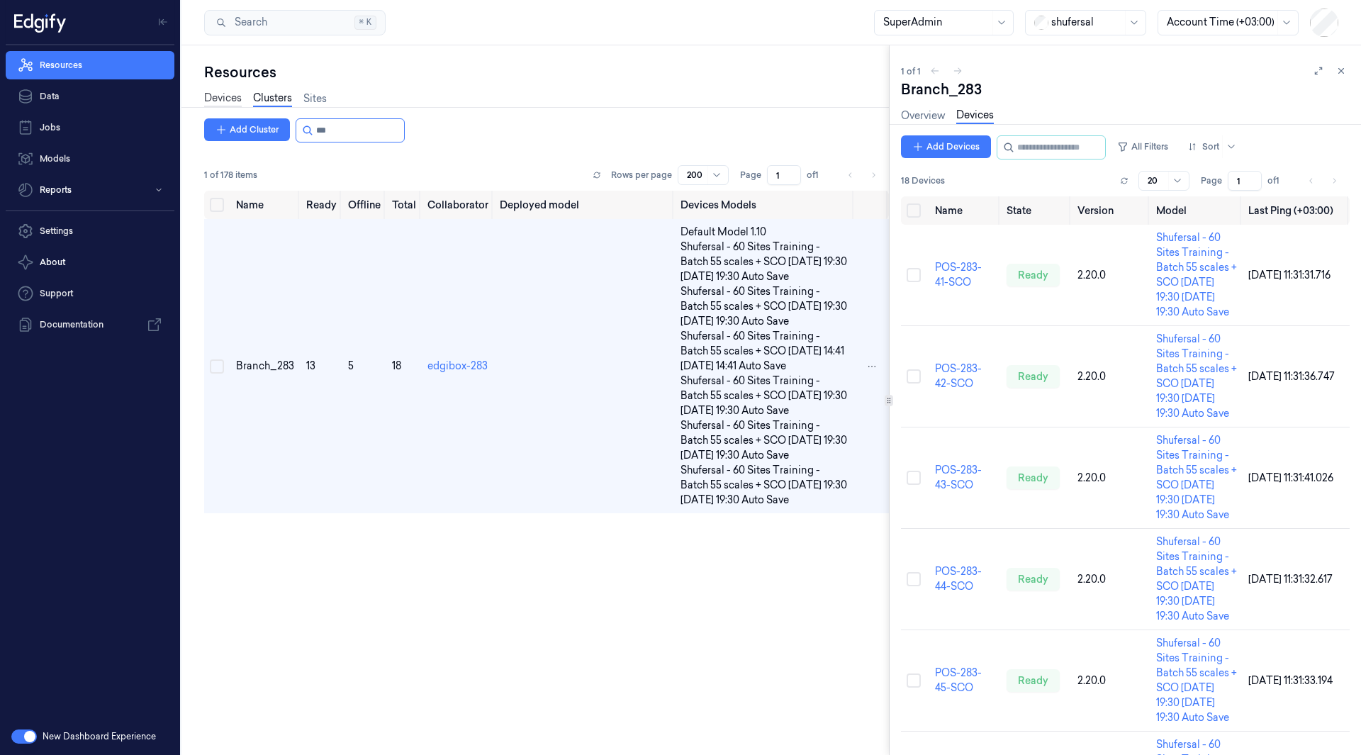
click at [216, 104] on link "Devices" at bounding box center [223, 99] width 38 height 16
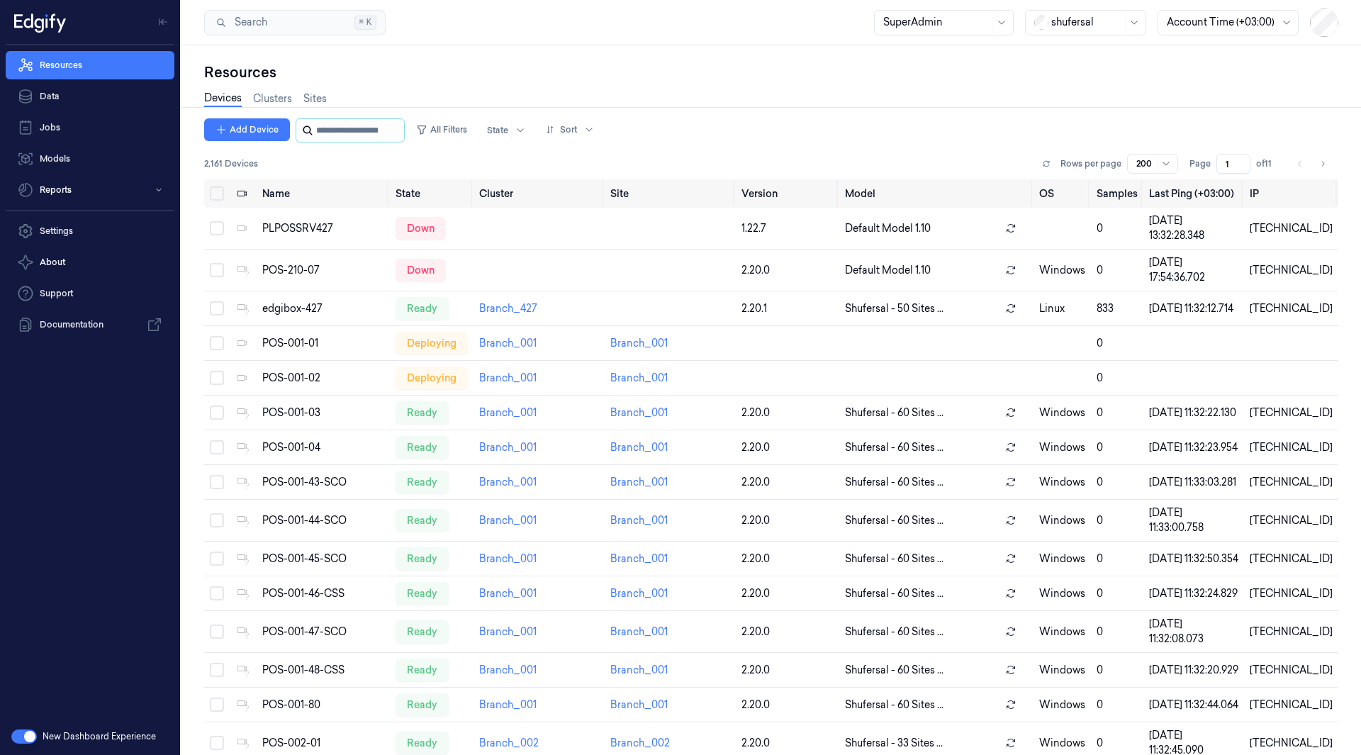
click at [339, 129] on input "string" at bounding box center [358, 130] width 85 height 23
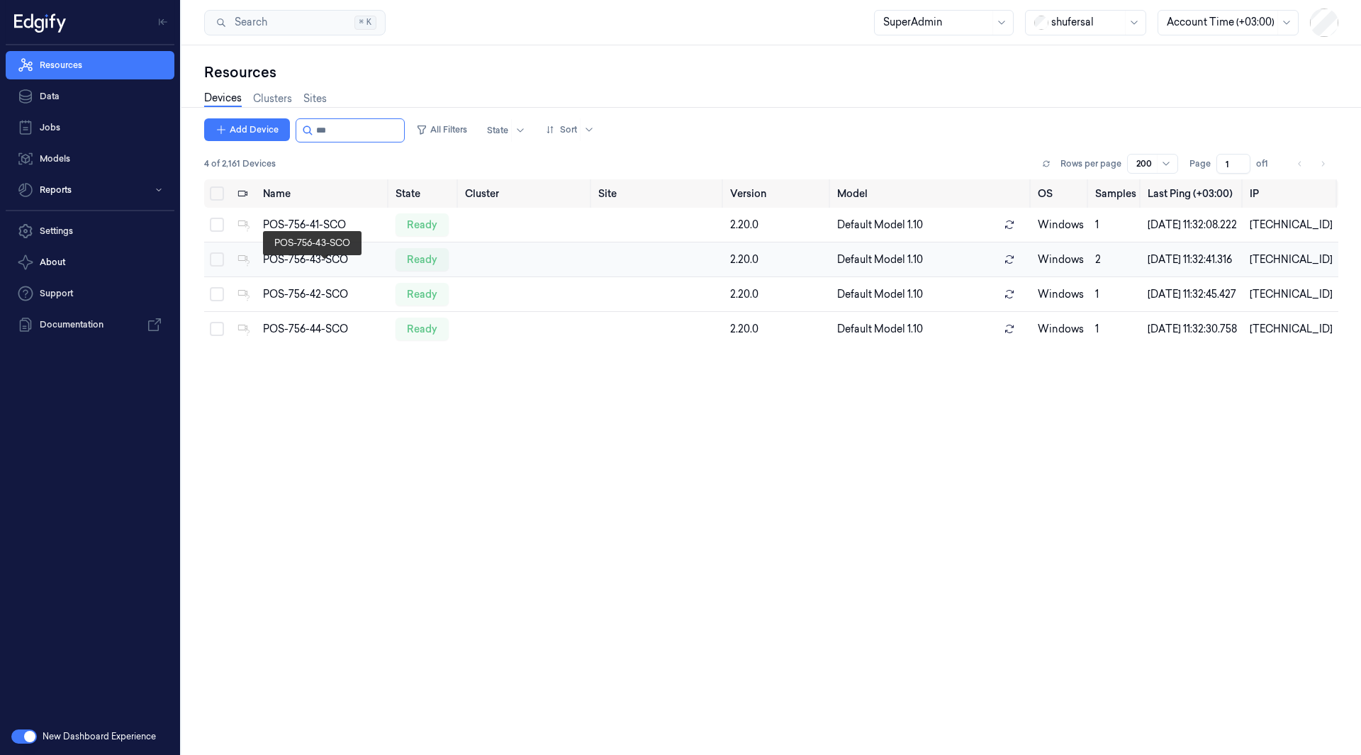
type input "***"
click at [304, 266] on div "POS-756-43-SCO" at bounding box center [323, 259] width 121 height 15
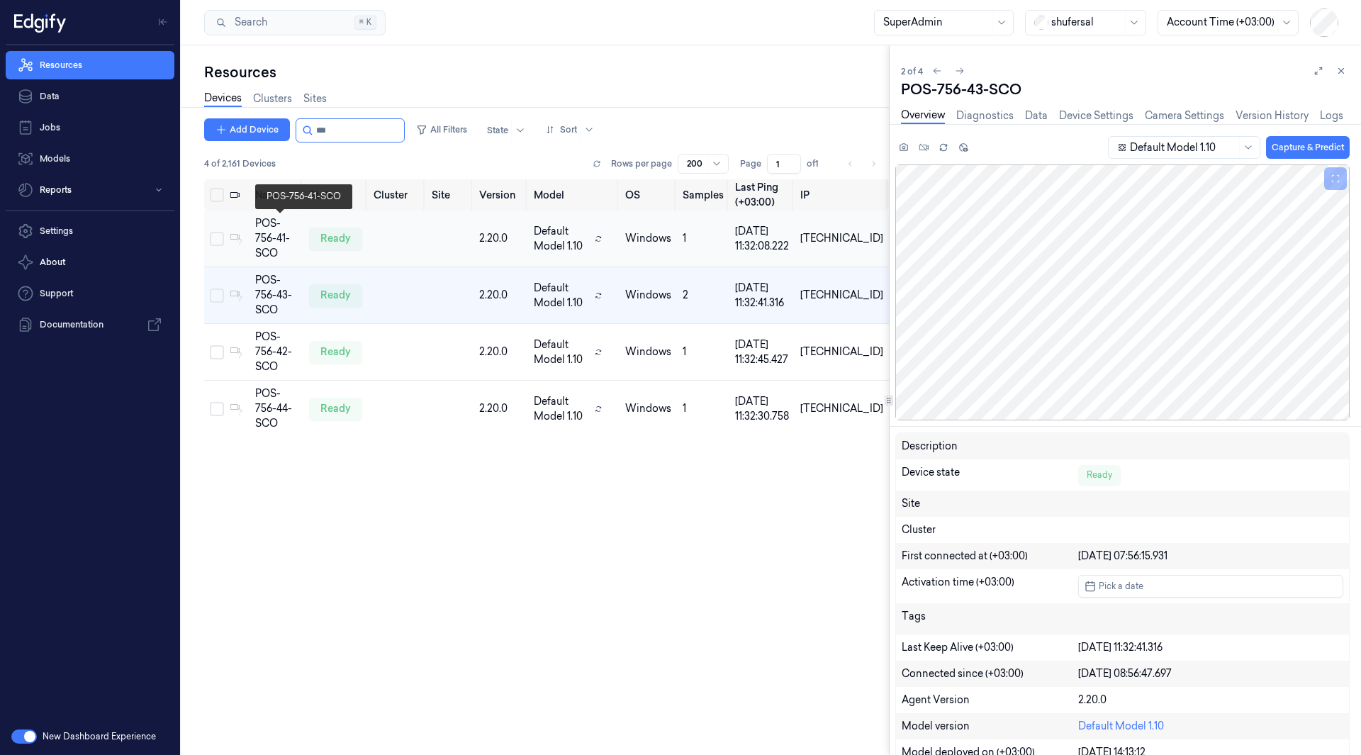
click at [278, 223] on div "POS-756-41-SCO" at bounding box center [276, 238] width 43 height 45
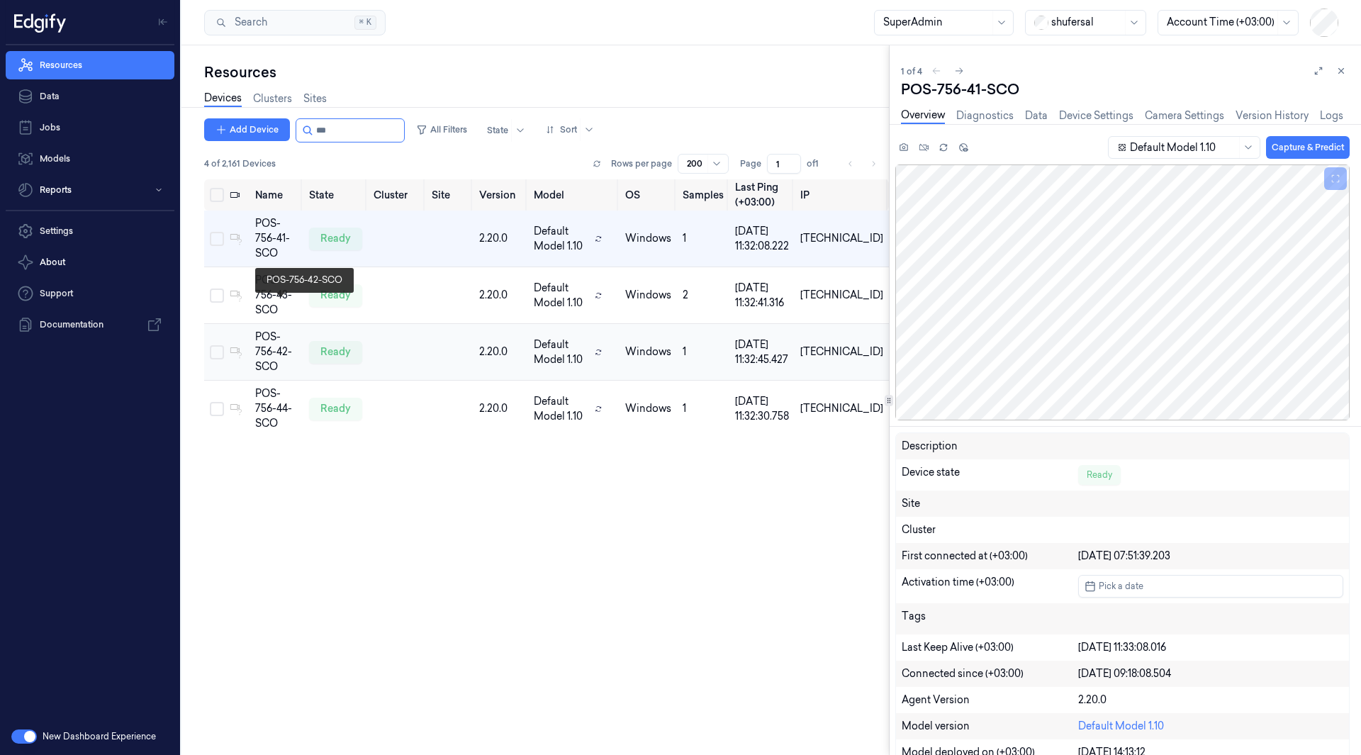
click at [284, 330] on div "POS-756-42-SCO" at bounding box center [276, 352] width 43 height 45
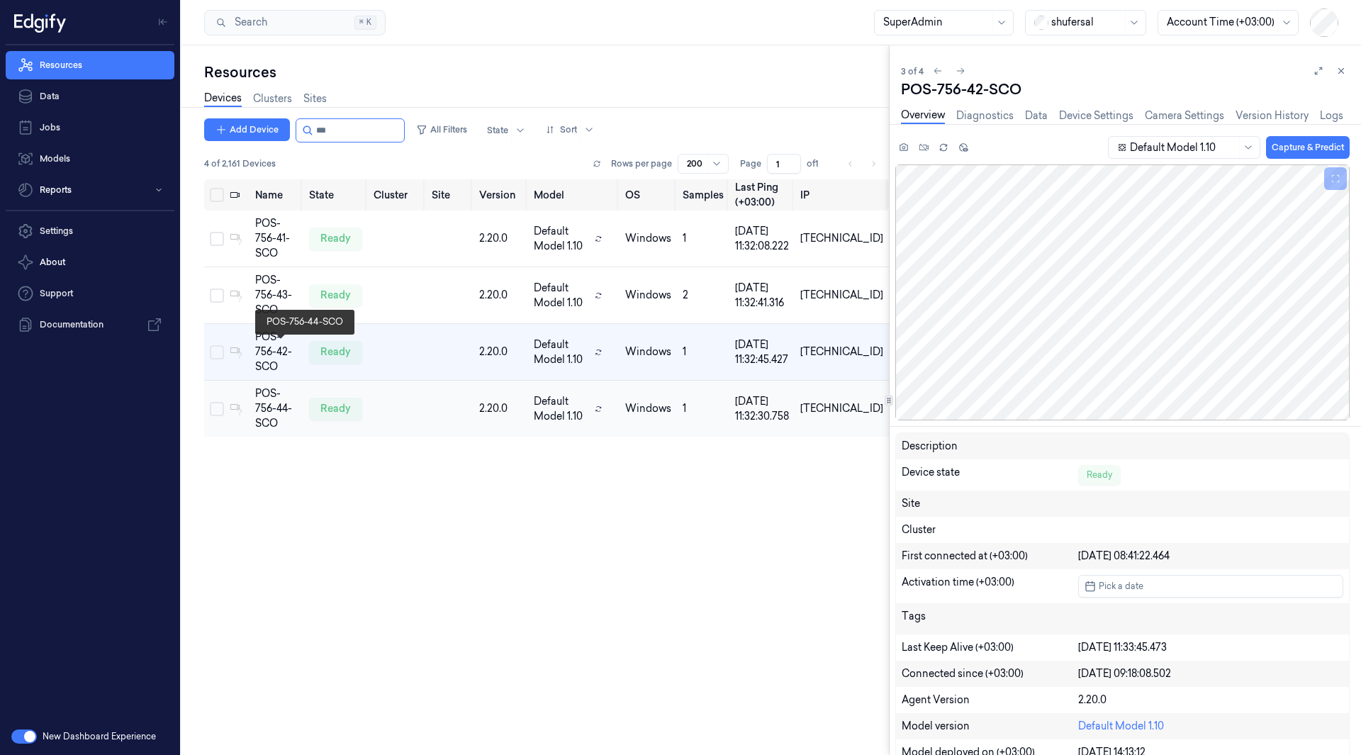
click at [289, 386] on div "POS-756-44-SCO" at bounding box center [276, 408] width 43 height 45
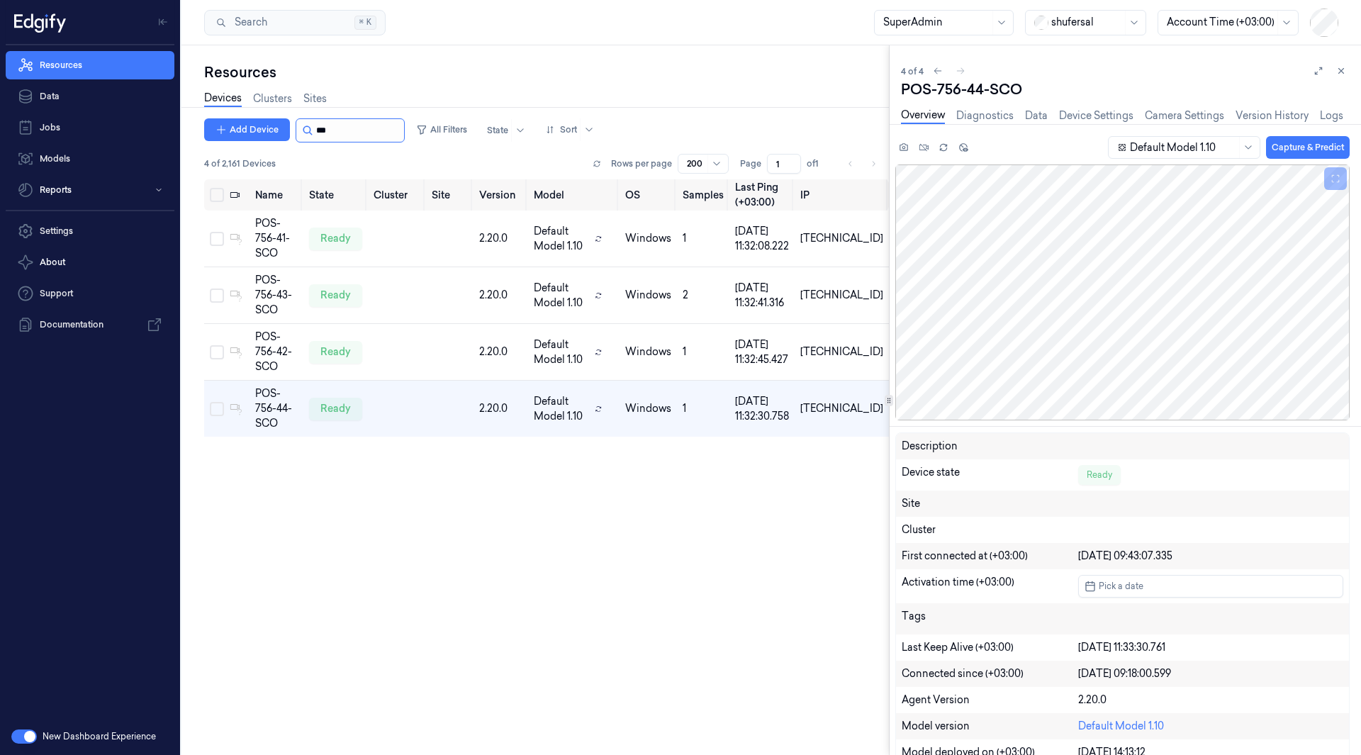
click at [335, 131] on input "string" at bounding box center [358, 130] width 85 height 23
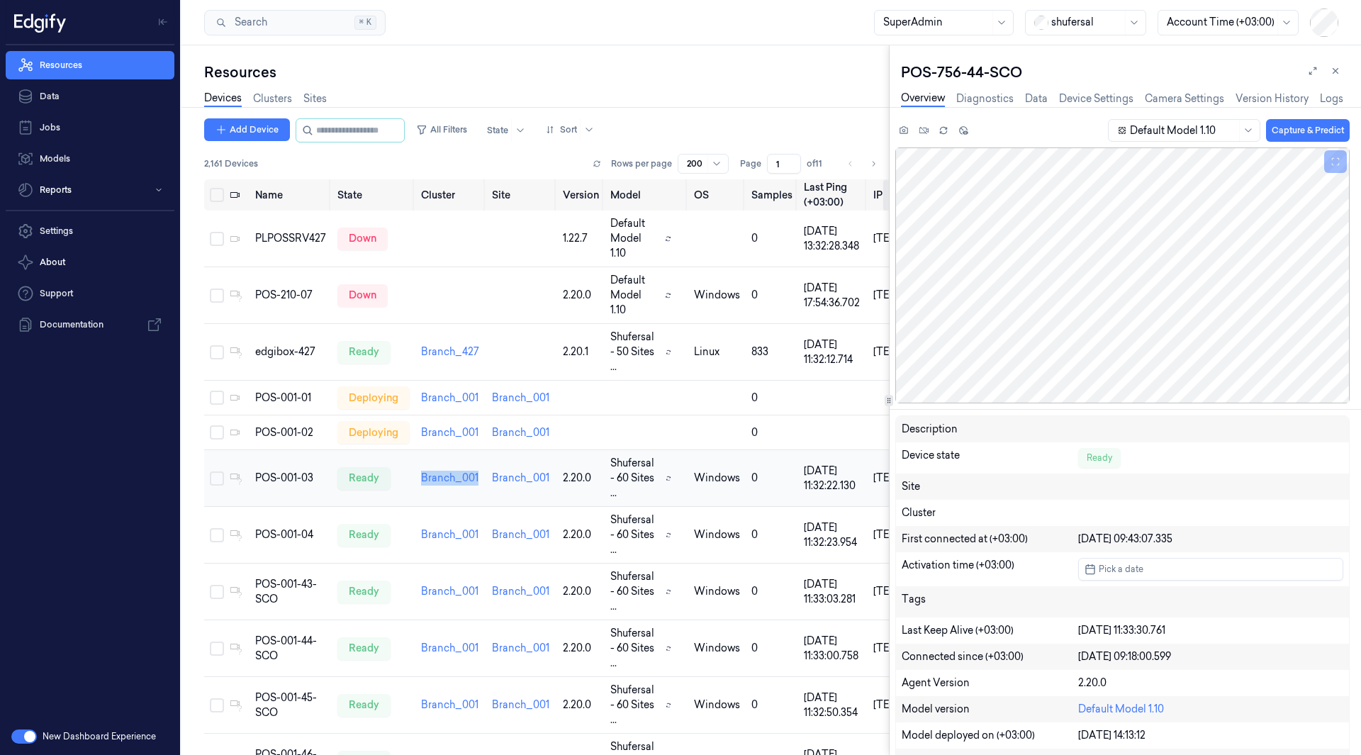
drag, startPoint x: 478, startPoint y: 486, endPoint x: 424, endPoint y: 496, distance: 54.8
click at [424, 496] on td "Branch_001" at bounding box center [451, 478] width 71 height 57
copy link "Branch_001"
click at [275, 99] on link "Clusters" at bounding box center [272, 99] width 39 height 16
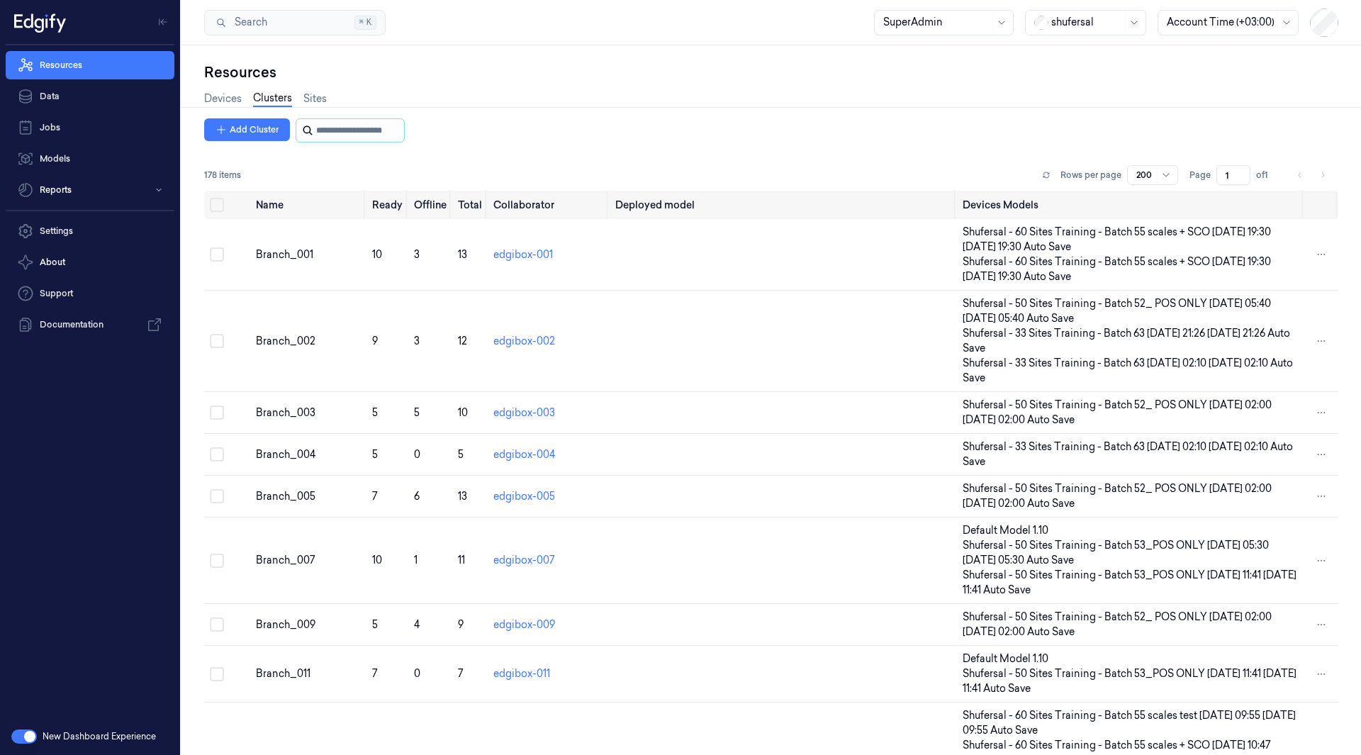
click at [381, 132] on input "string" at bounding box center [358, 130] width 85 height 23
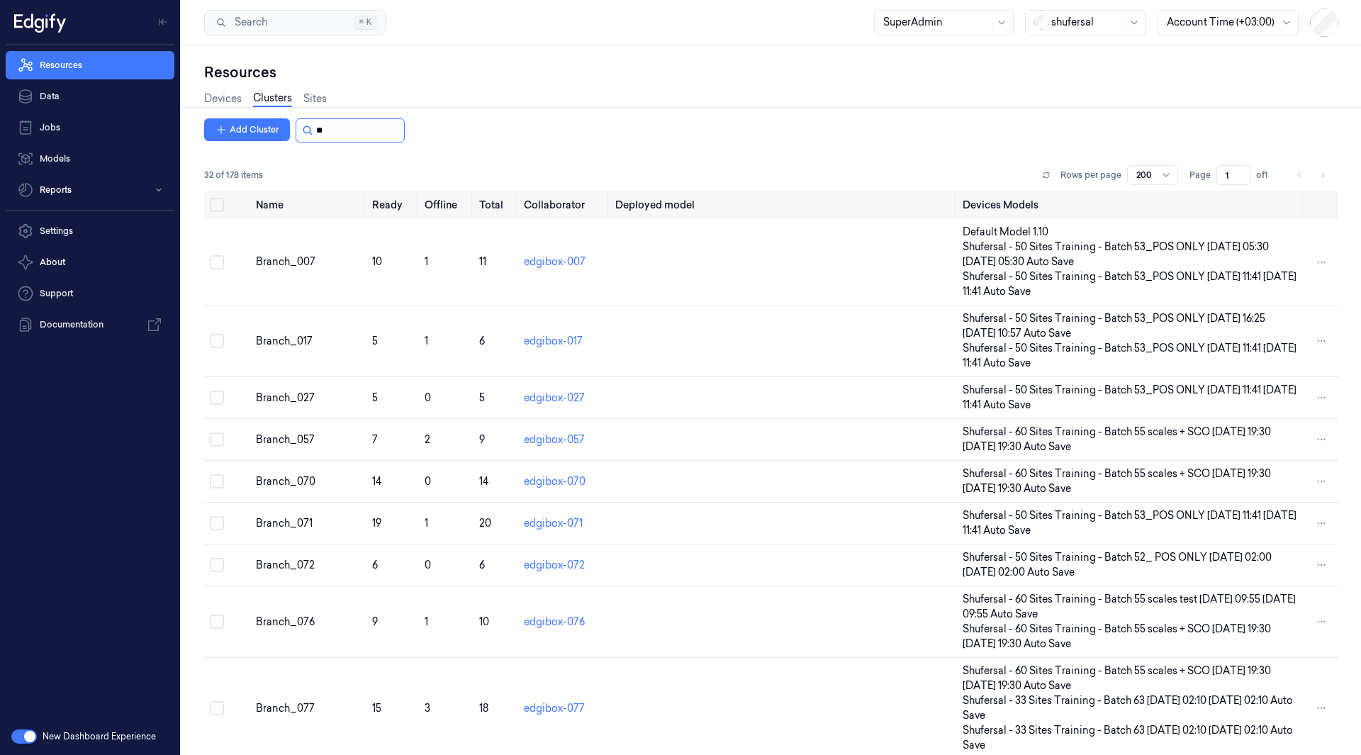
type input "***"
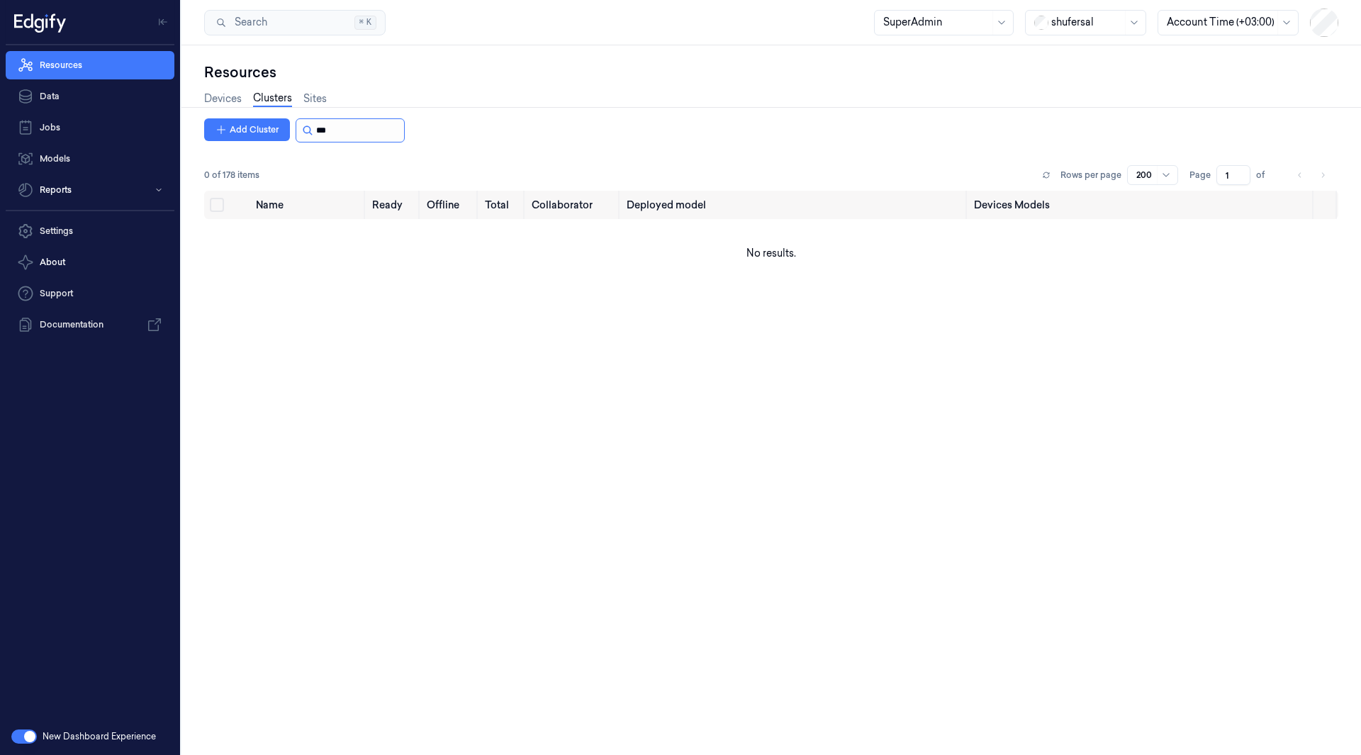
click at [324, 128] on input "string" at bounding box center [358, 130] width 85 height 23
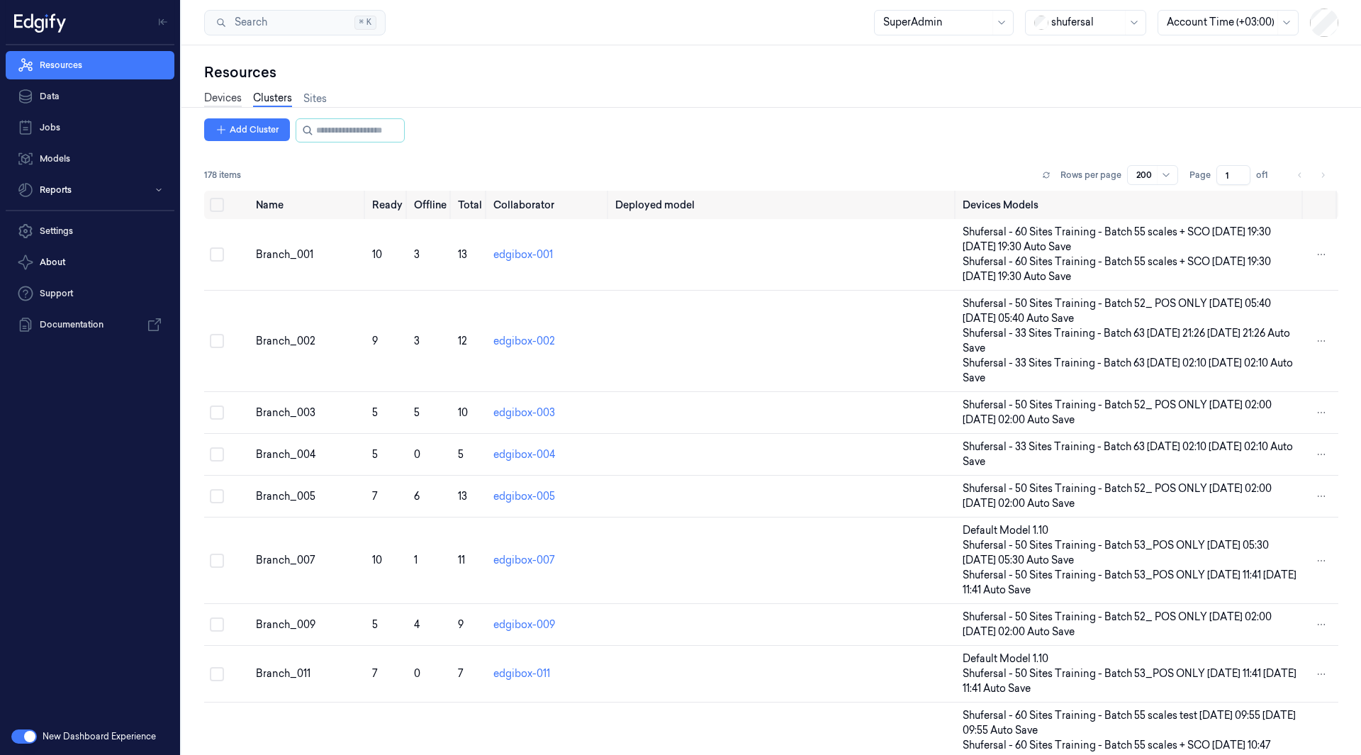
click at [218, 99] on link "Devices" at bounding box center [223, 99] width 38 height 16
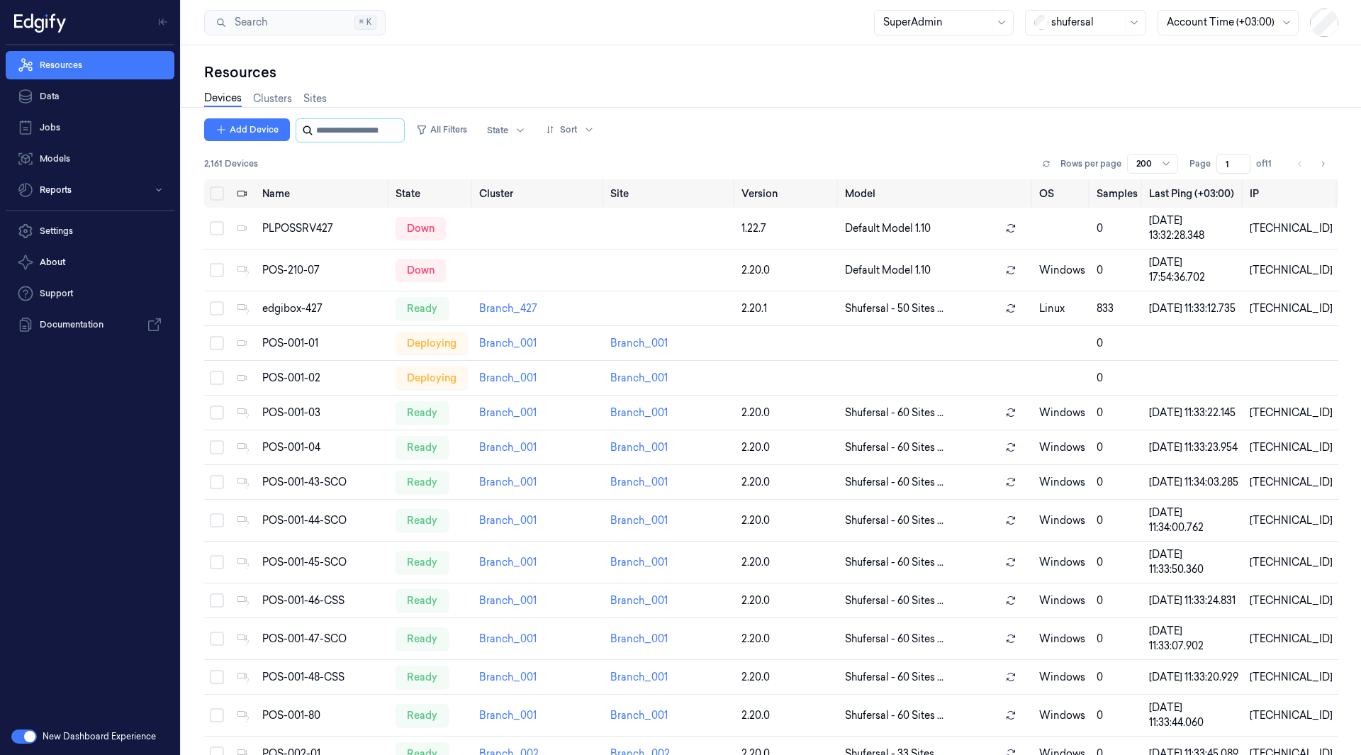
click at [364, 128] on input "string" at bounding box center [358, 130] width 85 height 23
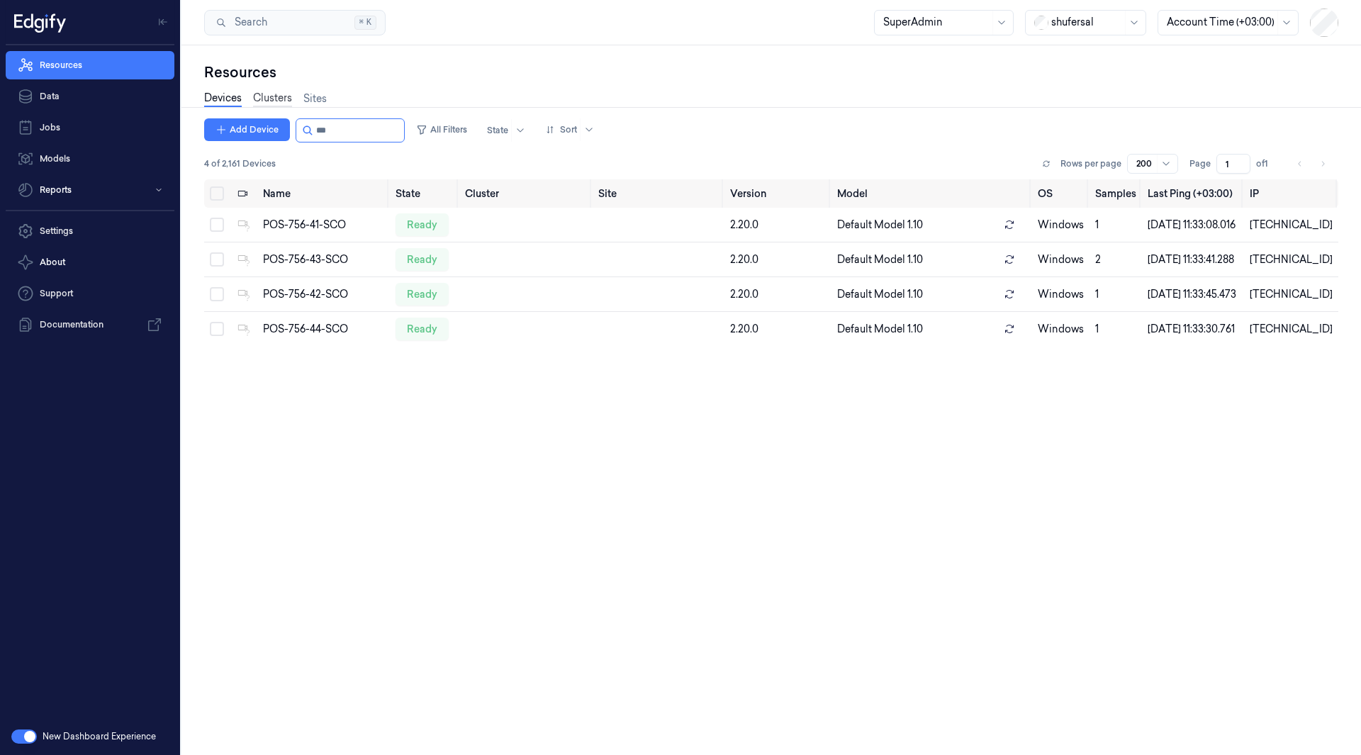
type input "***"
click at [276, 106] on link "Clusters" at bounding box center [272, 99] width 39 height 16
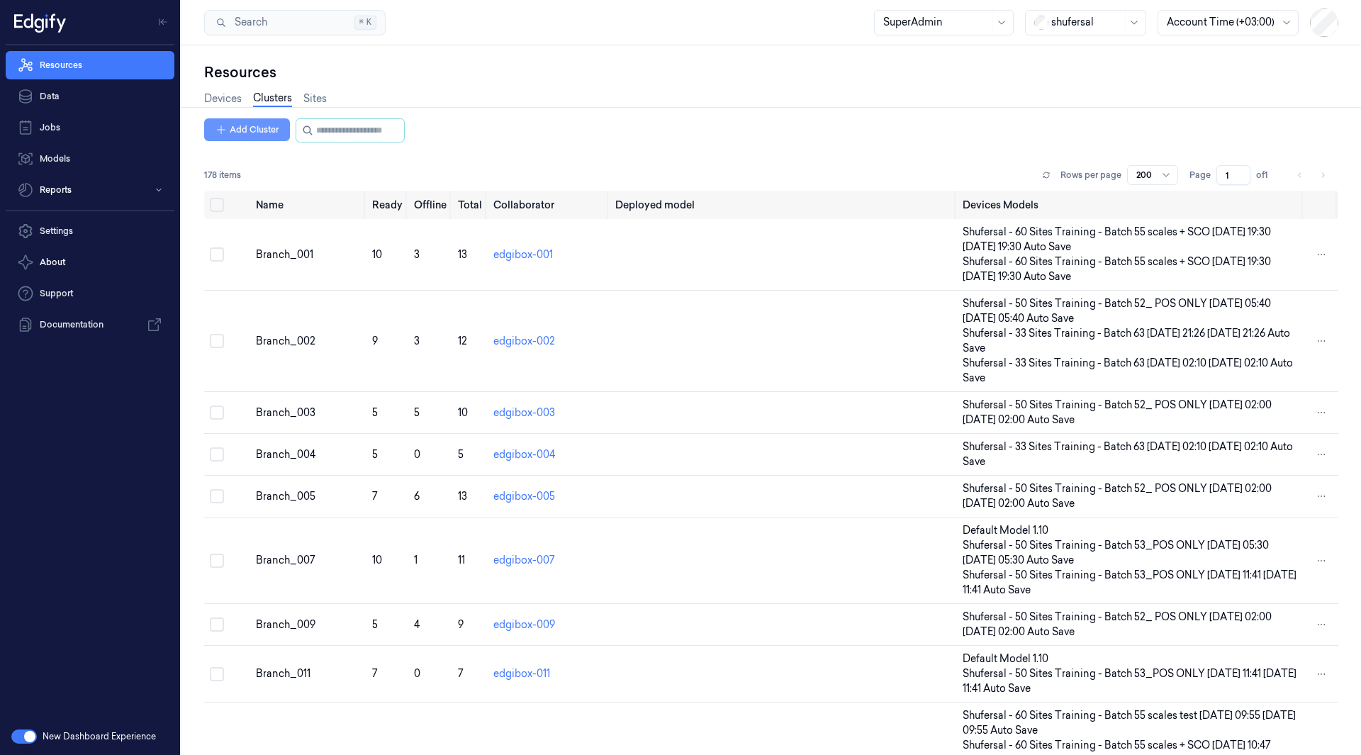
click at [260, 132] on button "Add Cluster" at bounding box center [247, 129] width 86 height 23
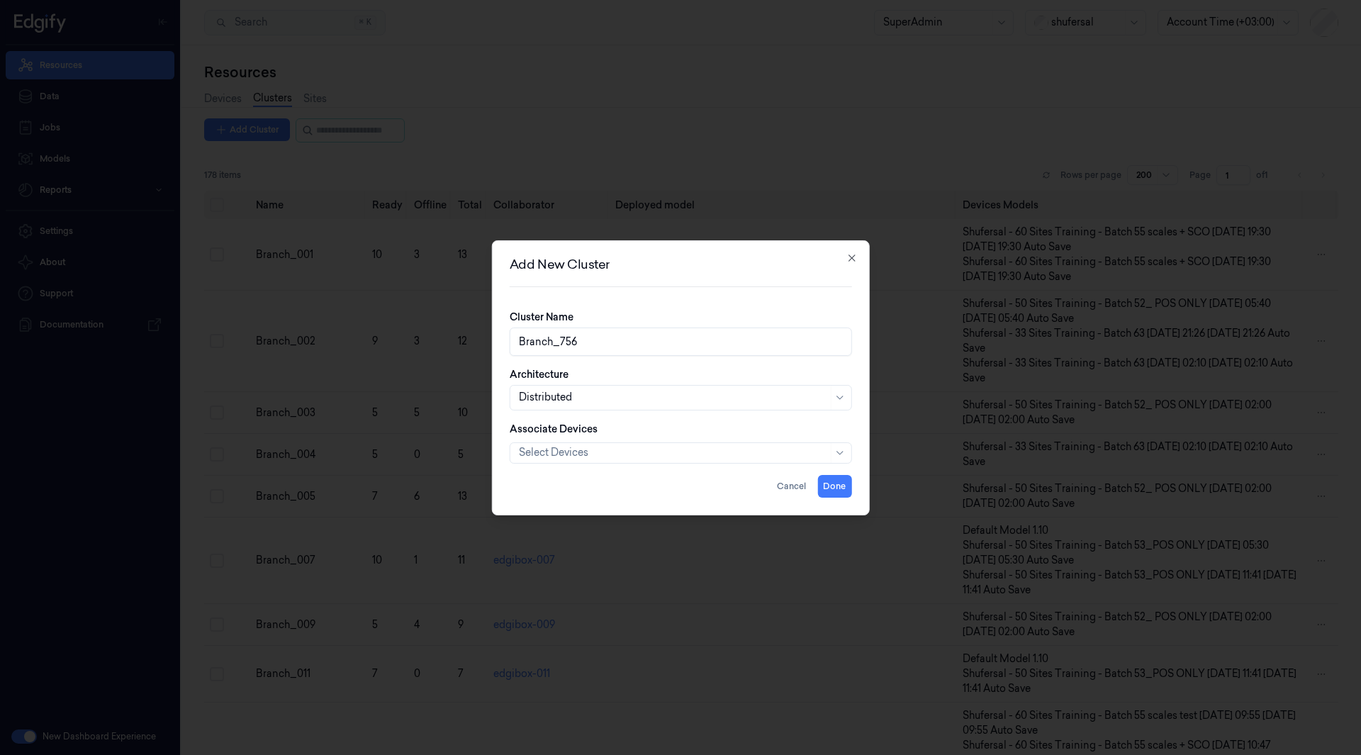
type input "Branch_756"
click at [610, 392] on div at bounding box center [673, 397] width 309 height 15
click at [594, 454] on div "Hybrid" at bounding box center [681, 452] width 324 height 15
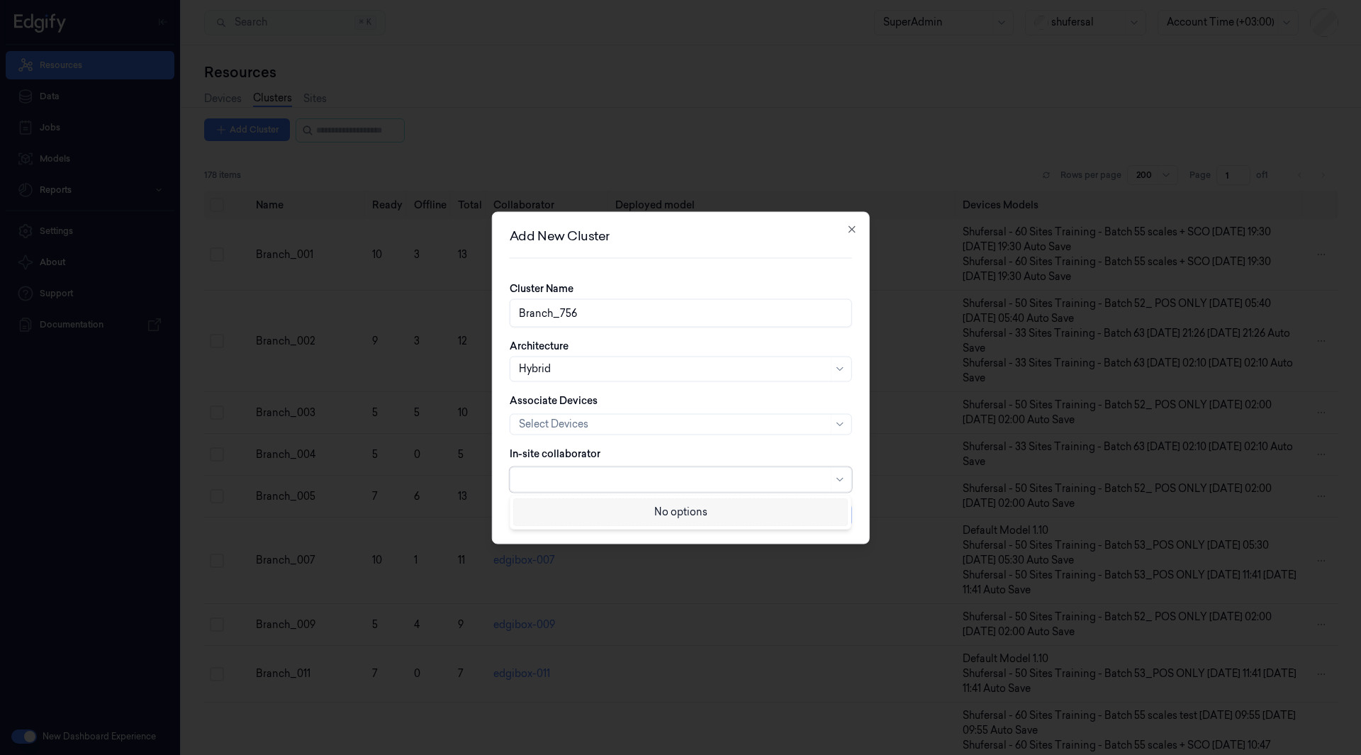
click at [634, 472] on div at bounding box center [673, 479] width 309 height 15
click at [674, 445] on div "Cluster Name Branch_756 Architecture Hybrid Associate Devices Select Devices In…" at bounding box center [681, 392] width 342 height 223
click at [835, 511] on div "Cancel Done" at bounding box center [681, 514] width 342 height 23
click at [769, 479] on div at bounding box center [673, 479] width 309 height 15
click at [720, 508] on div "No options" at bounding box center [680, 512] width 335 height 28
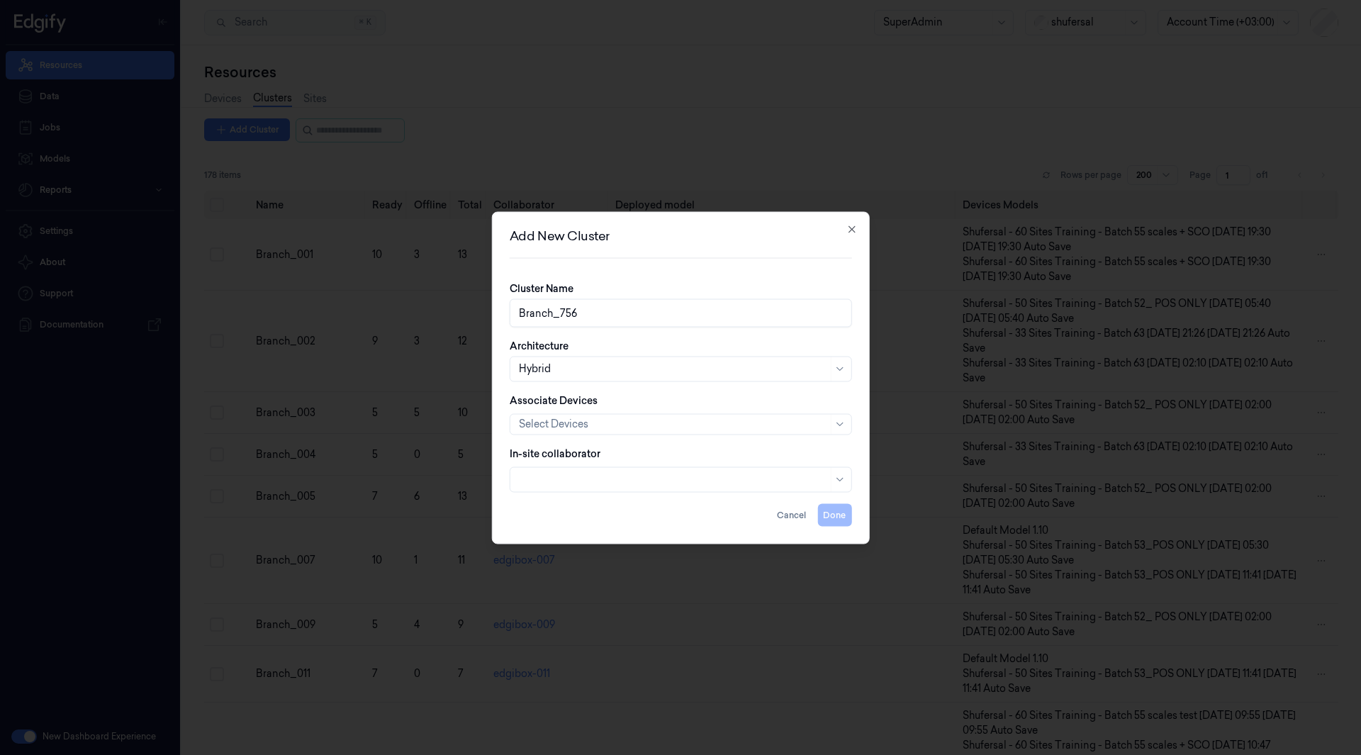
click at [616, 435] on div "Cluster Name Branch_756 Architecture Hybrid Associate Devices Select Devices In…" at bounding box center [681, 392] width 342 height 223
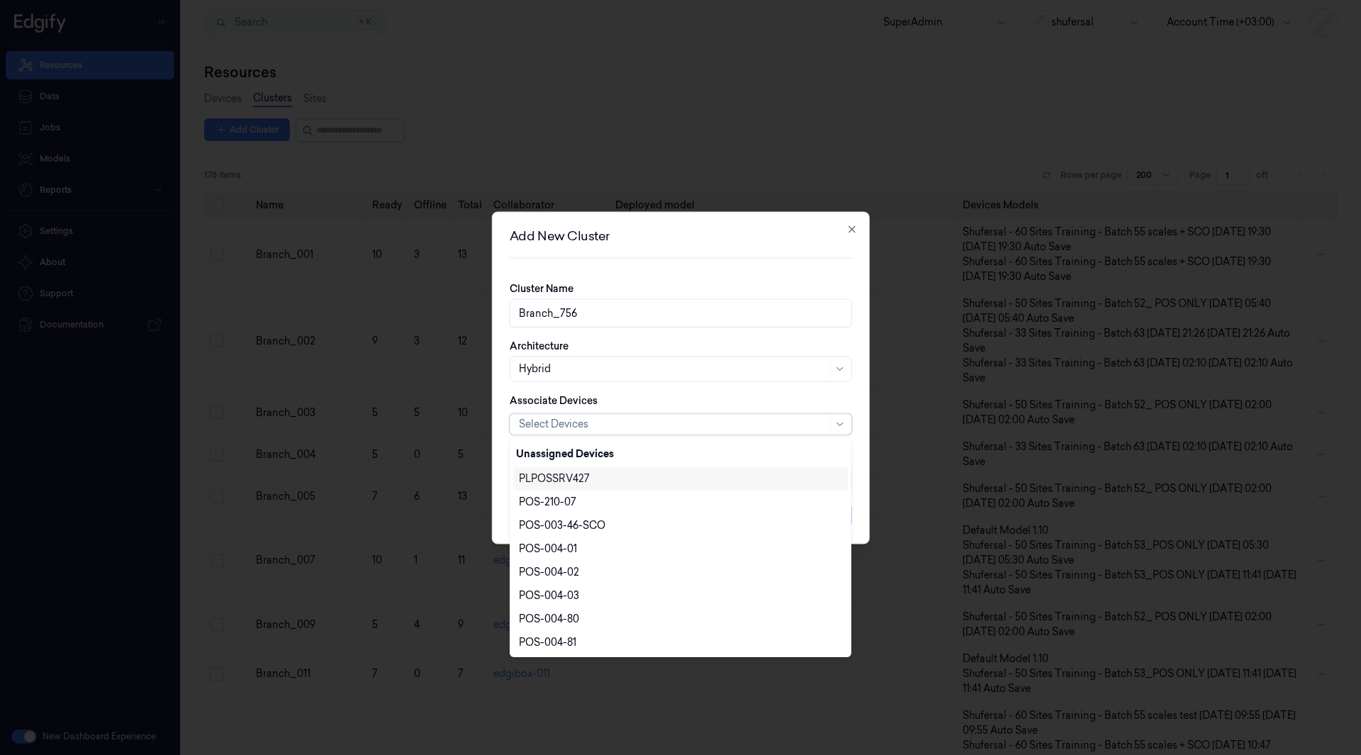
click at [624, 423] on div at bounding box center [673, 424] width 309 height 15
type input "756"
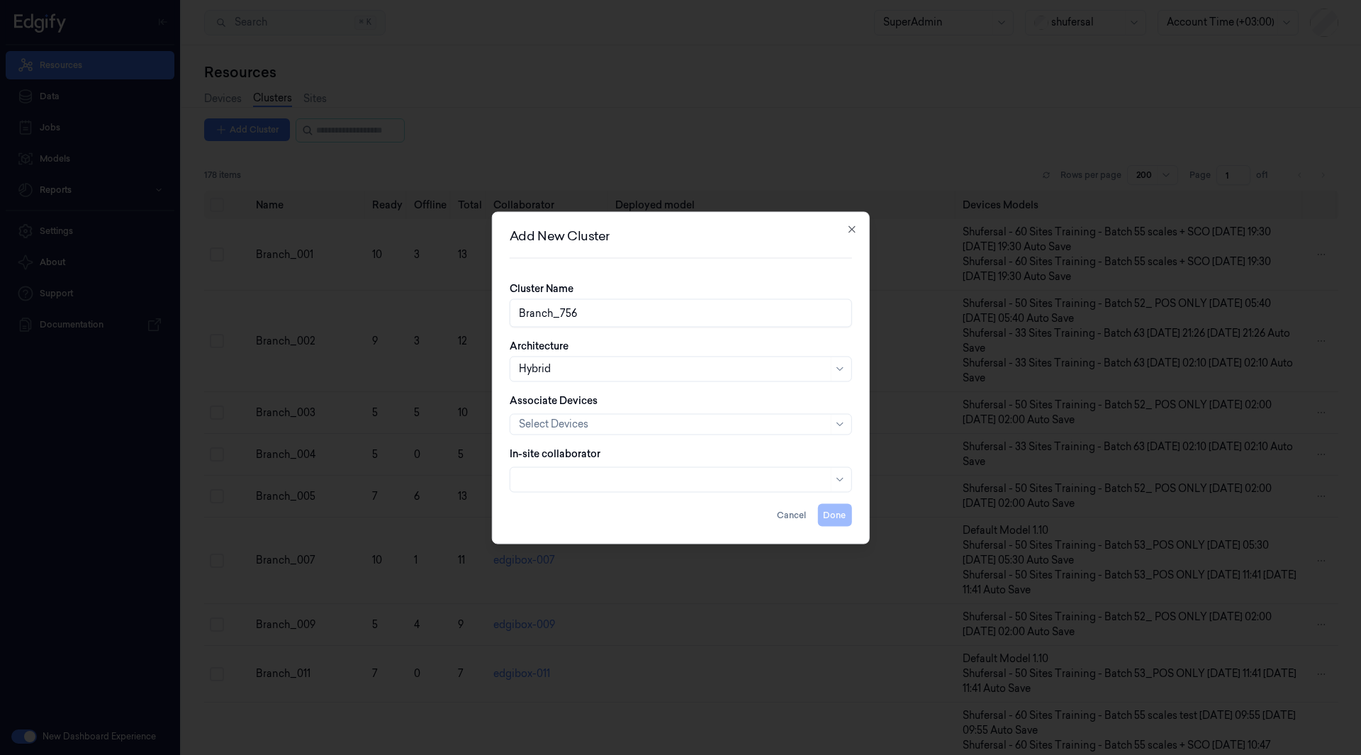
click at [701, 396] on div "Associate Devices Select Devices" at bounding box center [681, 414] width 342 height 42
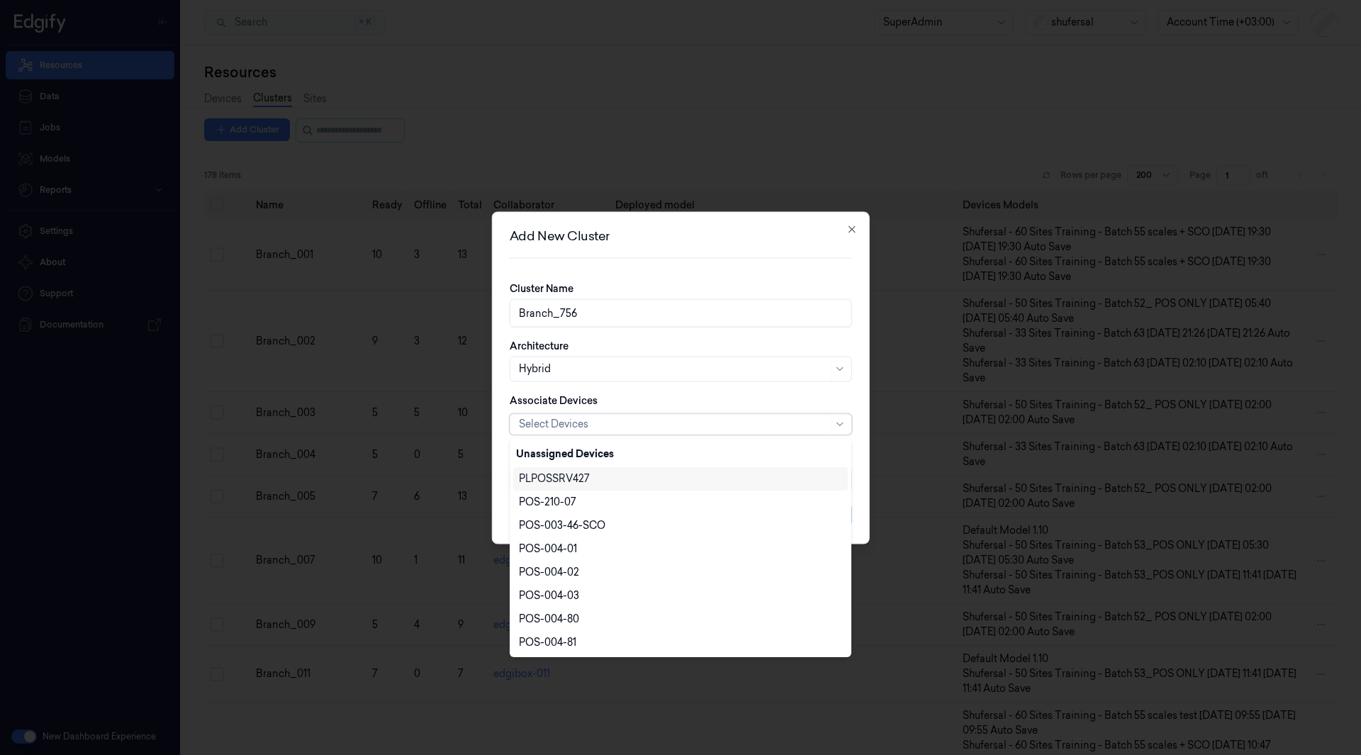
click at [668, 426] on div at bounding box center [673, 424] width 309 height 15
type input "756"
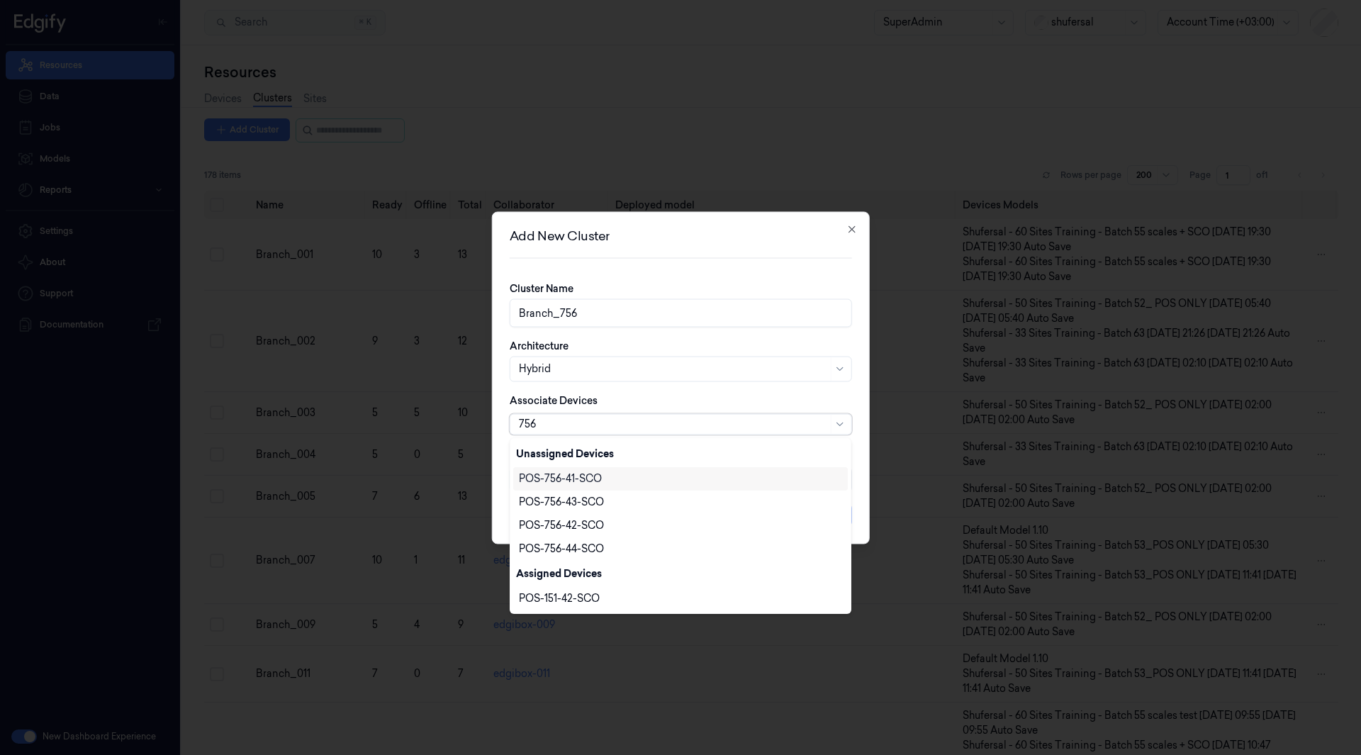
click at [567, 475] on div "POS-756-41-SCO" at bounding box center [560, 479] width 83 height 15
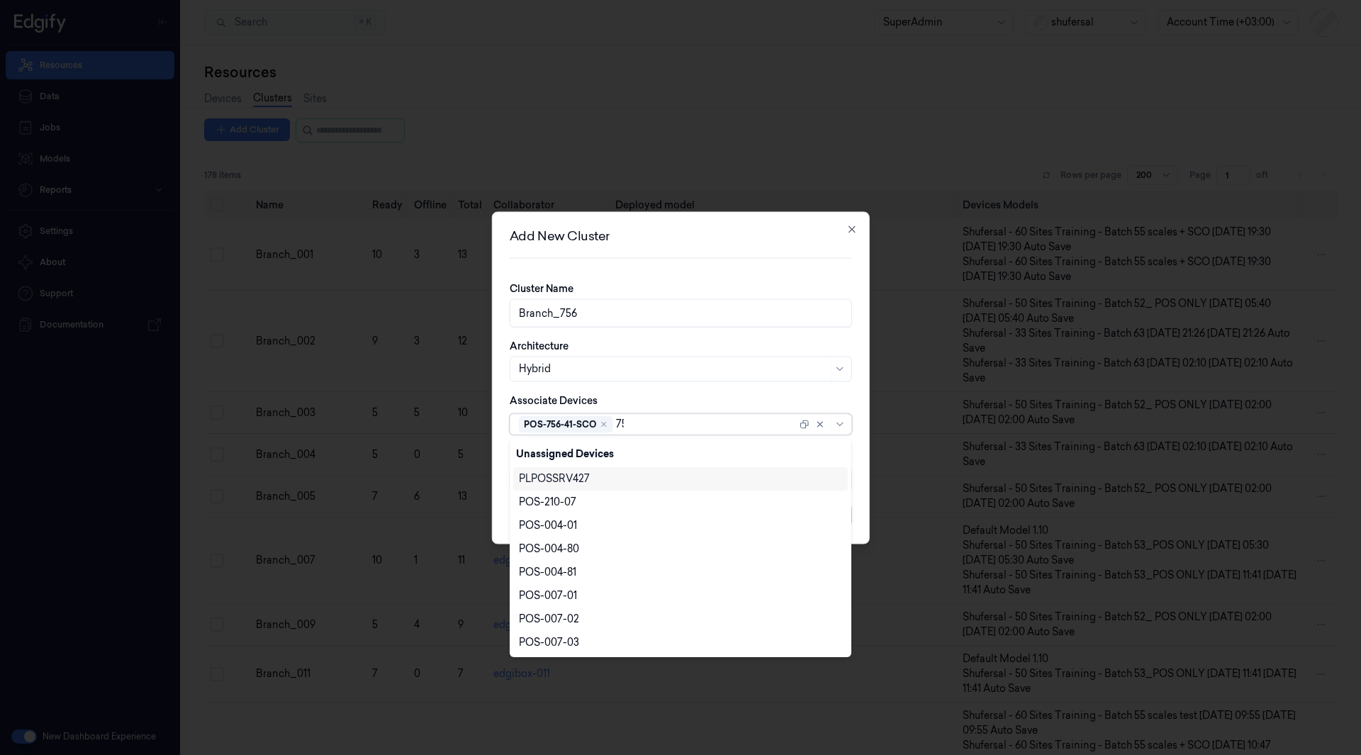
type input "756"
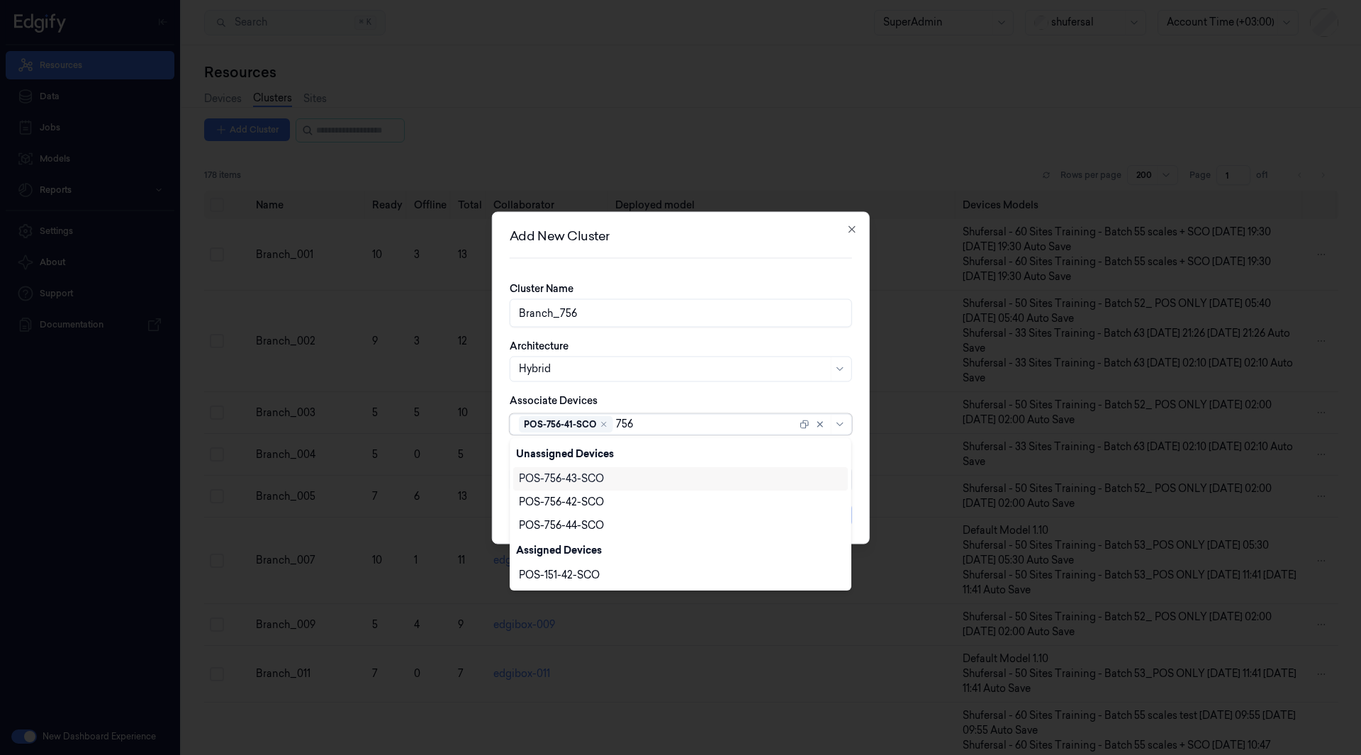
click at [558, 475] on div "POS-756-43-SCO" at bounding box center [561, 479] width 85 height 15
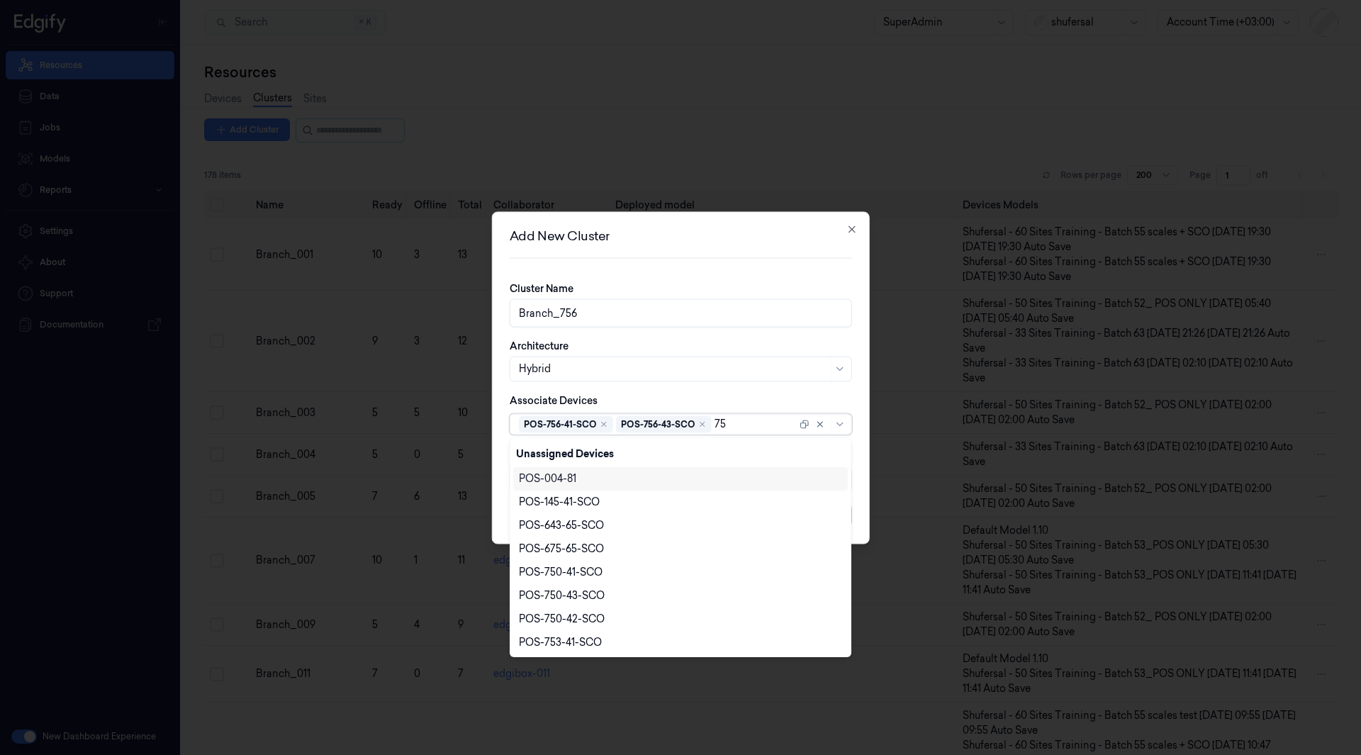
type input "756"
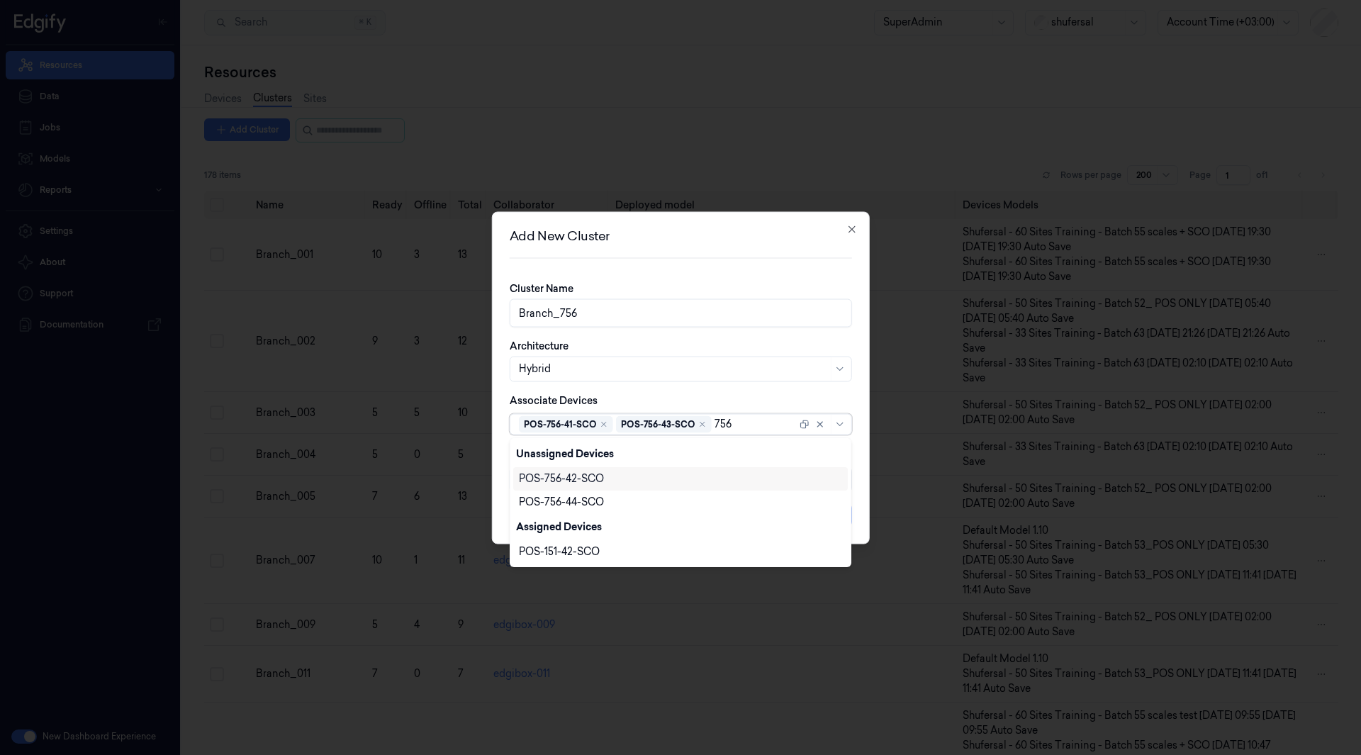
click at [559, 476] on div "POS-756-42-SCO" at bounding box center [561, 479] width 85 height 15
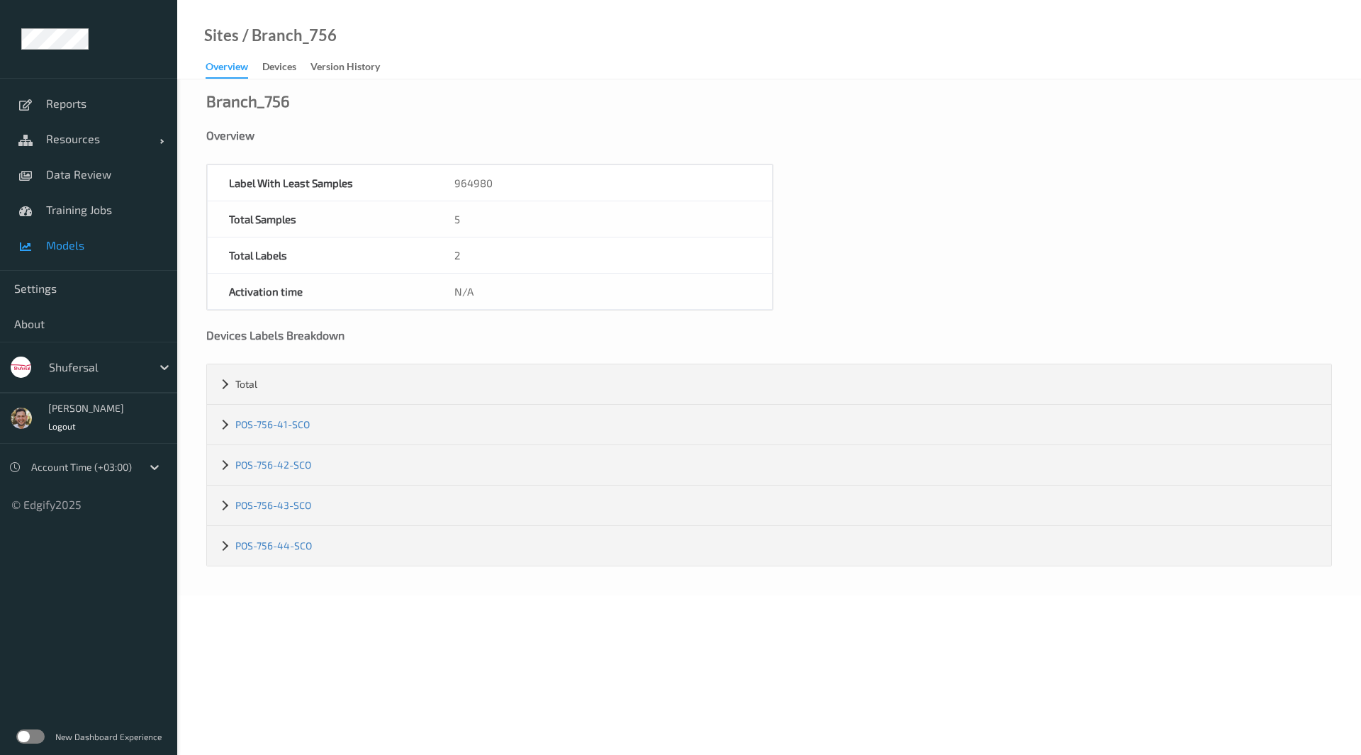
click at [79, 235] on link "Models" at bounding box center [88, 245] width 177 height 35
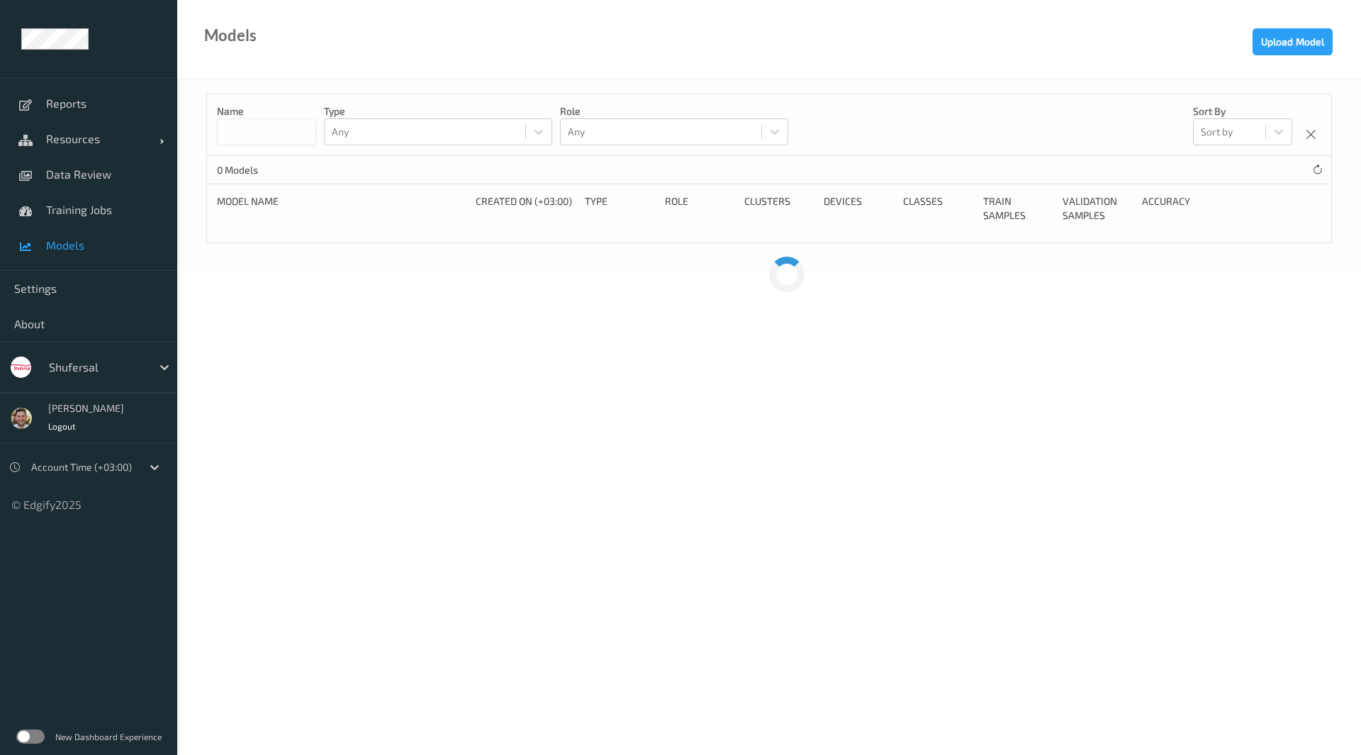
click at [81, 245] on span "Models" at bounding box center [104, 245] width 117 height 14
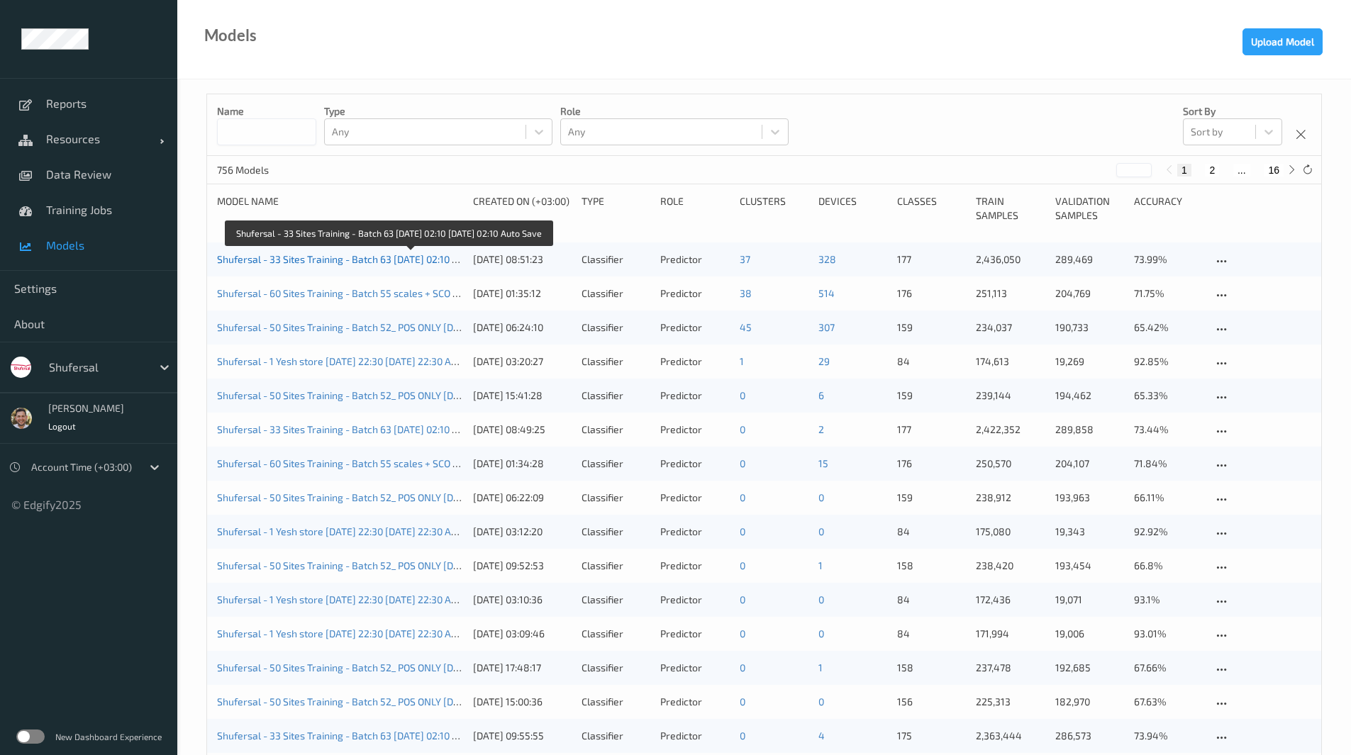
click at [335, 257] on link "Shufersal - 33 Sites Training - Batch 63 2025-09-08 02:10 2025-09-08 02:10 Auto…" at bounding box center [386, 259] width 338 height 12
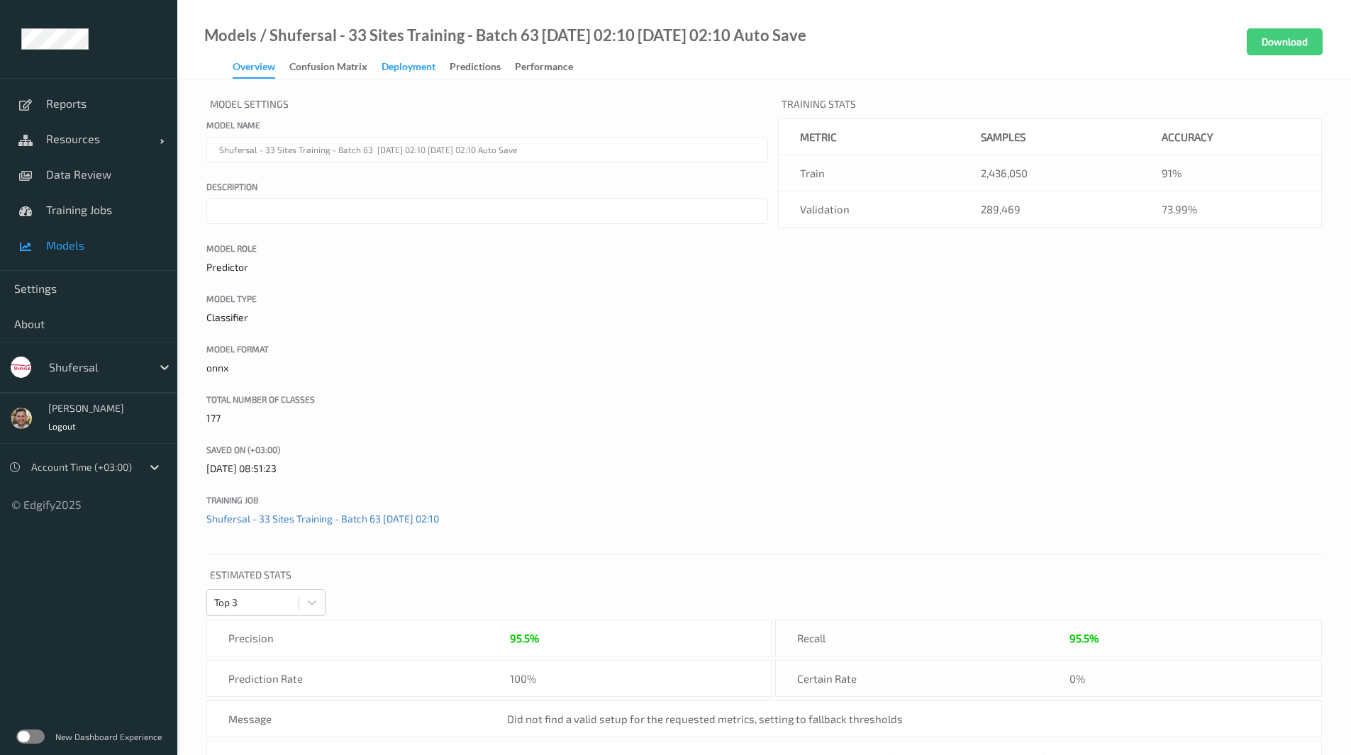
click at [404, 62] on div "Deployment" at bounding box center [408, 69] width 54 height 18
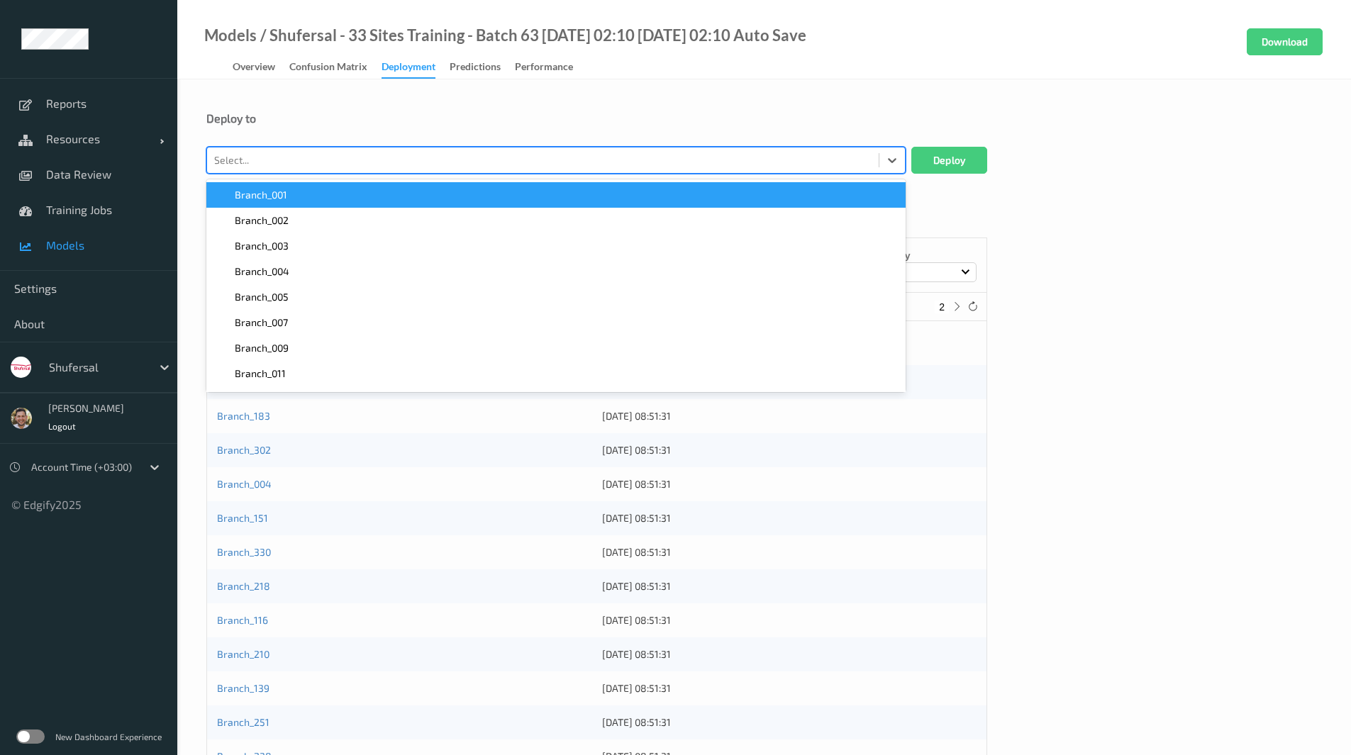
click at [374, 167] on div at bounding box center [542, 160] width 657 height 17
type input "756"
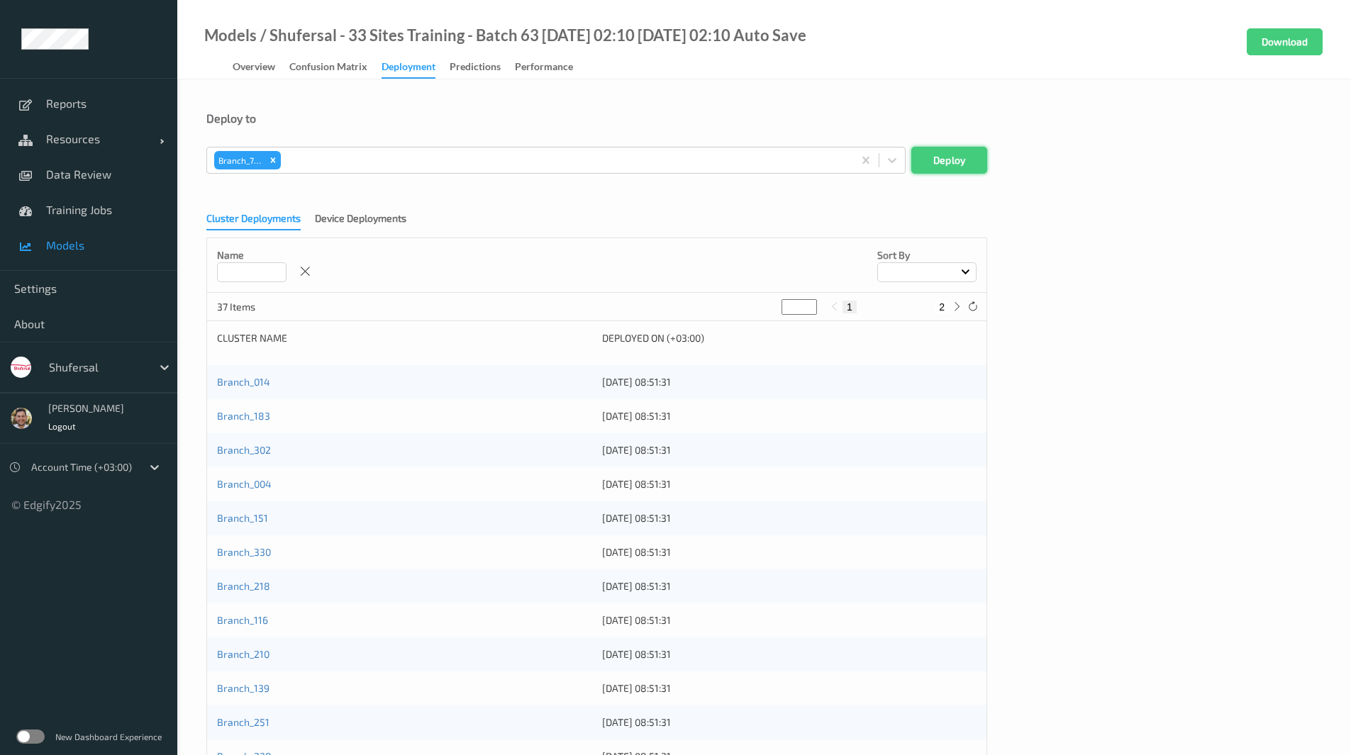
click at [935, 157] on button "Deploy" at bounding box center [949, 160] width 76 height 27
click at [79, 143] on span "Resources" at bounding box center [102, 139] width 113 height 14
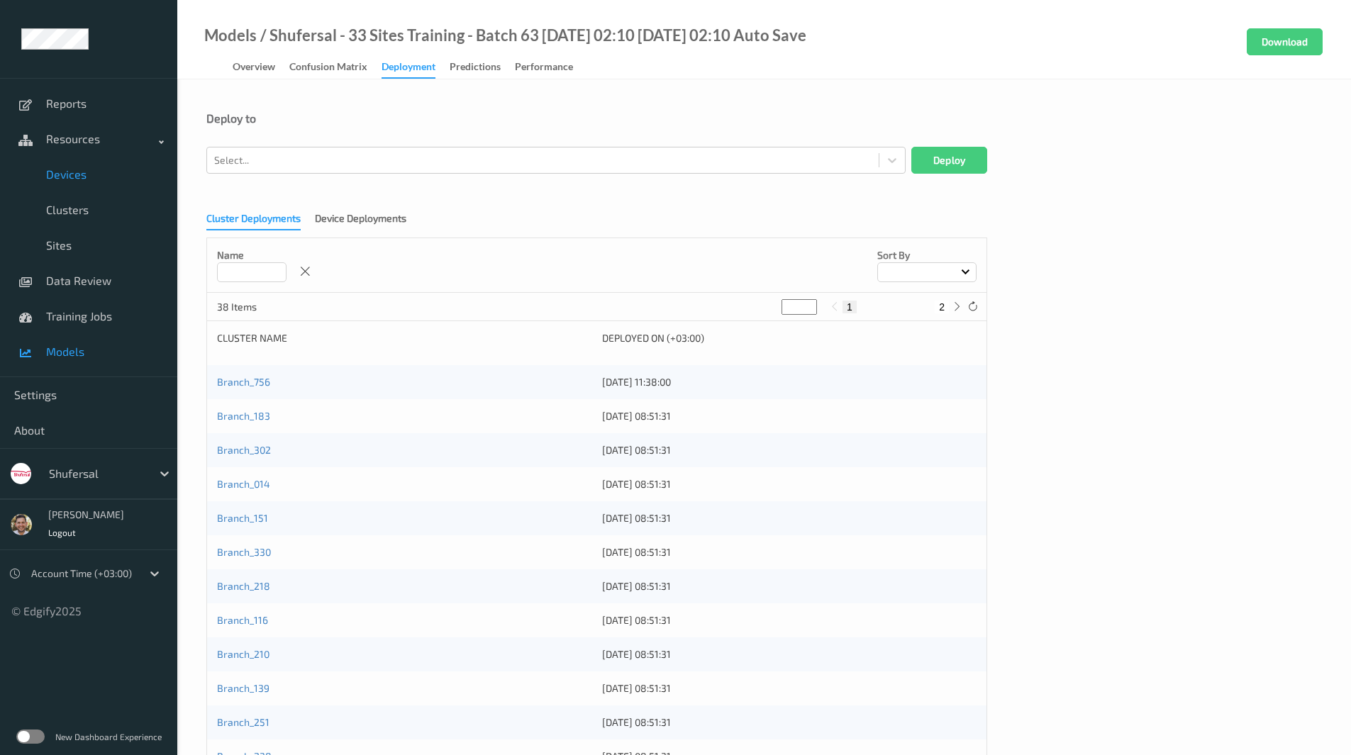
click at [82, 181] on span "Devices" at bounding box center [104, 174] width 117 height 14
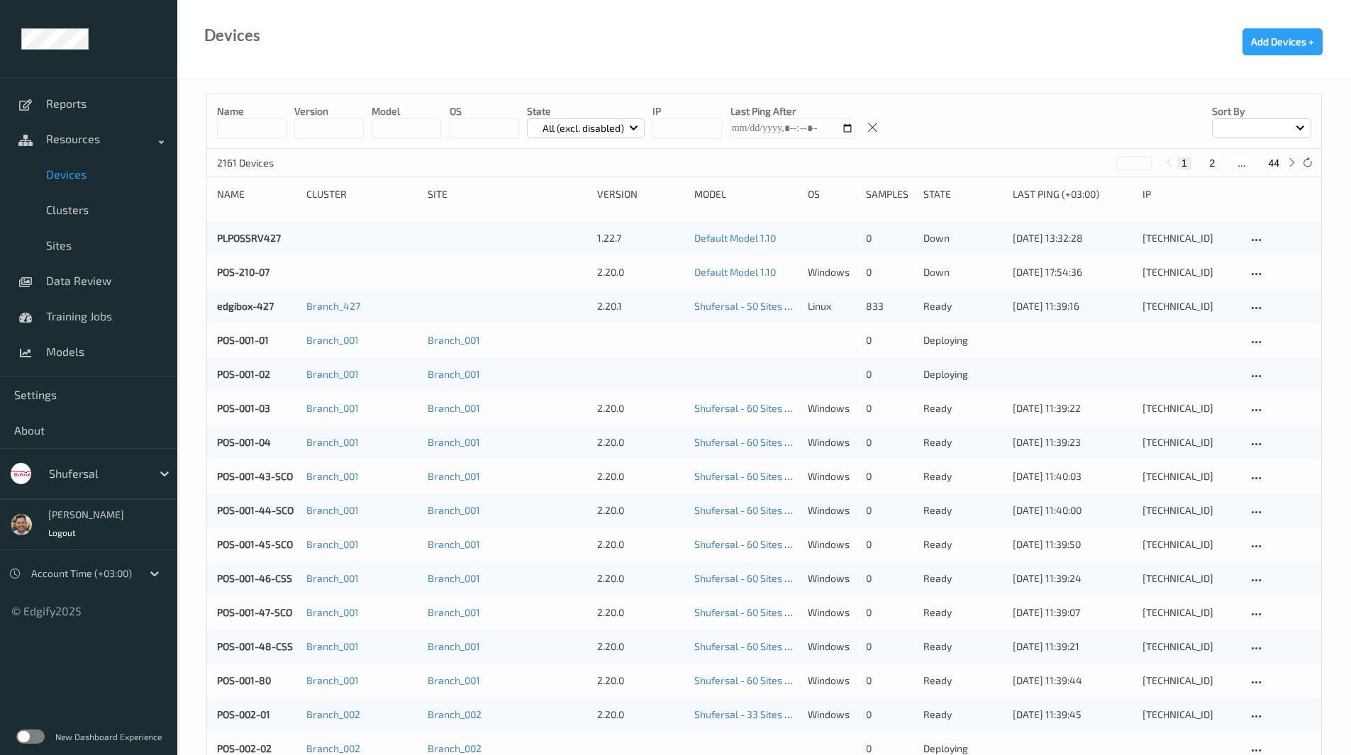
click at [29, 737] on label at bounding box center [30, 737] width 28 height 14
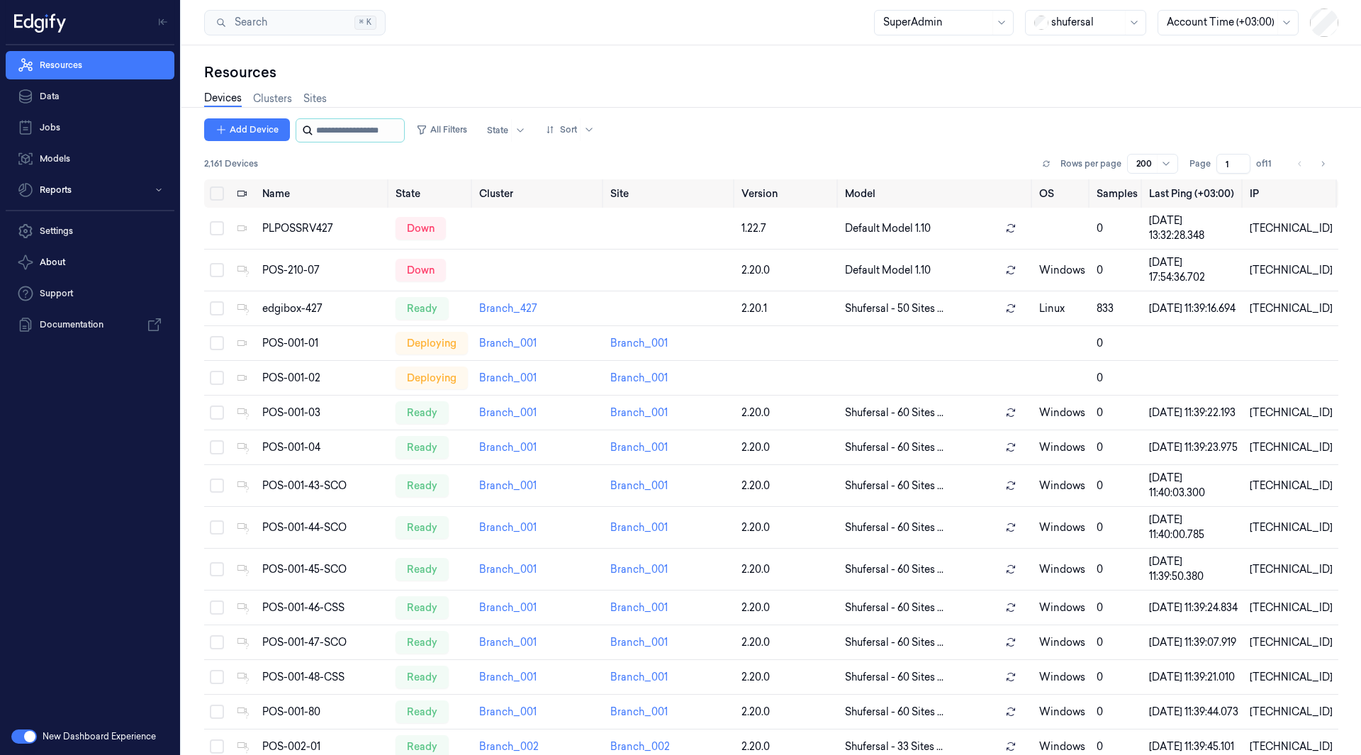
click at [324, 125] on input "string" at bounding box center [358, 130] width 85 height 23
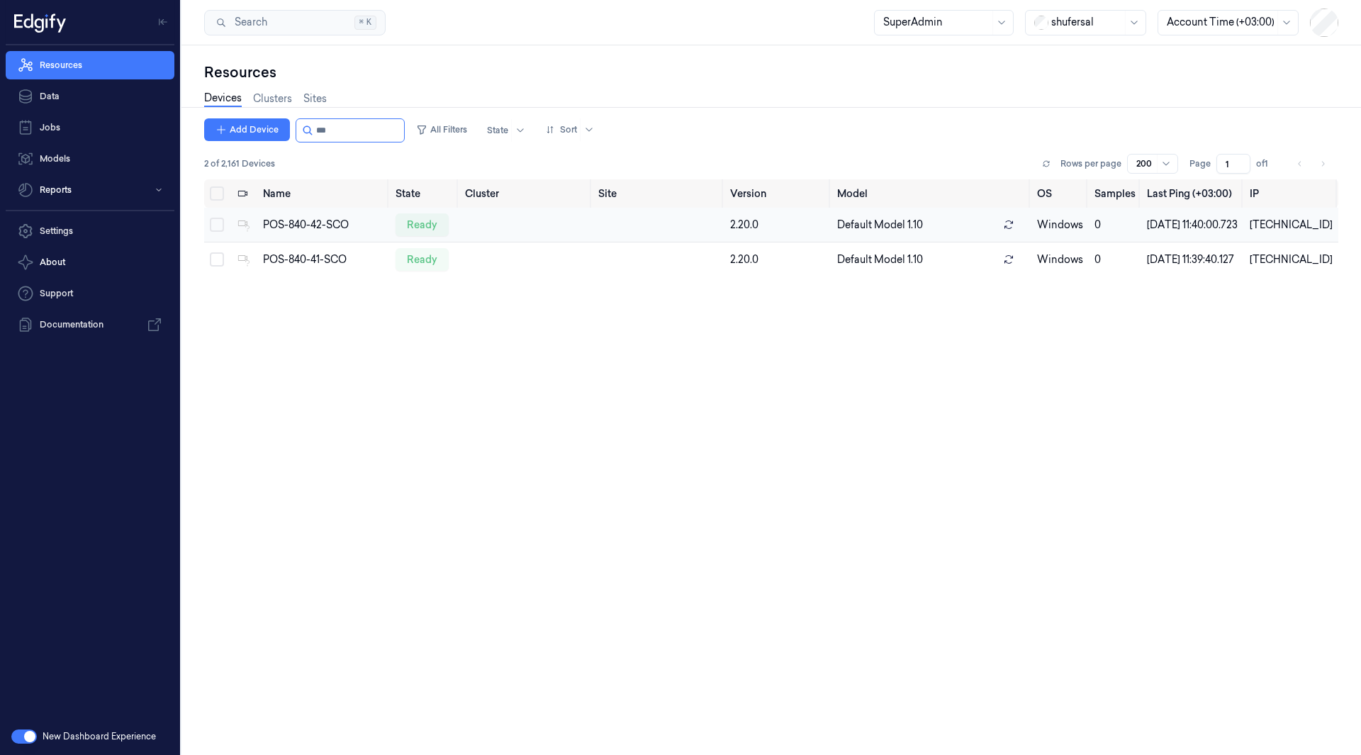
type input "***"
click at [291, 242] on td "POS-840-42-SCO" at bounding box center [323, 225] width 133 height 35
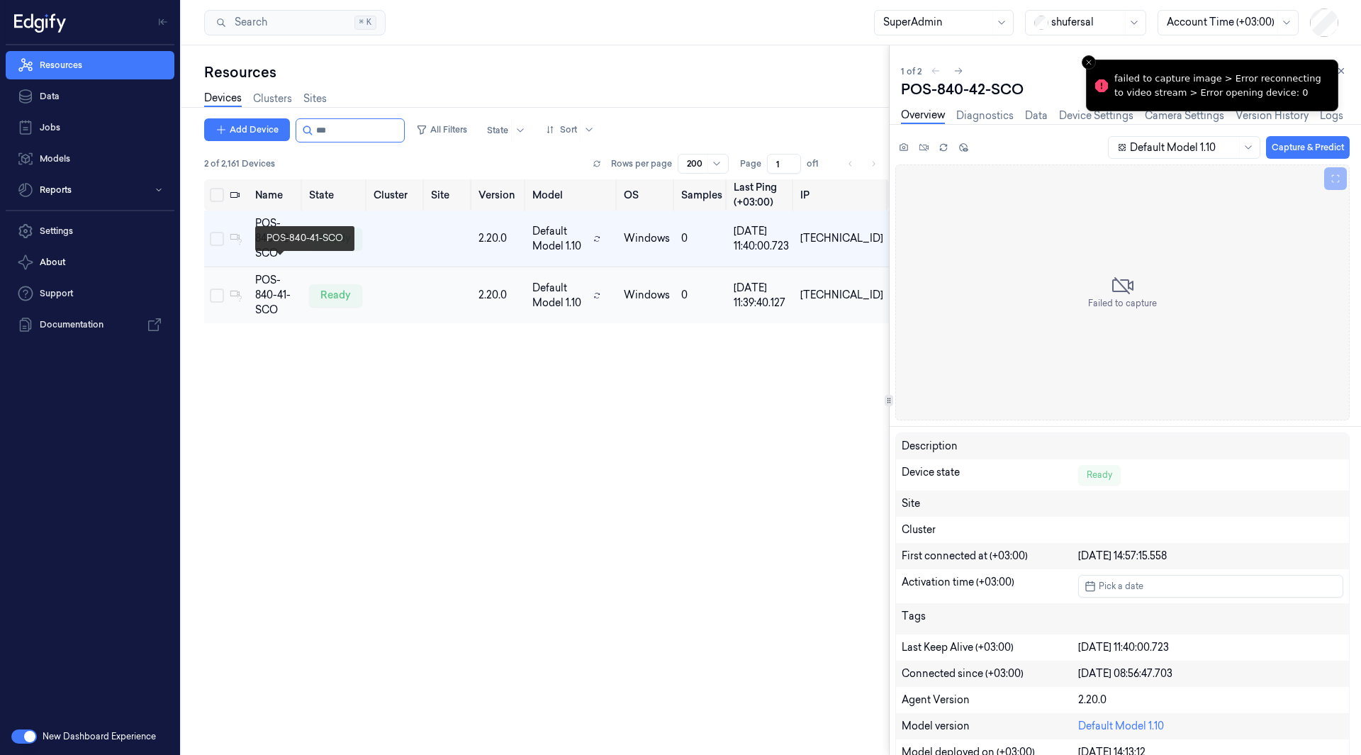
click at [298, 273] on div "POS-840-41-SCO" at bounding box center [276, 295] width 43 height 45
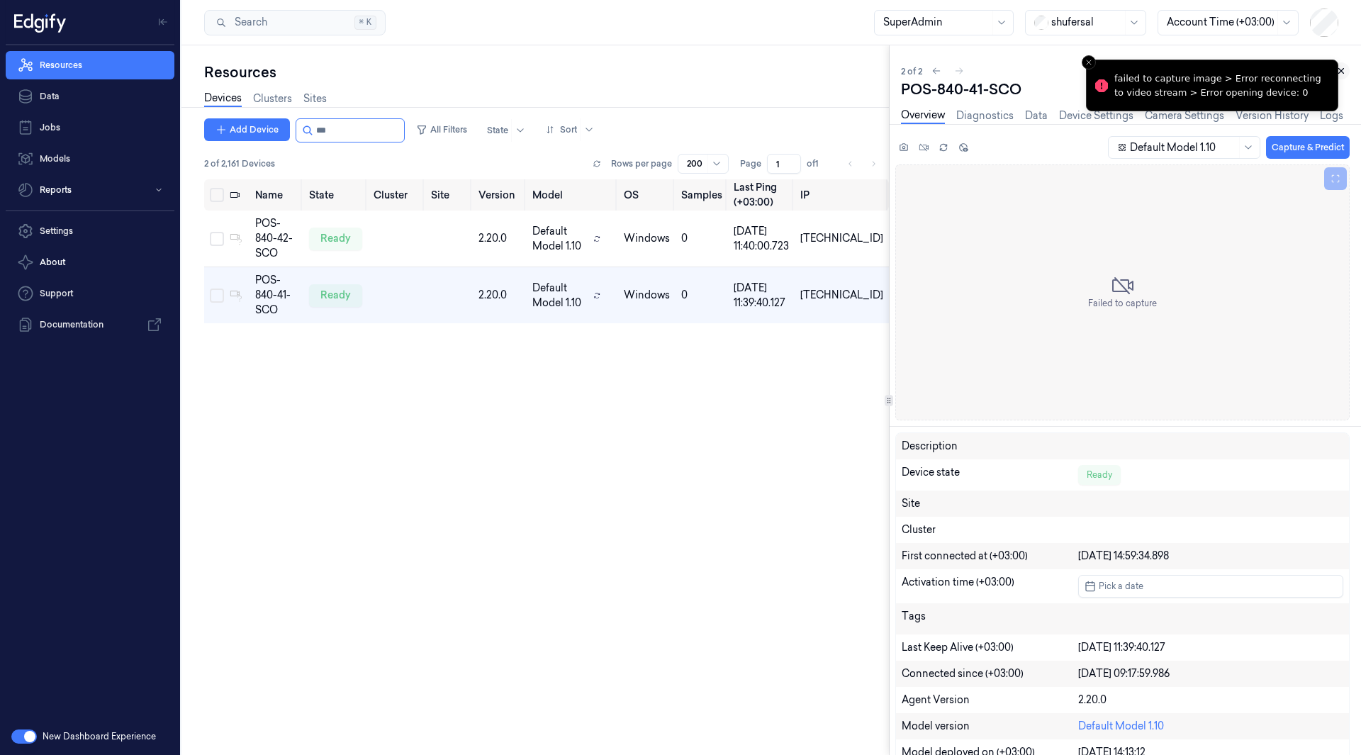
click at [1343, 67] on icon at bounding box center [1342, 71] width 10 height 10
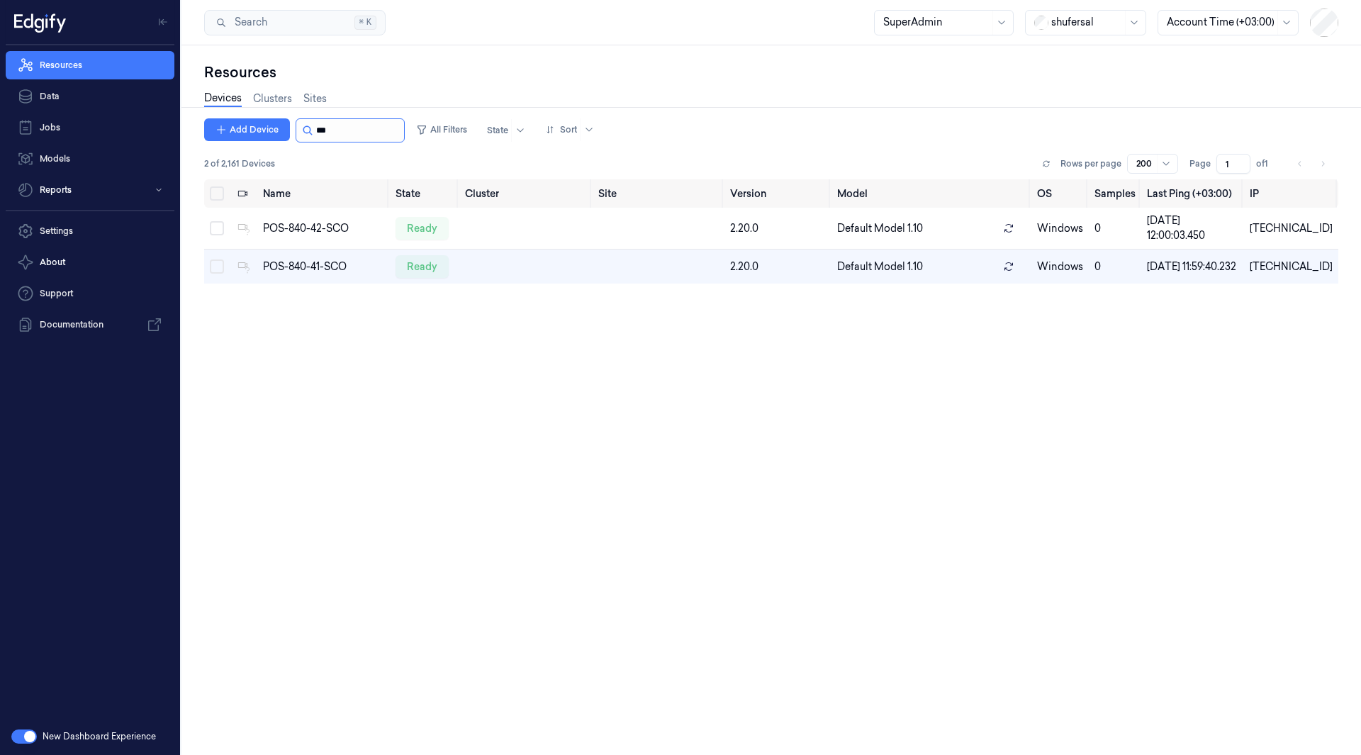
click at [336, 131] on input "string" at bounding box center [358, 130] width 85 height 23
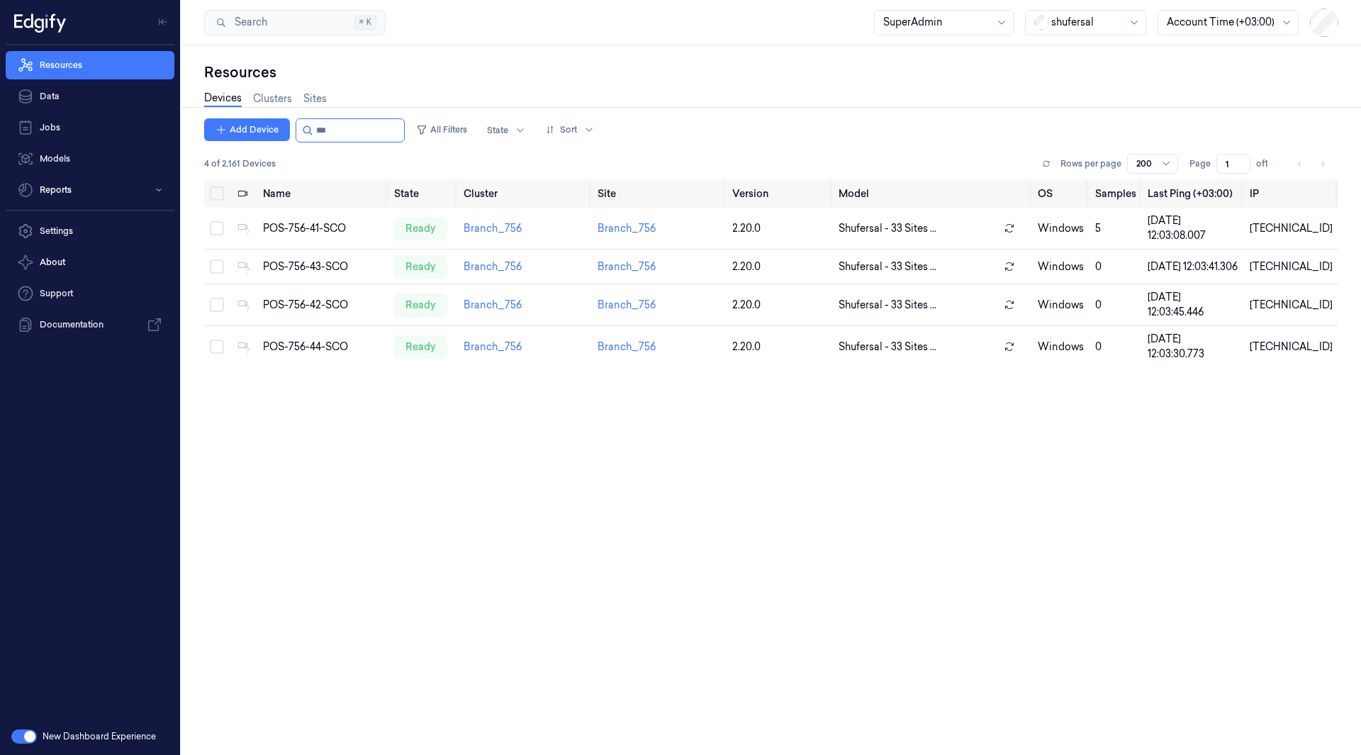
type input "***"
